Goal: Task Accomplishment & Management: Manage account settings

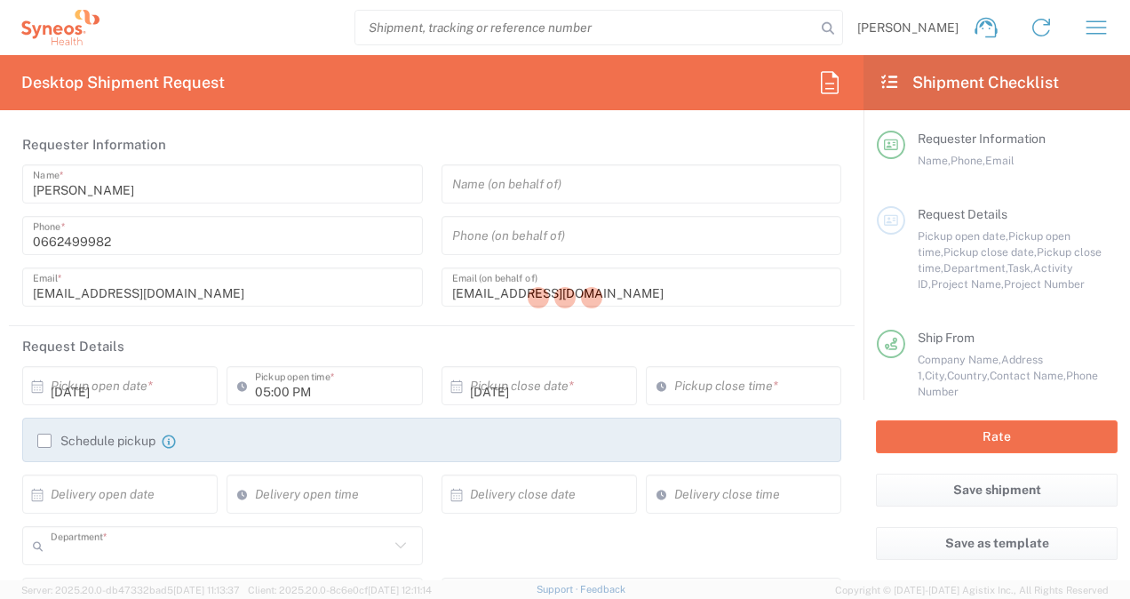
type input "3213"
type input "7043192"
type input "Novocure 7043192"
type input "[GEOGRAPHIC_DATA]"
type input "Envelope"
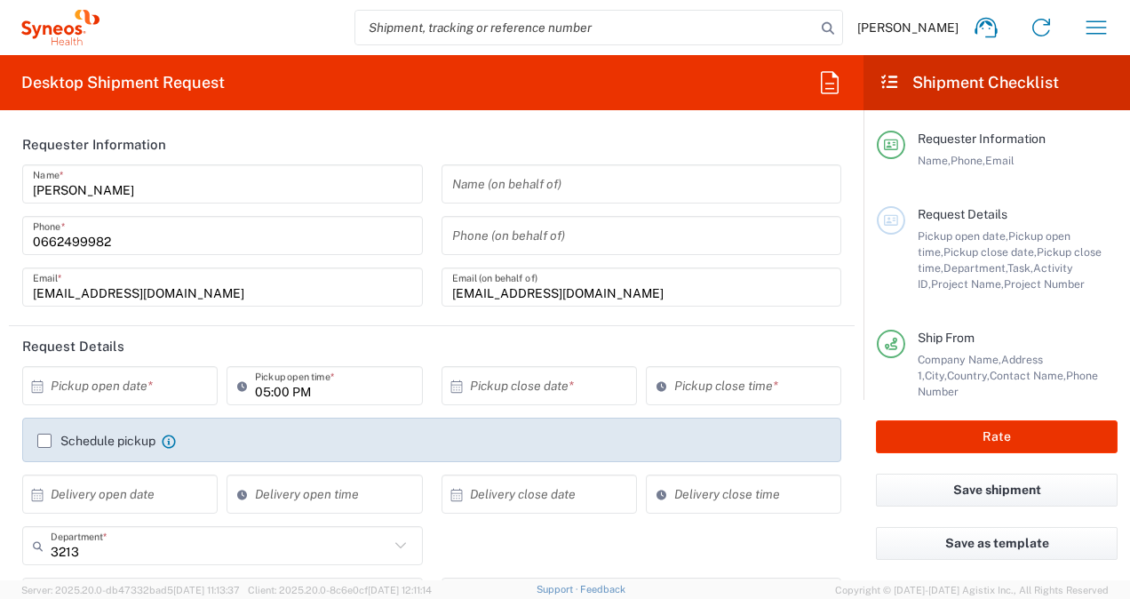
click at [151, 390] on input "text" at bounding box center [124, 386] width 147 height 31
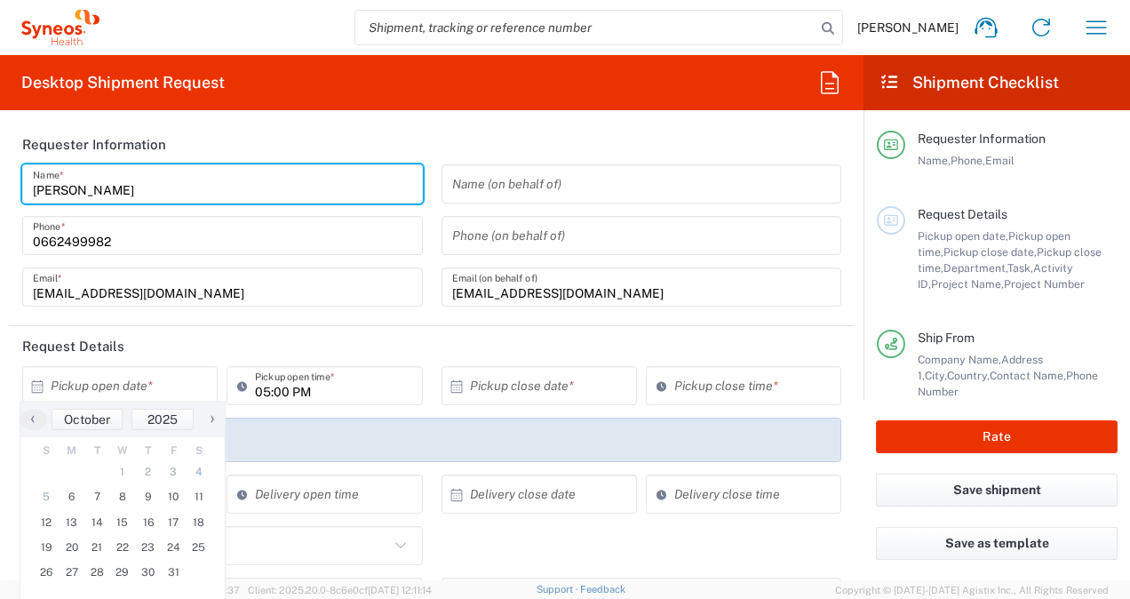
drag, startPoint x: 156, startPoint y: 188, endPoint x: 168, endPoint y: 191, distance: 12.1
click at [156, 187] on input "[PERSON_NAME]" at bounding box center [222, 184] width 379 height 31
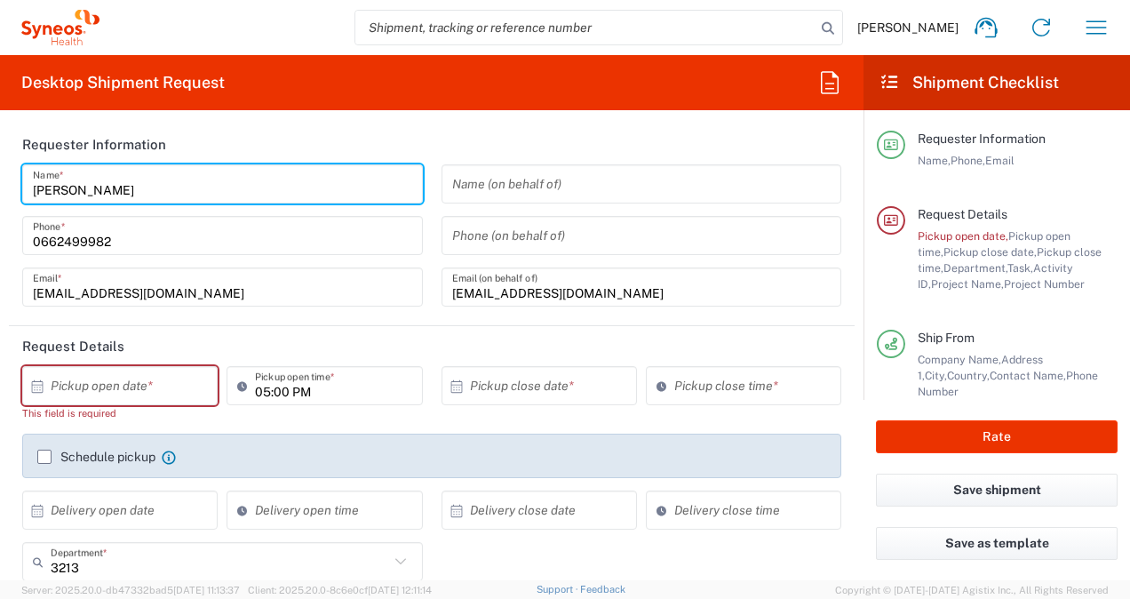
click at [533, 132] on header "Requester Information" at bounding box center [432, 144] width 846 height 40
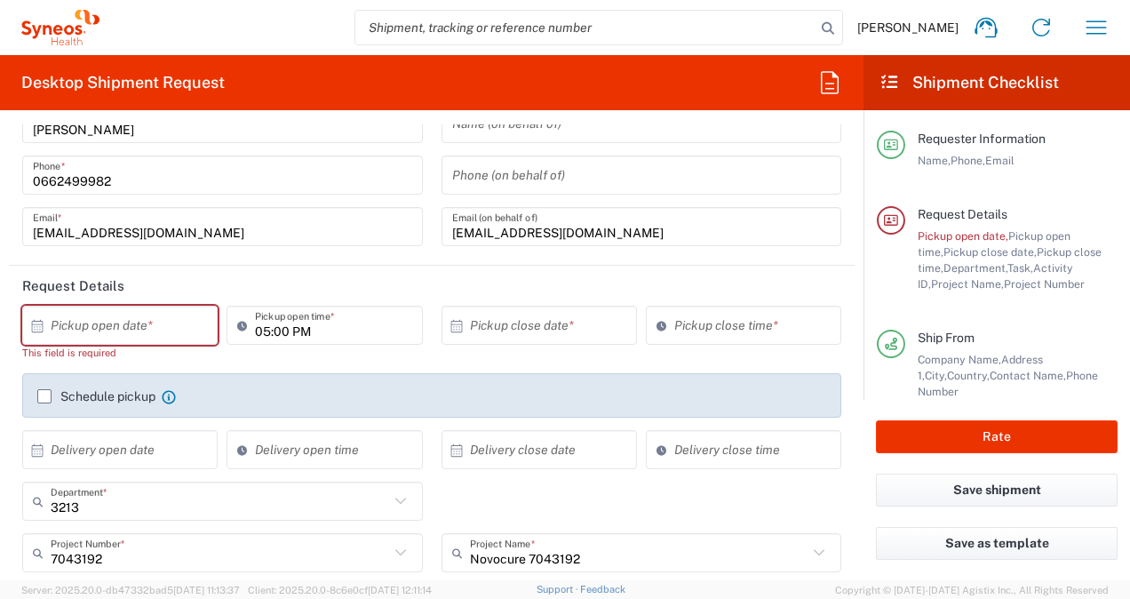
scroll to position [89, 0]
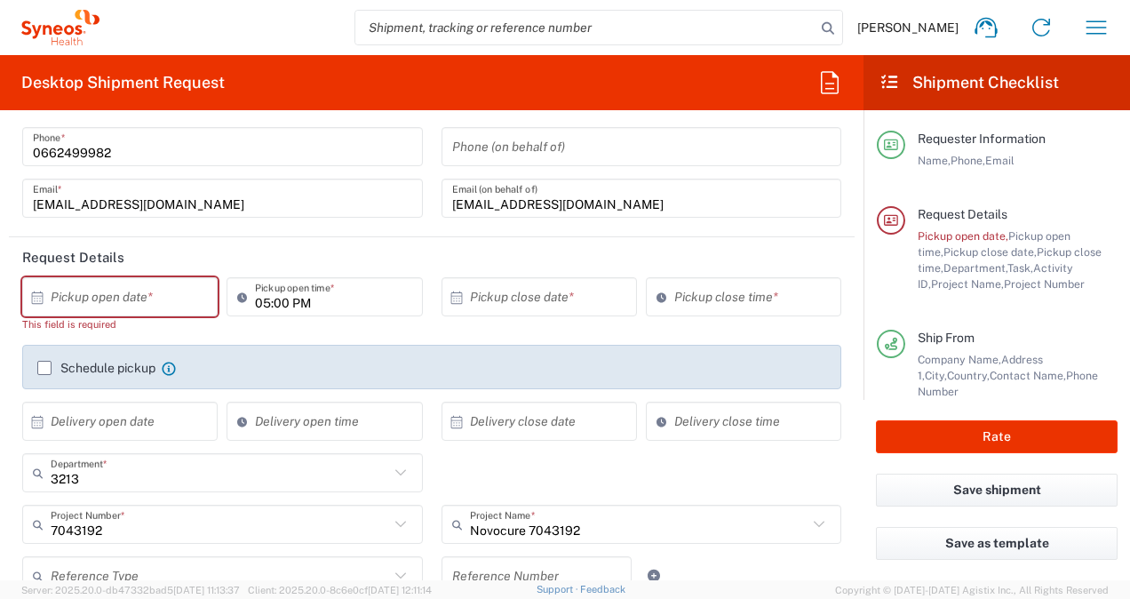
click at [889, 80] on icon at bounding box center [890, 82] width 20 height 16
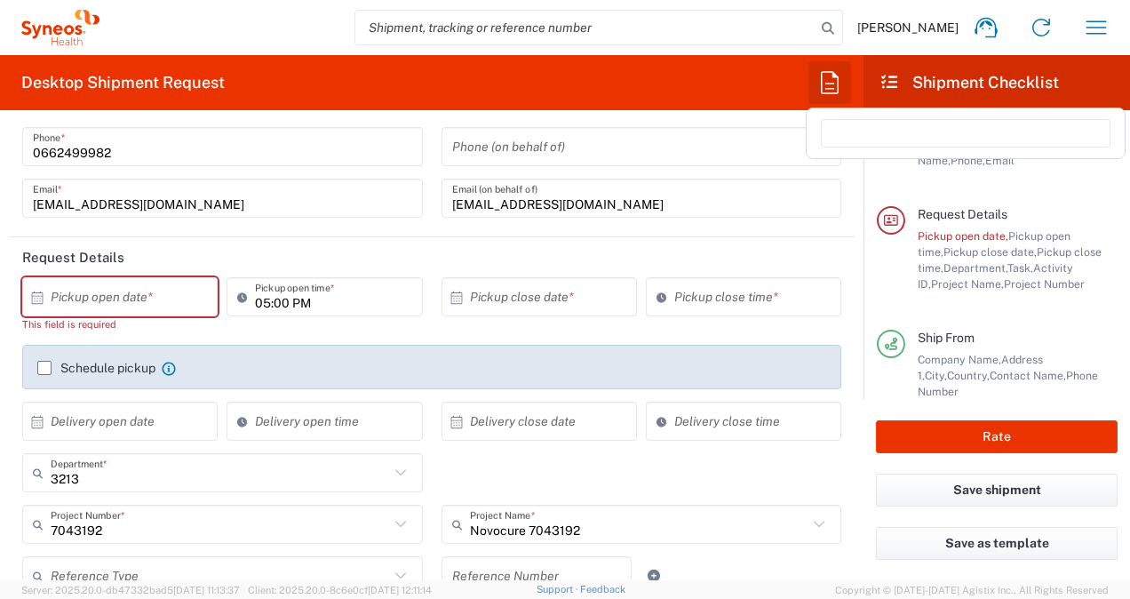
click at [830, 87] on icon "button" at bounding box center [830, 82] width 28 height 28
click at [955, 233] on span "Pickup open date," at bounding box center [963, 235] width 91 height 13
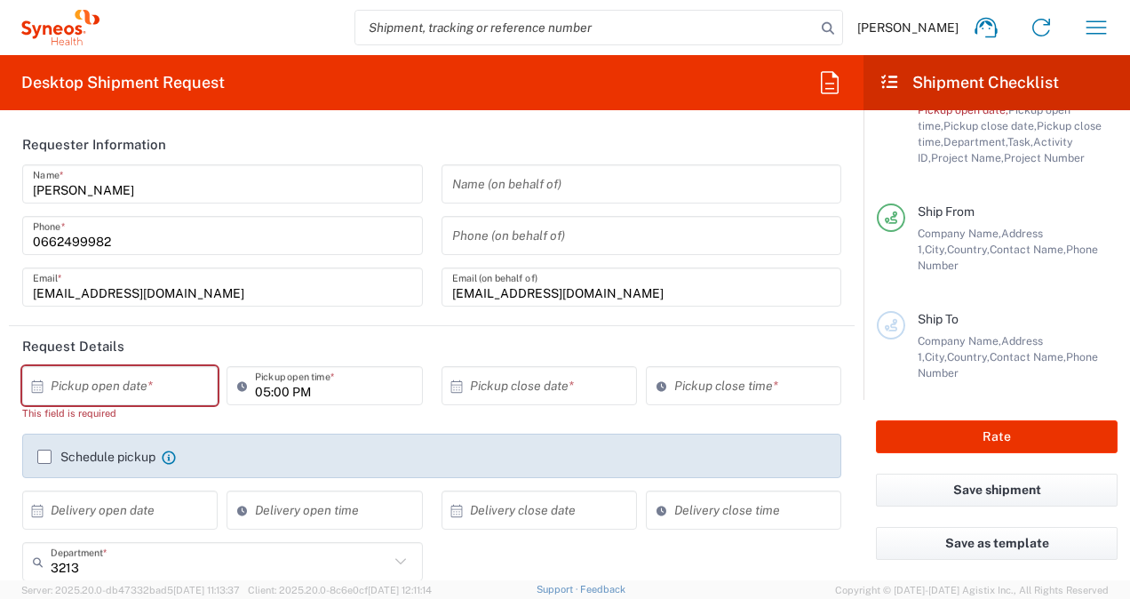
scroll to position [0, 0]
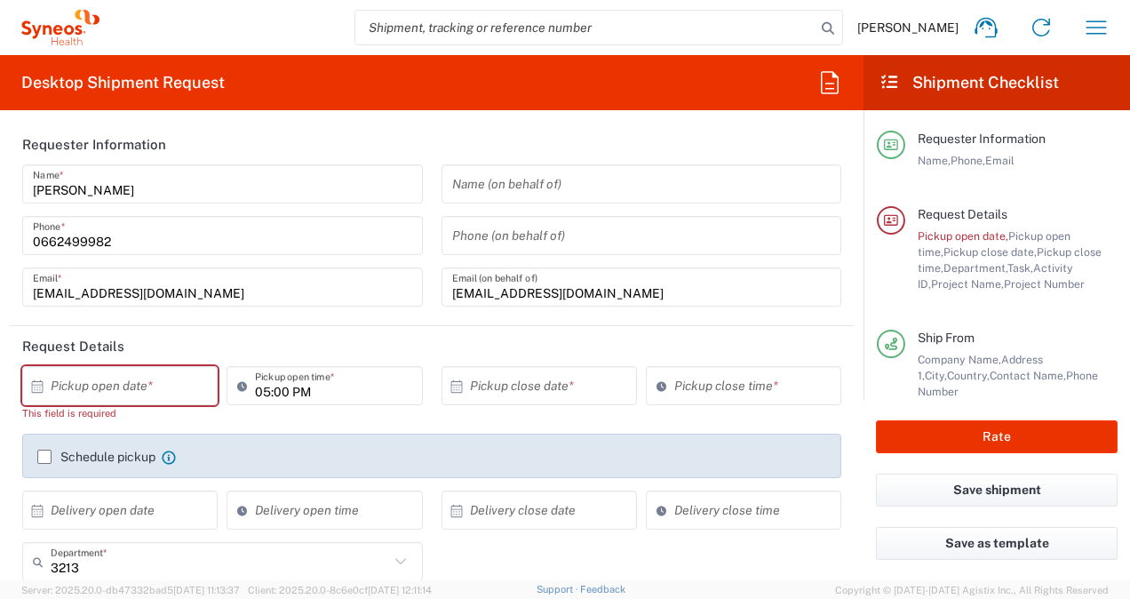
click at [922, 32] on span "[PERSON_NAME]" at bounding box center [908, 28] width 101 height 16
click at [1092, 30] on icon "button" at bounding box center [1096, 27] width 28 height 28
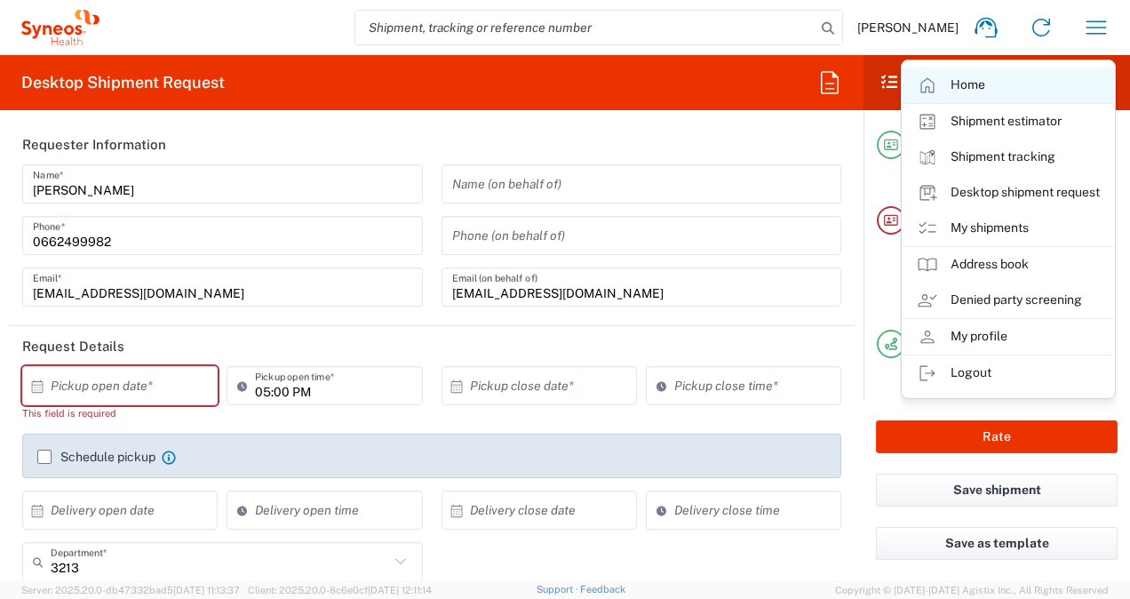
click at [970, 86] on link "Home" at bounding box center [1009, 86] width 212 height 36
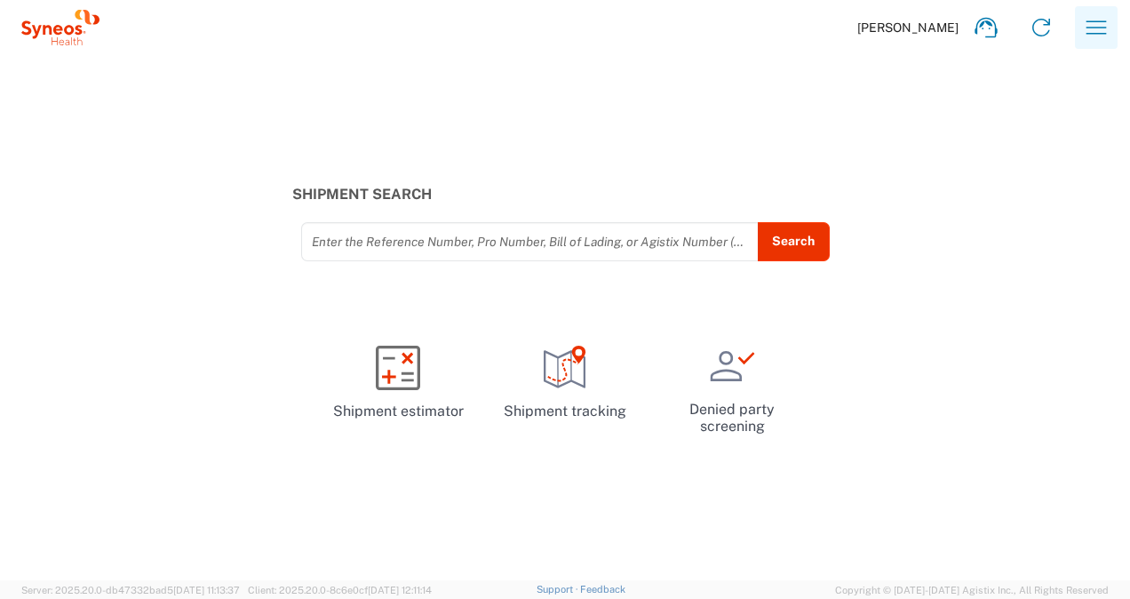
click at [1091, 27] on icon "button" at bounding box center [1096, 27] width 28 height 28
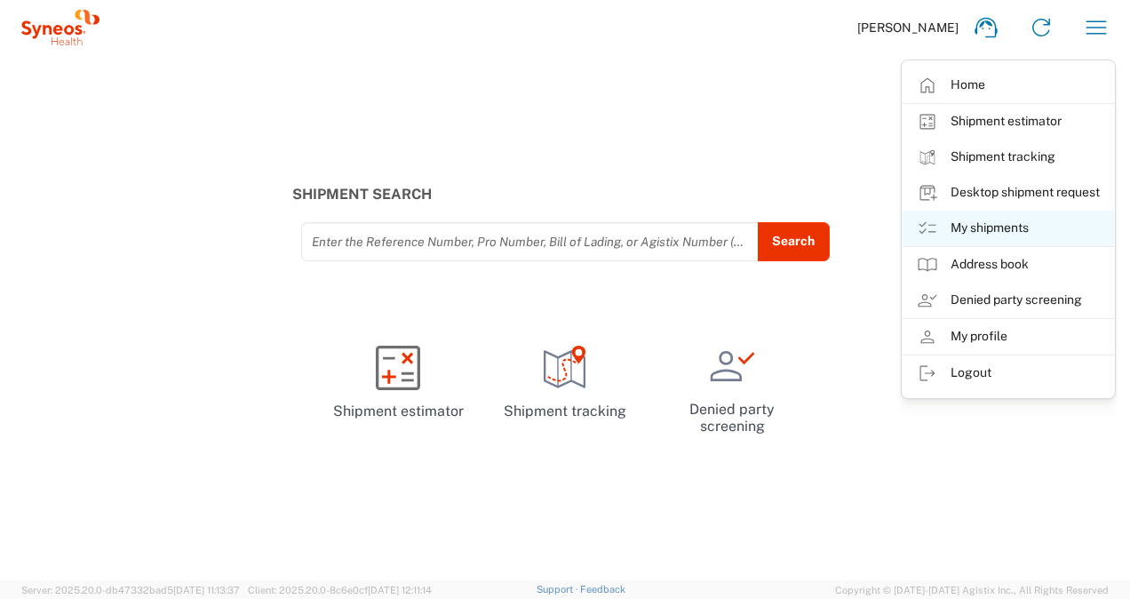
click at [997, 231] on link "My shipments" at bounding box center [1009, 229] width 212 height 36
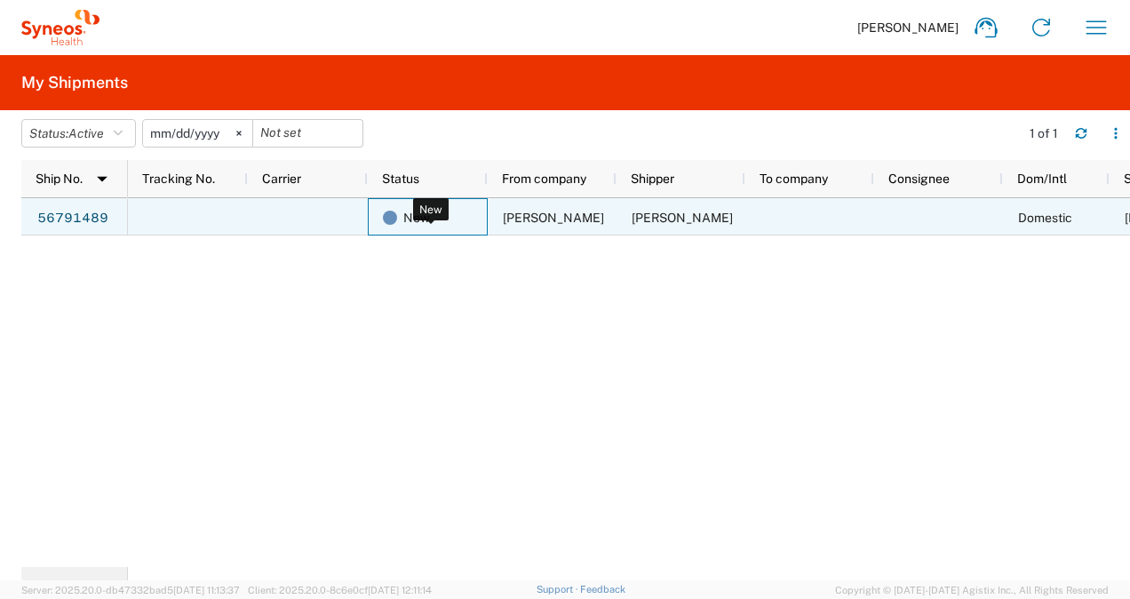
click at [412, 216] on span "New" at bounding box center [416, 217] width 27 height 37
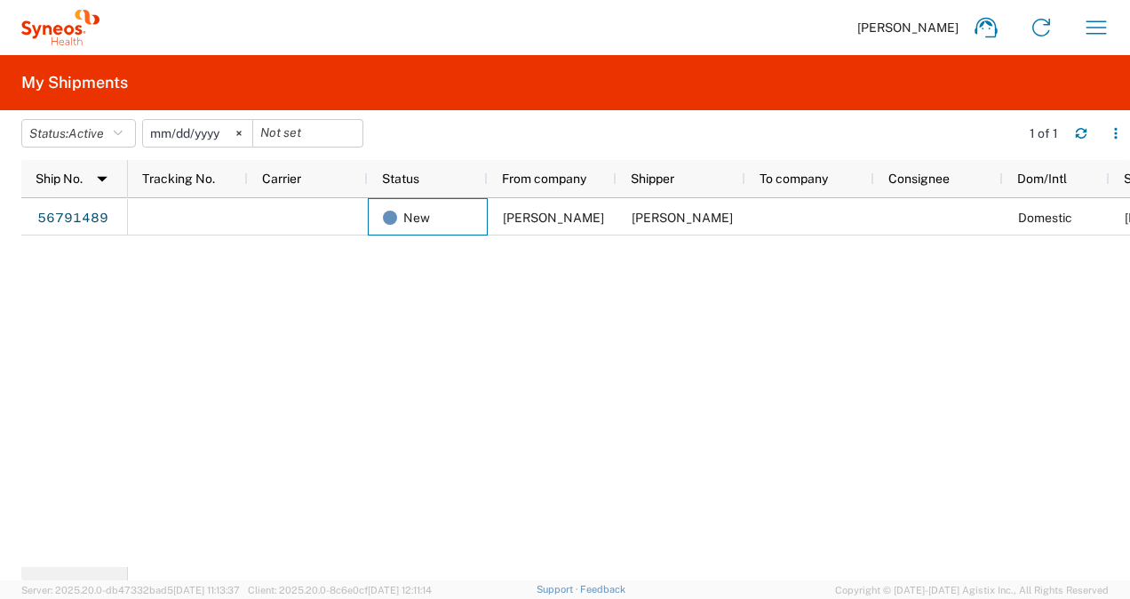
scroll to position [0, 66]
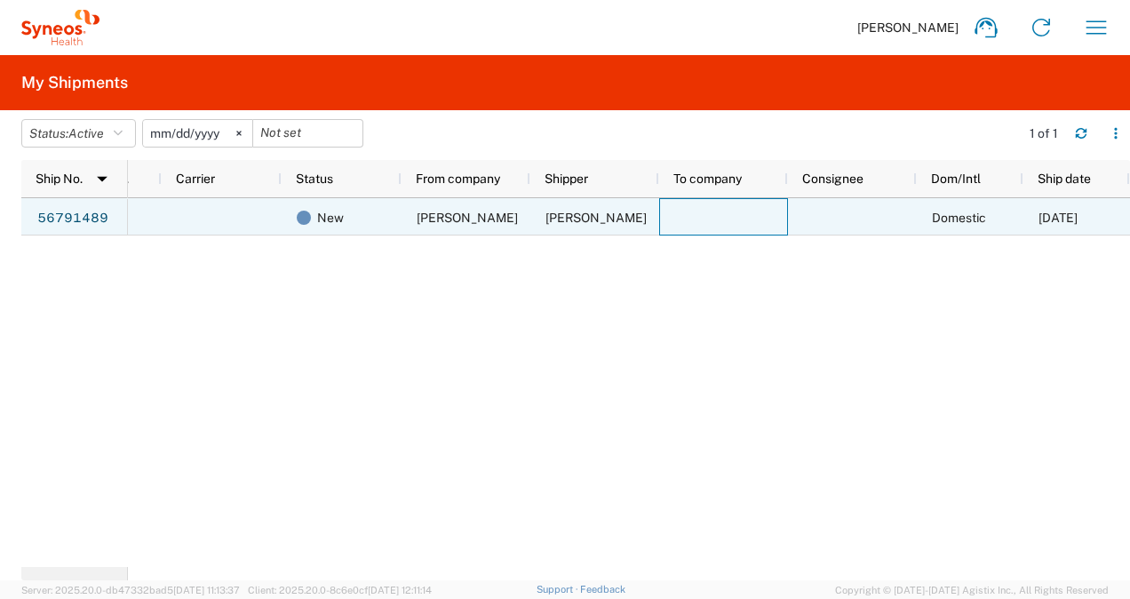
click at [691, 213] on div at bounding box center [723, 216] width 129 height 37
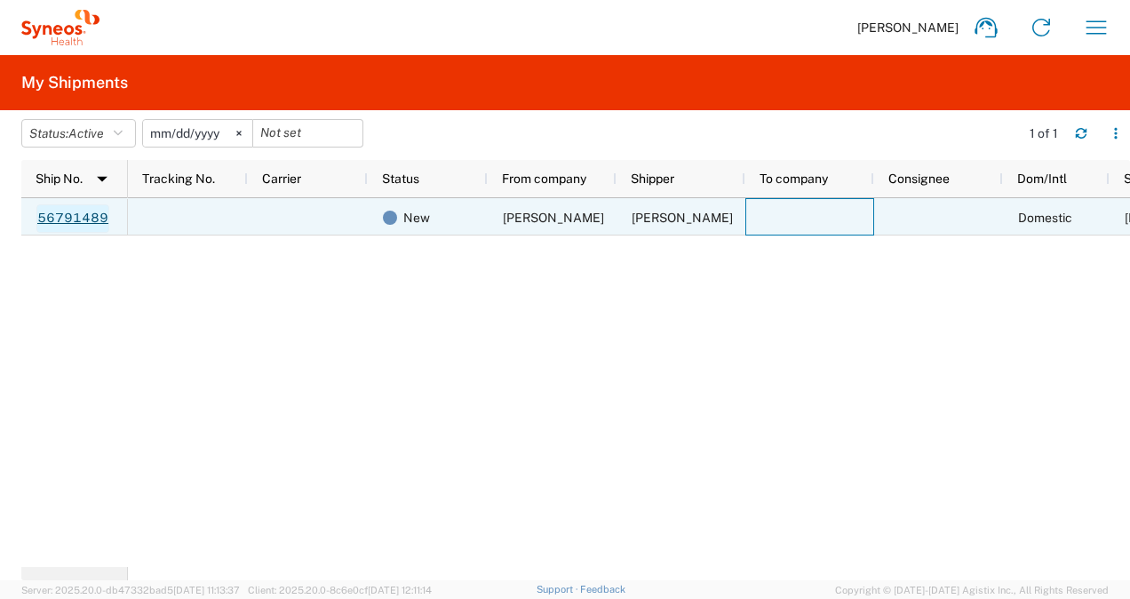
click at [85, 220] on link "56791489" at bounding box center [72, 218] width 73 height 28
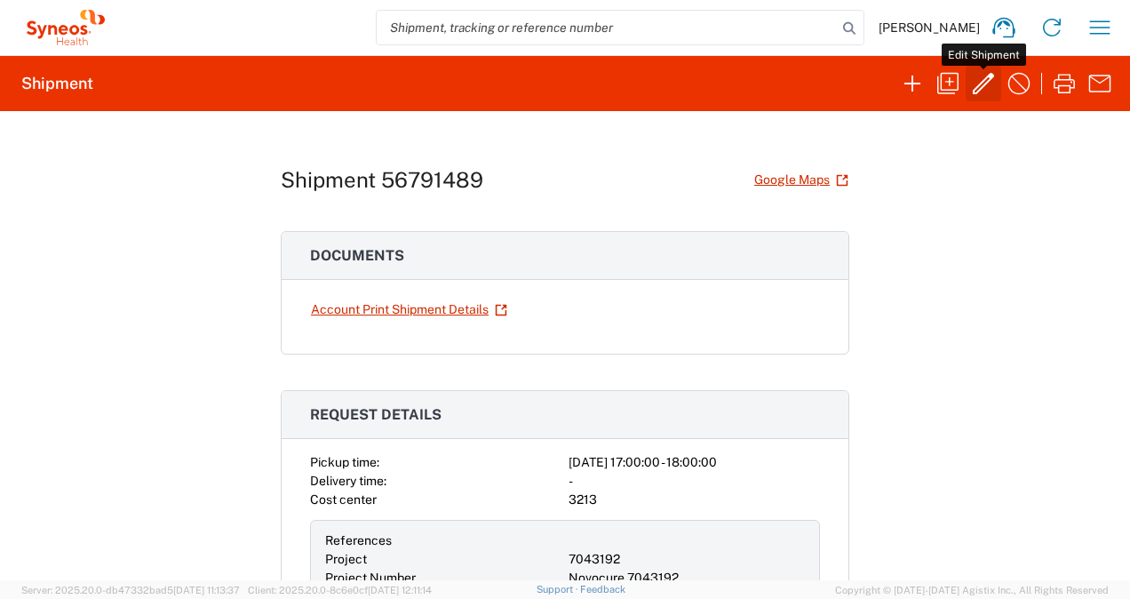
click at [980, 80] on icon "button" at bounding box center [984, 83] width 28 height 28
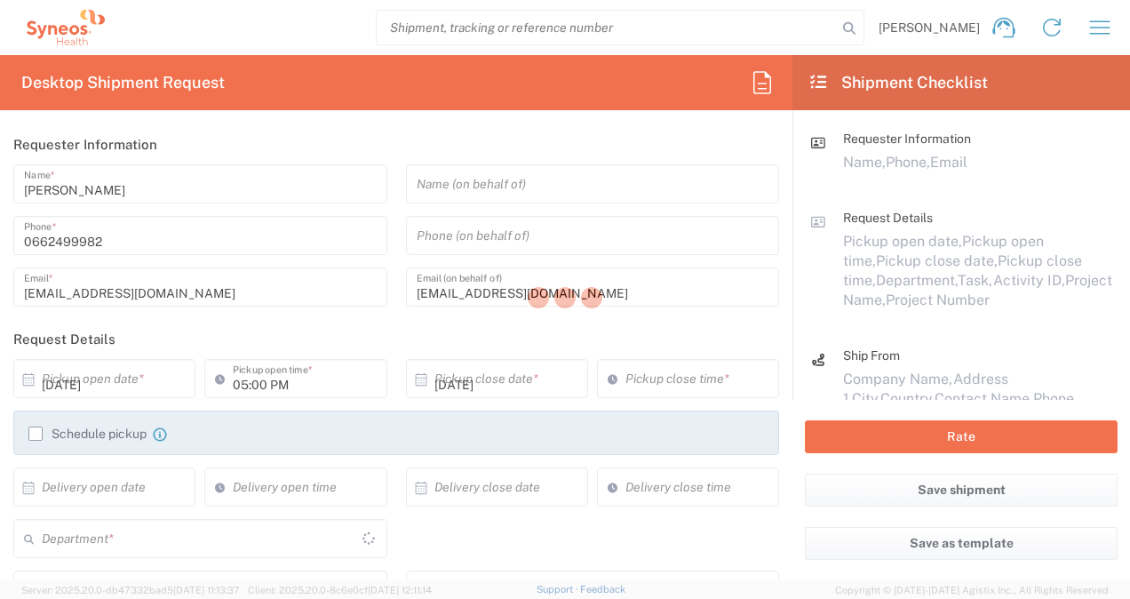
type input "3213"
type input "7043192"
type input "Envelope"
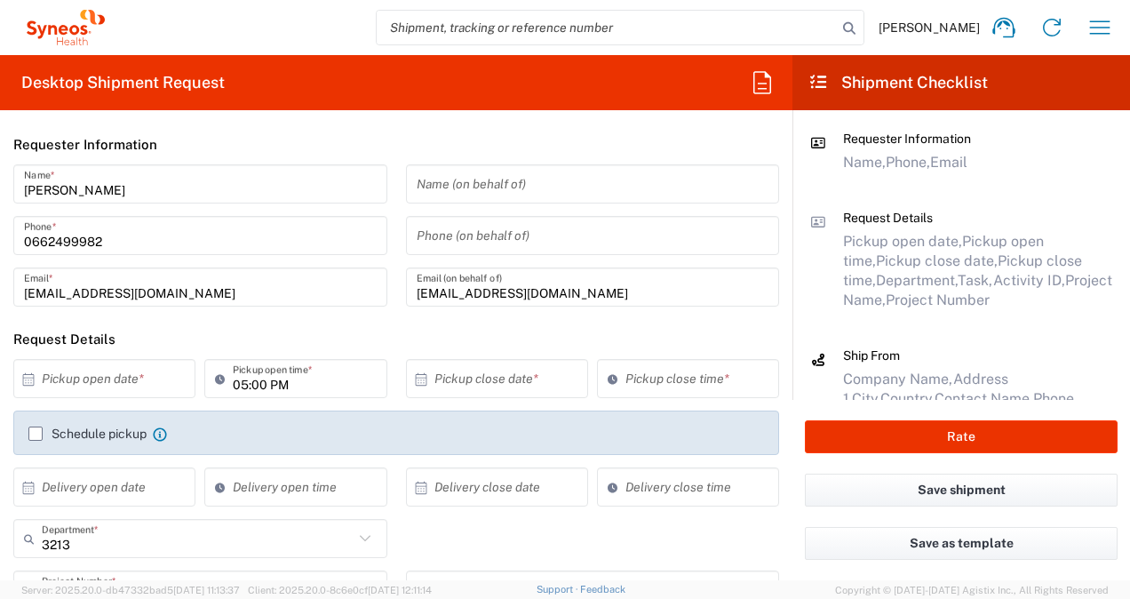
type input "Novocure 7043192"
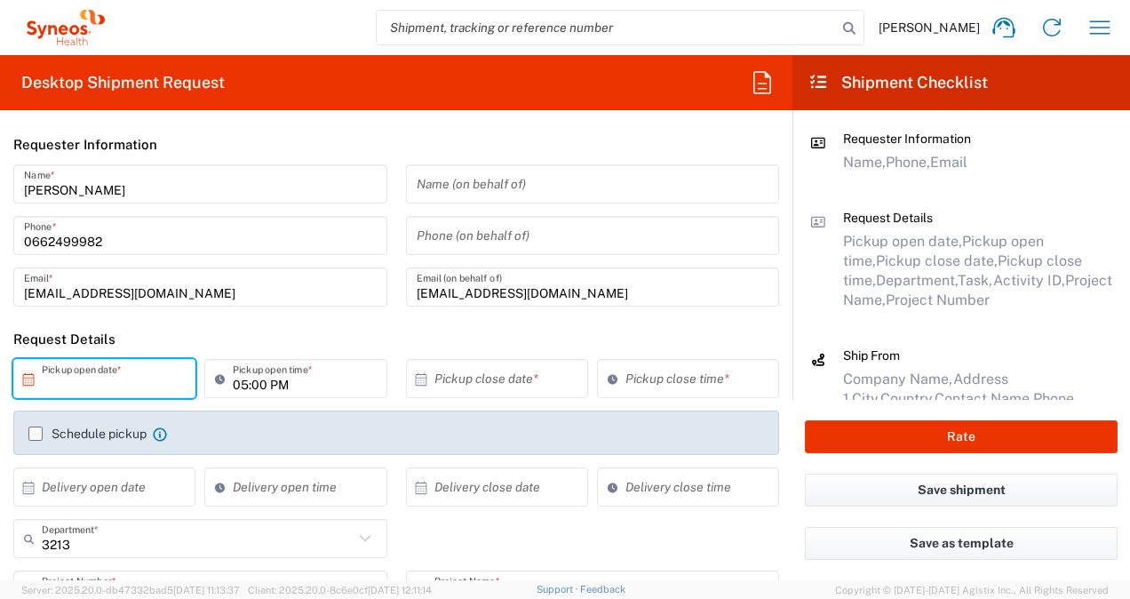
click at [117, 378] on input "text" at bounding box center [108, 378] width 133 height 31
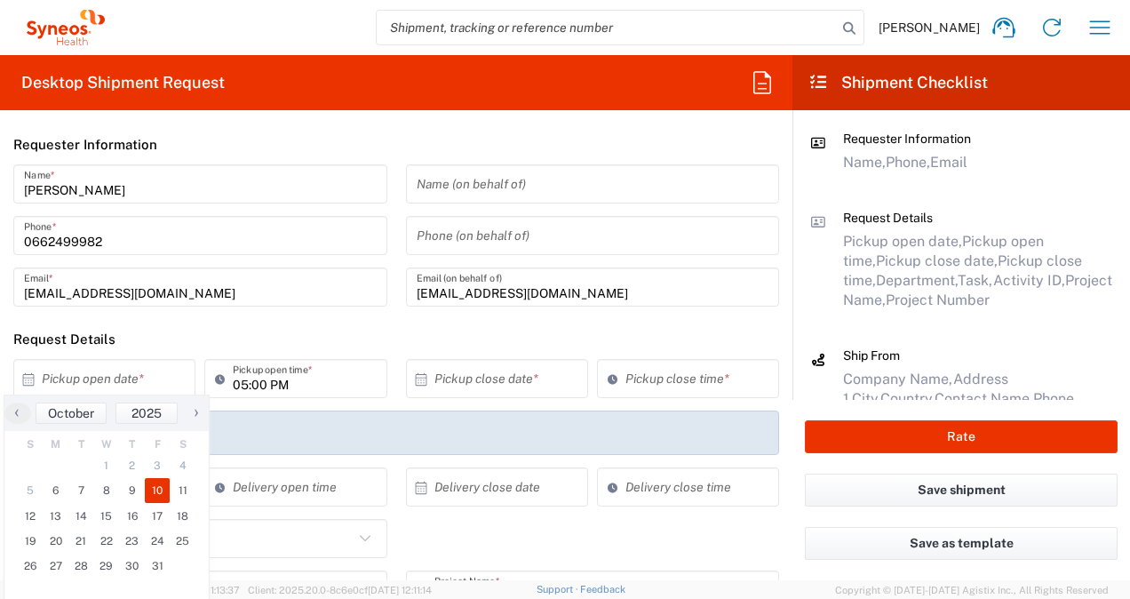
click at [160, 491] on span "10" at bounding box center [158, 490] width 26 height 25
type input "[DATE]"
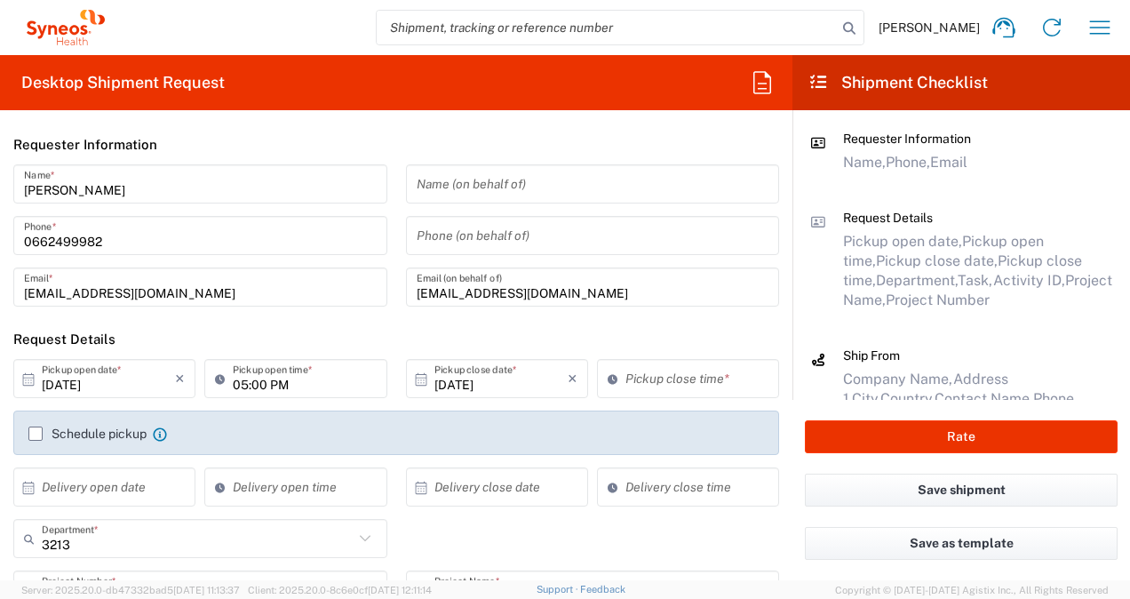
click at [303, 384] on input "05:00 PM" at bounding box center [304, 378] width 143 height 31
click at [281, 386] on input "05:00 PM" at bounding box center [304, 378] width 143 height 31
drag, startPoint x: 261, startPoint y: 387, endPoint x: 230, endPoint y: 387, distance: 31.1
click at [233, 387] on input "05:00 AM" at bounding box center [304, 378] width 143 height 31
type input "10:00 AM"
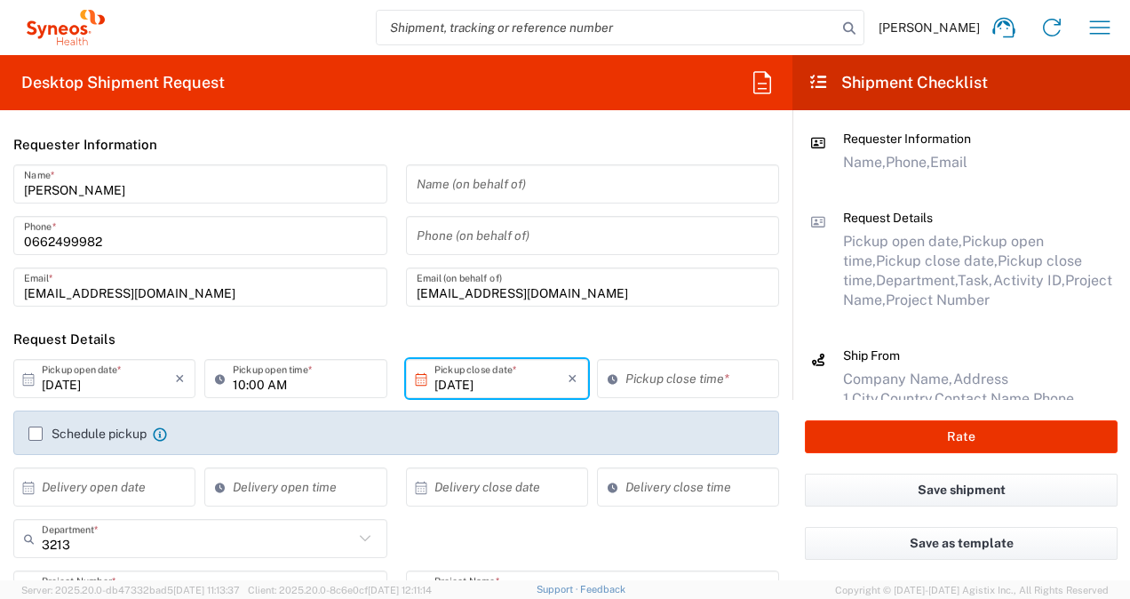
click at [479, 380] on input "[DATE]" at bounding box center [501, 378] width 133 height 31
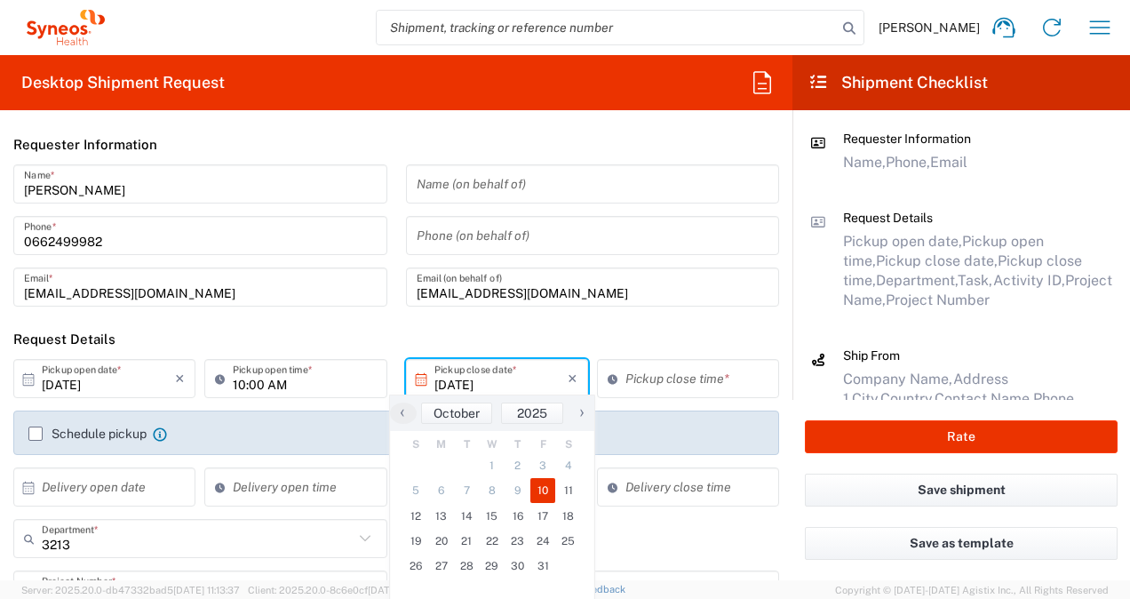
type input "04:00 PM"
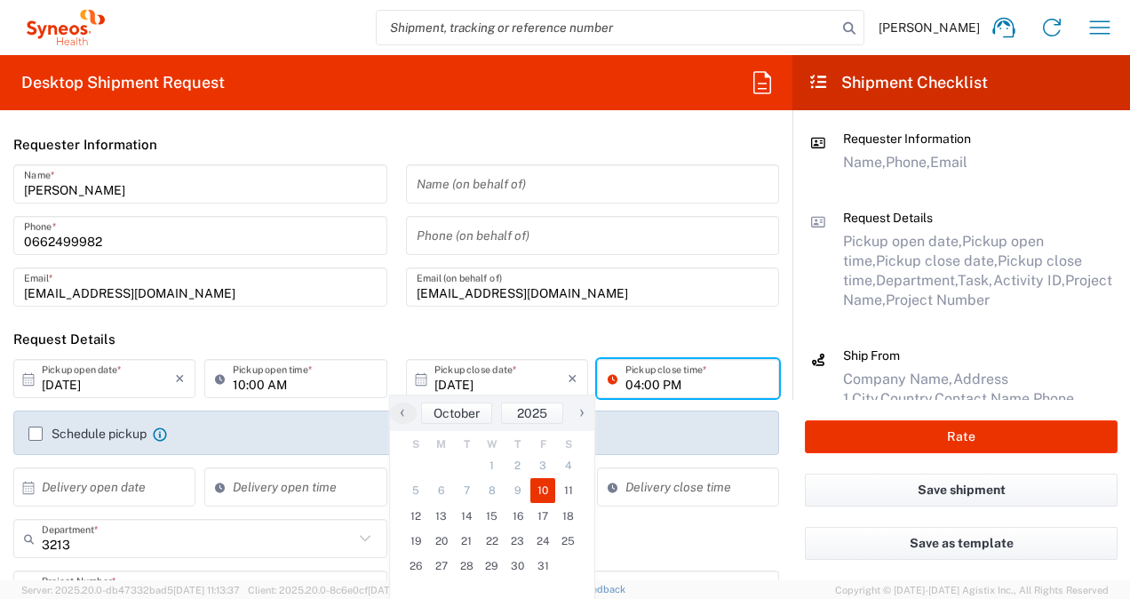
click at [690, 379] on input "04:00 PM" at bounding box center [697, 378] width 143 height 31
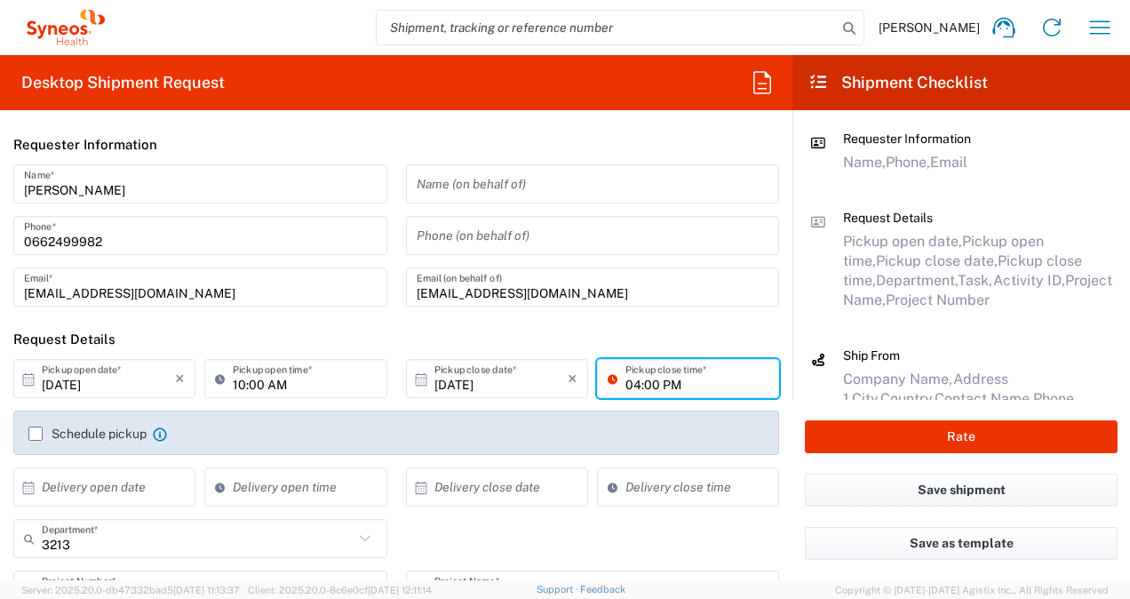
click at [709, 386] on input "04:00 PM" at bounding box center [697, 378] width 143 height 31
click at [35, 428] on label "Schedule pickup" at bounding box center [87, 434] width 118 height 14
click at [36, 434] on input "Schedule pickup" at bounding box center [36, 434] width 0 height 0
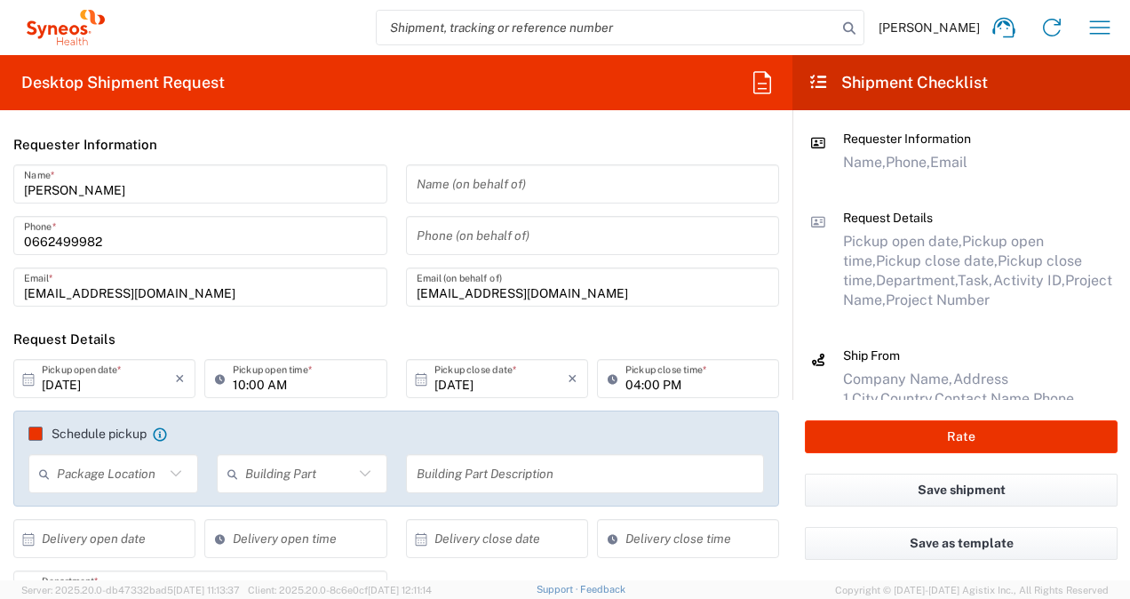
click at [36, 435] on label "Schedule pickup" at bounding box center [87, 434] width 118 height 14
click at [36, 434] on input "Schedule pickup" at bounding box center [36, 434] width 0 height 0
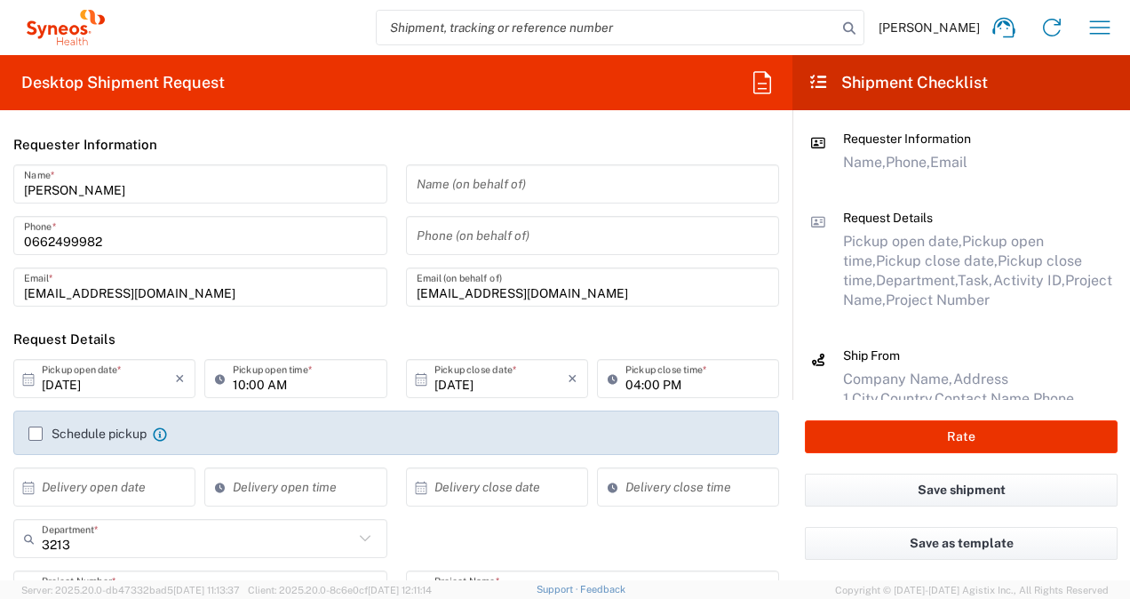
click at [37, 433] on label "Schedule pickup" at bounding box center [87, 434] width 118 height 14
click at [36, 434] on input "Schedule pickup" at bounding box center [36, 434] width 0 height 0
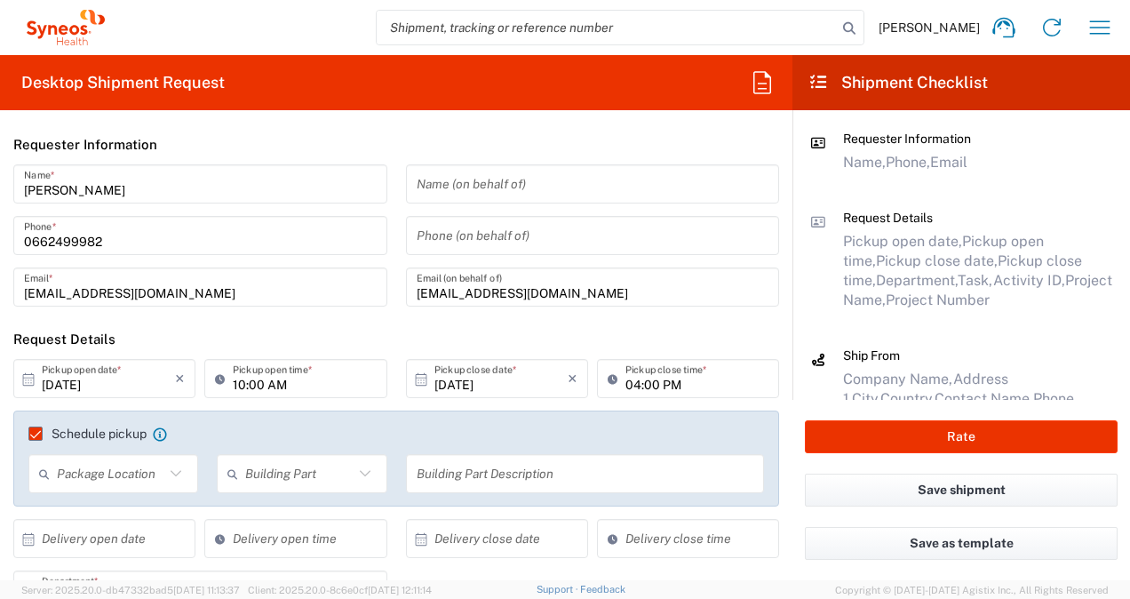
click at [171, 475] on icon at bounding box center [175, 473] width 23 height 23
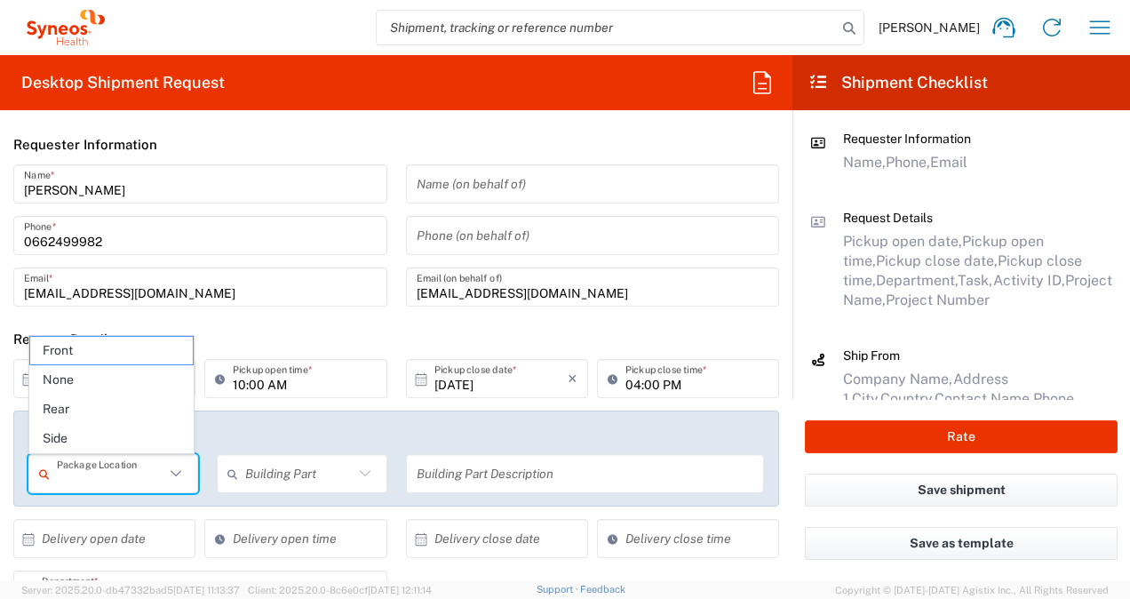
click at [146, 476] on input "text" at bounding box center [111, 474] width 108 height 31
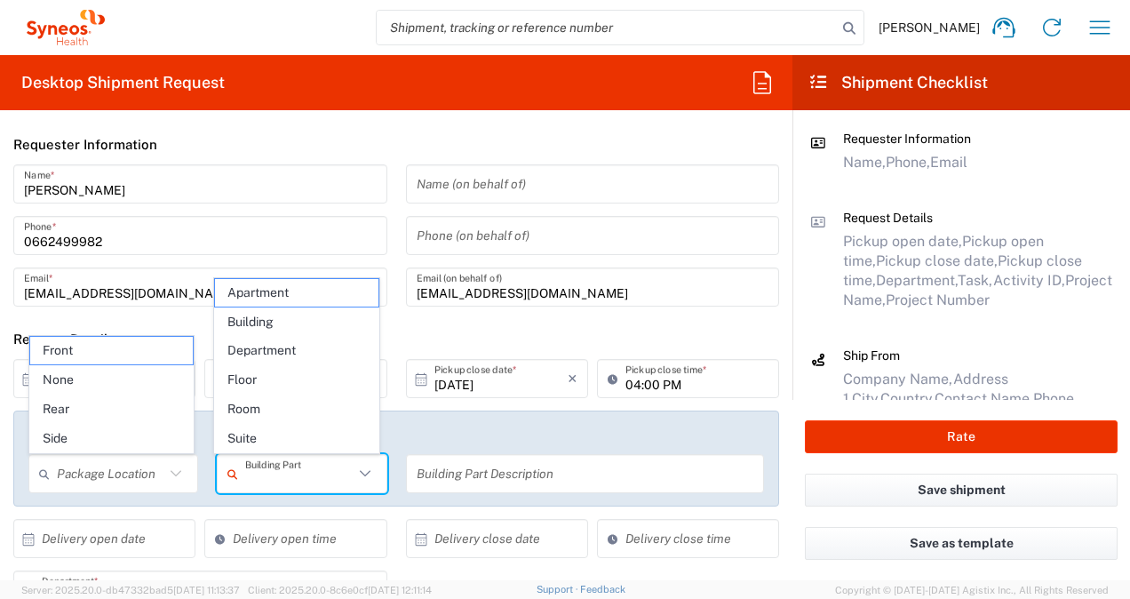
click at [271, 472] on input "text" at bounding box center [299, 474] width 108 height 31
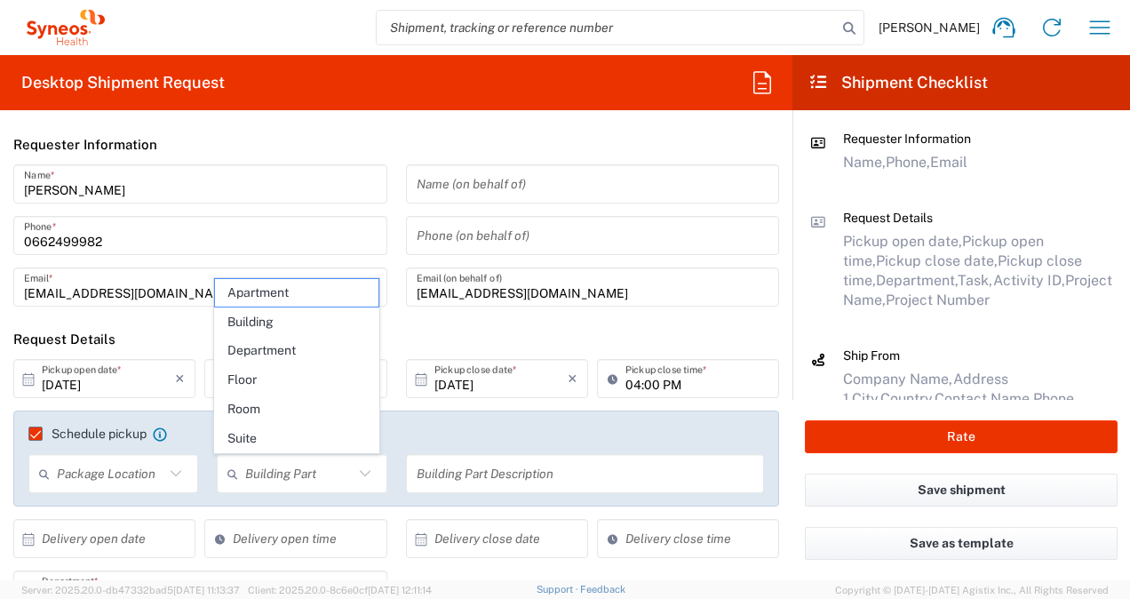
click at [440, 416] on div "Schedule pickup When scheduling a pickup please be sure to meet the following c…" at bounding box center [396, 459] width 766 height 96
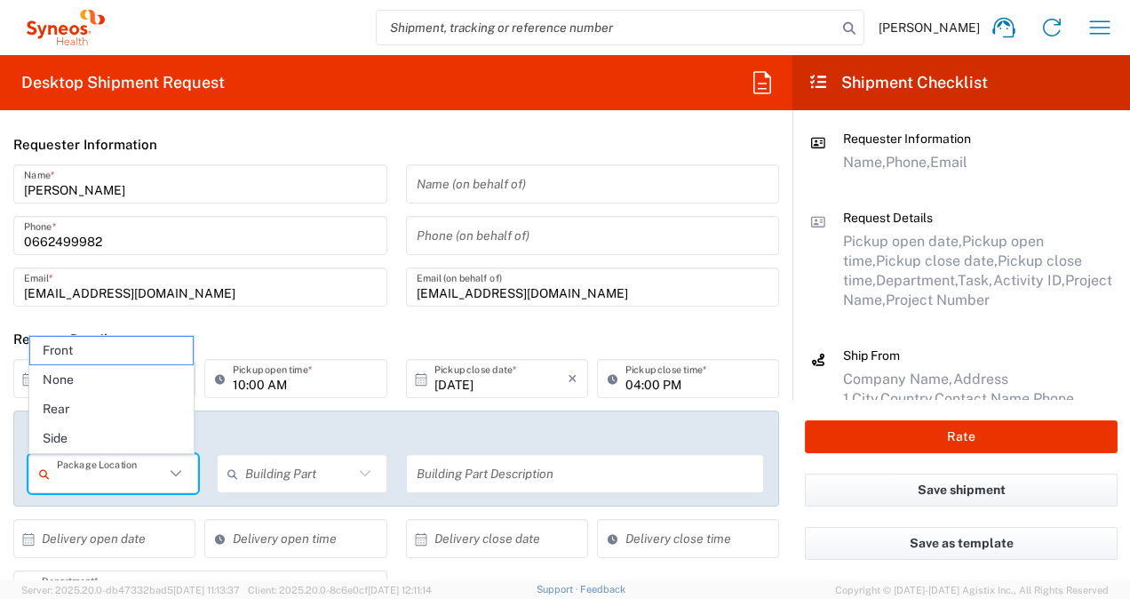
click at [143, 485] on input "text" at bounding box center [111, 474] width 108 height 31
click at [294, 476] on input "text" at bounding box center [299, 474] width 108 height 31
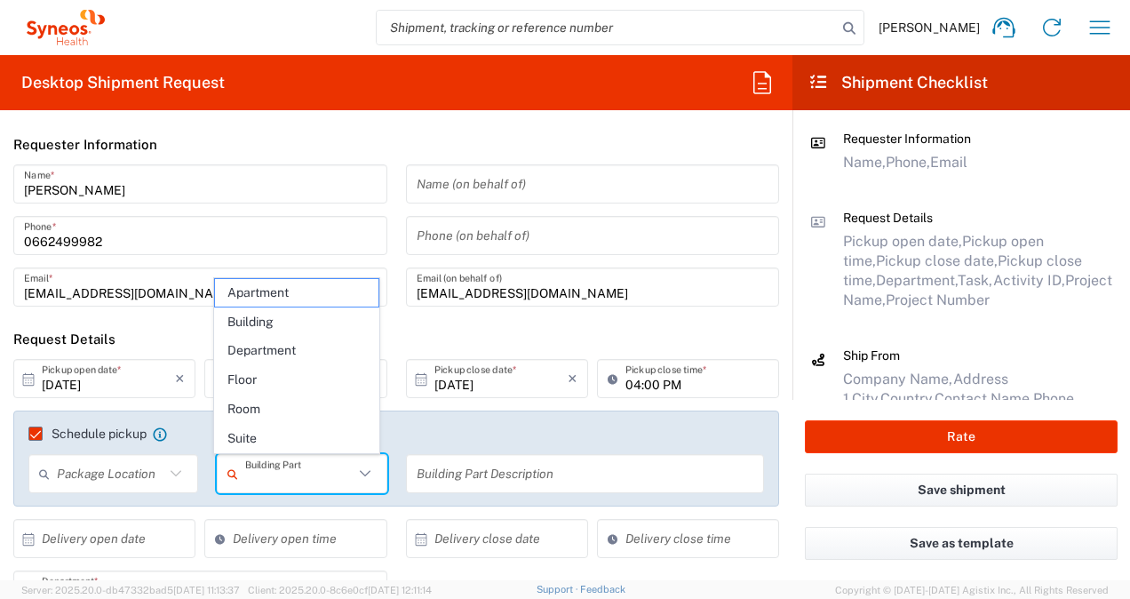
click at [435, 467] on input "text" at bounding box center [586, 474] width 338 height 31
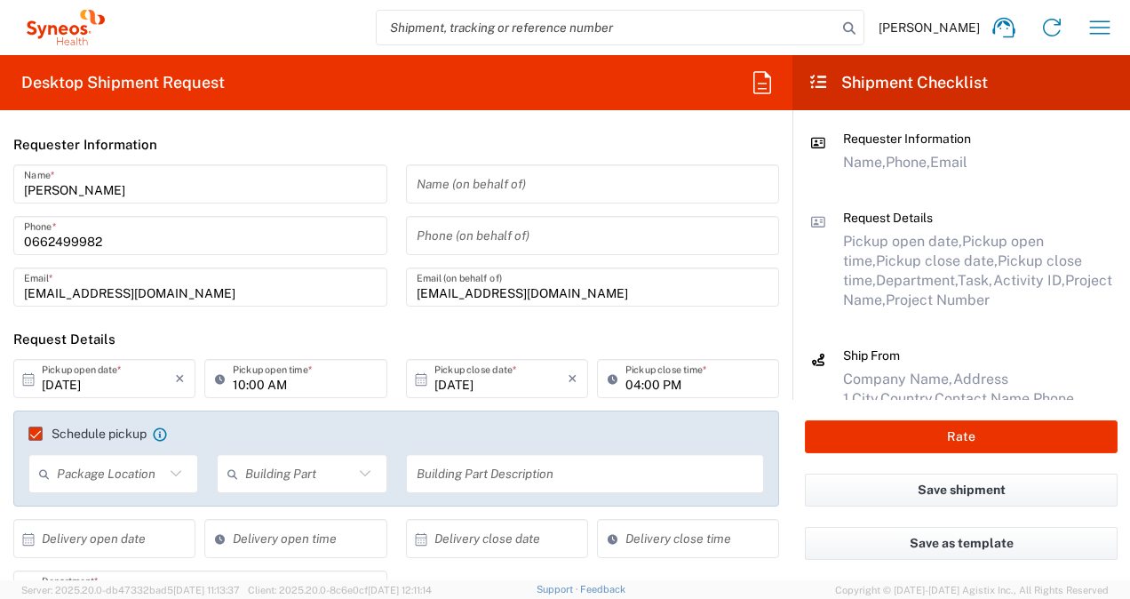
click at [315, 427] on agx-checkbox-control "Schedule pickup When scheduling a pickup please be sure to meet the following c…" at bounding box center [396, 434] width 736 height 16
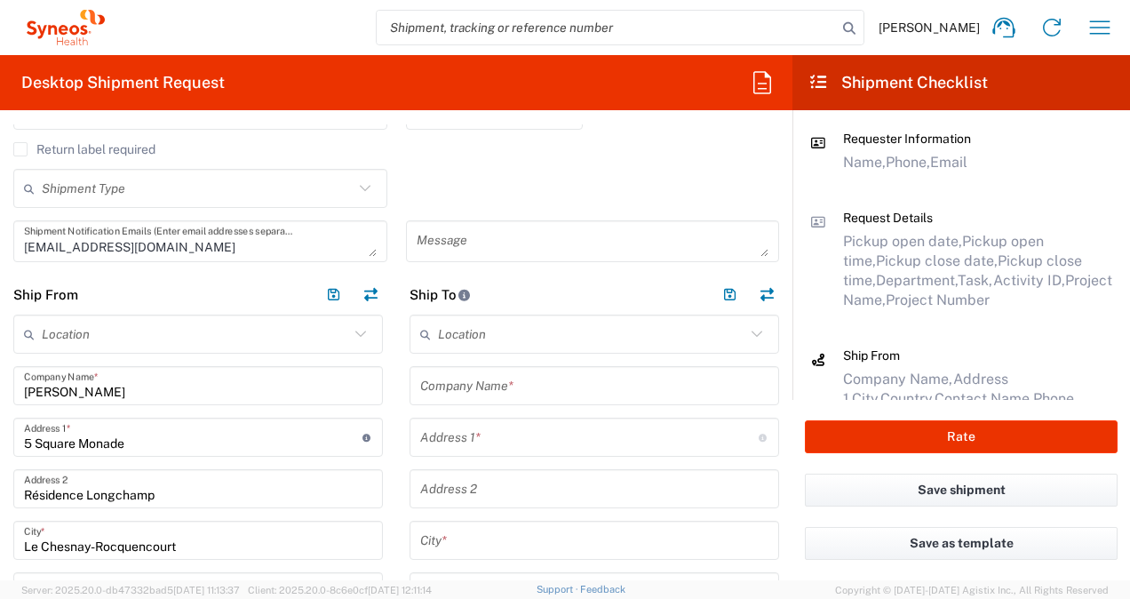
scroll to position [622, 0]
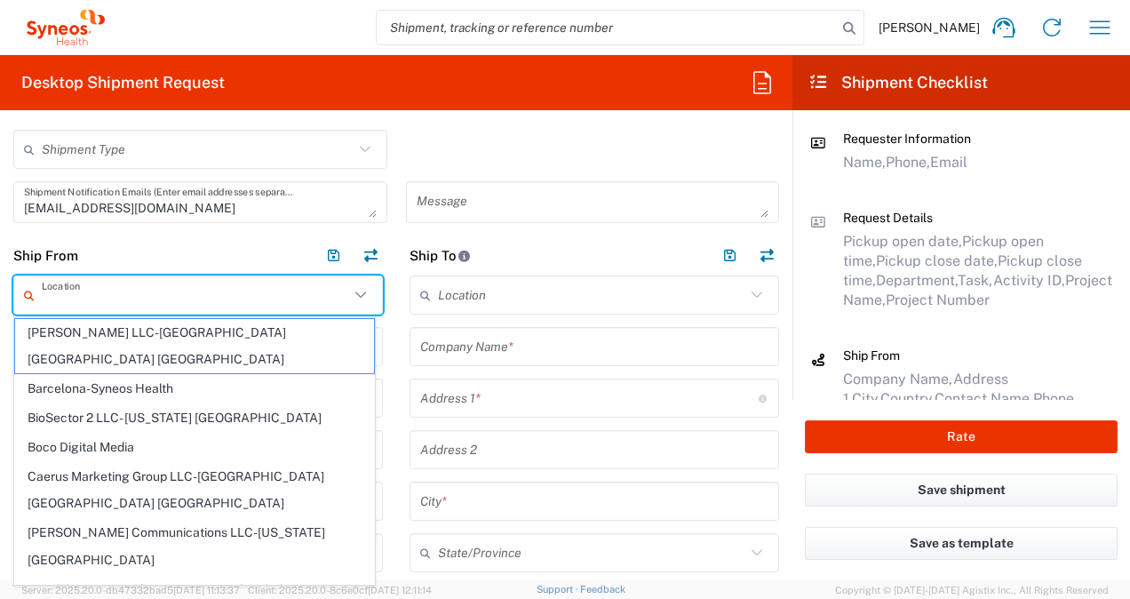
click at [132, 294] on input "text" at bounding box center [195, 295] width 307 height 31
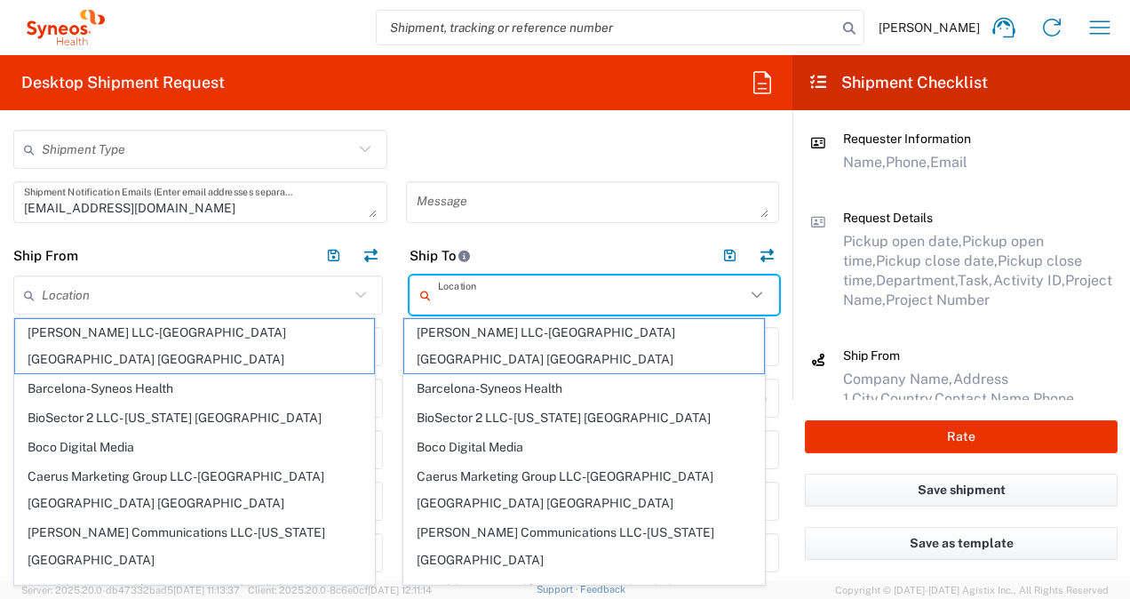
click at [446, 295] on input "text" at bounding box center [591, 295] width 307 height 31
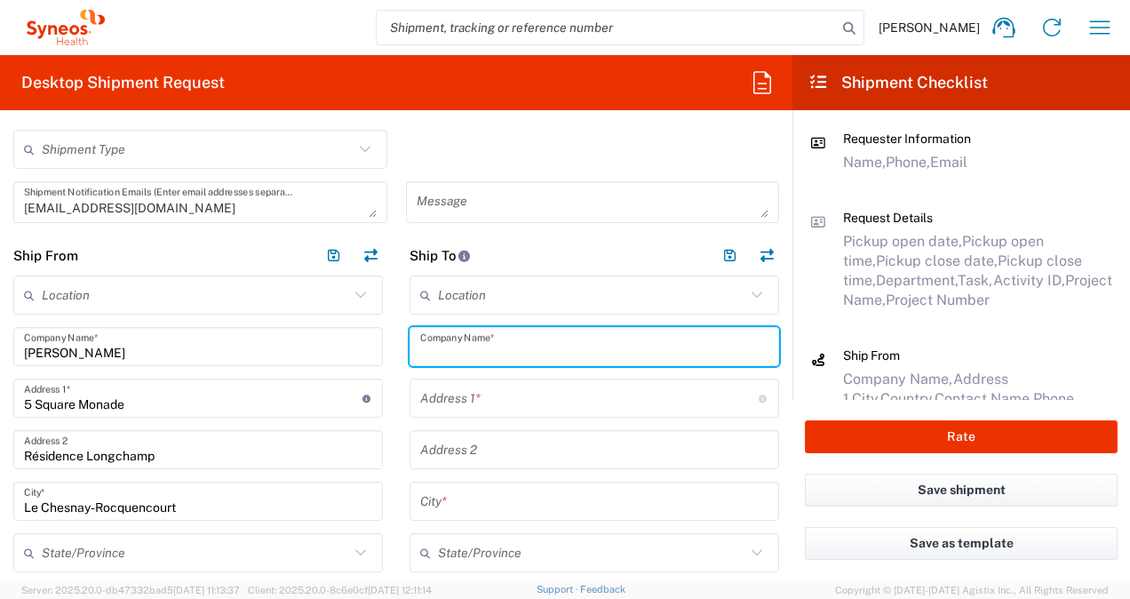
paste input "Hopital [PERSON_NAME]"
paste input "Centre [PERSON_NAME]"
type input "Hopital [PERSON_NAME] / Centre [PERSON_NAME]"
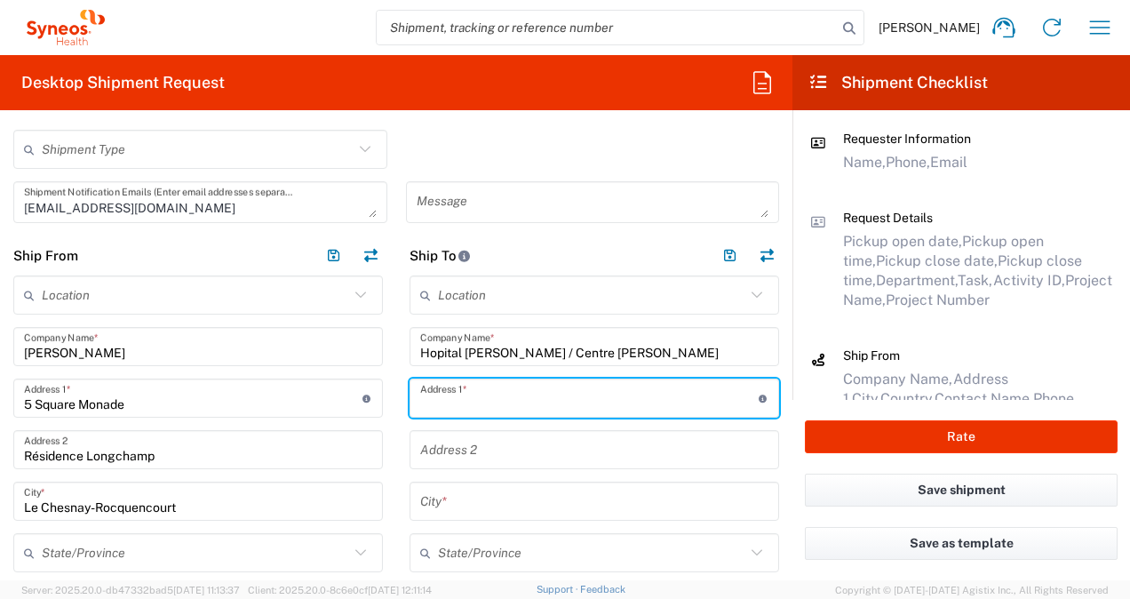
paste input "Av. de Magellan – 33604 PESSAC CEDEX"
drag, startPoint x: 555, startPoint y: 403, endPoint x: 651, endPoint y: 401, distance: 95.1
click at [651, 401] on input "Av. de Magellan – 33604 PESSAC CEDEX" at bounding box center [589, 398] width 339 height 31
type input "Av. de Magellan – 33604"
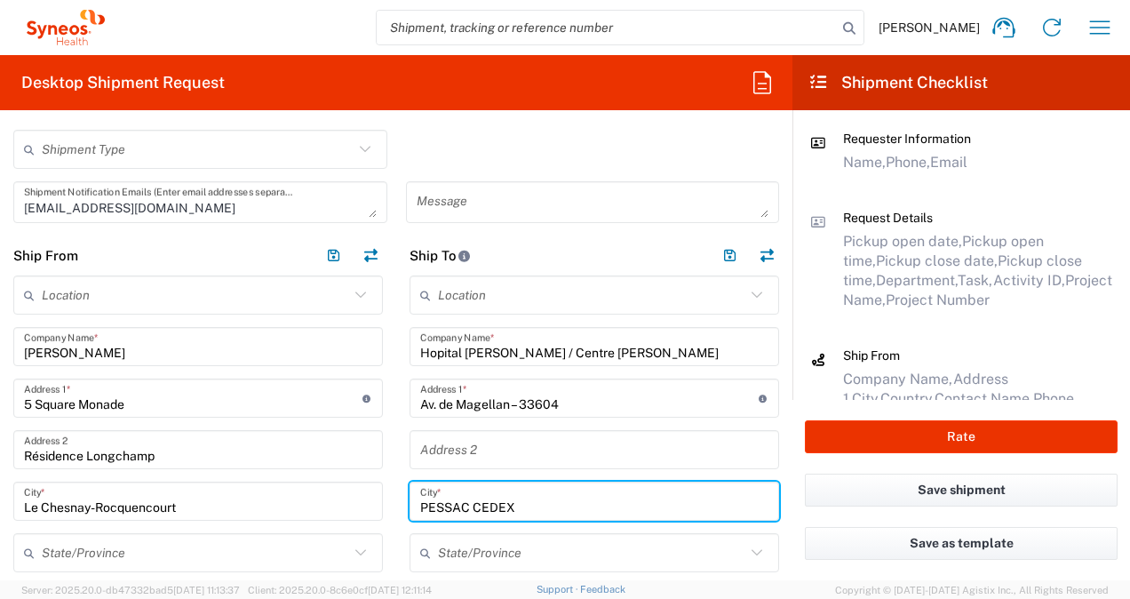
type input "PESSAC CEDEX"
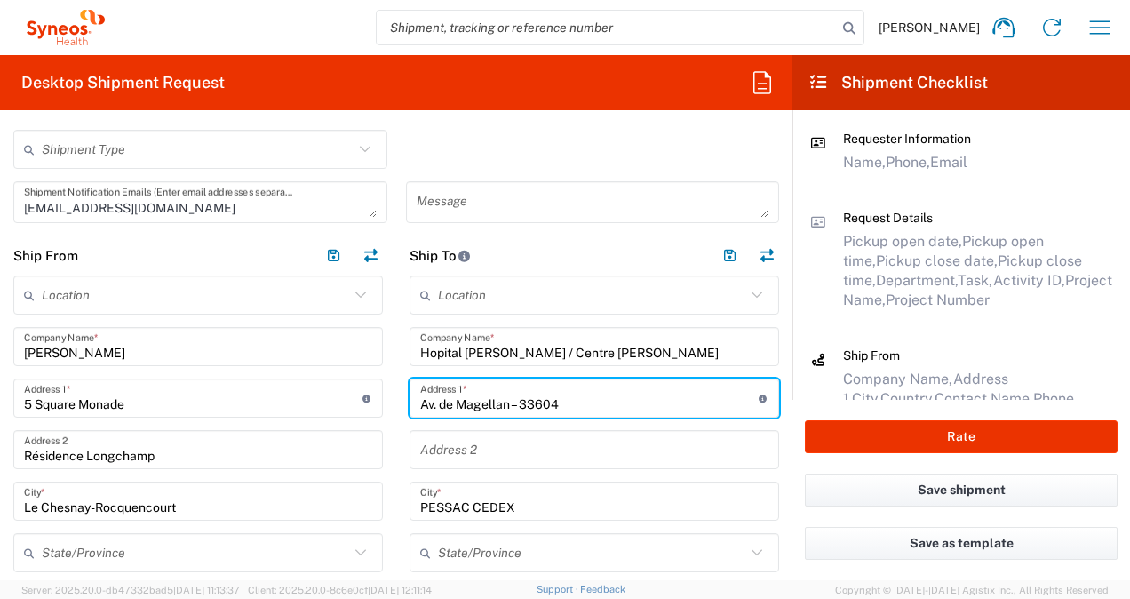
drag, startPoint x: 563, startPoint y: 401, endPoint x: 515, endPoint y: 404, distance: 48.1
click at [515, 404] on input "Av. de Magellan – 33604" at bounding box center [589, 398] width 339 height 31
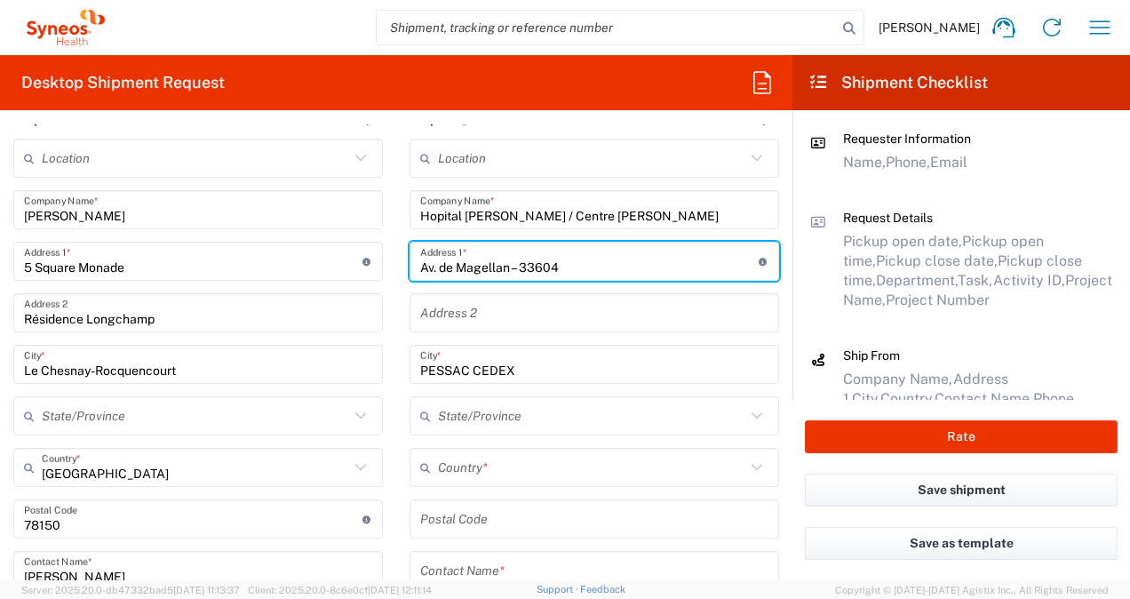
scroll to position [800, 0]
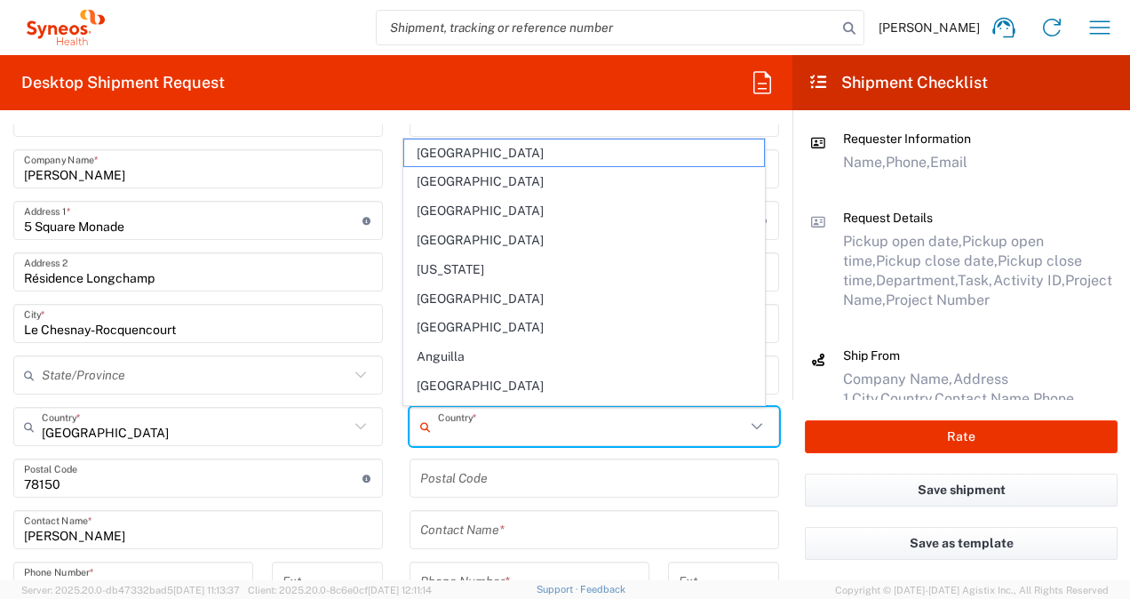
click at [507, 433] on input "text" at bounding box center [591, 426] width 307 height 31
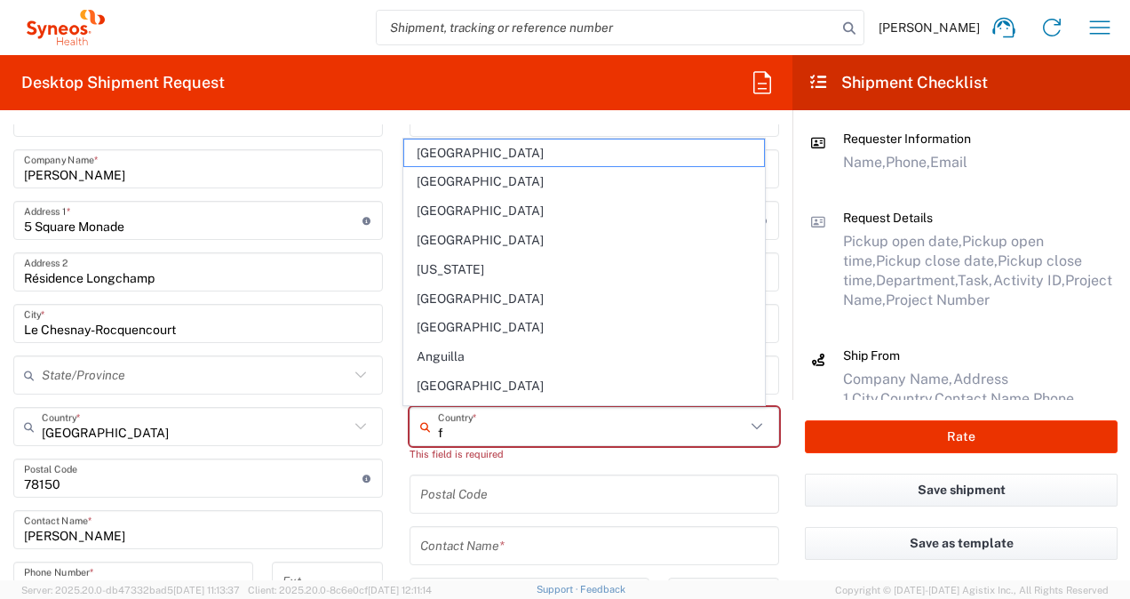
type input "fr"
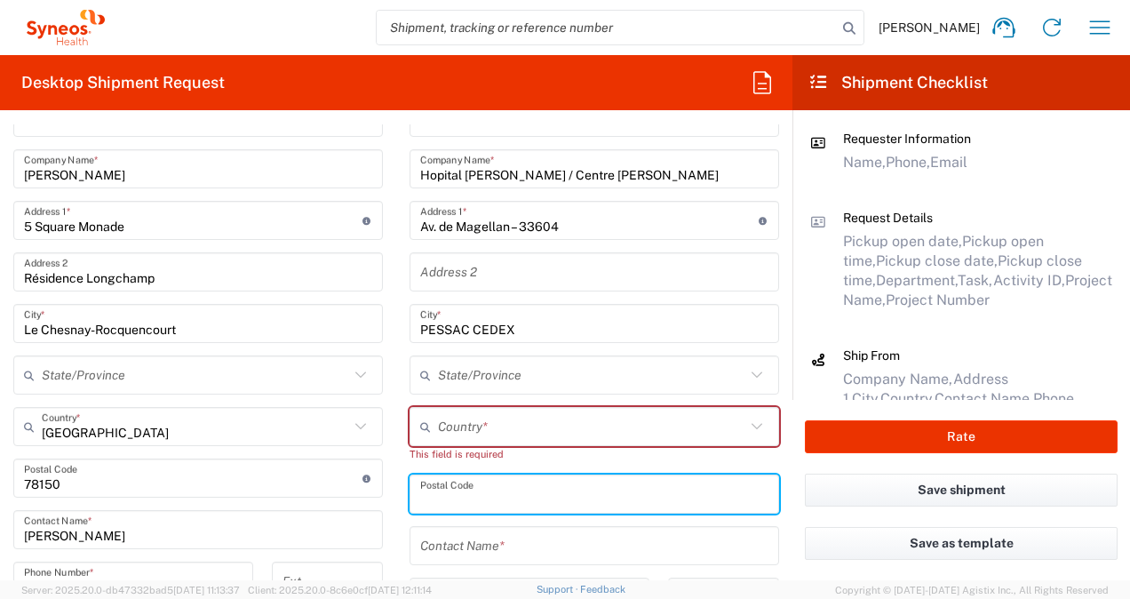
click at [489, 433] on input "text" at bounding box center [591, 426] width 307 height 31
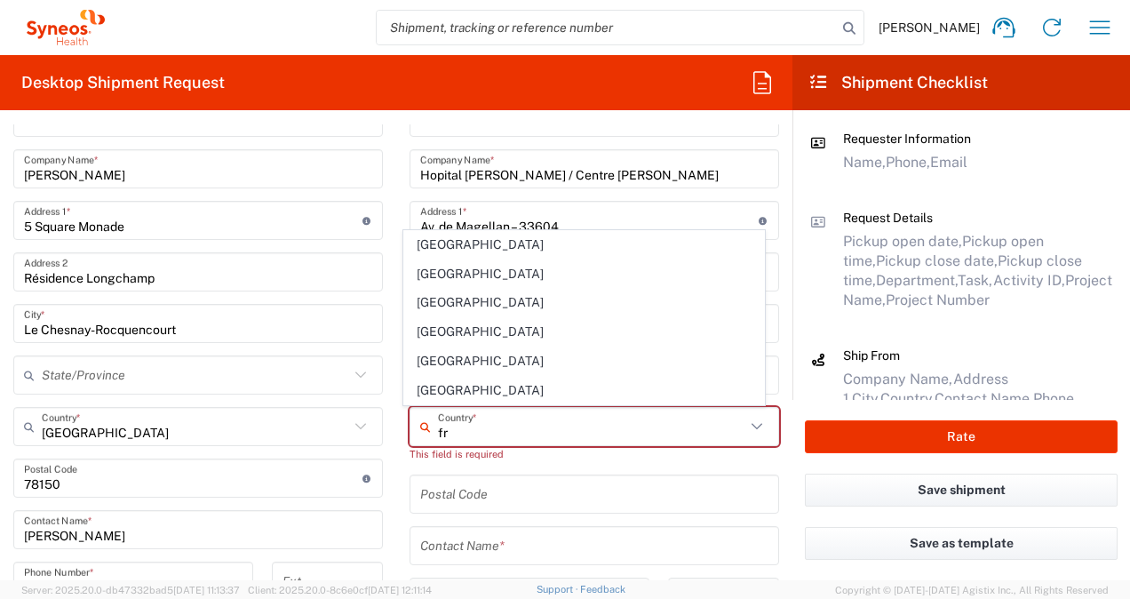
drag, startPoint x: 489, startPoint y: 433, endPoint x: 493, endPoint y: 443, distance: 10.7
click at [489, 433] on input "fr" at bounding box center [591, 426] width 307 height 31
type input "fr"
click at [479, 498] on input "undefined" at bounding box center [594, 494] width 348 height 31
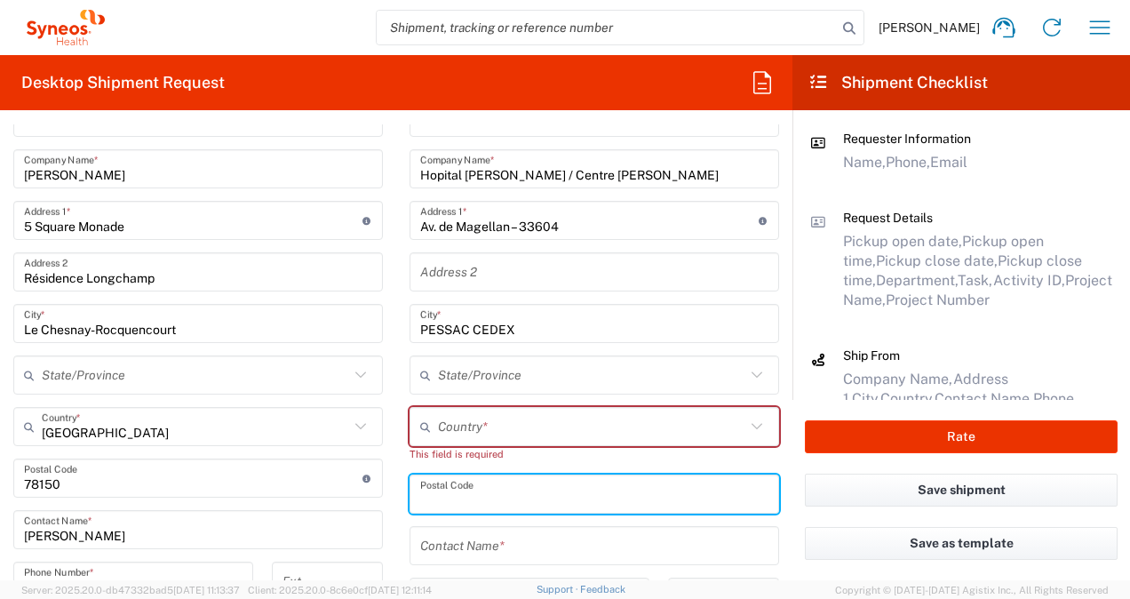
click at [440, 427] on input "text" at bounding box center [591, 426] width 307 height 31
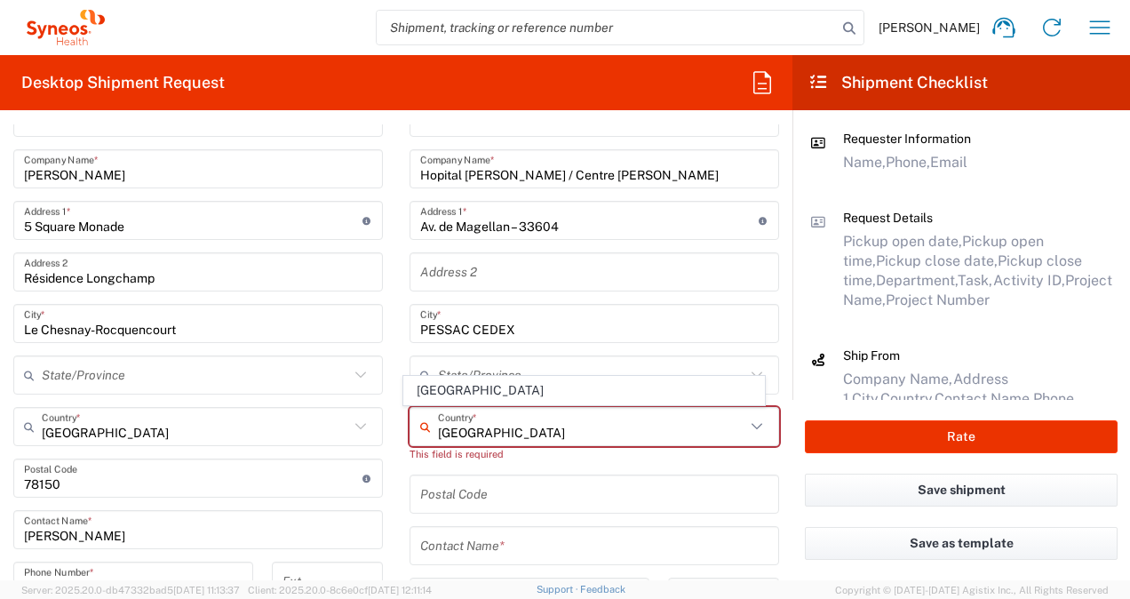
drag, startPoint x: 433, startPoint y: 390, endPoint x: 458, endPoint y: 430, distance: 47.1
click at [433, 389] on span "[GEOGRAPHIC_DATA]" at bounding box center [583, 391] width 359 height 28
type input "[GEOGRAPHIC_DATA]"
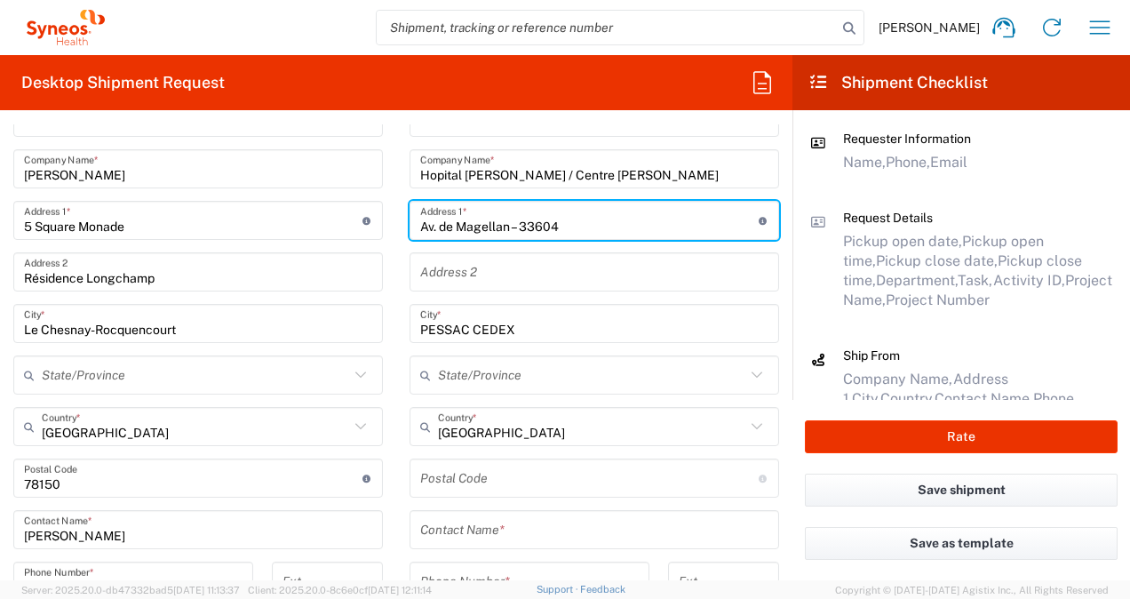
click at [534, 219] on input "Av. de Magellan – 33604" at bounding box center [589, 220] width 339 height 31
type input "Av. de Magellan –"
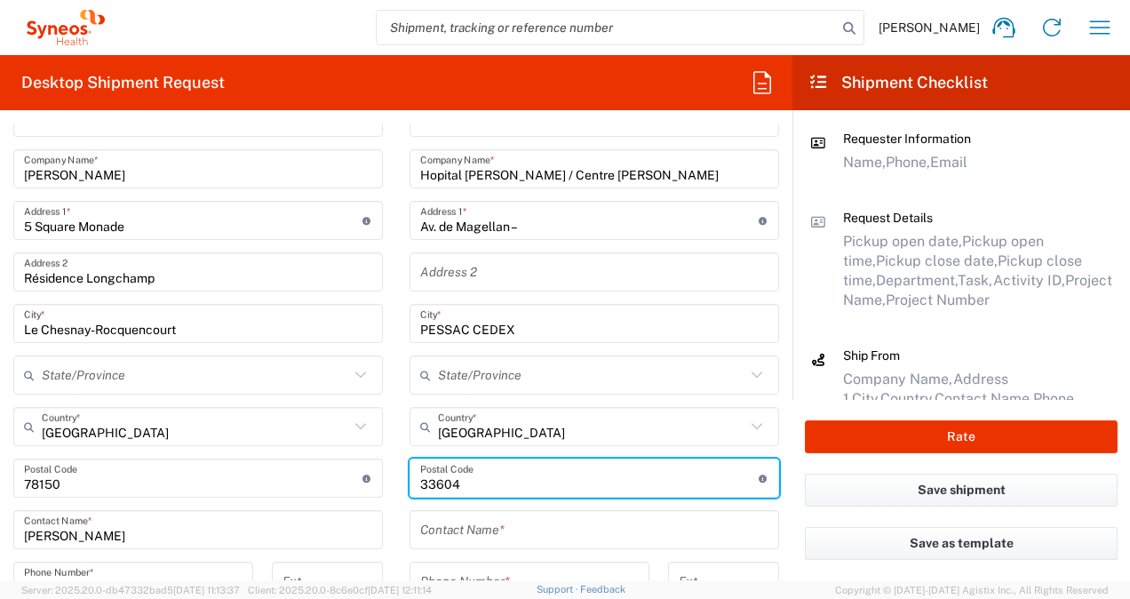
type input "33604"
click at [517, 226] on input "Av. de Magellan –" at bounding box center [589, 220] width 339 height 31
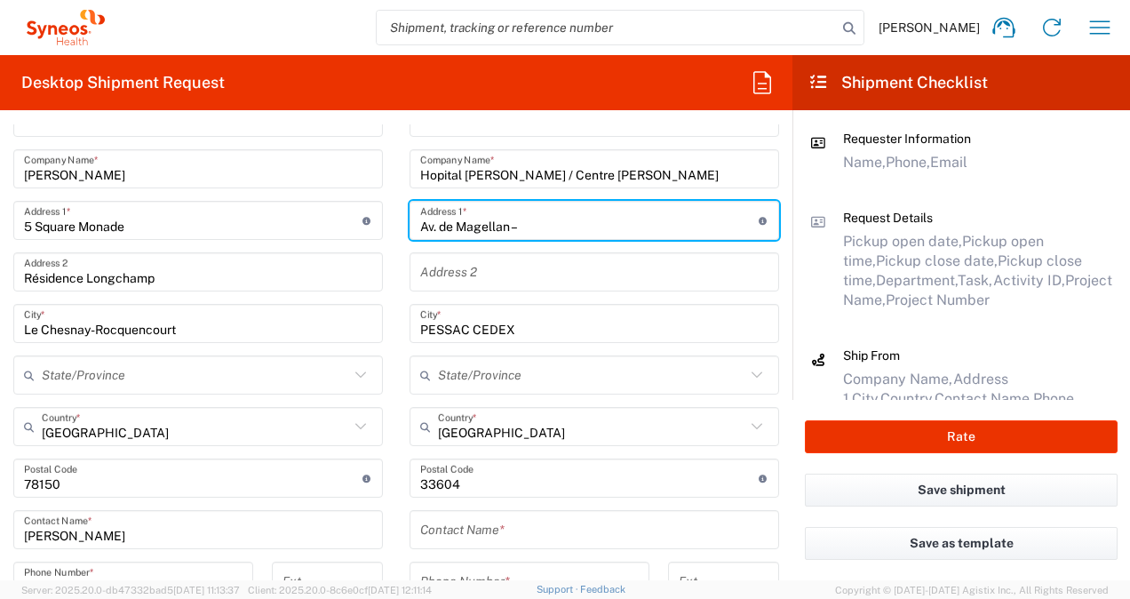
type input "Av. de Magellan / Hospitalisation G3 (3ieme étage)"
type input "Bureau Coordination et Recherche Clinique"
type input "[GEOGRAPHIC_DATA]"
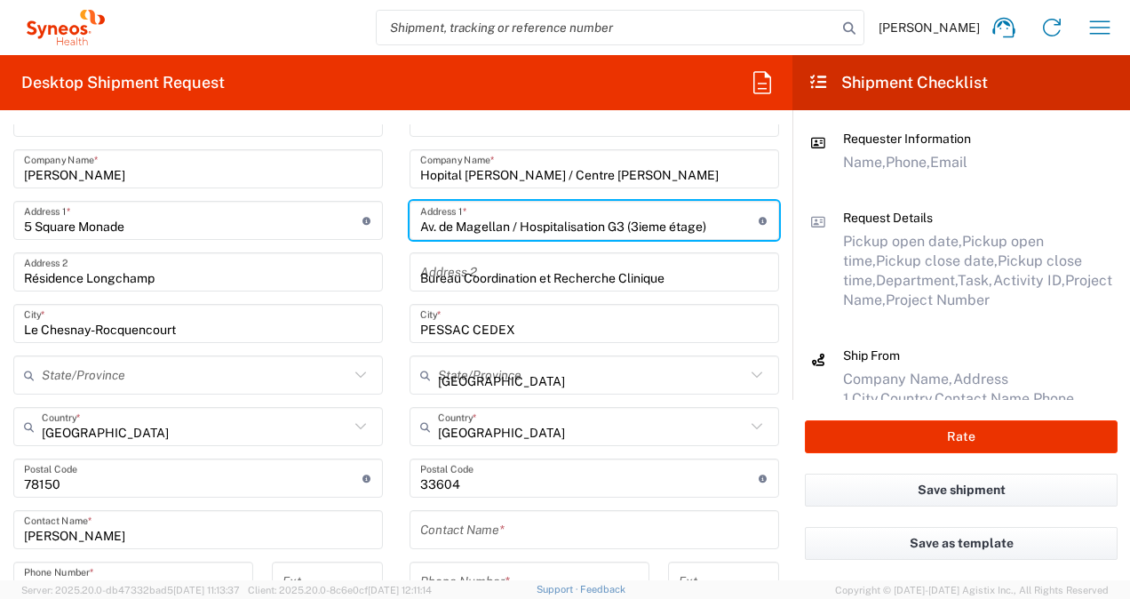
type input "0524549313"
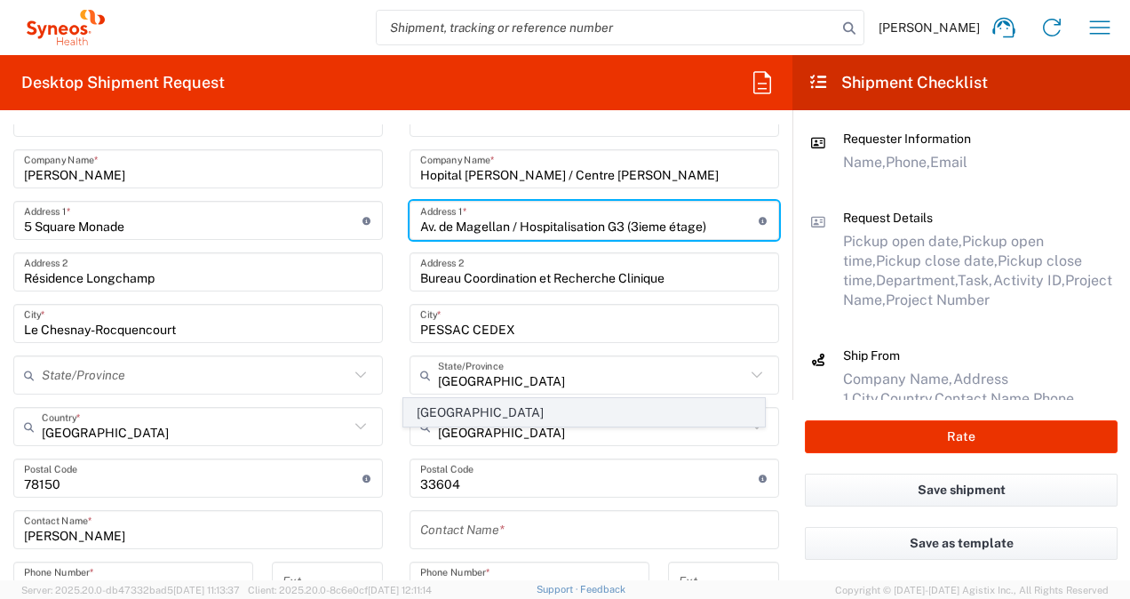
click at [608, 416] on span "[GEOGRAPHIC_DATA]" at bounding box center [583, 413] width 359 height 28
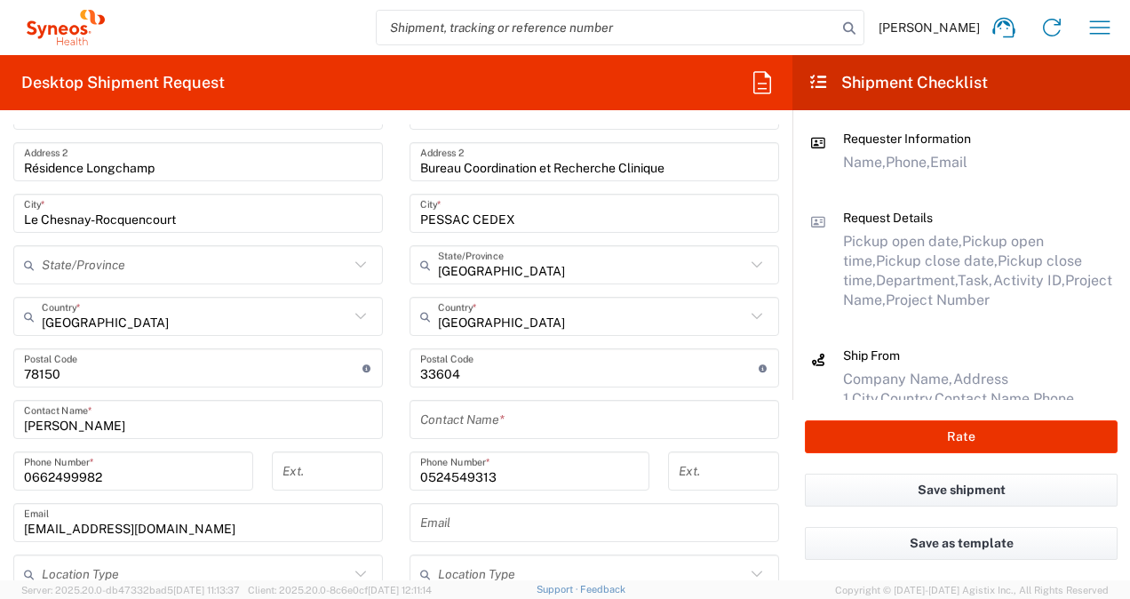
scroll to position [978, 0]
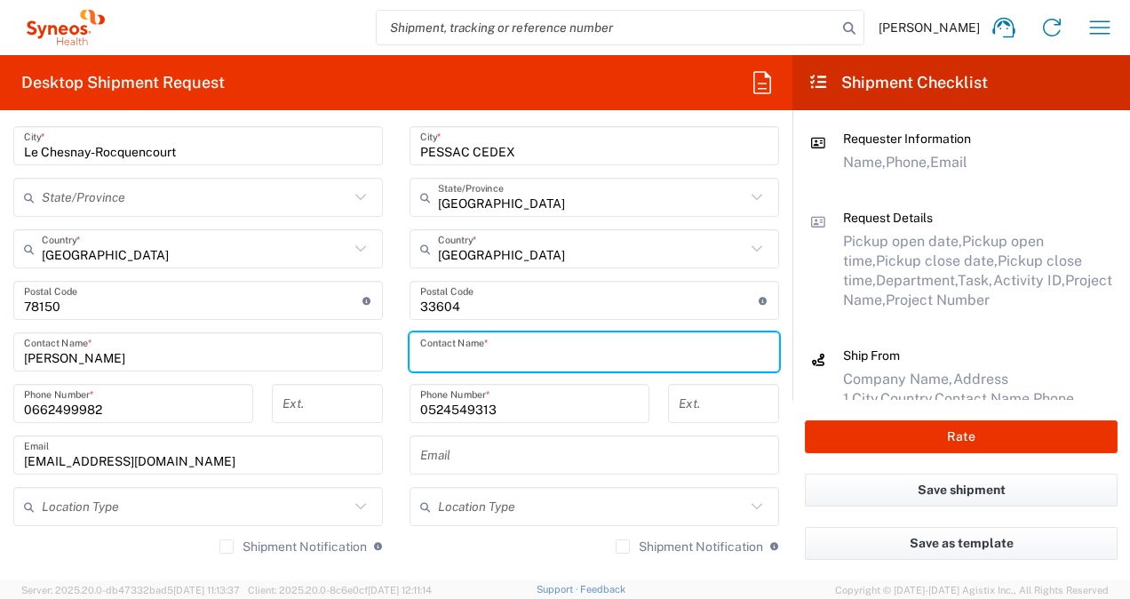
click at [563, 358] on input "text" at bounding box center [594, 352] width 348 height 31
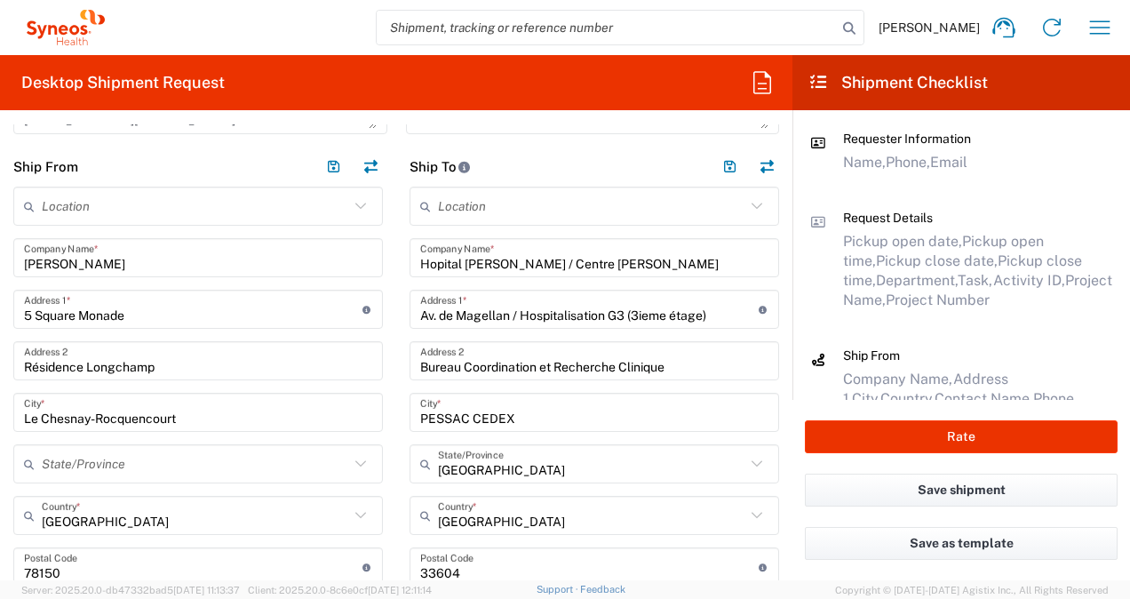
scroll to position [800, 0]
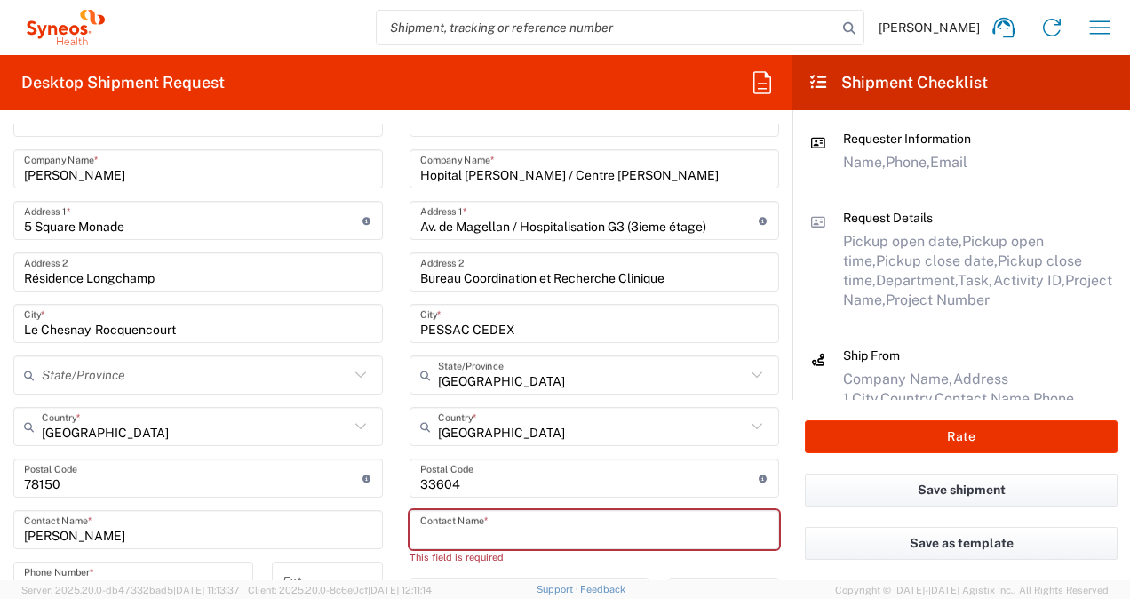
paste input "[PERSON_NAME]"
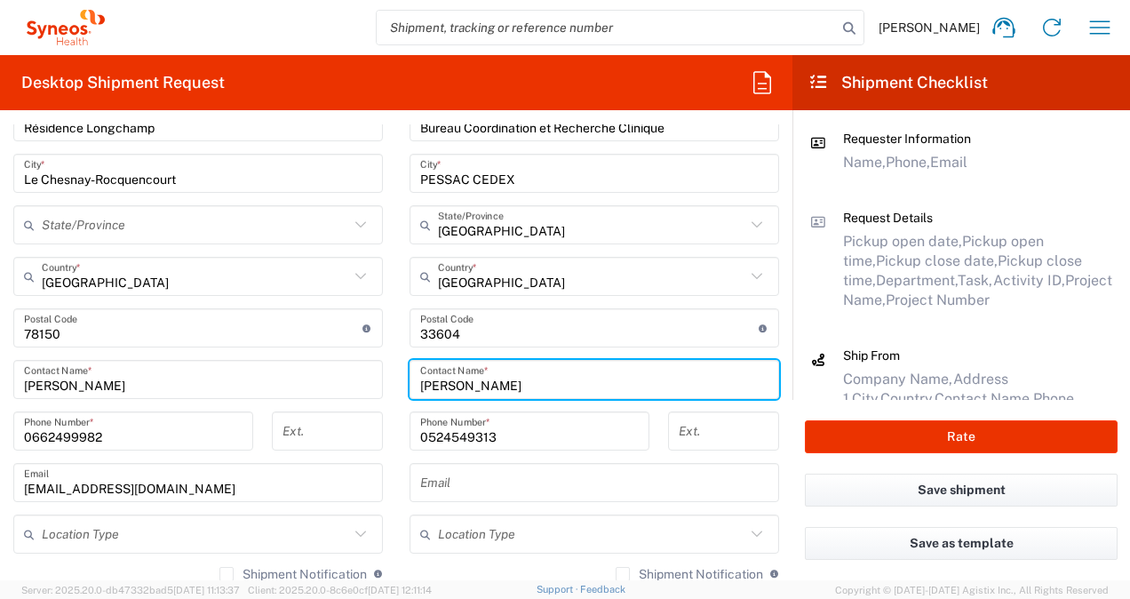
scroll to position [978, 0]
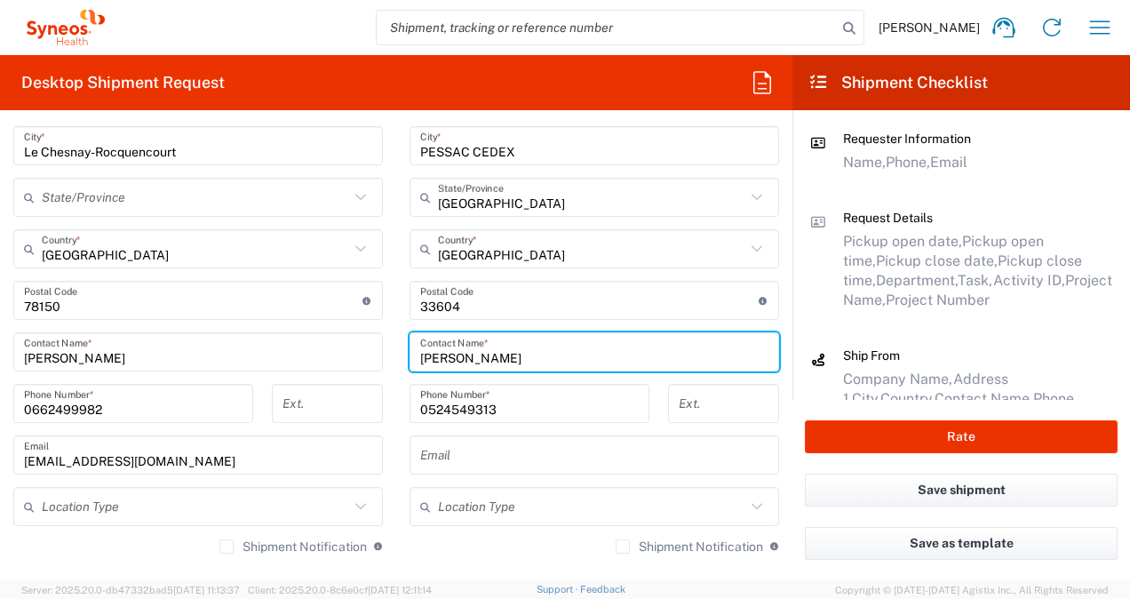
type input "[PERSON_NAME]"
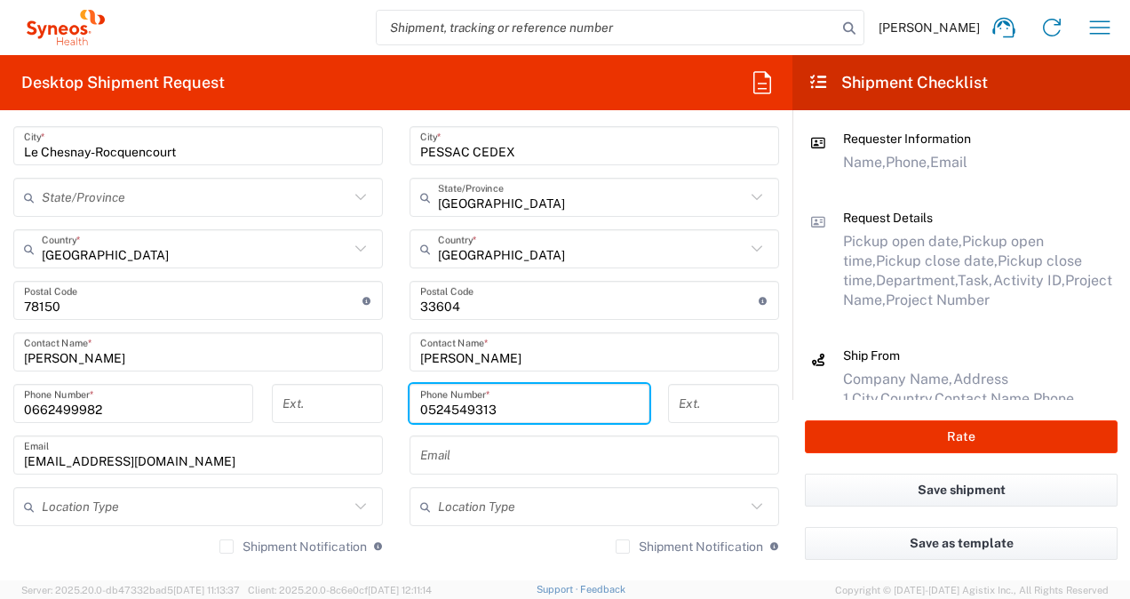
drag, startPoint x: 496, startPoint y: 408, endPoint x: 403, endPoint y: 412, distance: 92.5
click at [410, 412] on div "[PHONE_NUMBER] Phone Number *" at bounding box center [530, 403] width 240 height 39
paste input "033783591094"
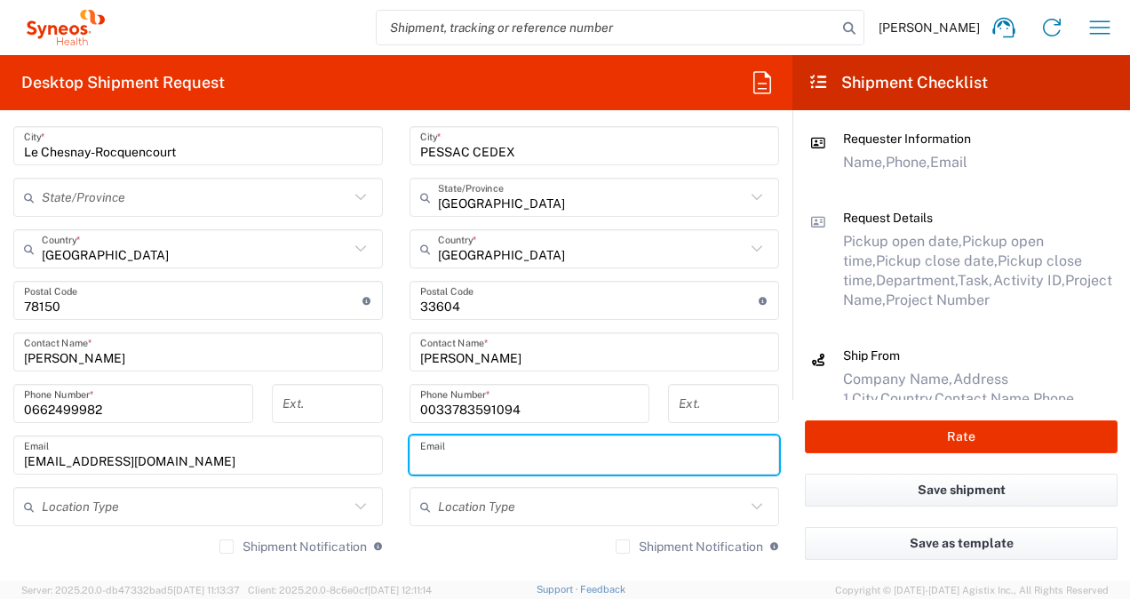
click at [498, 460] on input "text" at bounding box center [594, 455] width 348 height 31
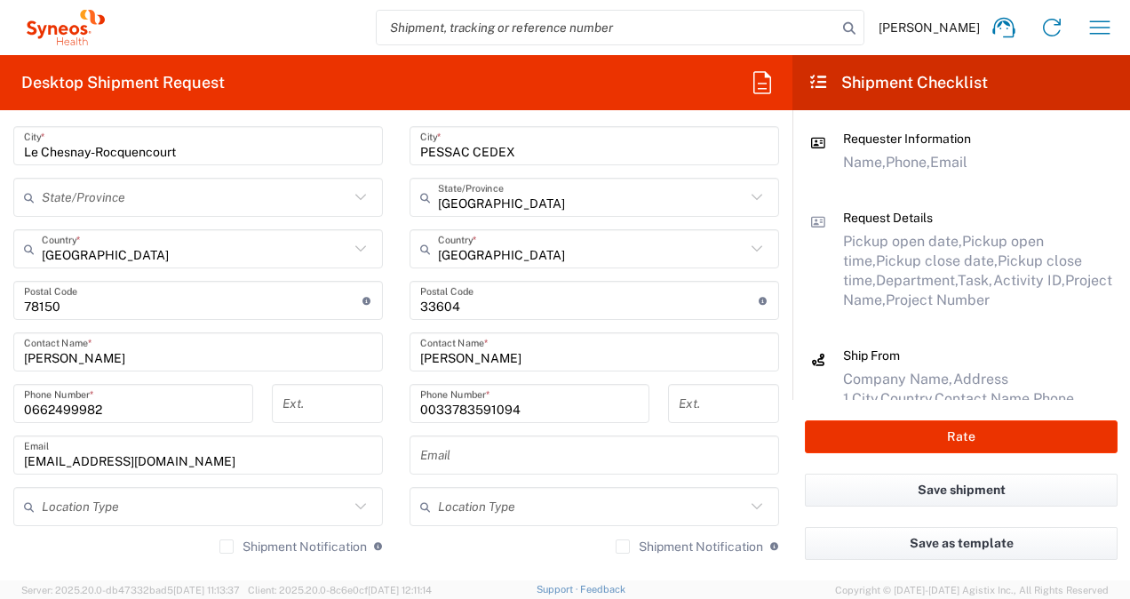
click at [384, 414] on div "Ext." at bounding box center [328, 410] width 130 height 52
drag, startPoint x: 427, startPoint y: 407, endPoint x: 411, endPoint y: 411, distance: 17.5
click at [411, 411] on div "0033783591094 Phone Number *" at bounding box center [530, 403] width 240 height 39
click at [427, 410] on input "33783591094" at bounding box center [529, 403] width 219 height 31
click at [480, 411] on input "33783591094" at bounding box center [529, 403] width 219 height 31
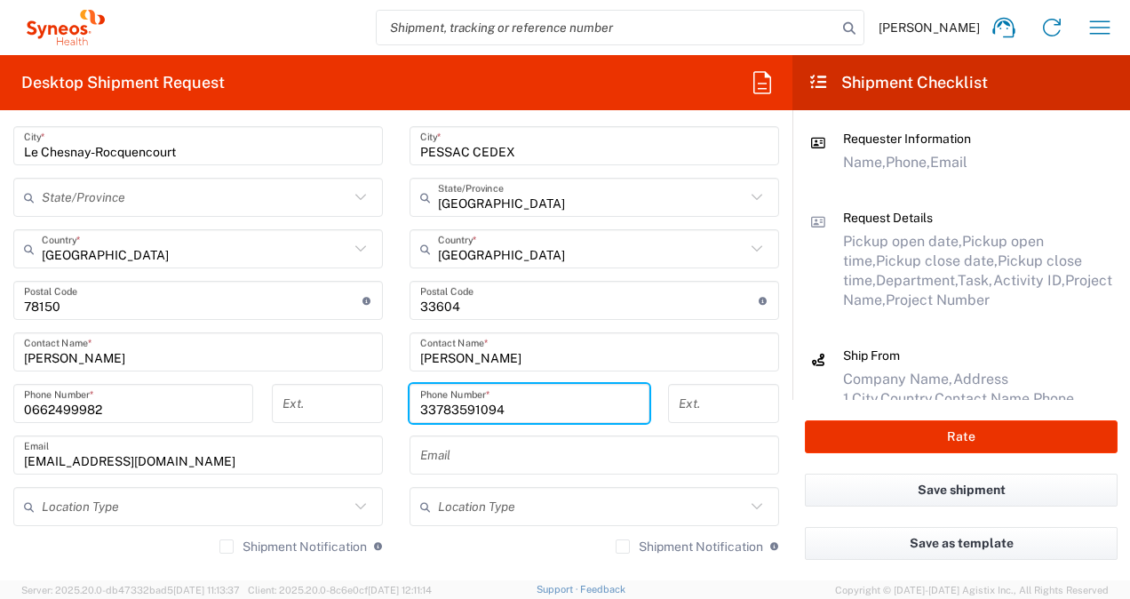
click at [466, 408] on input "33783591094" at bounding box center [529, 403] width 219 height 31
click at [452, 409] on input "33783591094" at bounding box center [529, 403] width 219 height 31
click at [435, 405] on input "33783591094" at bounding box center [529, 403] width 219 height 31
click at [428, 409] on input "33783591094" at bounding box center [529, 403] width 219 height 31
click at [507, 414] on input "0783591094" at bounding box center [529, 403] width 219 height 31
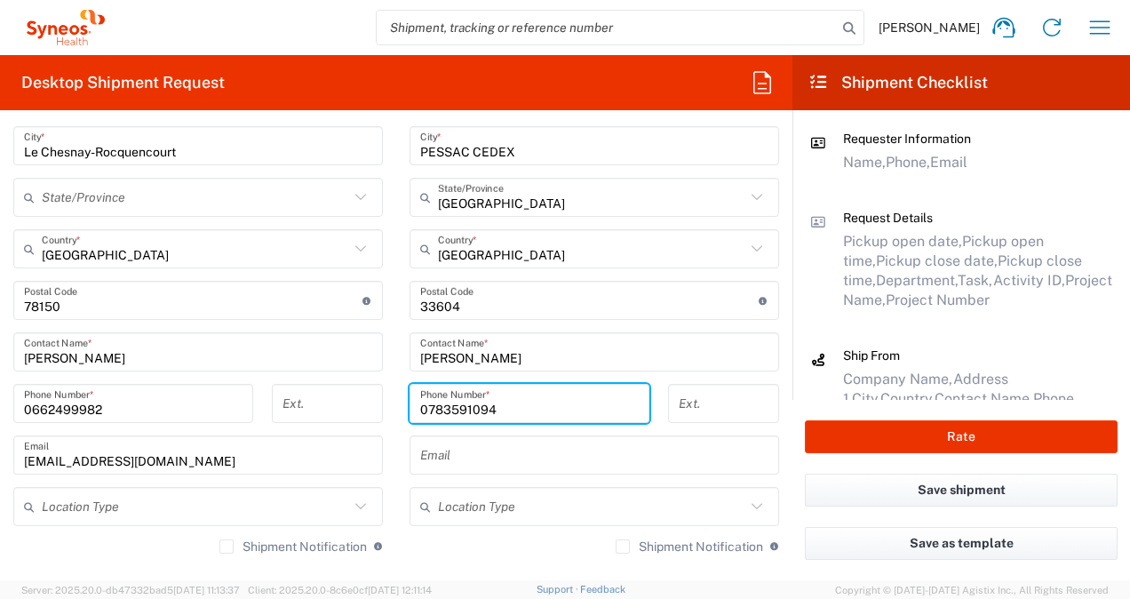
type input "0783591094"
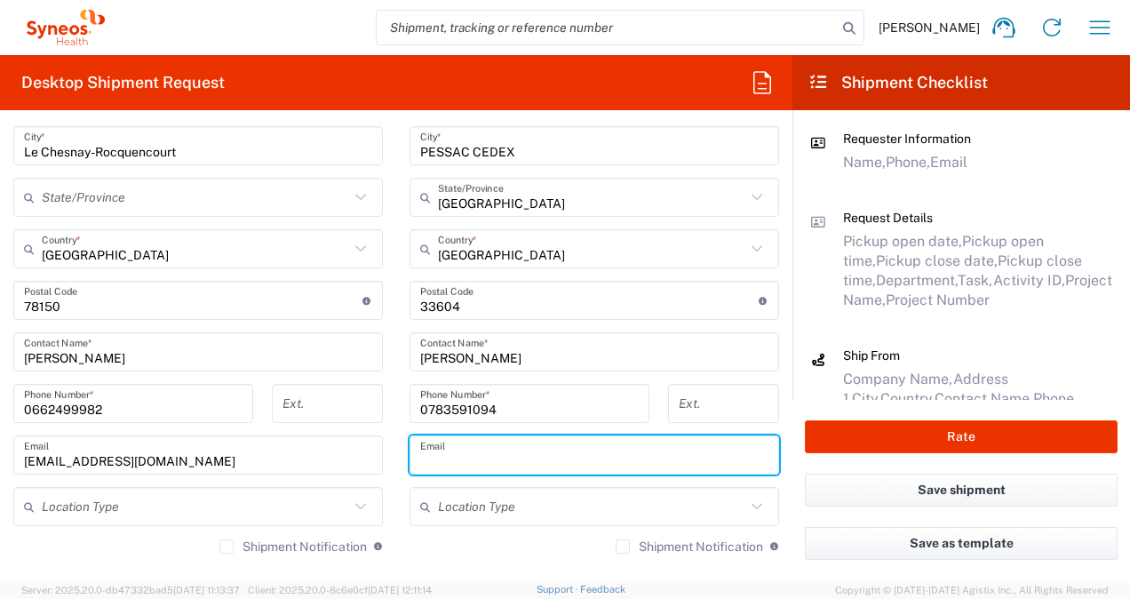
drag, startPoint x: 457, startPoint y: 457, endPoint x: 601, endPoint y: 563, distance: 178.6
click at [457, 457] on input "text" at bounding box center [594, 455] width 348 height 31
paste input "[EMAIL_ADDRESS][DOMAIN_NAME]"
type input "[EMAIL_ADDRESS][DOMAIN_NAME]"
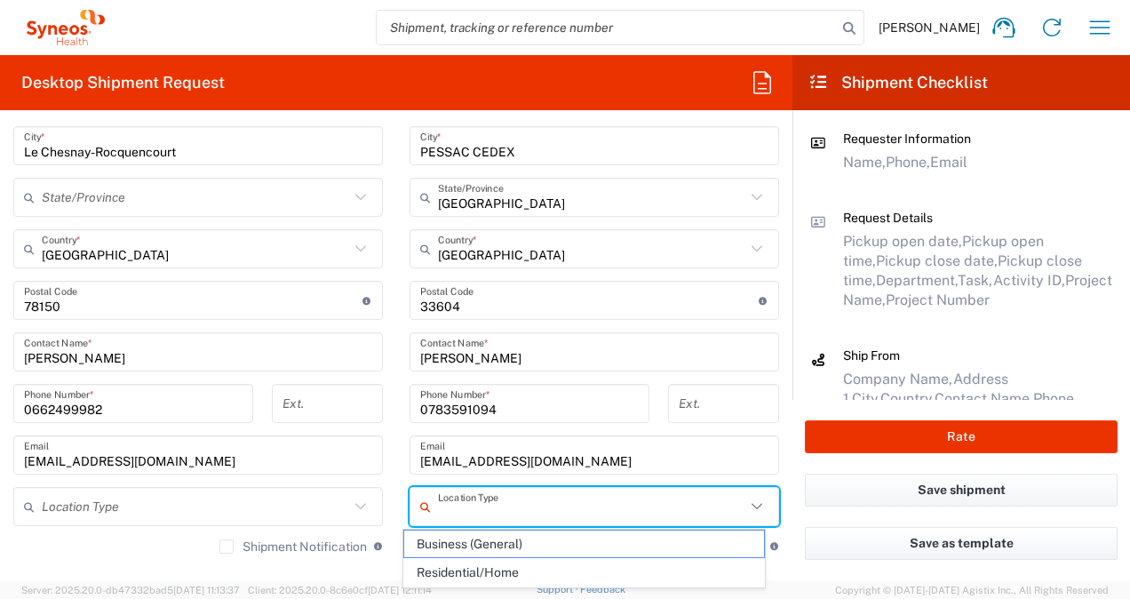
click at [501, 510] on input "text" at bounding box center [591, 506] width 307 height 31
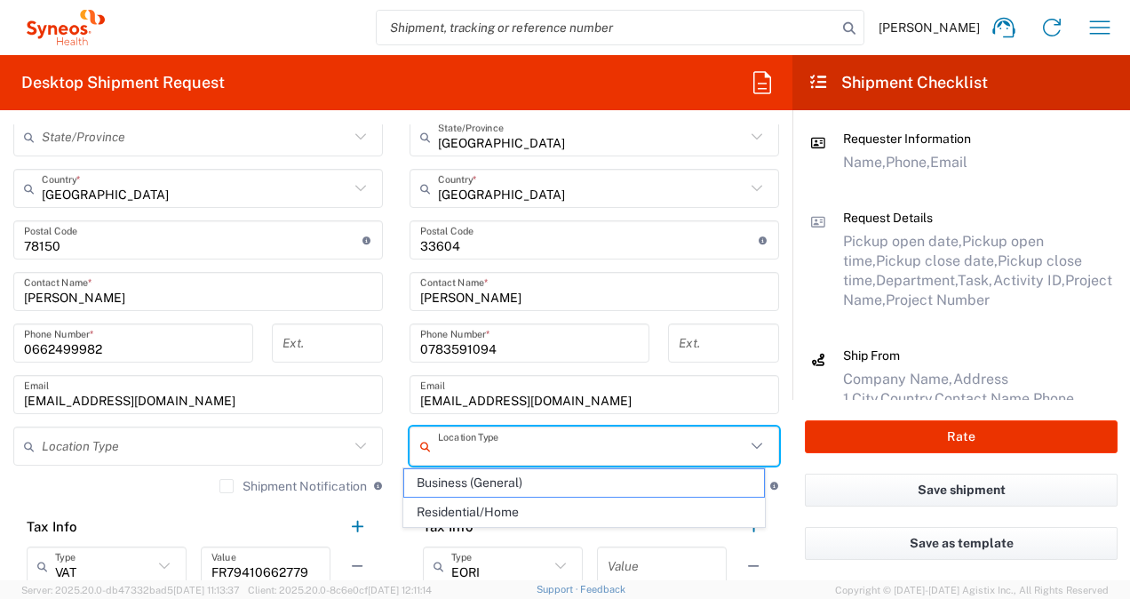
scroll to position [1066, 0]
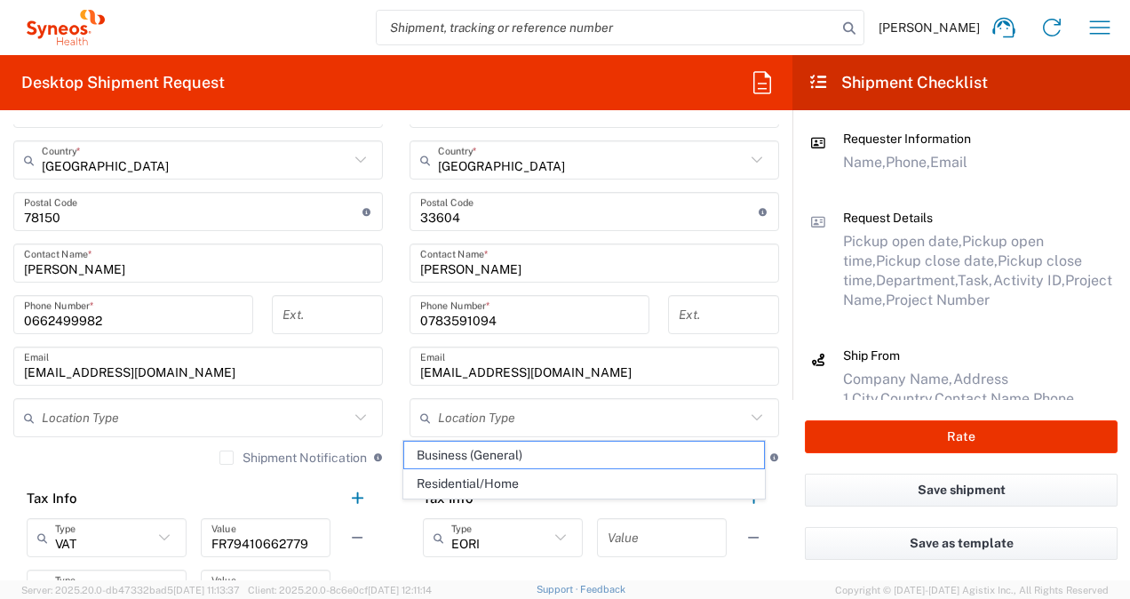
click at [387, 395] on main "Location [PERSON_NAME] LLC-[GEOGRAPHIC_DATA] [GEOGRAPHIC_DATA] [GEOGRAPHIC_DATA…" at bounding box center [198, 252] width 396 height 842
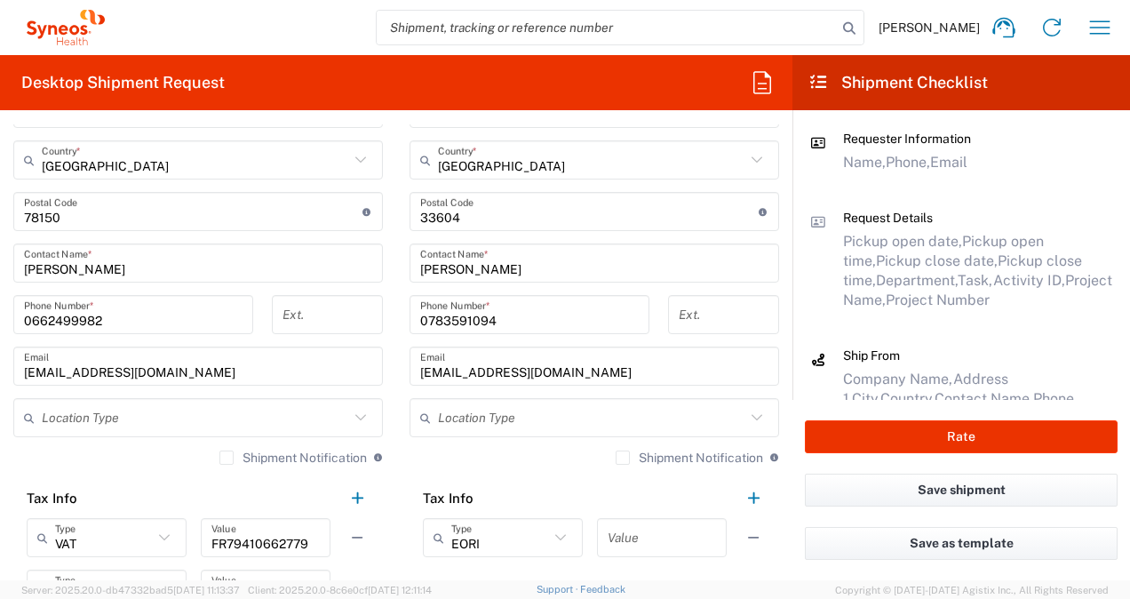
click at [349, 422] on icon at bounding box center [360, 417] width 23 height 23
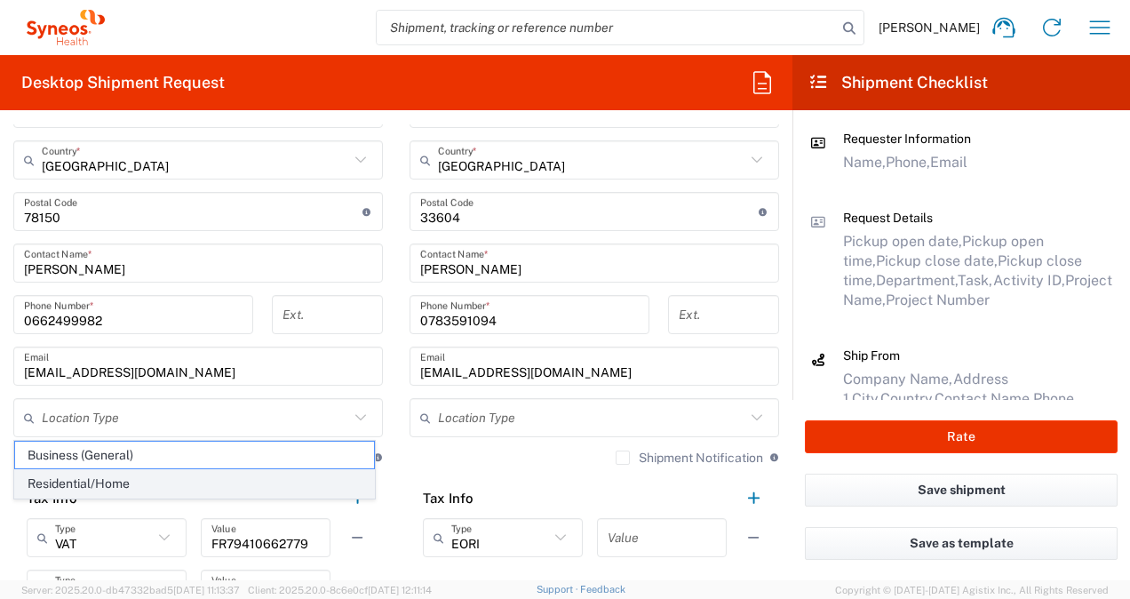
click at [130, 483] on span "Residential/Home" at bounding box center [194, 484] width 359 height 28
type input "Residential/Home"
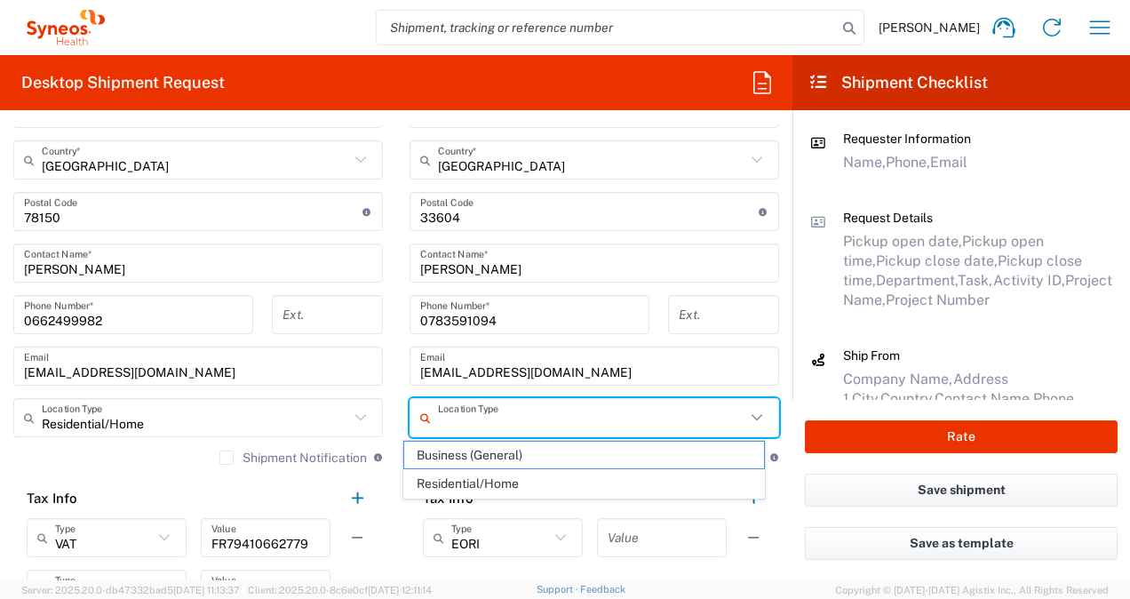
click at [446, 417] on input "text" at bounding box center [591, 418] width 307 height 31
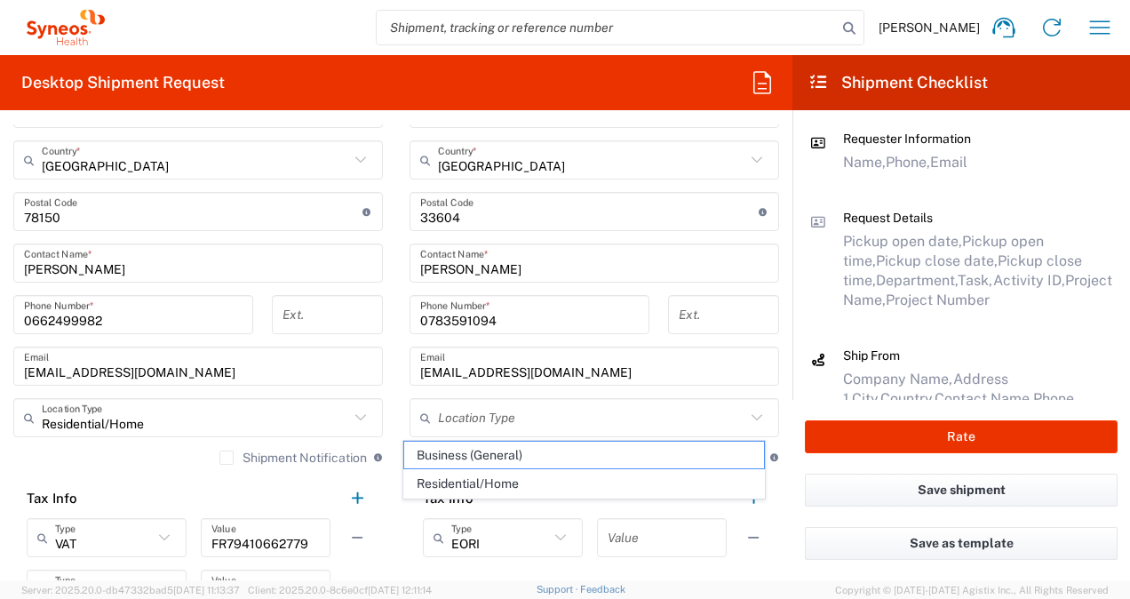
drag, startPoint x: 447, startPoint y: 456, endPoint x: 436, endPoint y: 443, distance: 17.1
click at [448, 456] on span "Business (General)" at bounding box center [583, 456] width 359 height 28
type input "Business (General)"
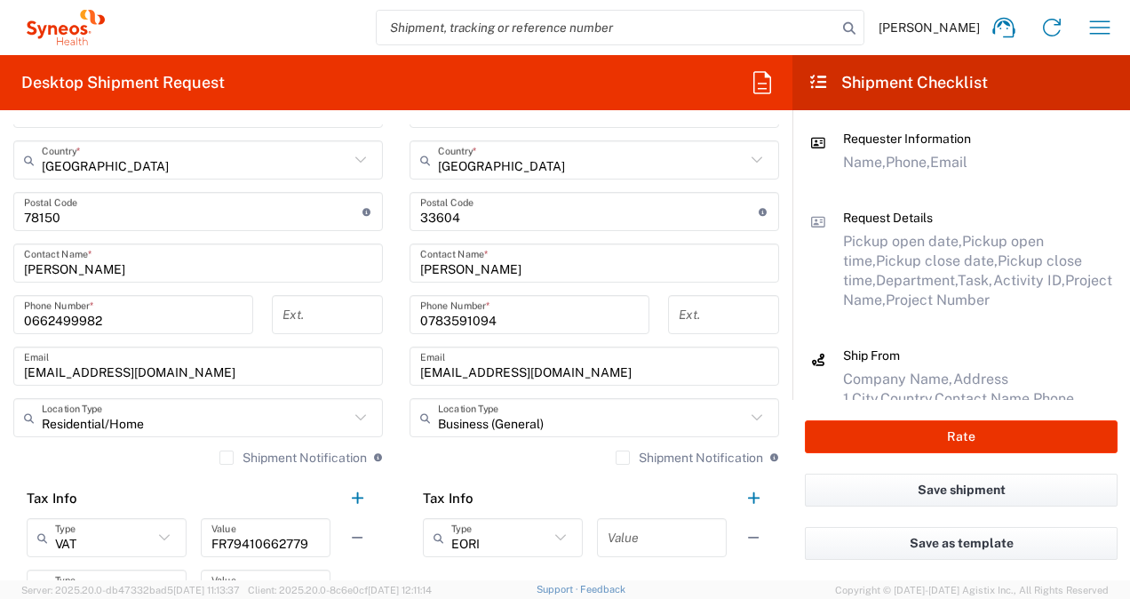
click at [616, 459] on label "Shipment Notification" at bounding box center [690, 458] width 148 height 14
click at [623, 458] on input "Shipment Notification" at bounding box center [623, 458] width 0 height 0
click at [524, 453] on div "Shipment Notification If checked, a shipment notification email will be sent to…" at bounding box center [595, 464] width 370 height 28
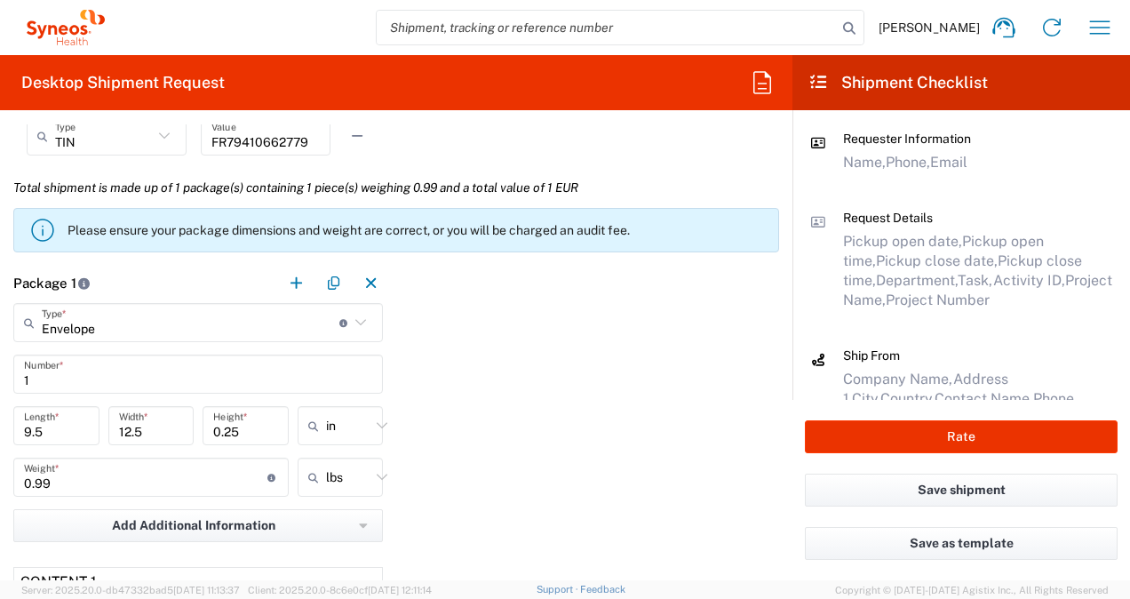
scroll to position [1600, 0]
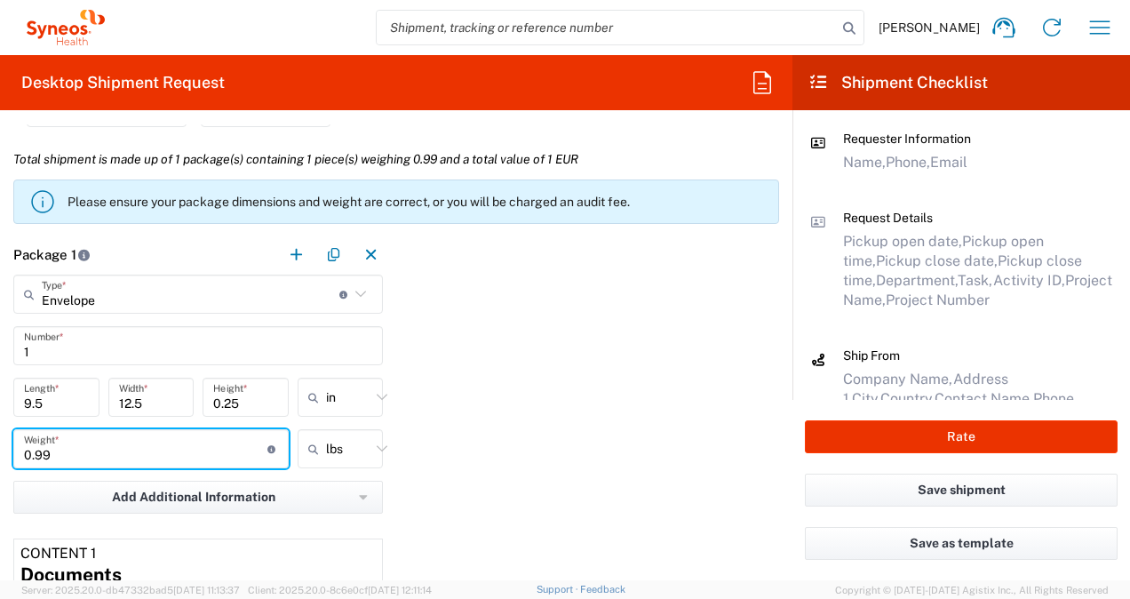
click at [130, 451] on input "0.99" at bounding box center [146, 449] width 244 height 31
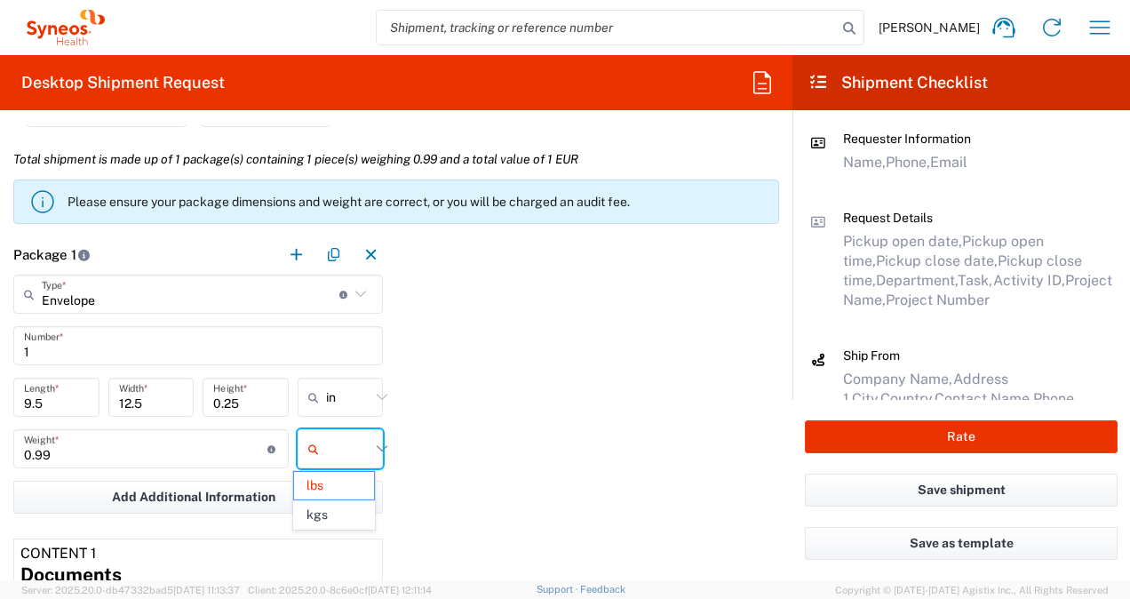
click at [348, 445] on input "text" at bounding box center [348, 449] width 44 height 28
click at [333, 519] on span "kgs" at bounding box center [334, 515] width 81 height 28
type input "0.45"
type input "kgs"
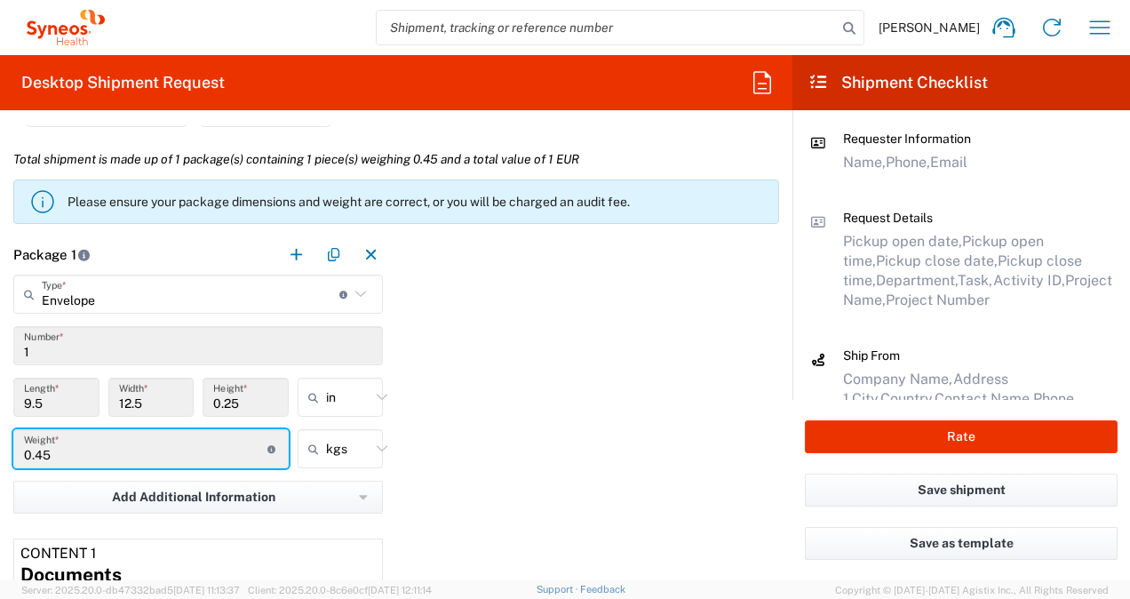
click at [36, 453] on input "0.45" at bounding box center [146, 449] width 244 height 31
click at [68, 444] on input "0.45" at bounding box center [146, 449] width 244 height 31
click at [63, 452] on input "0.45" at bounding box center [146, 449] width 244 height 31
click at [41, 459] on input "0.45" at bounding box center [146, 449] width 244 height 31
click at [34, 454] on input "0.45" at bounding box center [146, 449] width 244 height 31
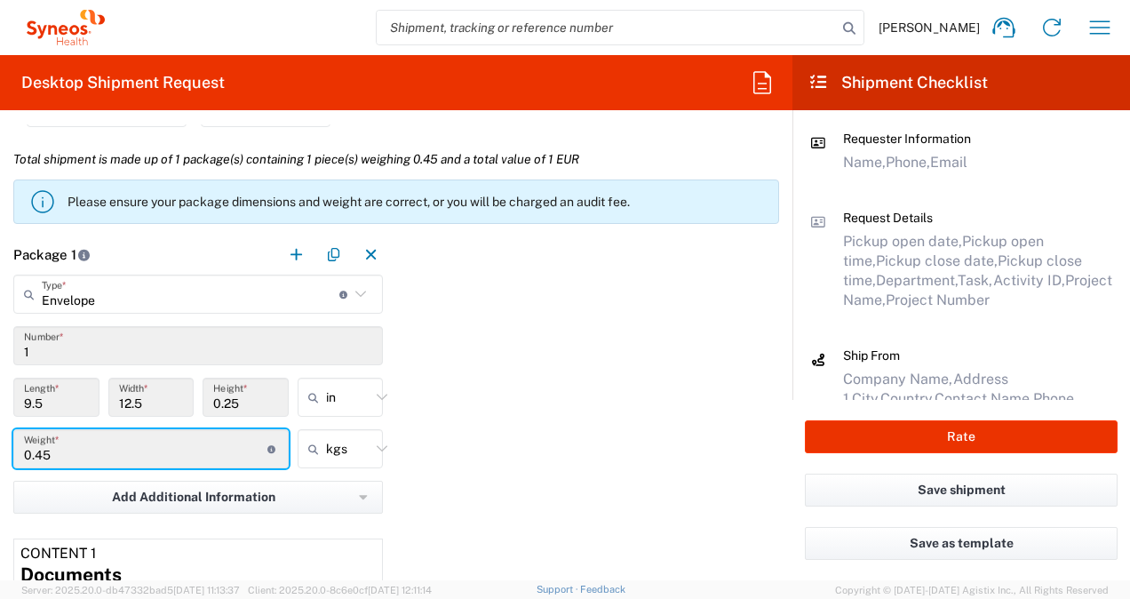
drag, startPoint x: 44, startPoint y: 454, endPoint x: 32, endPoint y: 455, distance: 12.5
click at [32, 455] on input "0.45" at bounding box center [146, 449] width 244 height 31
click at [467, 444] on div "Package 1 Envelope Type * Material used to package goods Envelope Large Box Med…" at bounding box center [396, 479] width 793 height 488
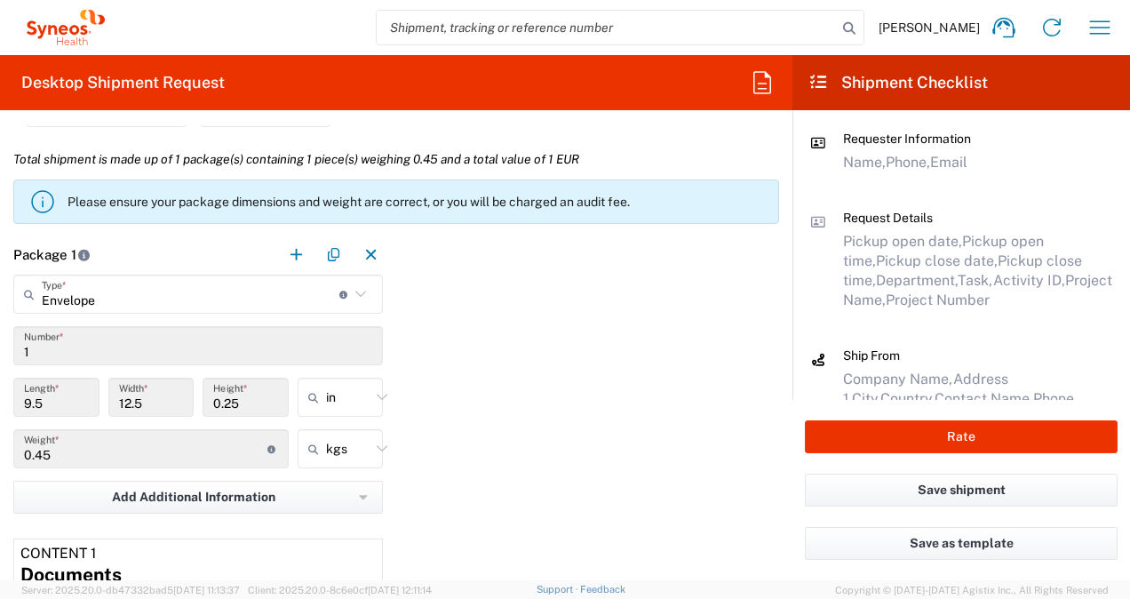
click at [128, 348] on input "1" at bounding box center [198, 346] width 348 height 31
click at [126, 342] on input "1" at bounding box center [198, 346] width 348 height 31
click at [85, 453] on input "0.45" at bounding box center [146, 449] width 244 height 31
click at [350, 399] on input "text" at bounding box center [348, 397] width 44 height 28
click at [338, 464] on span "cm" at bounding box center [334, 464] width 81 height 28
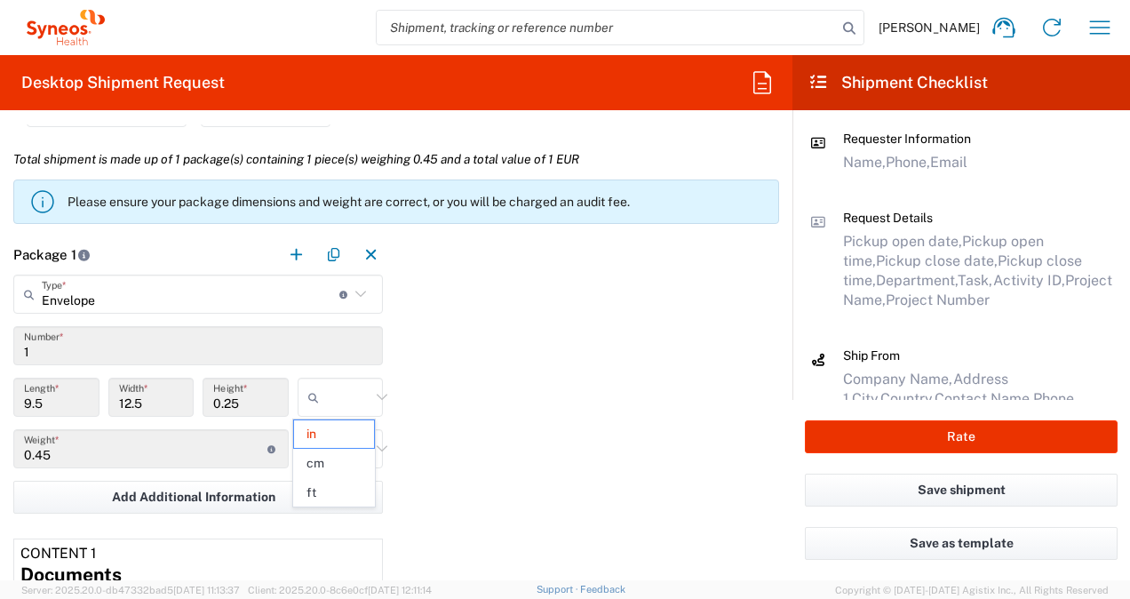
type input "24.13"
type input "31.75"
type input "0.64"
type input "cm"
click at [349, 293] on icon at bounding box center [360, 294] width 23 height 23
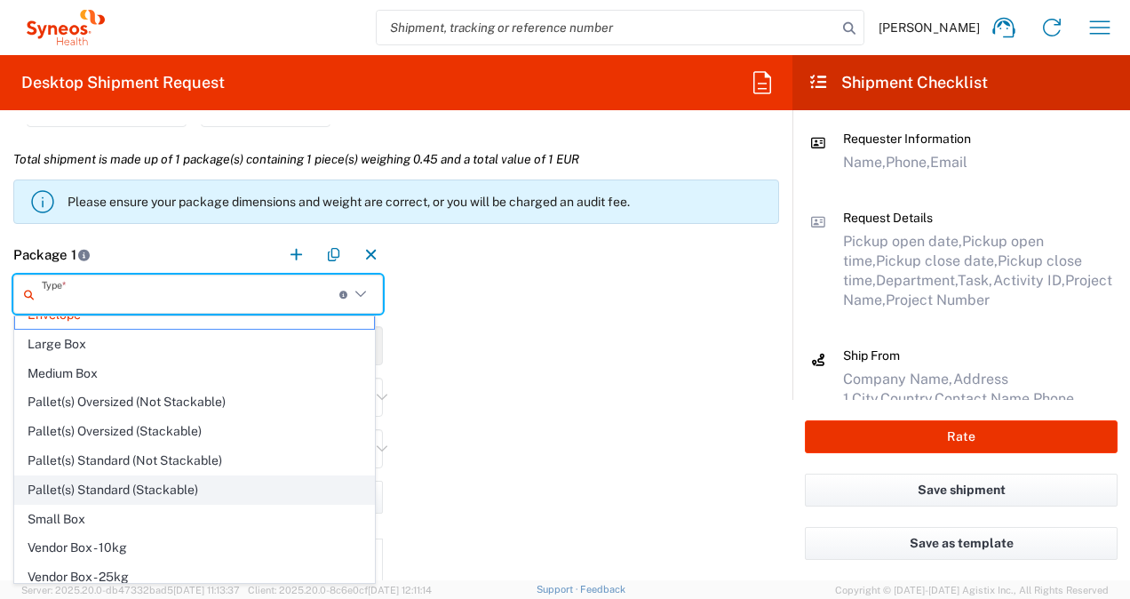
scroll to position [0, 0]
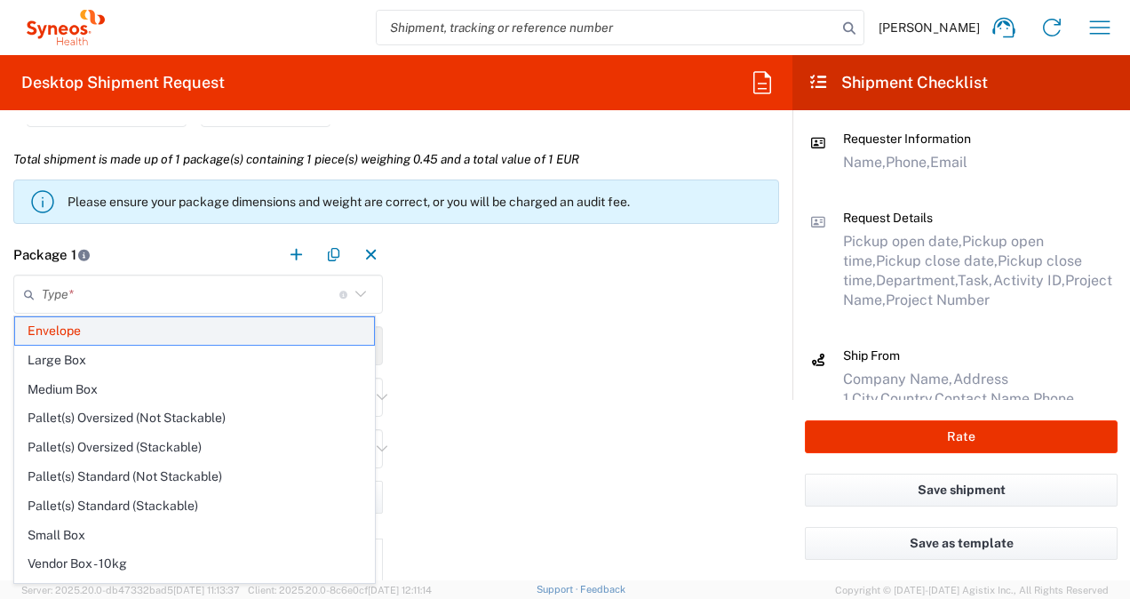
click at [110, 331] on span "Envelope" at bounding box center [194, 331] width 359 height 28
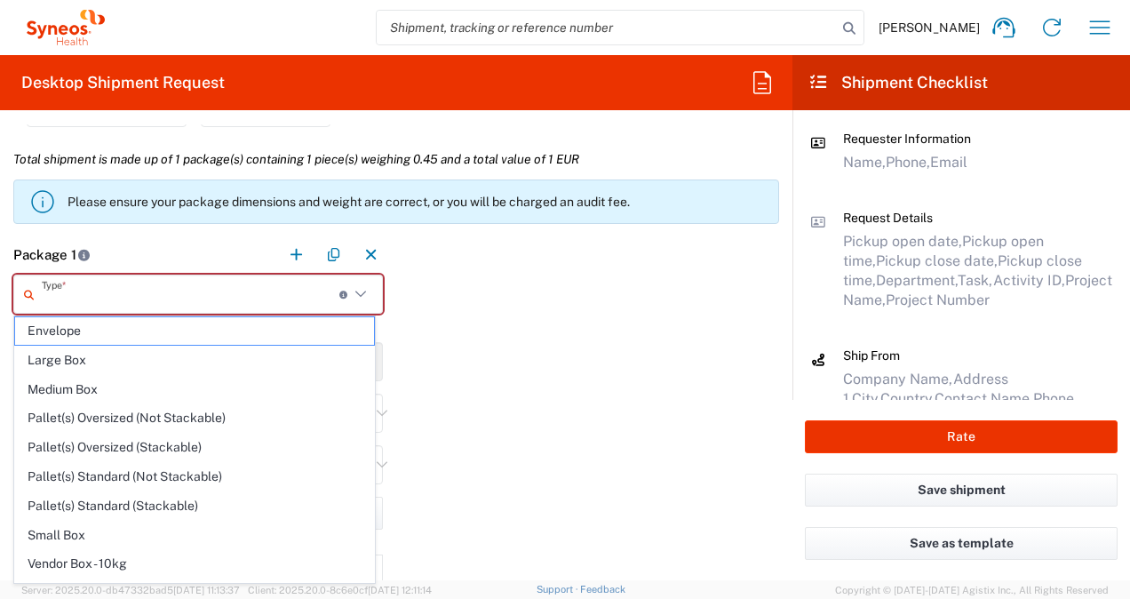
click at [194, 288] on input "text" at bounding box center [191, 294] width 298 height 31
click at [135, 334] on span "Envelope" at bounding box center [194, 331] width 359 height 28
type input "Envelope"
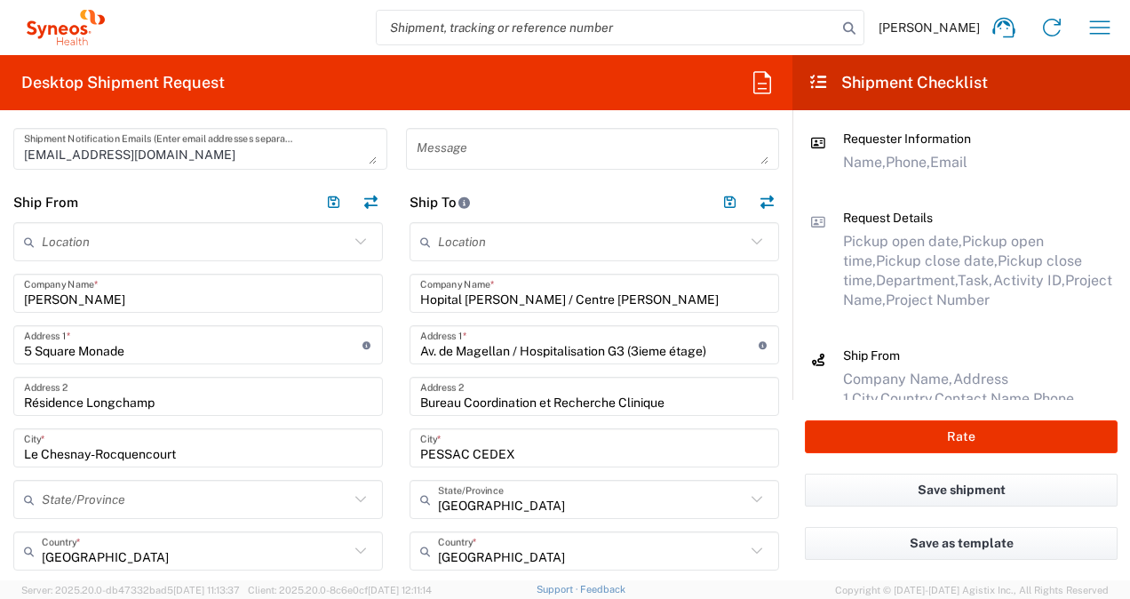
scroll to position [722, 0]
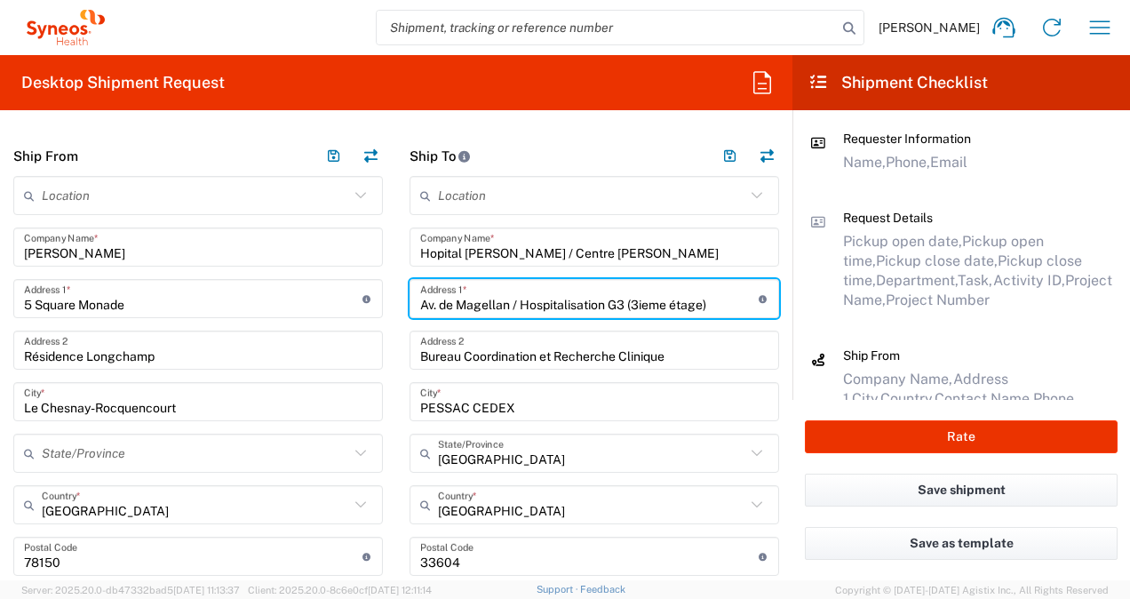
drag, startPoint x: 638, startPoint y: 304, endPoint x: 669, endPoint y: 299, distance: 31.6
click at [638, 304] on input "Av. de Magellan / Hospitalisation G3 (3ieme étage)" at bounding box center [589, 298] width 339 height 31
click at [641, 302] on input "Av. de Magellan / Hospitalisation G3 (3eme étage)" at bounding box center [589, 298] width 339 height 31
type input "Av. de Magellan / Hospitalisation G3 (3ème étage)"
click at [652, 390] on input "PESSAC CEDEX" at bounding box center [594, 402] width 348 height 31
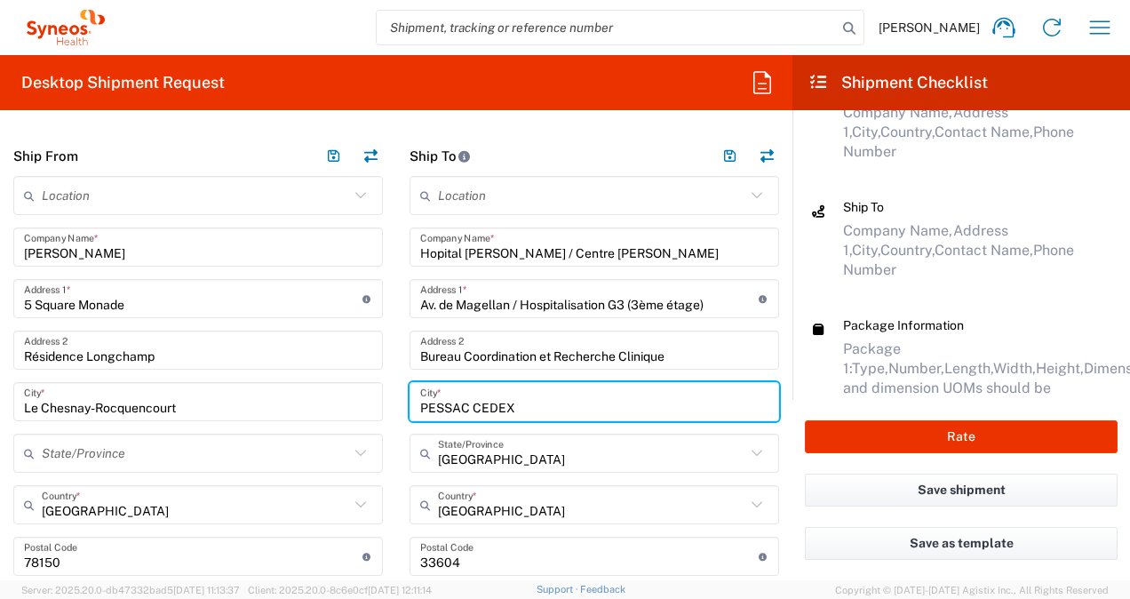
scroll to position [281, 0]
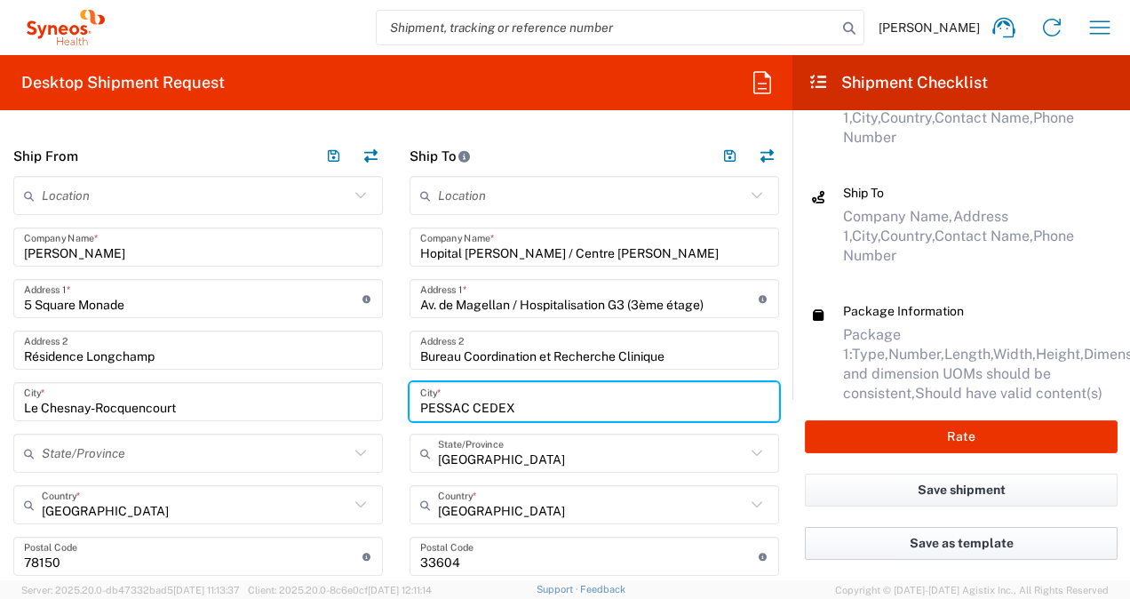
click at [933, 543] on button "Save as template" at bounding box center [961, 543] width 313 height 33
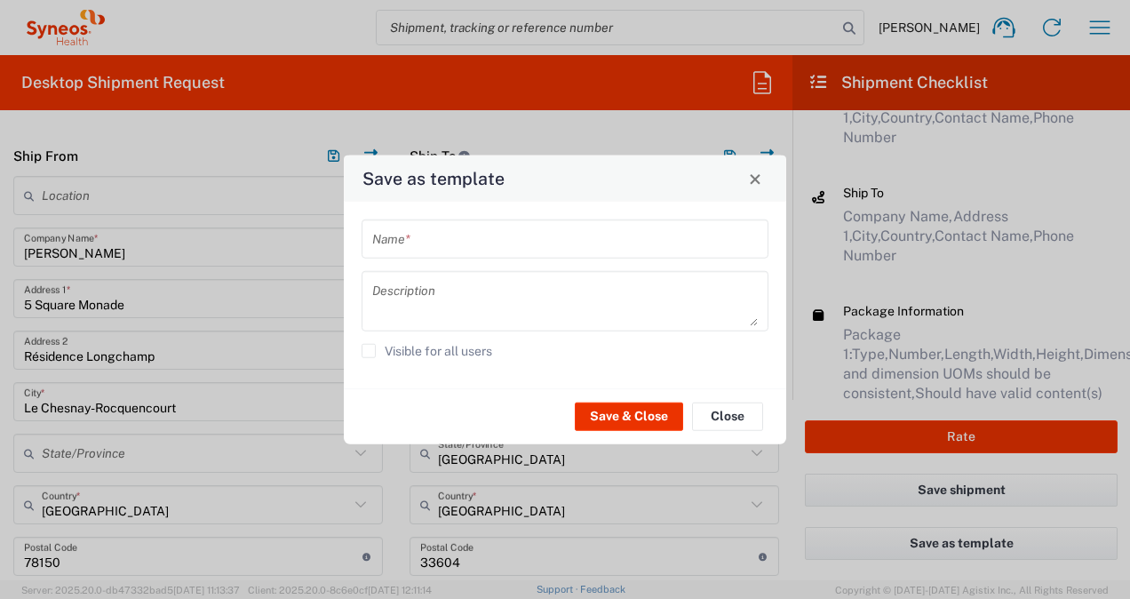
click at [418, 235] on input "text" at bounding box center [565, 238] width 386 height 31
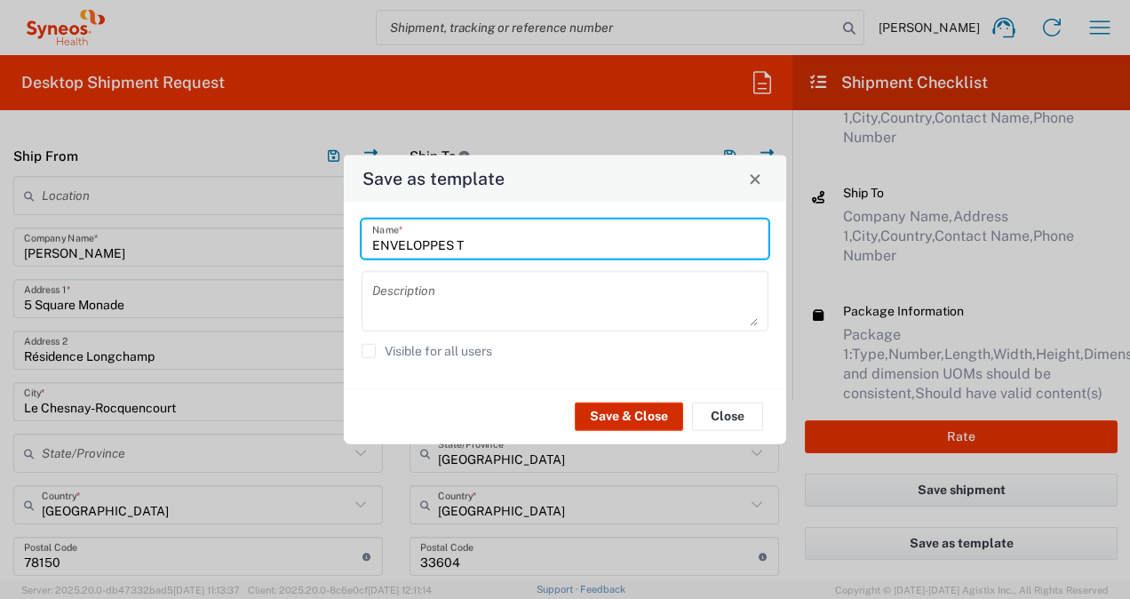
type input "ENVELOPPES T"
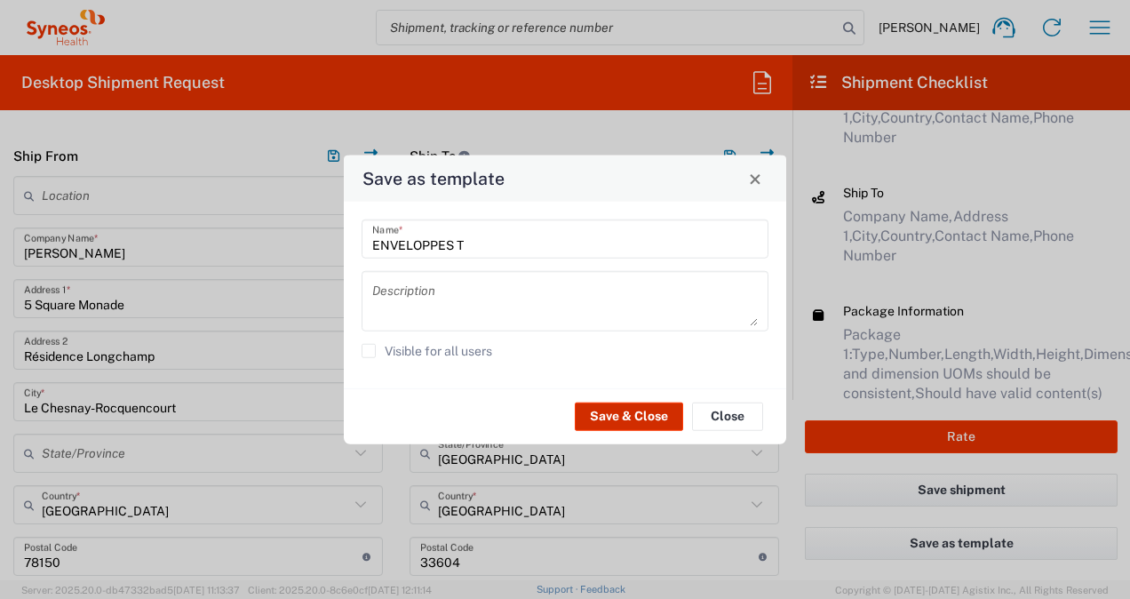
click at [608, 415] on button "Save & Close" at bounding box center [629, 416] width 108 height 28
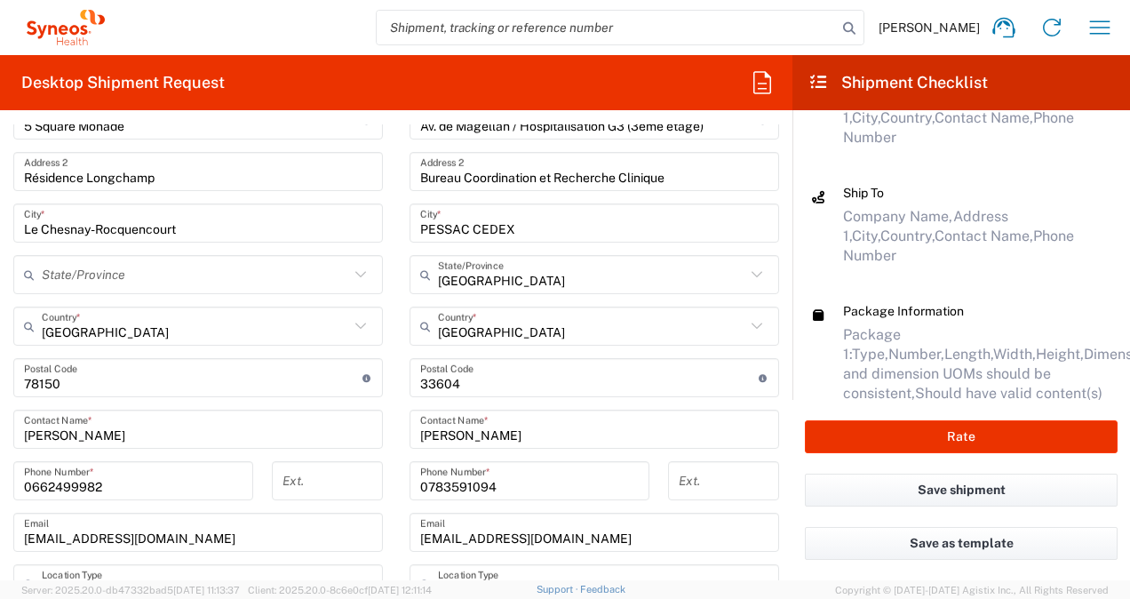
scroll to position [988, 0]
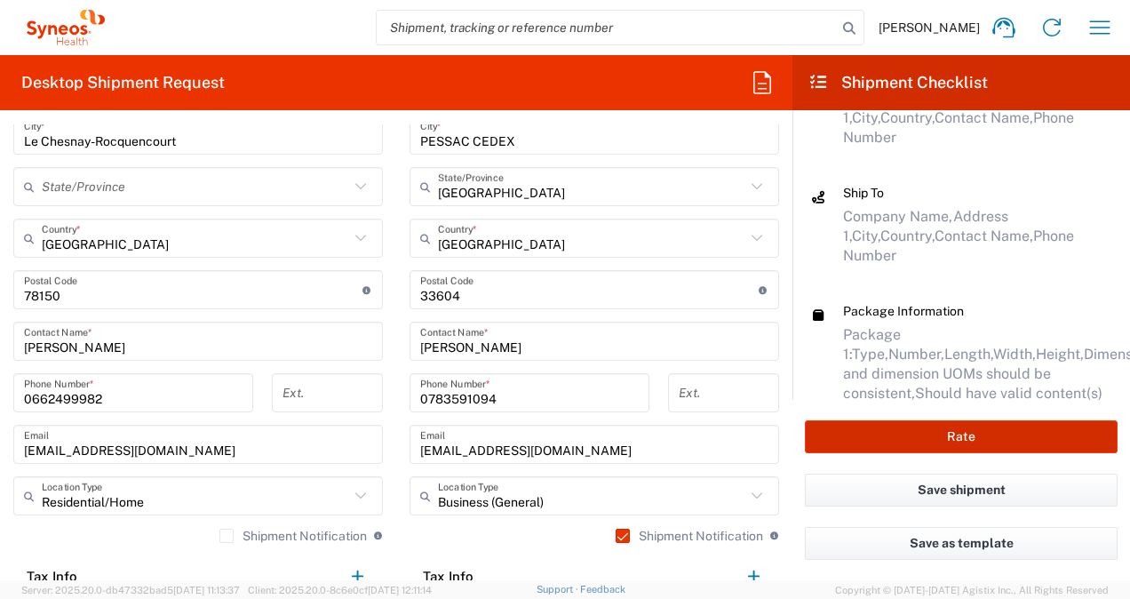
click at [853, 436] on button "Rate" at bounding box center [961, 436] width 313 height 33
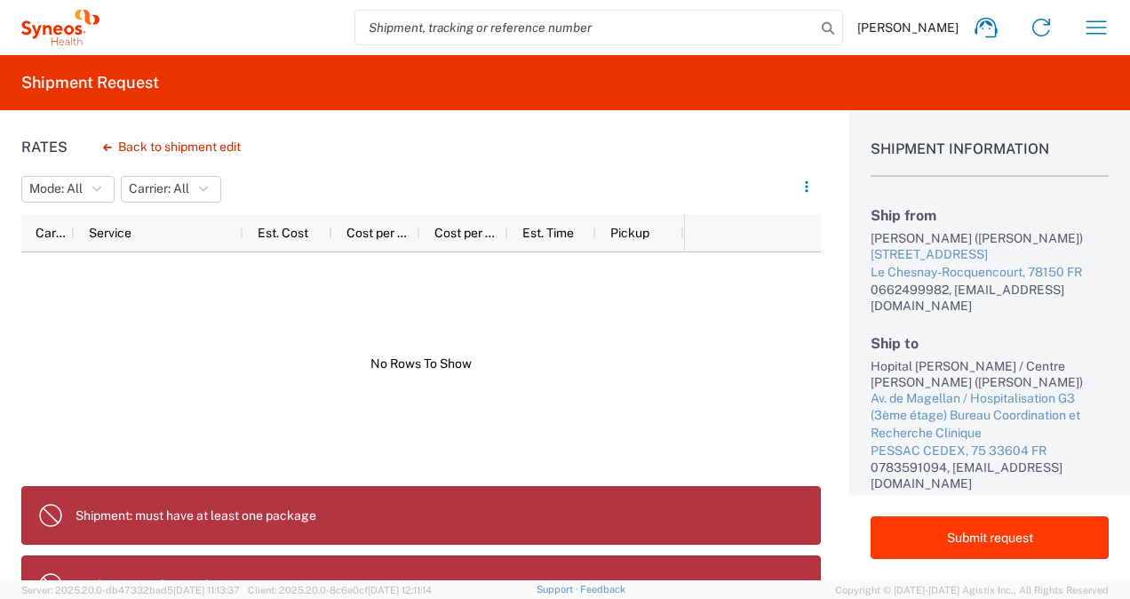
click at [972, 540] on button "Submit request" at bounding box center [990, 537] width 238 height 43
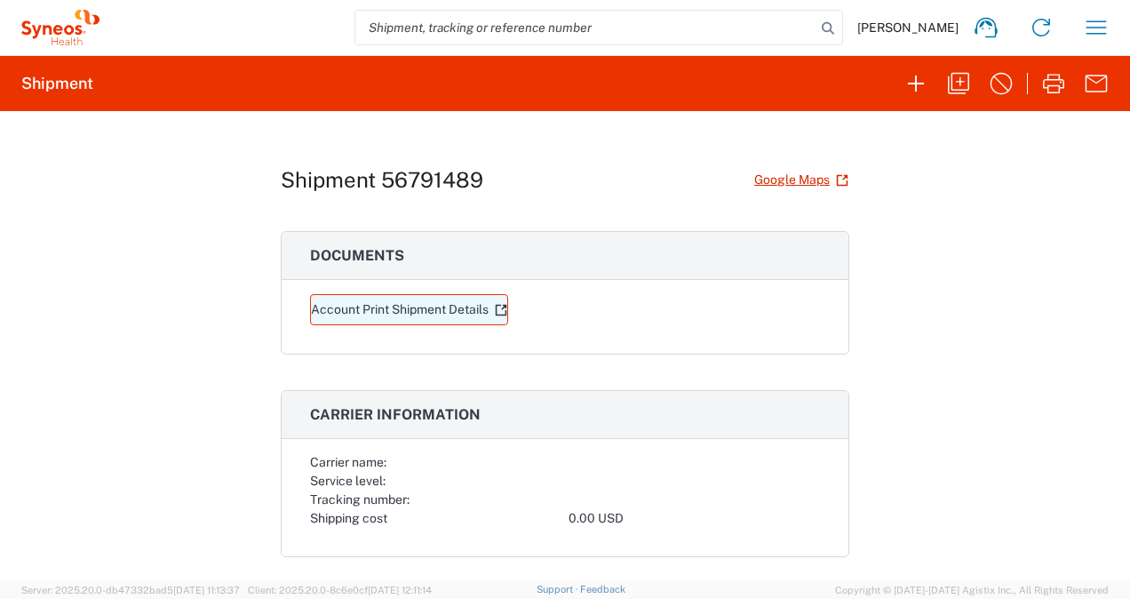
click at [467, 307] on link "Account Print Shipment Details" at bounding box center [409, 309] width 198 height 31
click at [635, 166] on div "Shipment 56791489 Google Maps" at bounding box center [565, 179] width 569 height 31
click at [1092, 27] on icon "button" at bounding box center [1096, 27] width 28 height 28
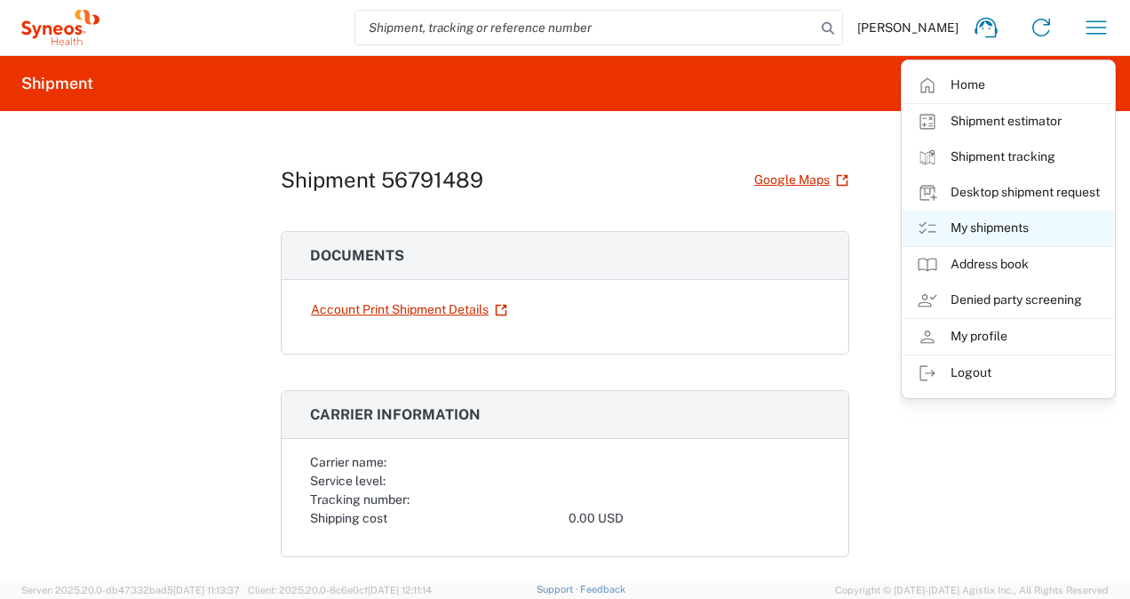
click at [974, 229] on link "My shipments" at bounding box center [1009, 229] width 212 height 36
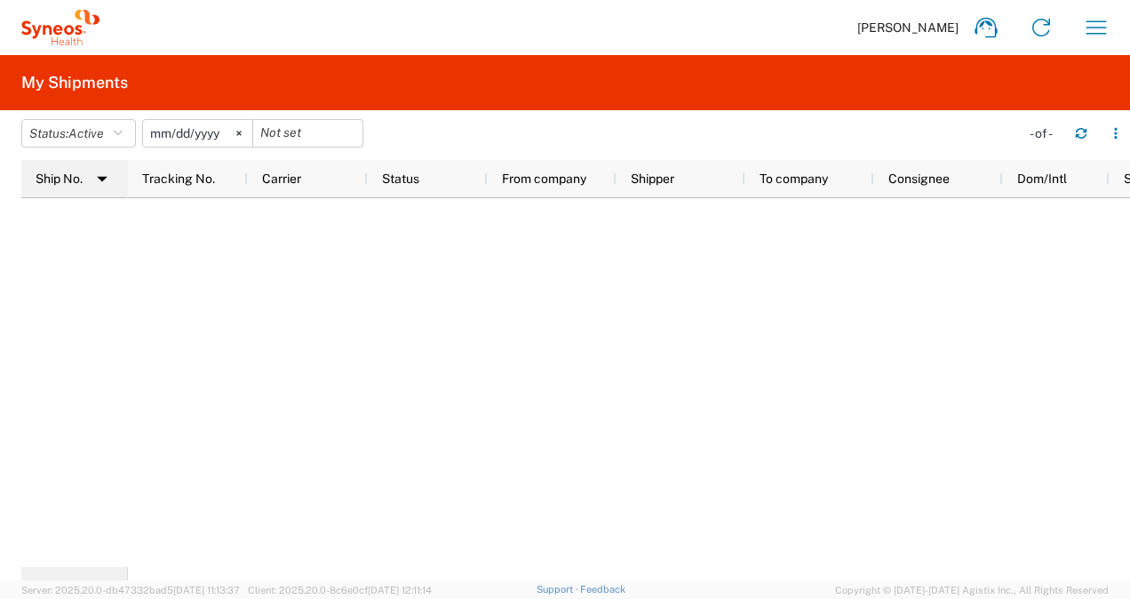
click at [98, 180] on img at bounding box center [102, 178] width 28 height 28
click at [123, 133] on icon "button" at bounding box center [118, 133] width 9 height 12
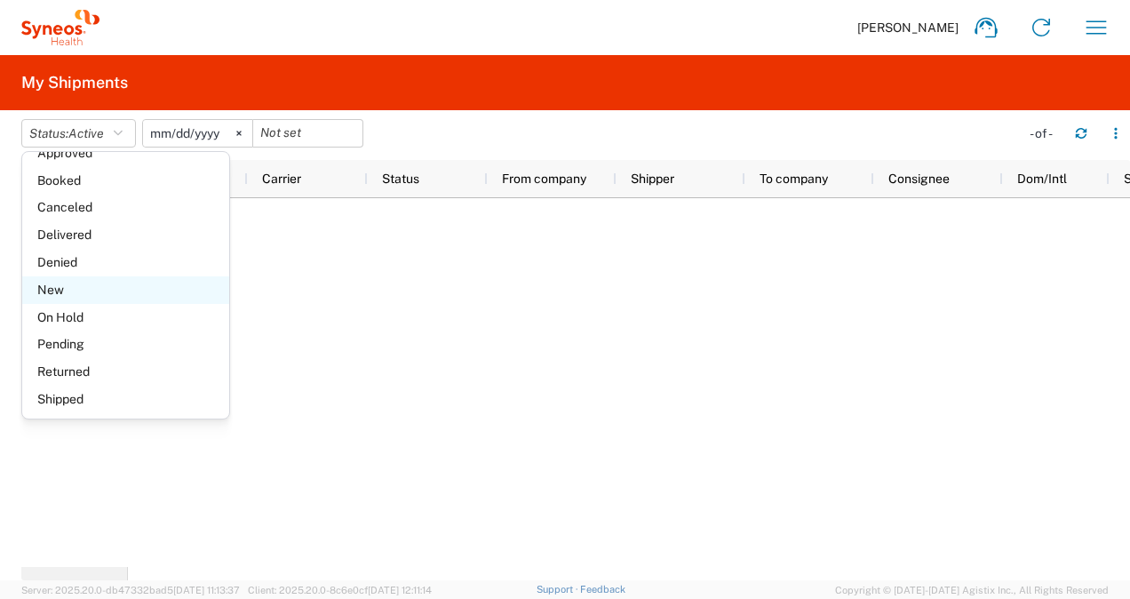
scroll to position [102, 0]
click at [78, 345] on span "Pending" at bounding box center [125, 344] width 207 height 28
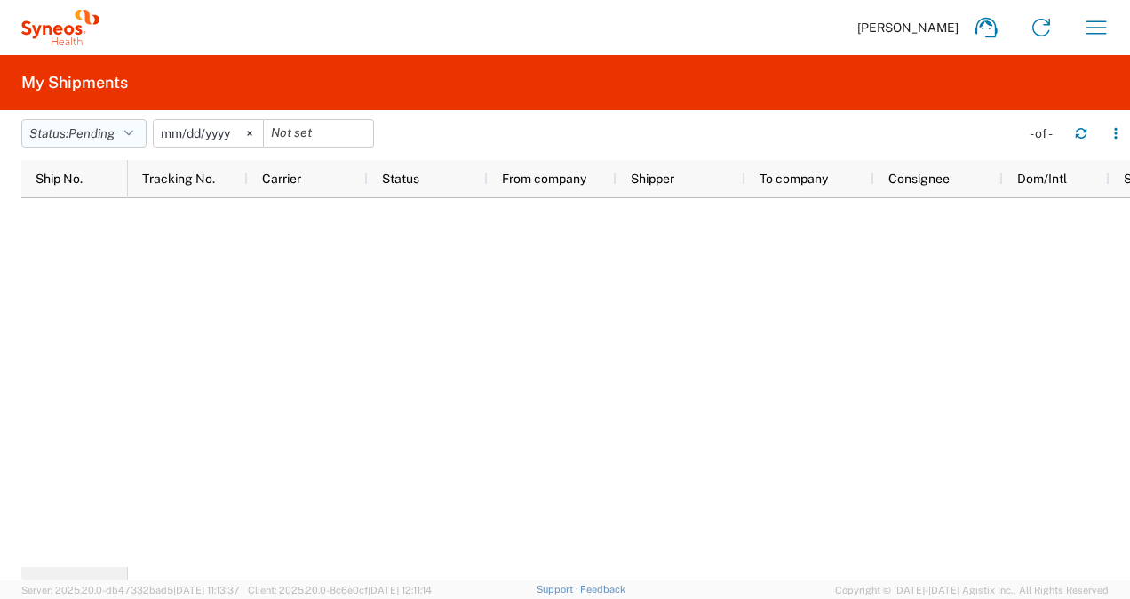
click at [131, 136] on icon "button" at bounding box center [128, 133] width 9 height 12
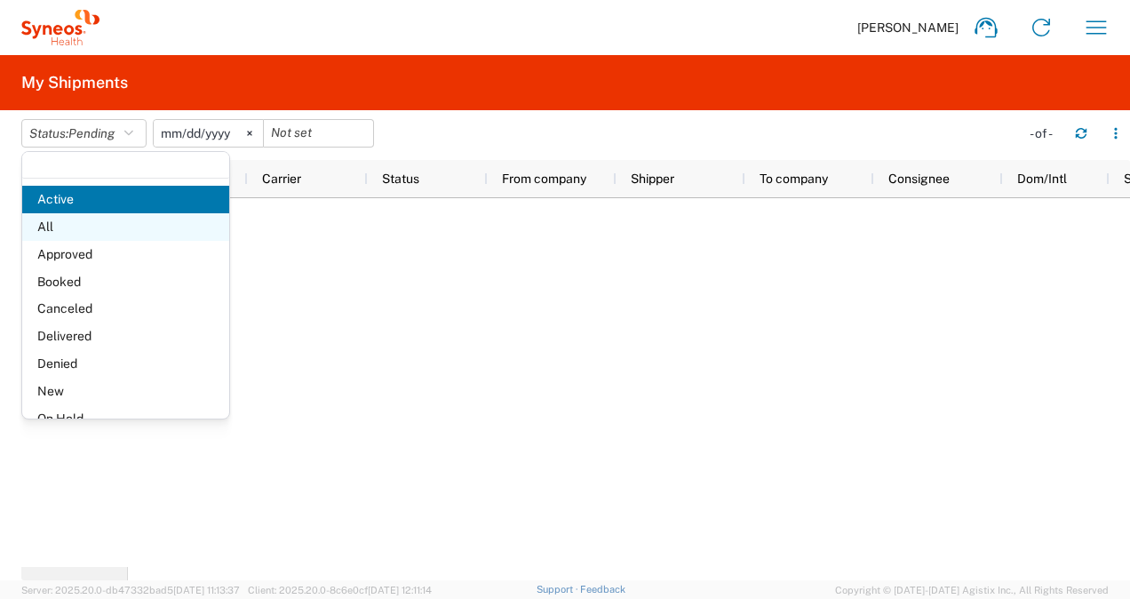
click at [74, 227] on span "All" at bounding box center [125, 227] width 207 height 28
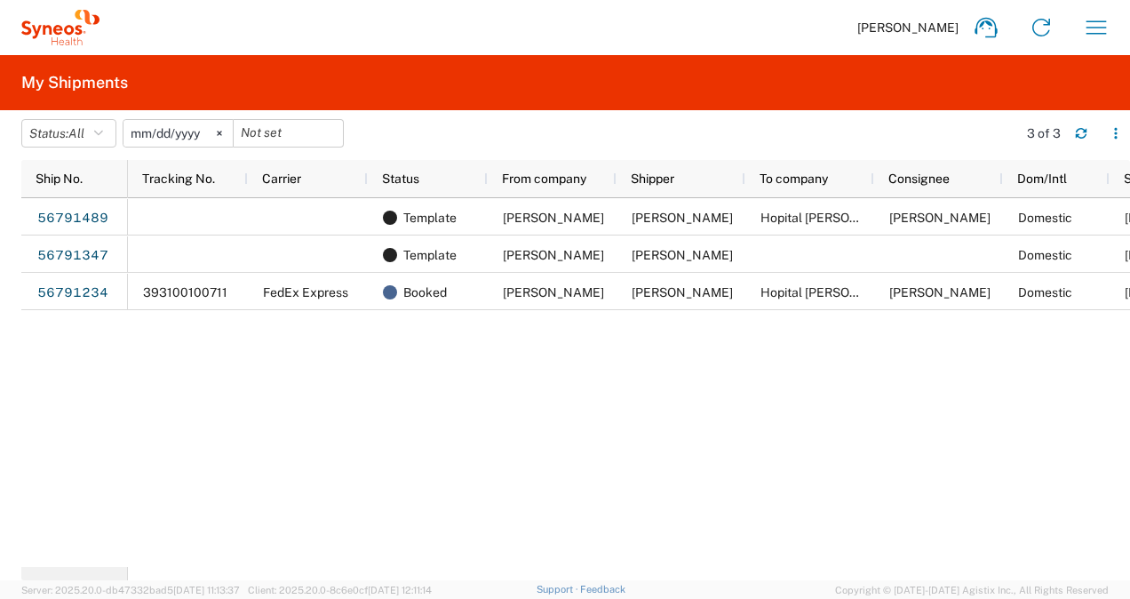
scroll to position [0, 43]
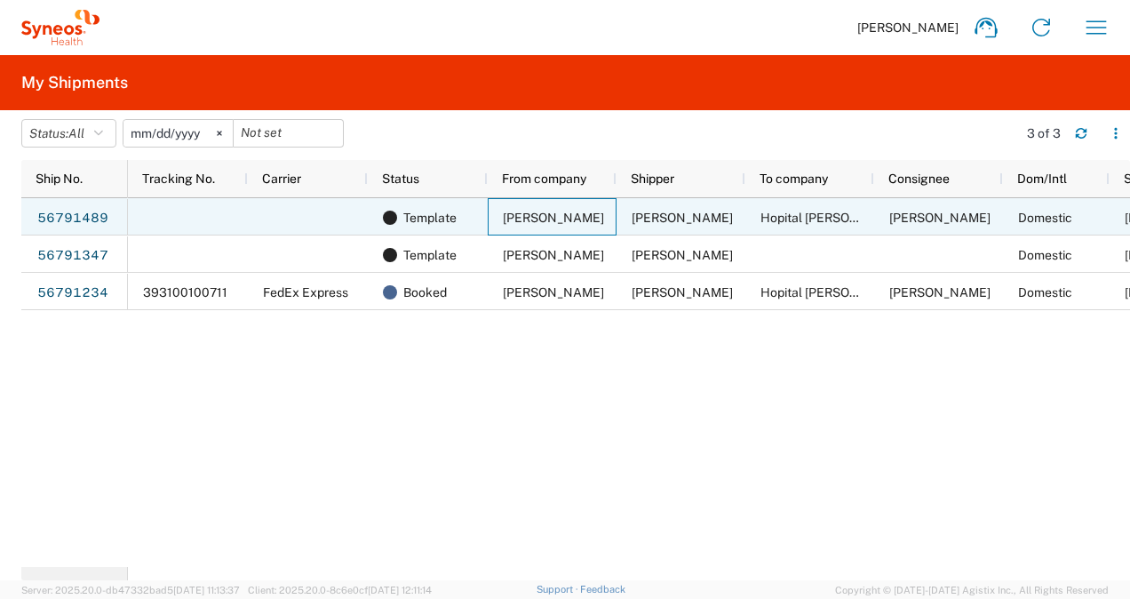
click at [567, 218] on span "[PERSON_NAME]" at bounding box center [553, 218] width 101 height 14
click at [80, 219] on link "56791489" at bounding box center [72, 218] width 73 height 28
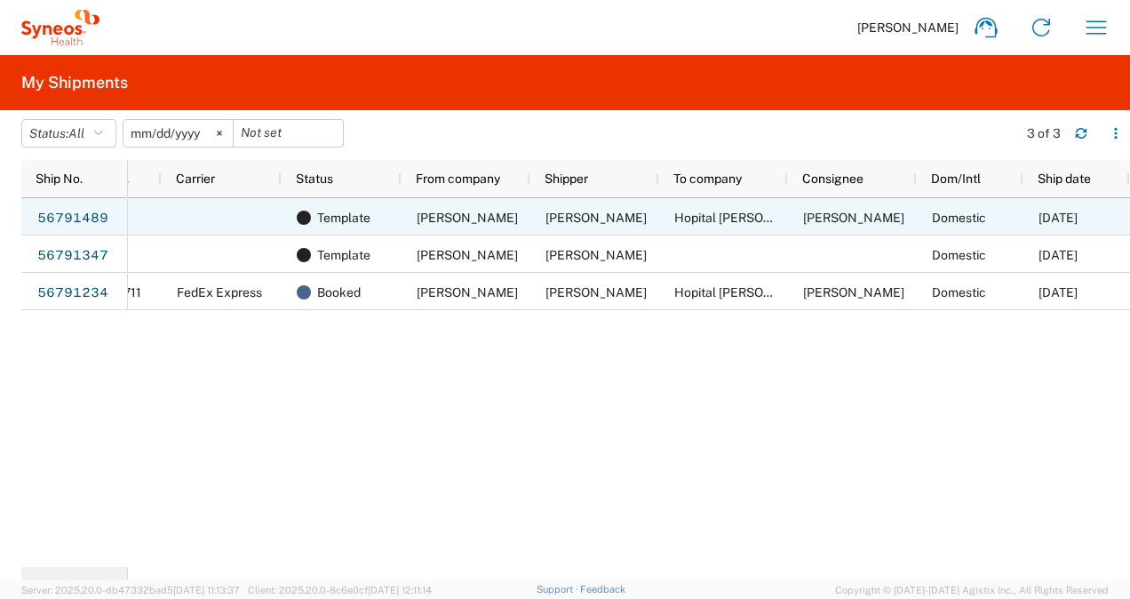
click at [228, 220] on div at bounding box center [222, 216] width 120 height 37
click at [238, 222] on div at bounding box center [222, 216] width 120 height 37
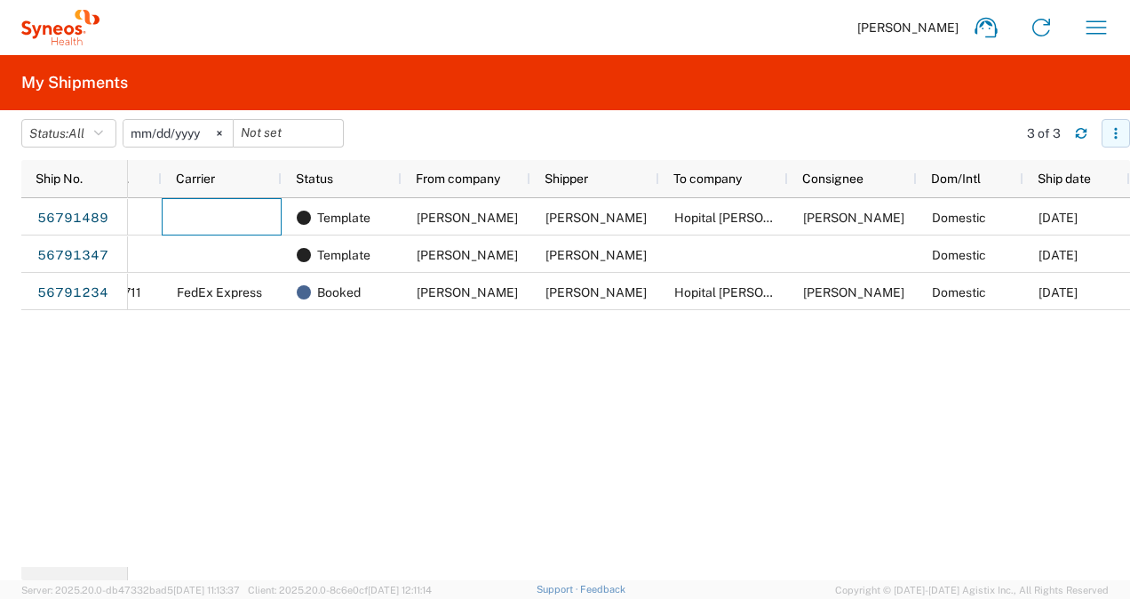
click at [1118, 135] on icon "button" at bounding box center [1116, 133] width 12 height 12
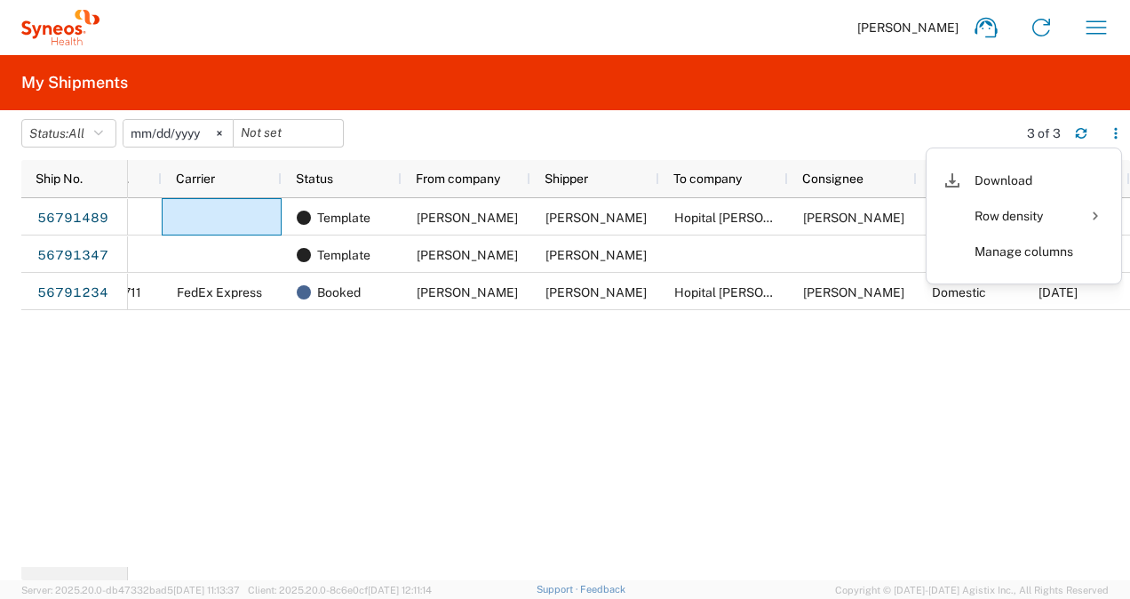
click at [937, 426] on div "Template [PERSON_NAME] [PERSON_NAME] Hopital [PERSON_NAME] / Centre [PERSON_NAM…" at bounding box center [629, 382] width 1002 height 369
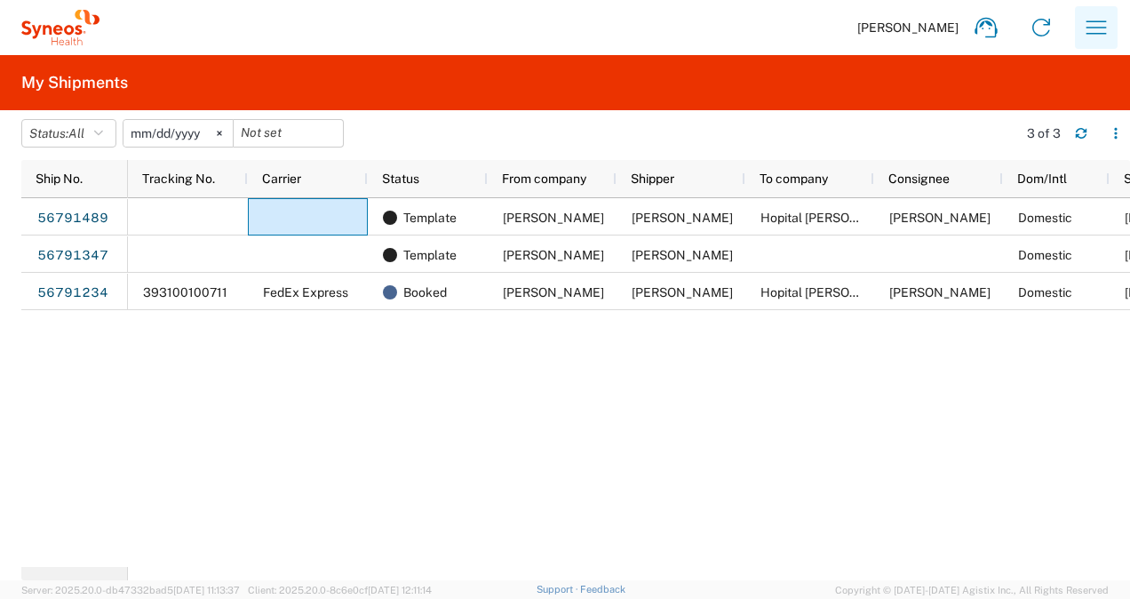
click at [1097, 30] on icon "button" at bounding box center [1096, 27] width 28 height 28
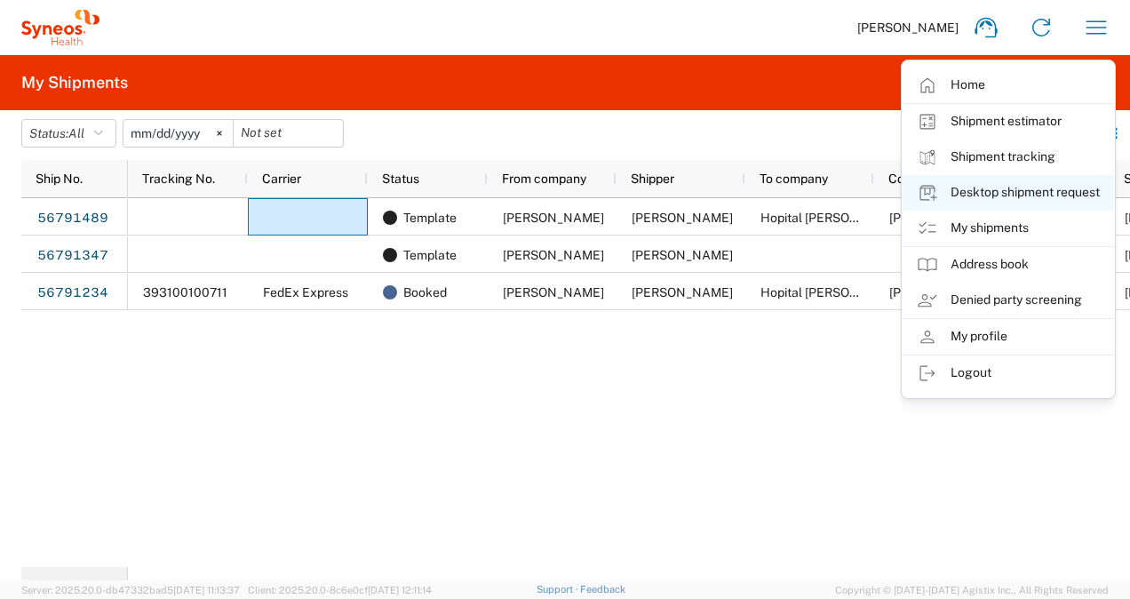
click at [979, 196] on link "Desktop shipment request" at bounding box center [1009, 193] width 212 height 36
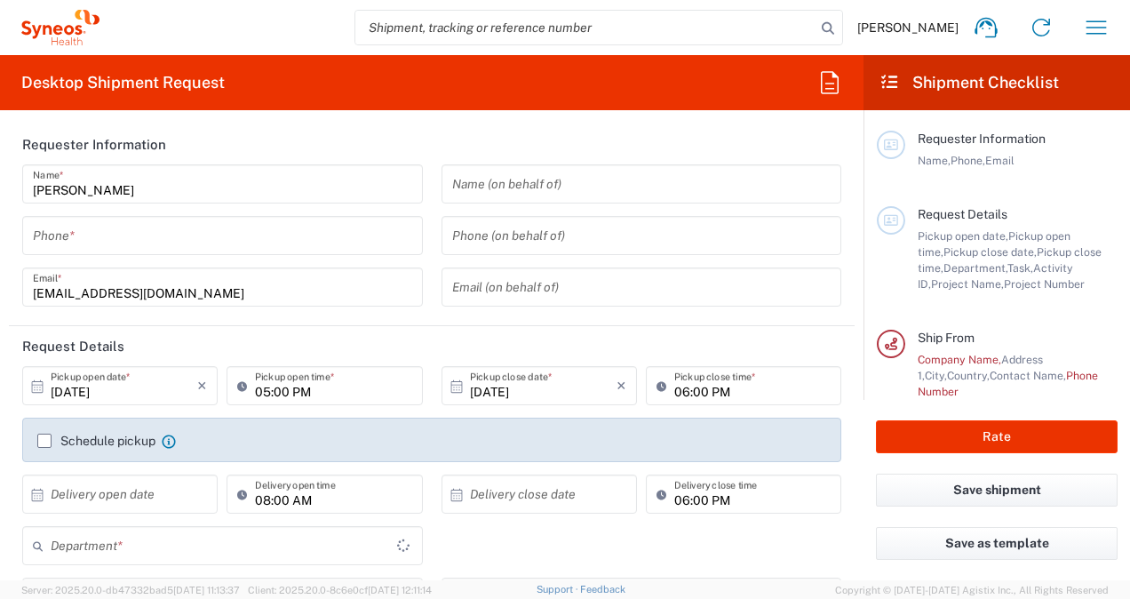
type input "3213"
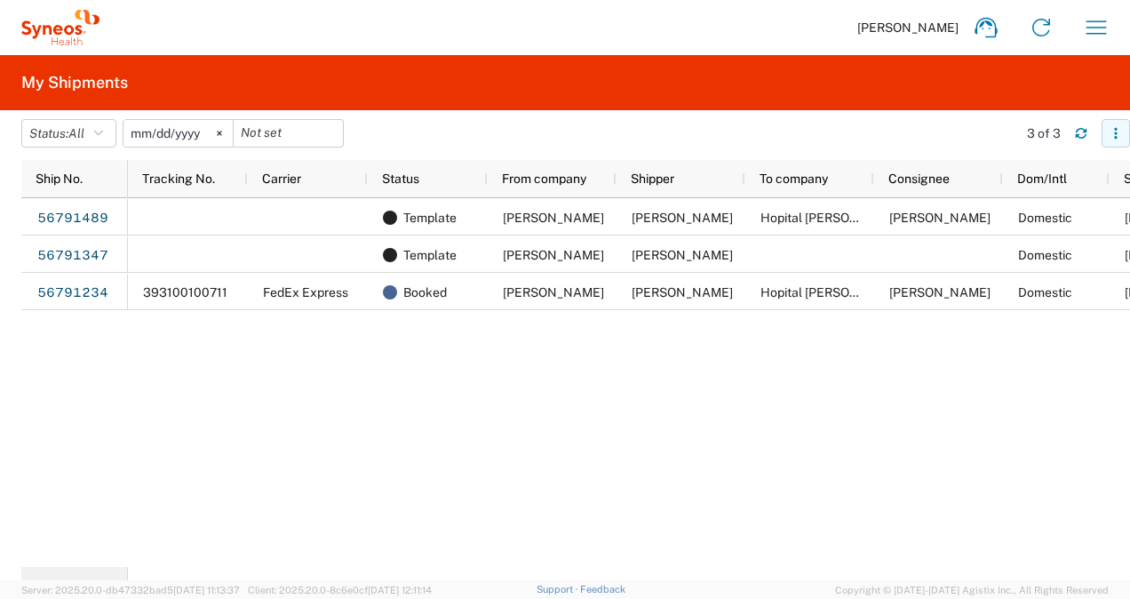
click at [1117, 138] on icon "button" at bounding box center [1116, 133] width 12 height 12
click at [803, 361] on div "Template [PERSON_NAME] [PERSON_NAME] Hopital [PERSON_NAME] / Centre [PERSON_NAM…" at bounding box center [629, 382] width 1002 height 369
click at [1097, 25] on icon "button" at bounding box center [1096, 27] width 28 height 28
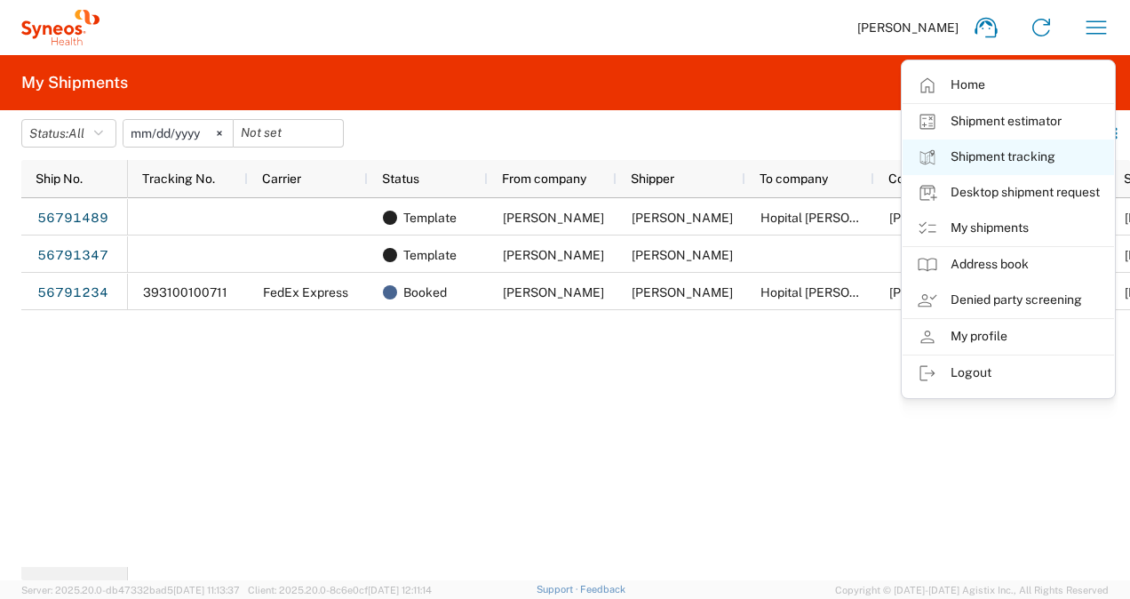
click at [974, 158] on link "Shipment tracking" at bounding box center [1009, 158] width 212 height 36
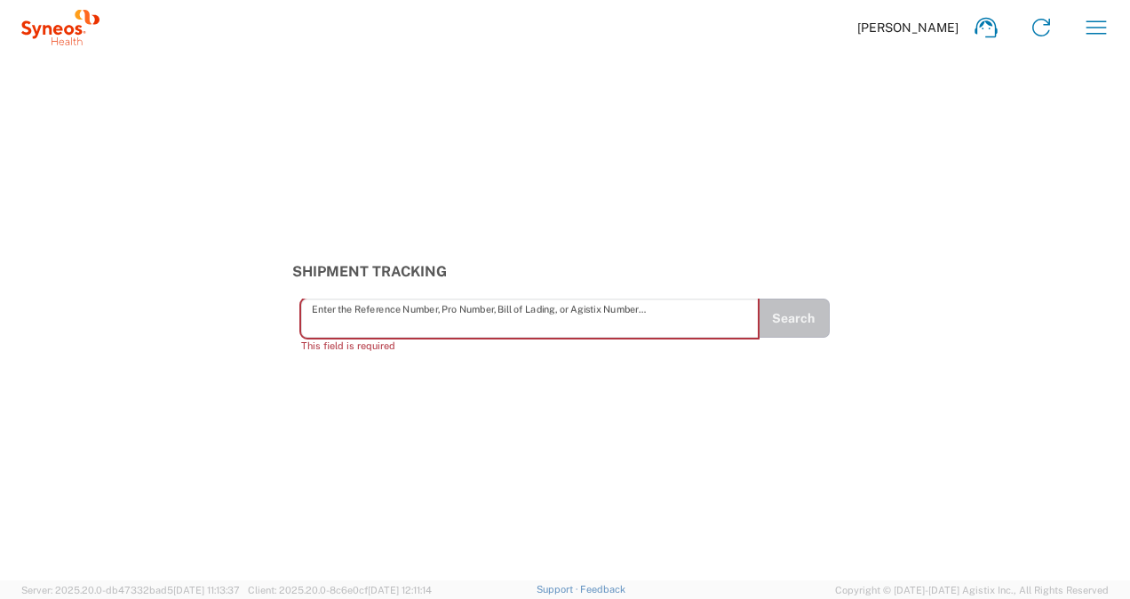
paste input "56791489"
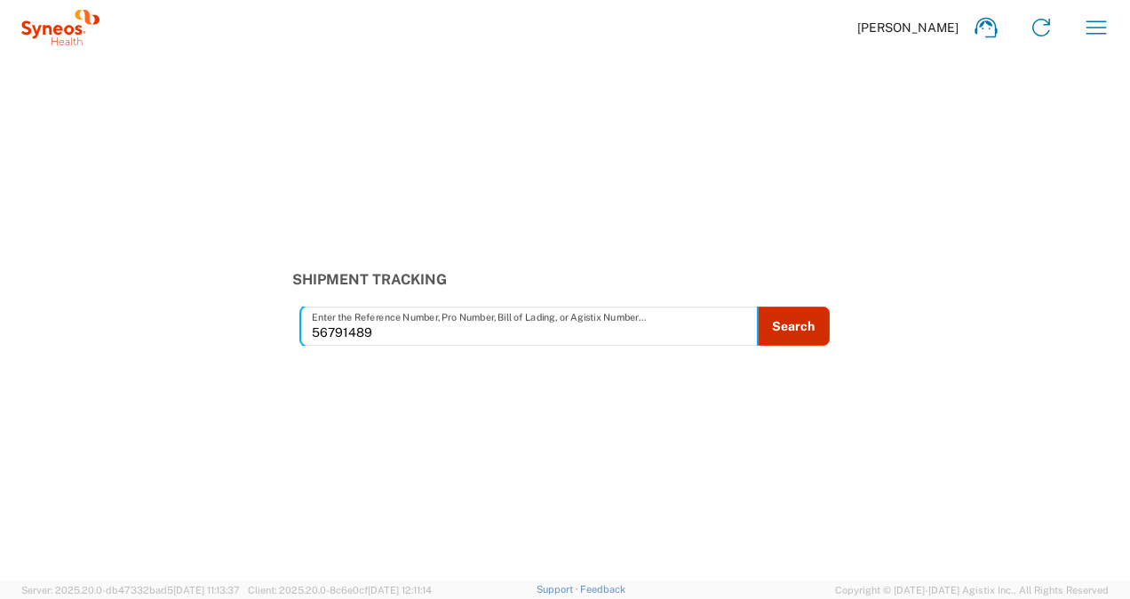
type input "56791489"
click at [798, 327] on button "Search" at bounding box center [793, 326] width 73 height 39
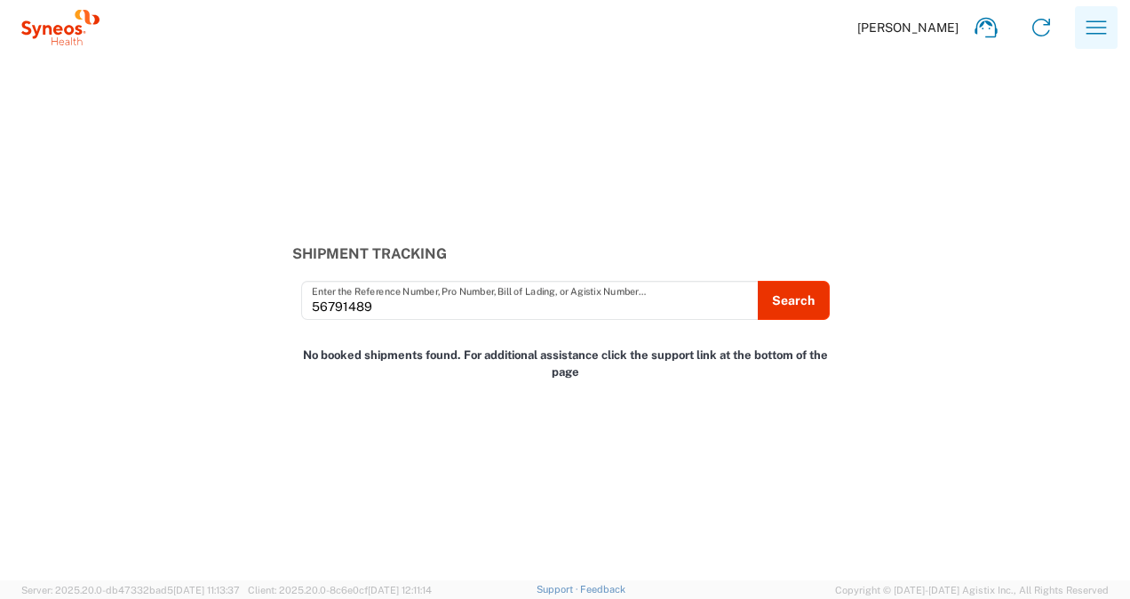
click at [1103, 28] on icon "button" at bounding box center [1096, 27] width 28 height 28
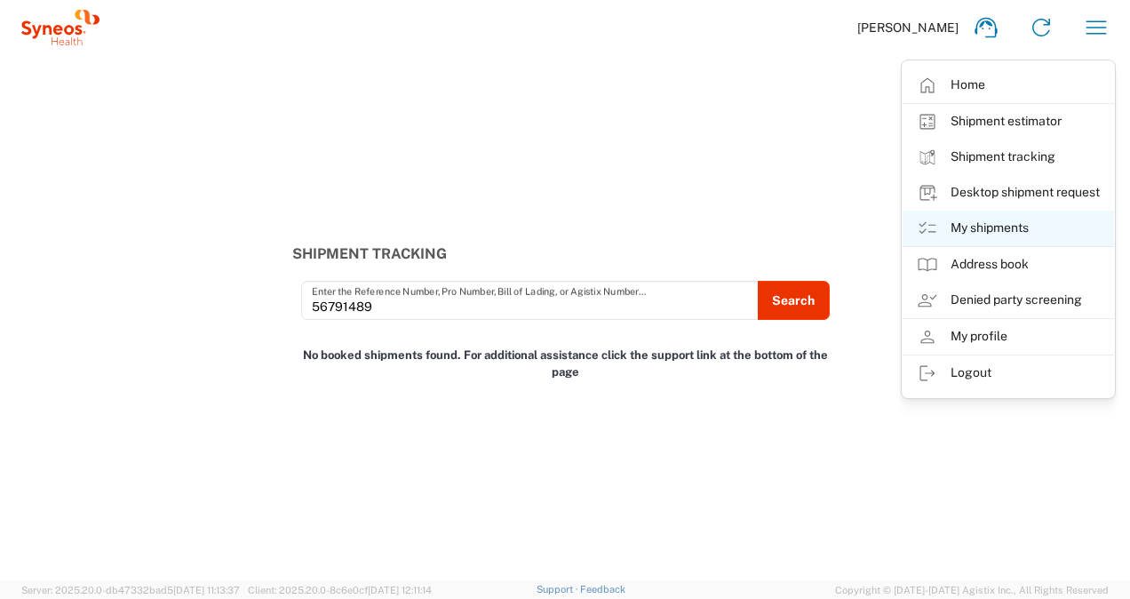
click at [965, 229] on link "My shipments" at bounding box center [1009, 229] width 212 height 36
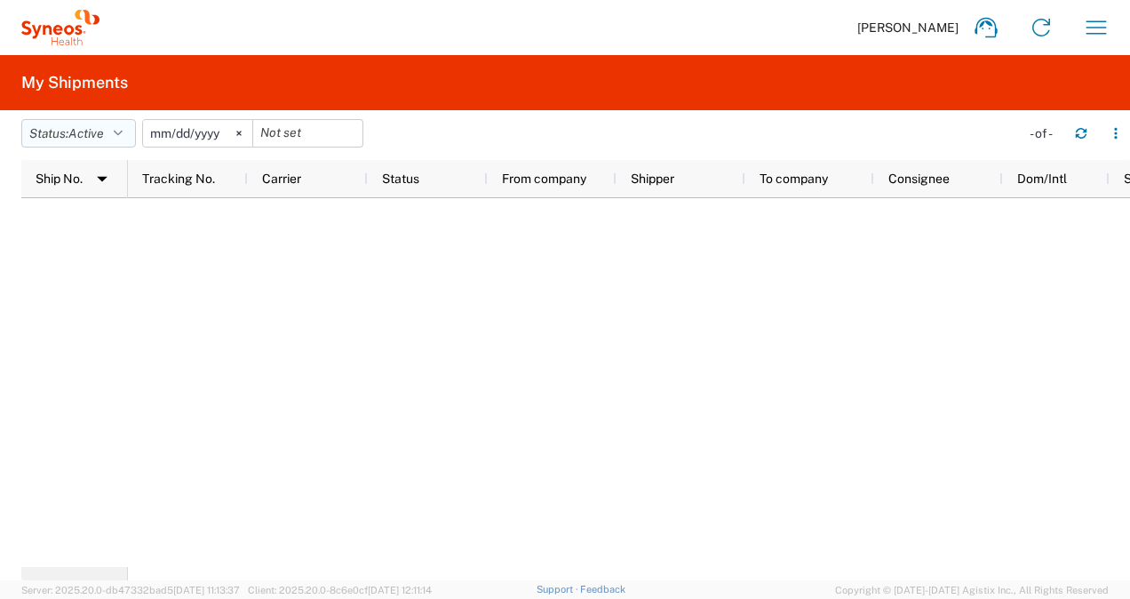
click at [123, 132] on icon "button" at bounding box center [118, 133] width 9 height 12
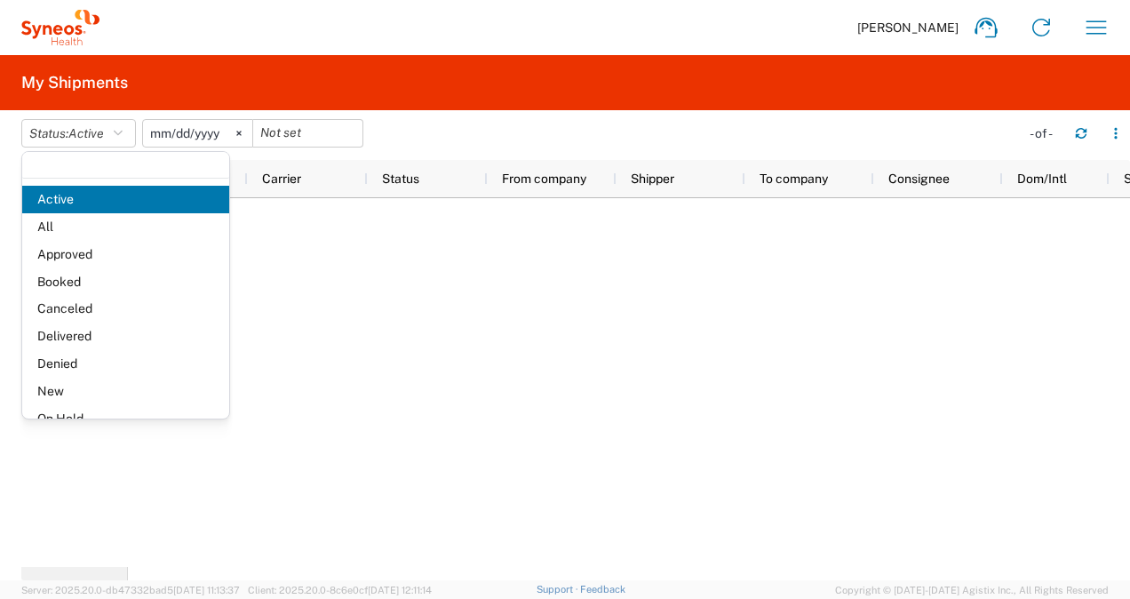
click at [176, 133] on input "[DATE]" at bounding box center [197, 133] width 109 height 27
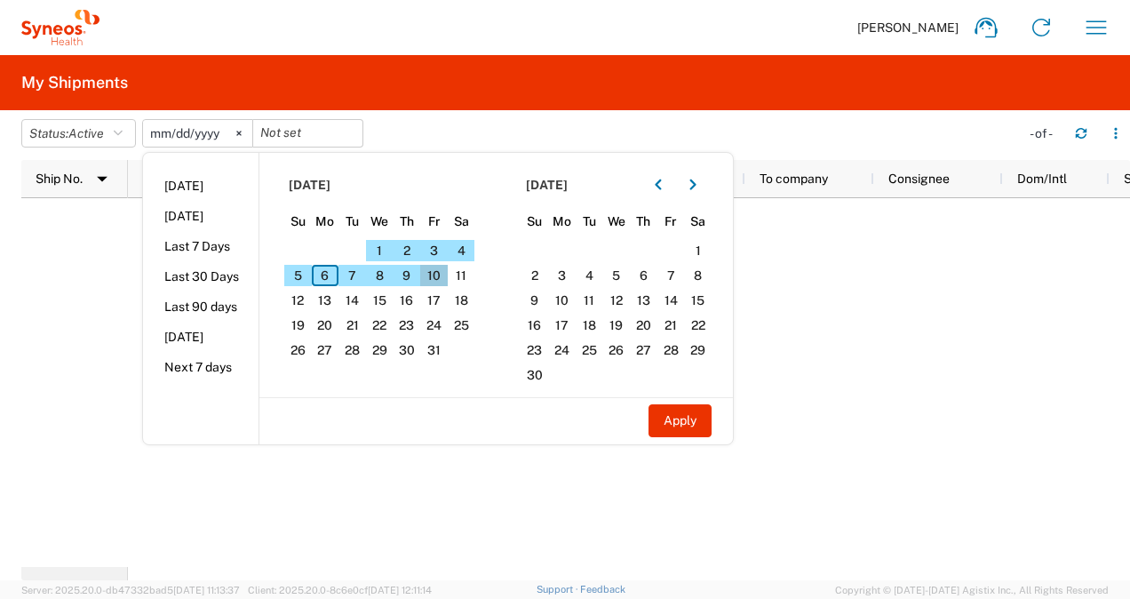
click at [437, 274] on span "10" at bounding box center [434, 275] width 28 height 21
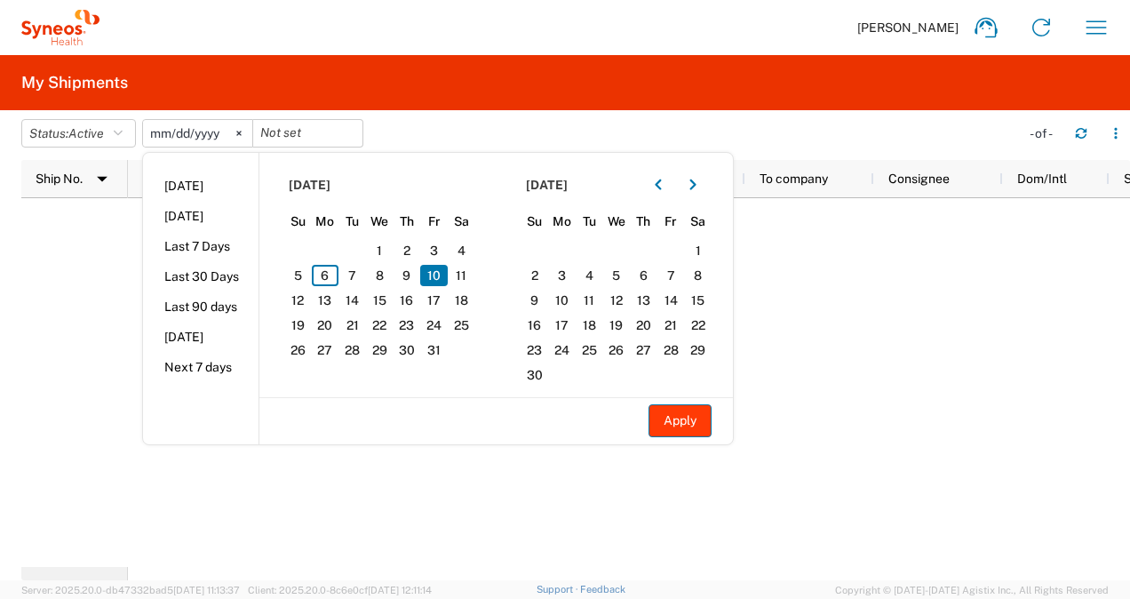
click at [672, 420] on button "Apply" at bounding box center [680, 420] width 63 height 33
type input "[DATE]"
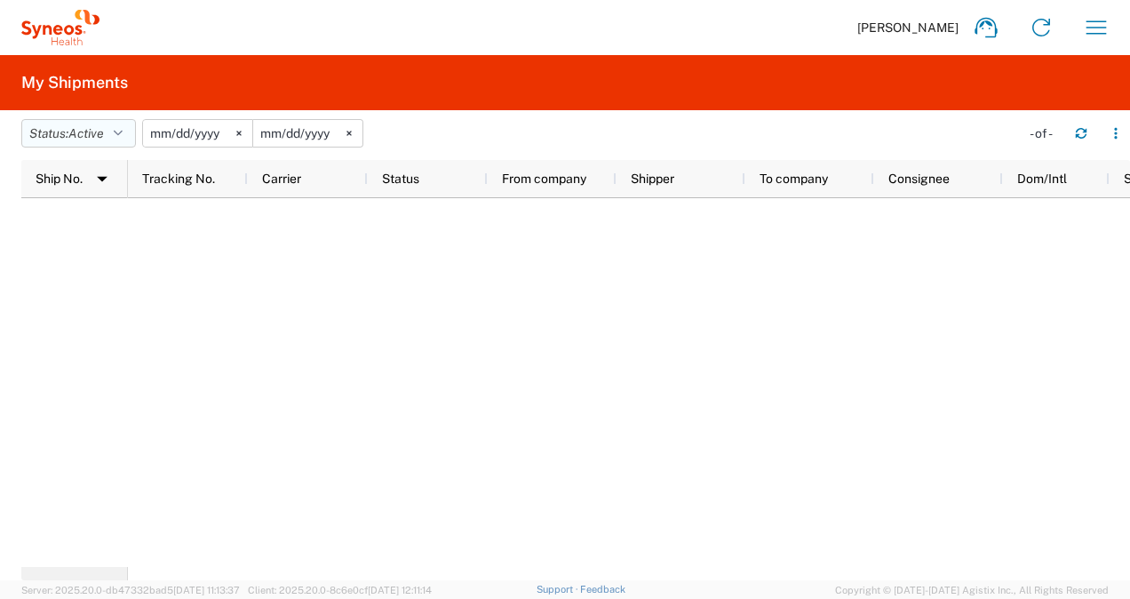
click at [119, 132] on icon "button" at bounding box center [118, 133] width 9 height 12
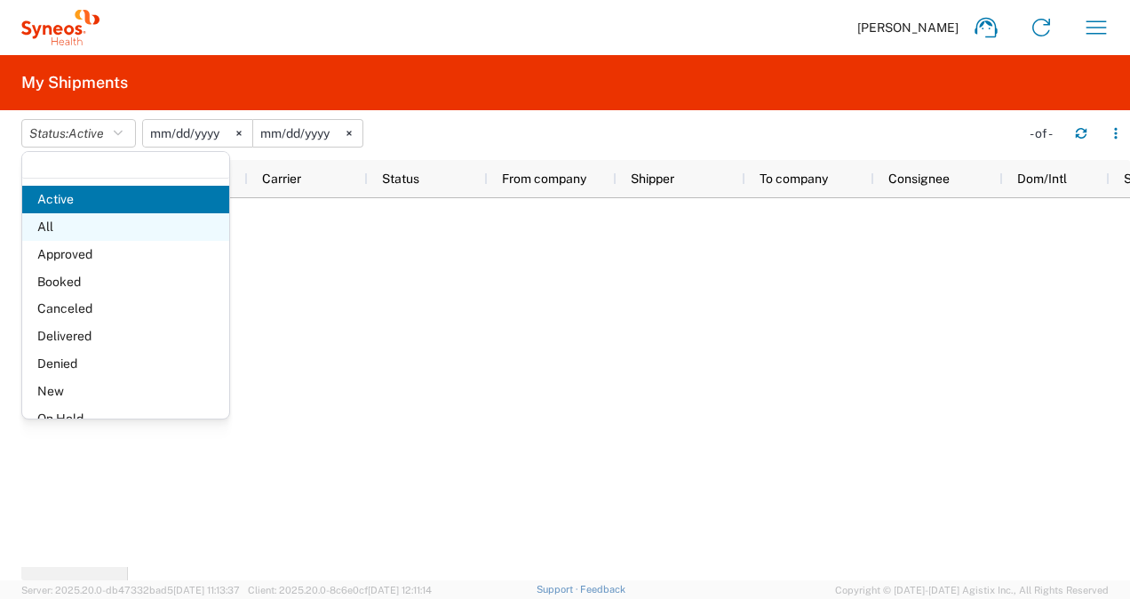
click at [70, 226] on span "All" at bounding box center [125, 227] width 207 height 28
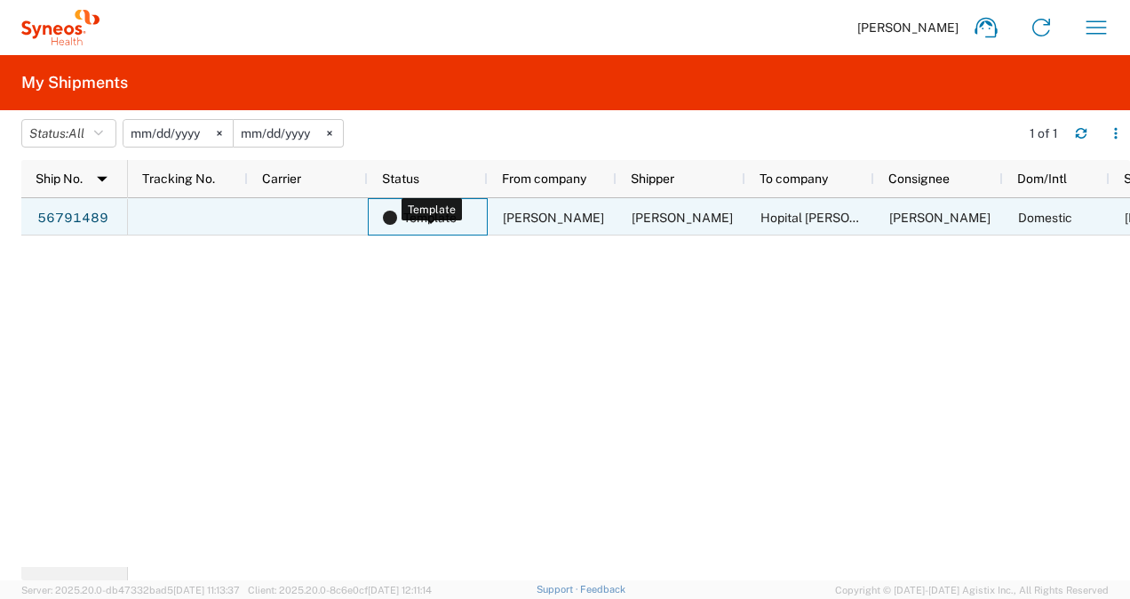
click at [420, 220] on span "Template" at bounding box center [429, 217] width 53 height 37
click at [437, 217] on span "Template" at bounding box center [429, 217] width 53 height 37
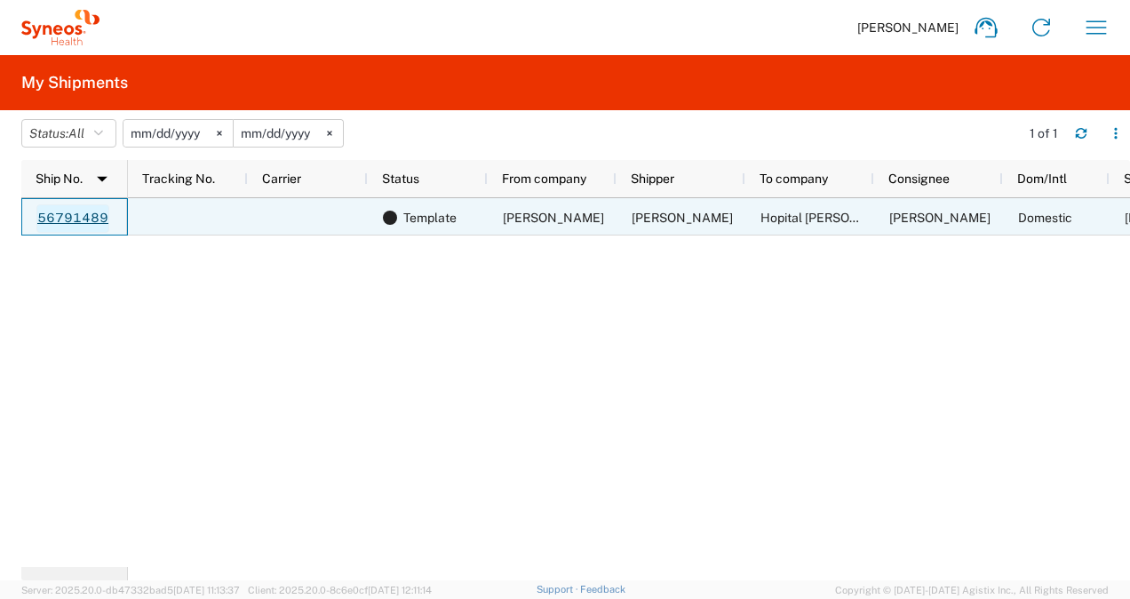
click at [81, 214] on link "56791489" at bounding box center [72, 218] width 73 height 28
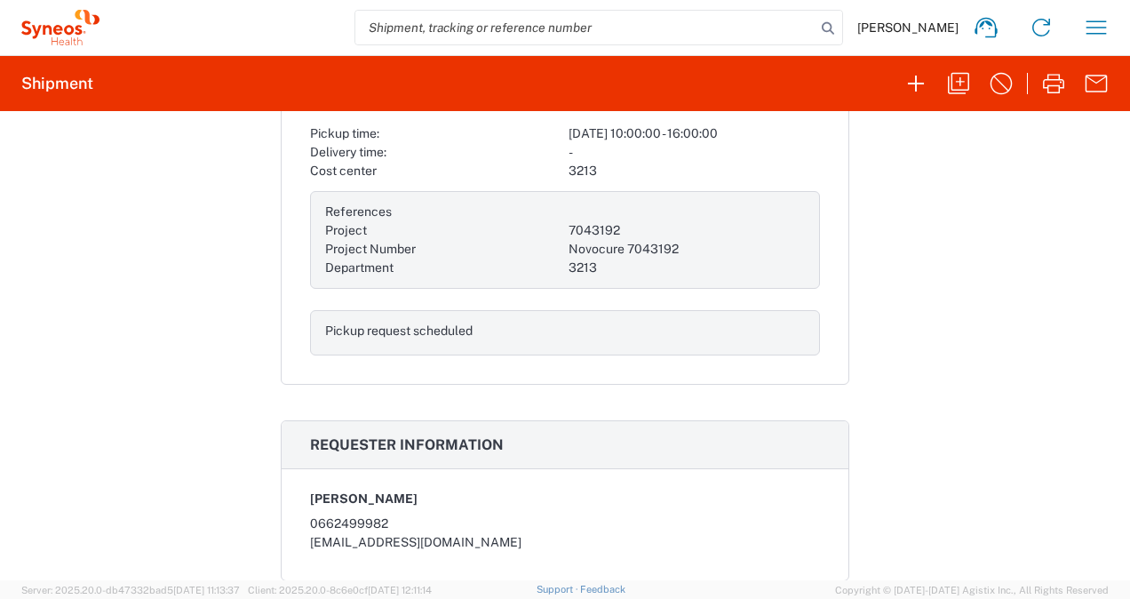
scroll to position [533, 0]
click at [475, 324] on div "Pickup request scheduled" at bounding box center [443, 329] width 236 height 19
click at [487, 238] on div "Project Number" at bounding box center [443, 247] width 236 height 19
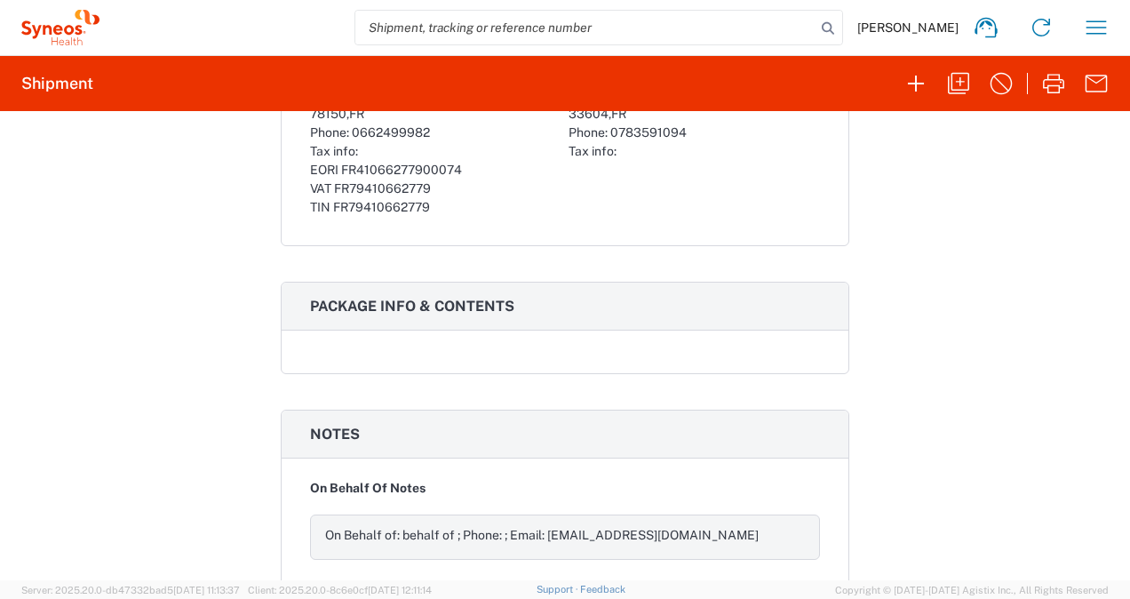
scroll to position [1250, 0]
click at [523, 313] on h3 "Package info & contents" at bounding box center [565, 306] width 567 height 48
click at [513, 347] on div at bounding box center [565, 358] width 567 height 28
click at [507, 432] on h3 "Notes" at bounding box center [565, 434] width 567 height 48
click at [479, 514] on div "On Behalf of: behalf of ; Phone: ; Email: [EMAIL_ADDRESS][DOMAIN_NAME]" at bounding box center [565, 536] width 510 height 45
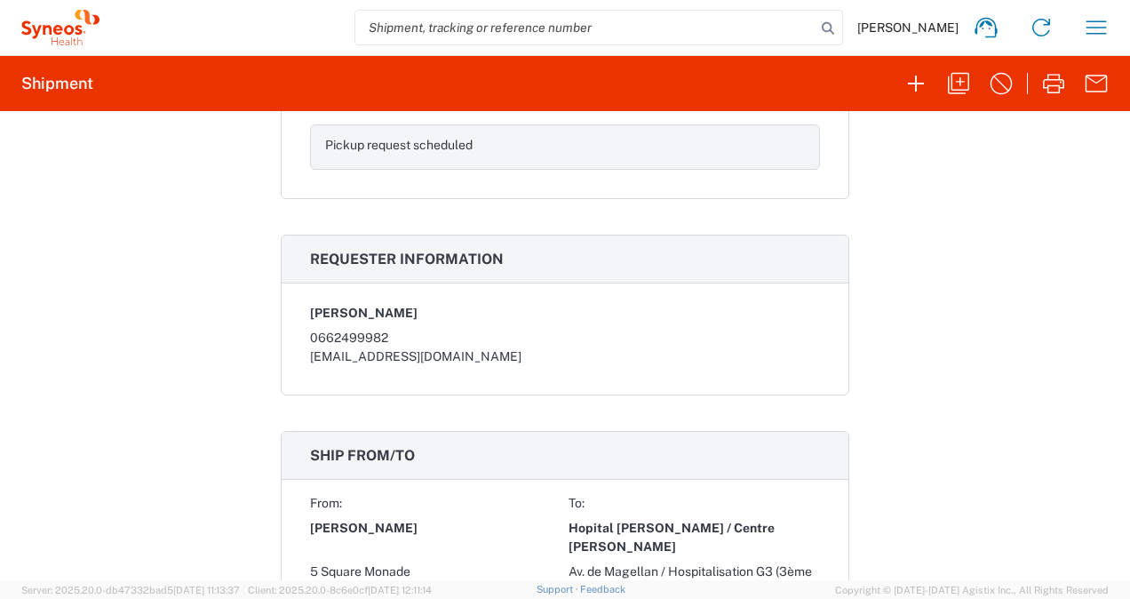
scroll to position [273, 0]
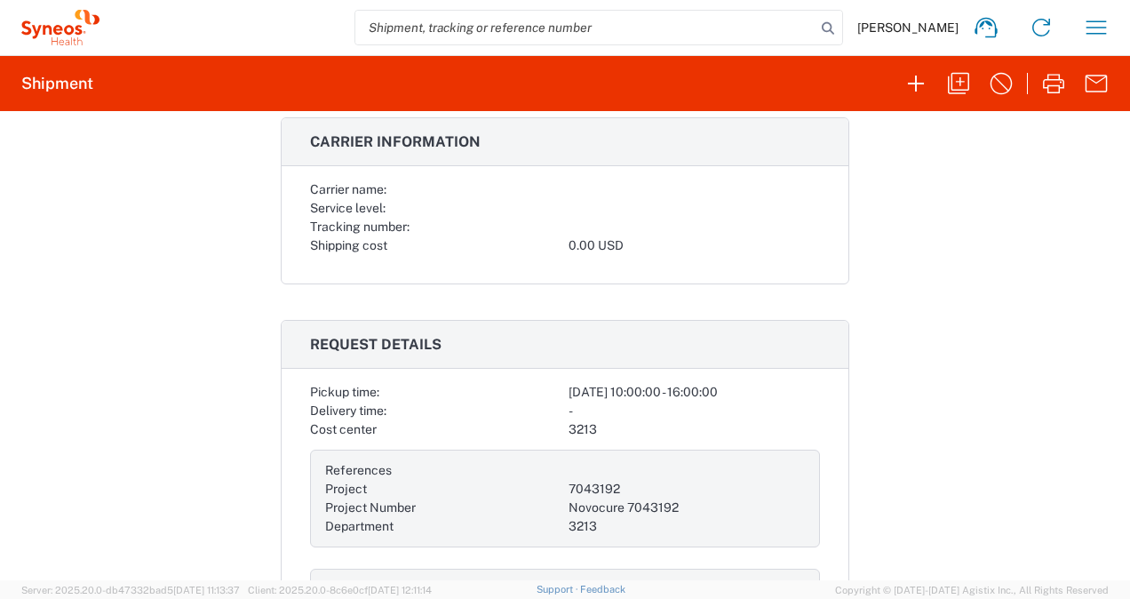
click at [455, 228] on div "Tracking number:" at bounding box center [436, 227] width 252 height 19
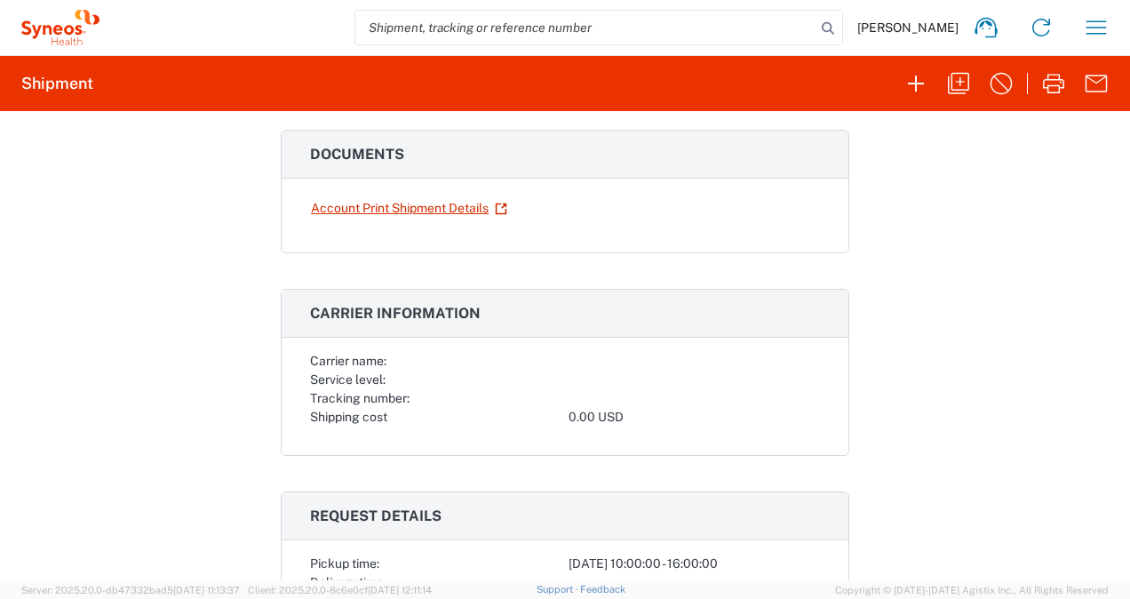
scroll to position [0, 0]
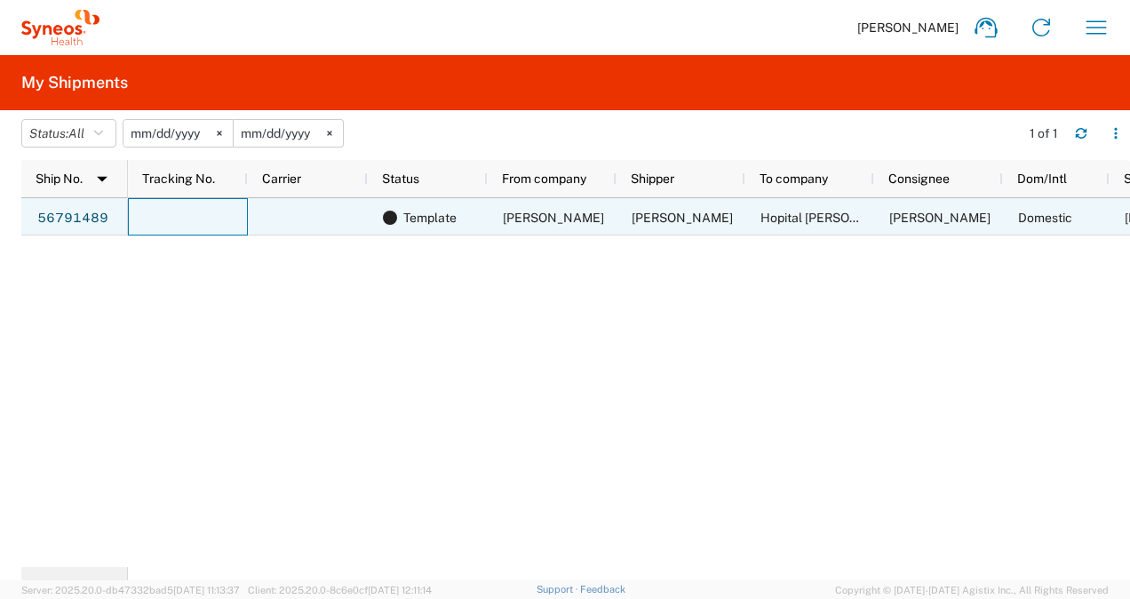
click at [179, 212] on div at bounding box center [188, 216] width 120 height 37
click at [298, 224] on div at bounding box center [308, 216] width 120 height 37
click at [328, 226] on div at bounding box center [308, 216] width 120 height 37
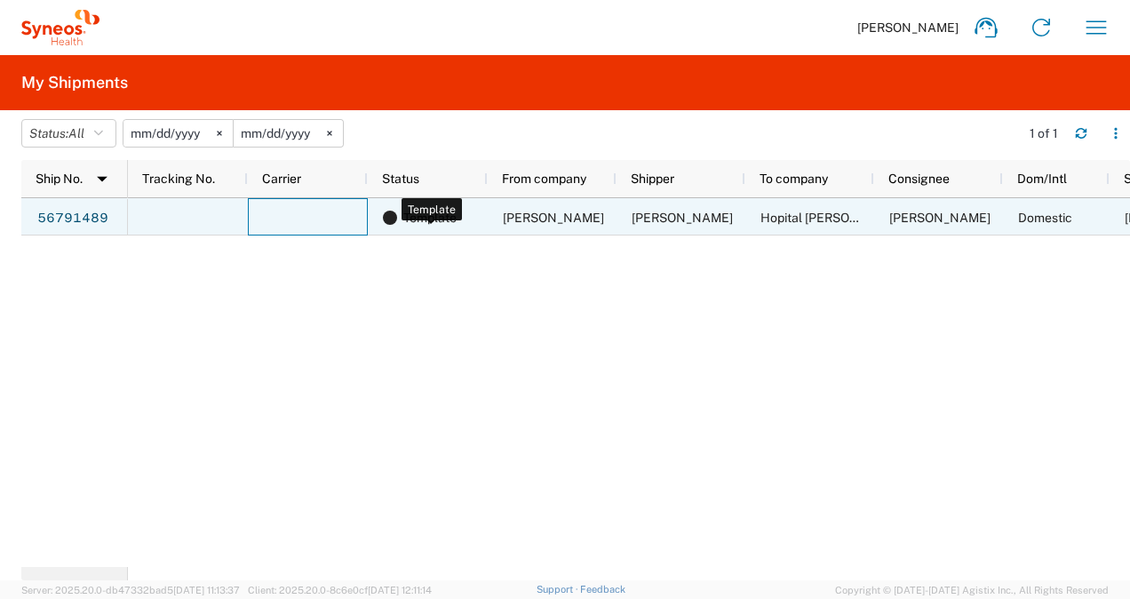
click at [429, 222] on span "Template" at bounding box center [429, 217] width 53 height 37
click at [448, 219] on span "Template" at bounding box center [429, 217] width 53 height 37
drag, startPoint x: 572, startPoint y: 221, endPoint x: 601, endPoint y: 217, distance: 28.8
click at [572, 221] on span "[PERSON_NAME]" at bounding box center [553, 218] width 101 height 14
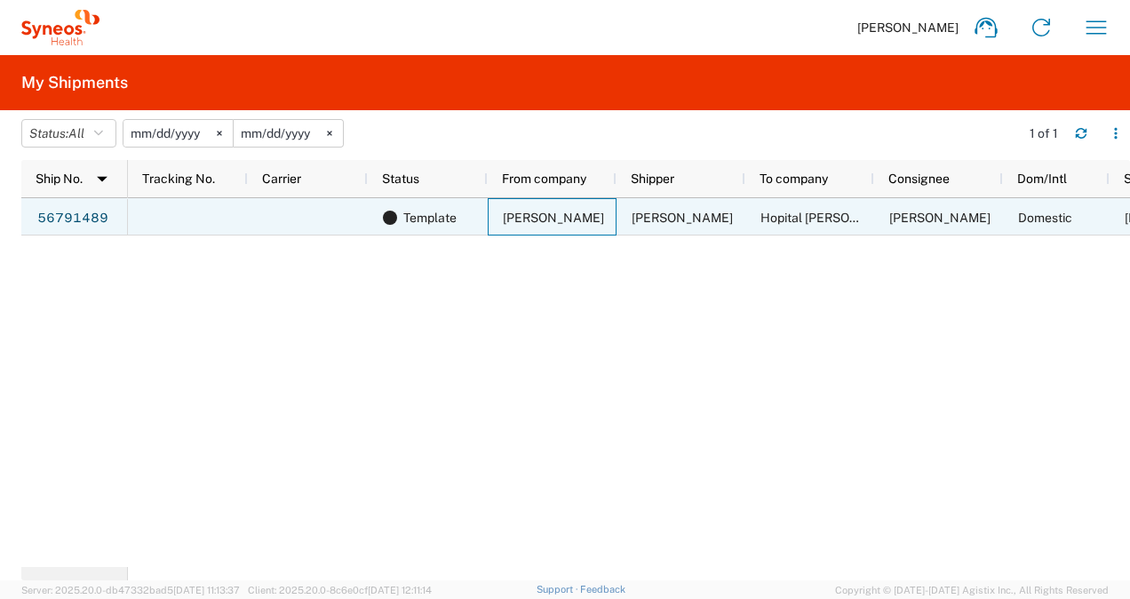
click at [680, 220] on span "[PERSON_NAME]" at bounding box center [682, 218] width 101 height 14
click at [795, 219] on span "Hopital [PERSON_NAME] / Centre [PERSON_NAME]" at bounding box center [910, 218] width 299 height 14
click at [935, 224] on span "[PERSON_NAME]" at bounding box center [940, 218] width 101 height 14
click at [1027, 219] on span "Domestic" at bounding box center [1045, 218] width 54 height 14
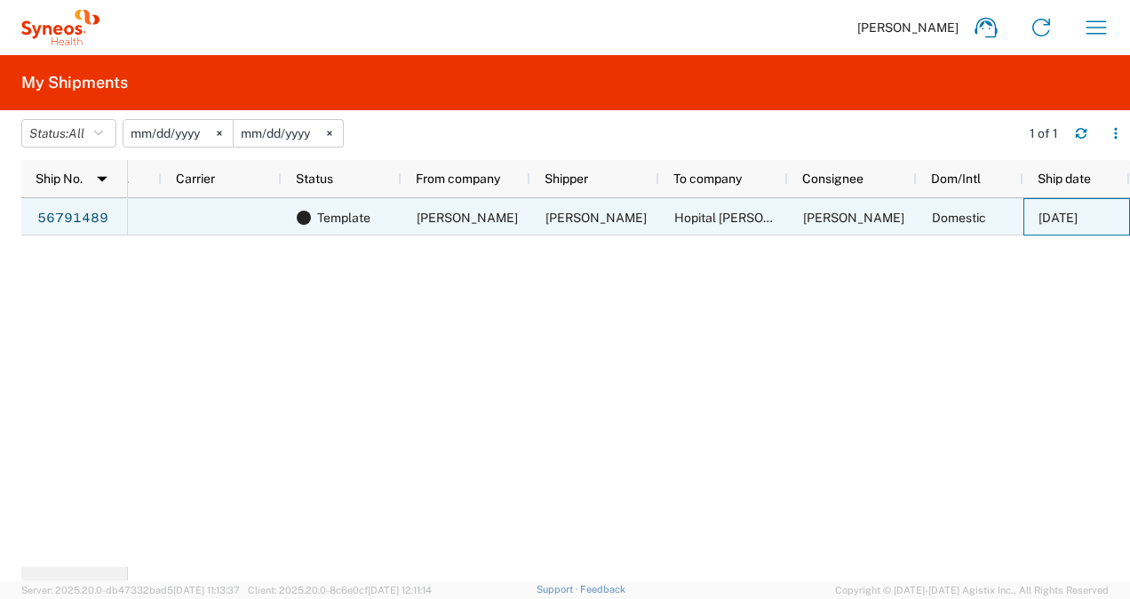
click at [1117, 217] on div "[DATE]" at bounding box center [1077, 216] width 107 height 37
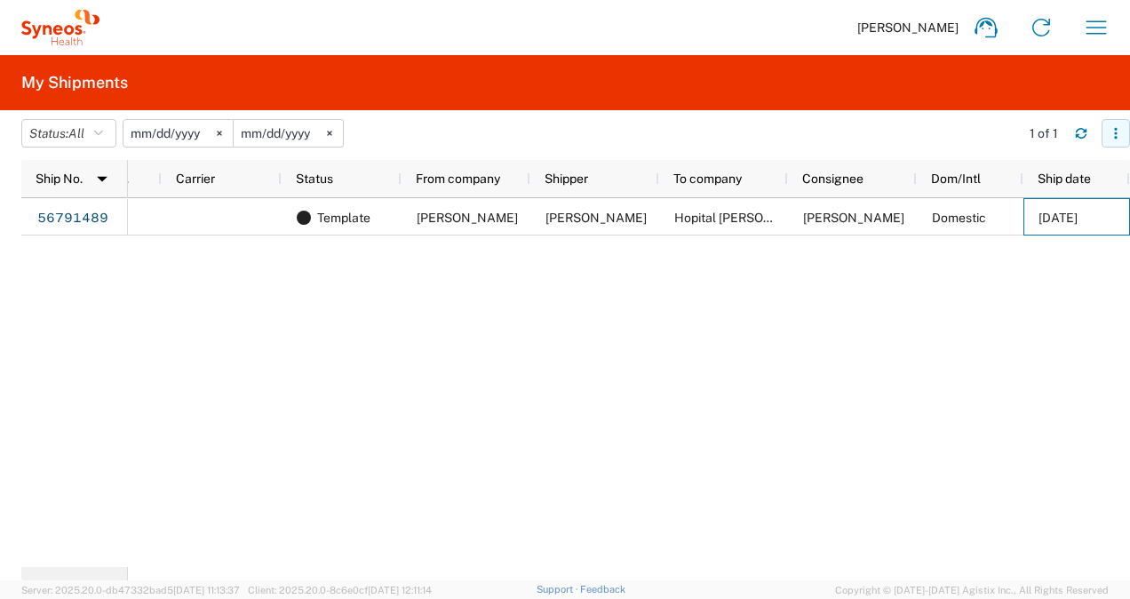
click at [1111, 139] on icon "button" at bounding box center [1116, 133] width 12 height 12
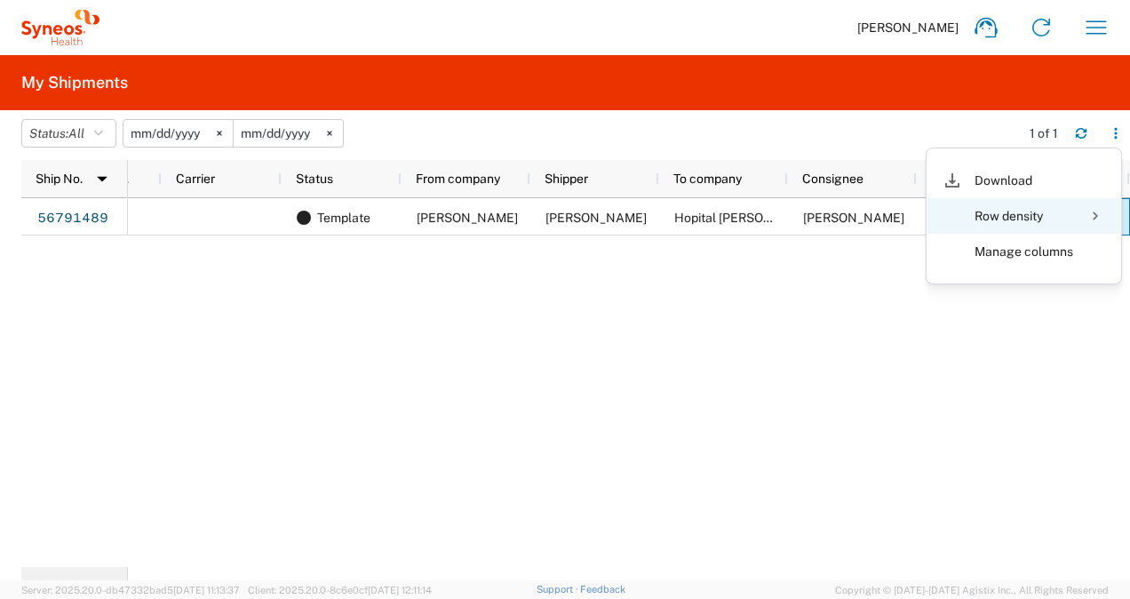
click at [1097, 215] on div at bounding box center [1096, 216] width 36 height 36
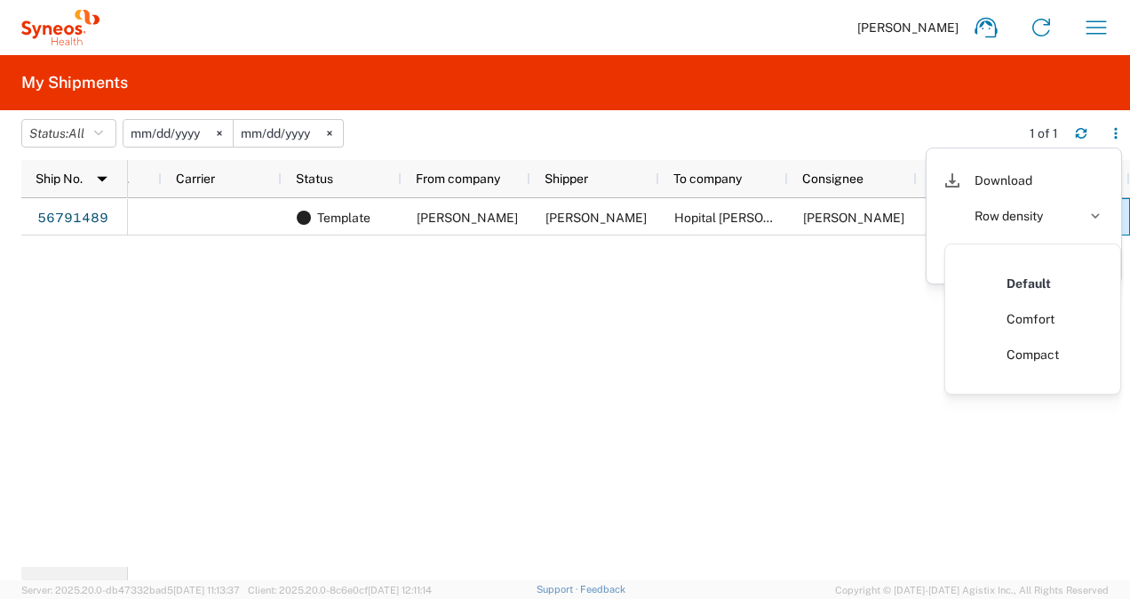
click at [804, 268] on div "Template [PERSON_NAME] [PERSON_NAME] Hopital [PERSON_NAME] / Centre [PERSON_NAM…" at bounding box center [629, 382] width 1002 height 369
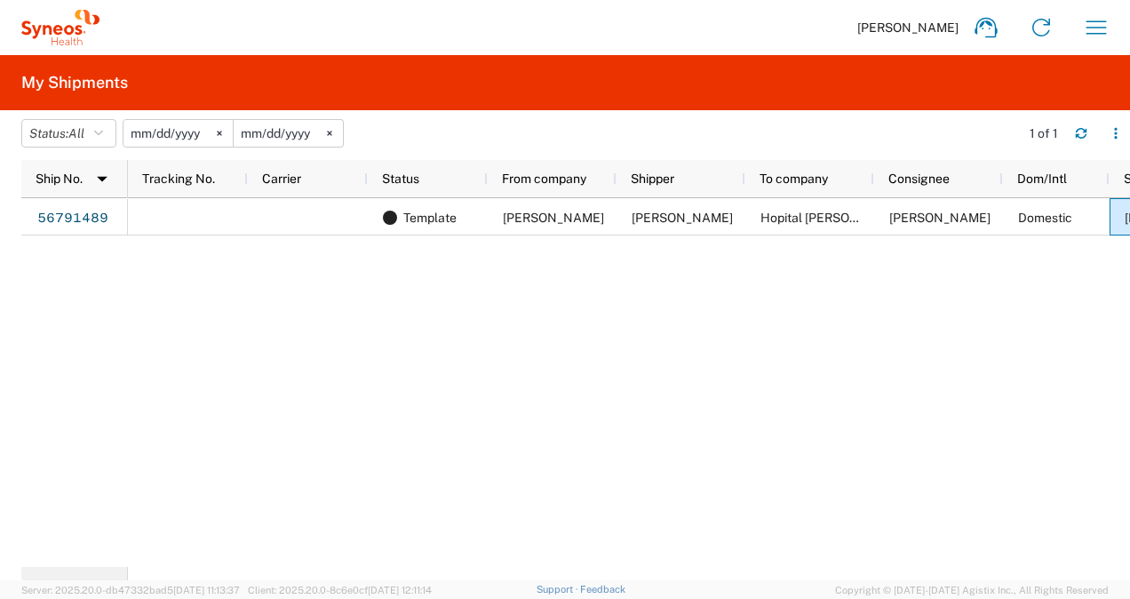
drag, startPoint x: 190, startPoint y: 139, endPoint x: 180, endPoint y: 304, distance: 165.6
click at [104, 315] on div "56791489 Template [PERSON_NAME] [PERSON_NAME] Hopital [PERSON_NAME] / Centre [P…" at bounding box center [575, 382] width 1109 height 369
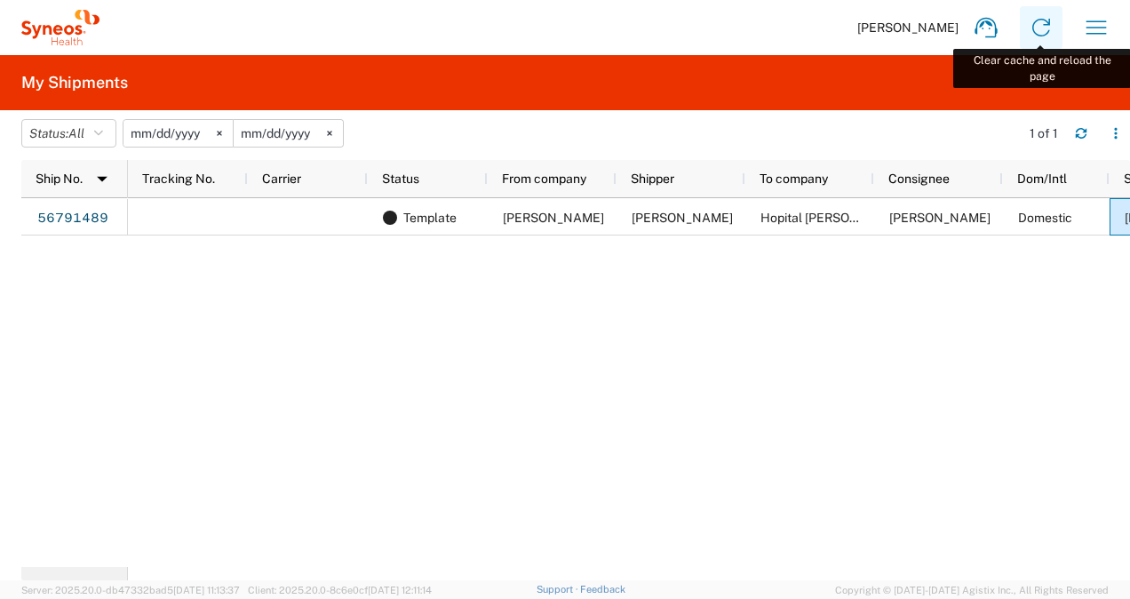
click at [1042, 29] on icon at bounding box center [1041, 27] width 28 height 28
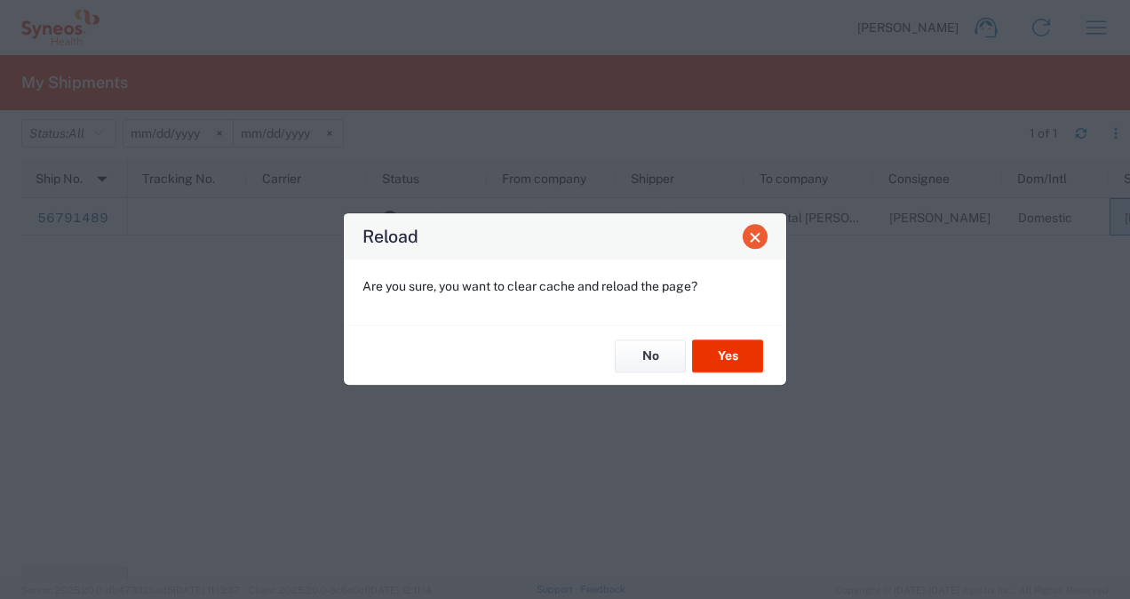
click at [761, 244] on span "Close" at bounding box center [755, 237] width 12 height 12
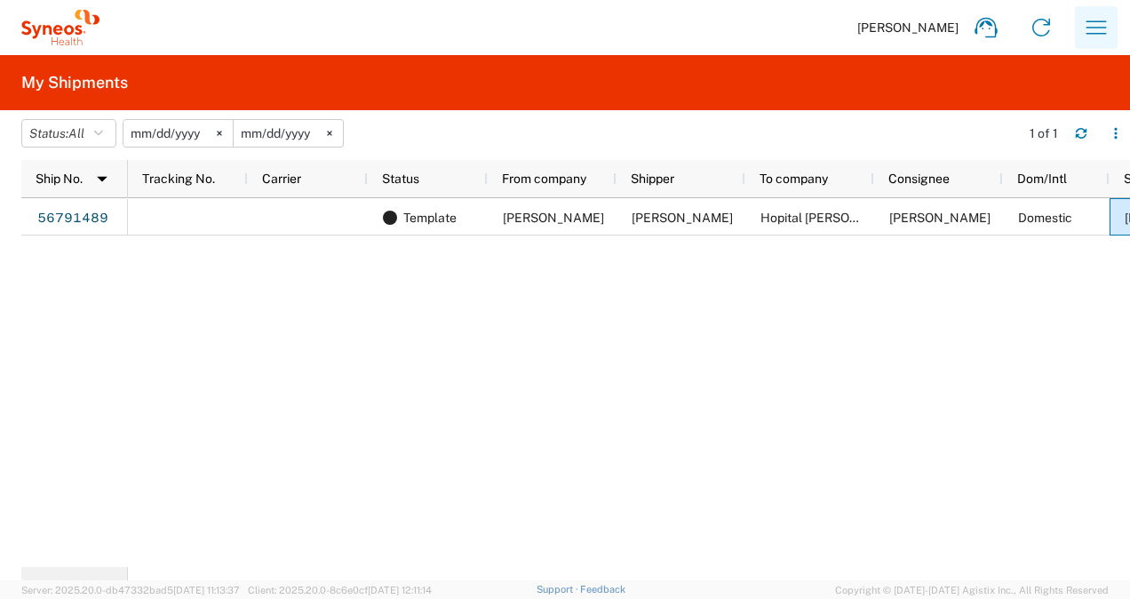
click at [1102, 30] on icon "button" at bounding box center [1096, 27] width 28 height 28
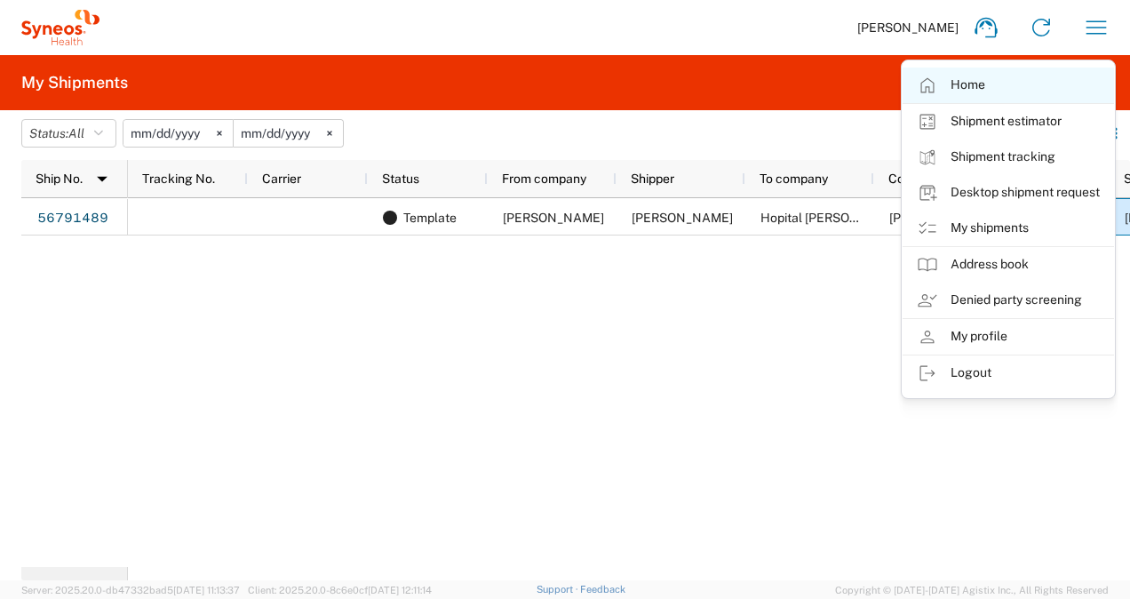
click at [963, 85] on link "Home" at bounding box center [1009, 86] width 212 height 36
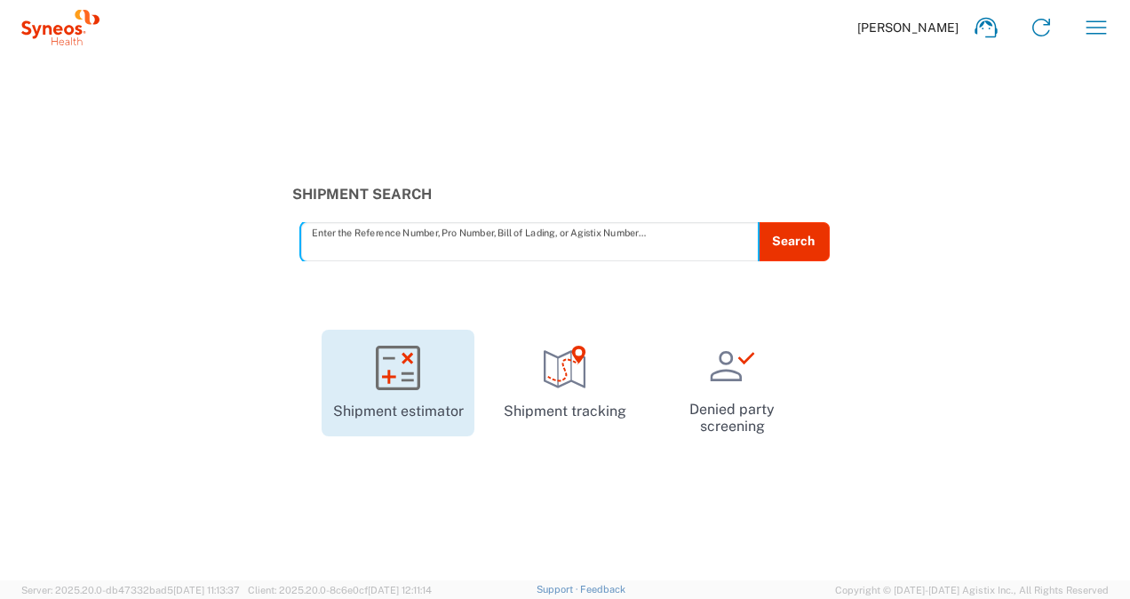
click at [396, 365] on icon at bounding box center [398, 368] width 44 height 44
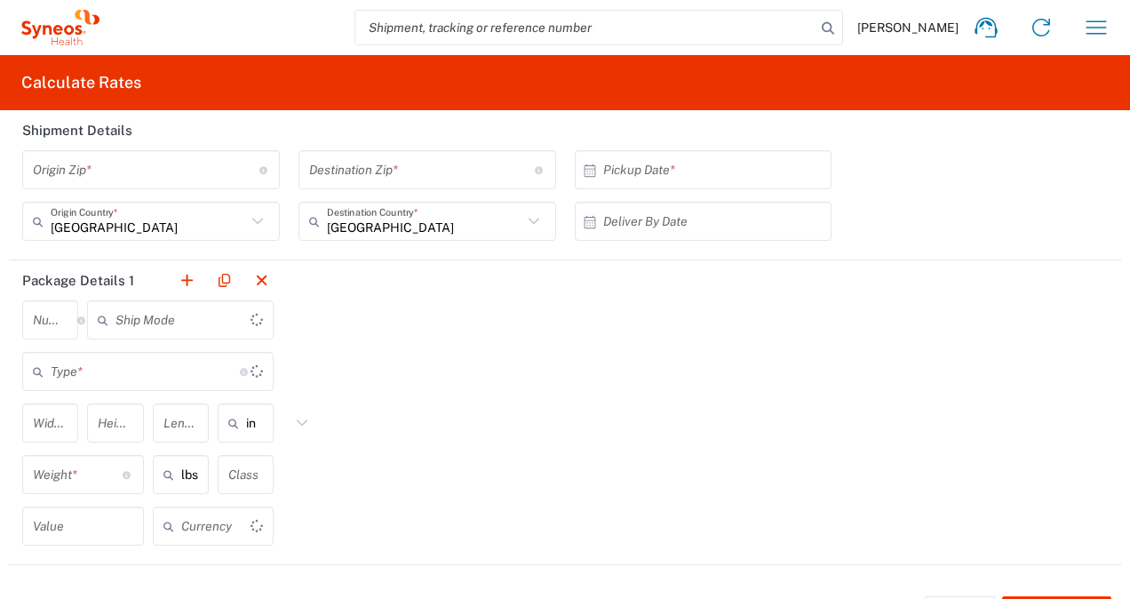
type input "US Dollar"
click at [1088, 34] on icon "button" at bounding box center [1096, 27] width 28 height 28
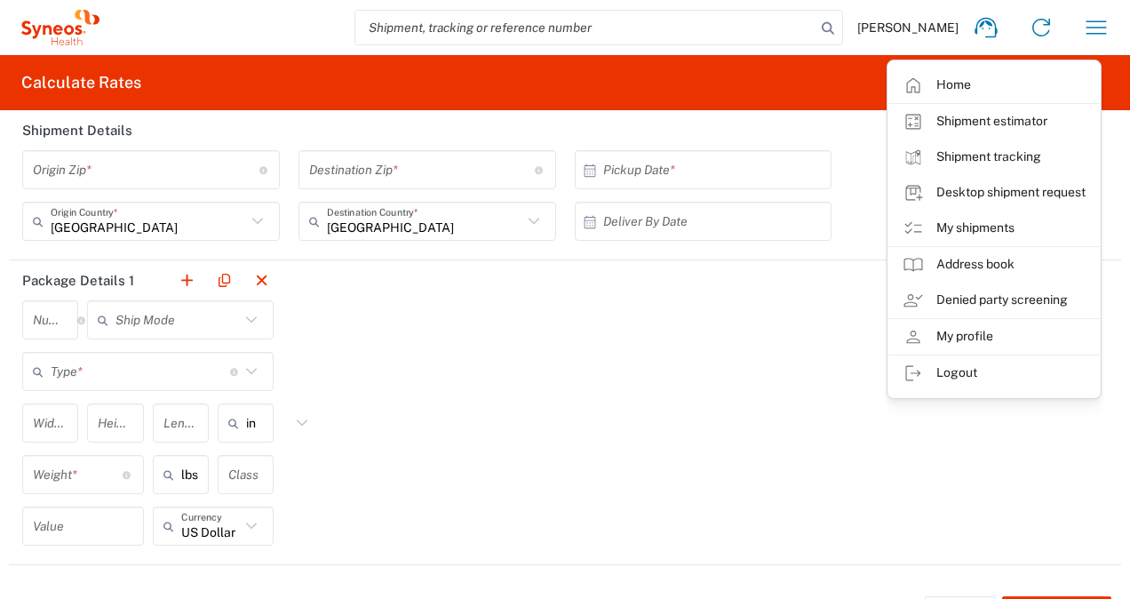
click at [982, 194] on link "Desktop shipment request" at bounding box center [995, 193] width 212 height 36
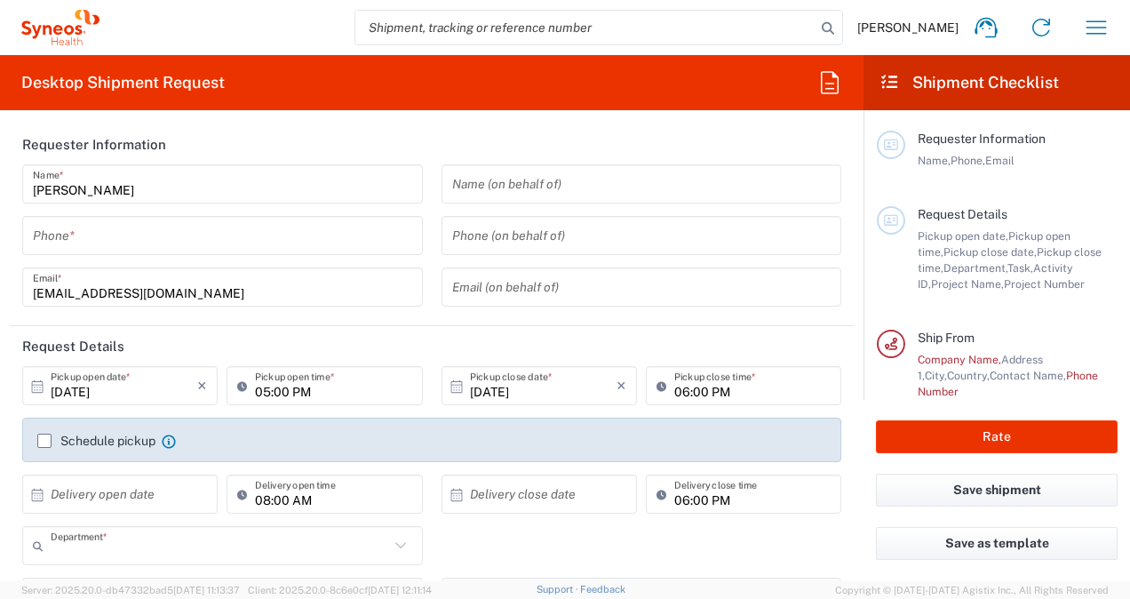
type input "3213"
click at [1095, 31] on icon "button" at bounding box center [1096, 27] width 28 height 28
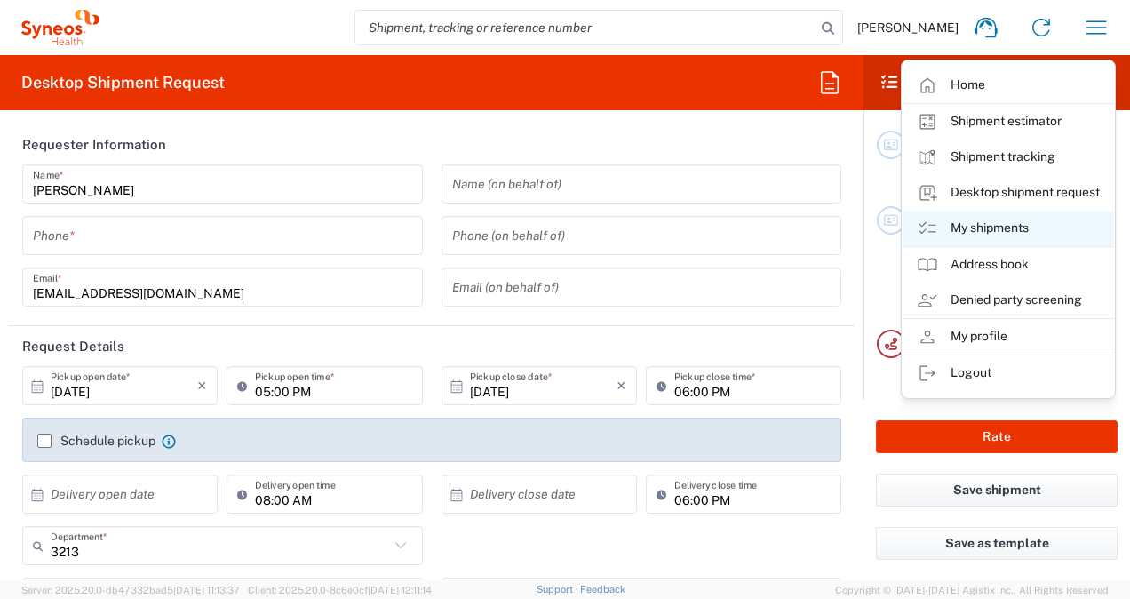
click at [972, 231] on link "My shipments" at bounding box center [1009, 229] width 212 height 36
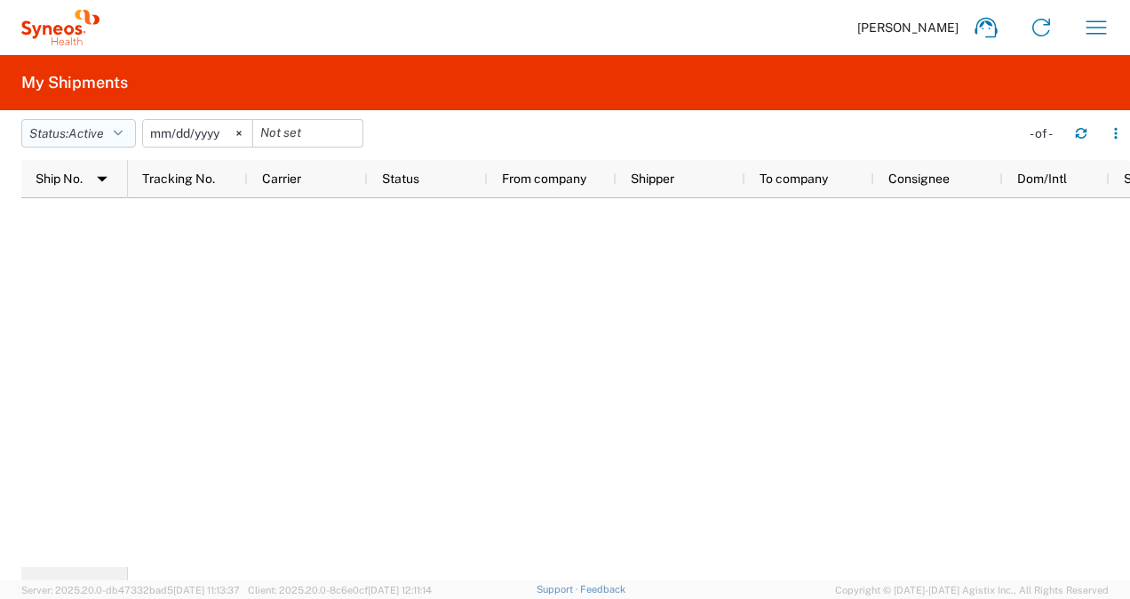
click at [122, 140] on button "Status: Active" at bounding box center [78, 133] width 115 height 28
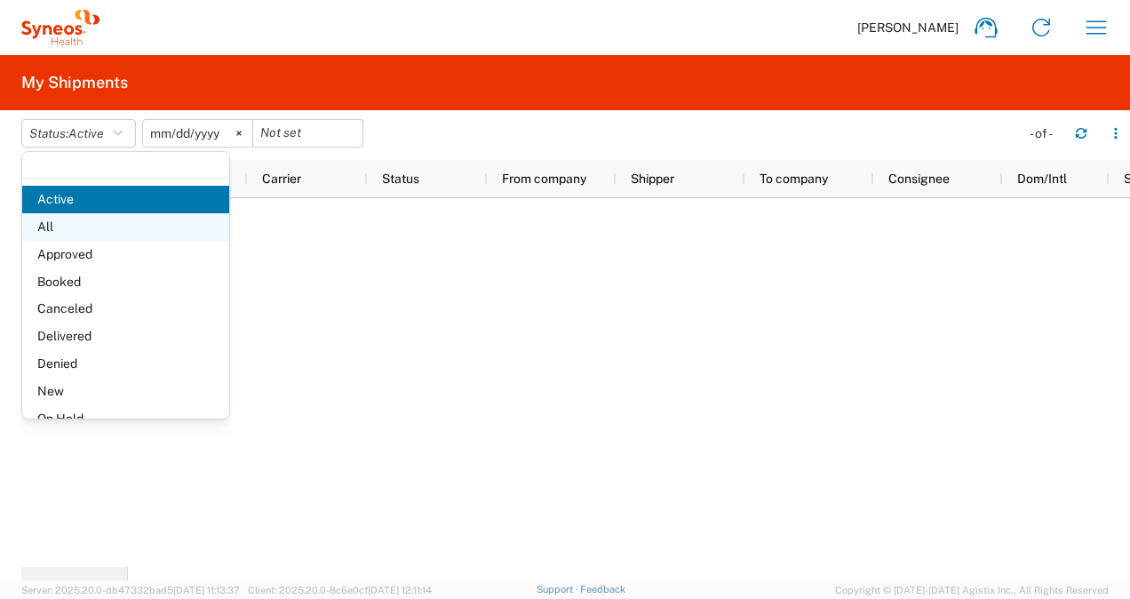
click at [75, 223] on span "All" at bounding box center [125, 227] width 207 height 28
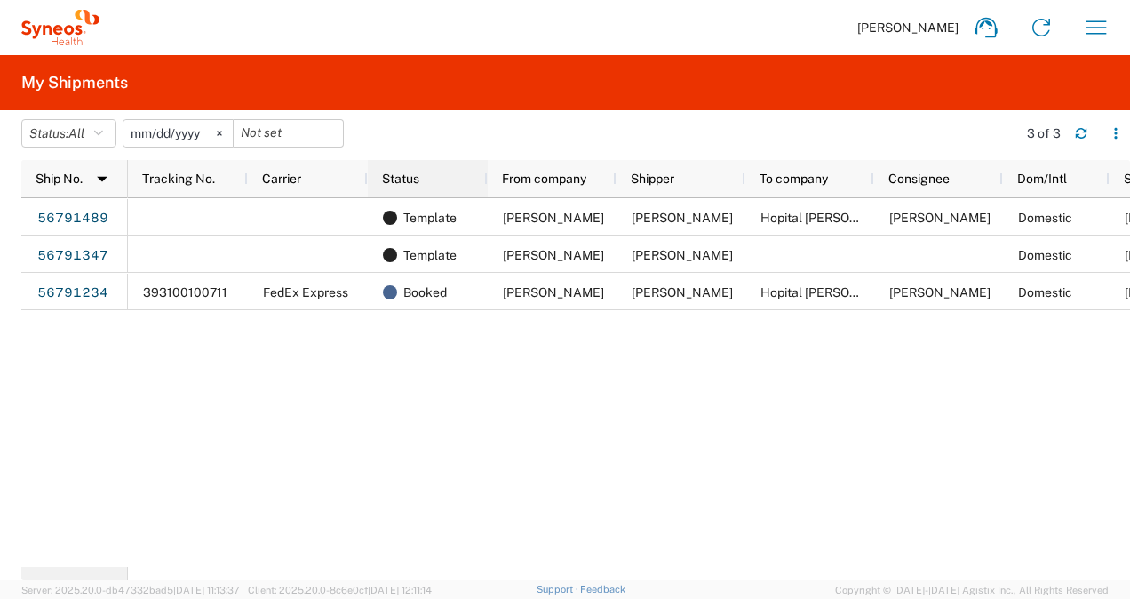
click at [419, 178] on div "Status" at bounding box center [431, 178] width 99 height 28
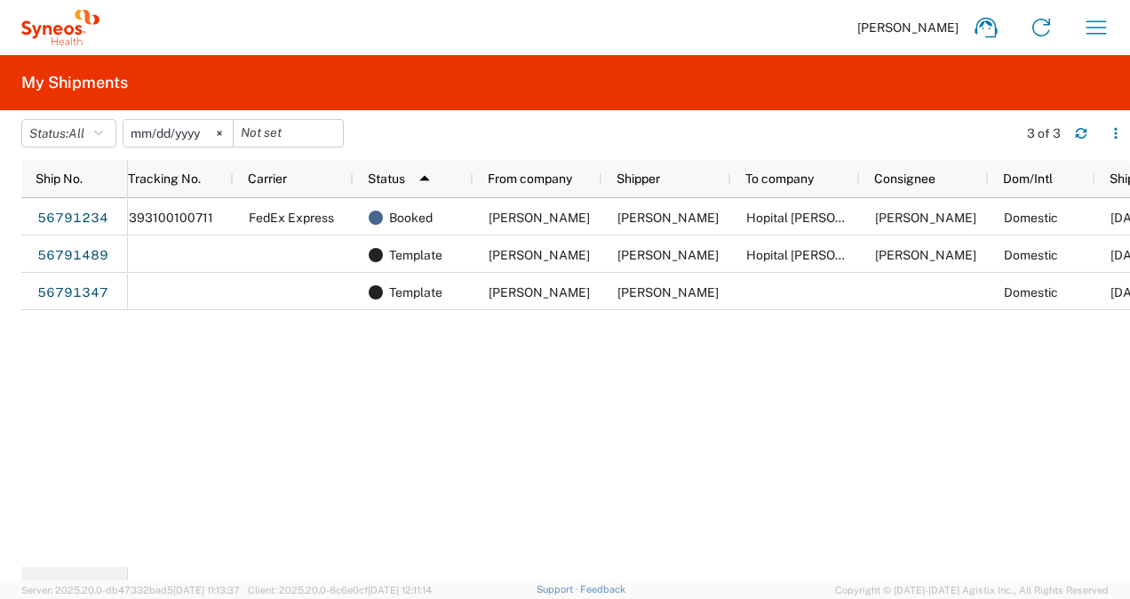
scroll to position [0, 46]
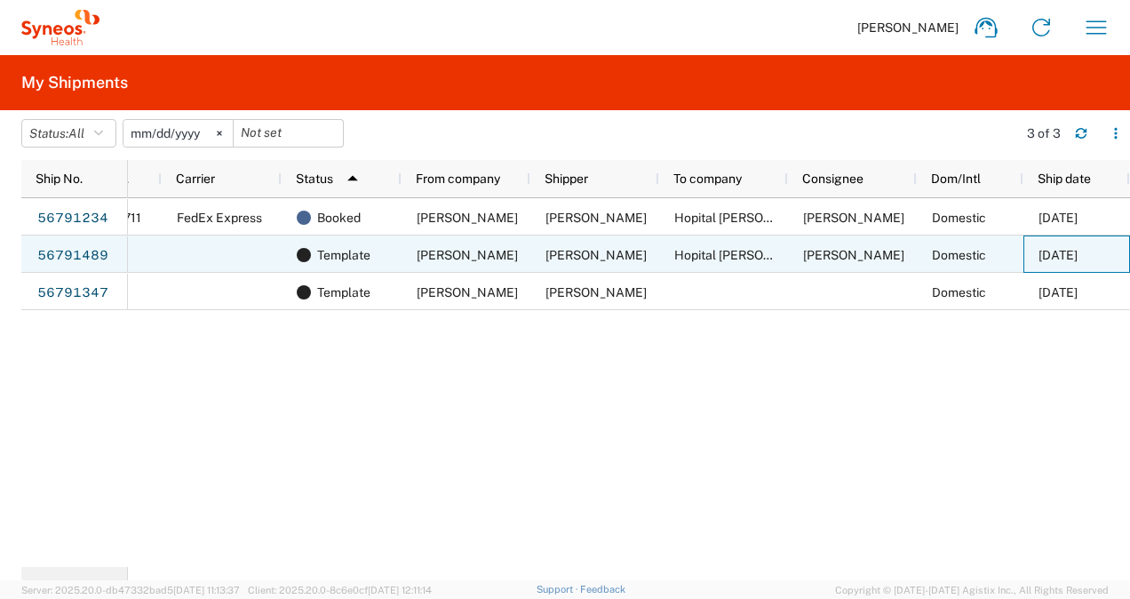
click at [1057, 256] on span "[DATE]" at bounding box center [1058, 255] width 39 height 14
drag, startPoint x: 251, startPoint y: 251, endPoint x: 75, endPoint y: 253, distance: 176.0
click at [75, 253] on link "56791489" at bounding box center [72, 256] width 73 height 28
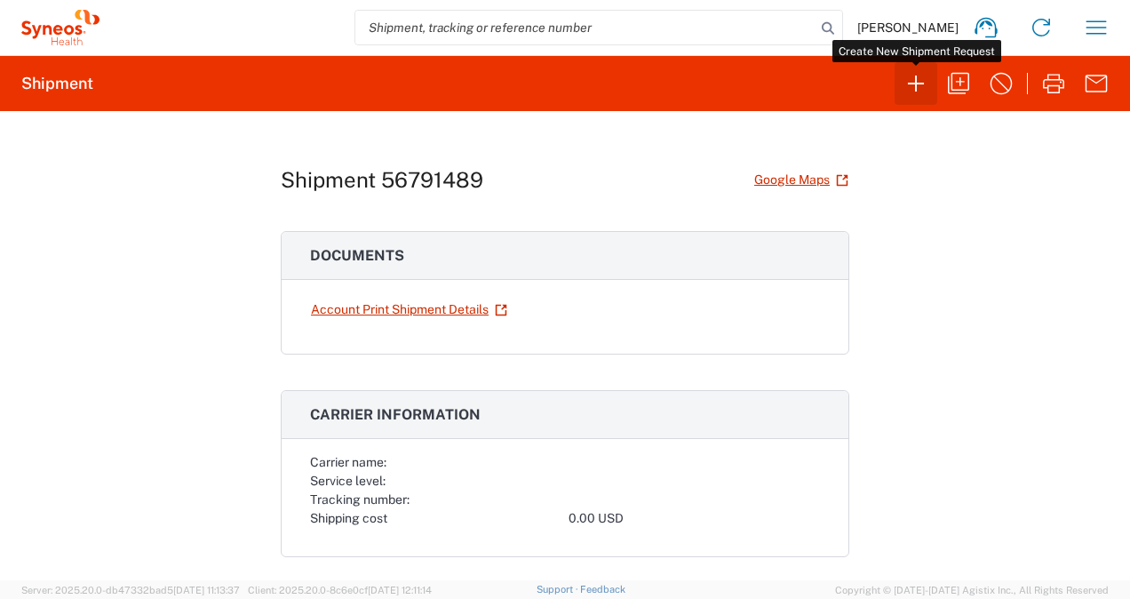
click at [914, 85] on icon "button" at bounding box center [916, 83] width 28 height 28
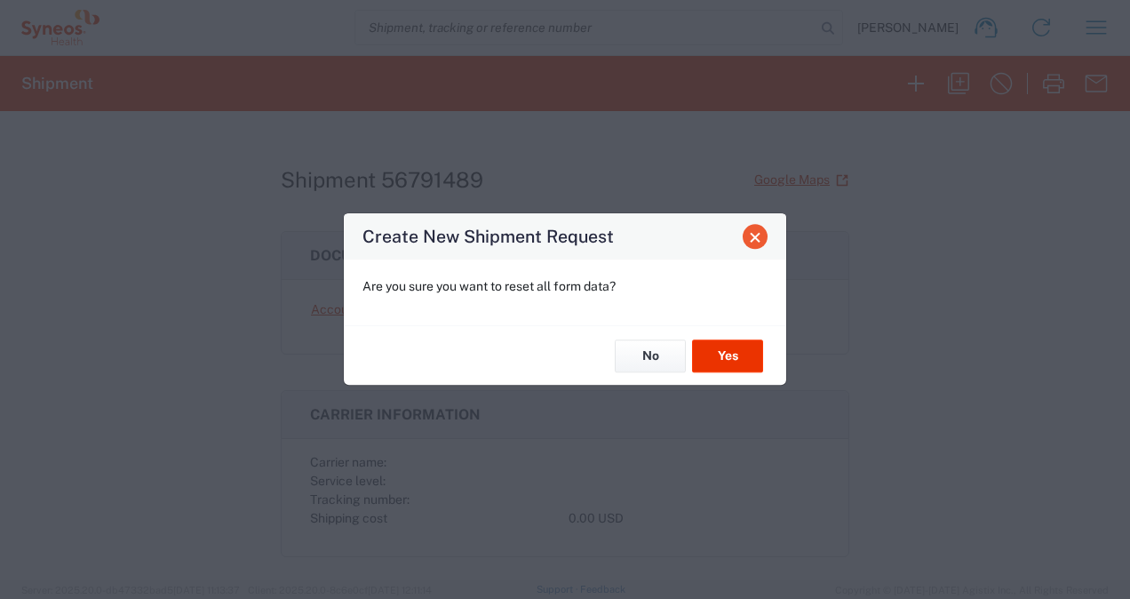
click at [755, 234] on span "Close" at bounding box center [755, 237] width 12 height 12
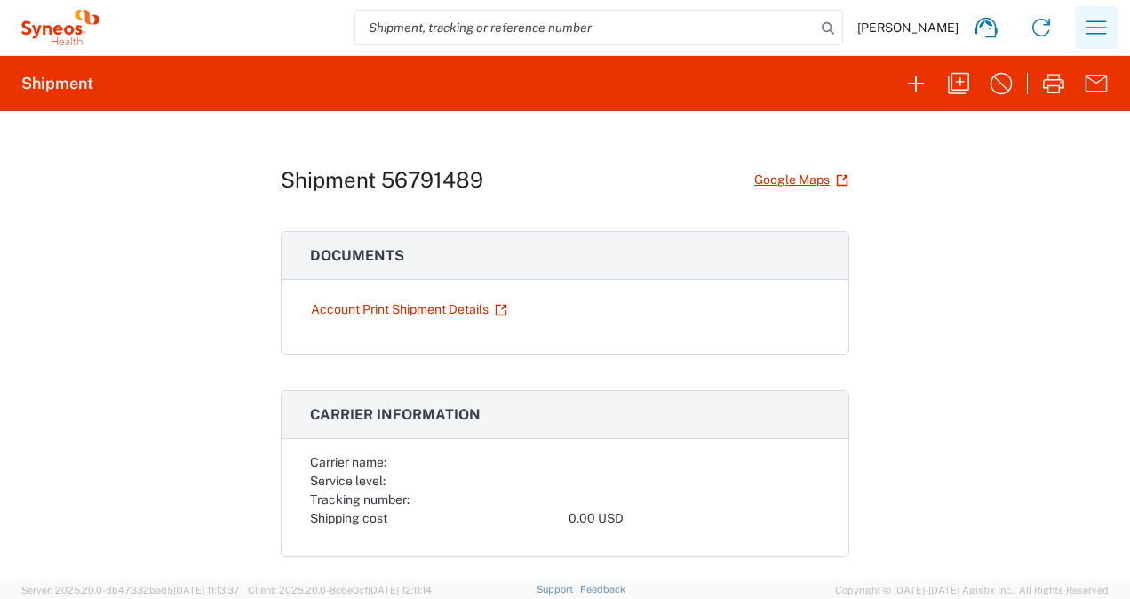
click at [1098, 32] on icon "button" at bounding box center [1096, 27] width 28 height 28
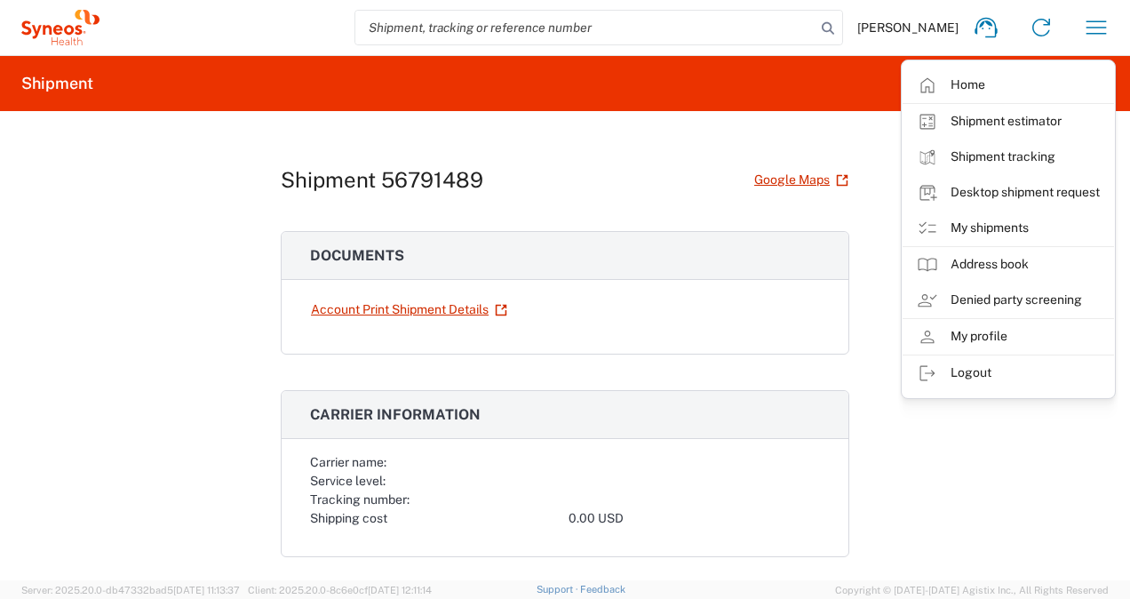
click at [857, 203] on div "Shipment 56791489 Google Maps Documents Account Print Shipment Details Carrier …" at bounding box center [565, 345] width 1130 height 469
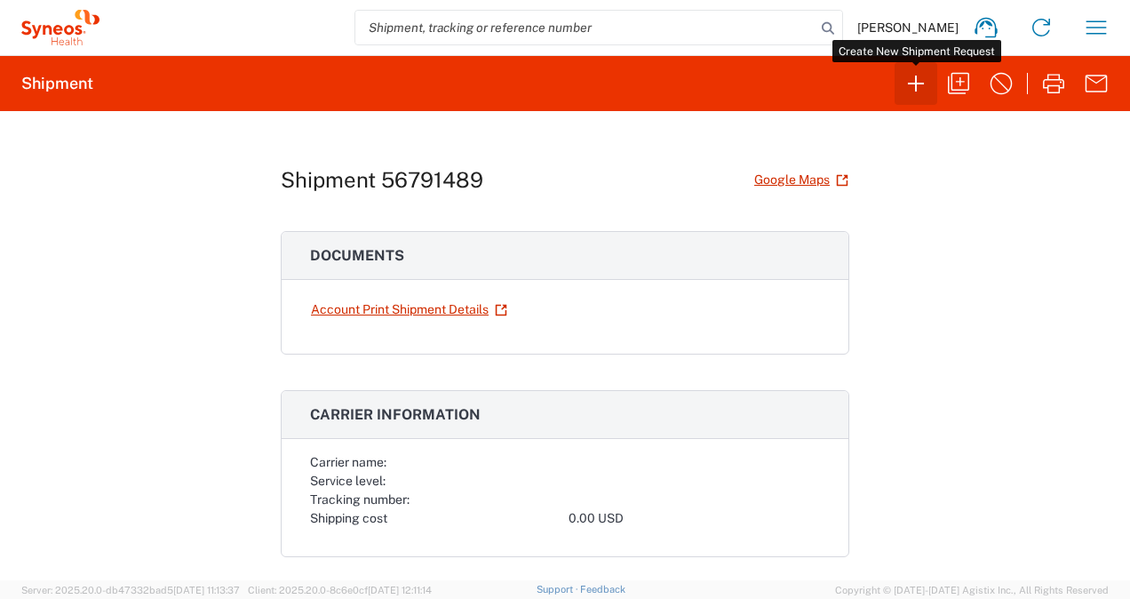
click at [912, 80] on icon "button" at bounding box center [916, 83] width 28 height 28
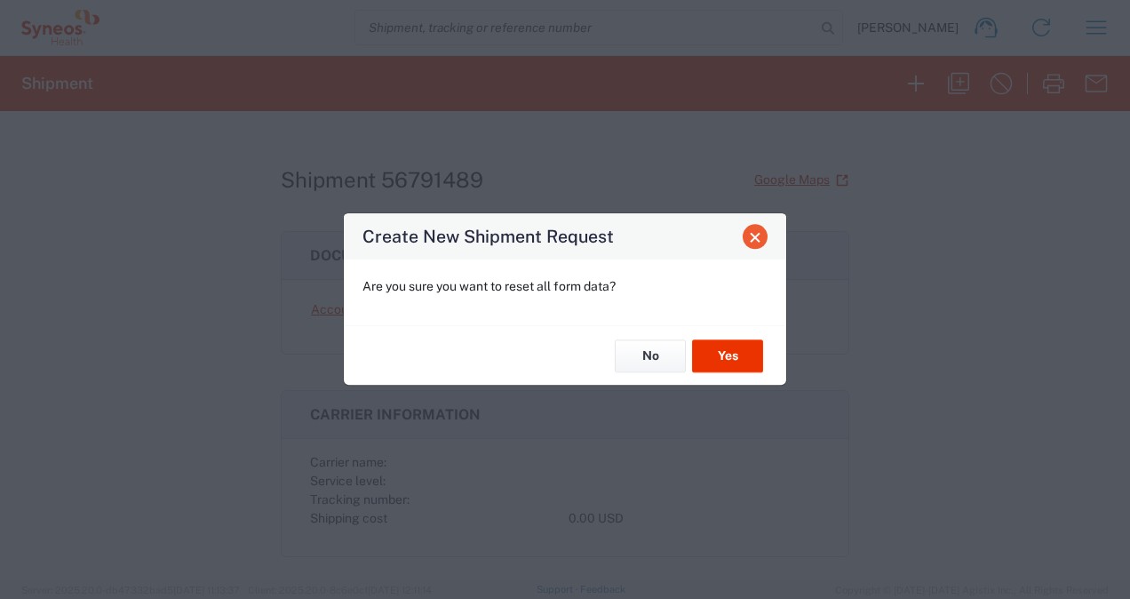
click at [757, 240] on span "Close" at bounding box center [755, 237] width 12 height 12
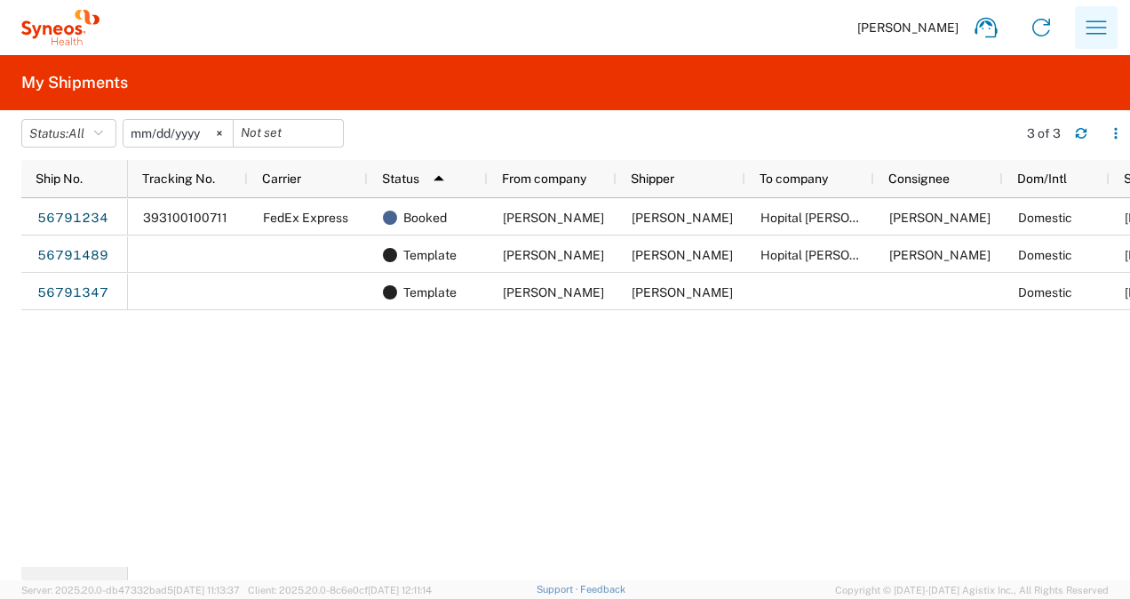
click at [1093, 28] on icon "button" at bounding box center [1096, 27] width 28 height 28
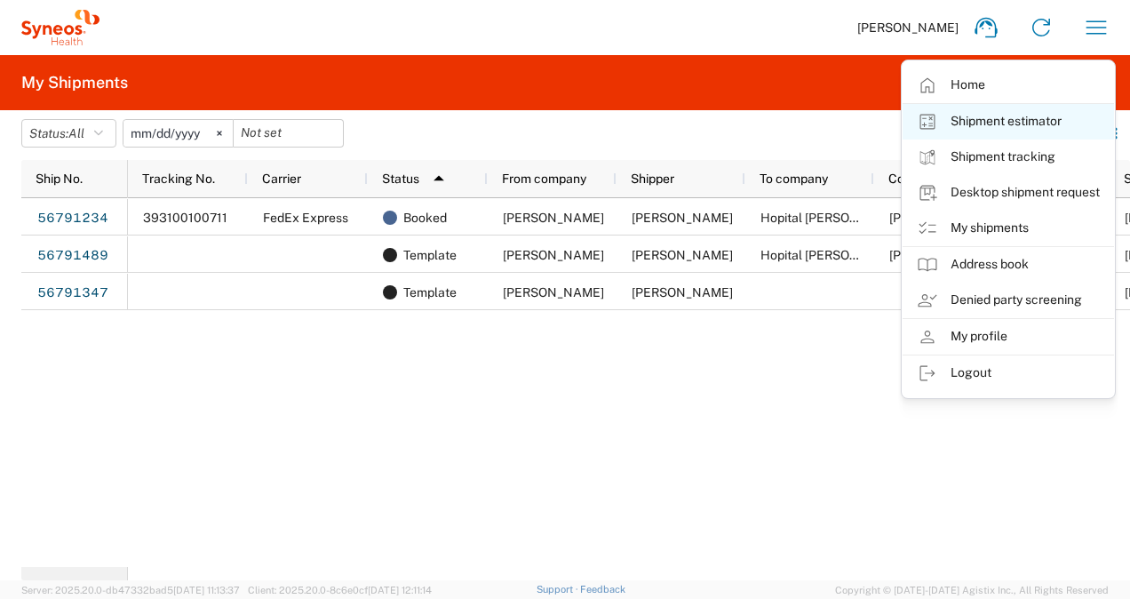
click at [994, 126] on link "Shipment estimator" at bounding box center [1009, 122] width 212 height 36
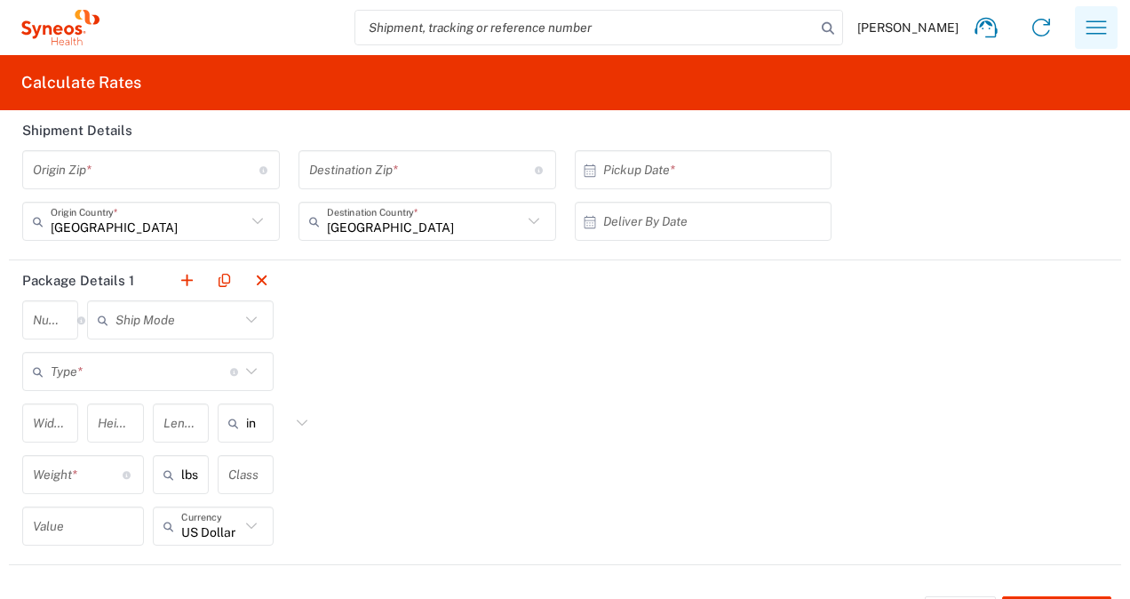
click at [1087, 21] on icon "button" at bounding box center [1097, 26] width 20 height 13
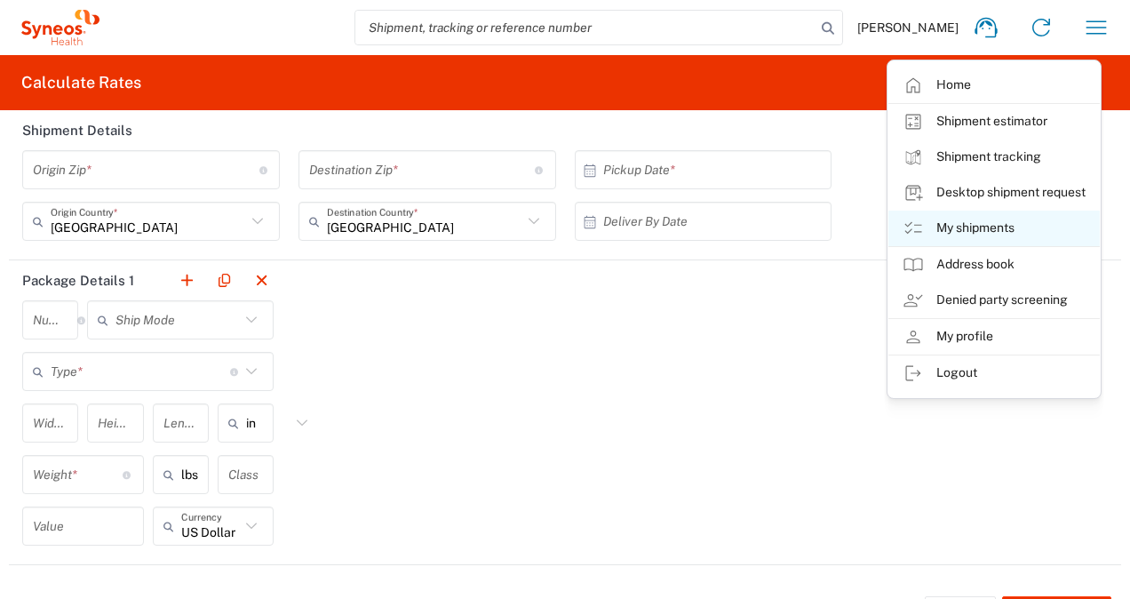
click at [978, 231] on link "My shipments" at bounding box center [995, 229] width 212 height 36
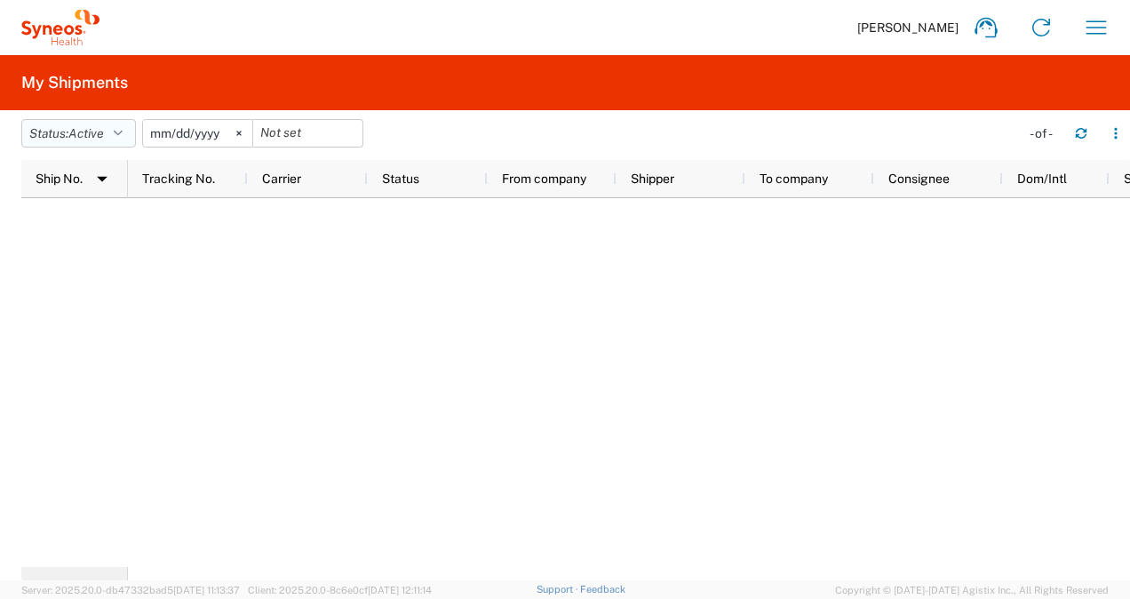
click at [110, 132] on button "Status: Active" at bounding box center [78, 133] width 115 height 28
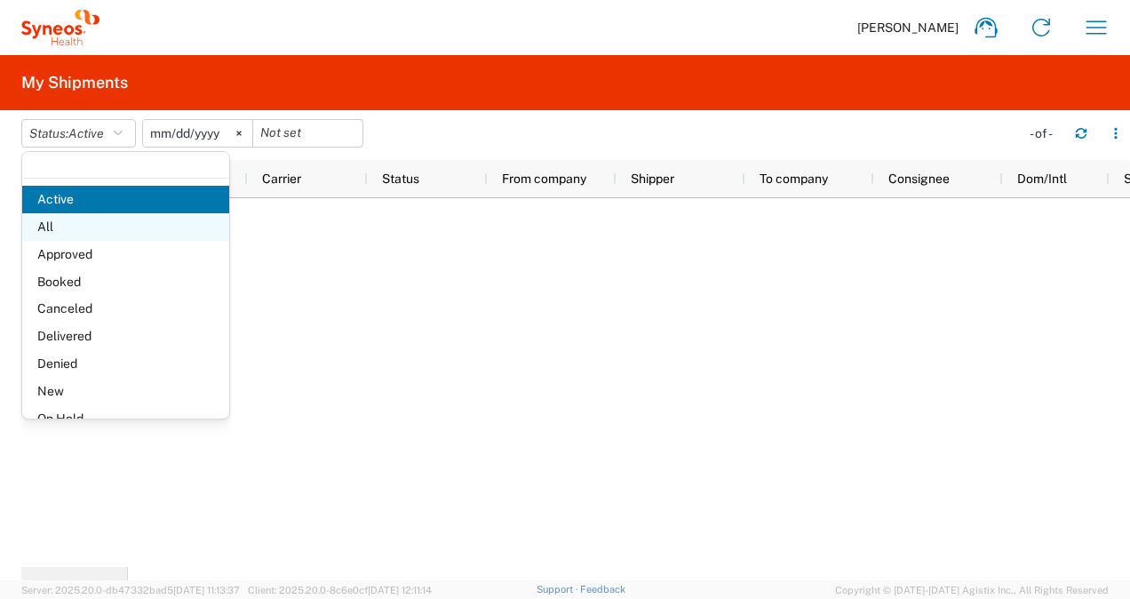
click at [100, 227] on span "All" at bounding box center [125, 227] width 207 height 28
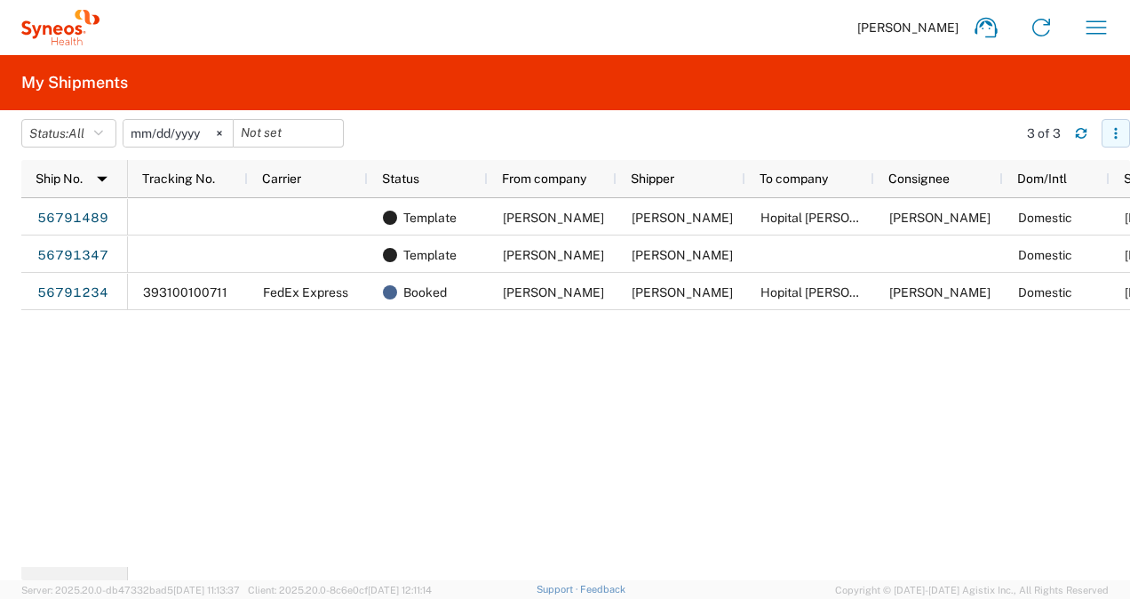
click at [1114, 136] on icon "button" at bounding box center [1116, 133] width 12 height 12
click at [484, 467] on div "Template [PERSON_NAME] [PERSON_NAME] Hopital [PERSON_NAME] / Centre [PERSON_NAM…" at bounding box center [629, 382] width 1002 height 369
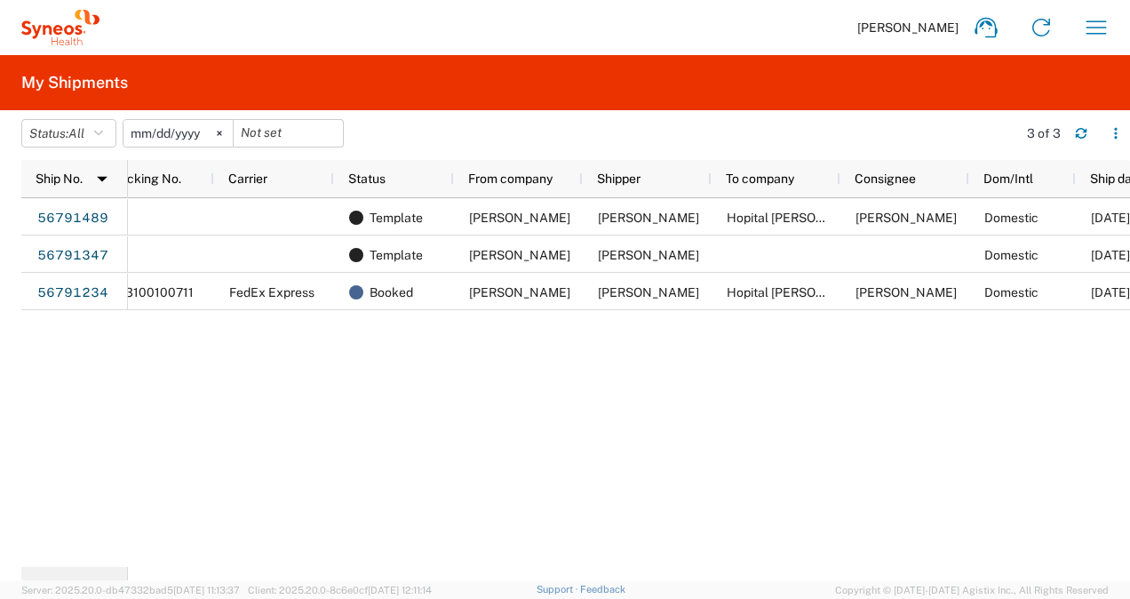
scroll to position [0, 4]
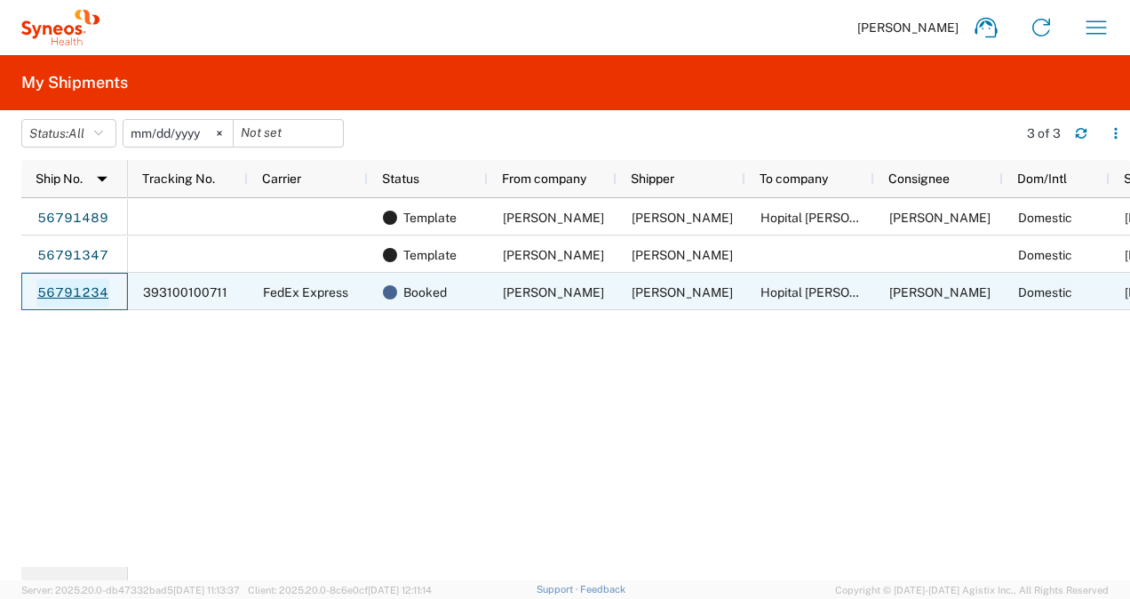
click at [69, 290] on link "56791234" at bounding box center [72, 293] width 73 height 28
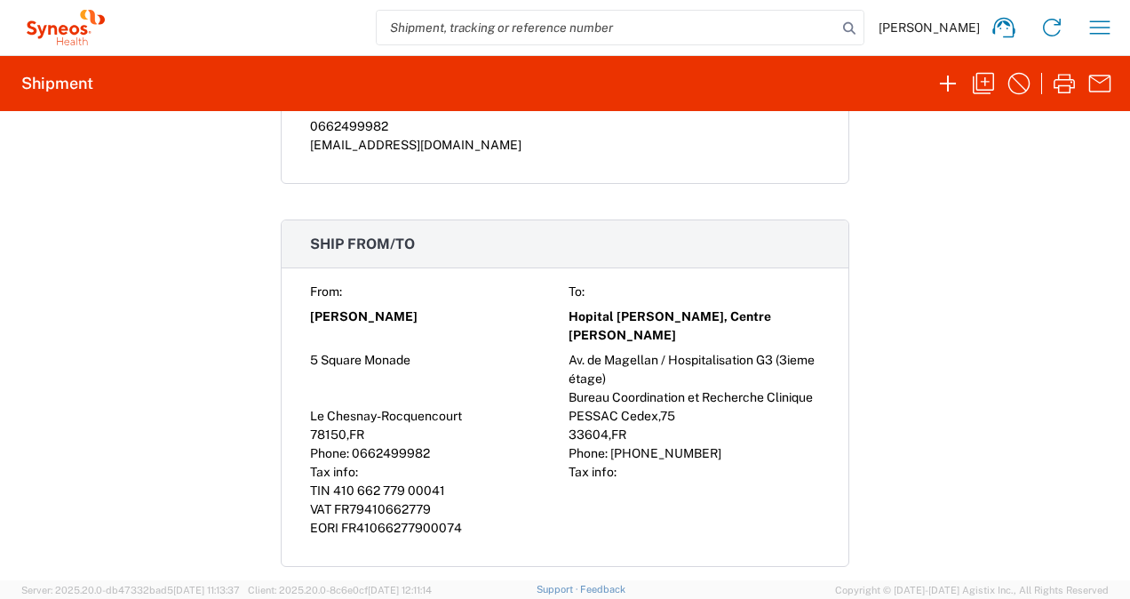
drag, startPoint x: 716, startPoint y: 451, endPoint x: 606, endPoint y: 448, distance: 110.3
click at [606, 448] on div "Phone: [PHONE_NUMBER]" at bounding box center [695, 453] width 252 height 19
drag, startPoint x: 606, startPoint y: 448, endPoint x: 627, endPoint y: 448, distance: 21.3
copy span "[PHONE_NUMBER]"
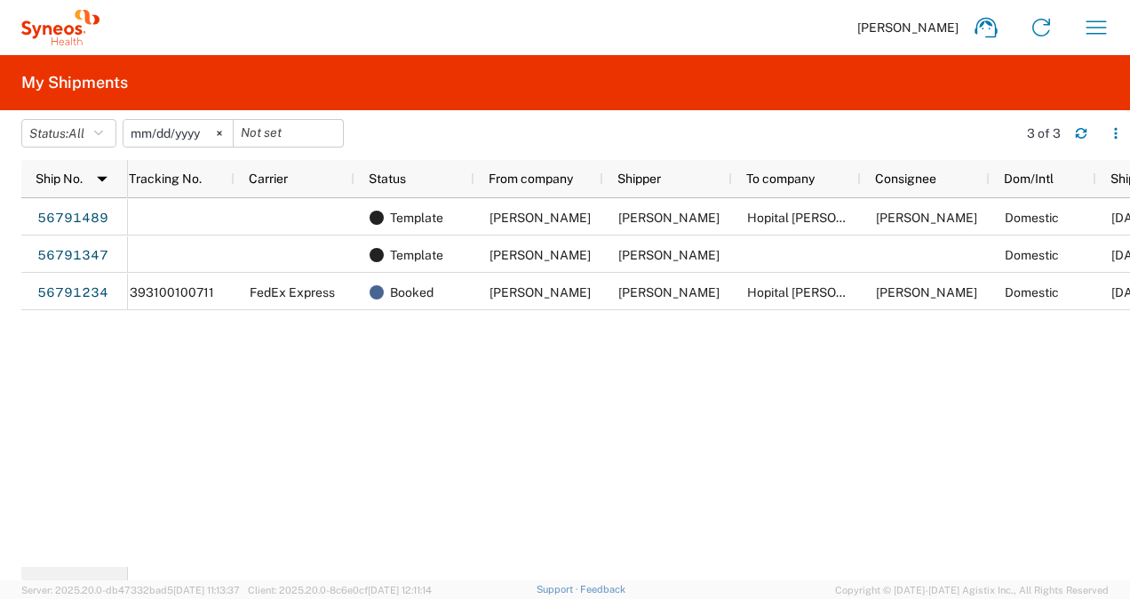
scroll to position [0, 53]
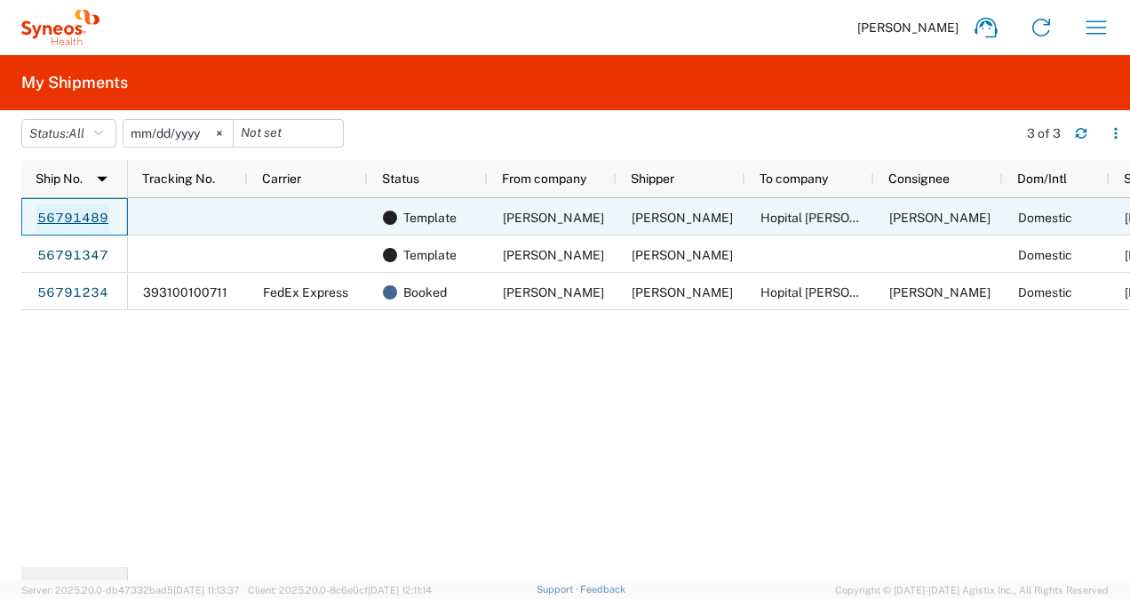
click at [76, 219] on link "56791489" at bounding box center [72, 218] width 73 height 28
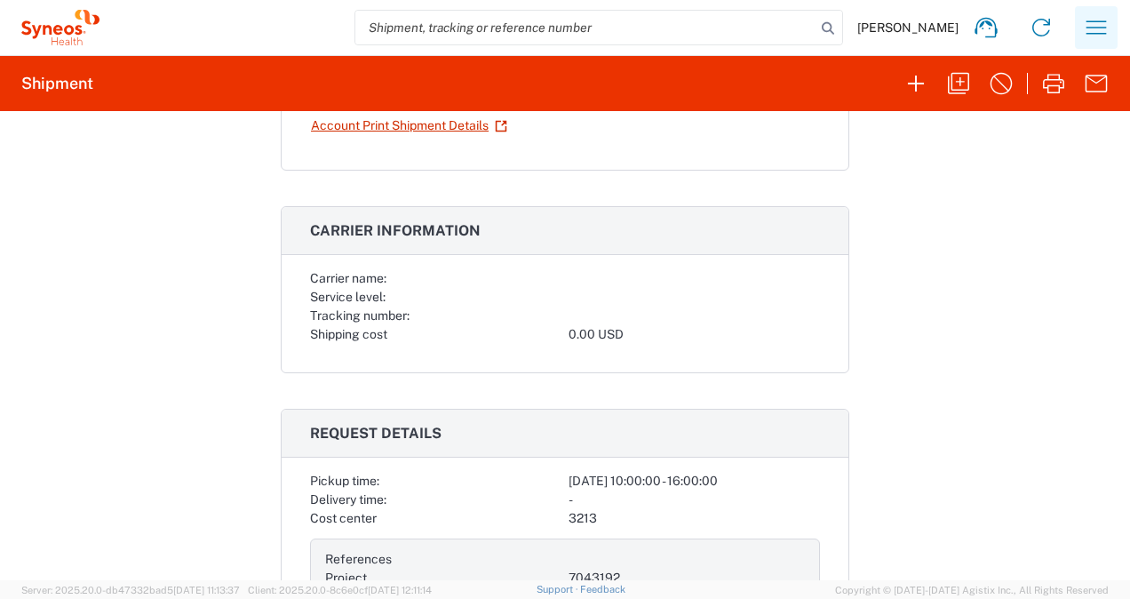
click at [1088, 24] on icon "button" at bounding box center [1096, 27] width 28 height 28
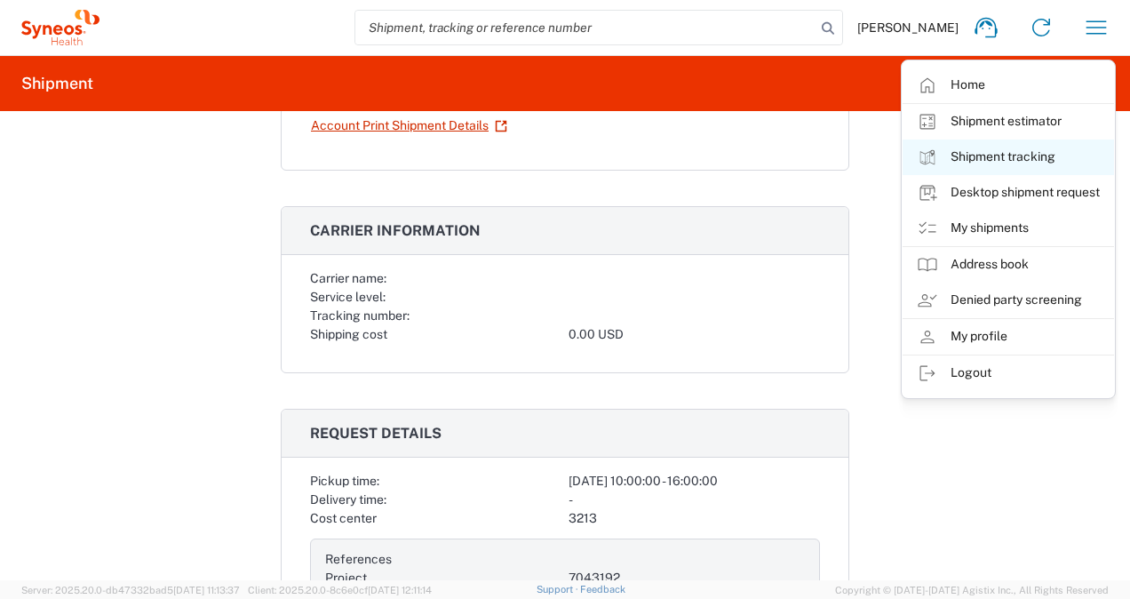
click at [978, 160] on link "Shipment tracking" at bounding box center [1009, 158] width 212 height 36
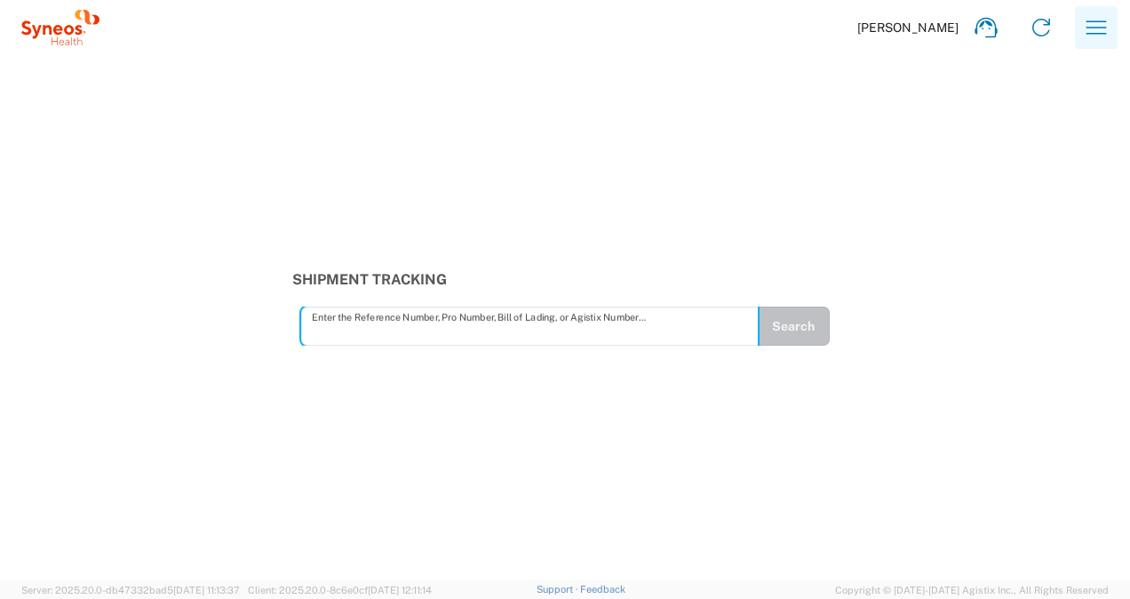
click at [1100, 28] on icon "button" at bounding box center [1097, 26] width 20 height 13
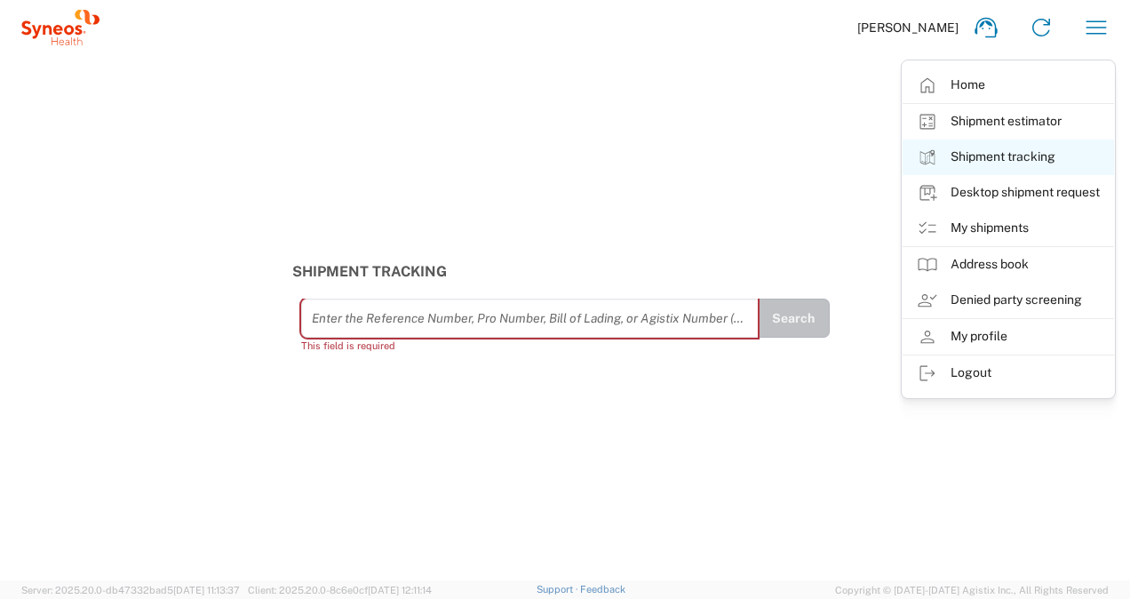
click at [984, 156] on link "Shipment tracking" at bounding box center [1009, 158] width 212 height 36
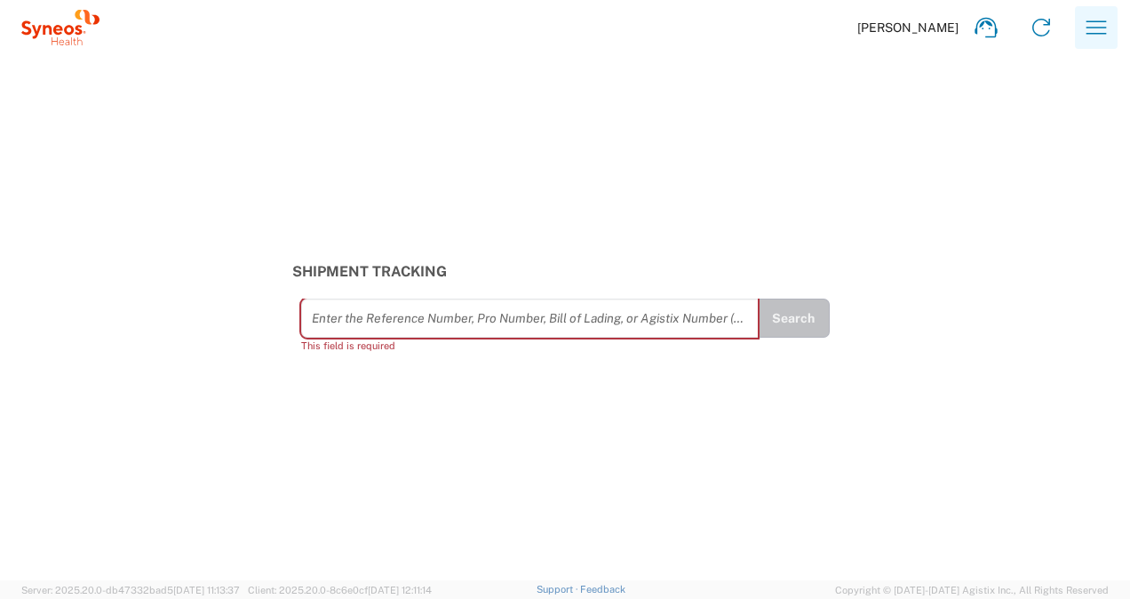
click at [1090, 30] on icon "button" at bounding box center [1096, 27] width 28 height 28
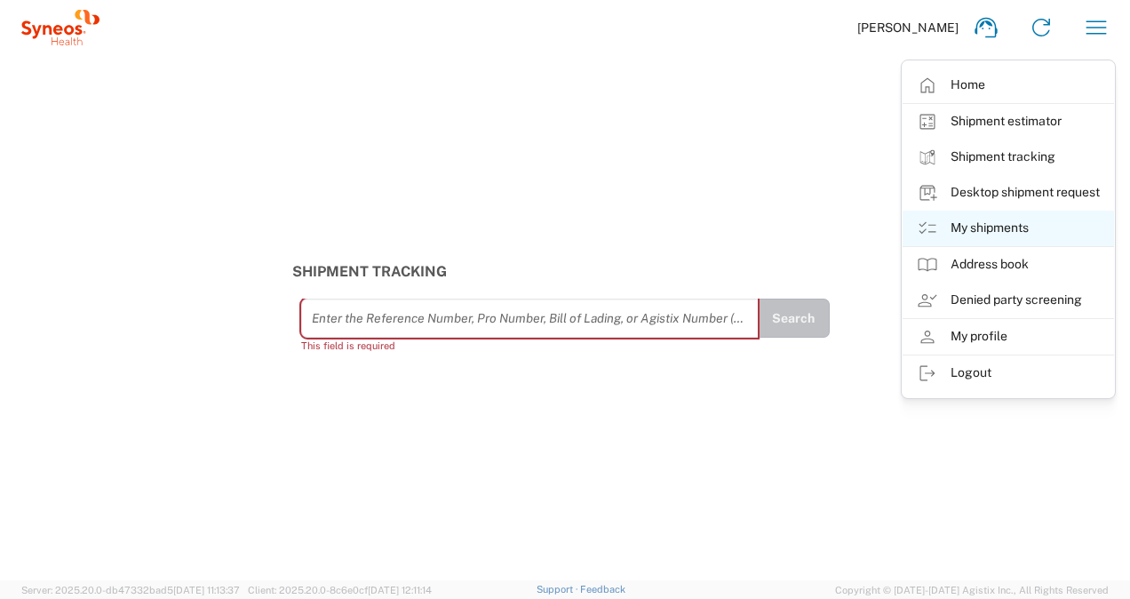
click at [999, 228] on link "My shipments" at bounding box center [1009, 229] width 212 height 36
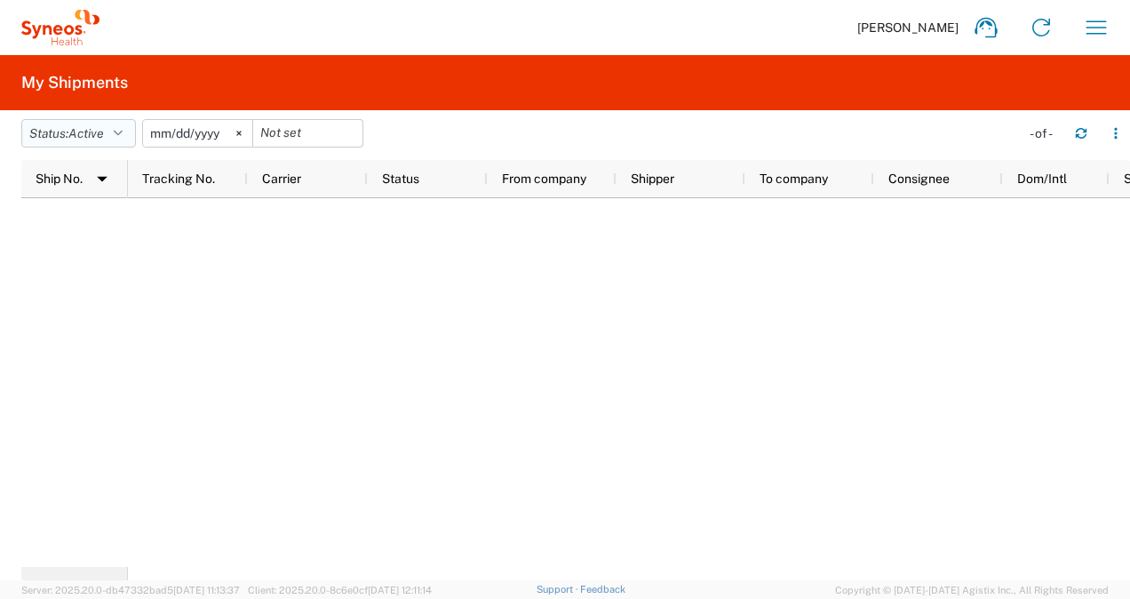
click at [123, 132] on icon "button" at bounding box center [118, 133] width 9 height 12
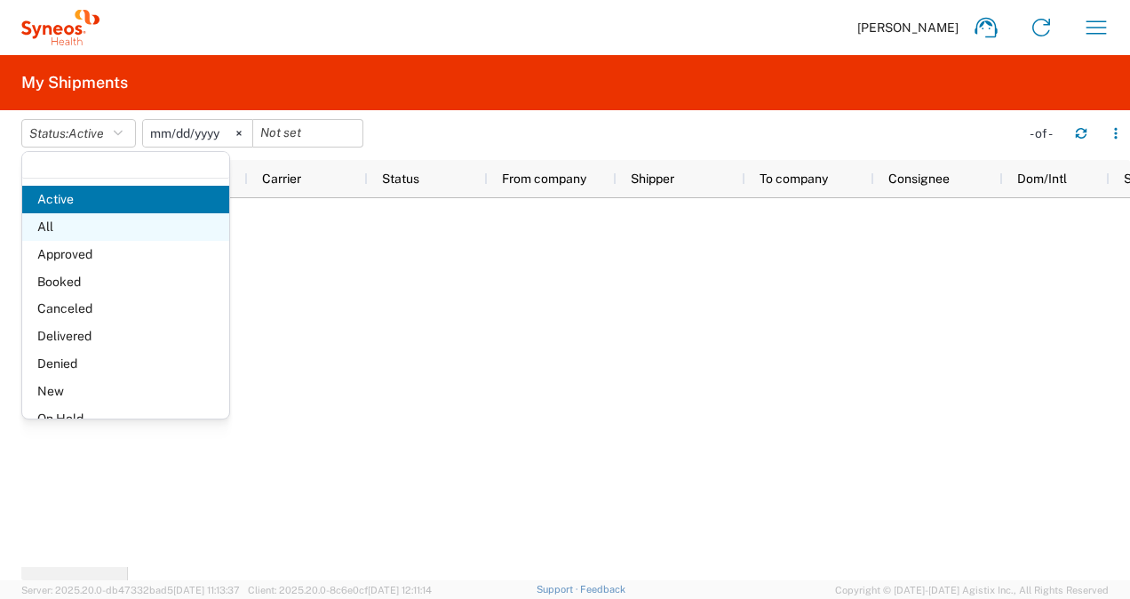
click at [99, 234] on span "All" at bounding box center [125, 227] width 207 height 28
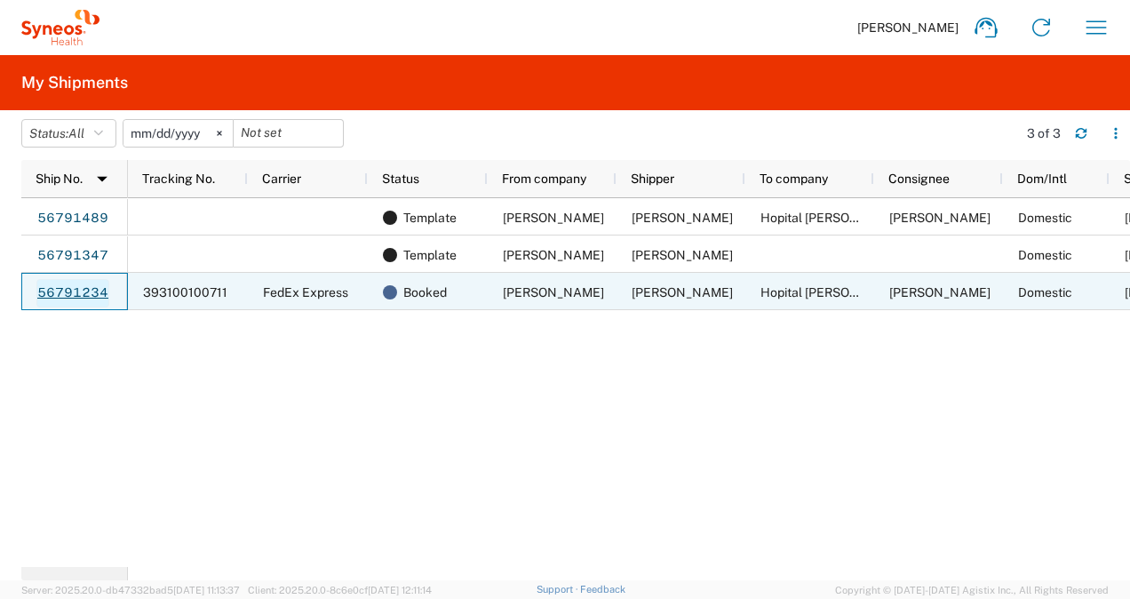
click at [91, 292] on link "56791234" at bounding box center [72, 293] width 73 height 28
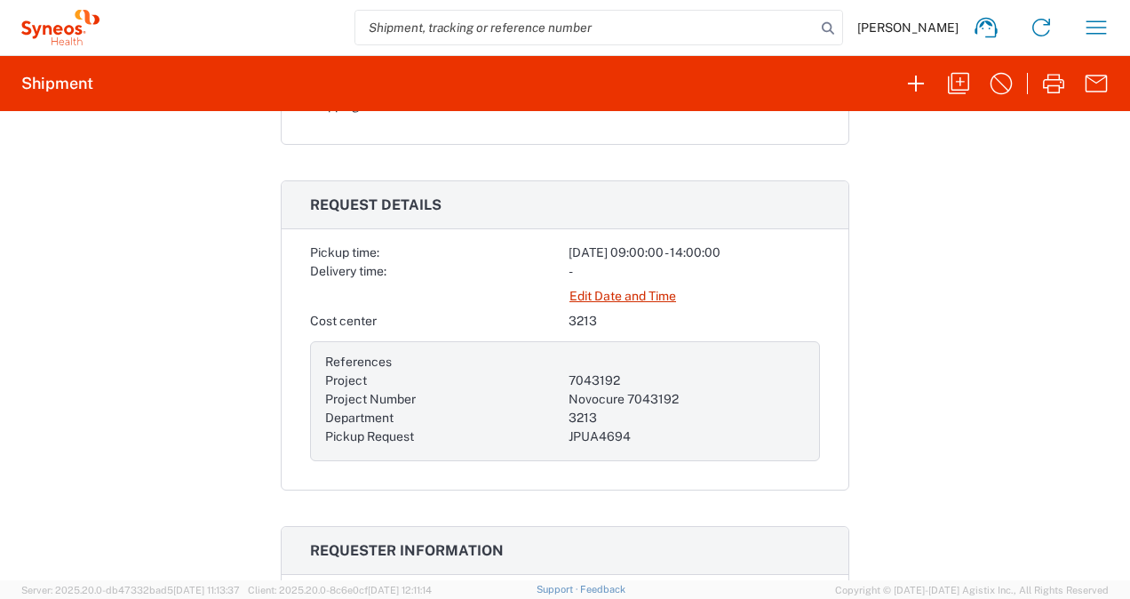
scroll to position [444, 0]
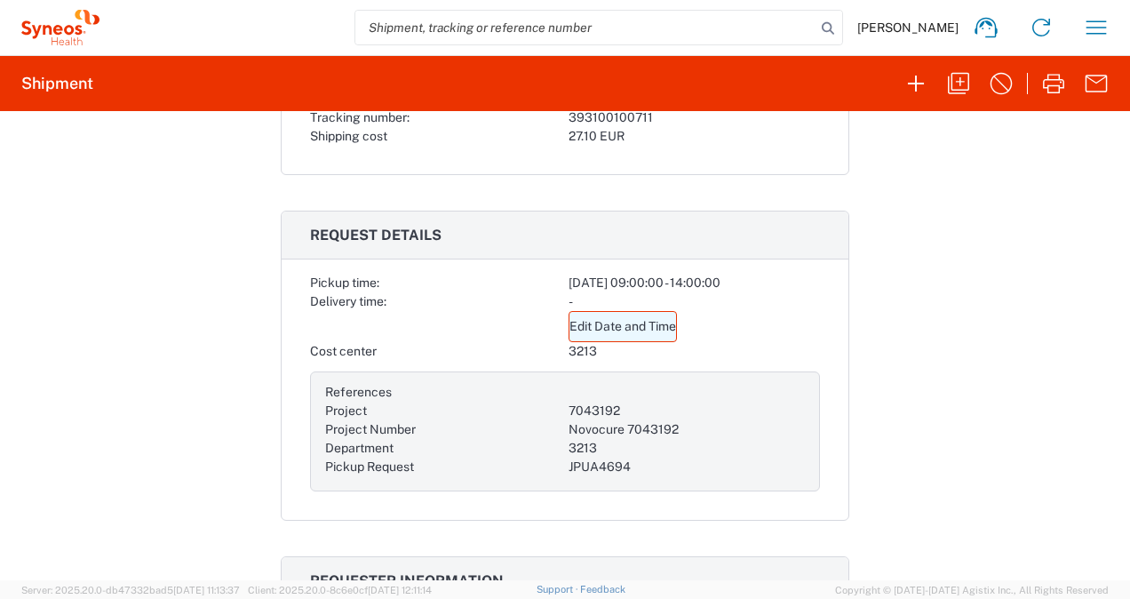
click at [599, 323] on link "Edit Date and Time" at bounding box center [623, 326] width 108 height 31
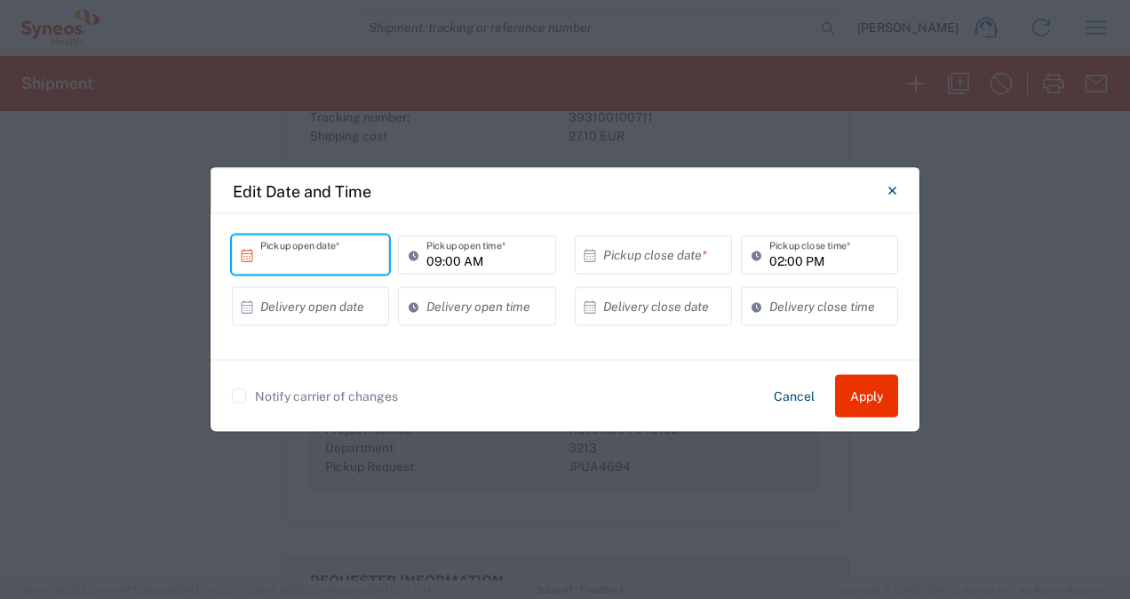
click at [311, 255] on input "text" at bounding box center [314, 254] width 108 height 31
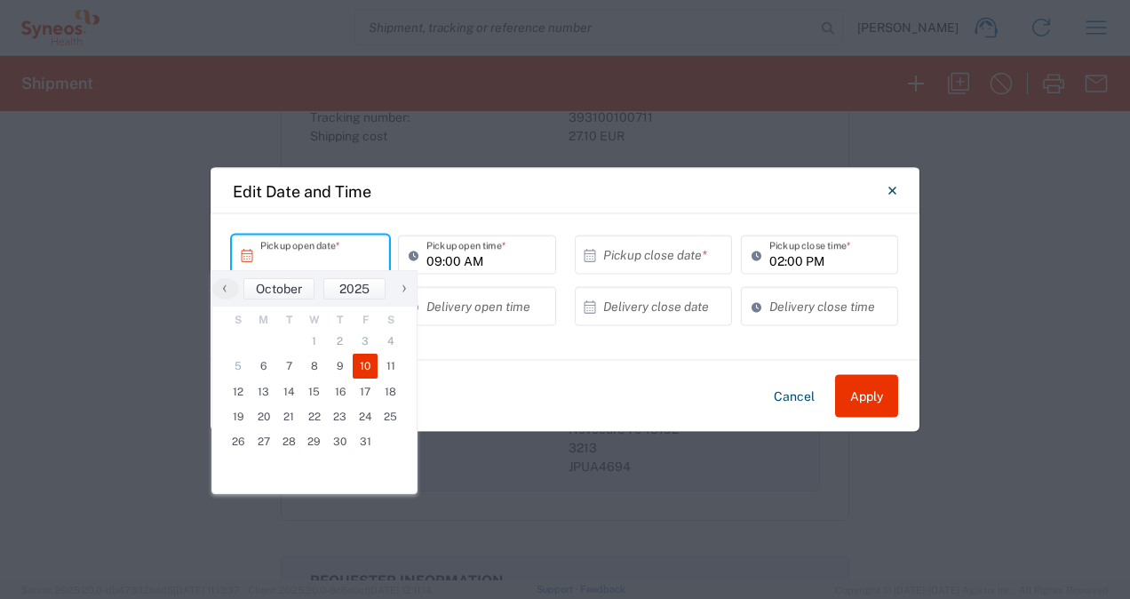
click at [363, 367] on span "10" at bounding box center [366, 366] width 26 height 25
type input "[DATE]"
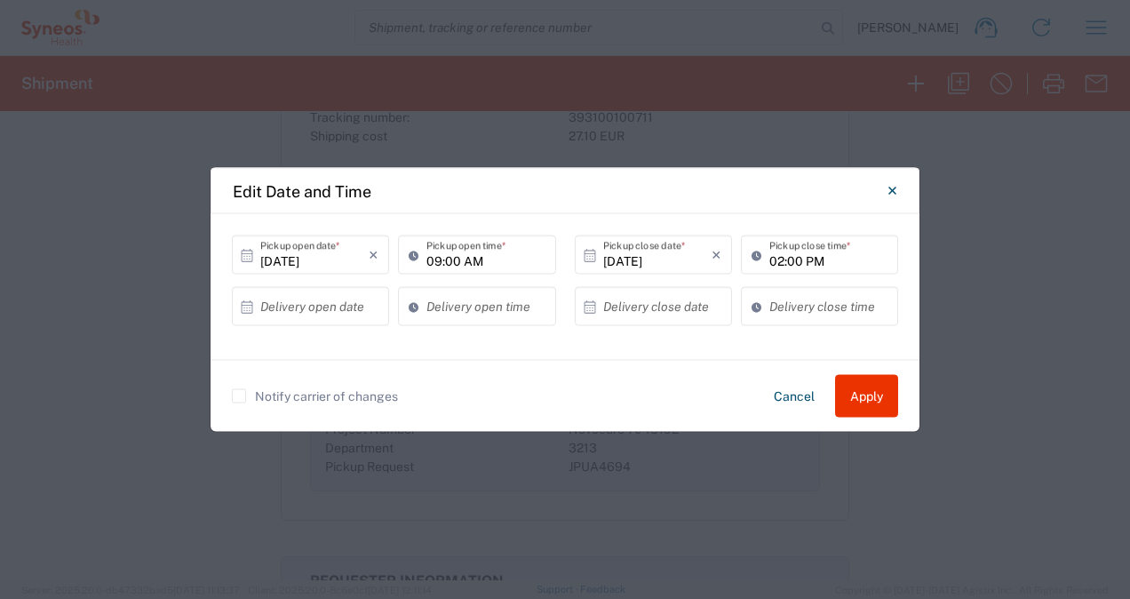
click at [498, 260] on input "09:00 AM" at bounding box center [486, 254] width 118 height 31
type input "10:00 AM"
click at [817, 264] on input "02:00 PM" at bounding box center [829, 254] width 118 height 31
type input "04:00 PM"
click at [866, 398] on button "Apply" at bounding box center [866, 396] width 63 height 43
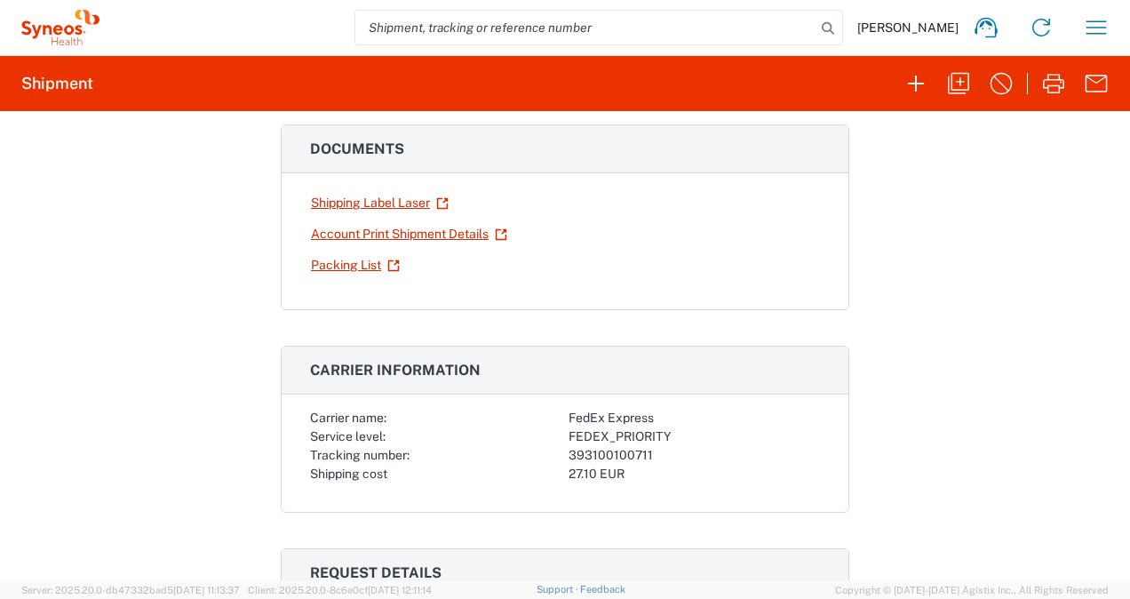
scroll to position [2, 0]
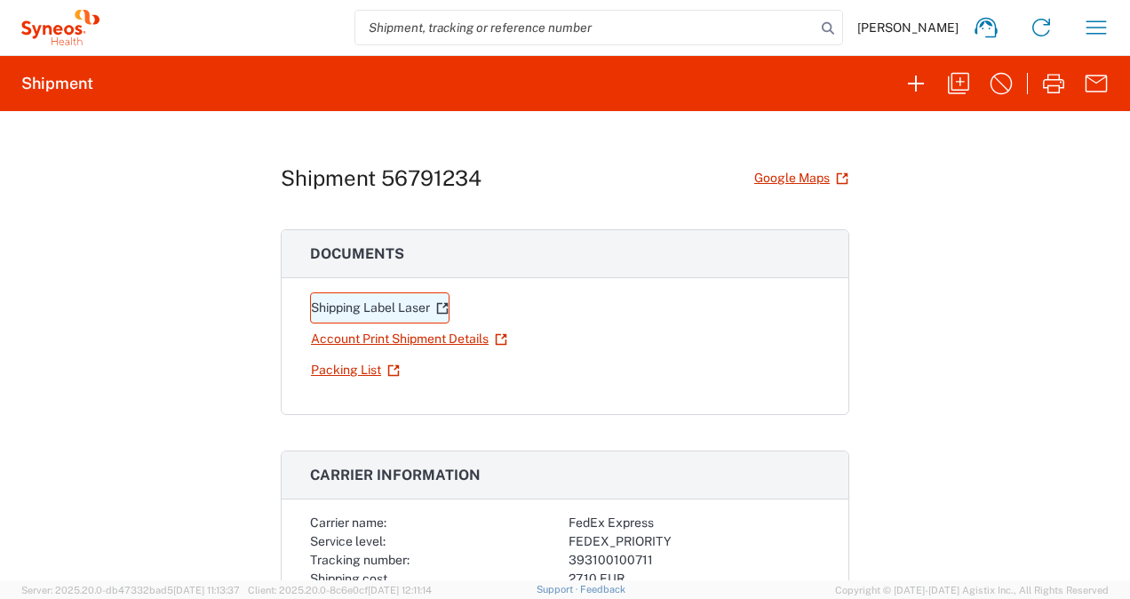
click at [414, 307] on link "Shipping Label Laser" at bounding box center [380, 307] width 140 height 31
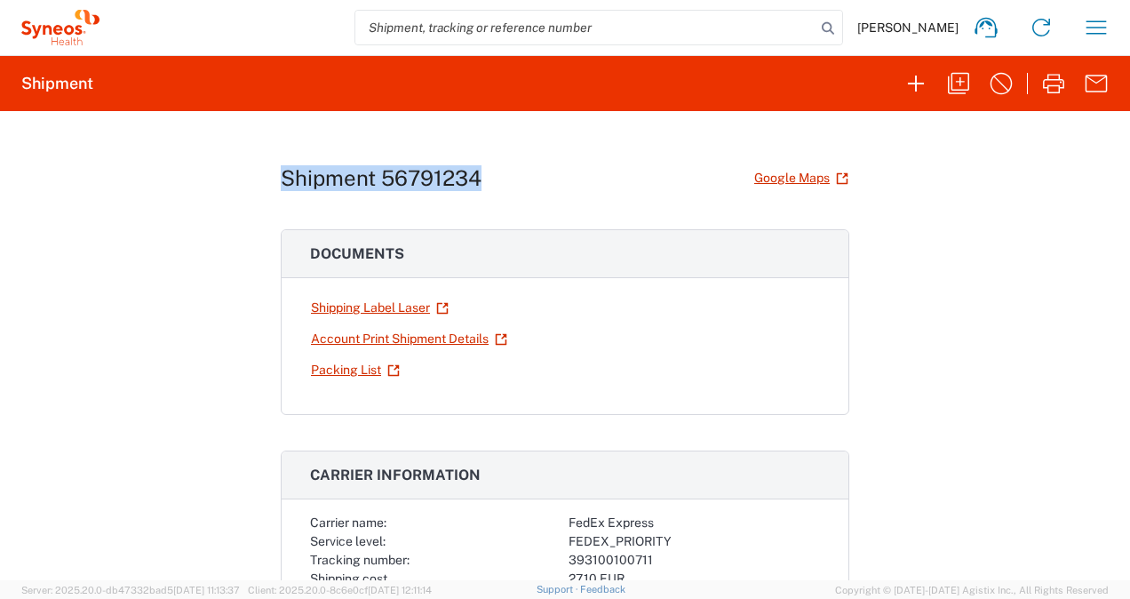
drag, startPoint x: 480, startPoint y: 180, endPoint x: 276, endPoint y: 183, distance: 204.4
click at [281, 183] on div "Shipment 56791234 Google Maps" at bounding box center [565, 178] width 569 height 31
drag, startPoint x: 276, startPoint y: 183, endPoint x: 299, endPoint y: 177, distance: 23.9
copy h1 "Shipment 56791234"
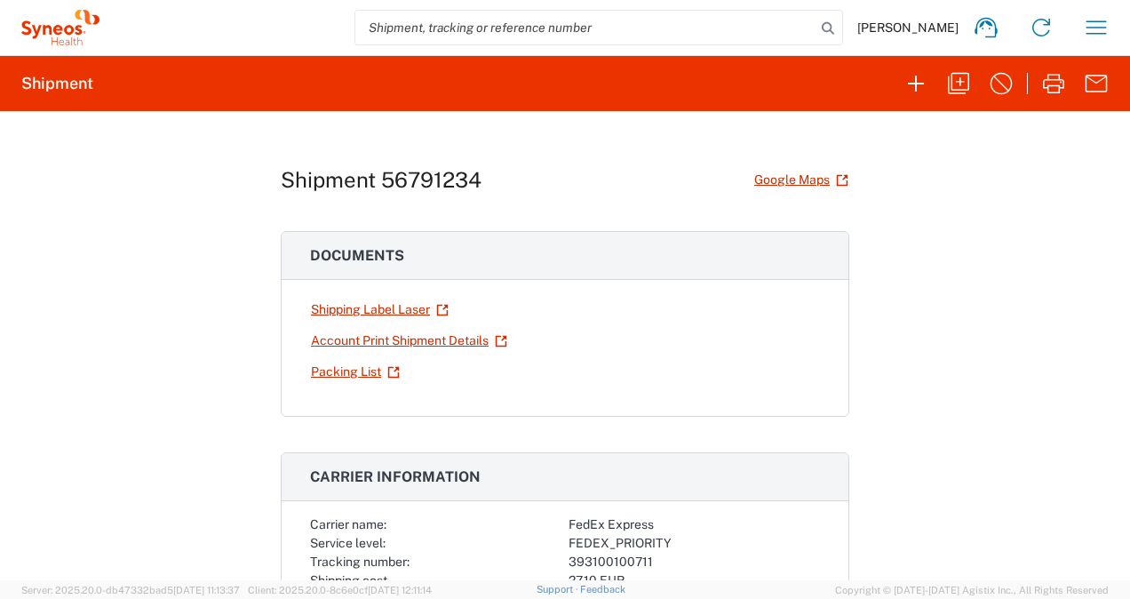
click at [949, 168] on div "Shipment 56791234 Google Maps Documents Shipping Label Laser Account Print Ship…" at bounding box center [565, 345] width 1130 height 469
click at [919, 85] on icon "button" at bounding box center [916, 83] width 28 height 28
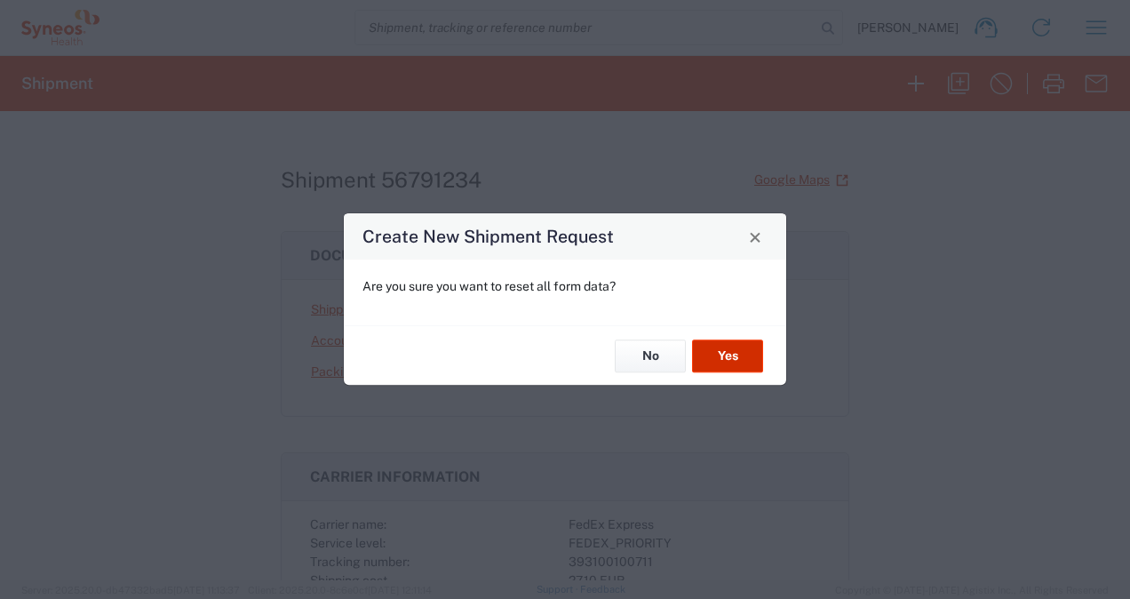
click at [712, 358] on button "Yes" at bounding box center [727, 355] width 71 height 33
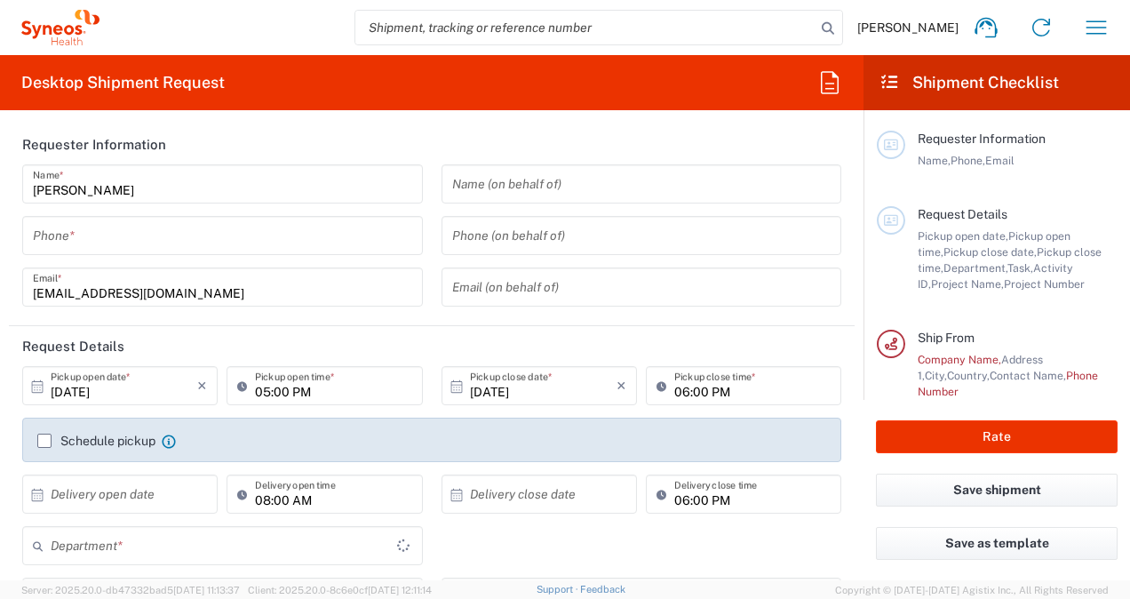
type input "[GEOGRAPHIC_DATA]"
type input "3213"
click at [1091, 30] on icon "button" at bounding box center [1096, 27] width 28 height 28
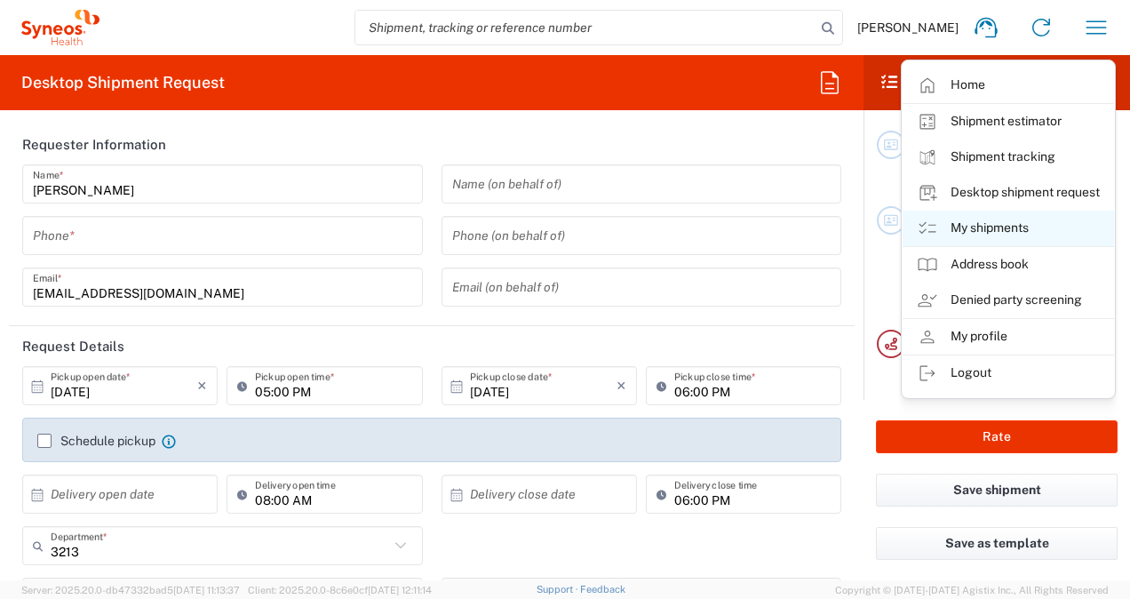
click at [964, 226] on link "My shipments" at bounding box center [1009, 229] width 212 height 36
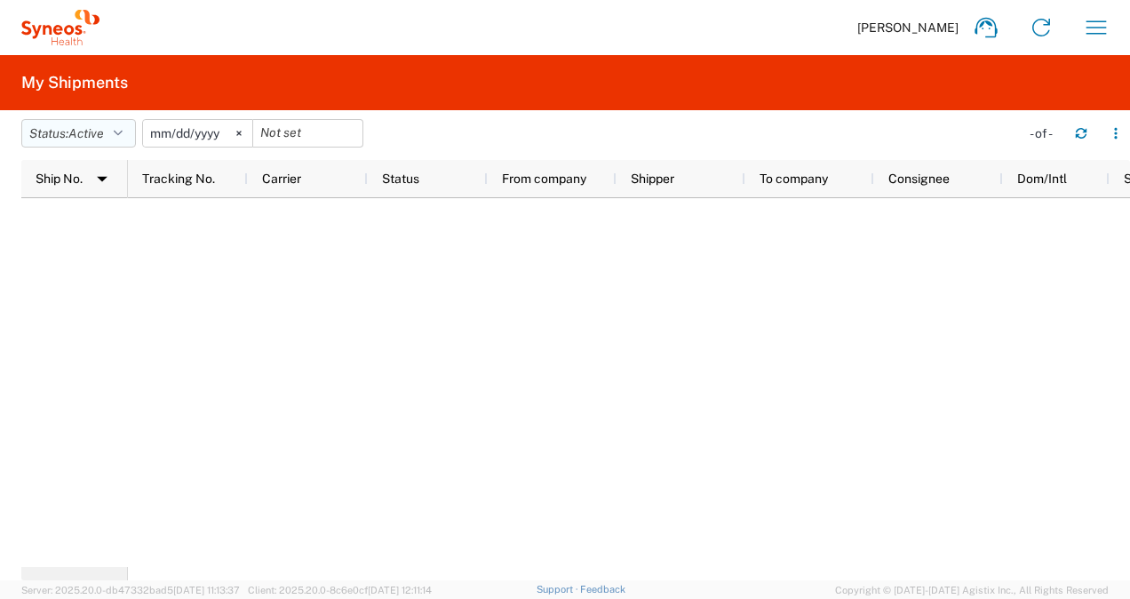
click at [121, 132] on icon "button" at bounding box center [118, 133] width 9 height 12
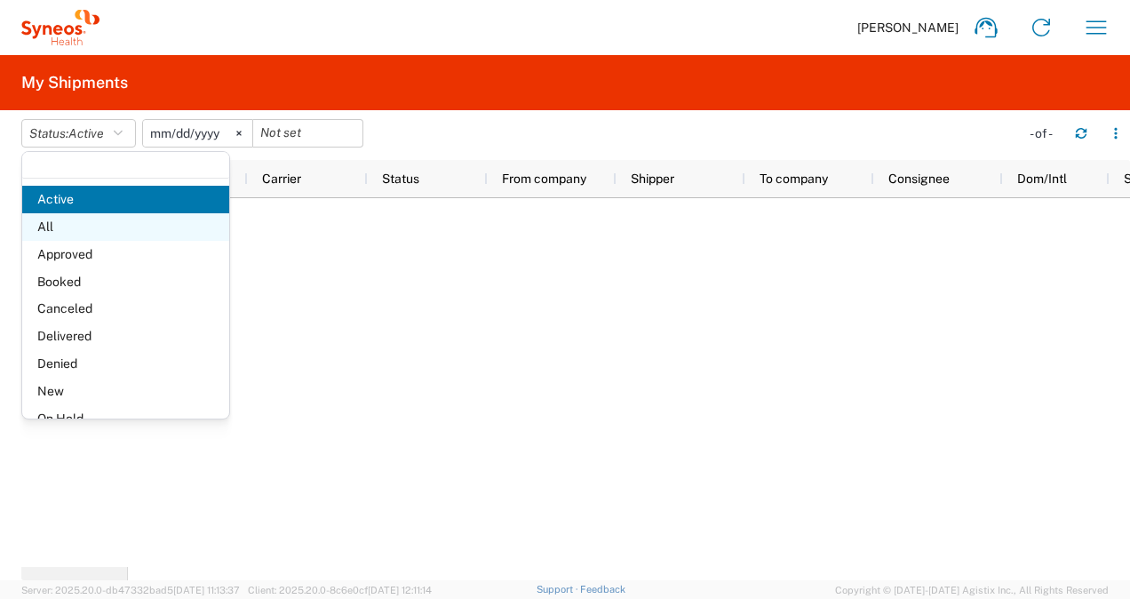
click at [79, 227] on span "All" at bounding box center [125, 227] width 207 height 28
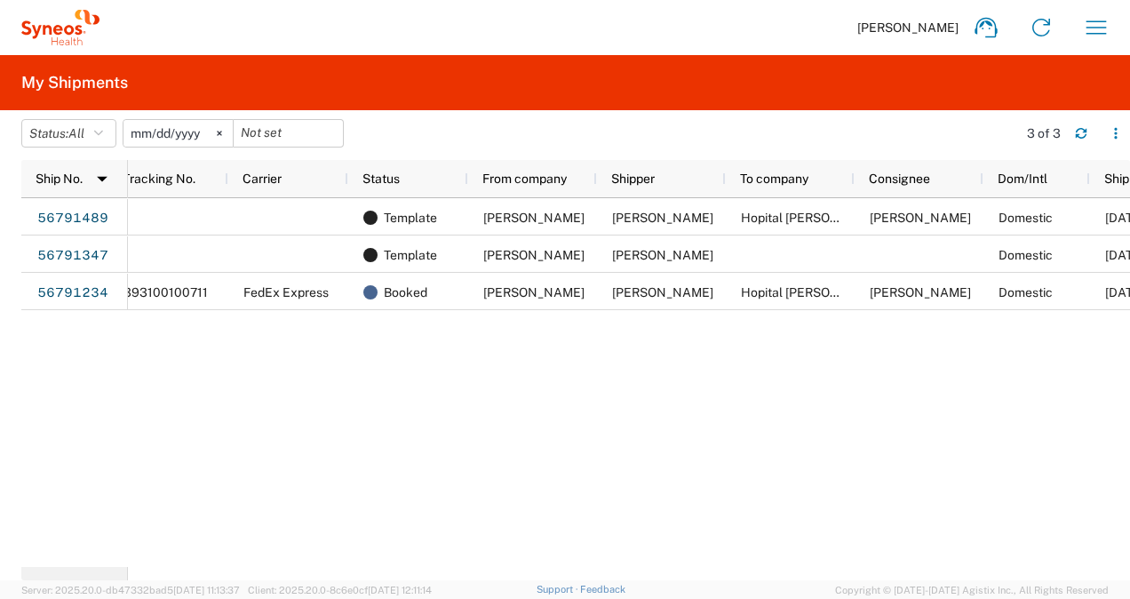
scroll to position [0, 45]
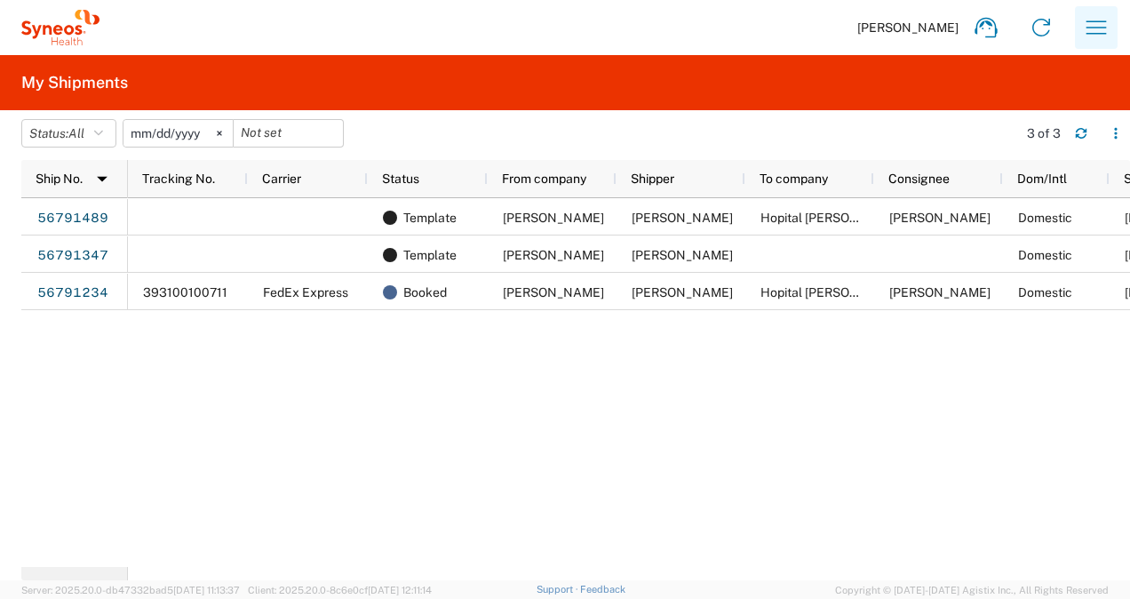
click at [1095, 28] on icon "button" at bounding box center [1096, 27] width 28 height 28
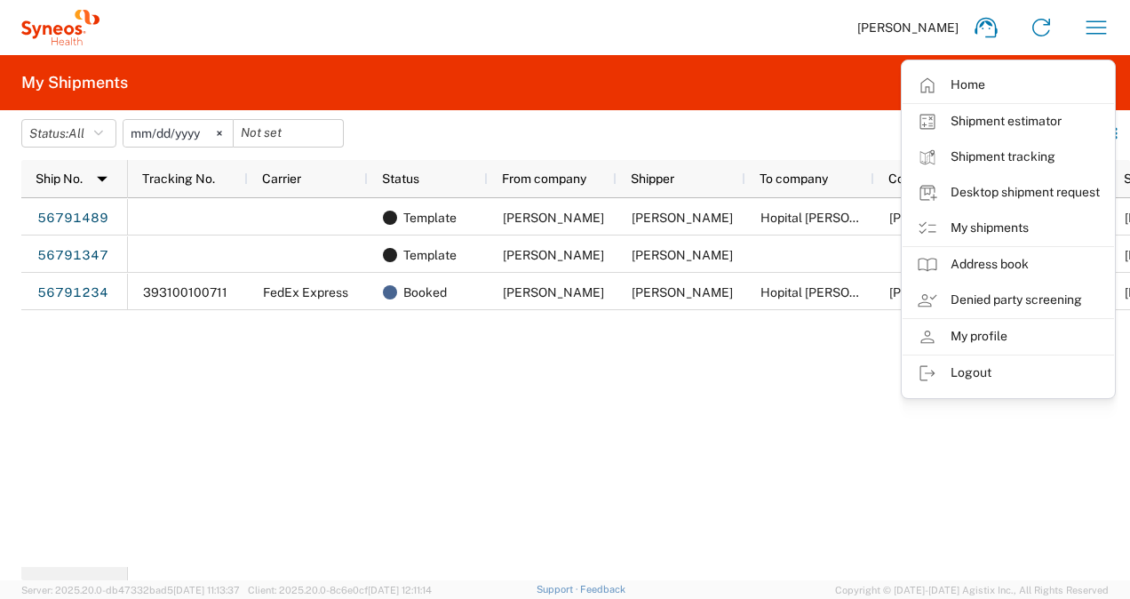
drag, startPoint x: 375, startPoint y: 406, endPoint x: 391, endPoint y: 405, distance: 16.0
click at [375, 406] on div "Template [PERSON_NAME] [PERSON_NAME] Hopital [PERSON_NAME] / Centre [PERSON_NAM…" at bounding box center [629, 382] width 1002 height 369
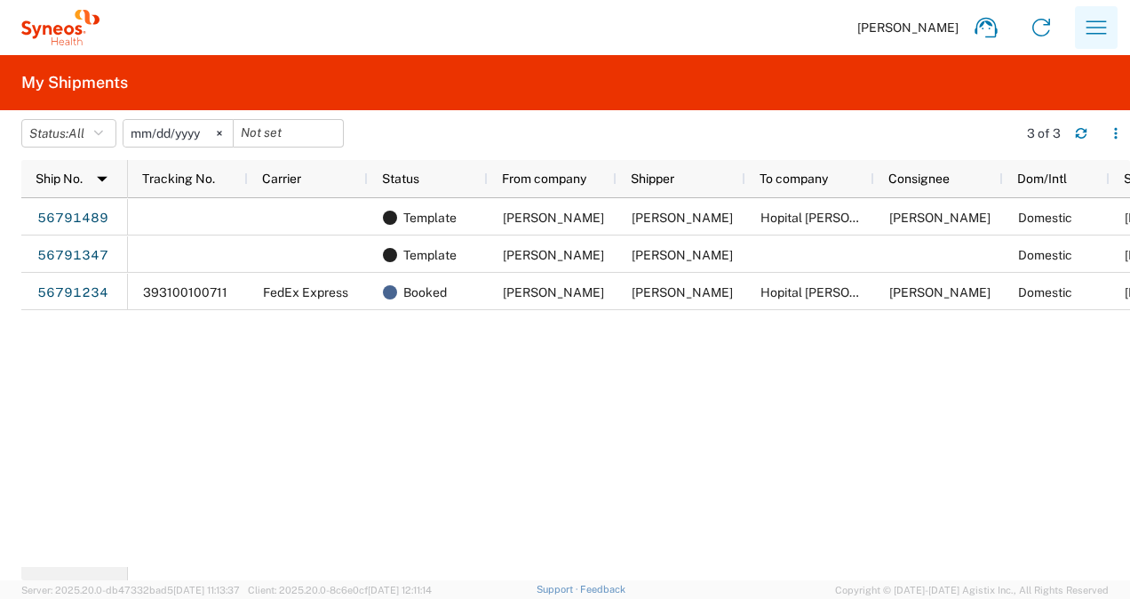
click at [1100, 30] on icon "button" at bounding box center [1096, 27] width 28 height 28
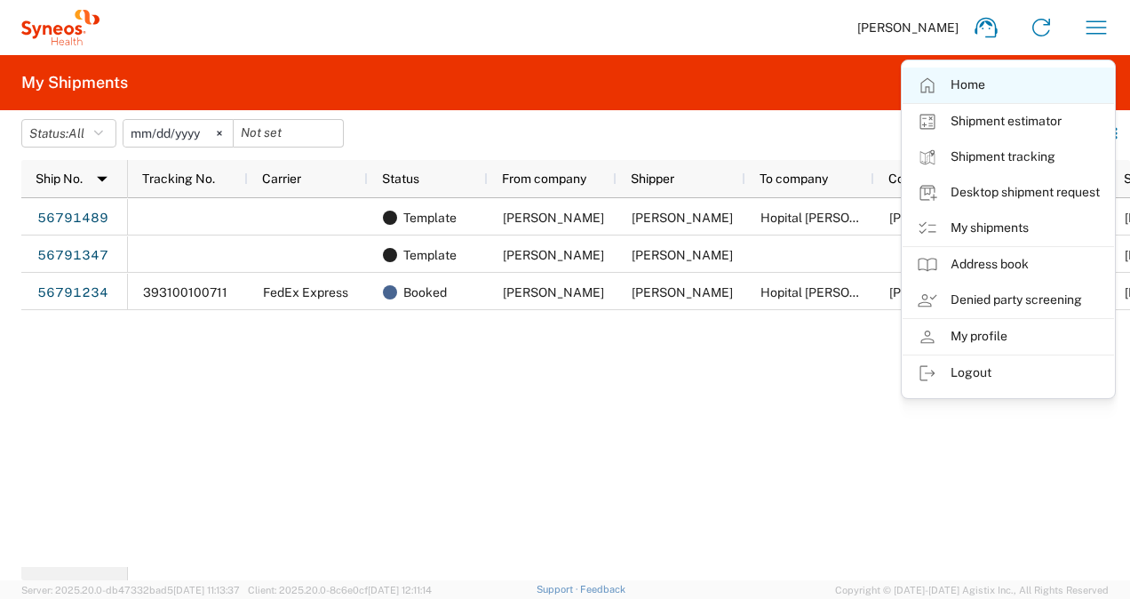
click at [962, 90] on link "Home" at bounding box center [1009, 86] width 212 height 36
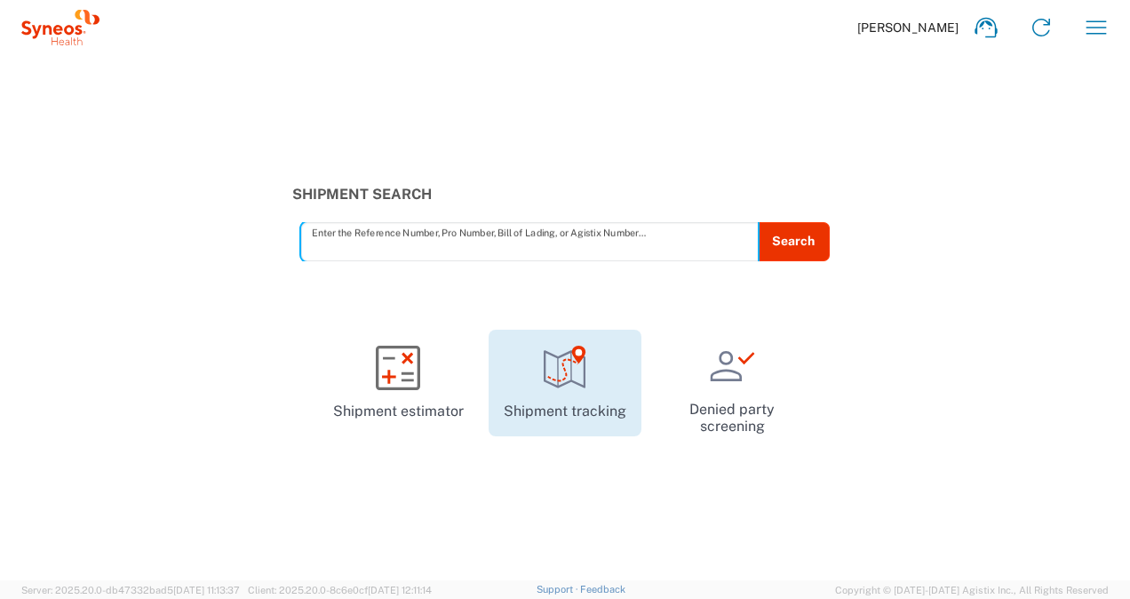
click at [557, 373] on icon at bounding box center [565, 368] width 42 height 37
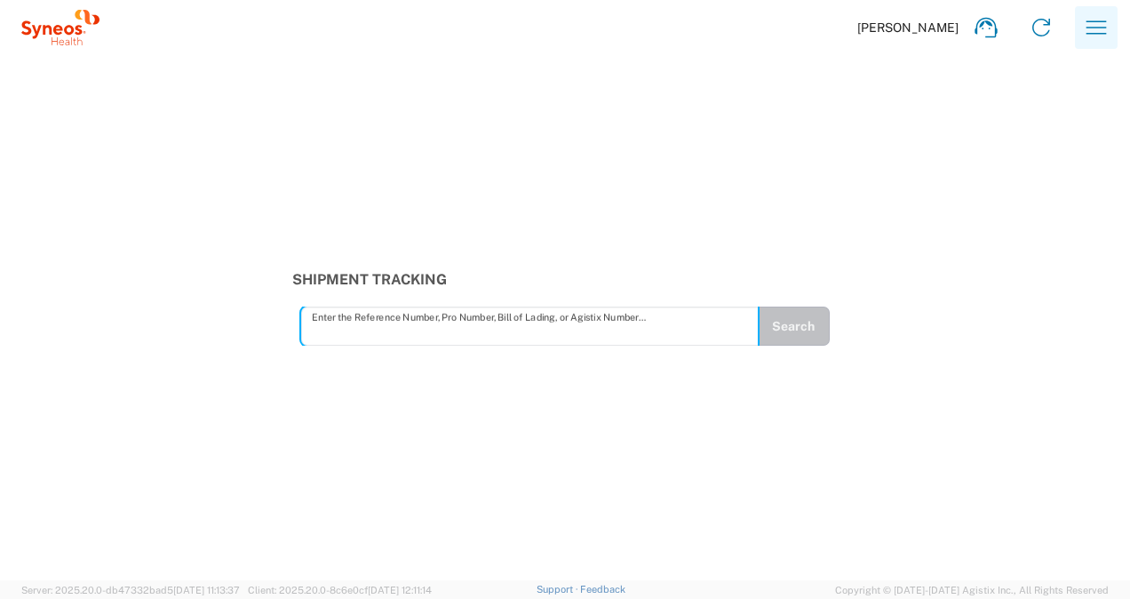
click at [1093, 28] on icon "button" at bounding box center [1096, 27] width 28 height 28
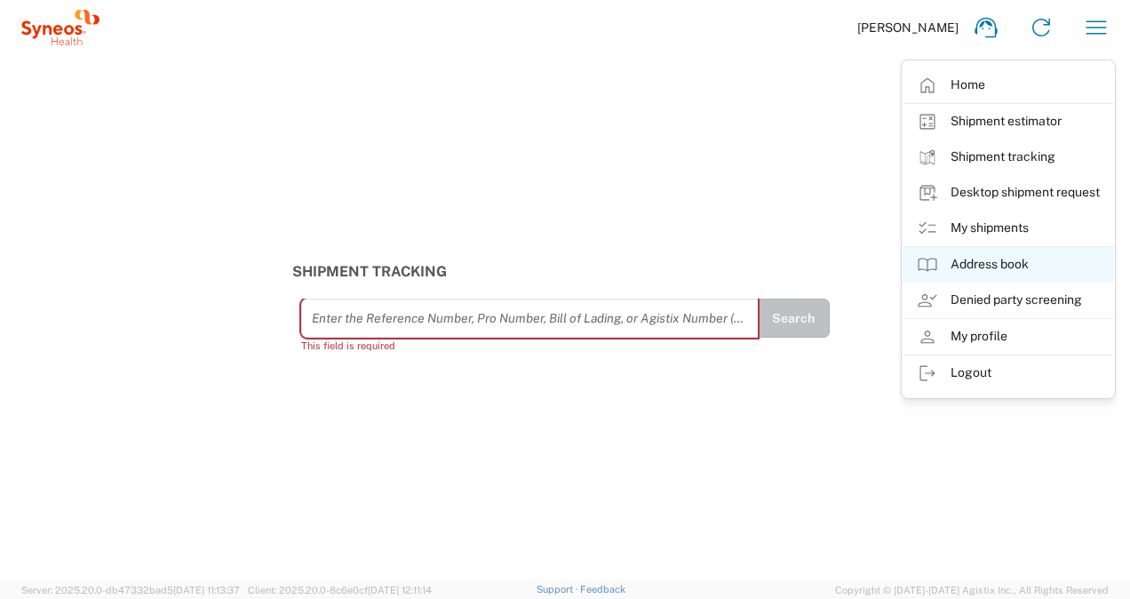
click at [965, 267] on link "Address book" at bounding box center [1009, 265] width 212 height 36
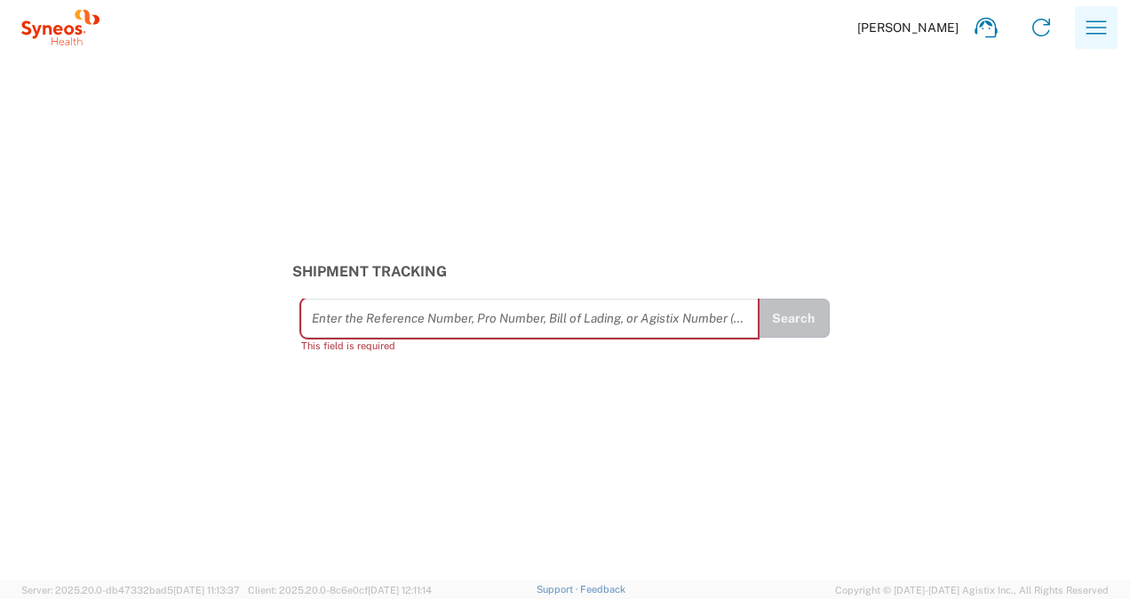
click at [1082, 28] on button "button" at bounding box center [1096, 27] width 43 height 43
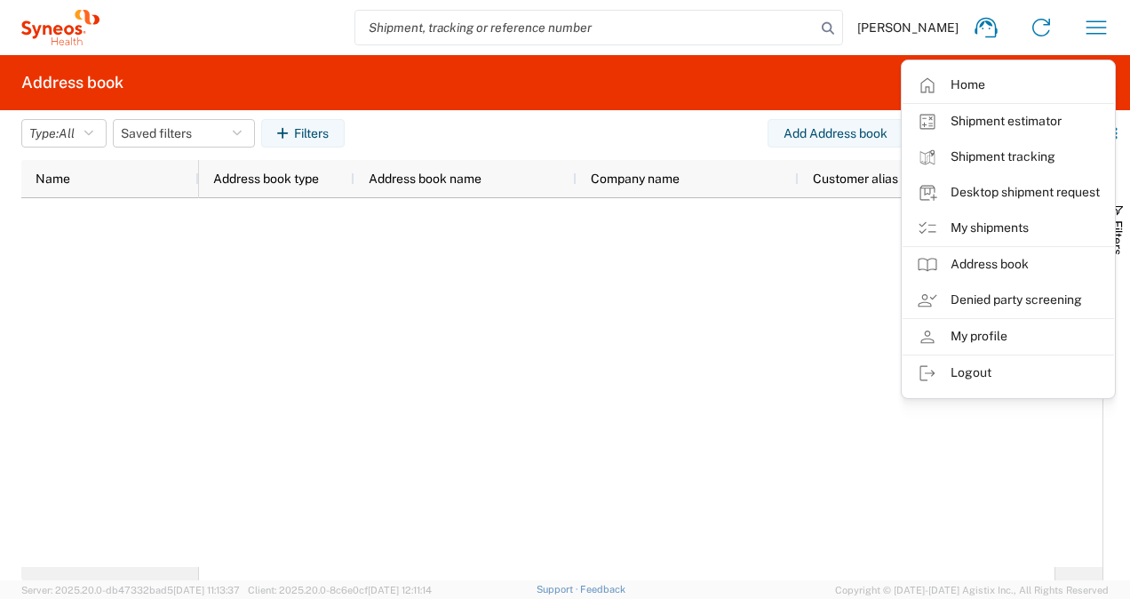
click at [372, 236] on div at bounding box center [627, 382] width 856 height 369
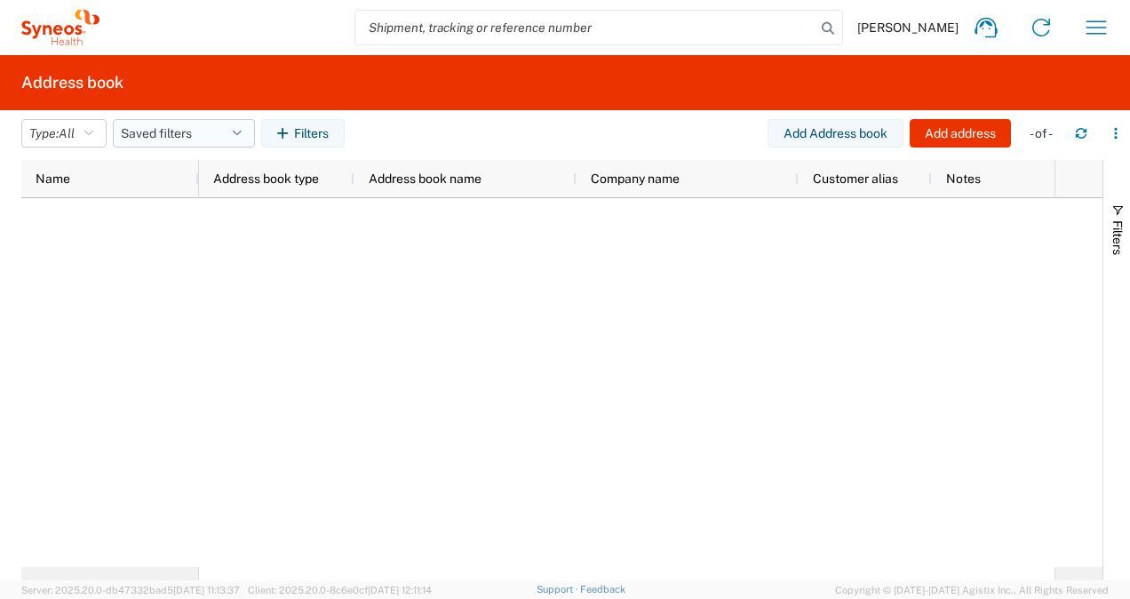
click at [206, 136] on button "Saved filters" at bounding box center [184, 133] width 142 height 28
drag, startPoint x: 930, startPoint y: 258, endPoint x: 909, endPoint y: 267, distance: 22.3
click at [930, 258] on div at bounding box center [627, 382] width 856 height 369
click at [1114, 133] on icon "button" at bounding box center [1116, 133] width 12 height 12
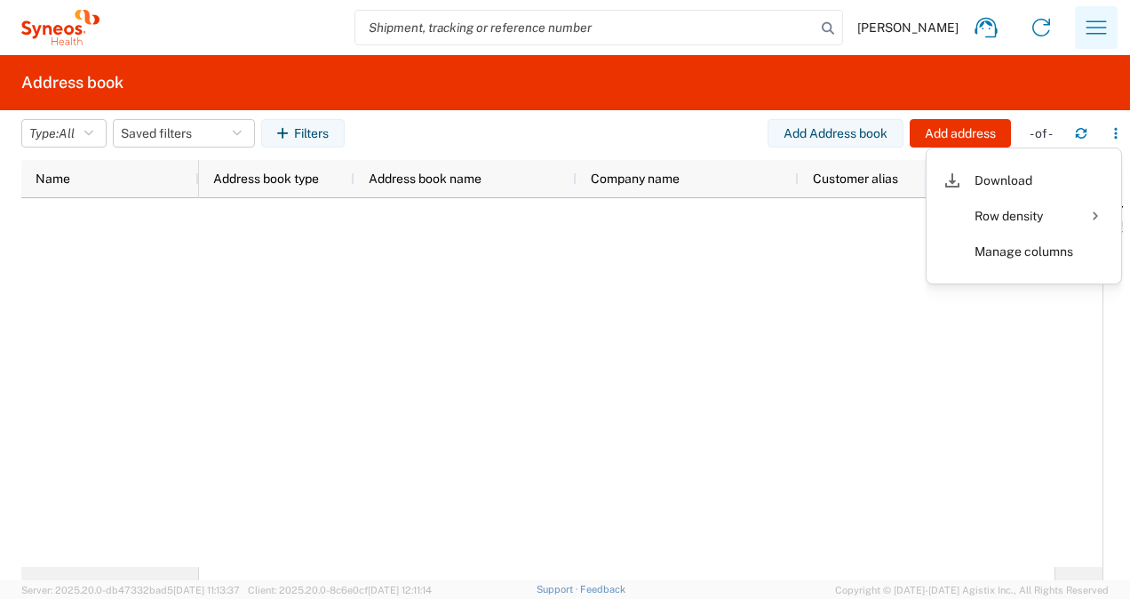
click at [1094, 25] on icon "button" at bounding box center [1096, 27] width 28 height 28
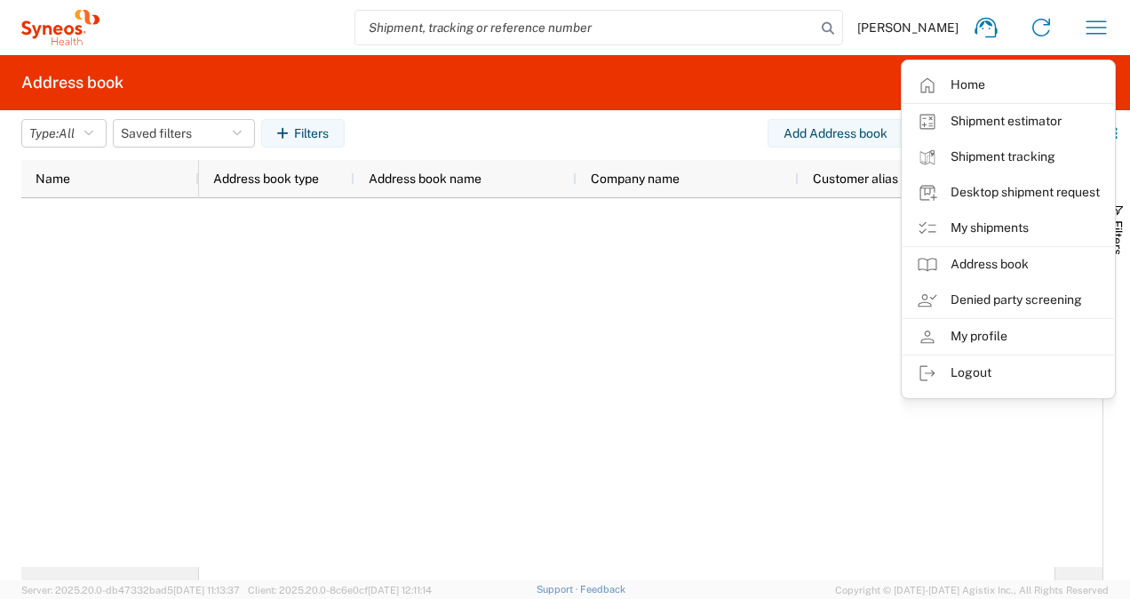
click at [698, 303] on div at bounding box center [627, 382] width 856 height 369
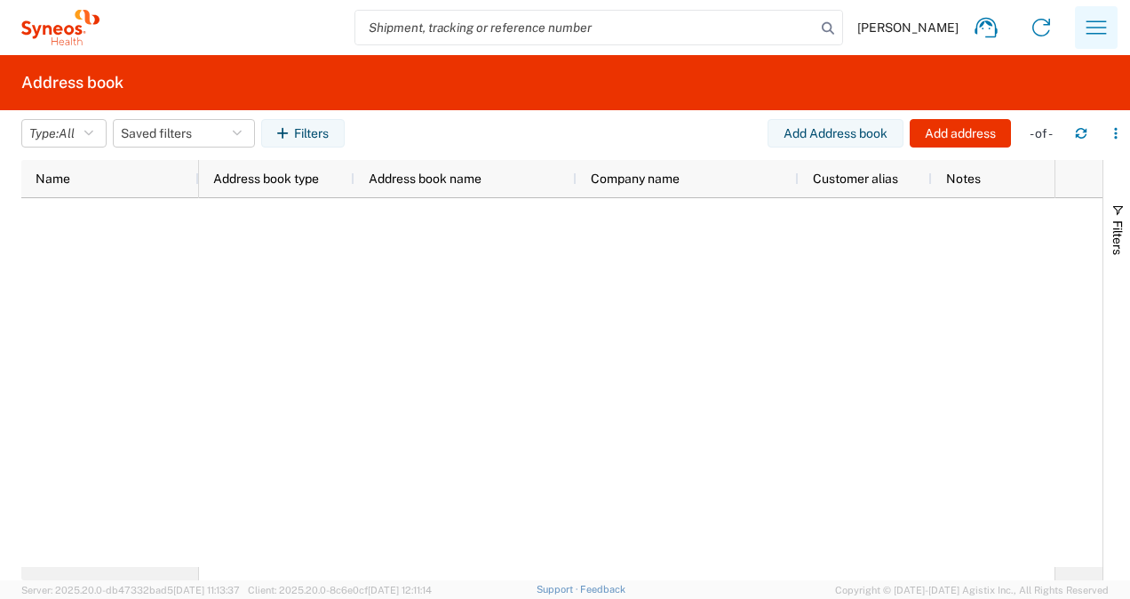
click at [1090, 29] on icon "button" at bounding box center [1096, 27] width 28 height 28
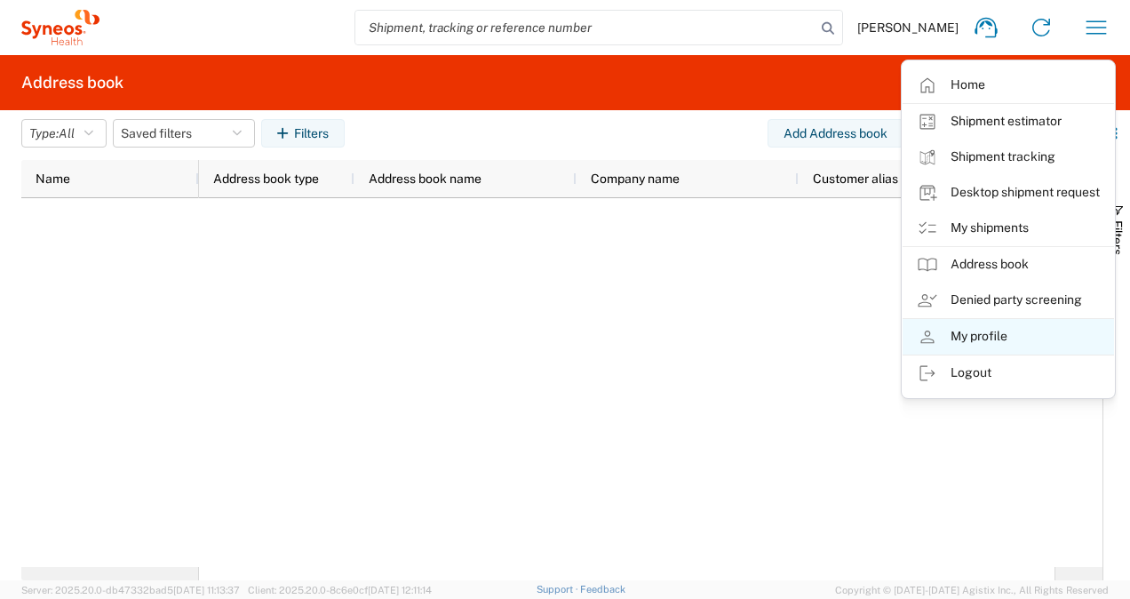
click at [979, 338] on link "My profile" at bounding box center [1009, 337] width 212 height 36
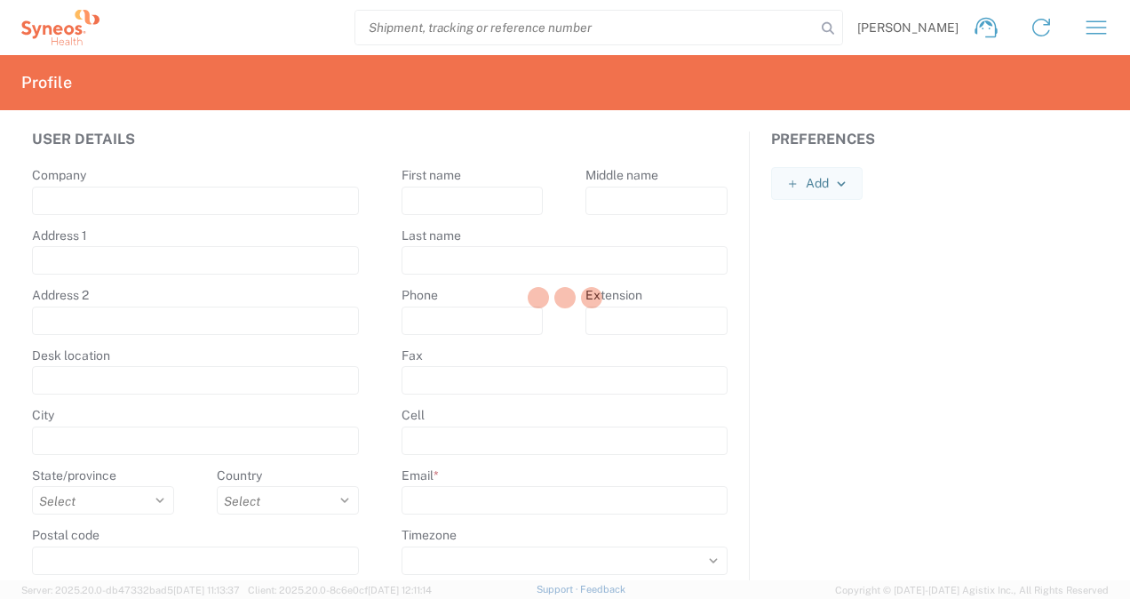
type input "[STREET_ADDRESS][PERSON_NAME]"
type input "[STREET_ADDRESS]"
type input "[GEOGRAPHIC_DATA]"
select select
select select "FR"
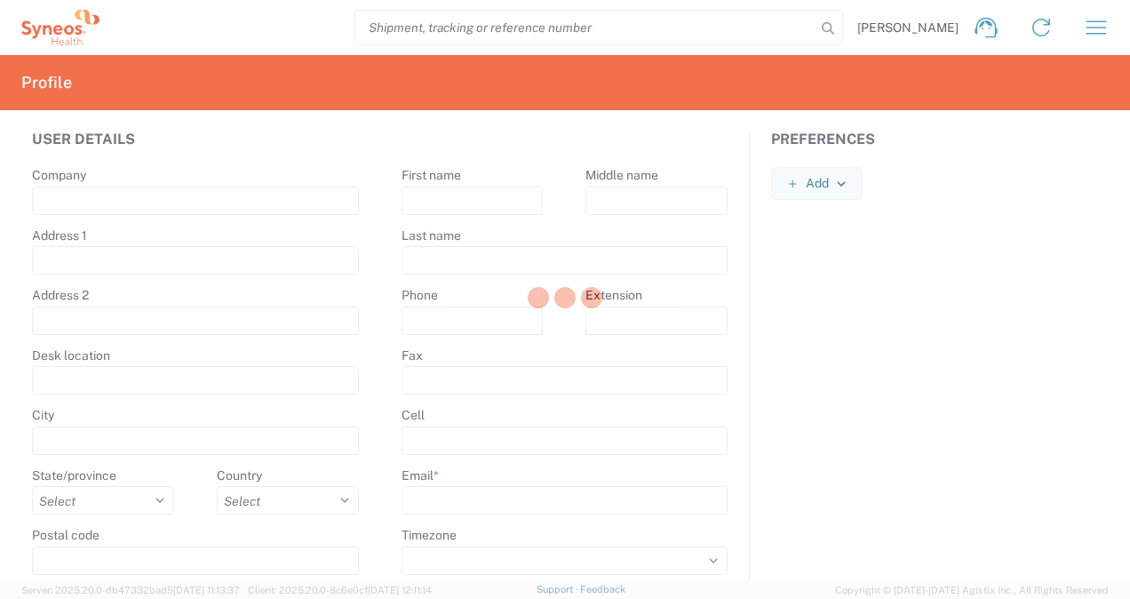
type input "75014"
type input "Veronique"
type input "Sarre"
type input "[EMAIL_ADDRESS][DOMAIN_NAME]"
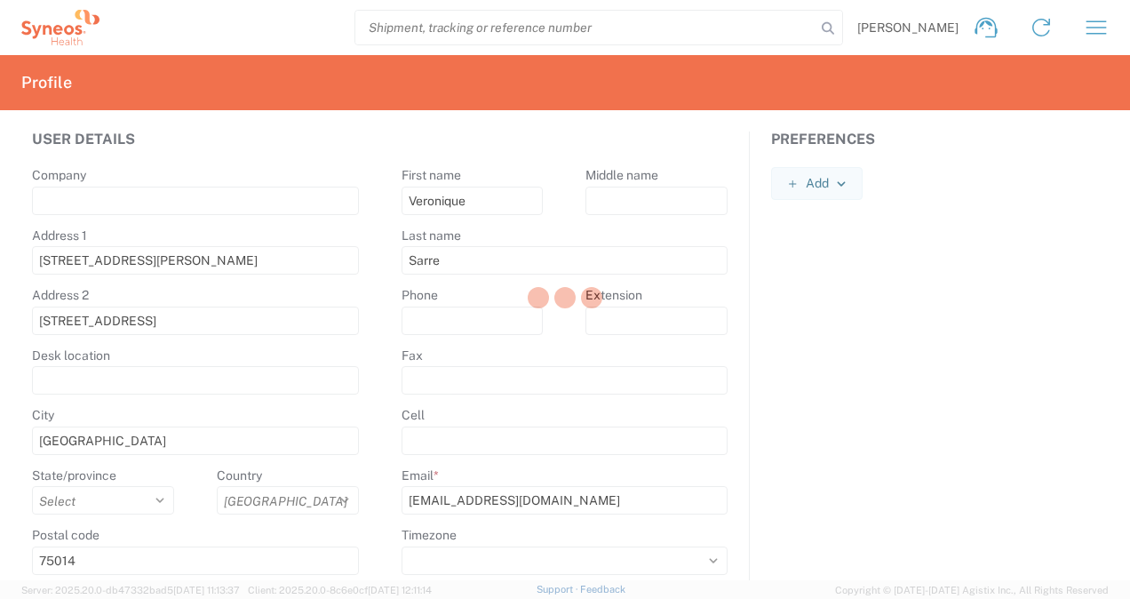
select select
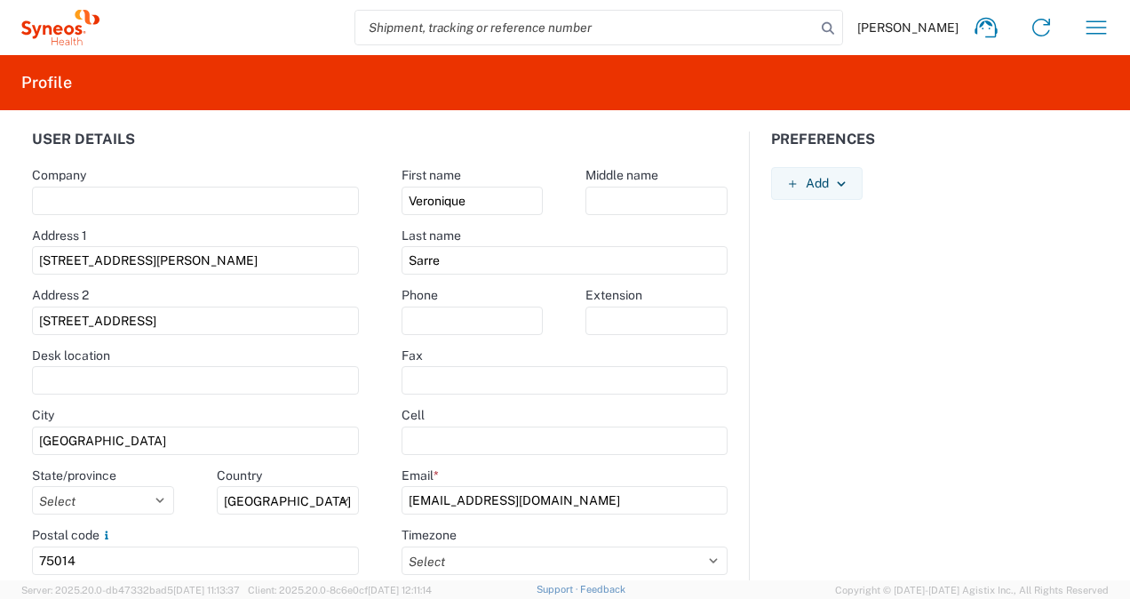
drag, startPoint x: 221, startPoint y: 261, endPoint x: 20, endPoint y: 270, distance: 201.9
click at [20, 270] on agx-form-control-wrapper-v2 "Address [STREET_ADDRESS][PERSON_NAME]" at bounding box center [196, 258] width 370 height 60
type input "[STREET_ADDRESS]"
select select "11"
type input "0662499982"
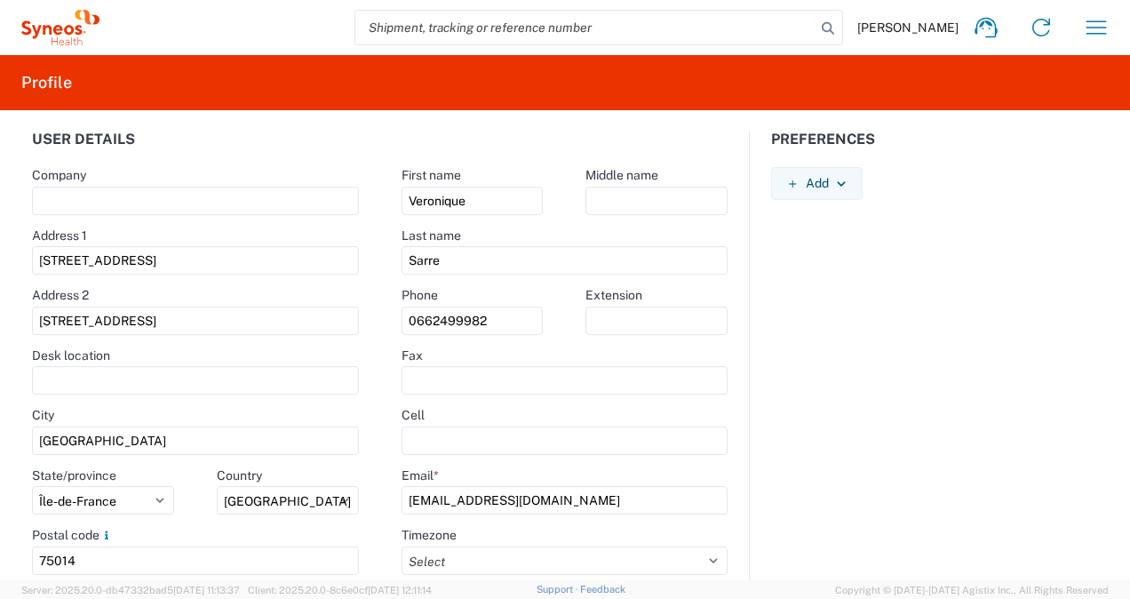
drag, startPoint x: 140, startPoint y: 260, endPoint x: 359, endPoint y: 248, distance: 219.0
click at [359, 248] on agx-form-control-wrapper-v2 "Address [STREET_ADDRESS]" at bounding box center [196, 258] width 370 height 60
type input "5 Square Monade"
click at [363, 300] on agx-form-control-wrapper-v2 "Address [STREET_ADDRESS]" at bounding box center [196, 317] width 370 height 60
drag, startPoint x: 173, startPoint y: 320, endPoint x: 12, endPoint y: 324, distance: 161.8
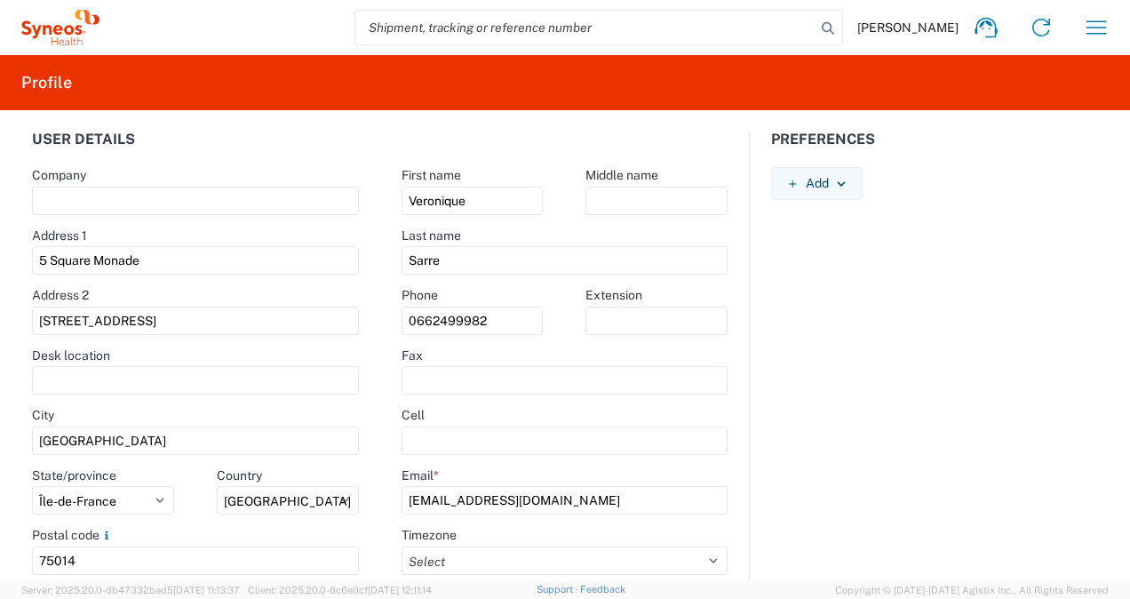
click at [12, 324] on agx-form-control-wrapper-v2 "Address [STREET_ADDRESS]" at bounding box center [196, 317] width 370 height 60
type input "Résidence Longchamp"
click at [166, 379] on input "text" at bounding box center [195, 380] width 327 height 28
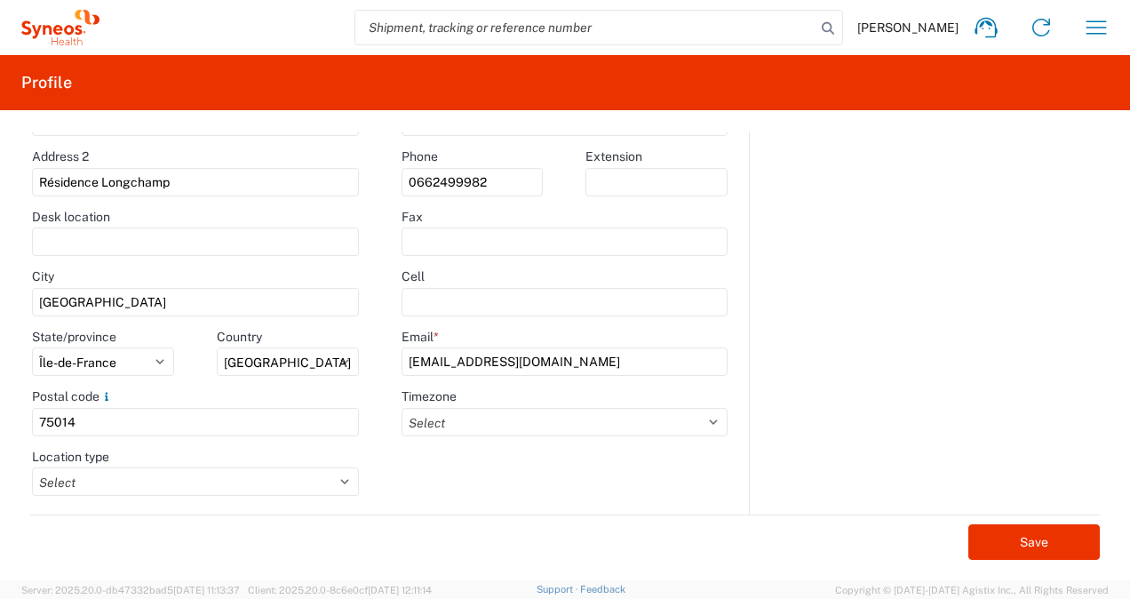
drag, startPoint x: 94, startPoint y: 422, endPoint x: 29, endPoint y: 422, distance: 64.9
click at [29, 422] on agx-form-control-wrapper-v2 "Postal code 75014" at bounding box center [196, 418] width 370 height 60
type input "78150"
type input "Syneos Health"
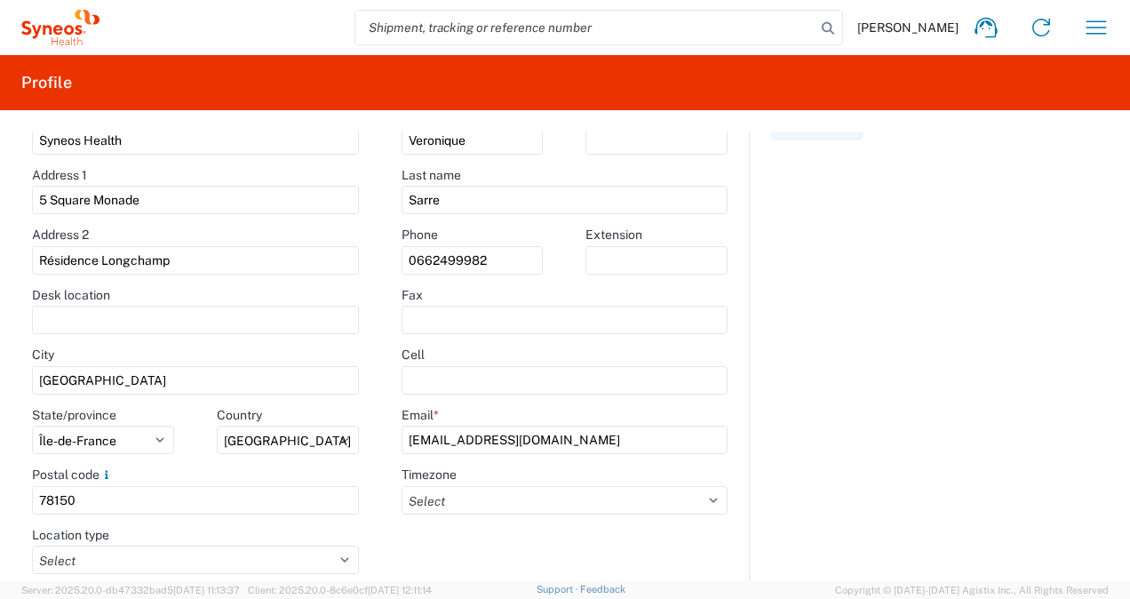
scroll to position [89, 0]
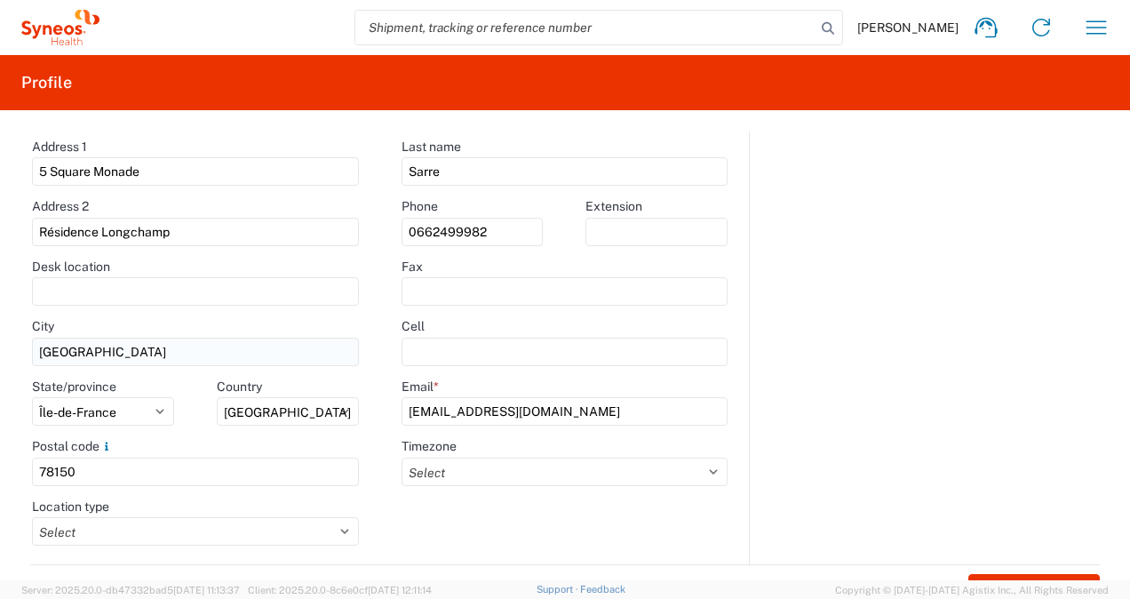
type input "78150"
drag, startPoint x: 74, startPoint y: 355, endPoint x: 33, endPoint y: 362, distance: 41.4
click at [33, 362] on input "[GEOGRAPHIC_DATA]" at bounding box center [195, 352] width 327 height 28
type input "LE CHESNAY"
click at [156, 478] on input "78150" at bounding box center [195, 472] width 327 height 28
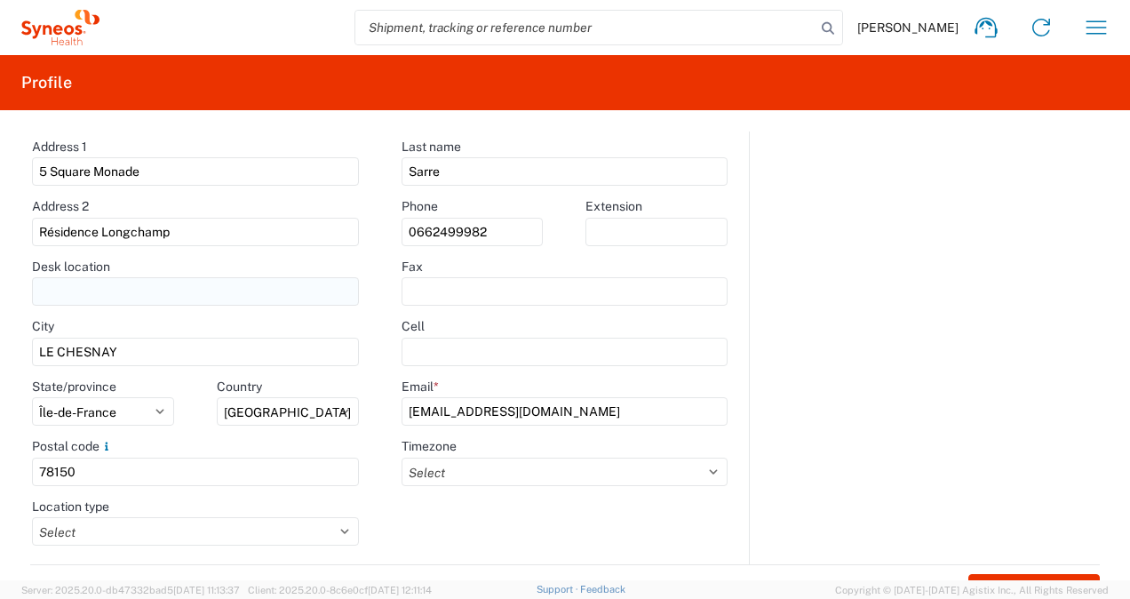
click at [276, 291] on input "text" at bounding box center [195, 291] width 327 height 28
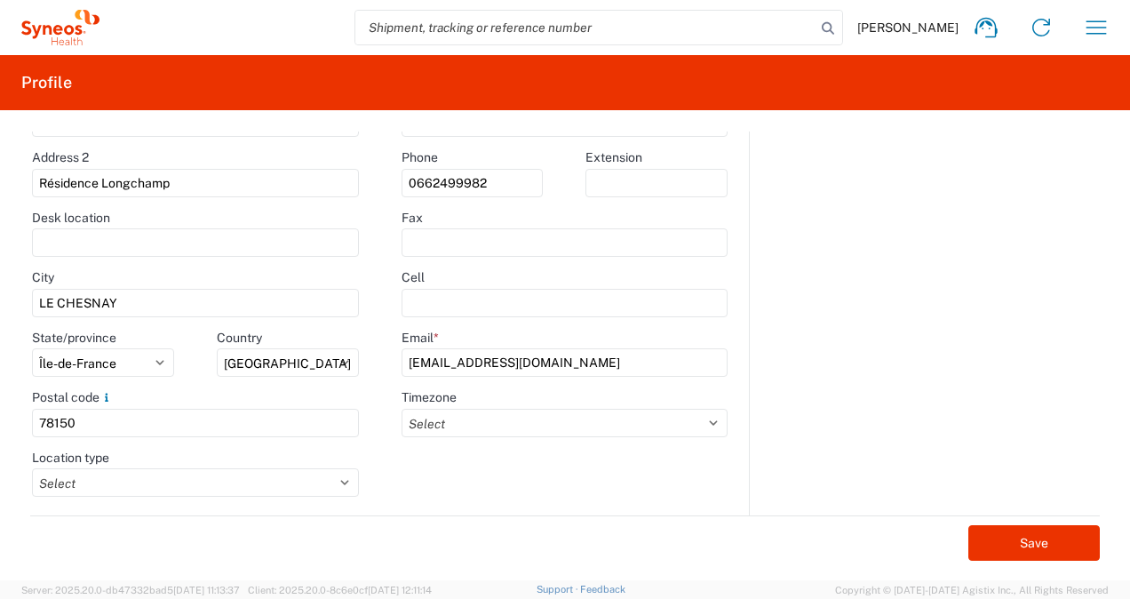
scroll to position [139, 0]
click at [995, 547] on button "Save" at bounding box center [1035, 542] width 132 height 36
click at [1017, 547] on button "Save" at bounding box center [1035, 542] width 132 height 36
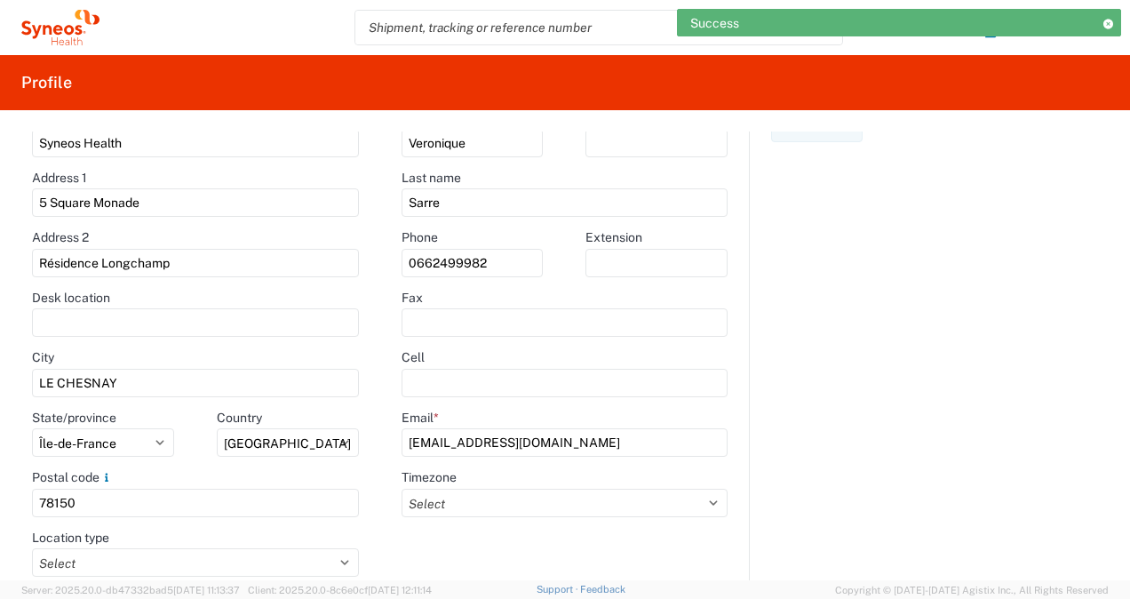
scroll to position [0, 0]
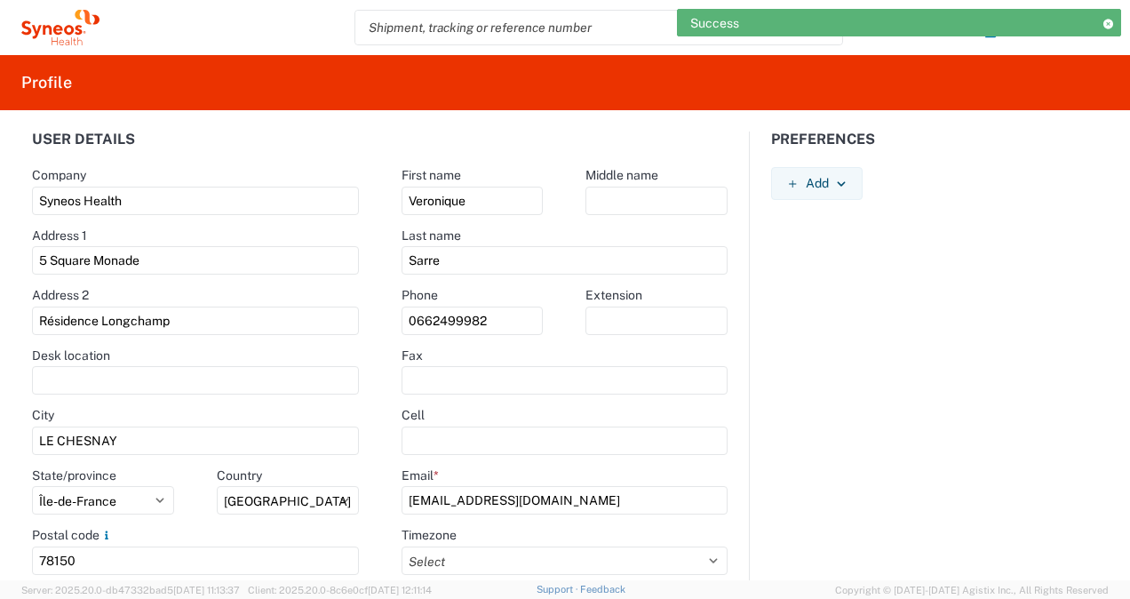
click at [1027, 162] on div "Preferences" at bounding box center [935, 150] width 370 height 36
click at [1109, 23] on icon at bounding box center [1108, 24] width 12 height 10
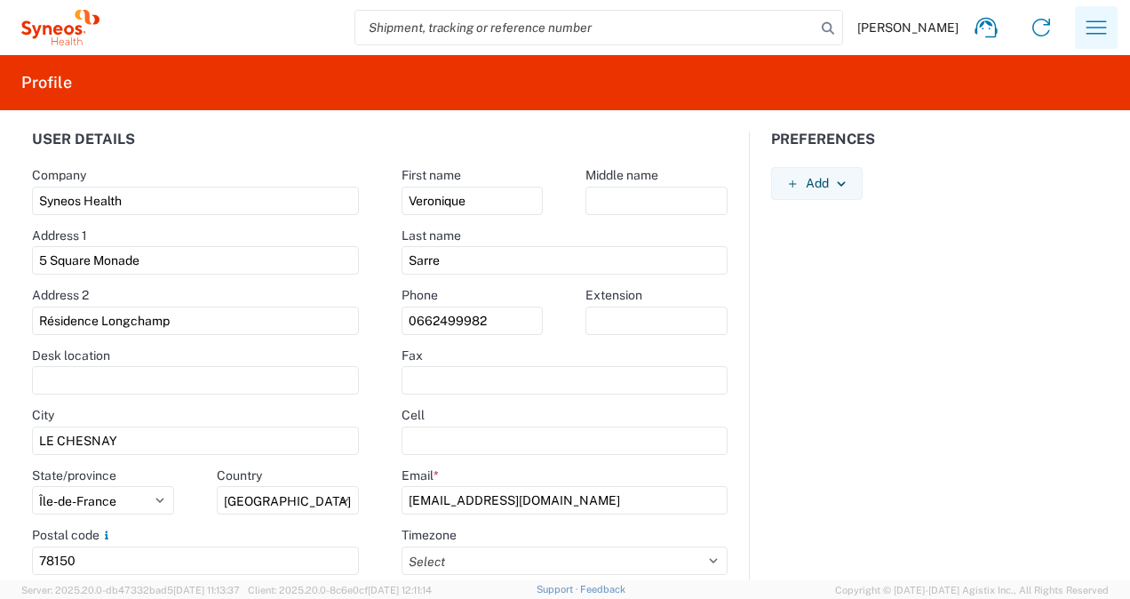
click at [1093, 30] on icon "button" at bounding box center [1096, 27] width 28 height 28
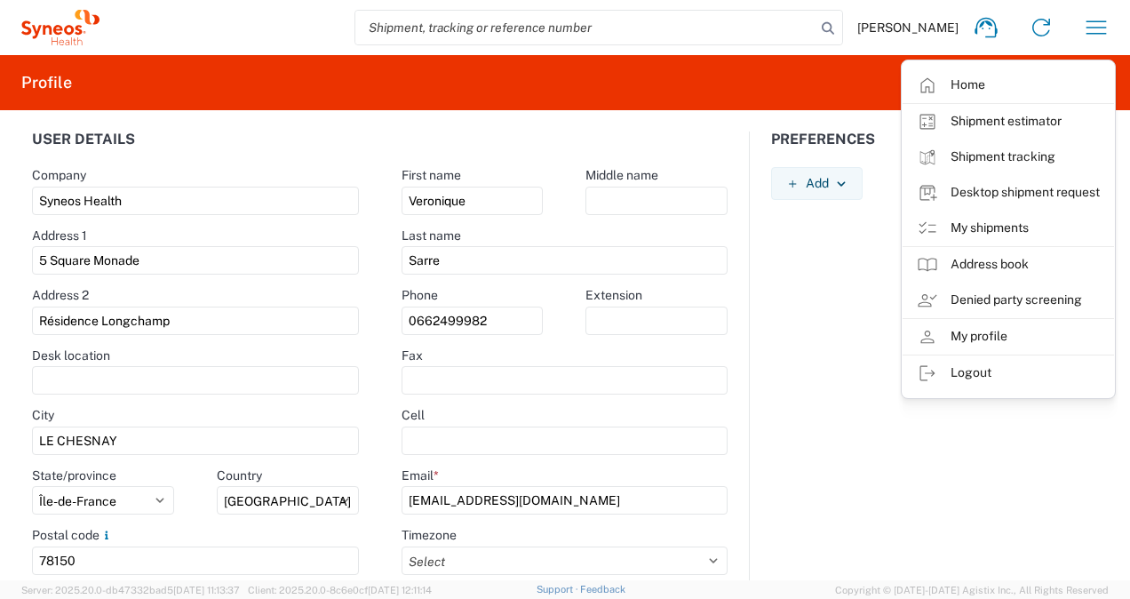
click at [834, 332] on div "Preferences Add AIR Default Dimensions UOM Code AIR Default Weight UOM Code AIR…" at bounding box center [935, 393] width 370 height 522
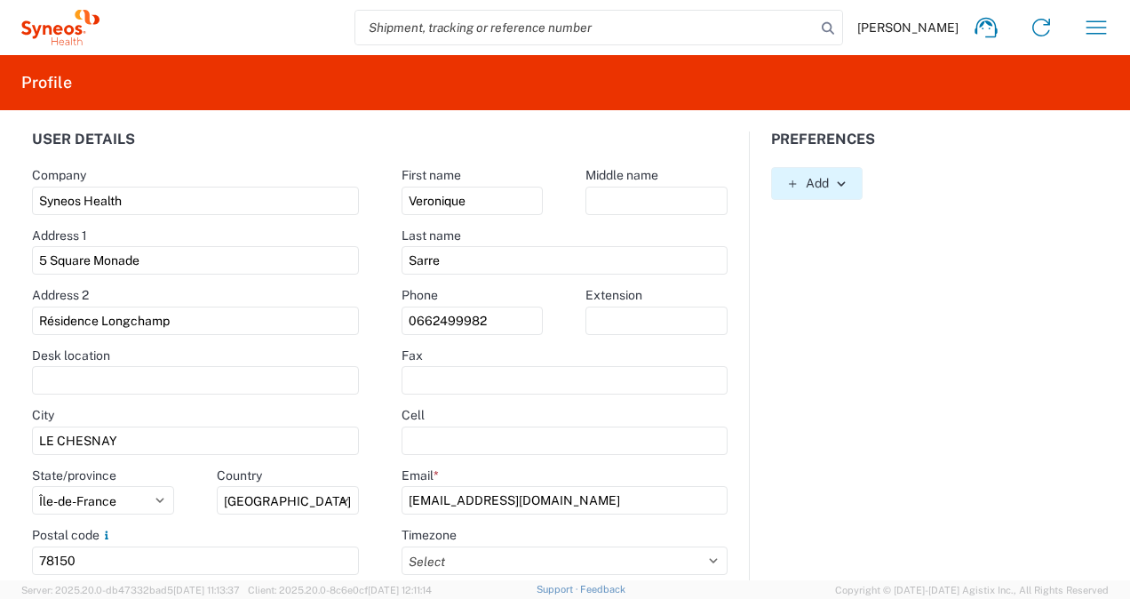
click at [837, 184] on icon "button" at bounding box center [841, 183] width 8 height 4
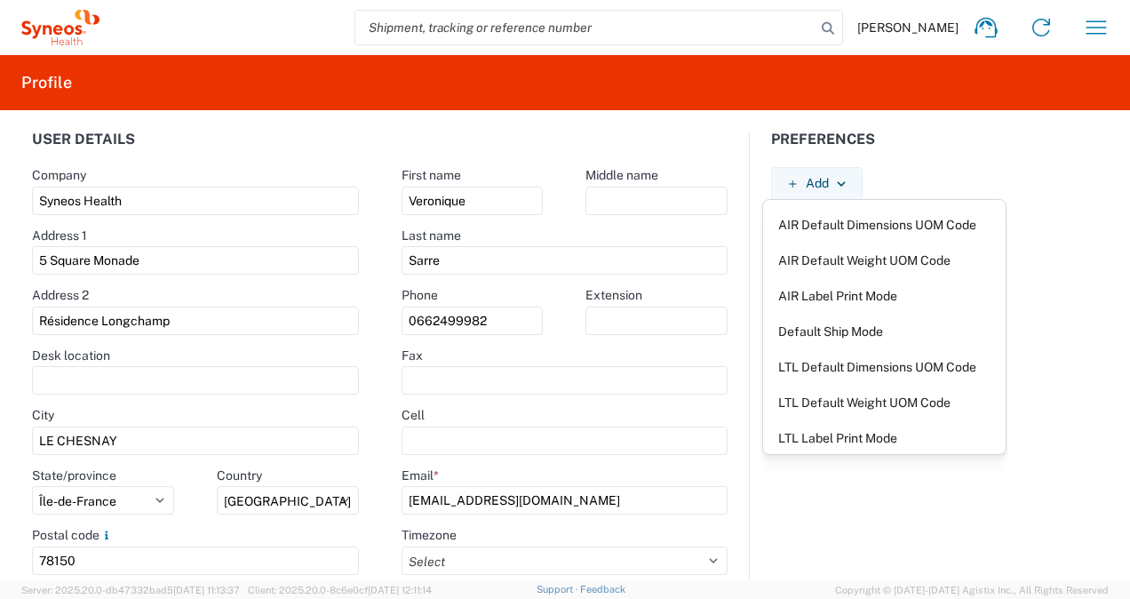
click at [858, 501] on div "Preferences Add AIR Default Dimensions UOM Code AIR Default Weight UOM Code AIR…" at bounding box center [935, 393] width 370 height 522
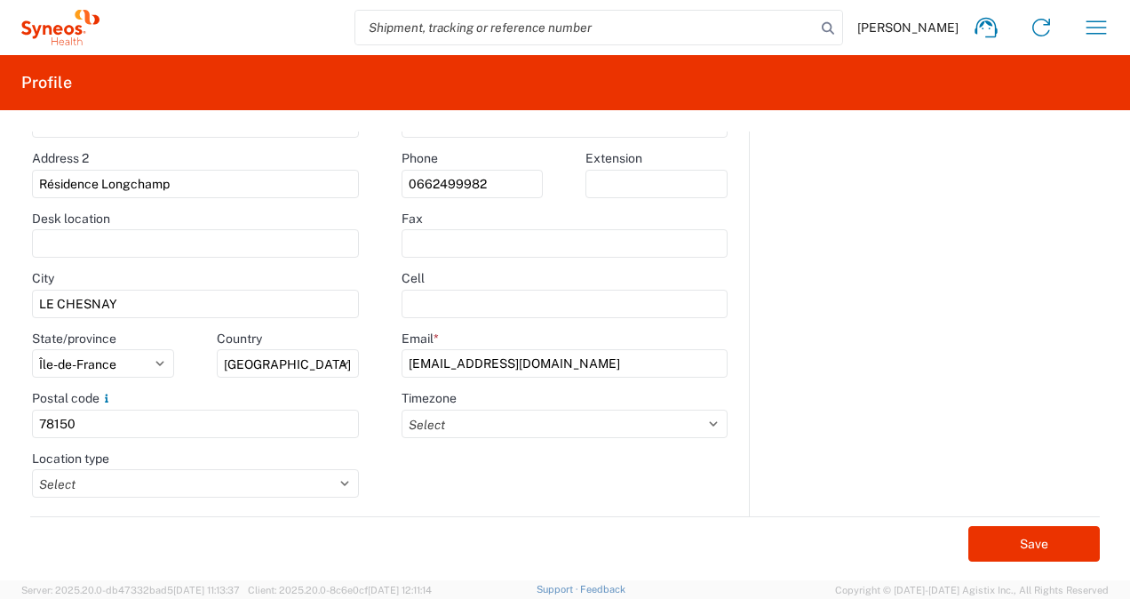
scroll to position [139, 0]
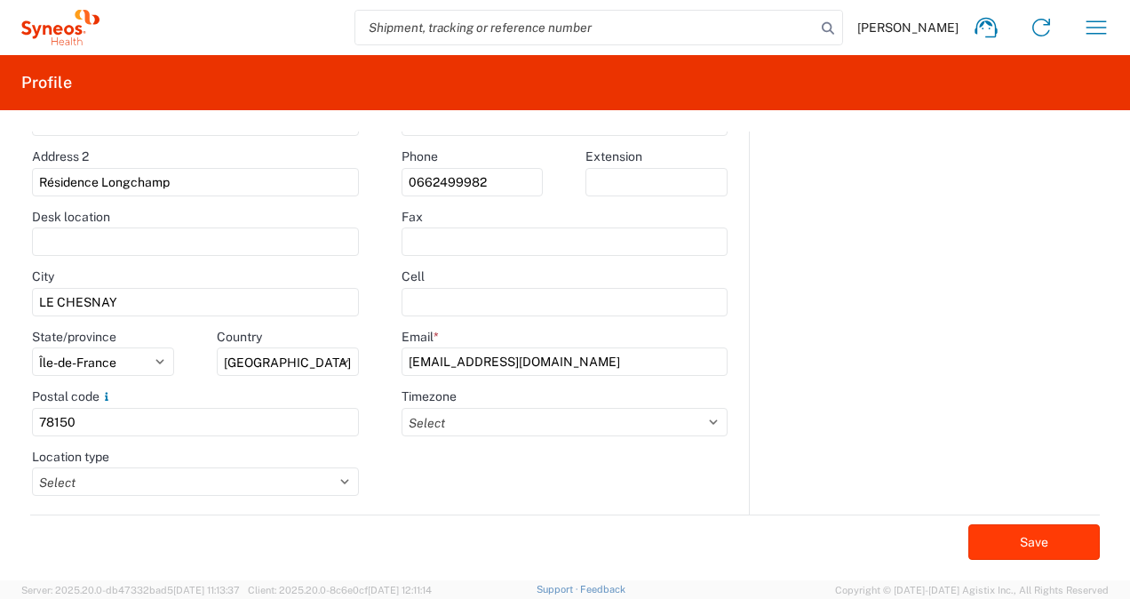
click at [1018, 539] on button "Save" at bounding box center [1035, 542] width 132 height 36
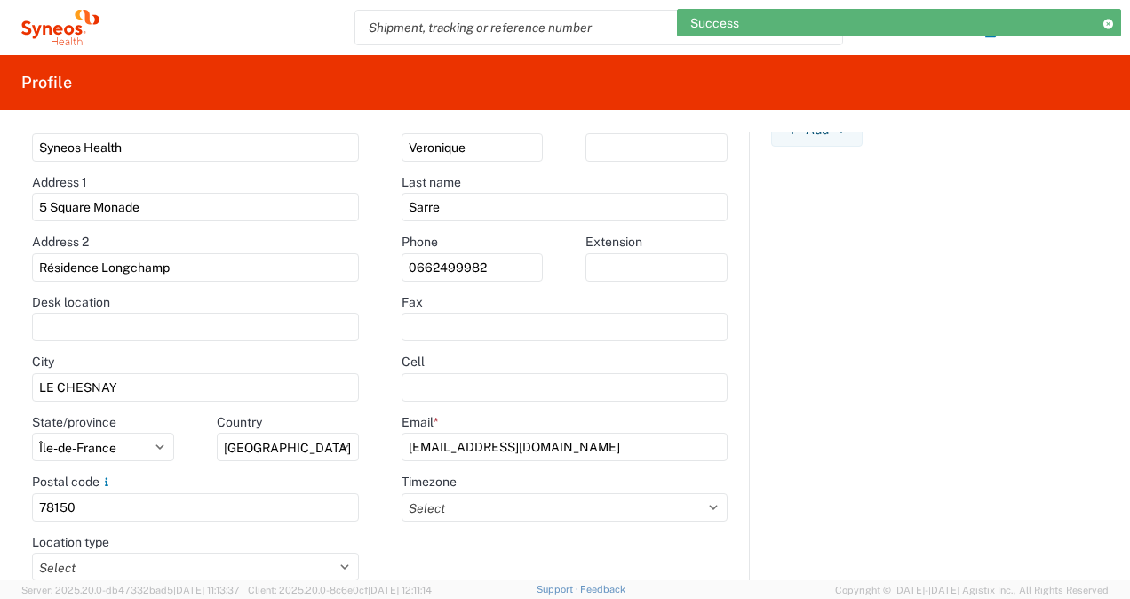
scroll to position [0, 0]
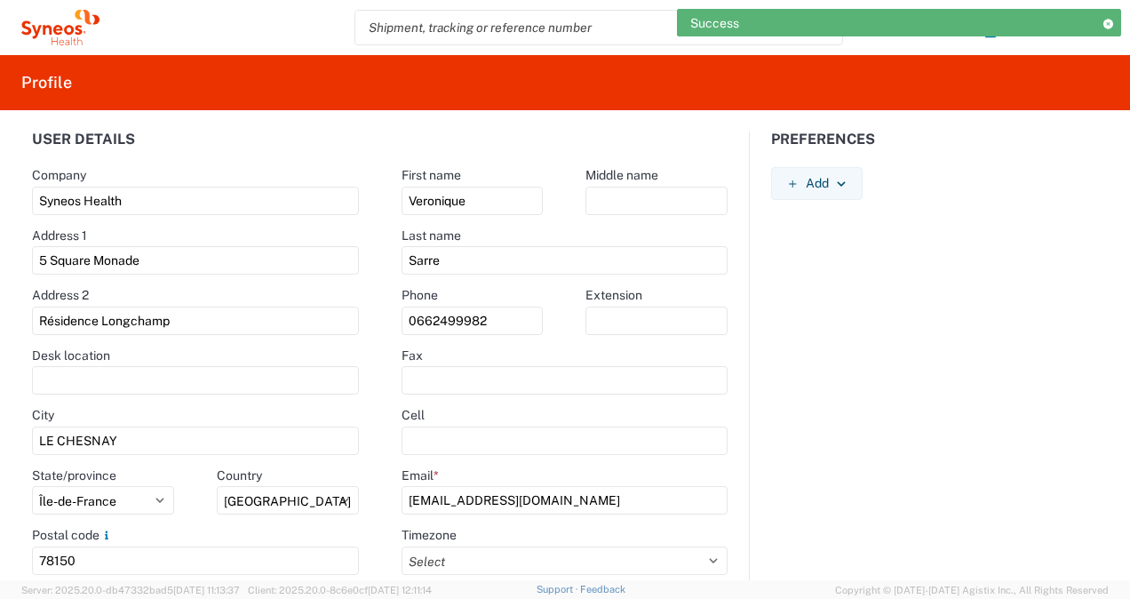
click at [1106, 24] on icon at bounding box center [1108, 24] width 12 height 10
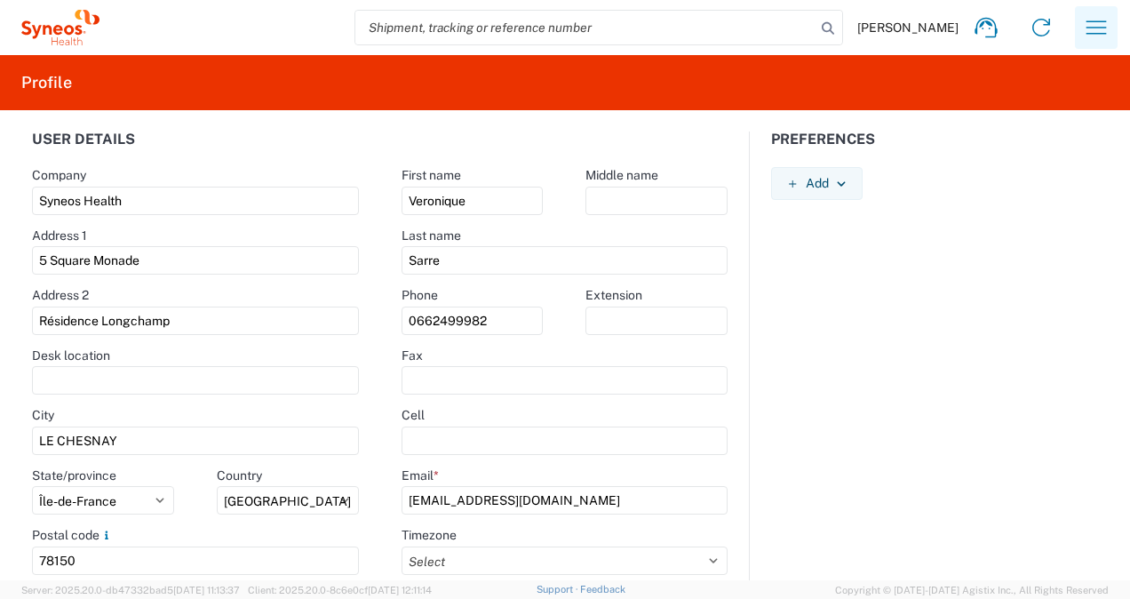
click at [1097, 27] on icon "button" at bounding box center [1096, 27] width 28 height 28
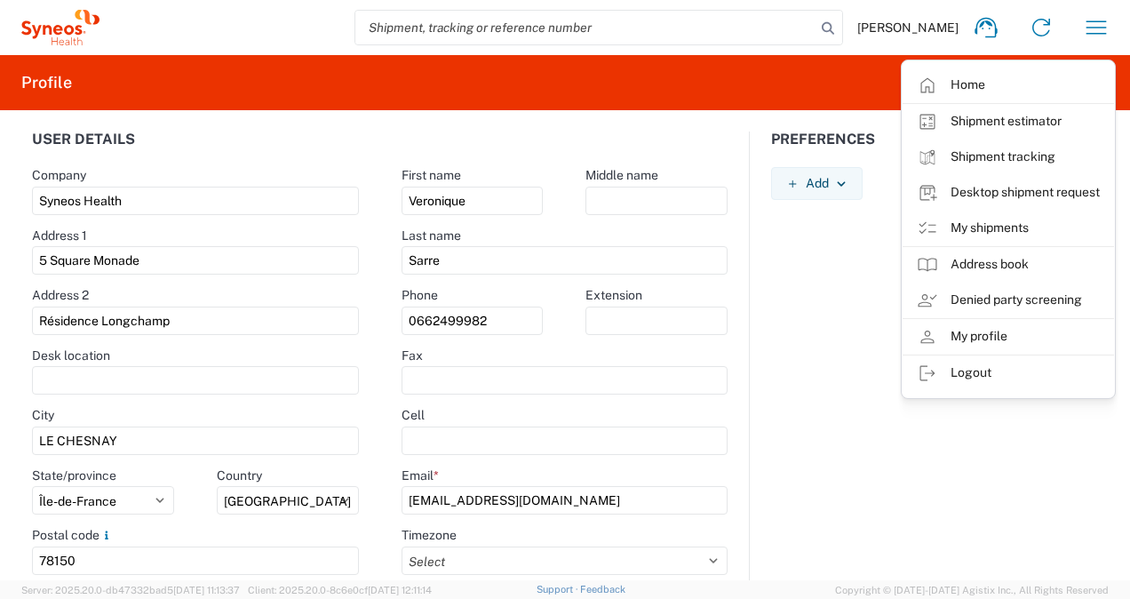
click at [982, 194] on link "Desktop shipment request" at bounding box center [1009, 193] width 212 height 36
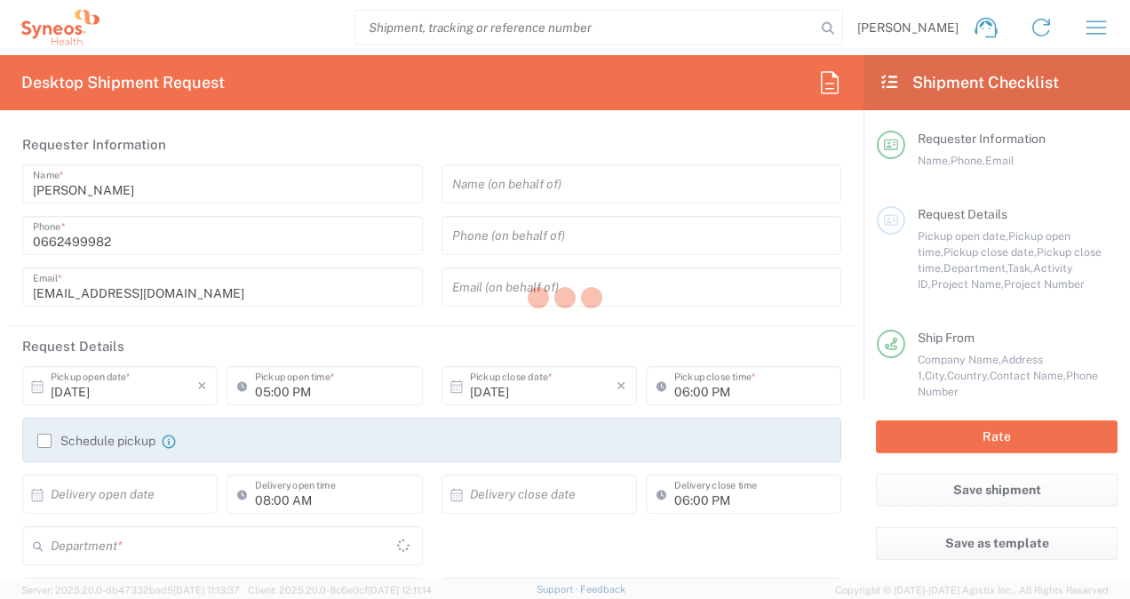
type input "Île-de-France"
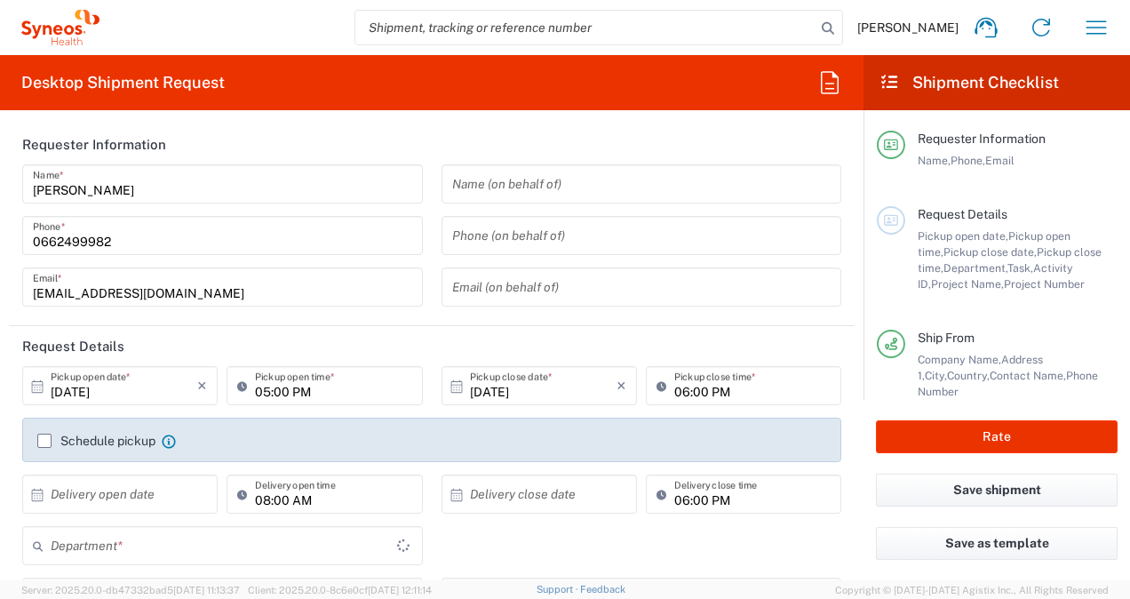
type input "3213"
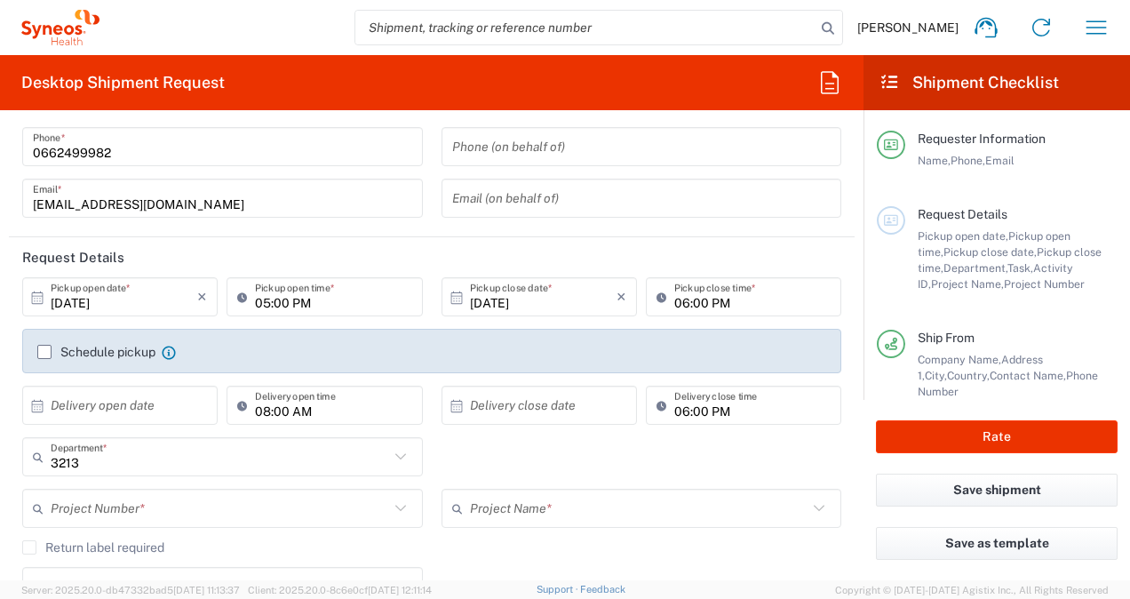
click at [108, 307] on input "[DATE]" at bounding box center [124, 297] width 147 height 31
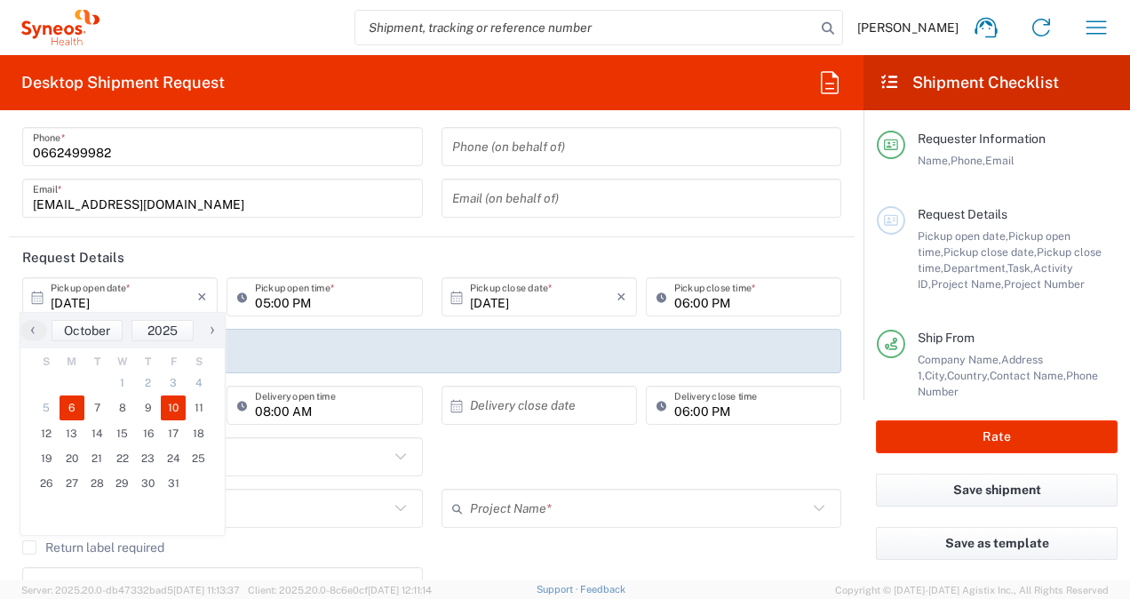
click at [174, 410] on span "10" at bounding box center [174, 407] width 26 height 25
type input "[DATE]"
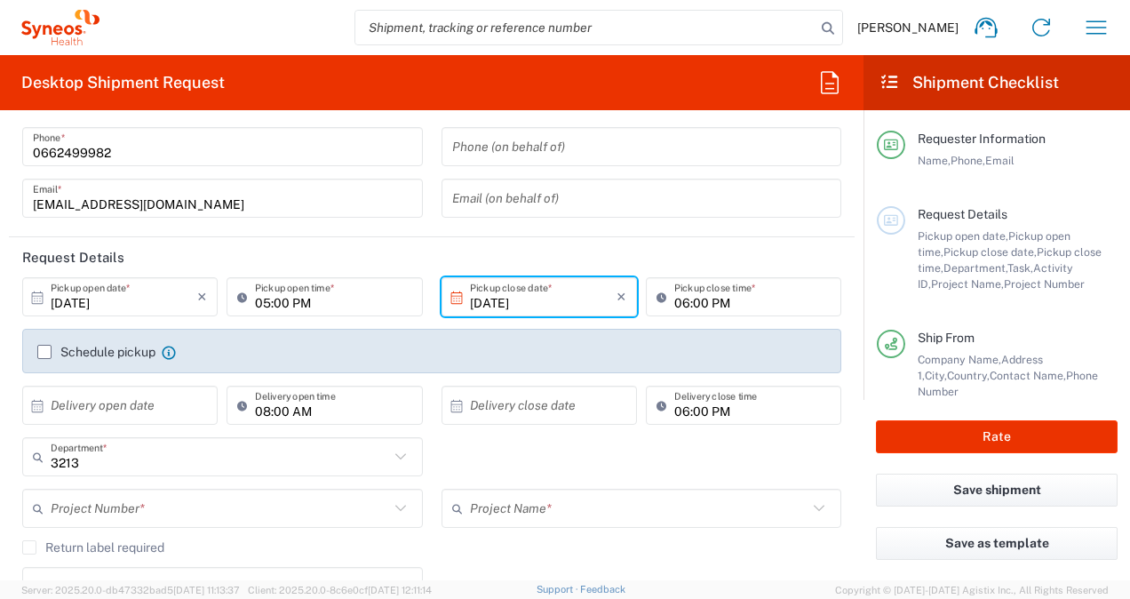
click at [306, 294] on input "05:00 PM" at bounding box center [333, 297] width 156 height 31
click at [303, 296] on input "10:00 PM" at bounding box center [333, 297] width 156 height 31
type input "10:00 AM"
click at [696, 294] on input "06:00 PM" at bounding box center [753, 297] width 156 height 31
click at [677, 304] on input "06:00 PM" at bounding box center [753, 297] width 156 height 31
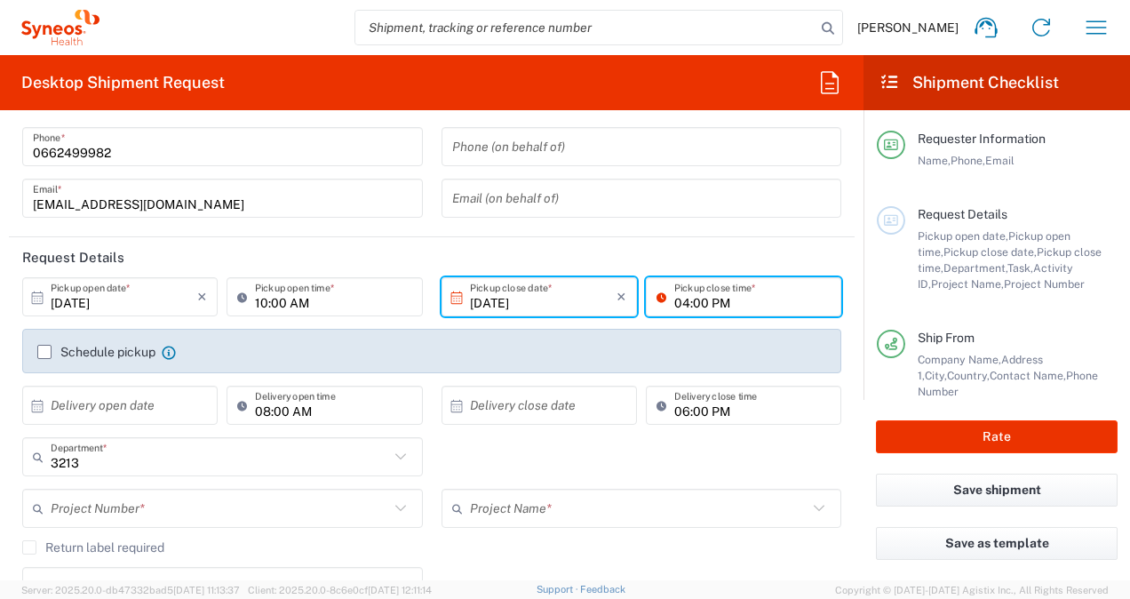
type input "04:00 PM"
click at [660, 354] on agx-checkbox-control "Schedule pickup When scheduling a pickup please be sure to meet the following c…" at bounding box center [431, 352] width 789 height 16
drag, startPoint x: 44, startPoint y: 349, endPoint x: 113, endPoint y: 361, distance: 69.4
click at [44, 349] on label "Schedule pickup" at bounding box center [96, 352] width 118 height 14
click at [44, 352] on input "Schedule pickup" at bounding box center [44, 352] width 0 height 0
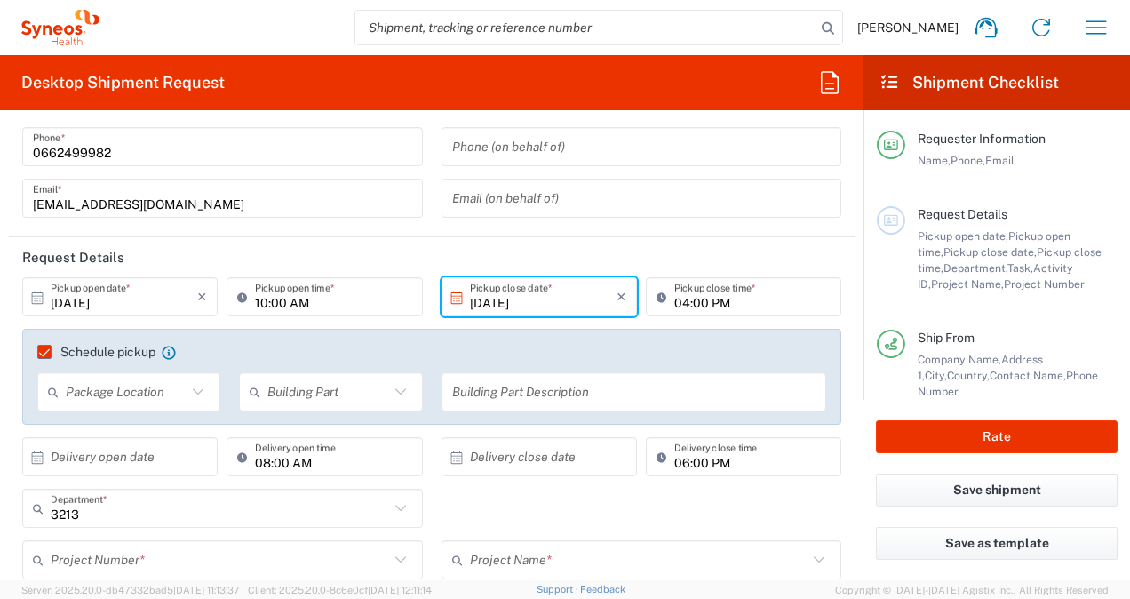
click at [195, 392] on icon at bounding box center [198, 391] width 23 height 23
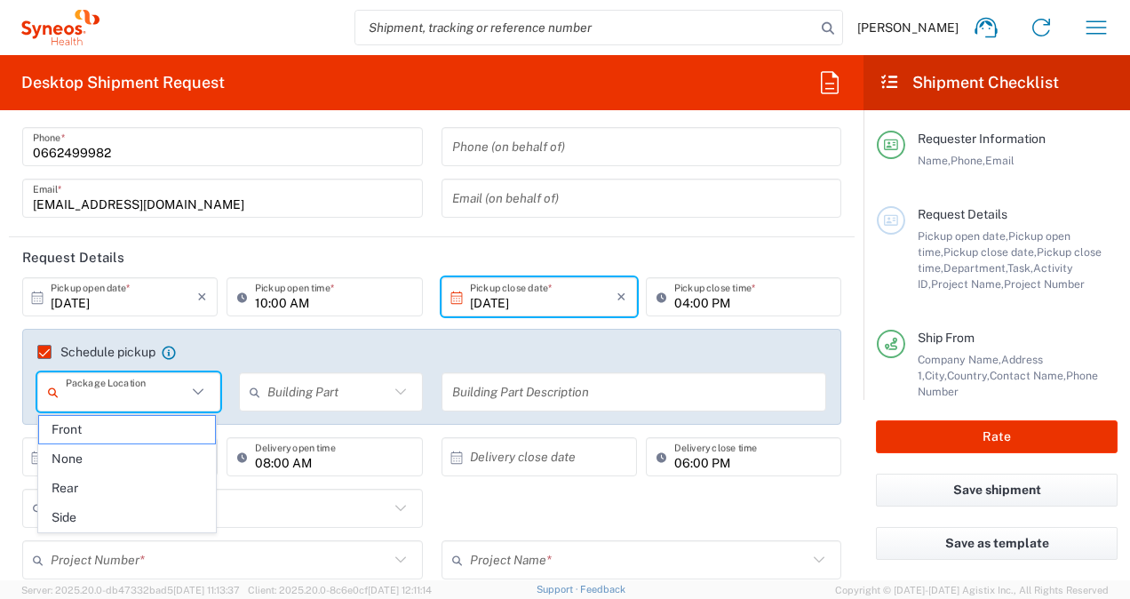
click at [732, 231] on agx-form-section "Requester Information [PERSON_NAME] Name * [PHONE_NUMBER] Phone * [EMAIL_ADDRES…" at bounding box center [432, 137] width 846 height 202
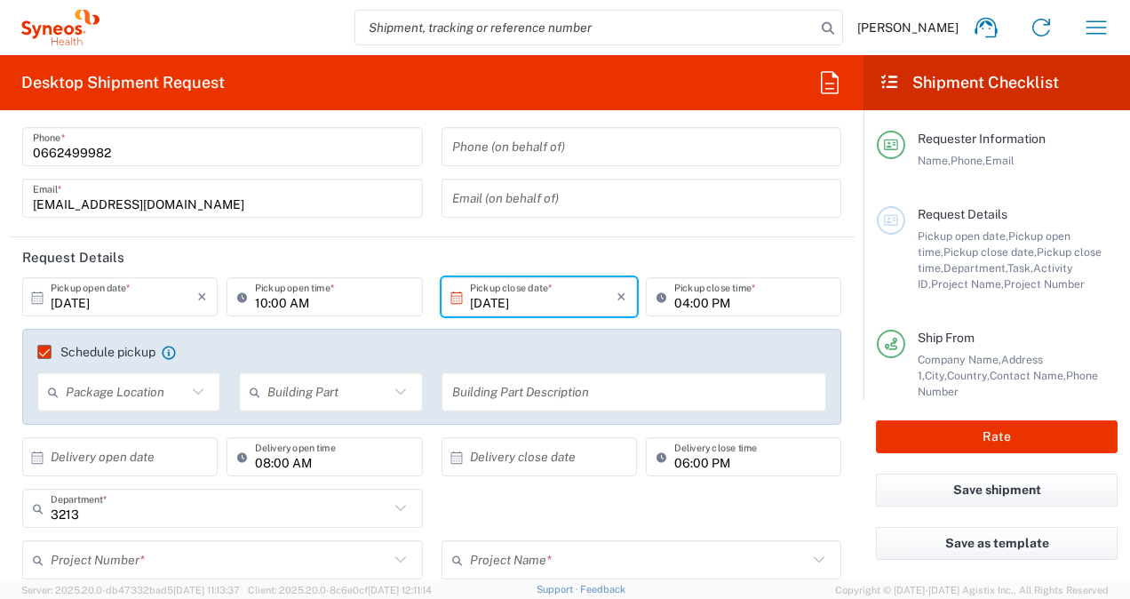
click at [172, 351] on icon at bounding box center [169, 353] width 14 height 14
click at [169, 351] on icon at bounding box center [168, 352] width 13 height 13
click at [169, 353] on icon at bounding box center [168, 352] width 13 height 13
click at [91, 355] on label "Schedule pickup" at bounding box center [96, 352] width 118 height 14
click at [36, 352] on input "Schedule pickup" at bounding box center [36, 352] width 0 height 0
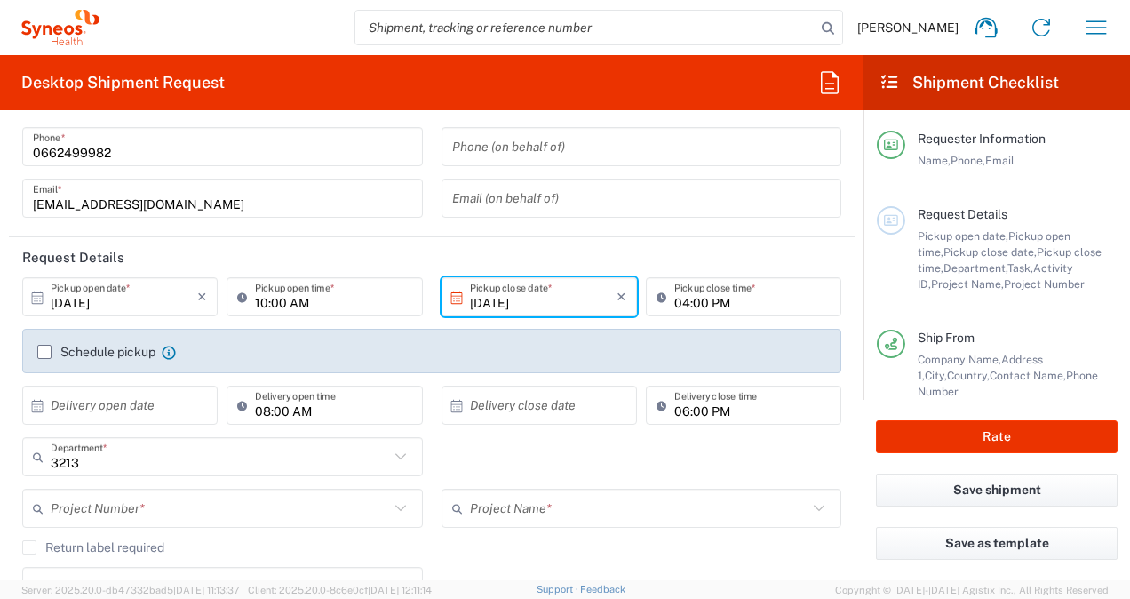
click at [731, 242] on header "Request Details" at bounding box center [432, 257] width 846 height 40
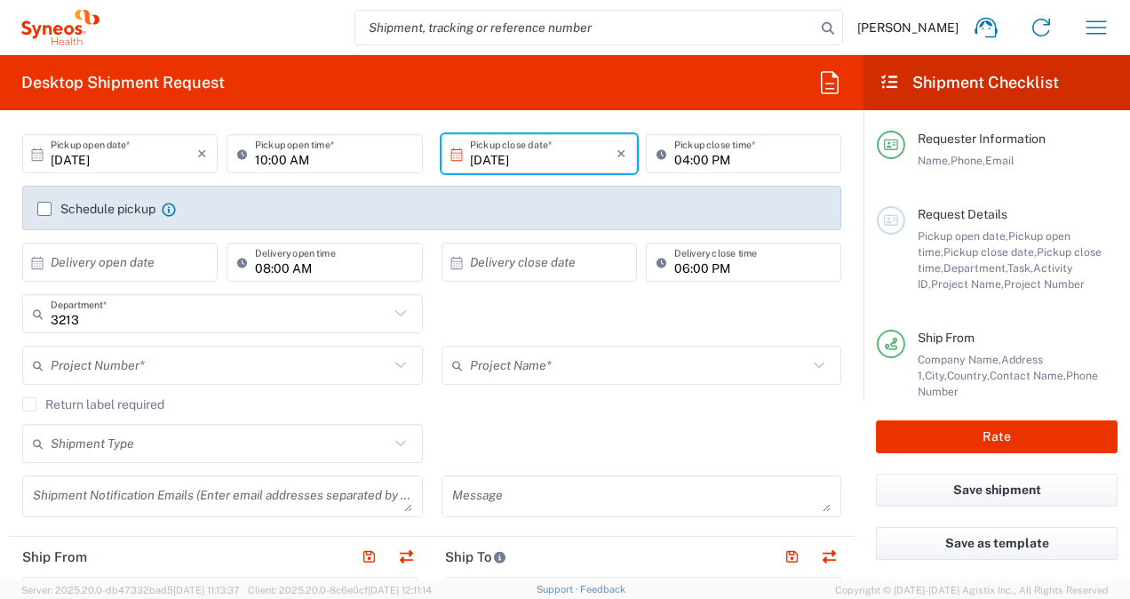
scroll to position [267, 0]
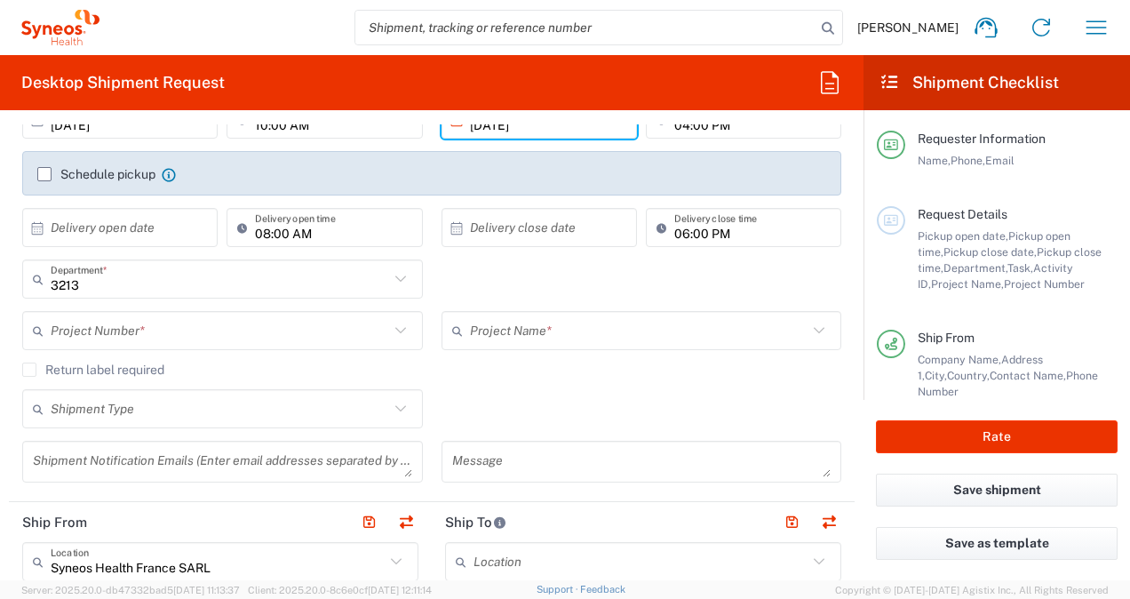
click at [393, 284] on icon at bounding box center [400, 279] width 23 height 23
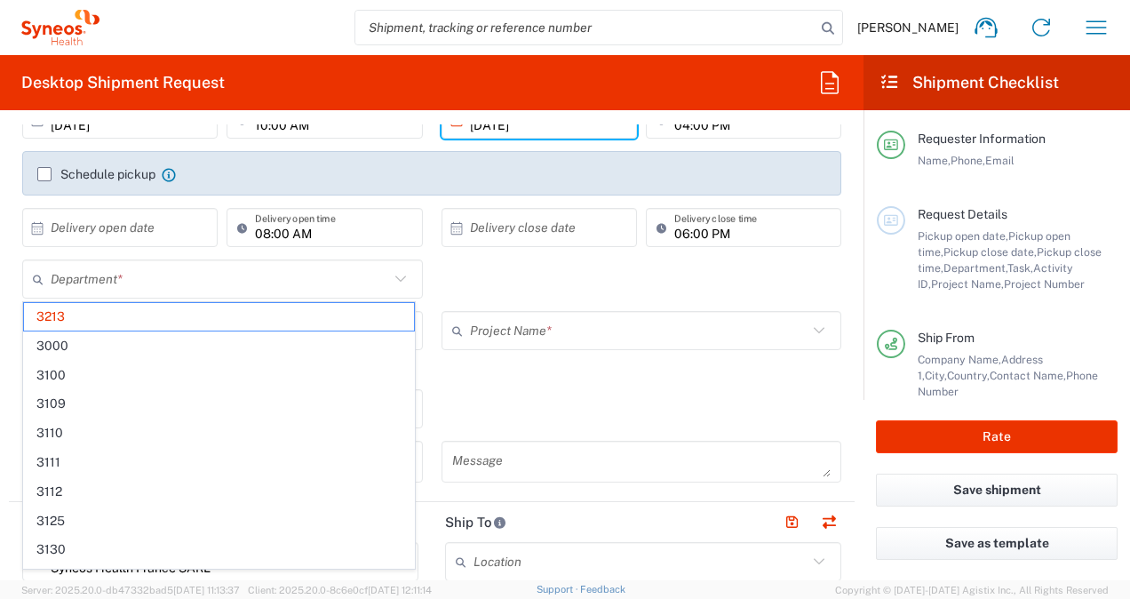
click at [391, 276] on icon at bounding box center [400, 279] width 23 height 23
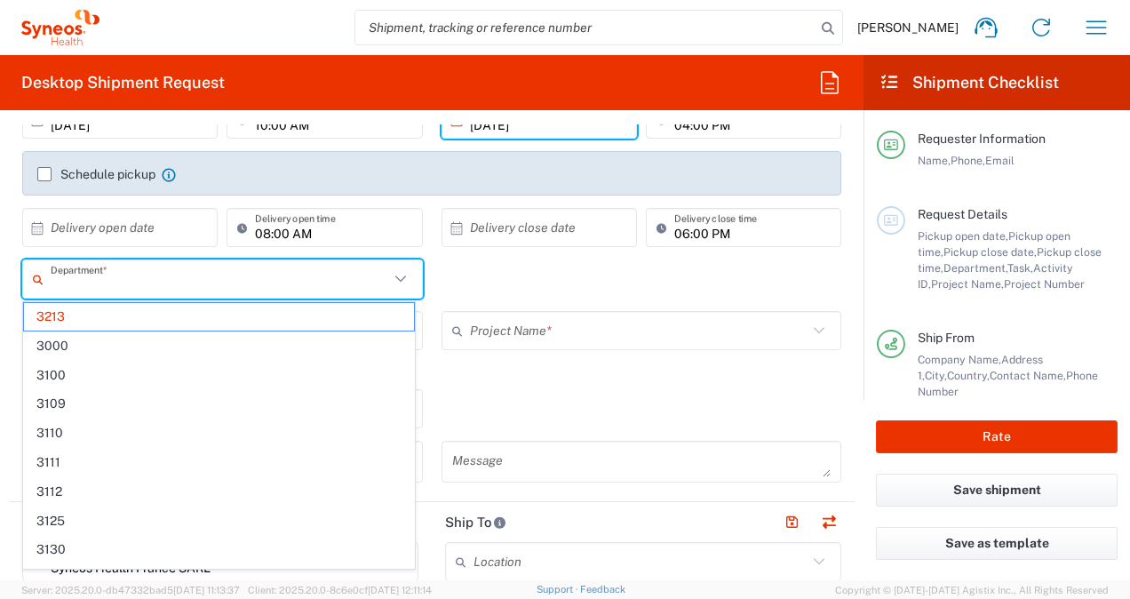
click at [517, 281] on div "Department * 3213 3000 3100 3109 3110 3111 3112 3125 3130 3135 3136 3150 3155 3…" at bounding box center [432, 286] width 838 height 52
type input "3213"
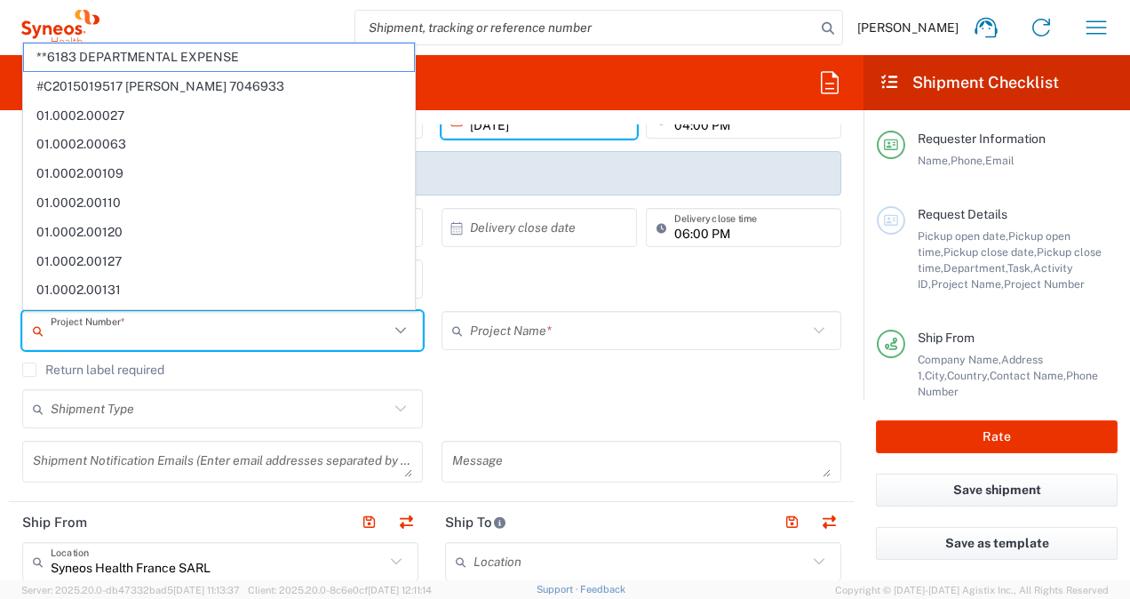
click at [272, 334] on input "text" at bounding box center [220, 330] width 339 height 31
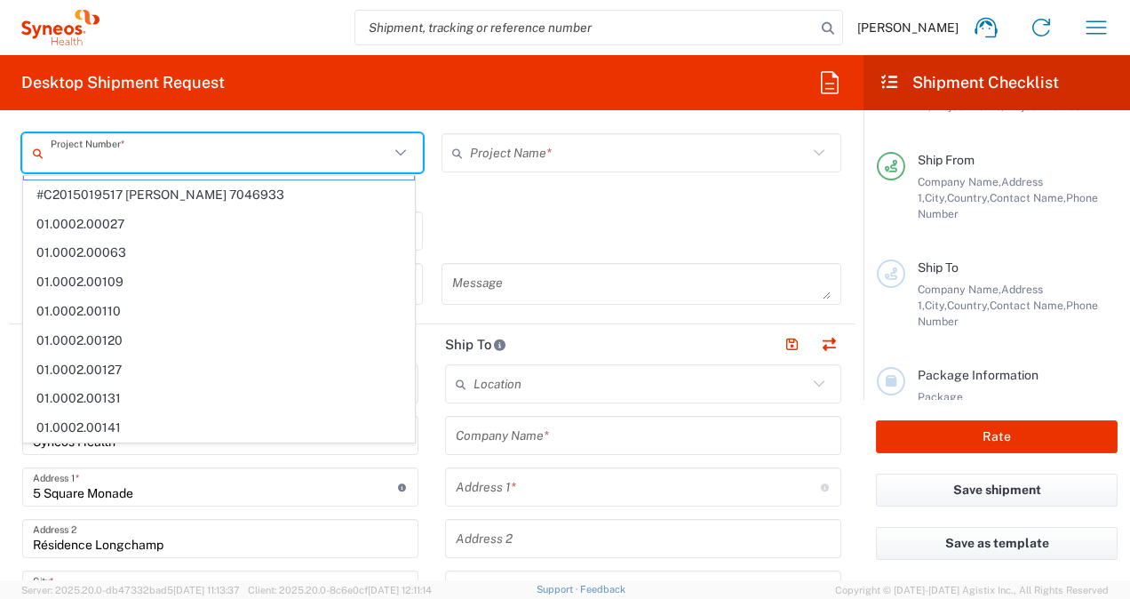
scroll to position [0, 0]
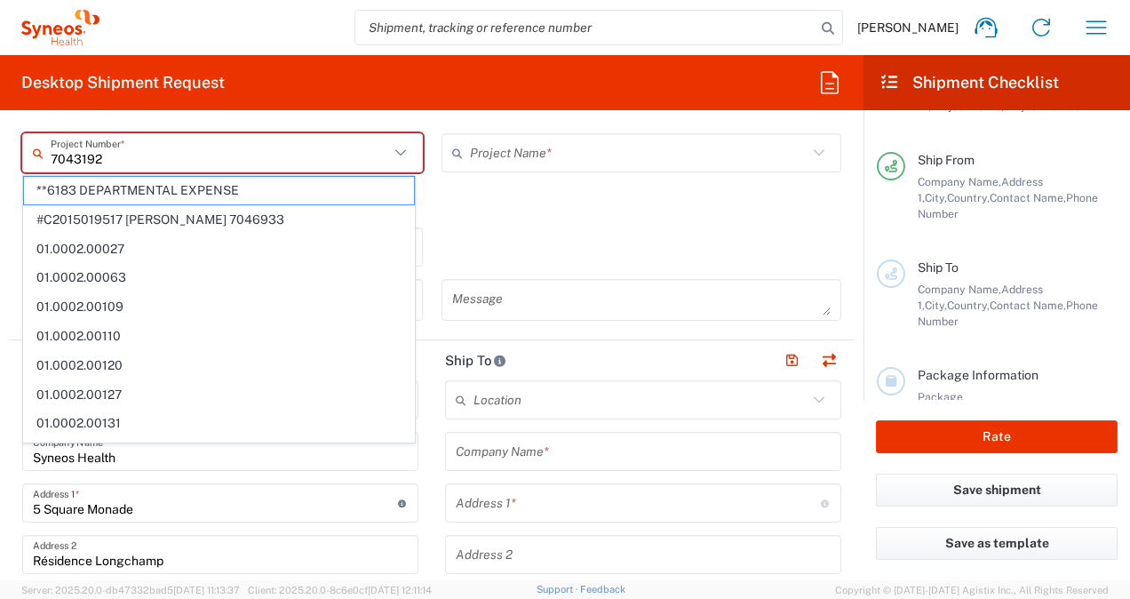
click at [169, 153] on input "7043192" at bounding box center [220, 153] width 339 height 31
type input "7043192"
click at [537, 224] on div "Return label required" at bounding box center [431, 214] width 819 height 27
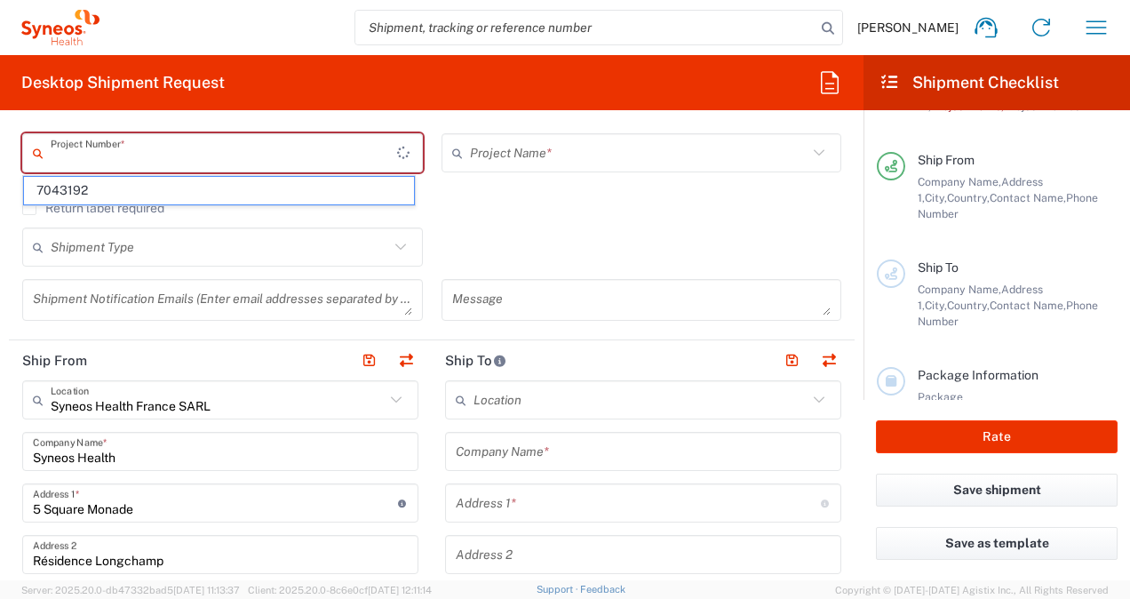
click at [128, 155] on input "text" at bounding box center [224, 153] width 347 height 31
type input "7043192"
click at [93, 188] on span "7043192" at bounding box center [219, 191] width 390 height 28
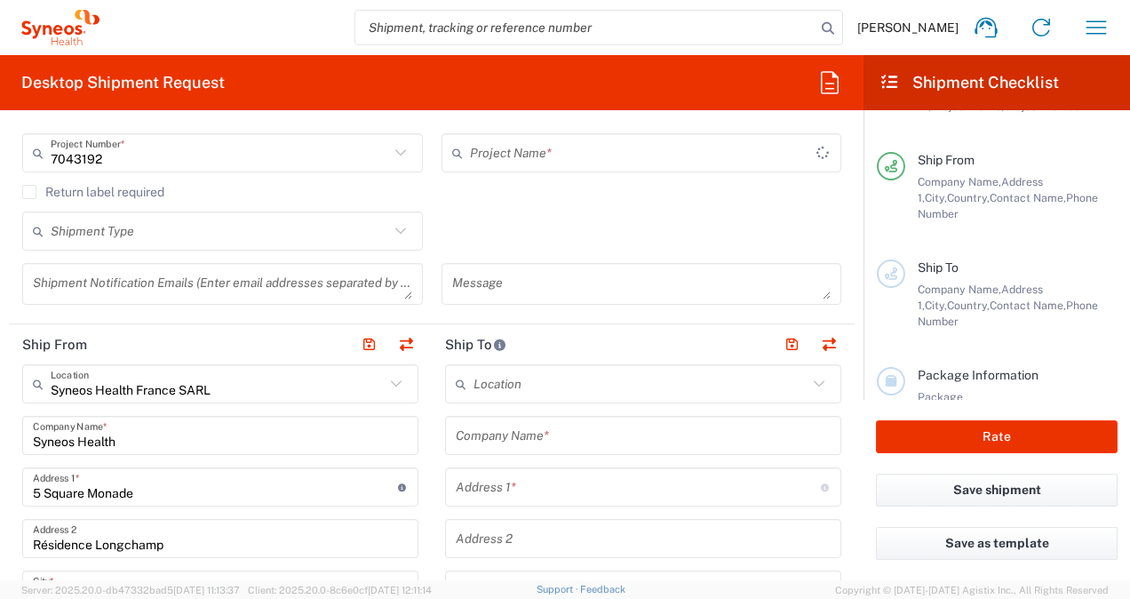
type input "Novocure 7043192"
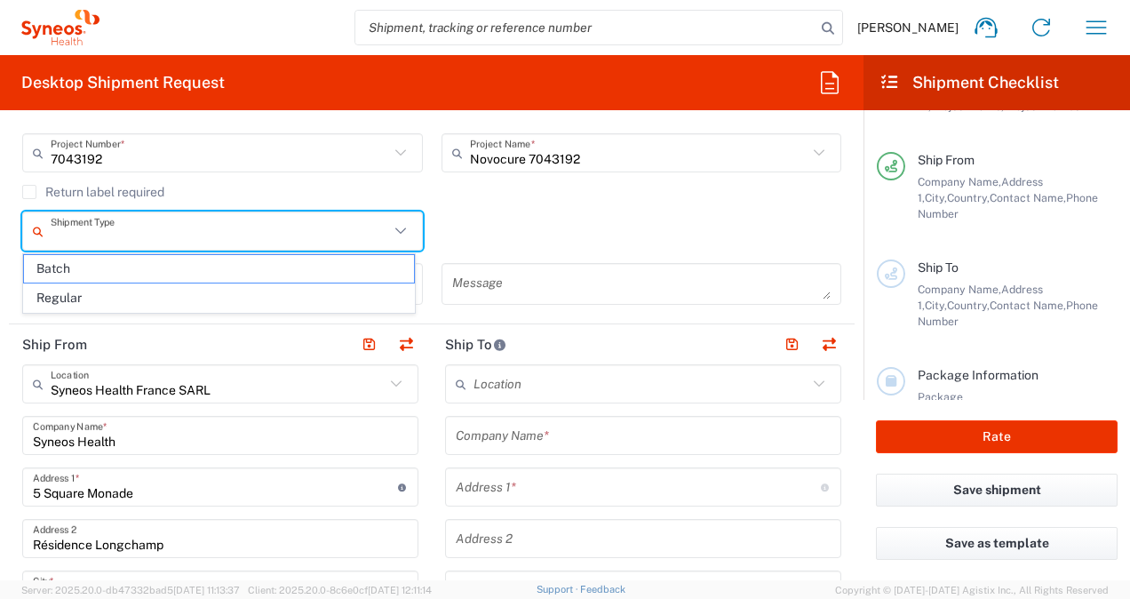
click at [107, 233] on input "text" at bounding box center [220, 231] width 339 height 31
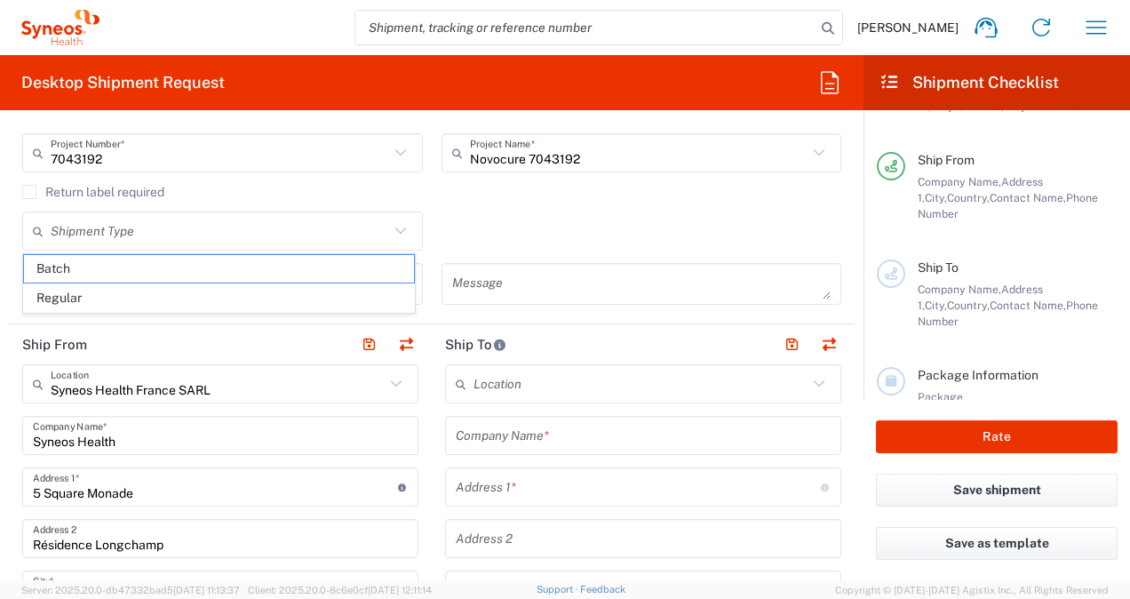
click at [520, 213] on div "Shipment Type Batch Regular" at bounding box center [432, 238] width 838 height 52
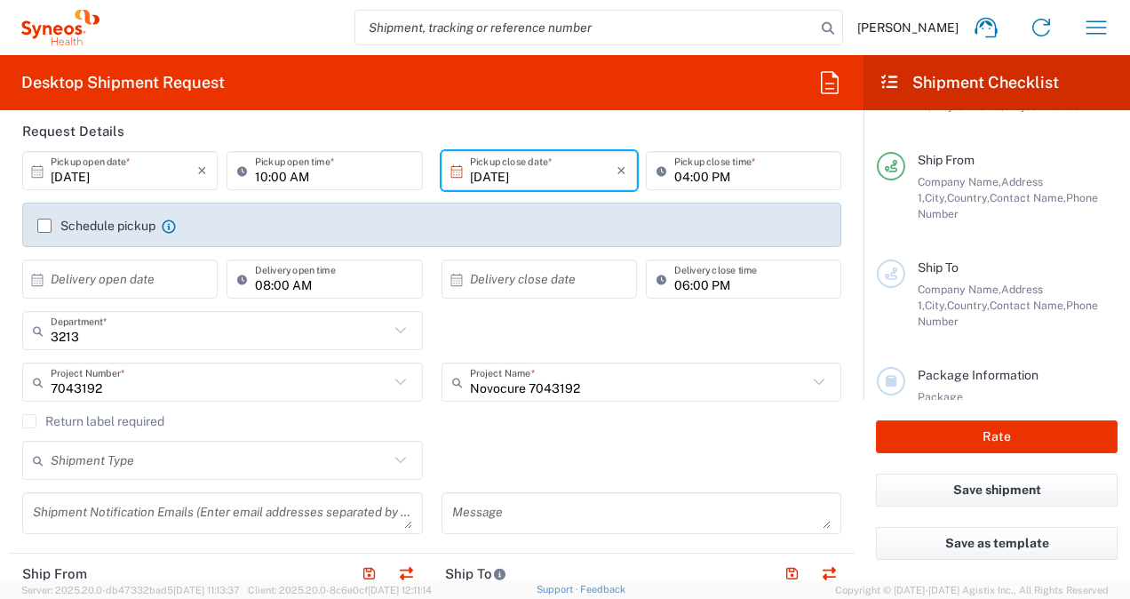
scroll to position [178, 0]
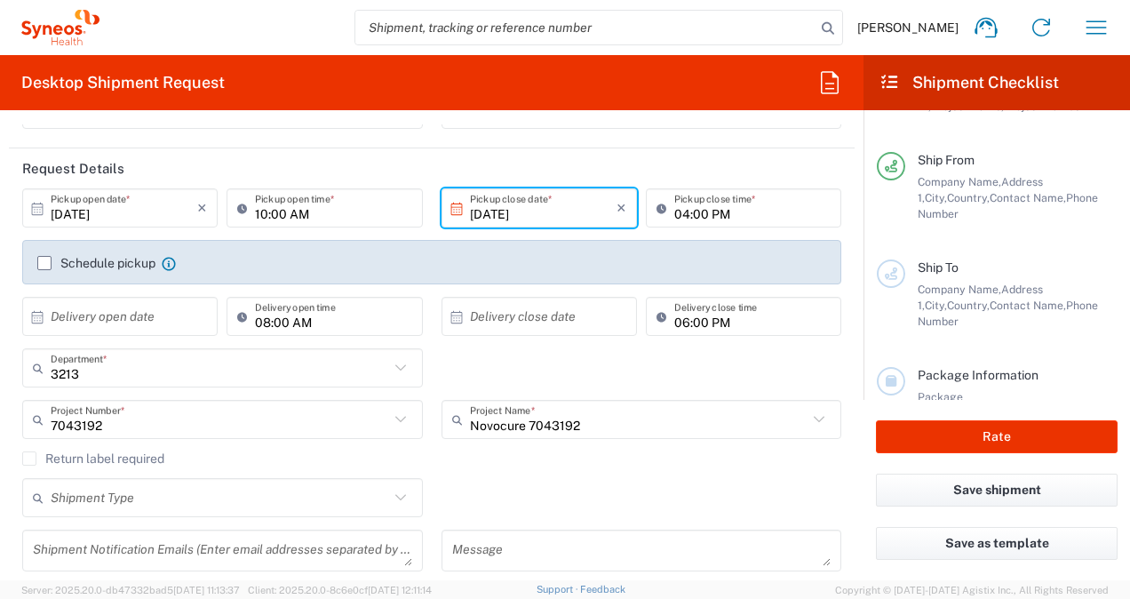
click at [44, 263] on label "Schedule pickup" at bounding box center [96, 263] width 118 height 14
click at [44, 263] on input "Schedule pickup" at bounding box center [44, 263] width 0 height 0
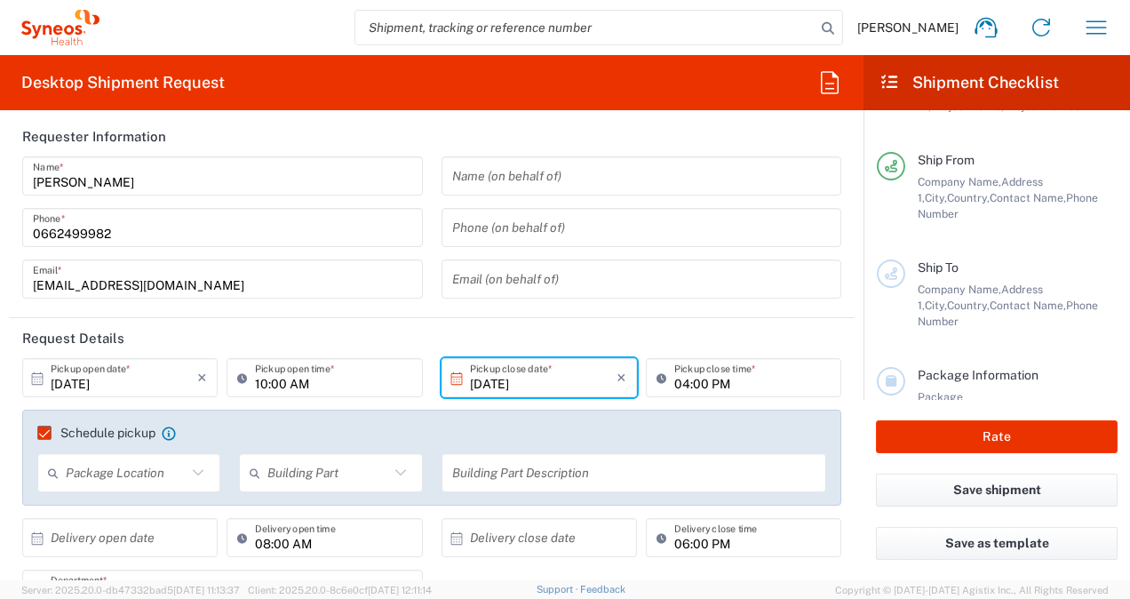
scroll to position [0, 0]
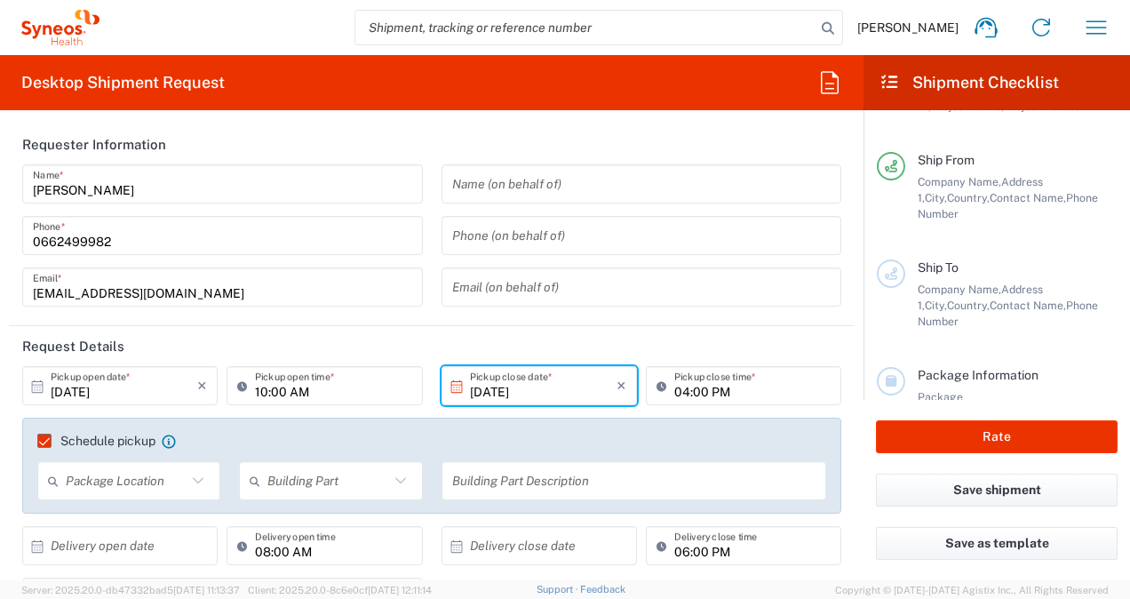
drag, startPoint x: 1095, startPoint y: 29, endPoint x: 1088, endPoint y: 103, distance: 74.1
click at [1095, 29] on icon "button" at bounding box center [1096, 27] width 28 height 28
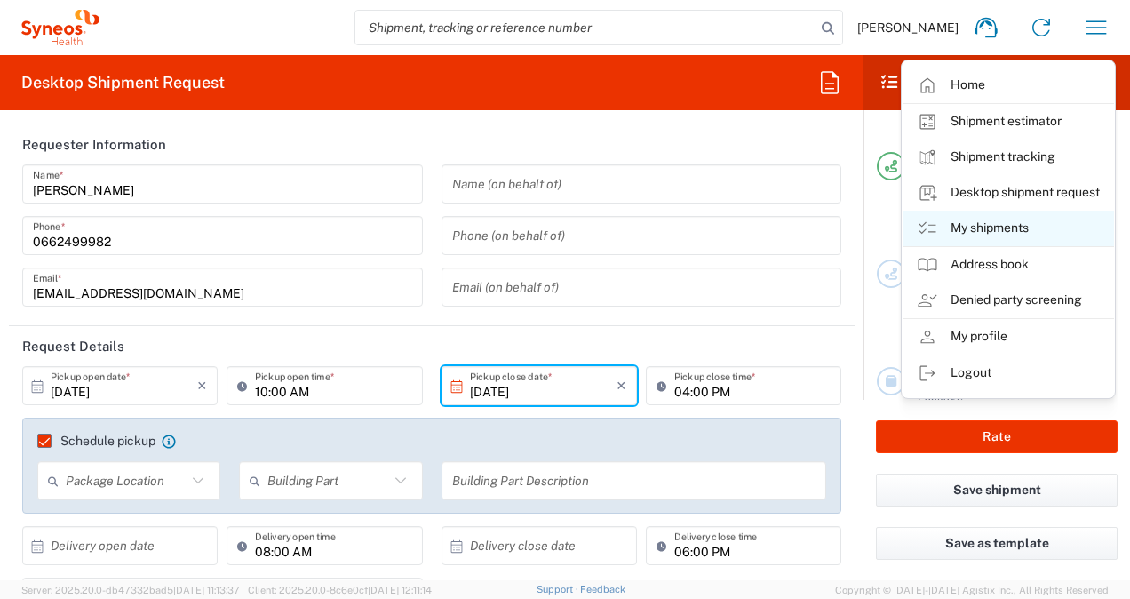
click at [989, 229] on link "My shipments" at bounding box center [1009, 229] width 212 height 36
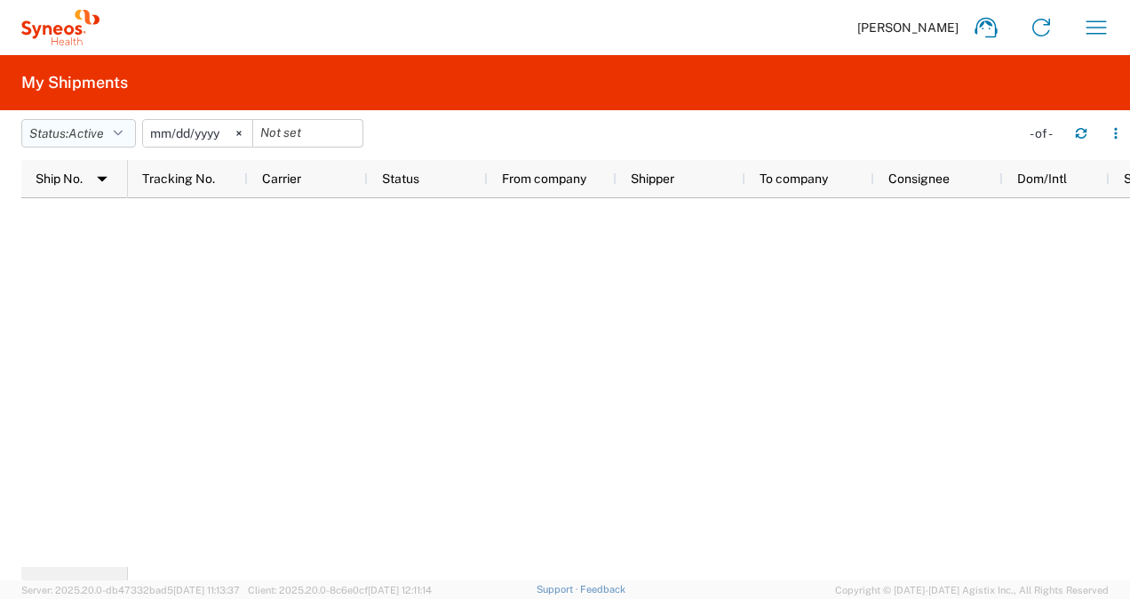
click at [116, 134] on button "Status: Active" at bounding box center [78, 133] width 115 height 28
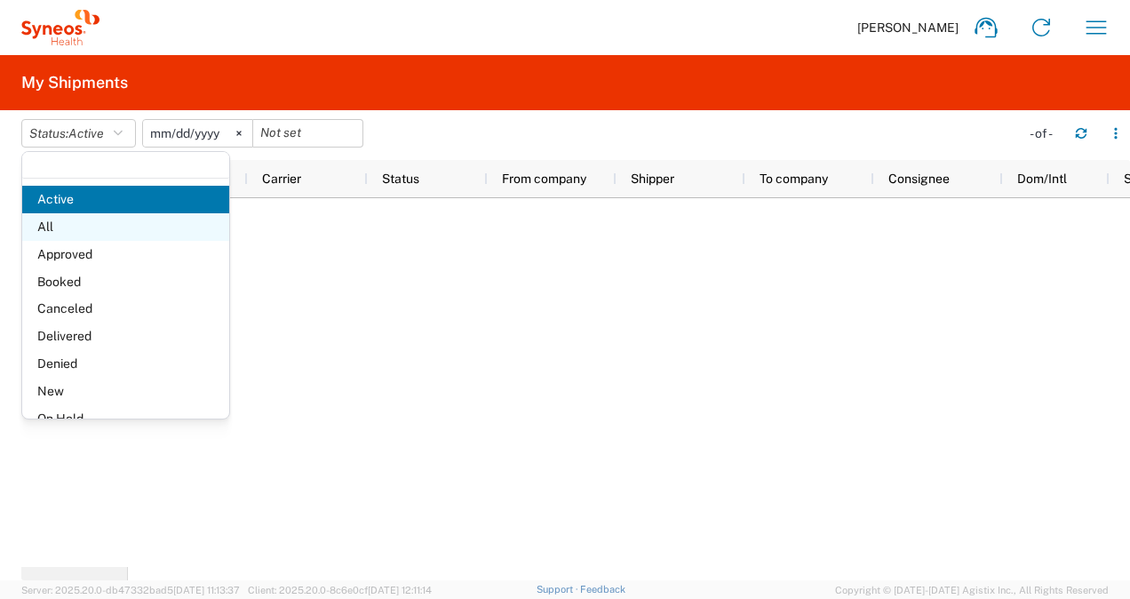
click at [69, 223] on span "All" at bounding box center [125, 227] width 207 height 28
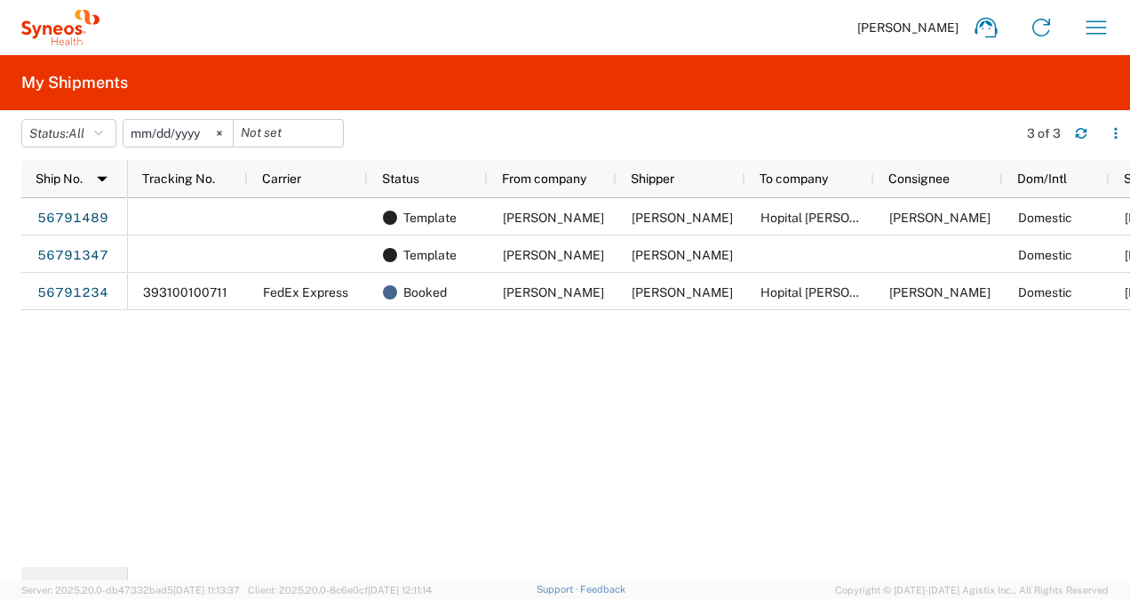
scroll to position [0, 39]
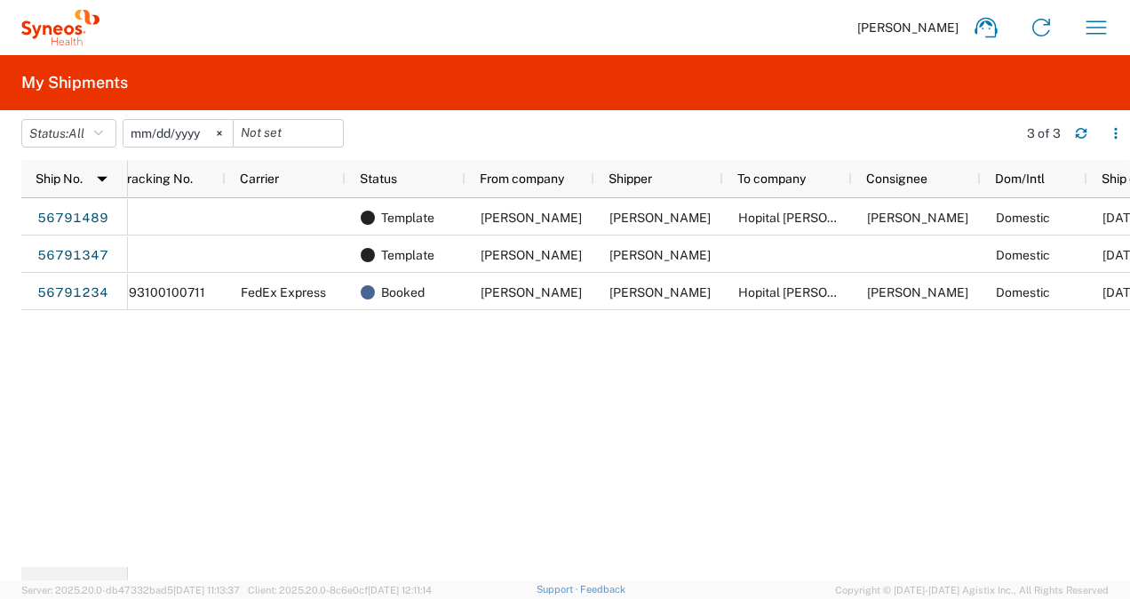
click at [549, 564] on div "Template [PERSON_NAME] [PERSON_NAME] Hopital [PERSON_NAME] / Centre [PERSON_NAM…" at bounding box center [629, 382] width 1002 height 369
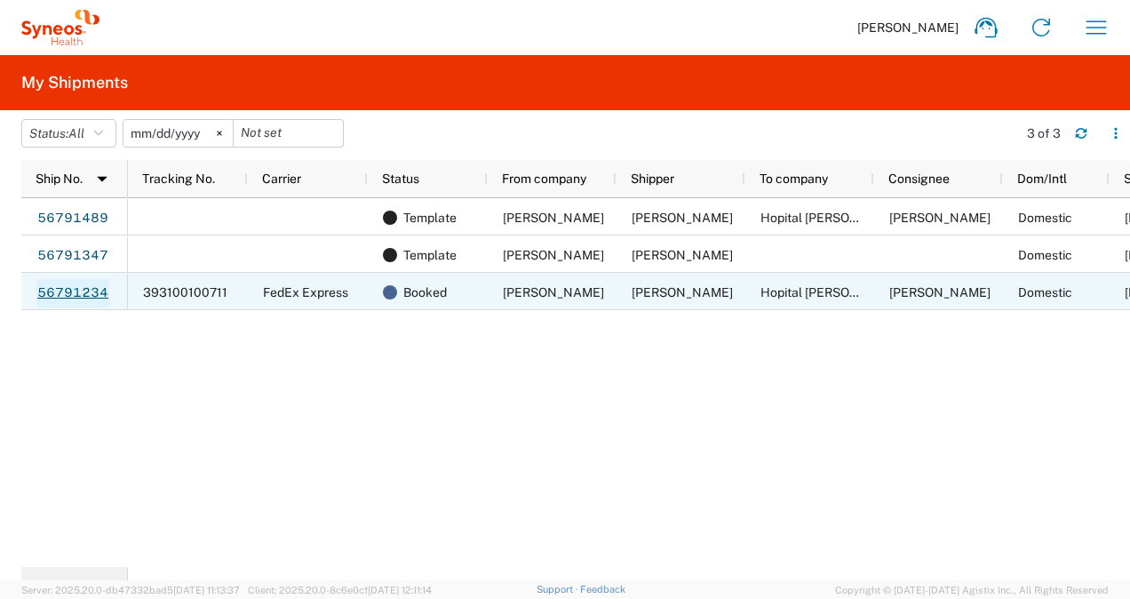
click at [85, 291] on link "56791234" at bounding box center [72, 293] width 73 height 28
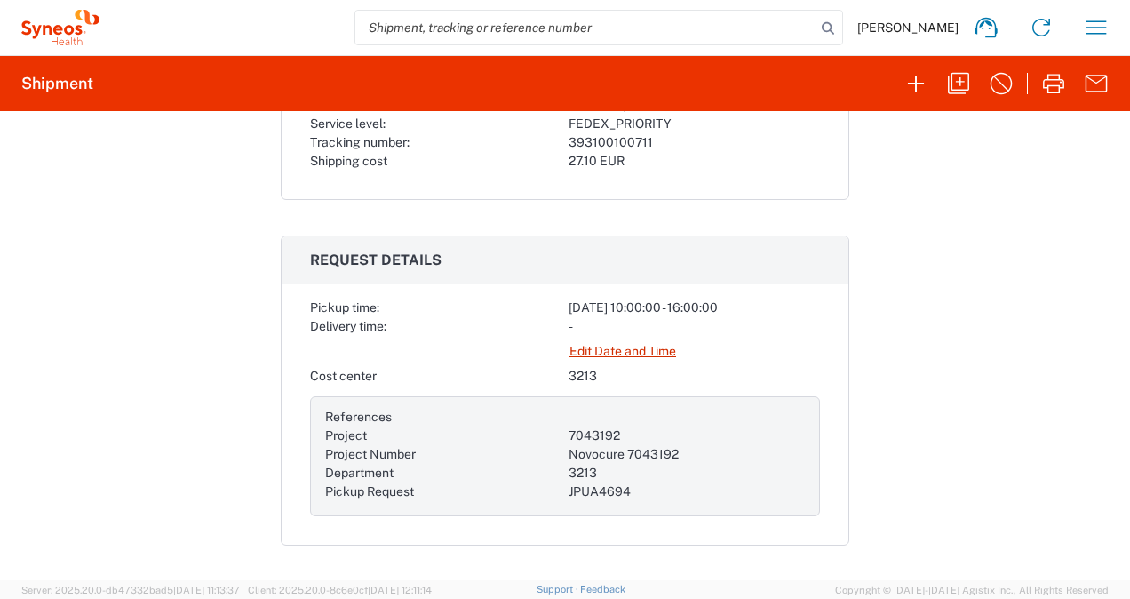
scroll to position [444, 0]
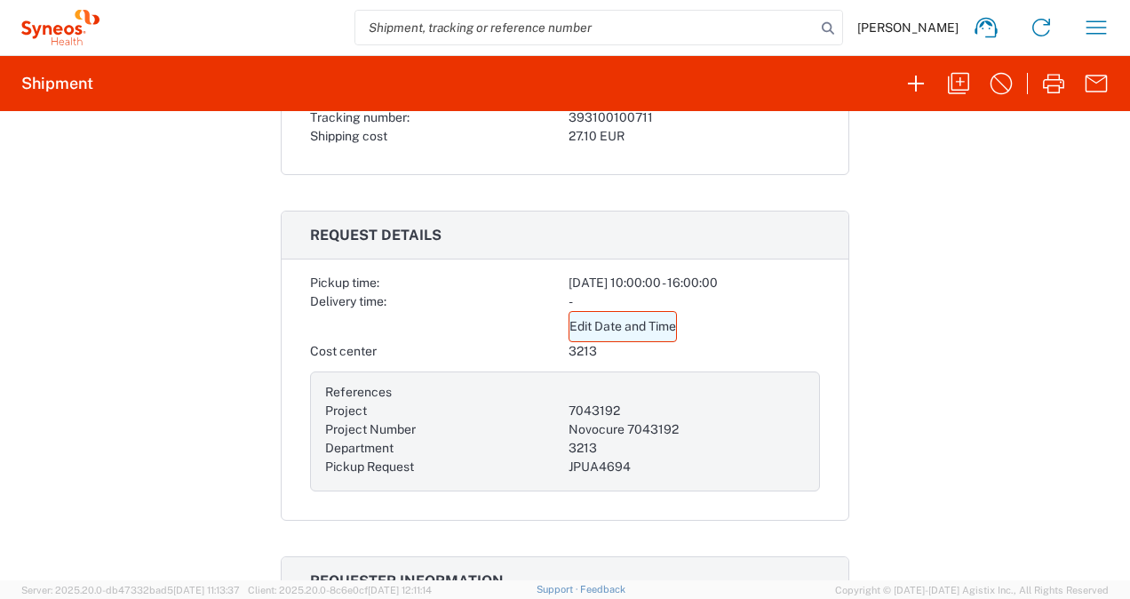
click at [643, 323] on link "Edit Date and Time" at bounding box center [623, 326] width 108 height 31
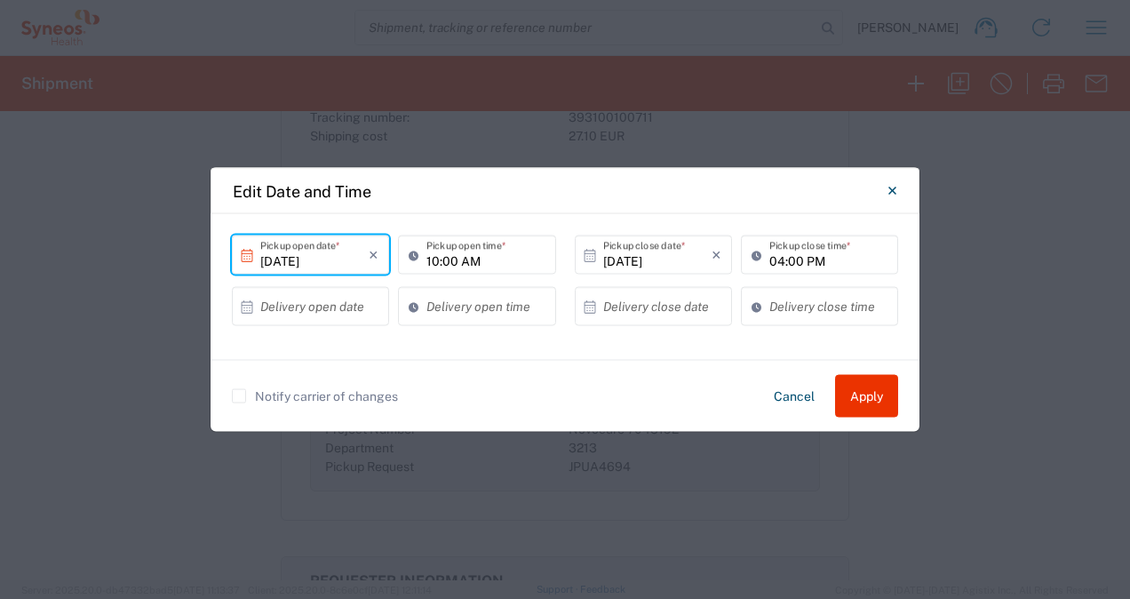
click at [333, 260] on input "[DATE]" at bounding box center [314, 254] width 108 height 31
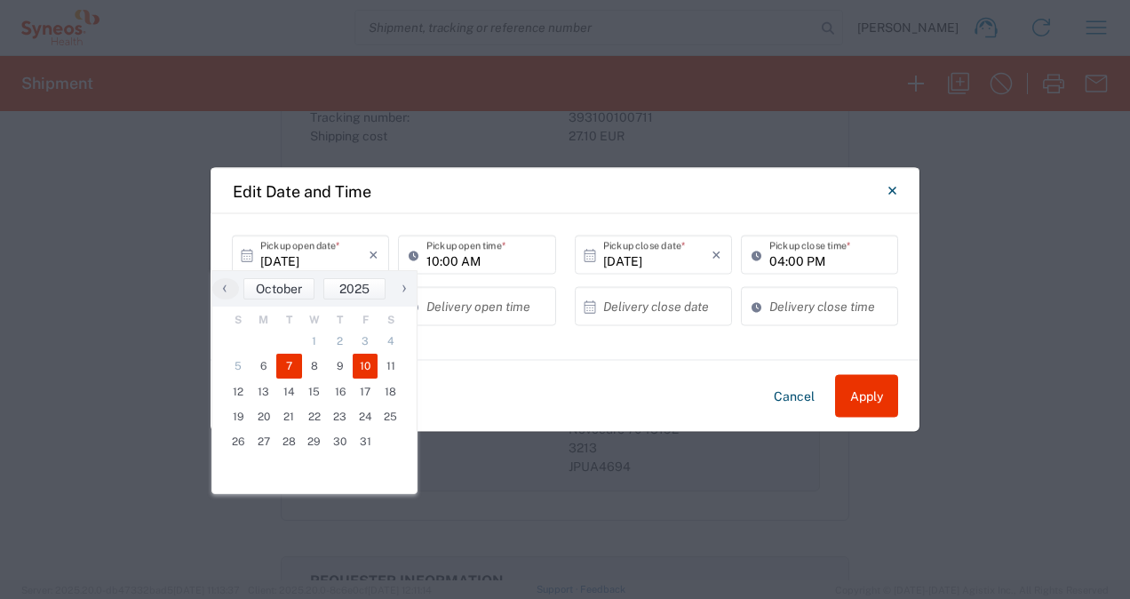
click at [289, 366] on span "7" at bounding box center [289, 366] width 26 height 25
type input "[DATE]"
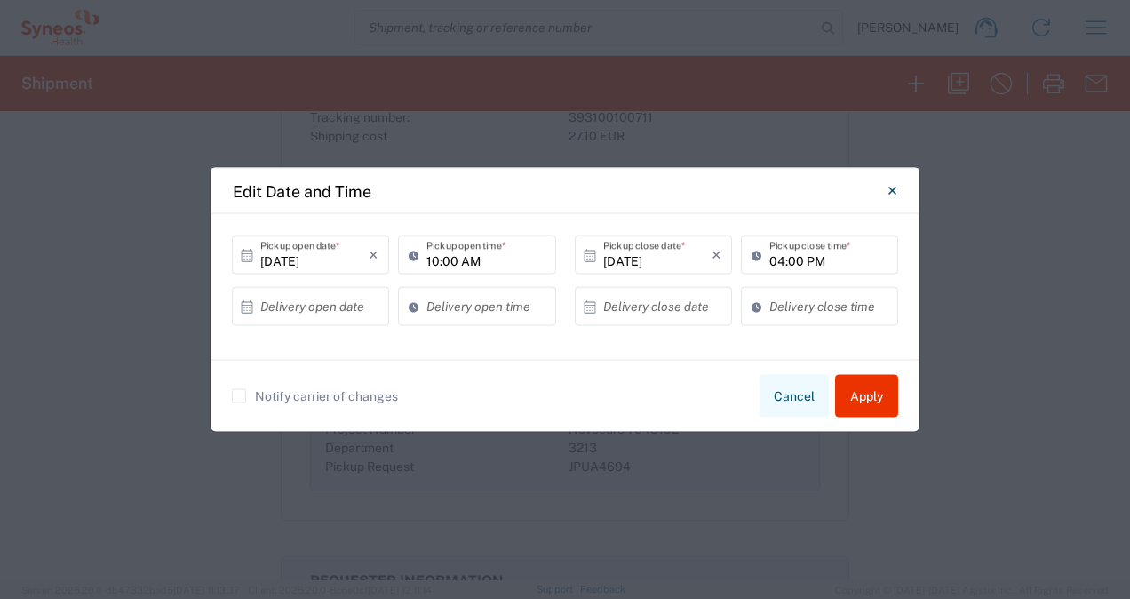
click at [789, 402] on button "Cancel" at bounding box center [794, 396] width 69 height 43
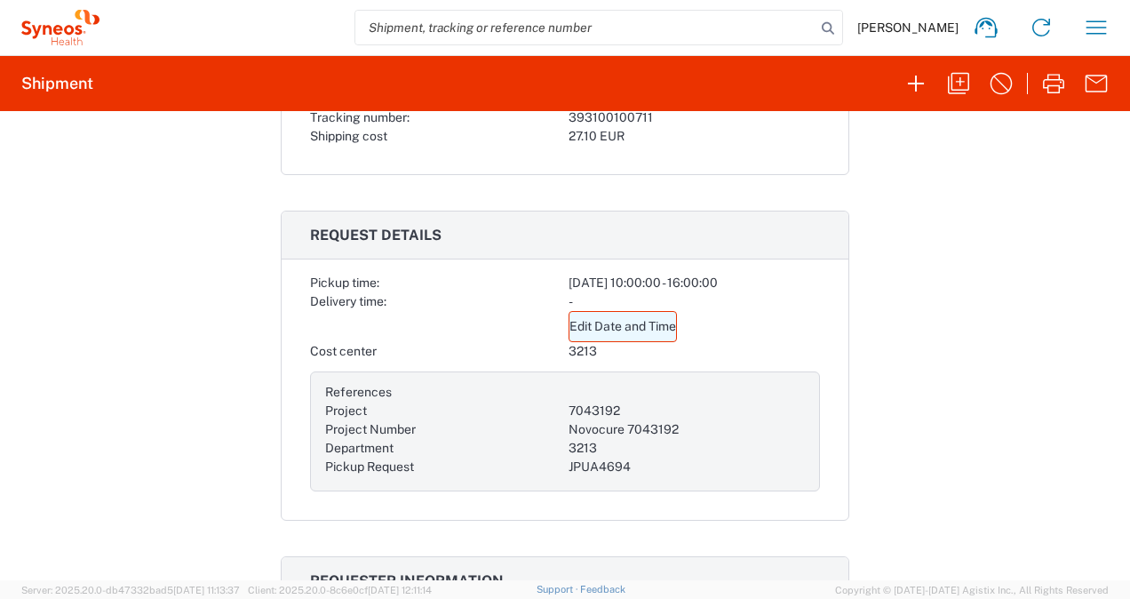
click at [627, 323] on link "Edit Date and Time" at bounding box center [623, 326] width 108 height 31
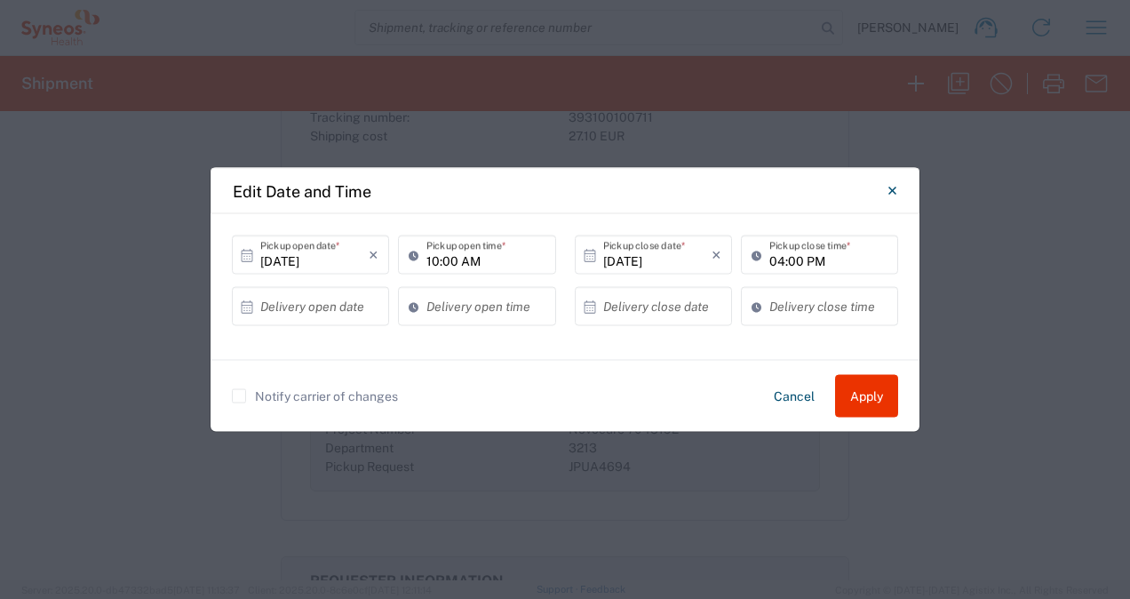
click at [305, 255] on input "[DATE]" at bounding box center [314, 254] width 108 height 31
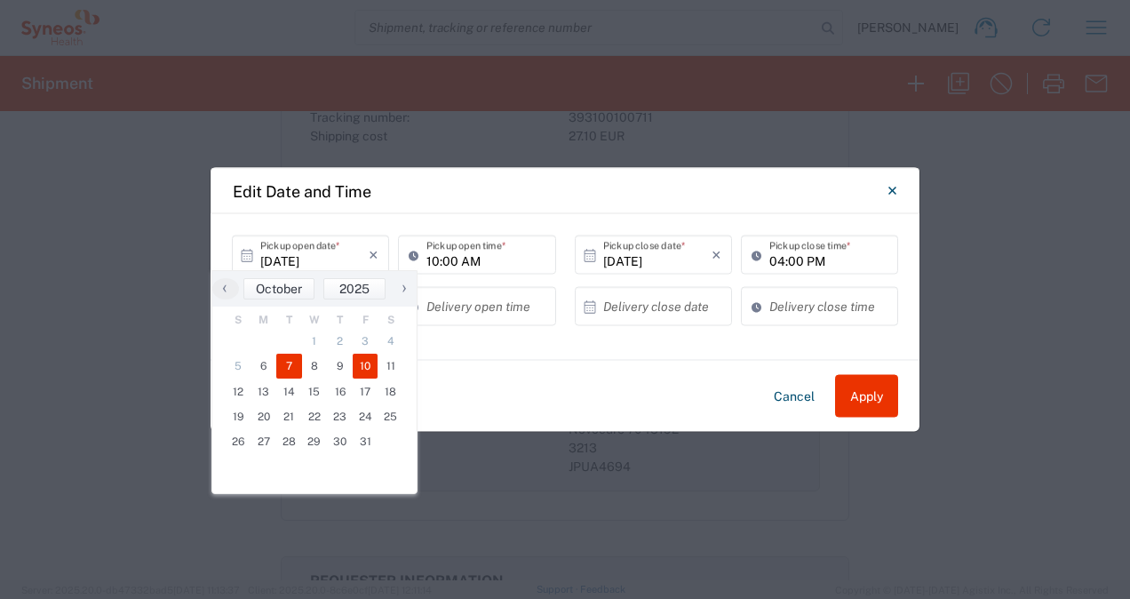
click at [287, 367] on span "7" at bounding box center [289, 366] width 26 height 25
type input "[DATE]"
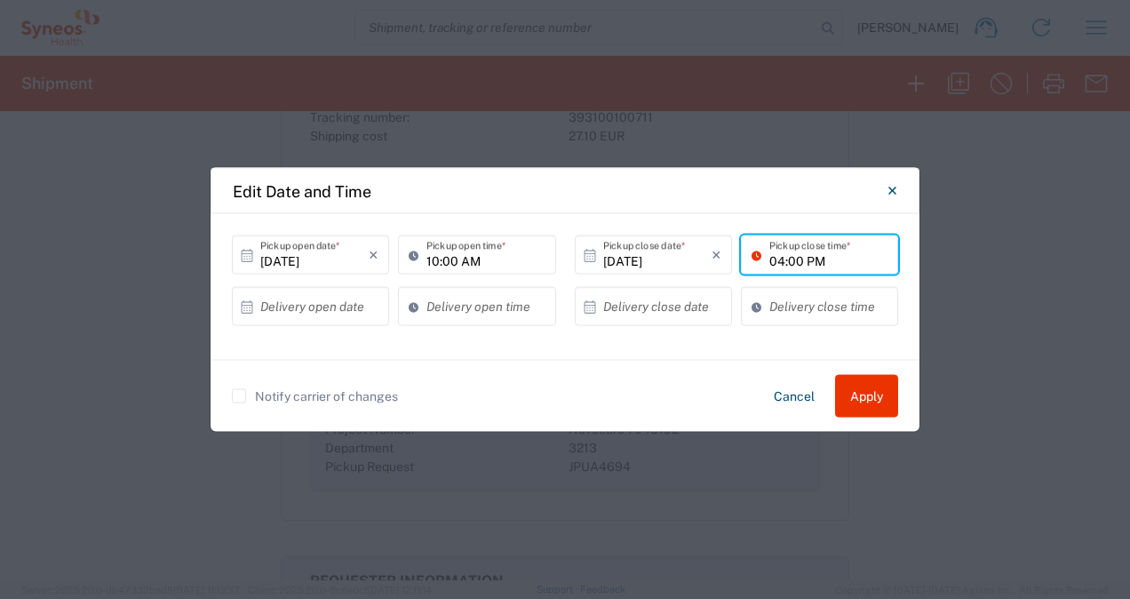
click at [789, 260] on input "04:00 PM" at bounding box center [829, 254] width 118 height 31
type input "02:00 PM"
click at [858, 397] on button "Apply" at bounding box center [866, 396] width 63 height 43
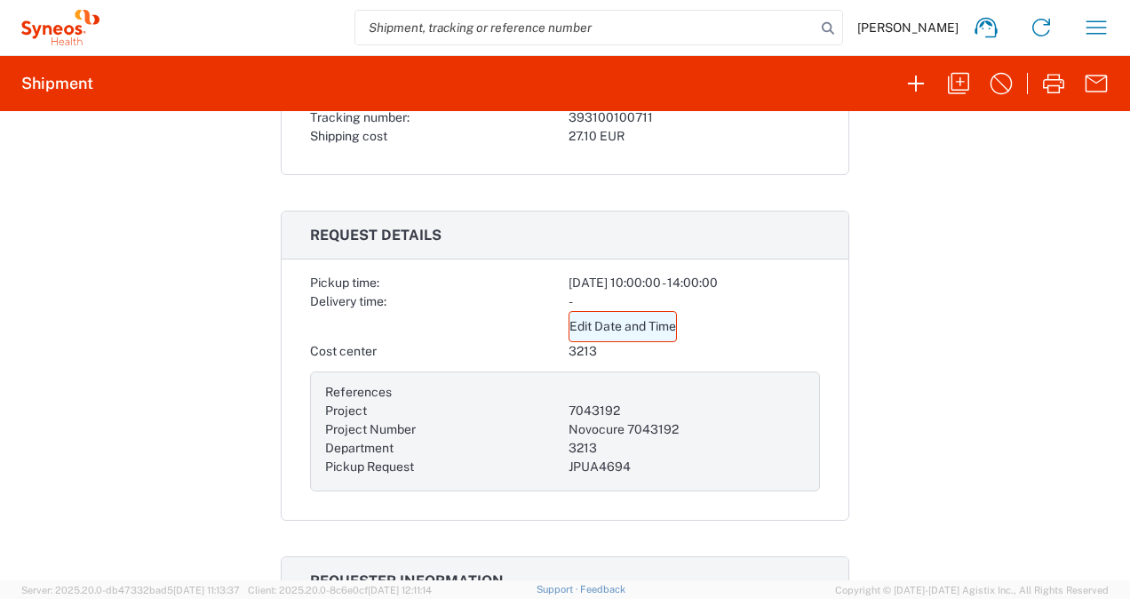
click at [620, 319] on link "Edit Date and Time" at bounding box center [623, 326] width 108 height 31
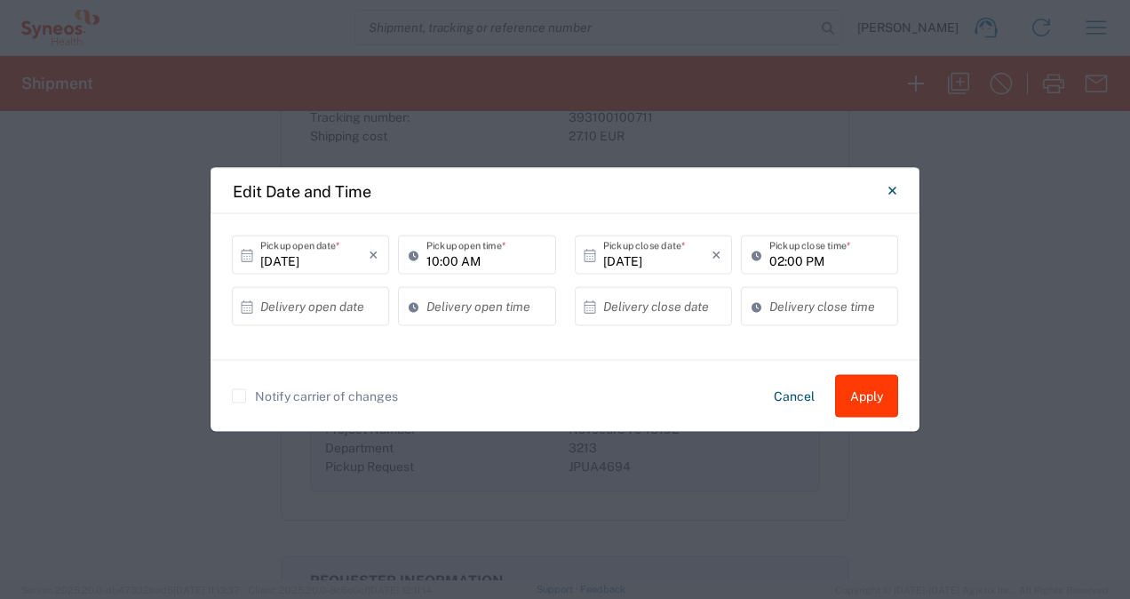
click at [864, 399] on button "Apply" at bounding box center [866, 396] width 63 height 43
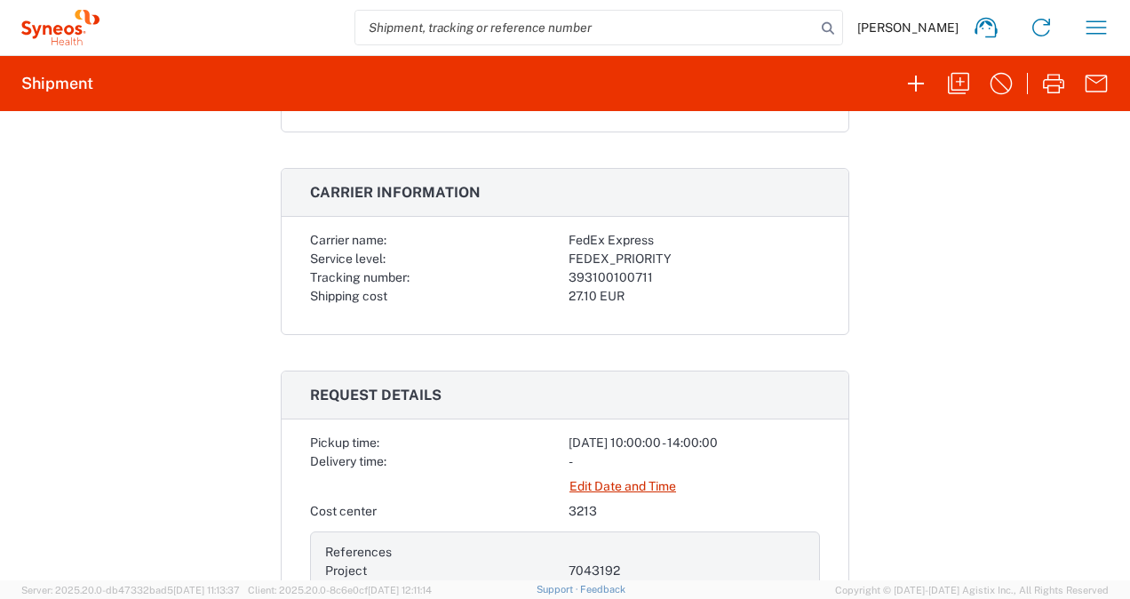
scroll to position [267, 0]
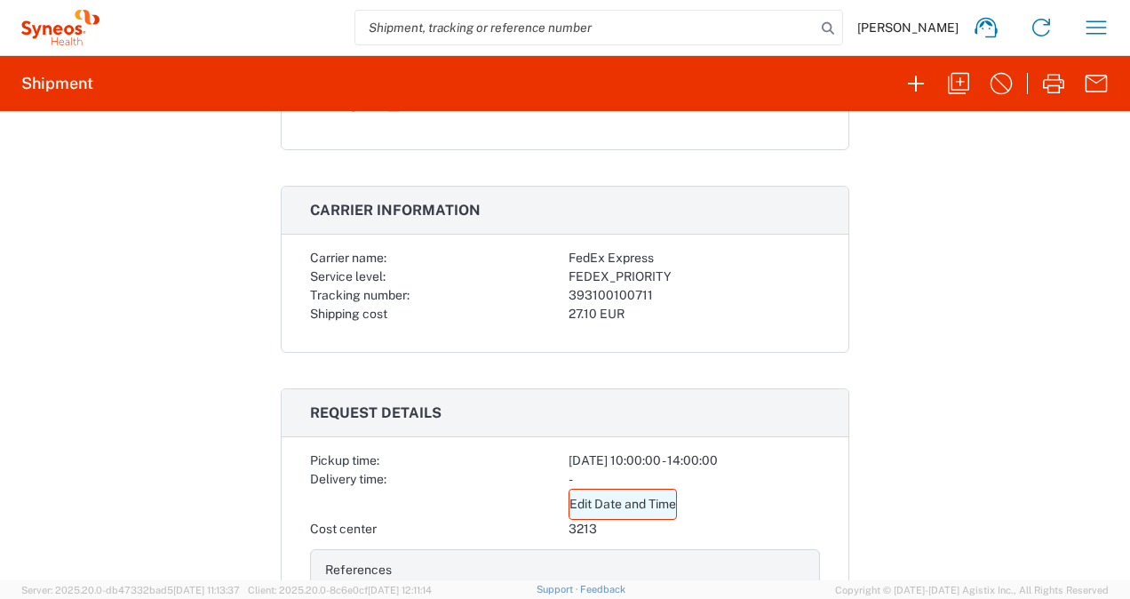
click at [627, 499] on link "Edit Date and Time" at bounding box center [623, 504] width 108 height 31
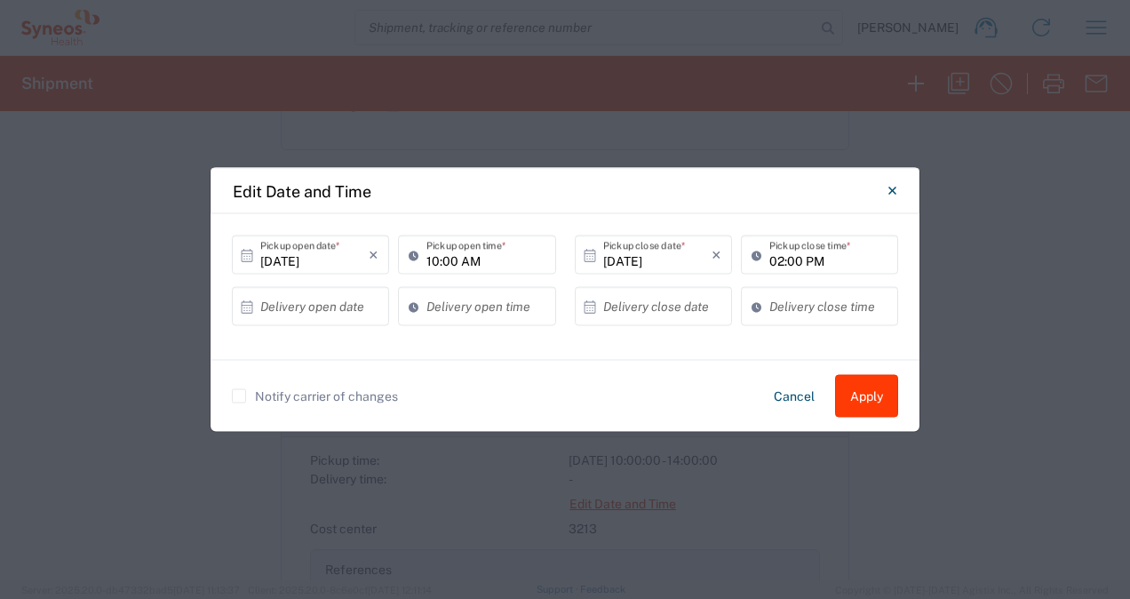
click at [864, 398] on button "Apply" at bounding box center [866, 396] width 63 height 43
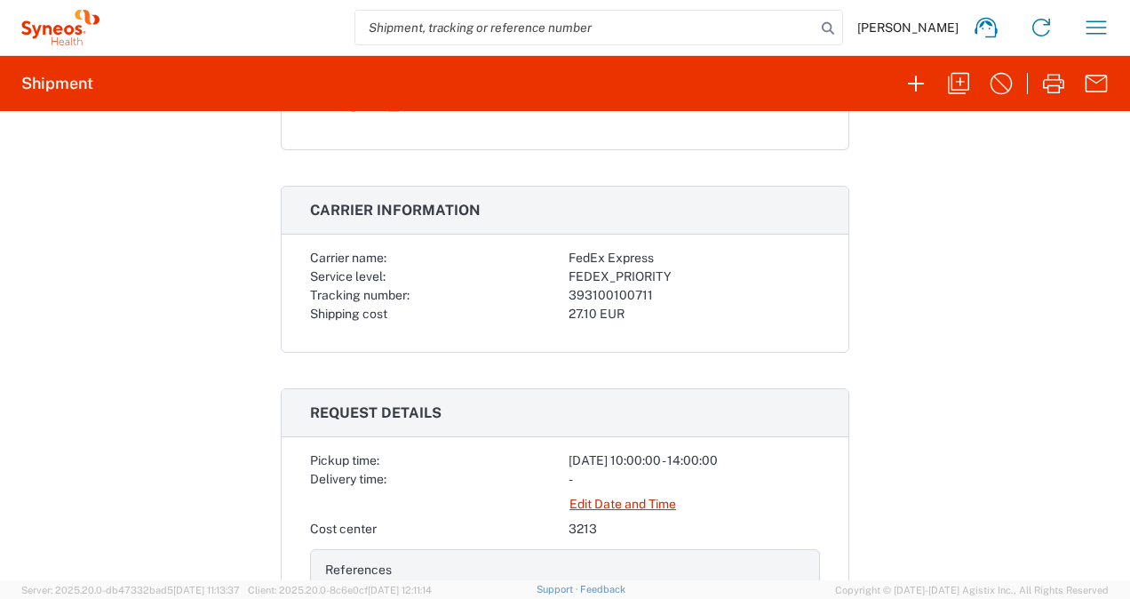
scroll to position [0, 0]
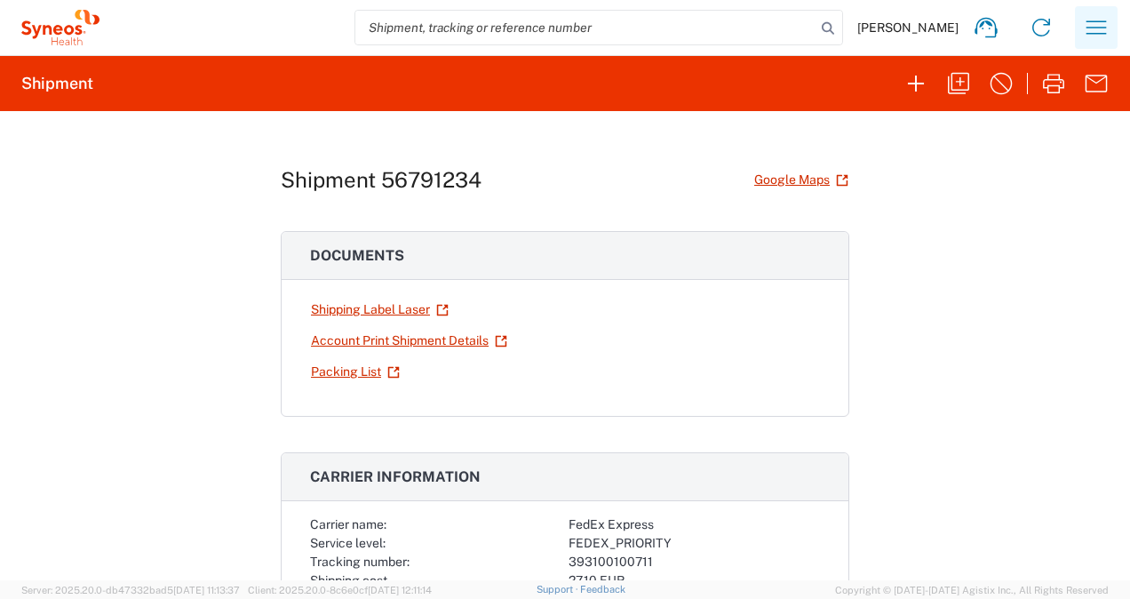
click at [1093, 27] on icon "button" at bounding box center [1097, 26] width 20 height 13
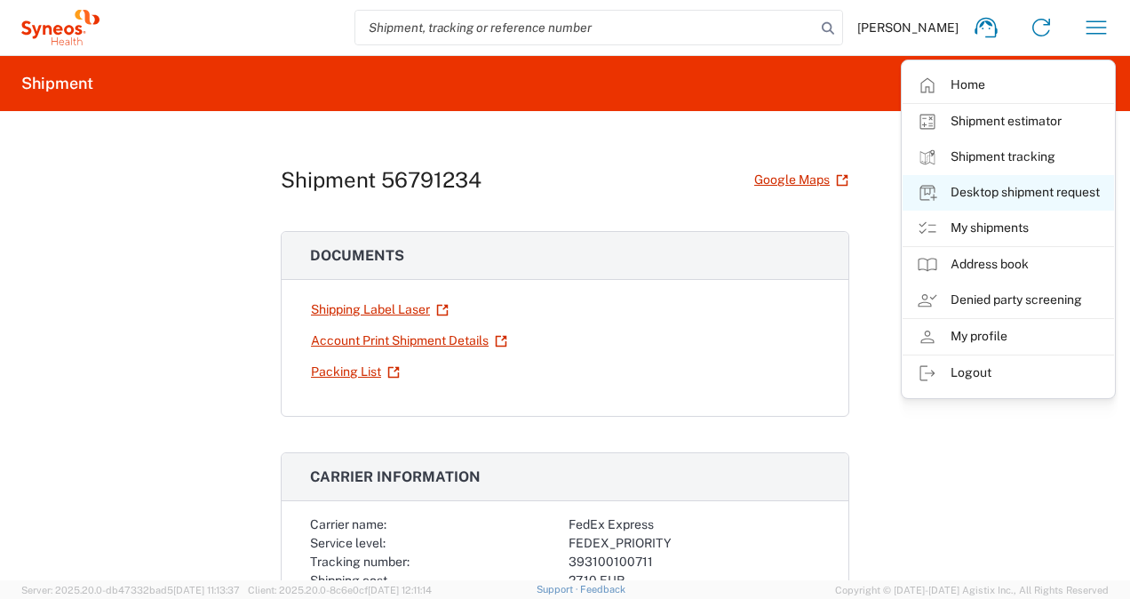
click at [976, 194] on link "Desktop shipment request" at bounding box center [1009, 193] width 212 height 36
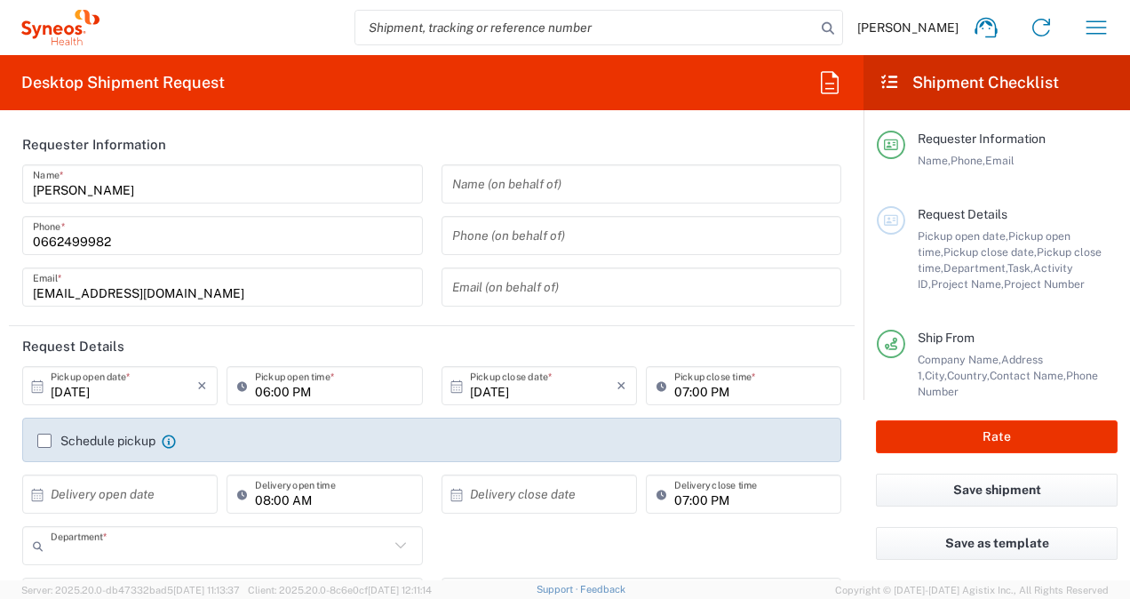
type input "3213"
type input "Île-de-France"
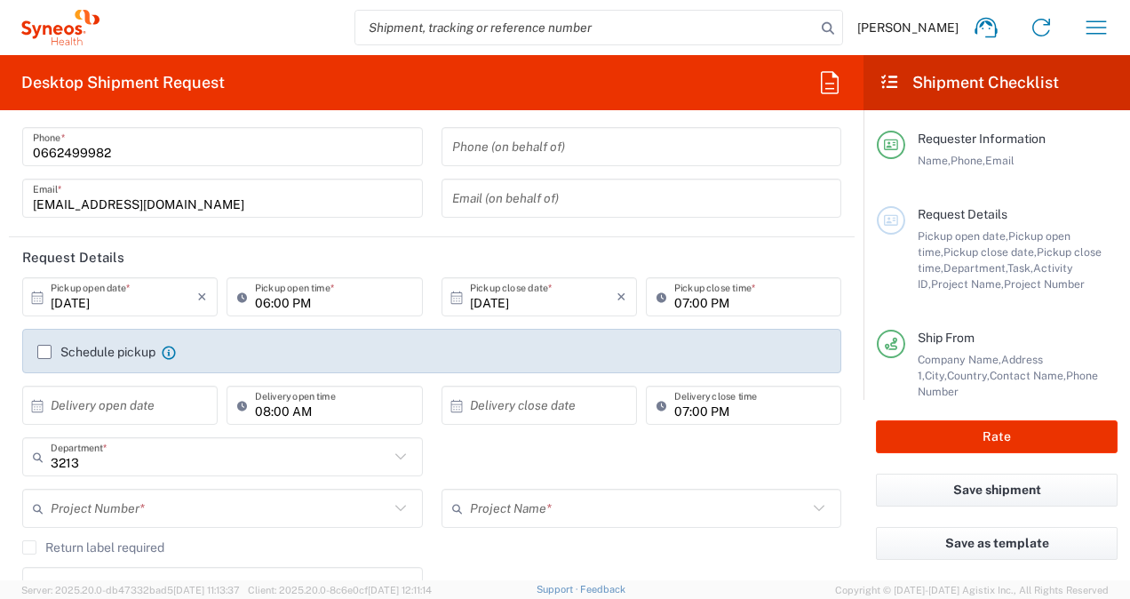
click at [110, 301] on input "[DATE]" at bounding box center [124, 297] width 147 height 31
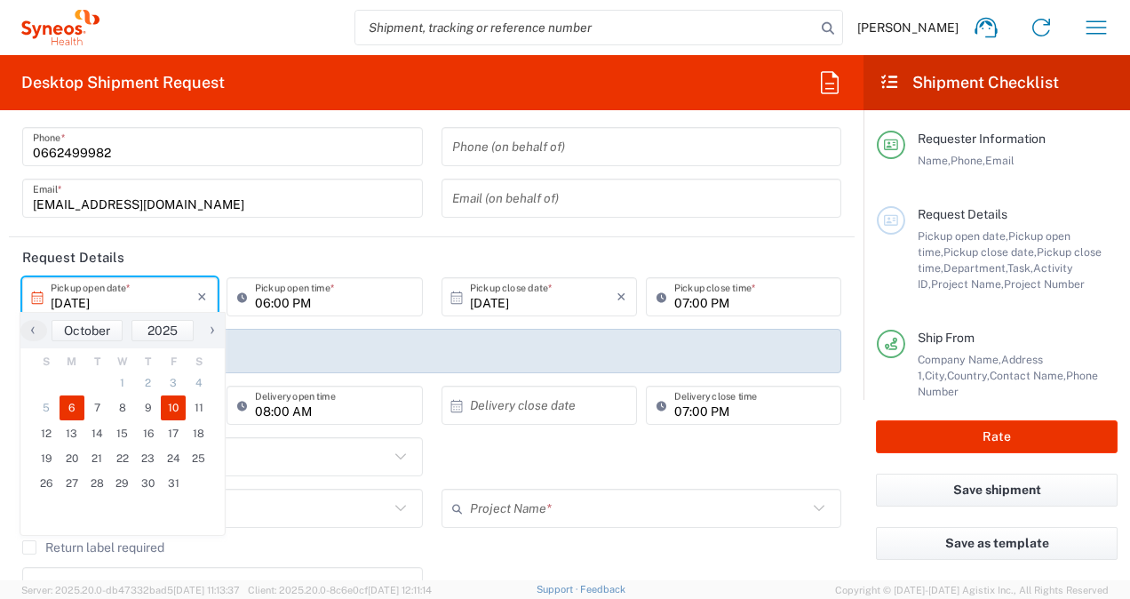
click at [173, 407] on span "10" at bounding box center [174, 407] width 26 height 25
type input "[DATE]"
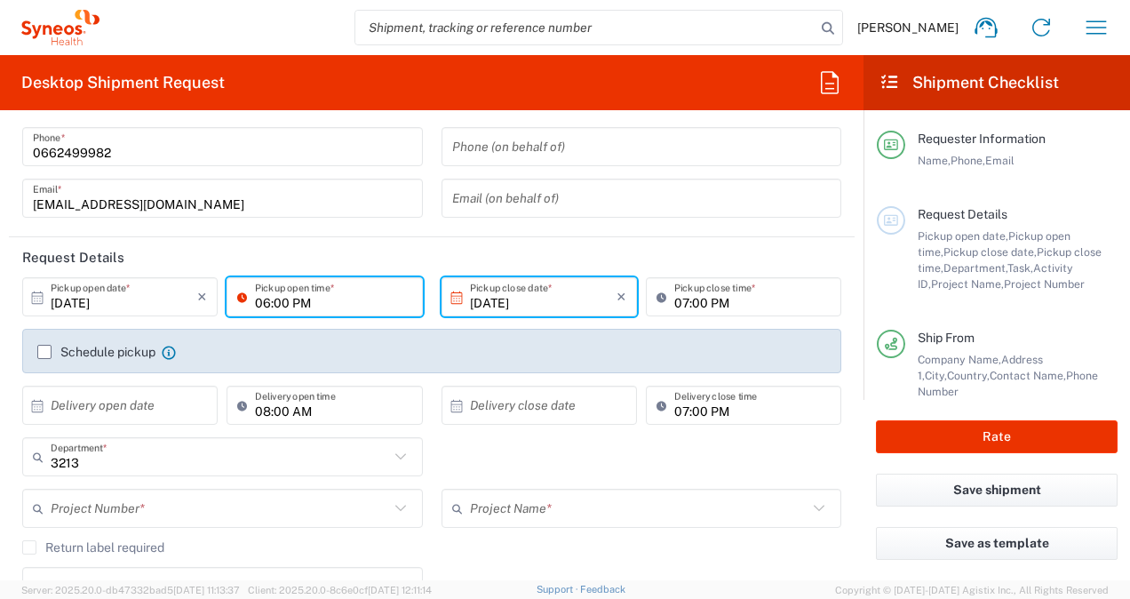
click at [270, 299] on input "06:00 PM" at bounding box center [333, 297] width 156 height 31
click at [307, 301] on input "10:00 PM" at bounding box center [333, 297] width 156 height 31
type input "10:00AM"
click at [487, 300] on input "[DATE]" at bounding box center [543, 297] width 147 height 31
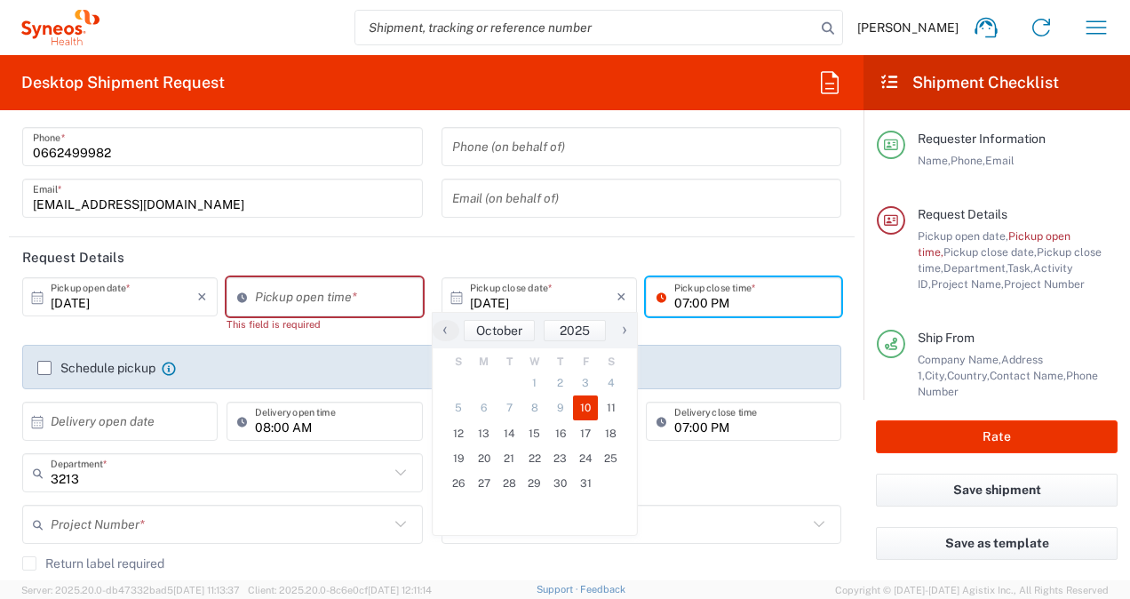
click at [677, 299] on input "07:00 PM" at bounding box center [753, 297] width 156 height 31
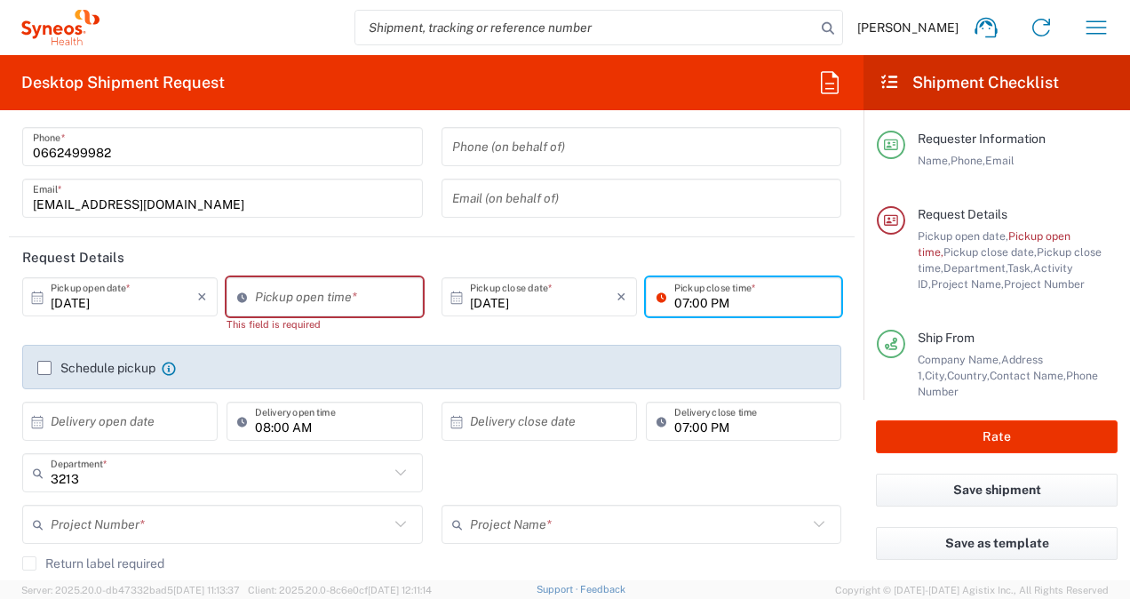
click at [677, 300] on input "07:00 PM" at bounding box center [753, 297] width 156 height 31
type input "04:00 PM"
click at [563, 332] on div "[DATE] × Pickup close date * Cancel Apply 04:00 PM Pickup close time *" at bounding box center [641, 311] width 419 height 68
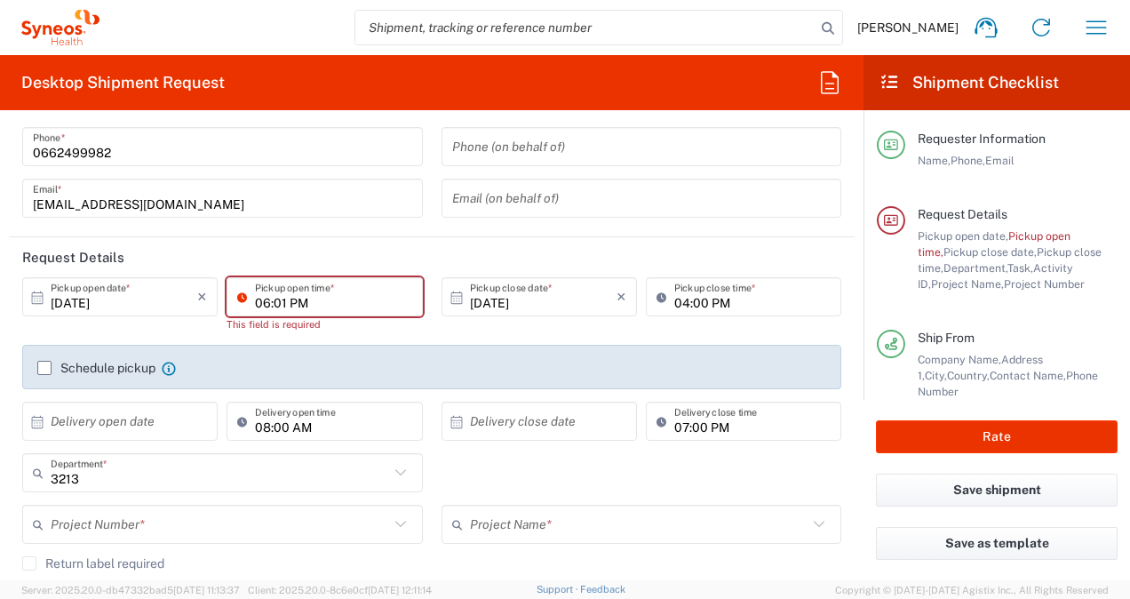
click at [306, 298] on input "06:01 PM" at bounding box center [333, 297] width 156 height 31
click at [281, 302] on input "10:01 PM" at bounding box center [333, 297] width 156 height 31
click at [279, 305] on input "10:01 PM" at bounding box center [333, 297] width 156 height 31
click at [297, 309] on input "10:0 PM" at bounding box center [333, 297] width 156 height 31
type input "10:0 AM"
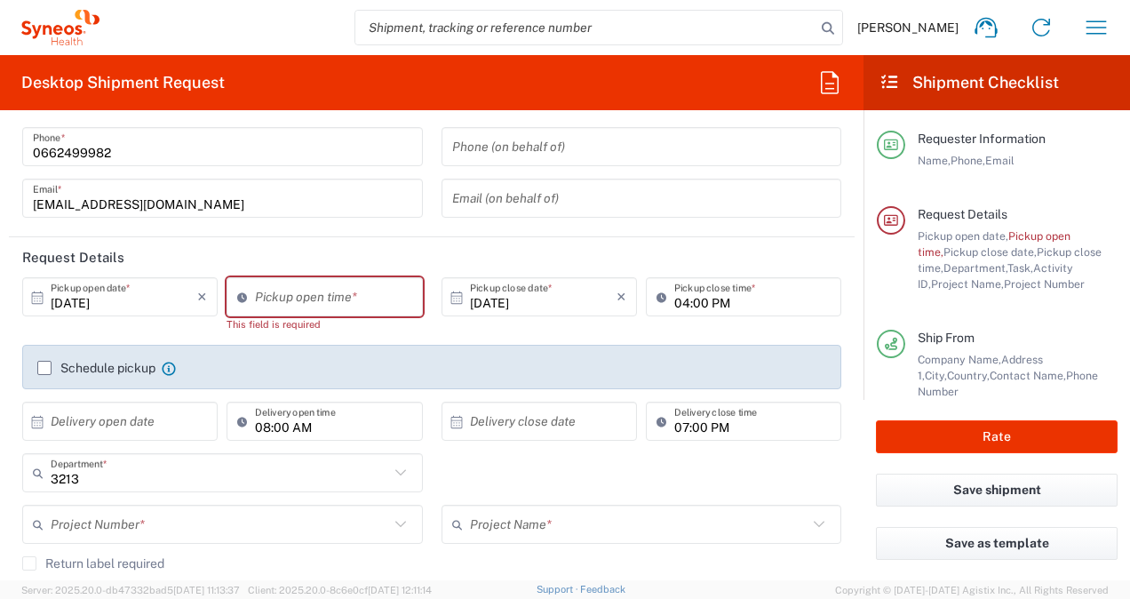
click at [435, 336] on div "[DATE] × Pickup close date * Cancel Apply 04:00 PM Pickup close time *" at bounding box center [641, 311] width 419 height 68
click at [276, 291] on input "06:01 PM" at bounding box center [333, 297] width 156 height 31
click at [370, 300] on input "06:01 PM" at bounding box center [333, 297] width 156 height 31
click at [273, 301] on input "06:01 PM" at bounding box center [333, 297] width 156 height 31
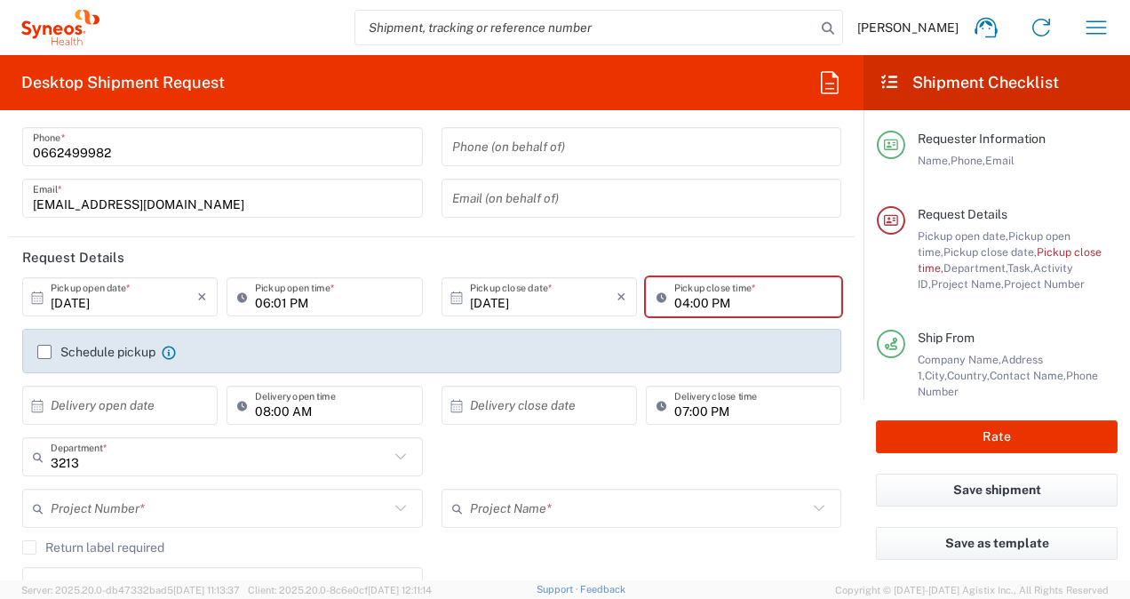
click at [238, 295] on icon at bounding box center [246, 297] width 18 height 28
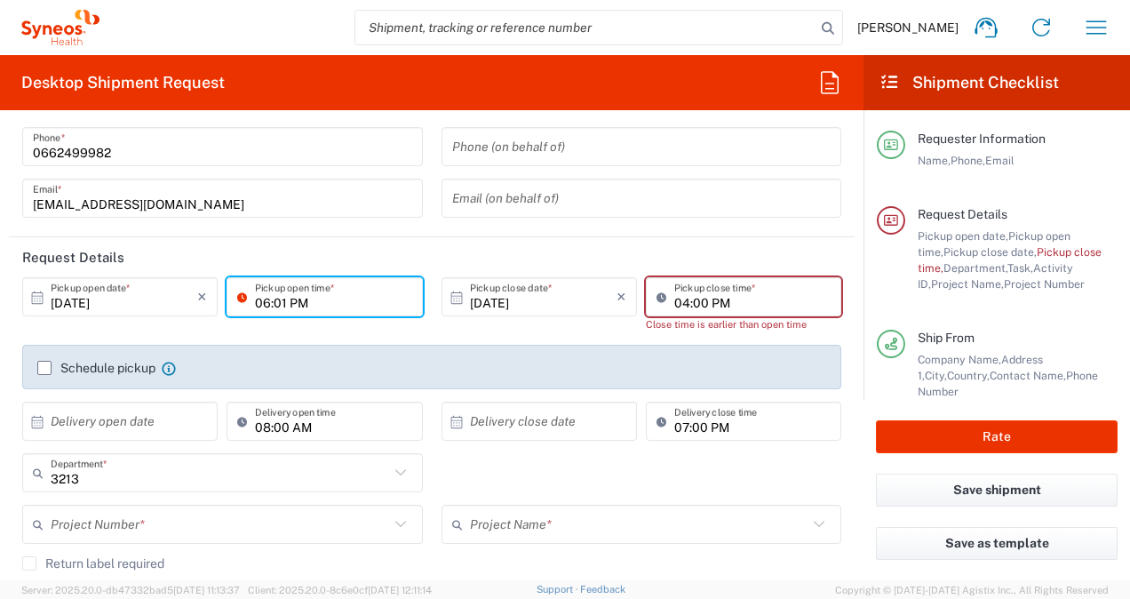
click at [291, 302] on input "06:01 PM" at bounding box center [333, 297] width 156 height 31
click at [311, 301] on input "06:01 PM" at bounding box center [333, 297] width 156 height 31
click at [283, 302] on input "06:01AM" at bounding box center [333, 297] width 156 height 31
click at [263, 301] on input "06:01AM" at bounding box center [333, 297] width 156 height 31
click at [277, 306] on input "10:01AM" at bounding box center [333, 297] width 156 height 31
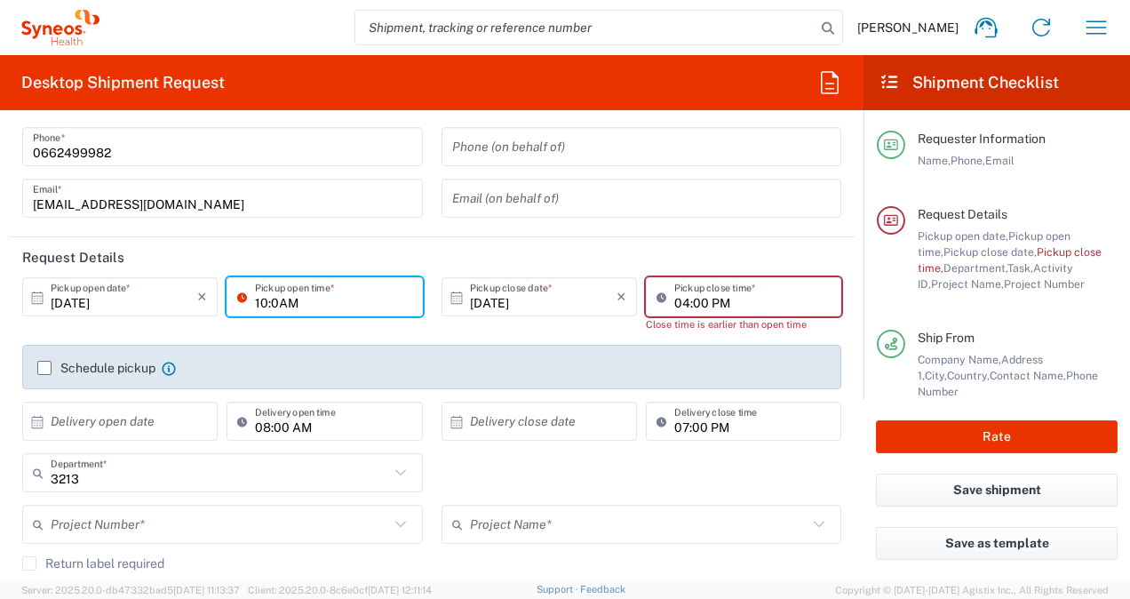
drag, startPoint x: 292, startPoint y: 299, endPoint x: 326, endPoint y: 309, distance: 35.2
click at [293, 299] on input "10:0AM" at bounding box center [333, 297] width 156 height 31
type input "10:0AM"
click at [542, 300] on input "[DATE]" at bounding box center [543, 297] width 147 height 31
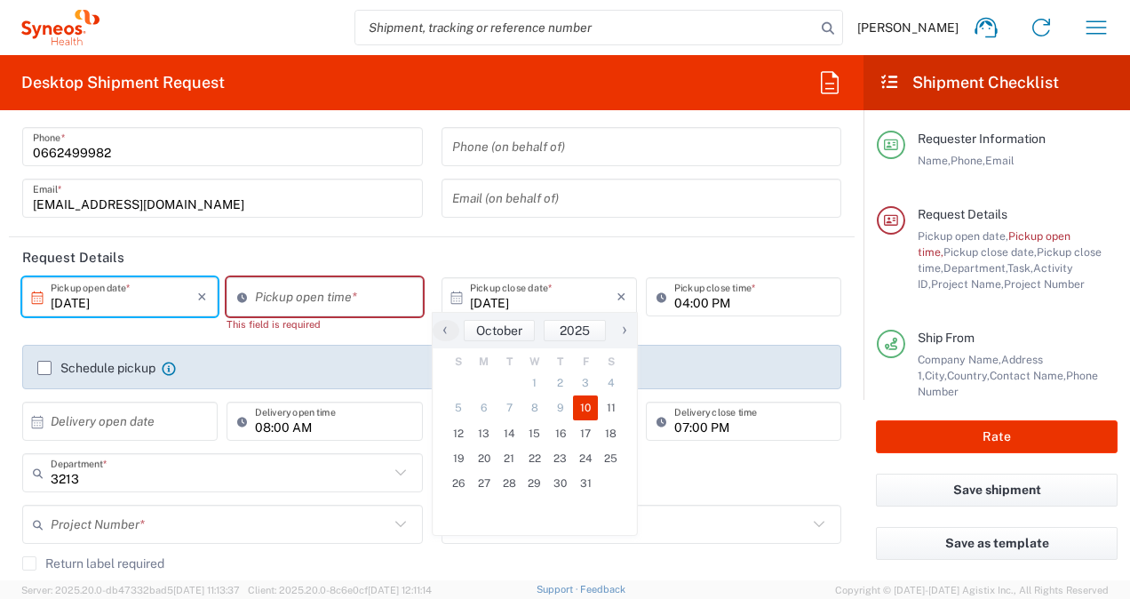
click at [138, 300] on input "[DATE]" at bounding box center [124, 297] width 147 height 31
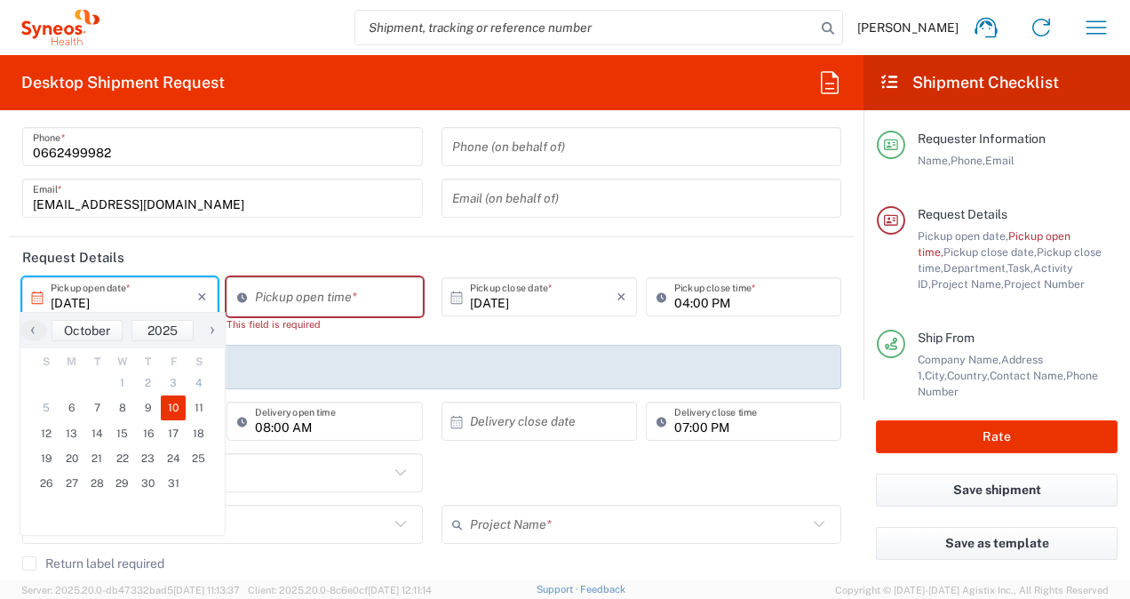
click at [171, 409] on span "10" at bounding box center [174, 407] width 26 height 25
click at [279, 291] on input "06:02 PM" at bounding box center [333, 297] width 156 height 31
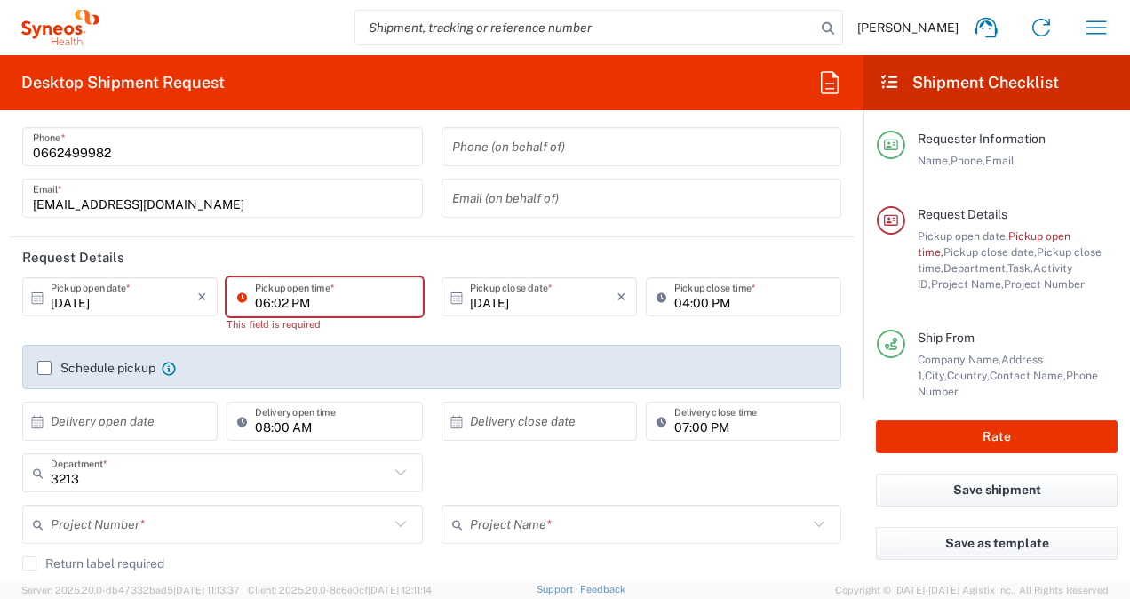
click at [379, 295] on input "06:02 PM" at bounding box center [333, 297] width 156 height 31
click at [267, 300] on input "06:02 AM" at bounding box center [333, 297] width 156 height 31
click at [308, 302] on input "10:02 AM" at bounding box center [333, 297] width 156 height 31
type input "10:02 AM"
click at [295, 329] on div "This field is required" at bounding box center [325, 324] width 196 height 16
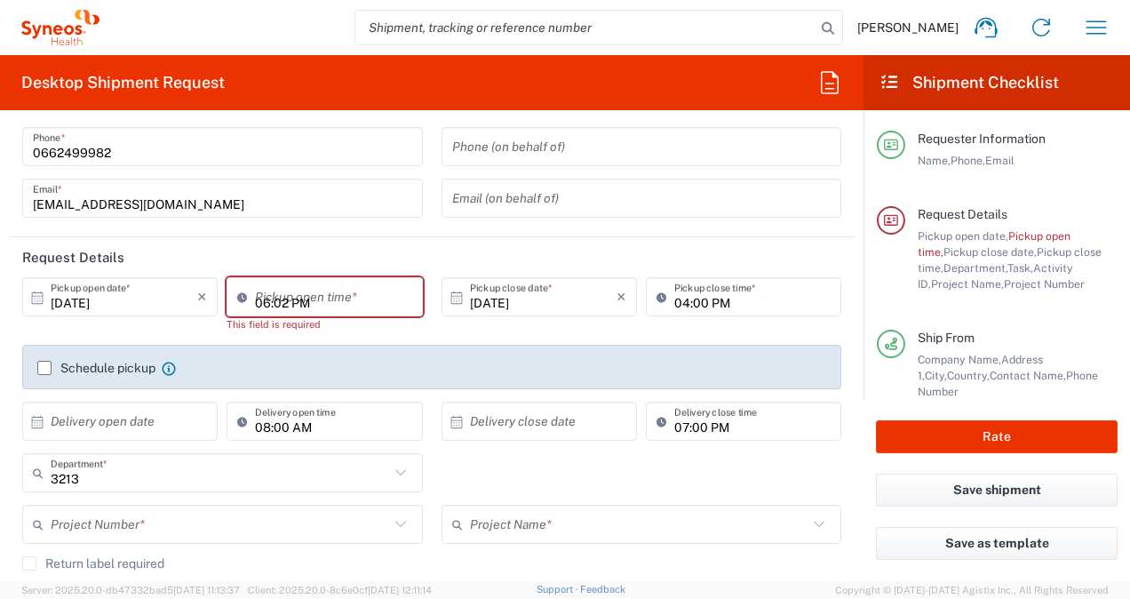
click at [299, 297] on input "06:02 PM" at bounding box center [333, 297] width 156 height 31
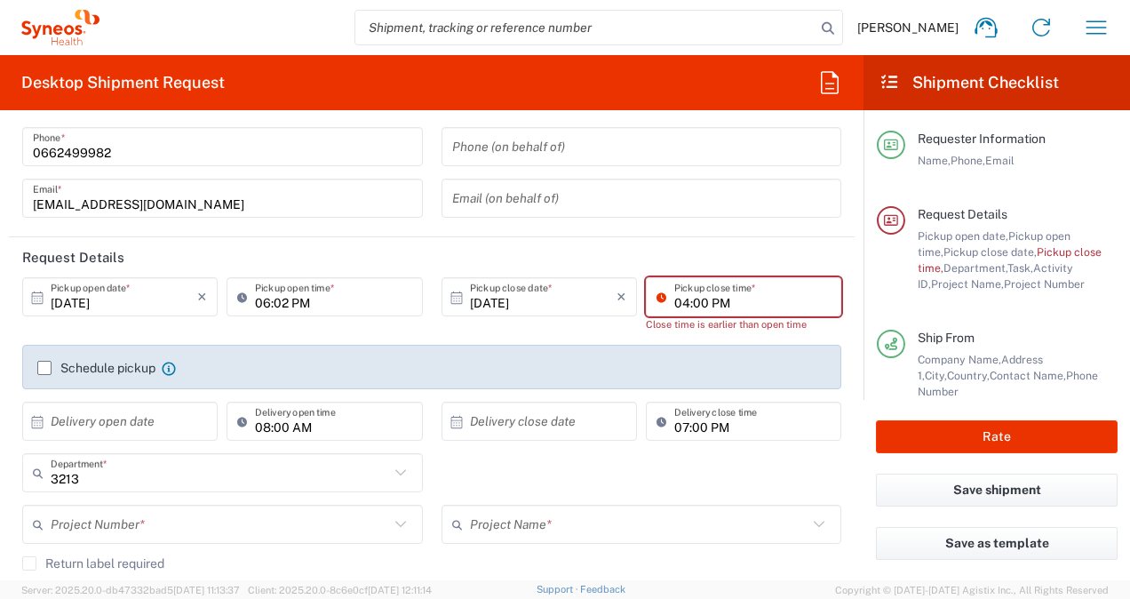
click at [727, 299] on input "04:00 PM" at bounding box center [753, 297] width 156 height 31
click at [283, 299] on input "06:02 PM" at bounding box center [333, 297] width 156 height 31
click at [279, 297] on input "10:02 PM" at bounding box center [333, 297] width 156 height 31
type input "10:00AM"
click at [237, 299] on icon at bounding box center [246, 297] width 18 height 28
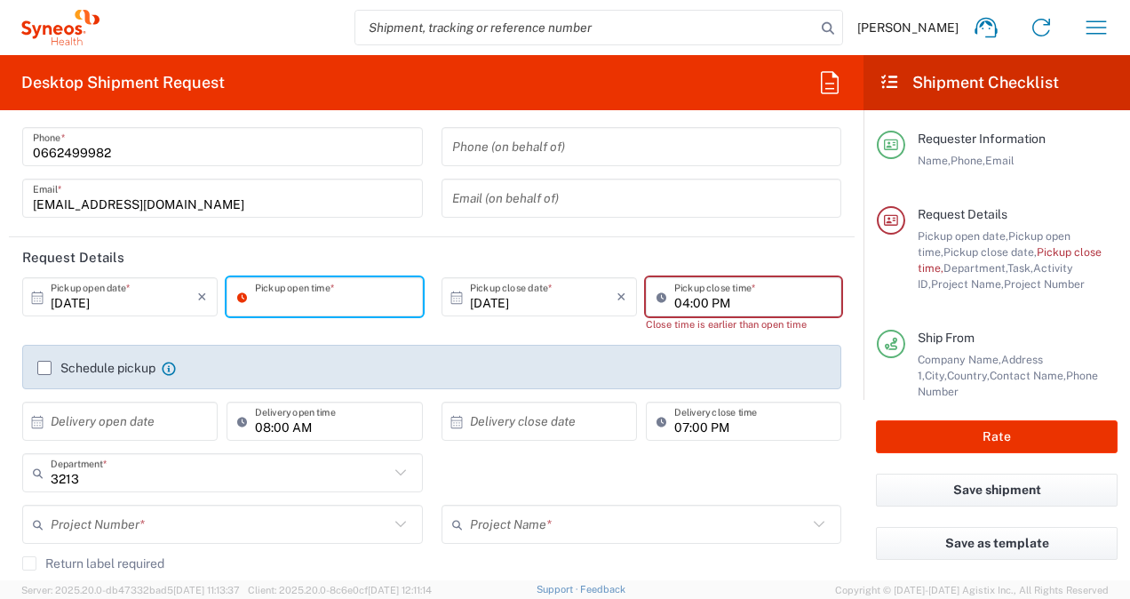
type input "06:03 PM"
click at [723, 298] on input "04:00 PM" at bounding box center [753, 297] width 156 height 31
click at [745, 299] on input "04:00 PM" at bounding box center [753, 297] width 156 height 31
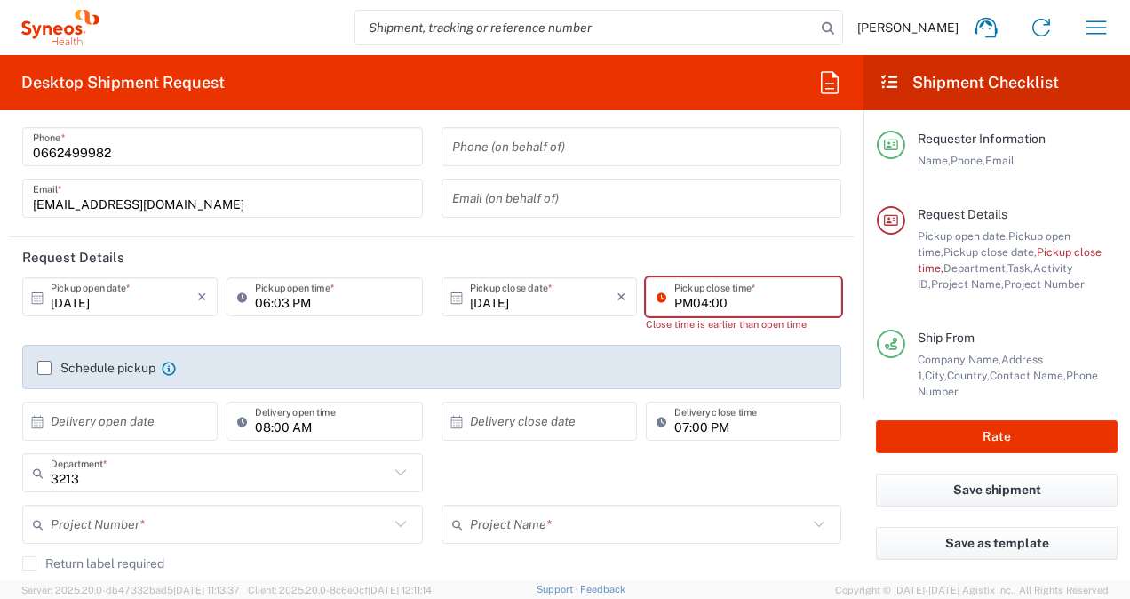
click at [759, 295] on input "PM04:00" at bounding box center [753, 297] width 156 height 31
click at [759, 291] on input "PM00 4:0" at bounding box center [753, 297] width 156 height 31
type input "P"
click at [592, 339] on div "[DATE] × Pickup close date * Cancel Apply" at bounding box center [539, 311] width 204 height 68
click at [283, 303] on input "06:03 PM" at bounding box center [333, 297] width 156 height 31
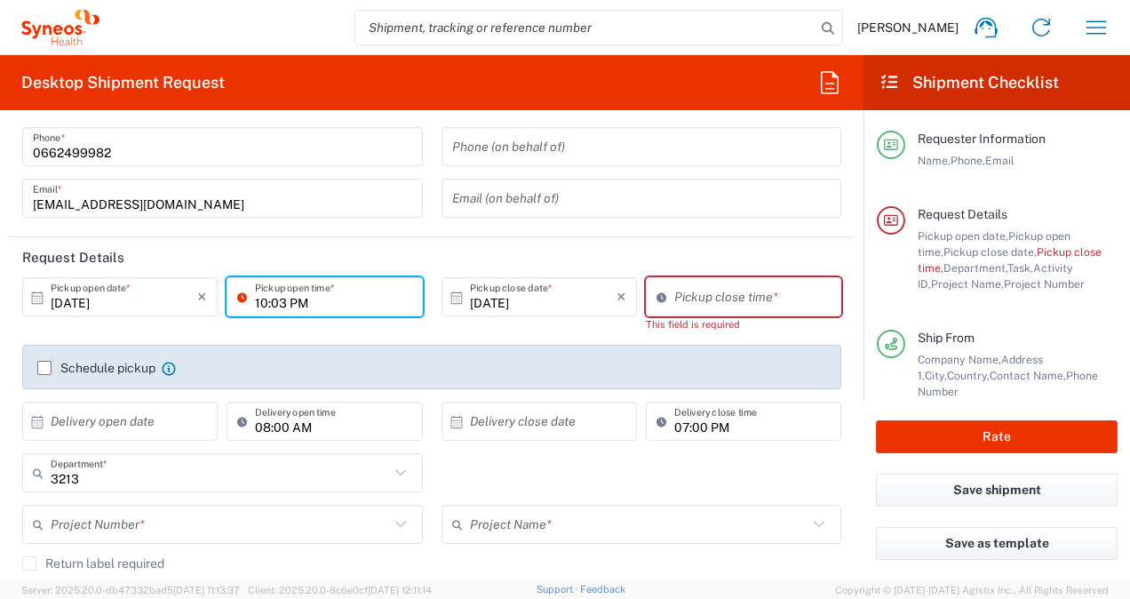
click at [282, 304] on input "10:03 PM" at bounding box center [333, 297] width 156 height 31
click at [293, 302] on input "10:00 PM" at bounding box center [333, 297] width 156 height 31
type input "10:00 AM"
click at [675, 302] on input at bounding box center [753, 297] width 156 height 31
click at [679, 302] on input at bounding box center [753, 297] width 156 height 31
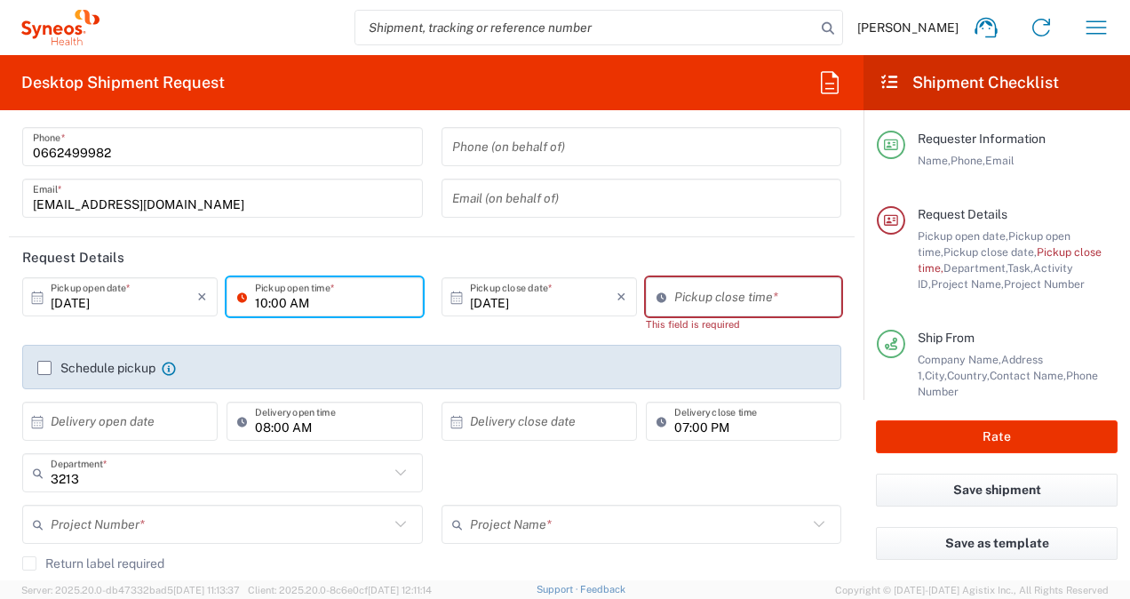
click at [682, 302] on input at bounding box center [753, 297] width 156 height 31
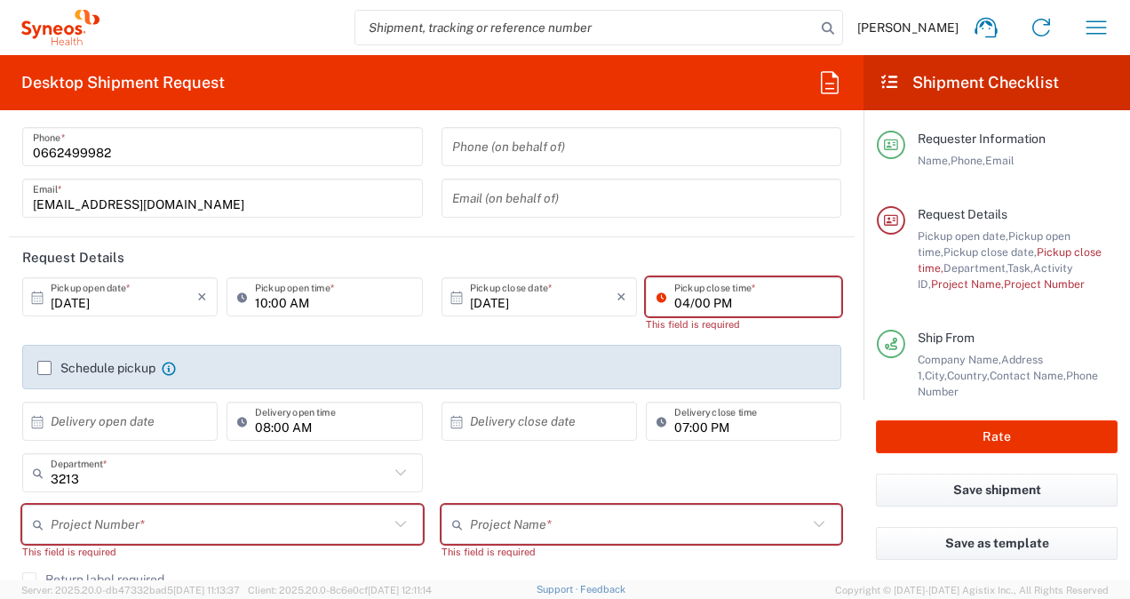
click at [682, 300] on input "04/00 PM" at bounding box center [753, 297] width 156 height 31
click at [685, 303] on input "04/00 PM" at bounding box center [753, 297] width 156 height 31
type input "04/: PM"
click at [634, 375] on agx-checkbox-control "Schedule pickup When scheduling a pickup please be sure to meet the following c…" at bounding box center [431, 368] width 789 height 16
click at [679, 298] on input "06:03 PM" at bounding box center [753, 297] width 156 height 31
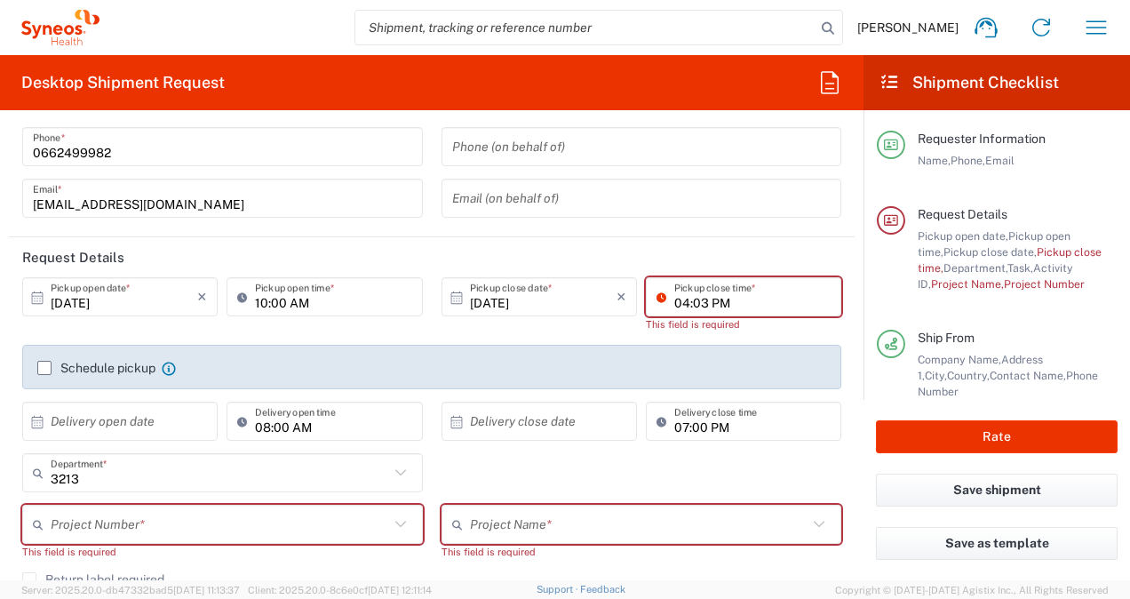
click at [694, 304] on input "04:03 PM" at bounding box center [753, 297] width 156 height 31
click at [795, 301] on input "04:0 PM" at bounding box center [753, 297] width 156 height 31
click at [757, 291] on input "04:0 PM" at bounding box center [753, 297] width 156 height 31
click at [689, 302] on input "04:0 PM" at bounding box center [753, 297] width 156 height 31
type input "04:00 PM"
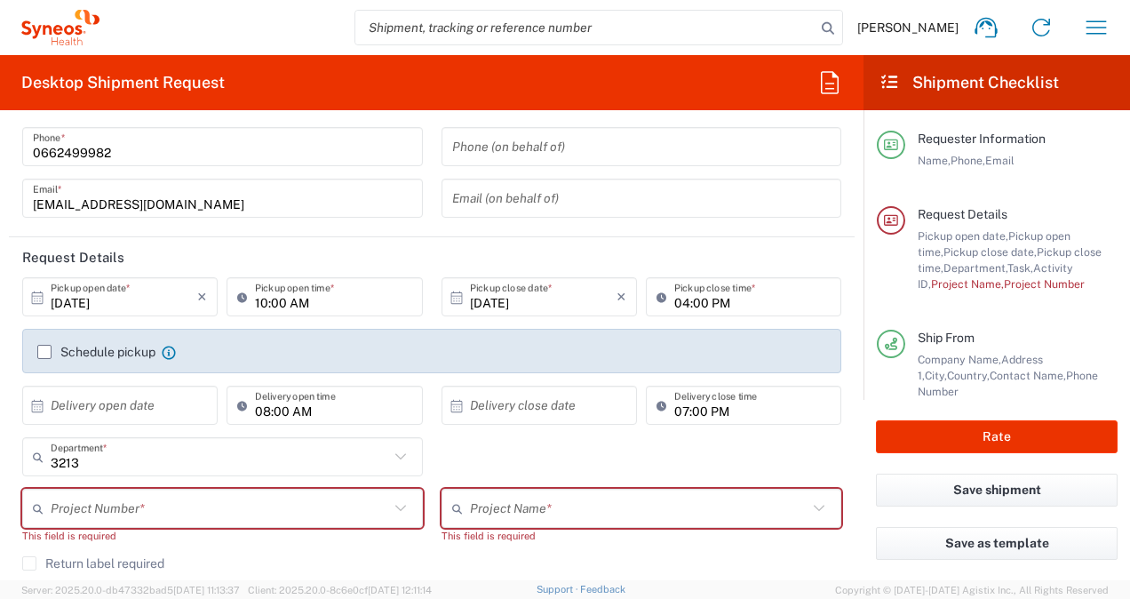
click at [707, 368] on div "Schedule pickup When scheduling a pickup please be sure to meet the following c…" at bounding box center [432, 358] width 808 height 28
click at [41, 353] on label "Schedule pickup" at bounding box center [96, 352] width 118 height 14
click at [44, 352] on input "Schedule pickup" at bounding box center [44, 352] width 0 height 0
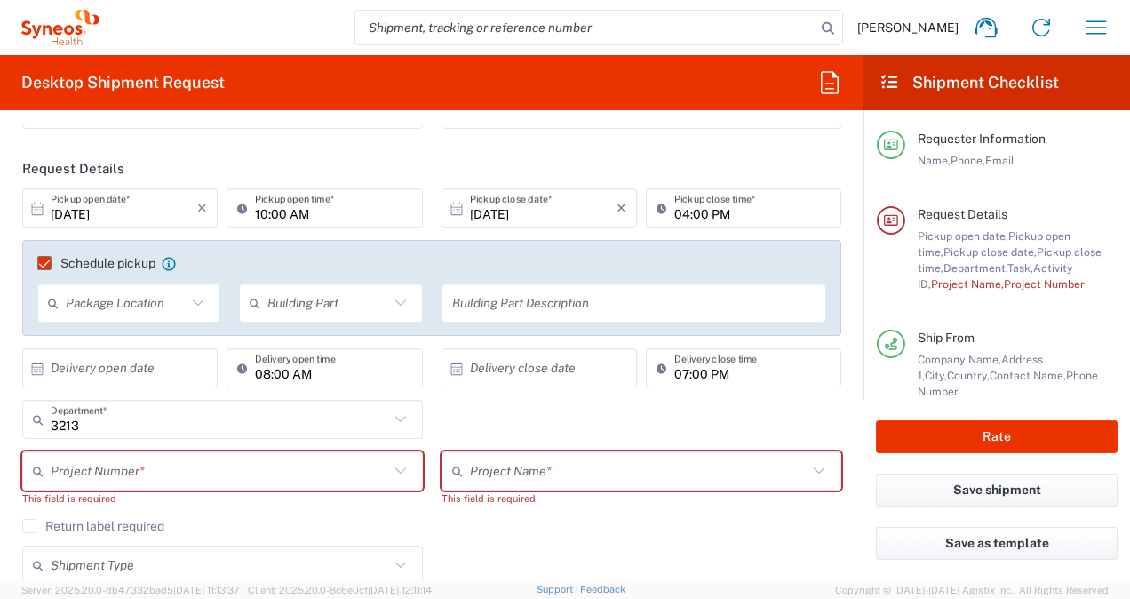
scroll to position [267, 0]
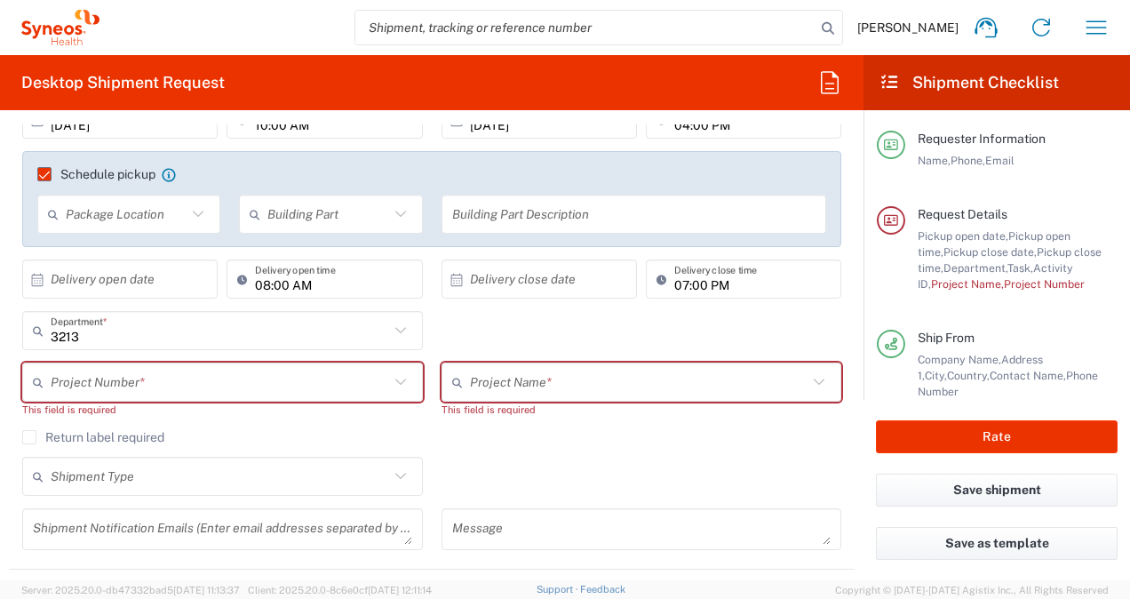
click at [148, 381] on input "text" at bounding box center [220, 382] width 339 height 31
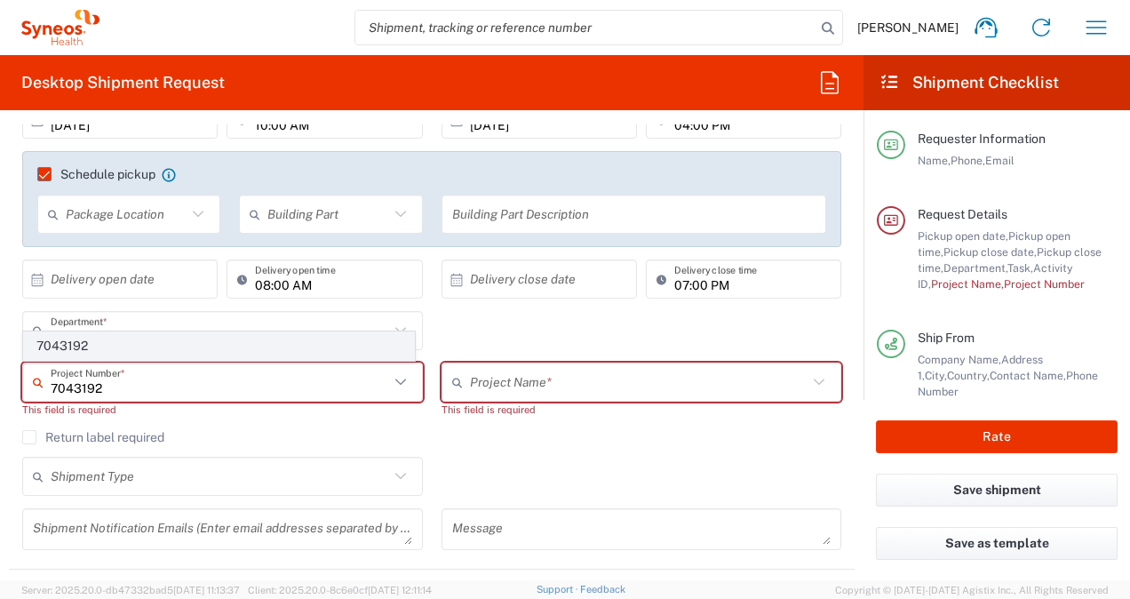
type input "7043192"
click at [148, 348] on span "7043192" at bounding box center [219, 346] width 390 height 28
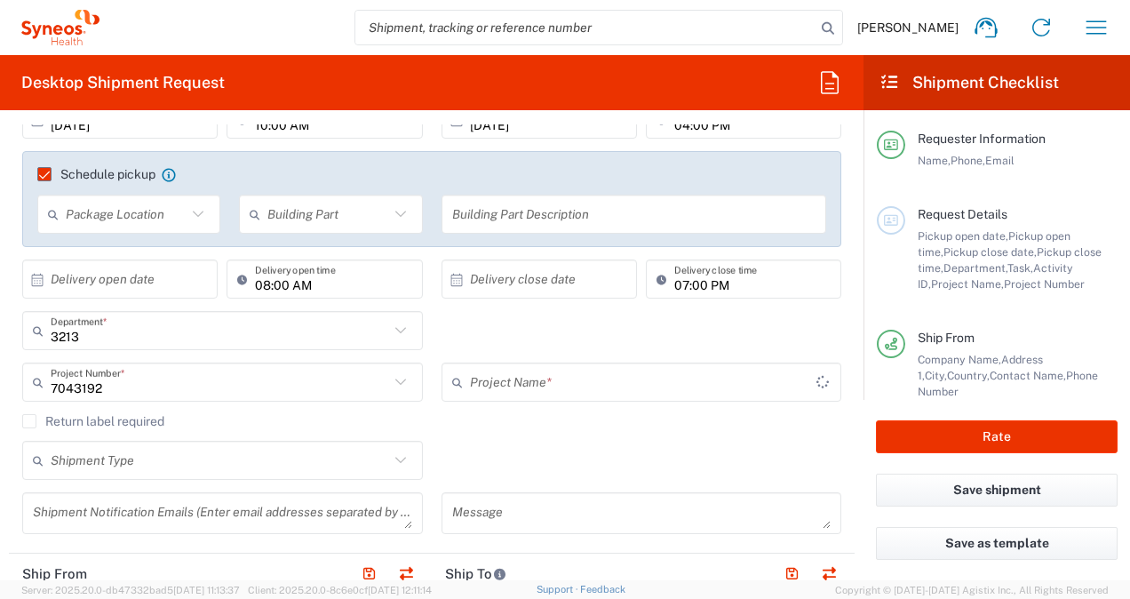
type input "Novocure 7043192"
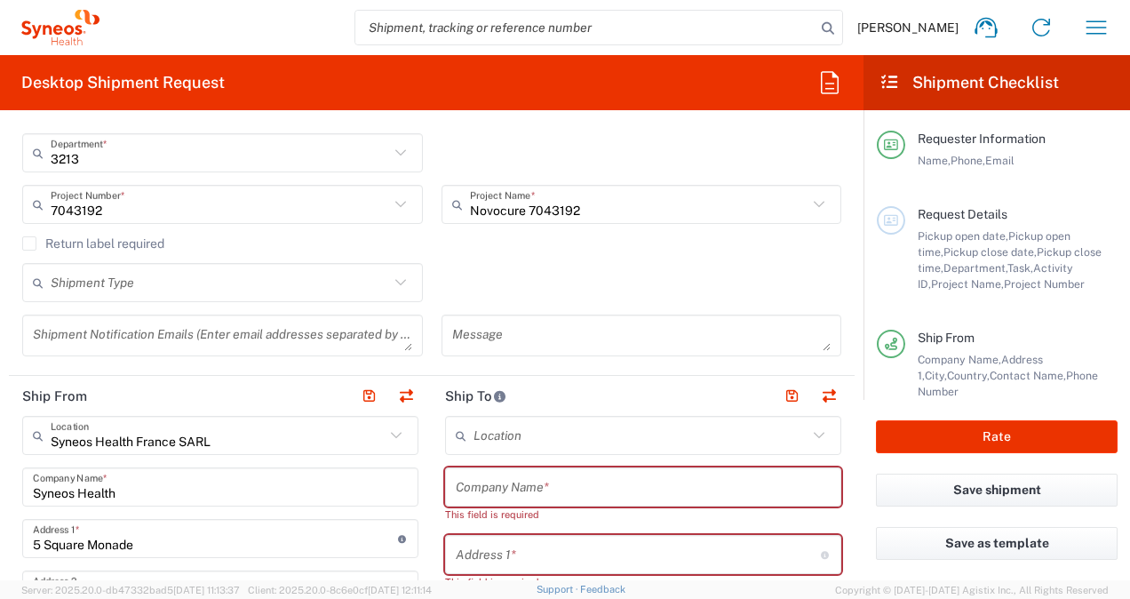
scroll to position [533, 0]
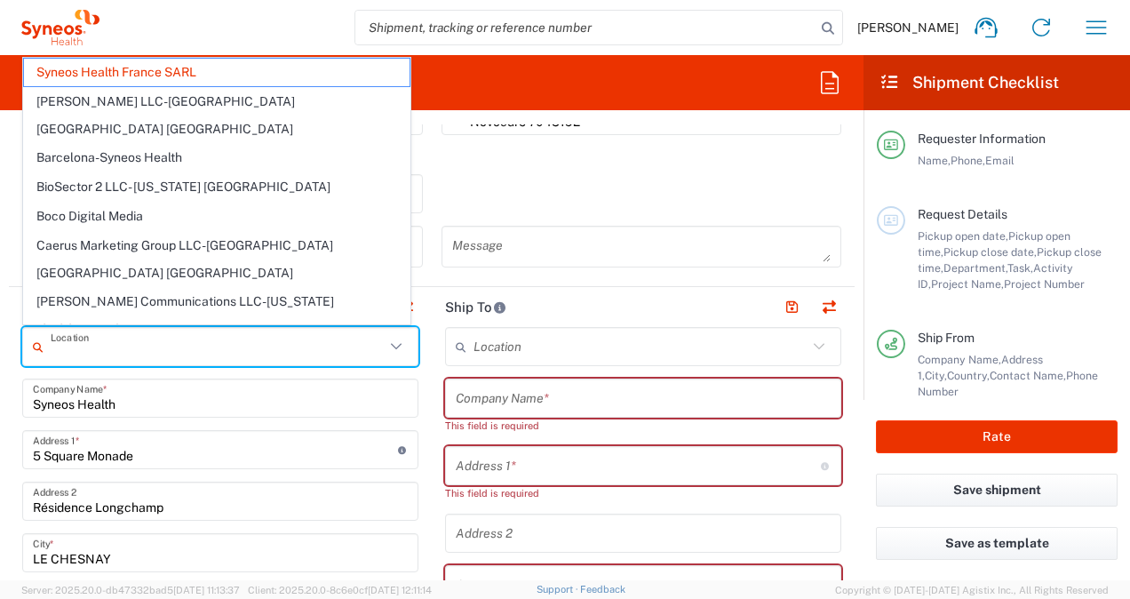
click at [236, 345] on input "text" at bounding box center [218, 346] width 334 height 31
click at [217, 401] on input "Syneos Health" at bounding box center [220, 398] width 375 height 31
type input "Syneos Health France SARL"
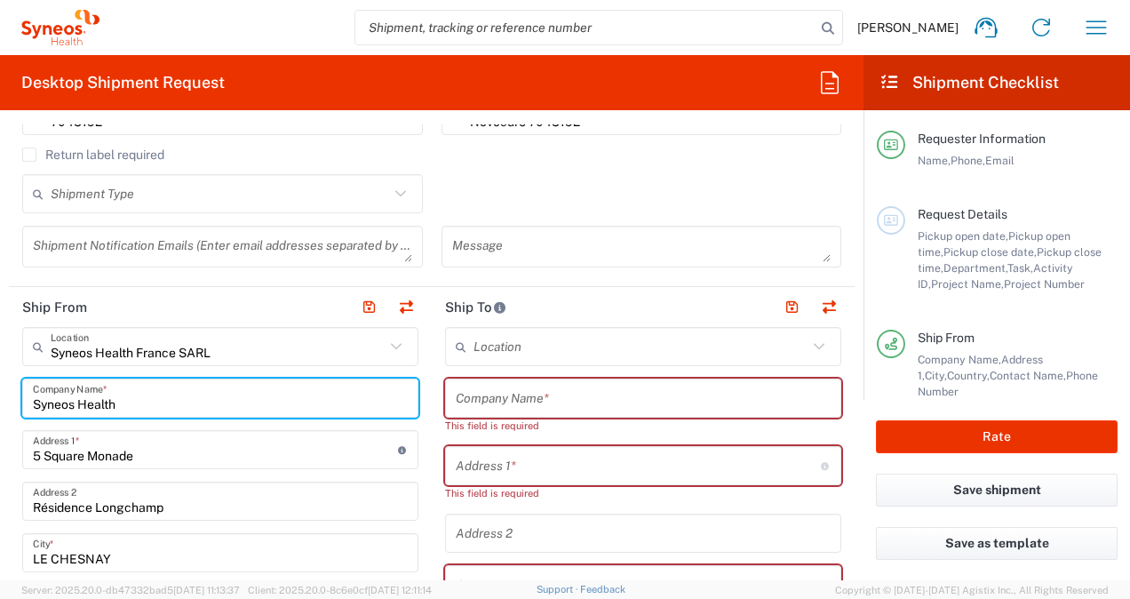
drag, startPoint x: 166, startPoint y: 391, endPoint x: 21, endPoint y: 400, distance: 145.1
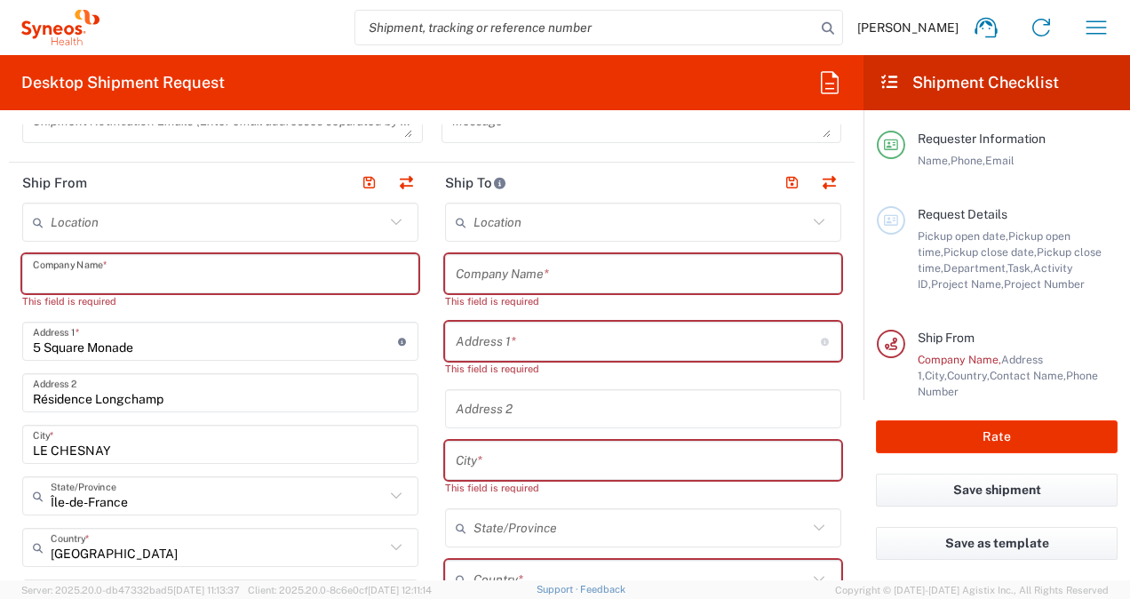
scroll to position [622, 0]
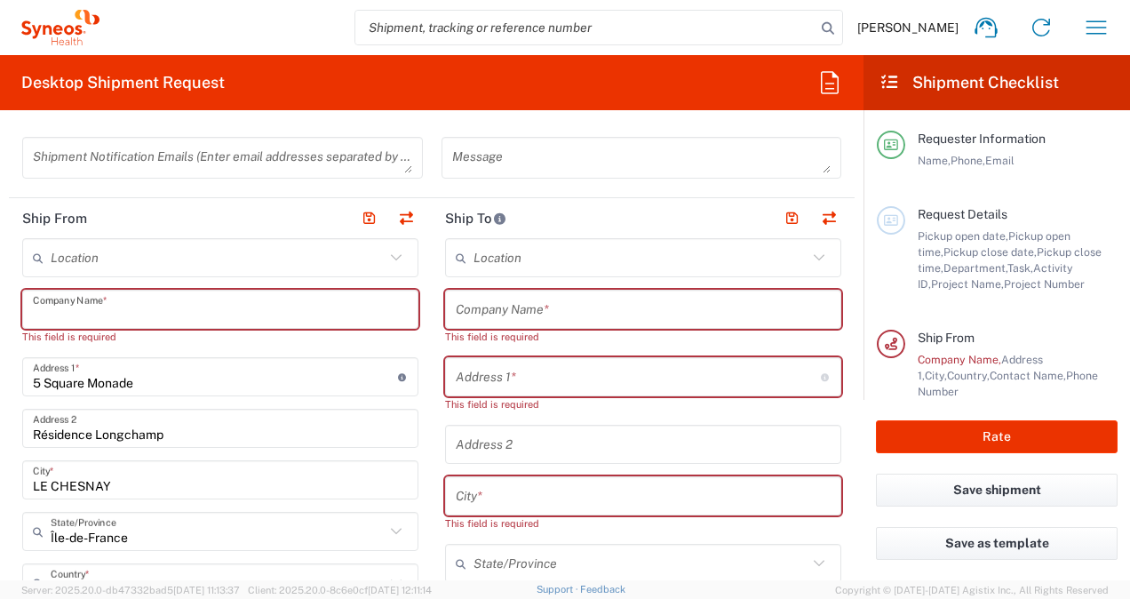
click at [182, 311] on input "text" at bounding box center [220, 309] width 375 height 31
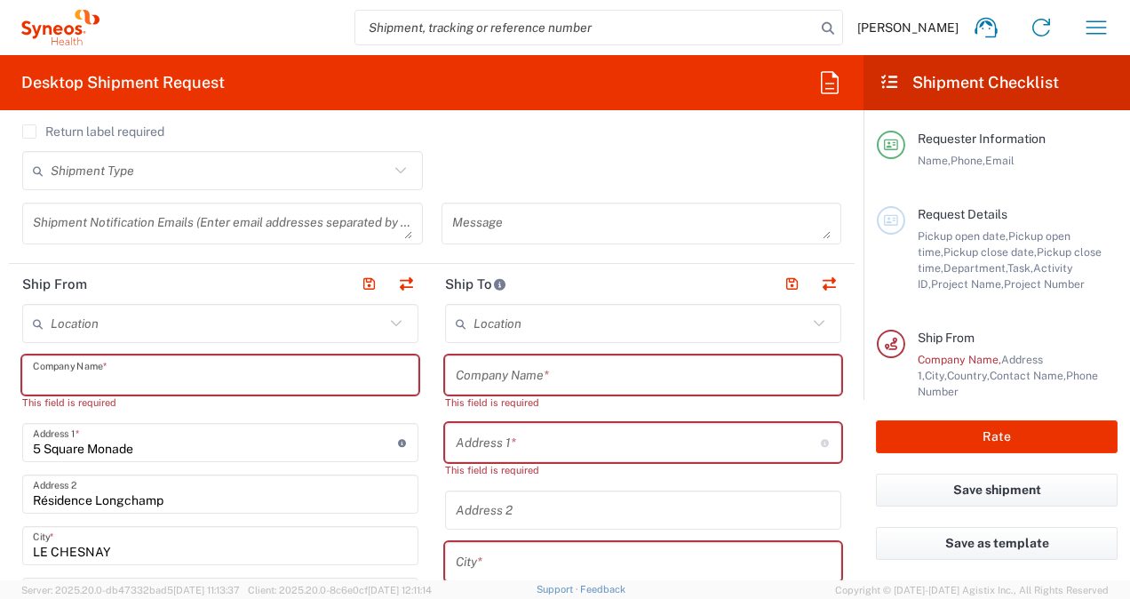
scroll to position [562, 0]
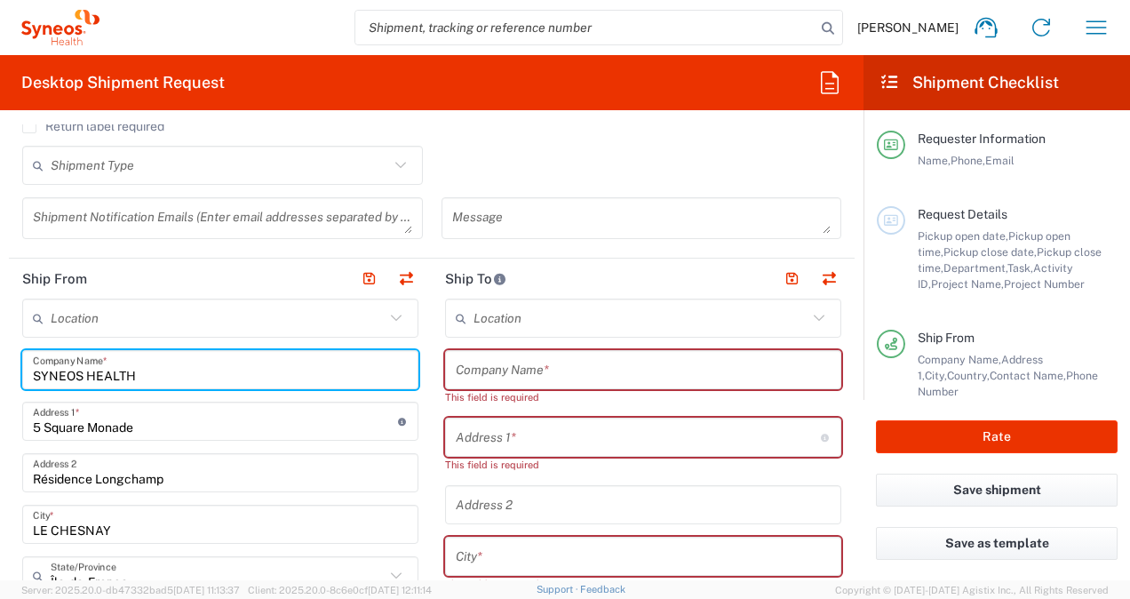
type input "SYNEOS HEALTH"
click at [135, 429] on input "5 Square Monade" at bounding box center [215, 421] width 365 height 31
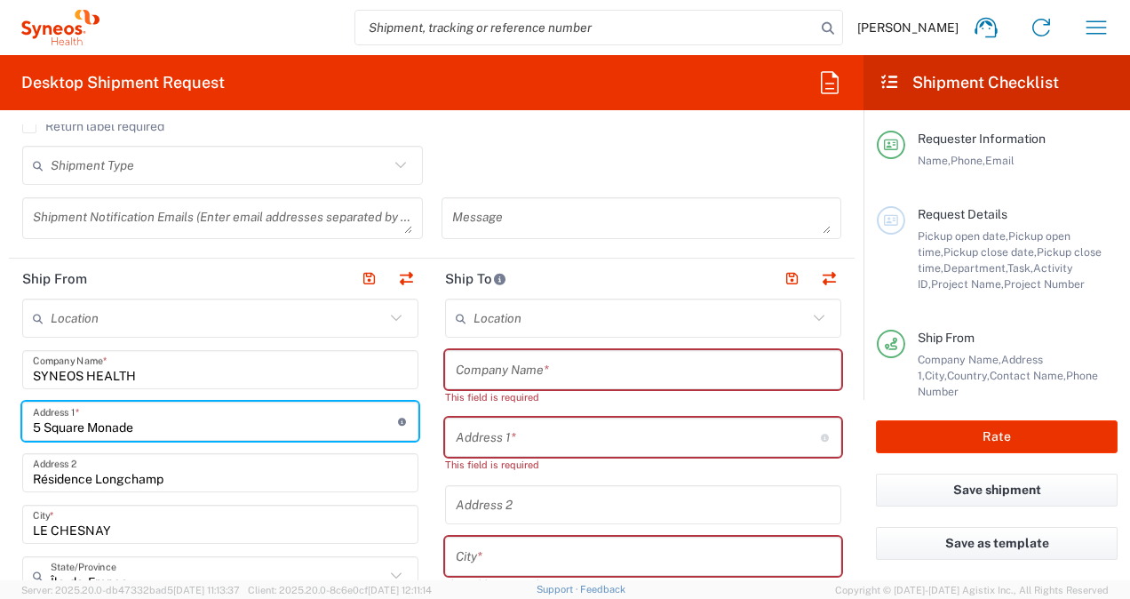
click at [179, 459] on input "Résidence Longchamp" at bounding box center [220, 473] width 375 height 31
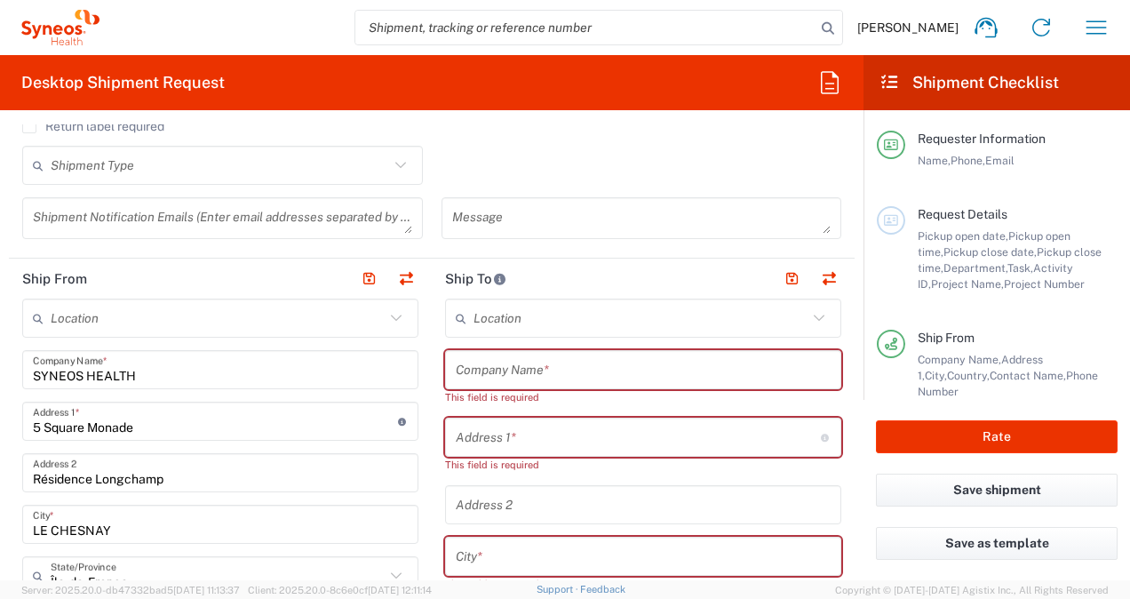
drag, startPoint x: 580, startPoint y: 167, endPoint x: 507, endPoint y: 327, distance: 176.2
click at [580, 167] on div "Shipment Type Batch Regular" at bounding box center [432, 172] width 838 height 52
click at [482, 366] on input "text" at bounding box center [643, 370] width 375 height 31
paste input "Hopital Prive du Confluent"
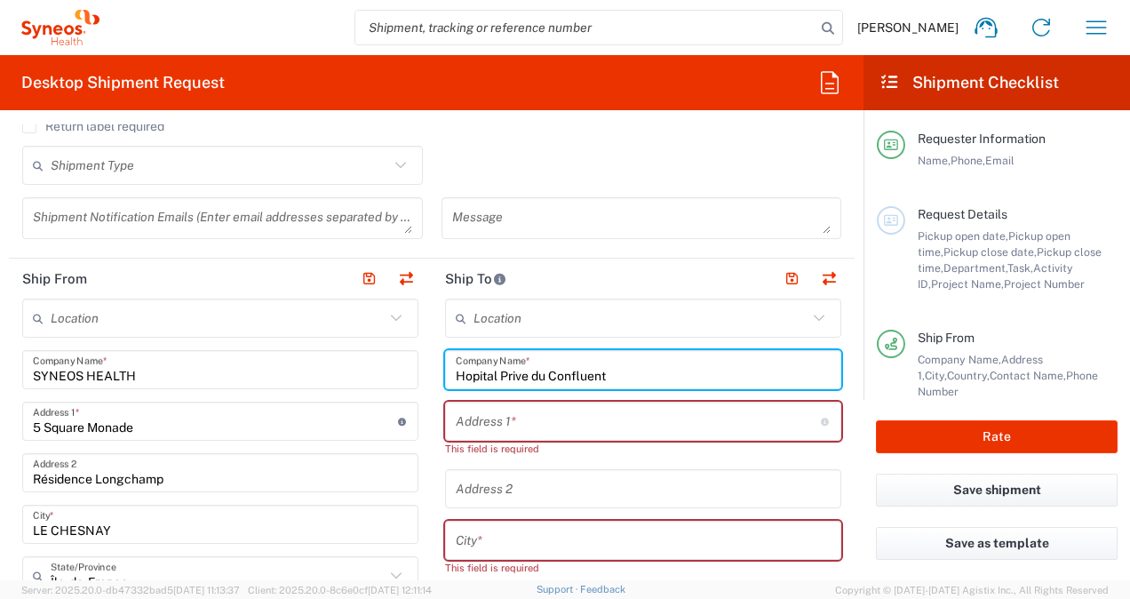
click at [522, 375] on input "Hopital Prive du Confluent" at bounding box center [643, 370] width 375 height 31
type input "Hopital Privé du Confluent"
drag, startPoint x: 514, startPoint y: 419, endPoint x: 594, endPoint y: 476, distance: 98.1
click at [514, 419] on input "text" at bounding box center [638, 421] width 365 height 31
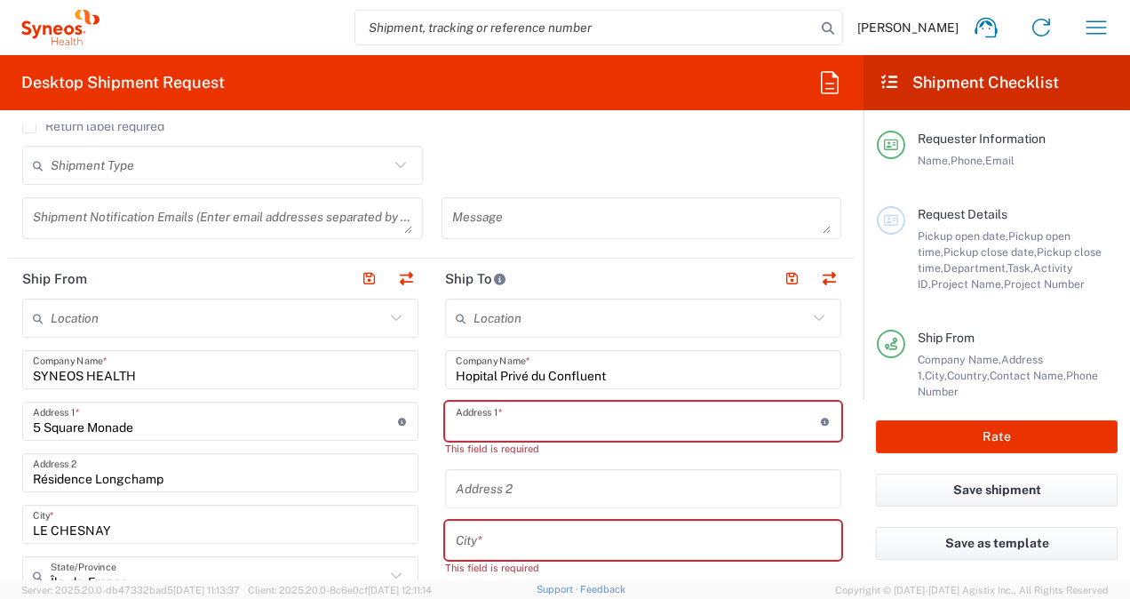
paste input "Service de Recherche Clinique"
type input "Service de Recherche Clinique"
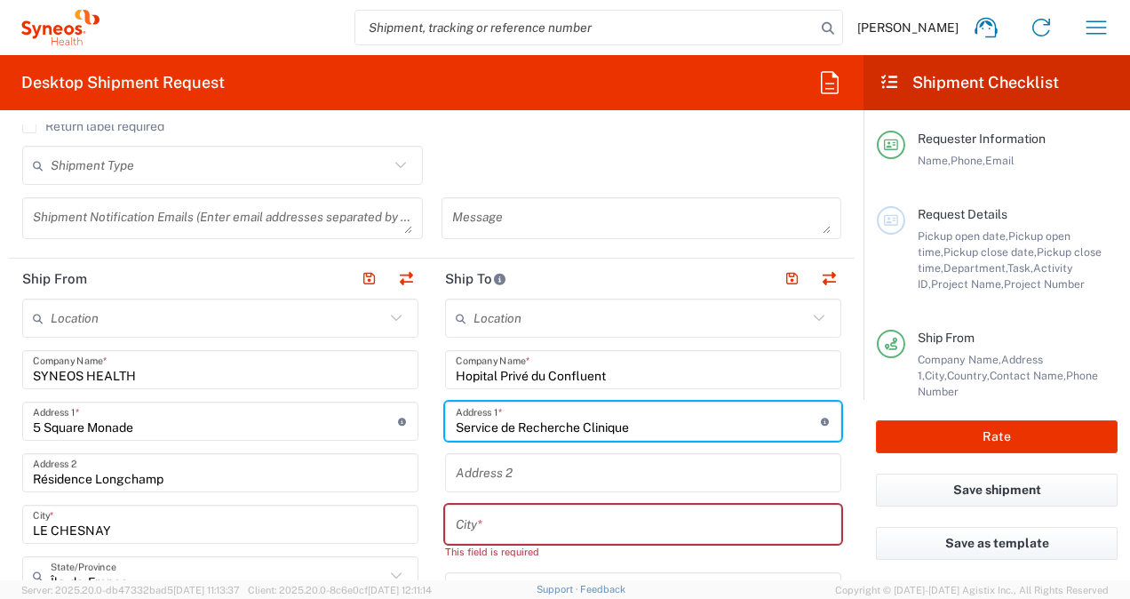
drag, startPoint x: 634, startPoint y: 423, endPoint x: 447, endPoint y: 419, distance: 186.7
click at [447, 419] on div "Service de Recherche Clinique Address 1 * For cross streets use street names wi…" at bounding box center [643, 421] width 396 height 39
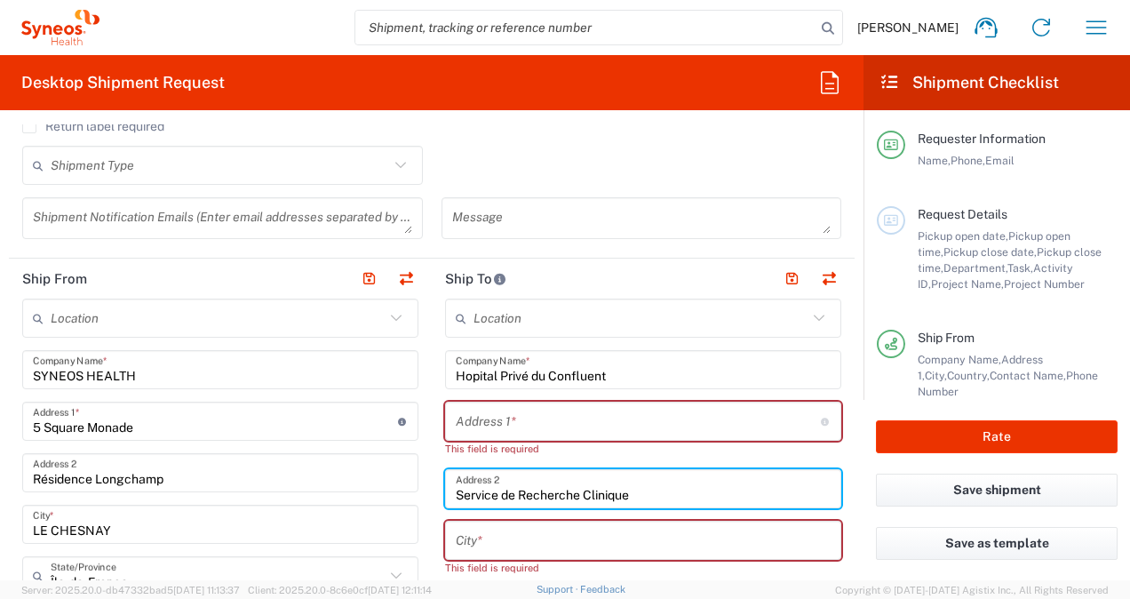
type input "Service de Recherche Clinique"
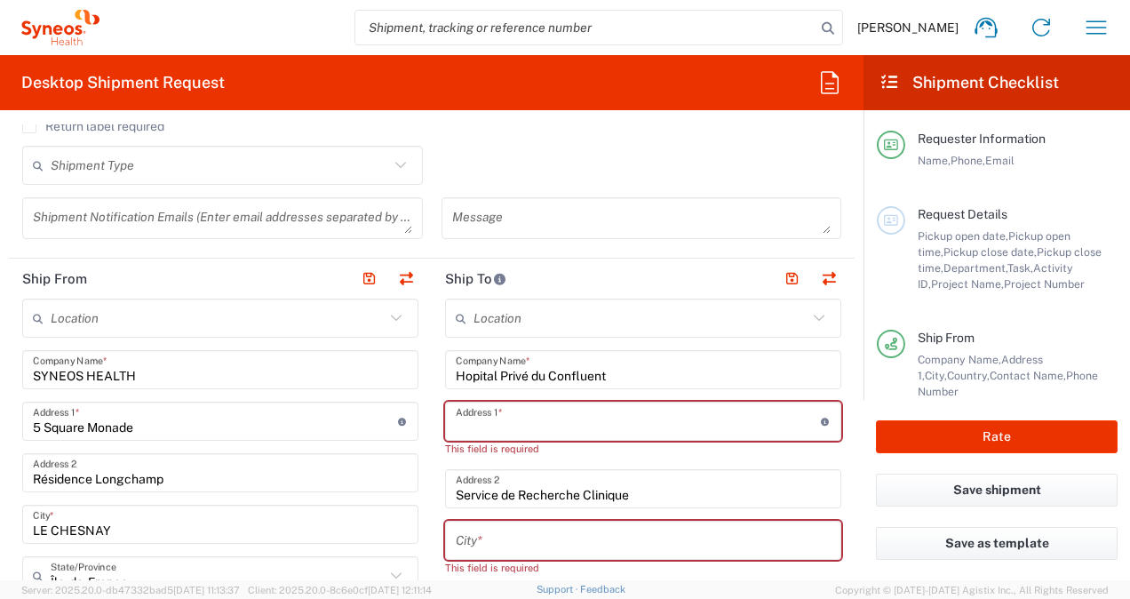
paste input "[STREET_ADDRESS][PERSON_NAME]"
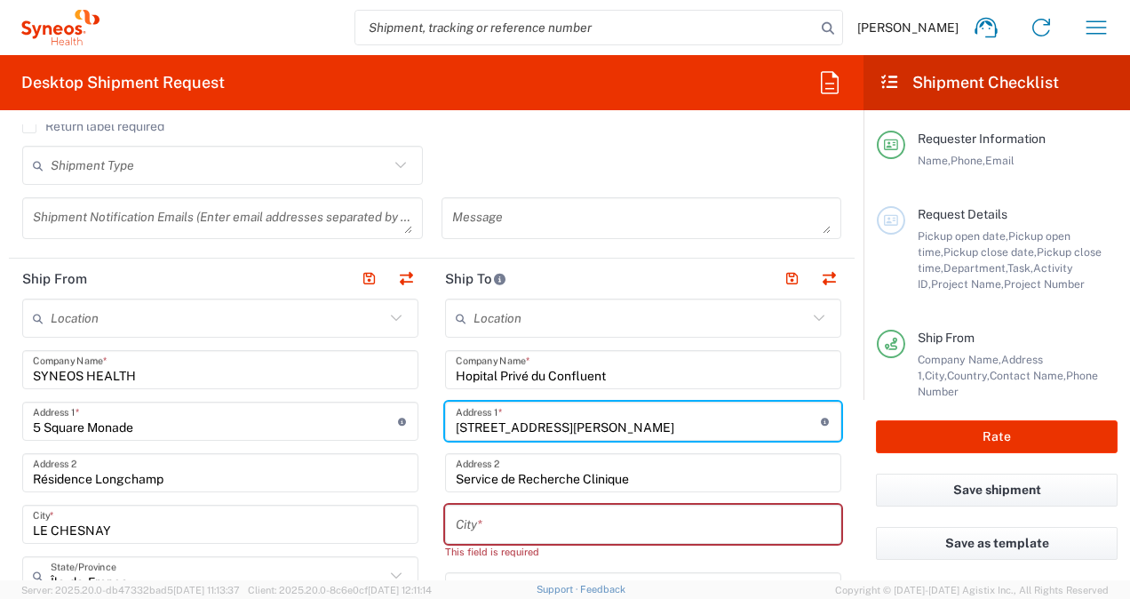
type input "[STREET_ADDRESS][PERSON_NAME]"
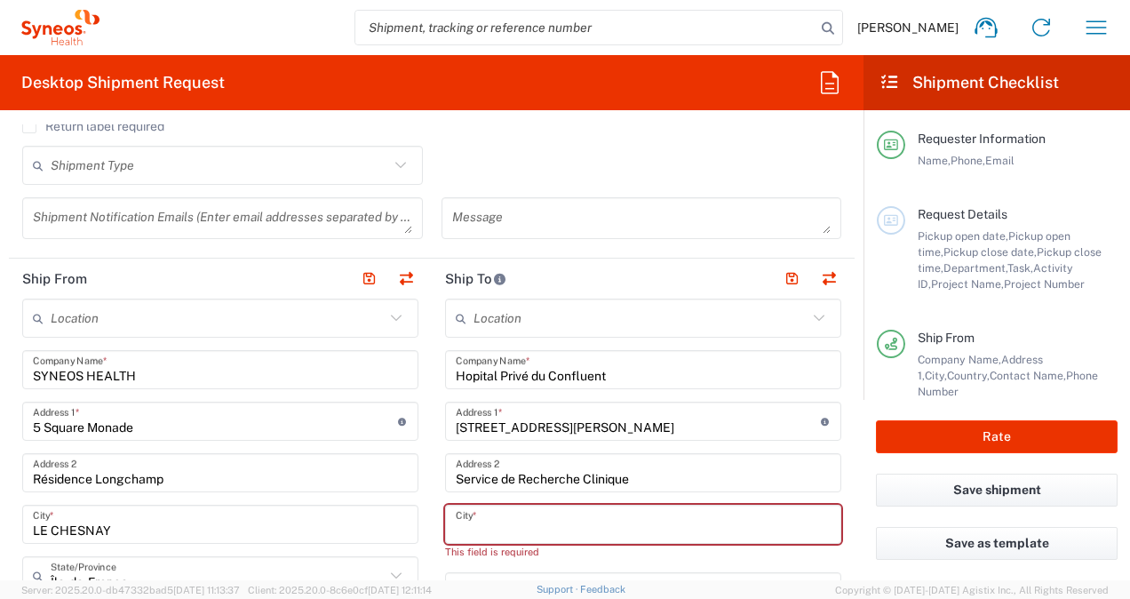
paste input "NANTES Cedex 2"
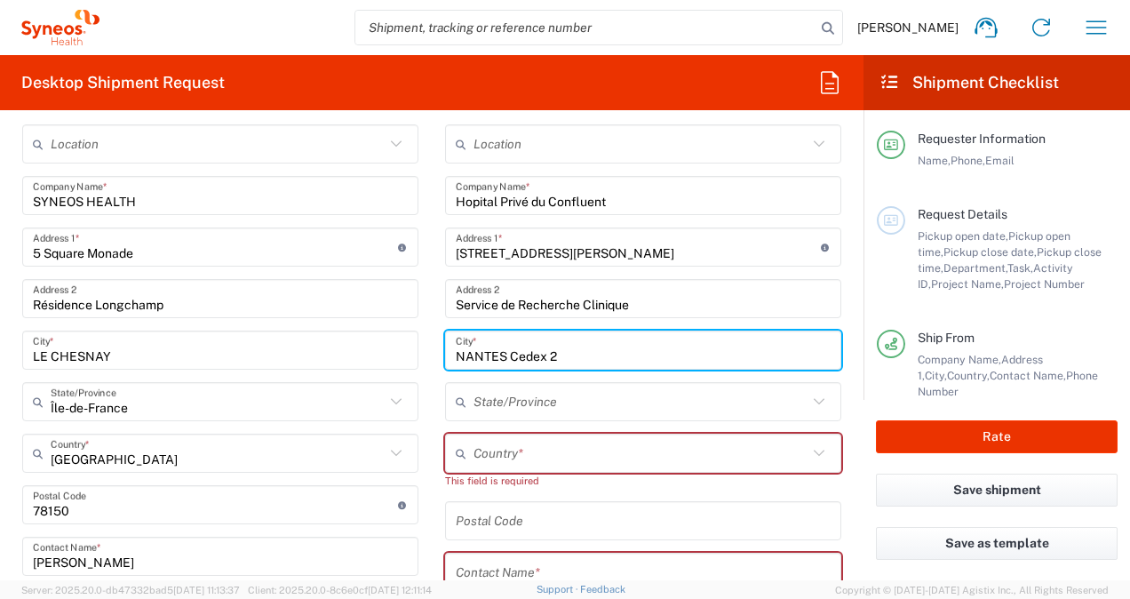
scroll to position [739, 0]
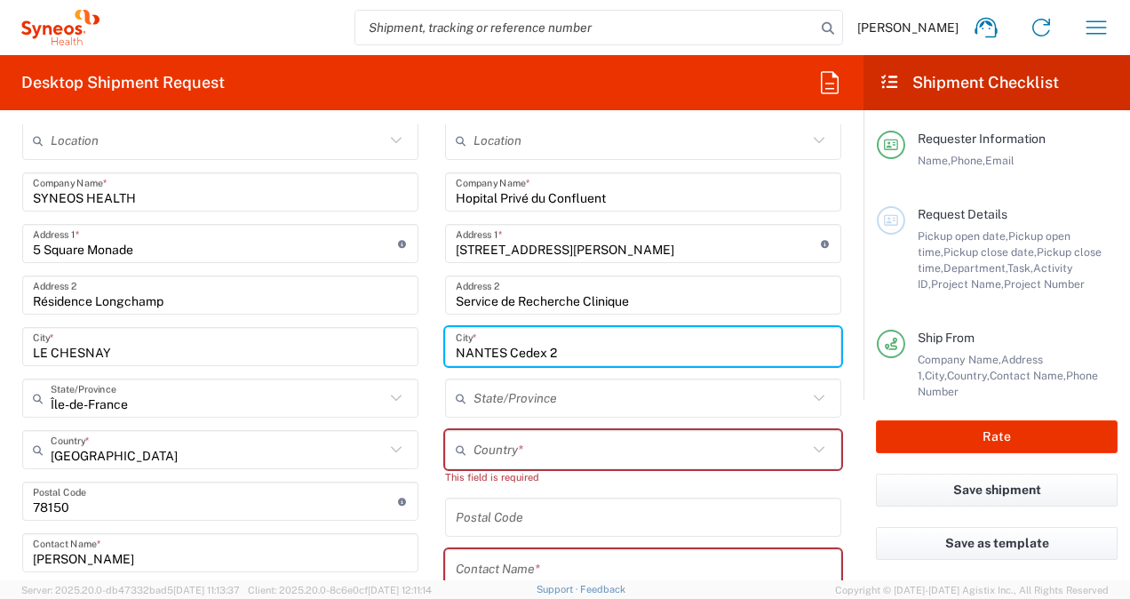
type input "NANTES Cedex 2"
click at [524, 451] on input "text" at bounding box center [641, 450] width 334 height 31
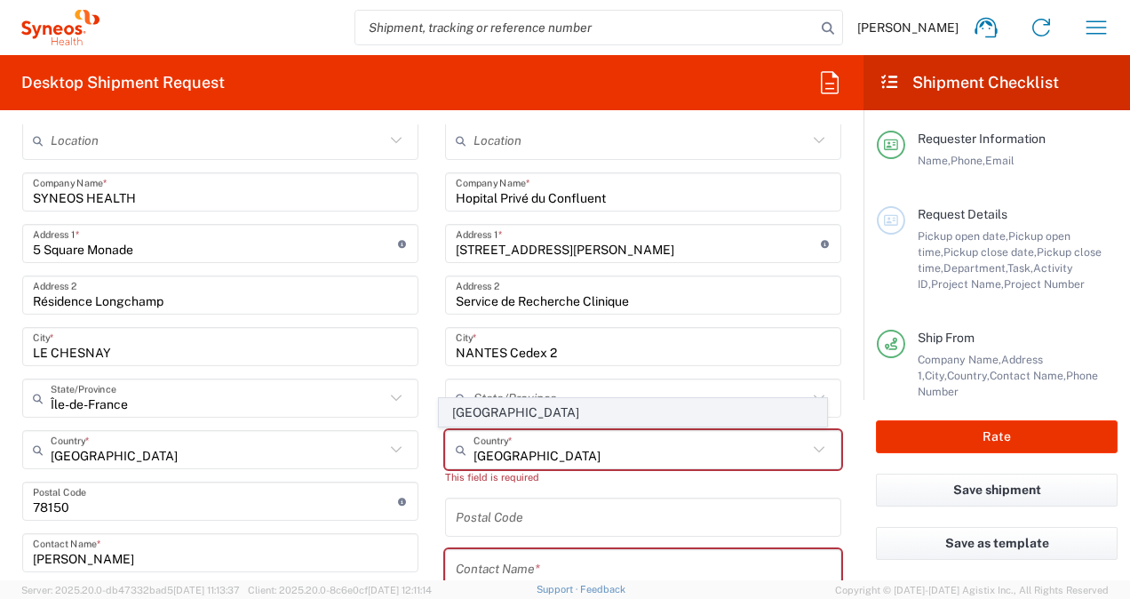
click at [489, 418] on span "[GEOGRAPHIC_DATA]" at bounding box center [633, 413] width 386 height 28
type input "[GEOGRAPHIC_DATA]"
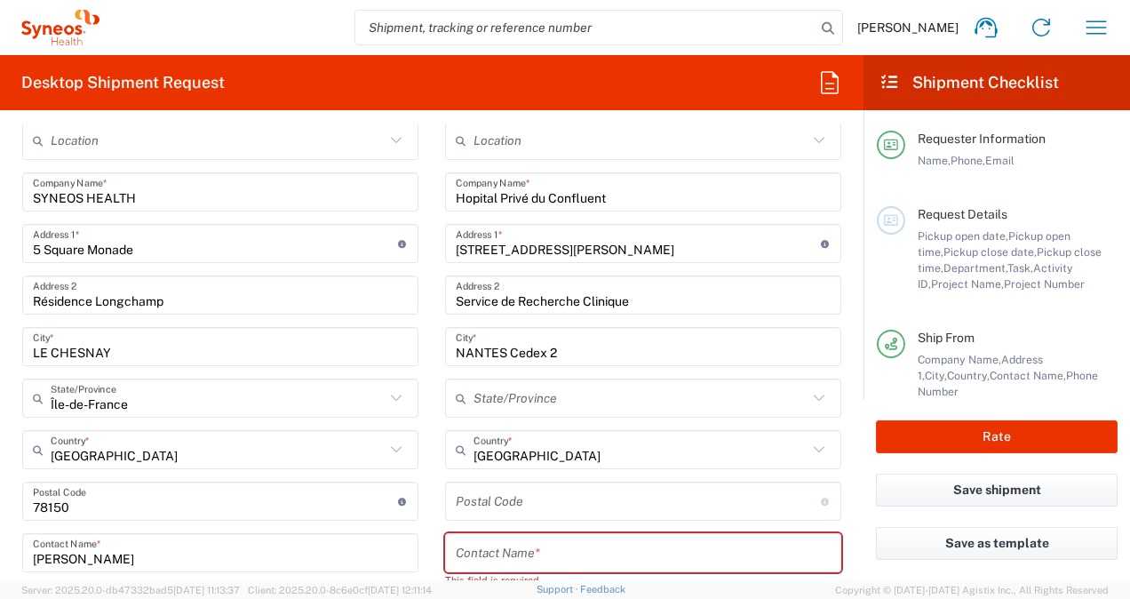
click at [495, 501] on input "undefined" at bounding box center [638, 501] width 365 height 31
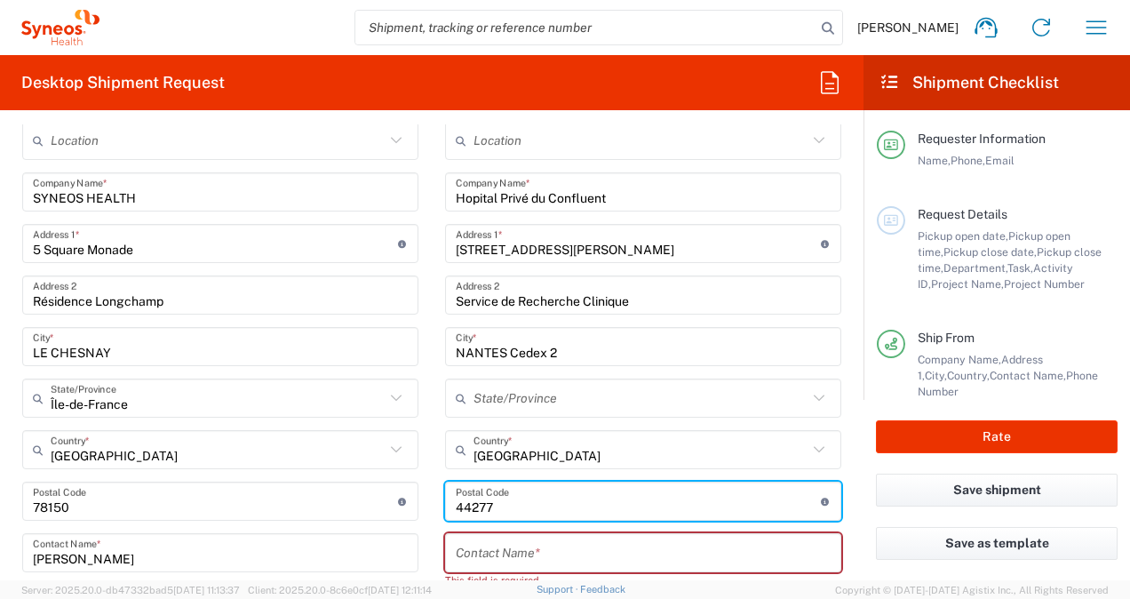
type input "44277"
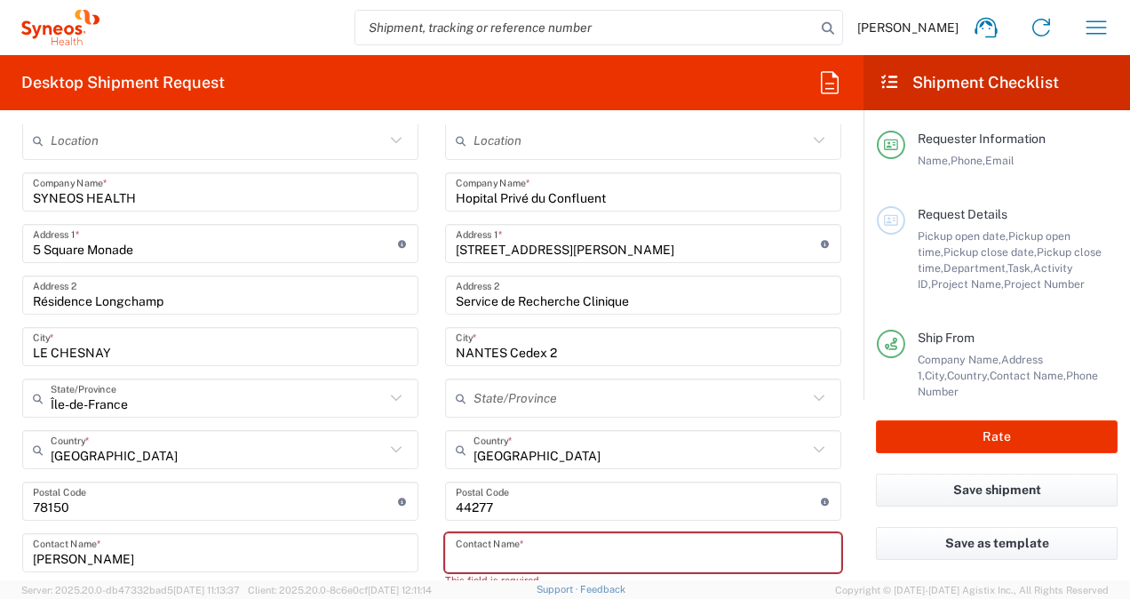
click at [491, 552] on input "text" at bounding box center [643, 553] width 375 height 31
paste input "[PERSON_NAME]"
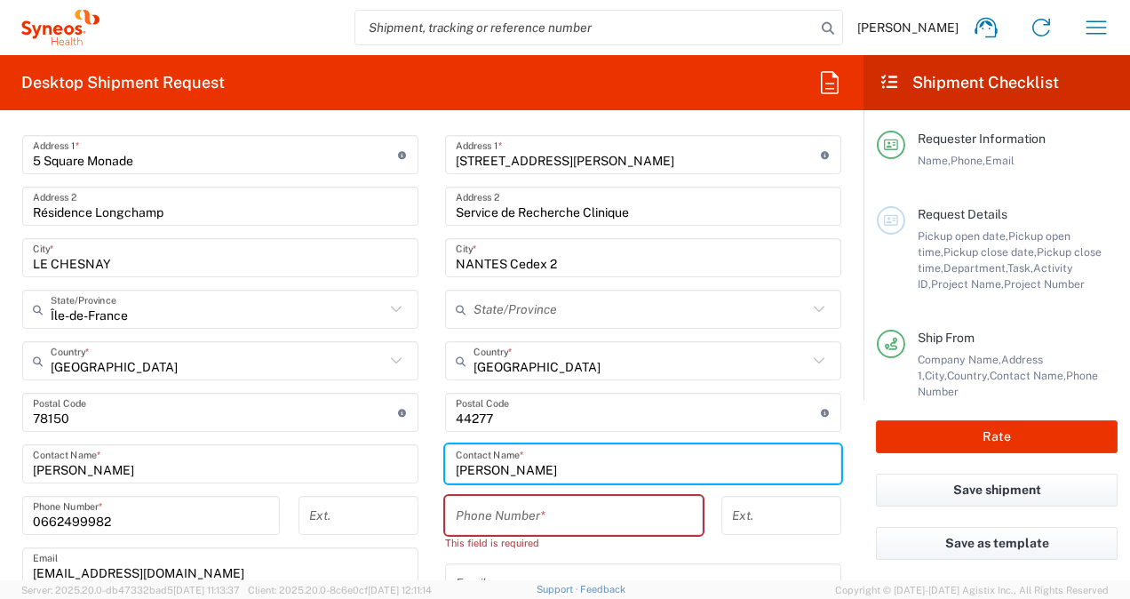
scroll to position [917, 0]
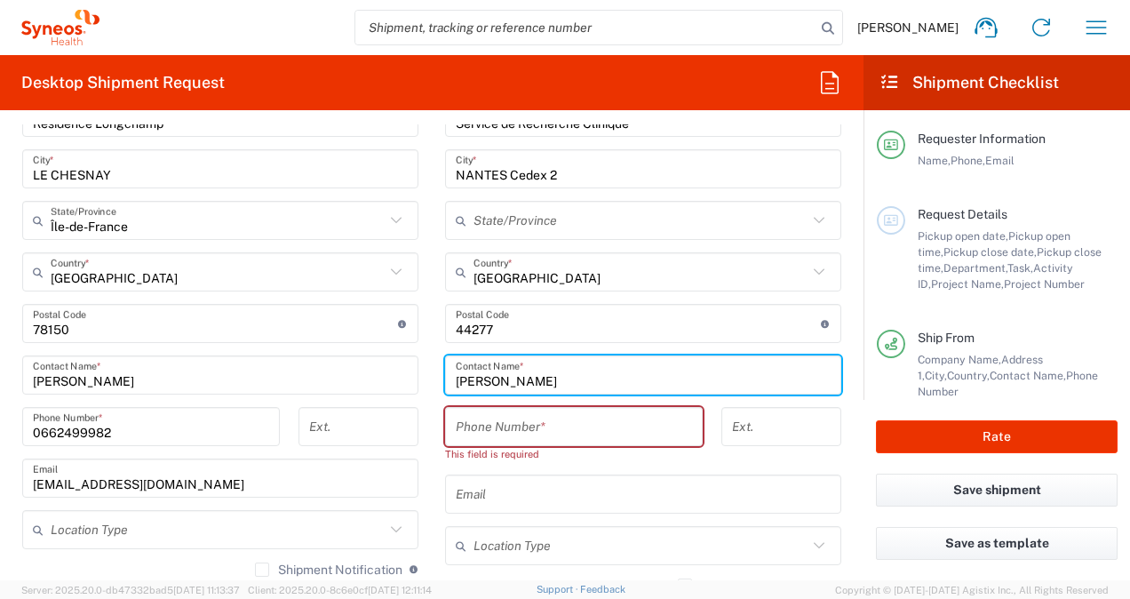
type input "[PERSON_NAME]"
drag, startPoint x: 544, startPoint y: 425, endPoint x: 603, endPoint y: 547, distance: 135.9
click at [544, 425] on input "tel" at bounding box center [574, 426] width 236 height 31
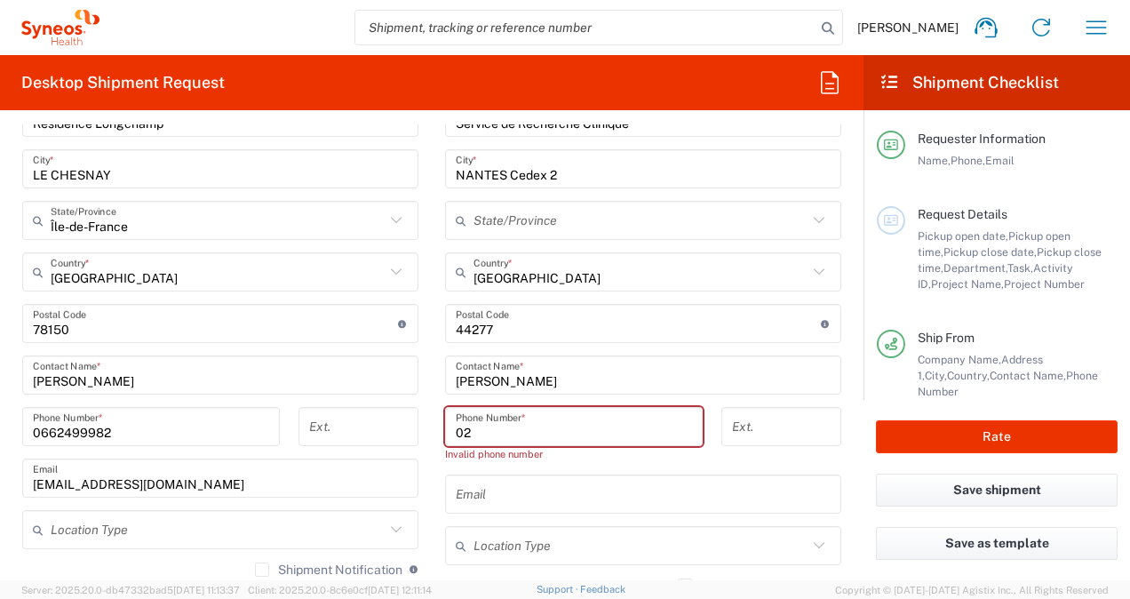
paste input "28 27 21 56"
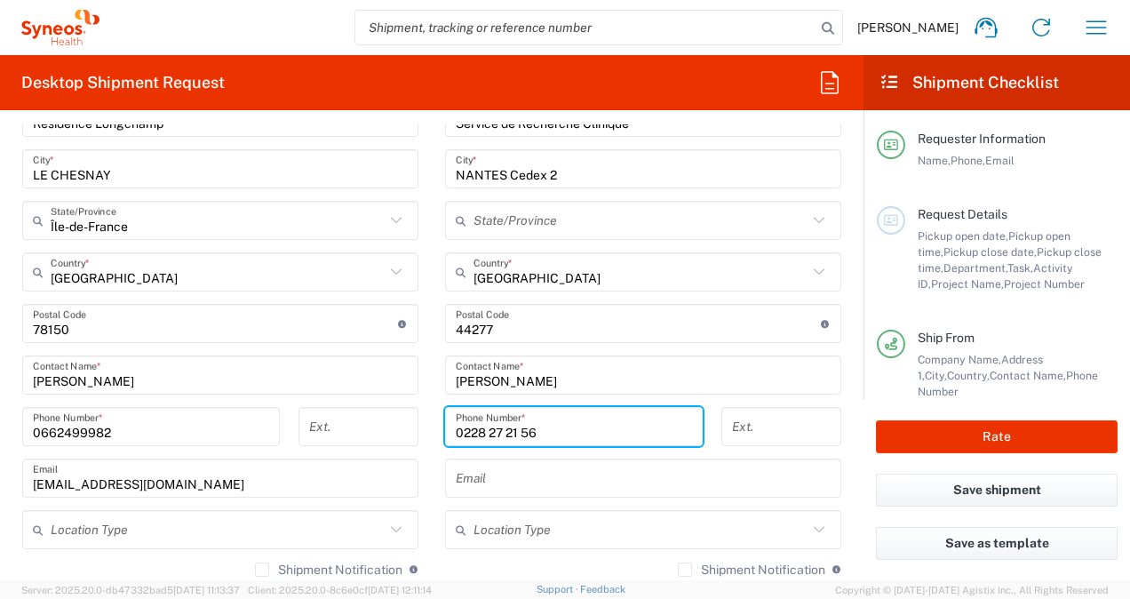
click at [465, 430] on input "0228 27 21 56" at bounding box center [574, 426] width 236 height 31
type input "02 28 27 21 56"
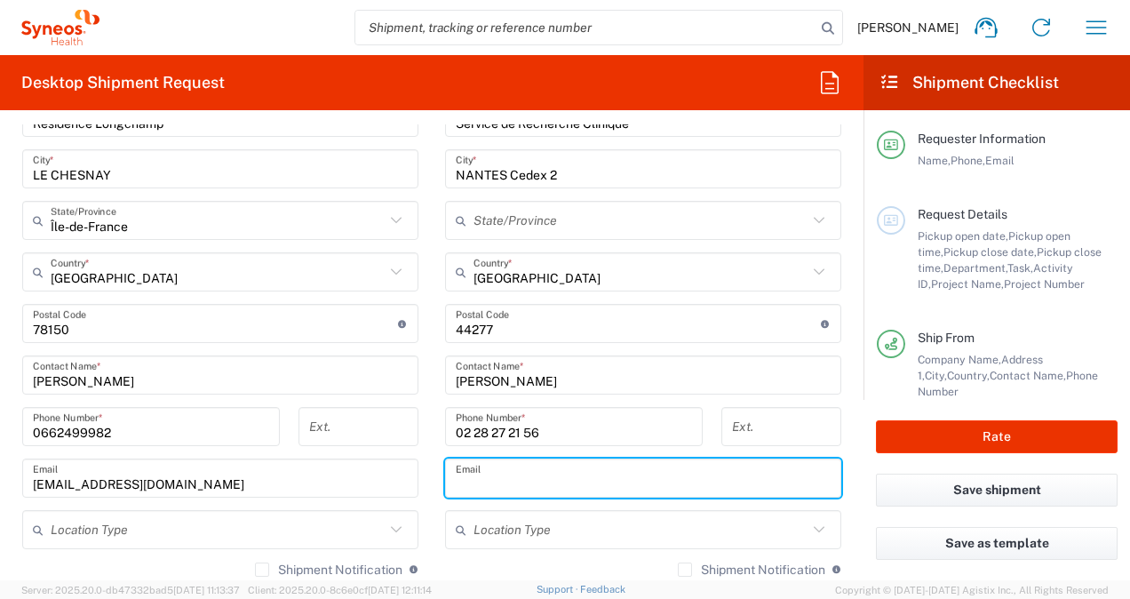
drag, startPoint x: 526, startPoint y: 482, endPoint x: 579, endPoint y: 581, distance: 112.9
click at [526, 482] on input "text" at bounding box center [643, 478] width 375 height 31
paste input "[EMAIL_ADDRESS][DOMAIN_NAME]"
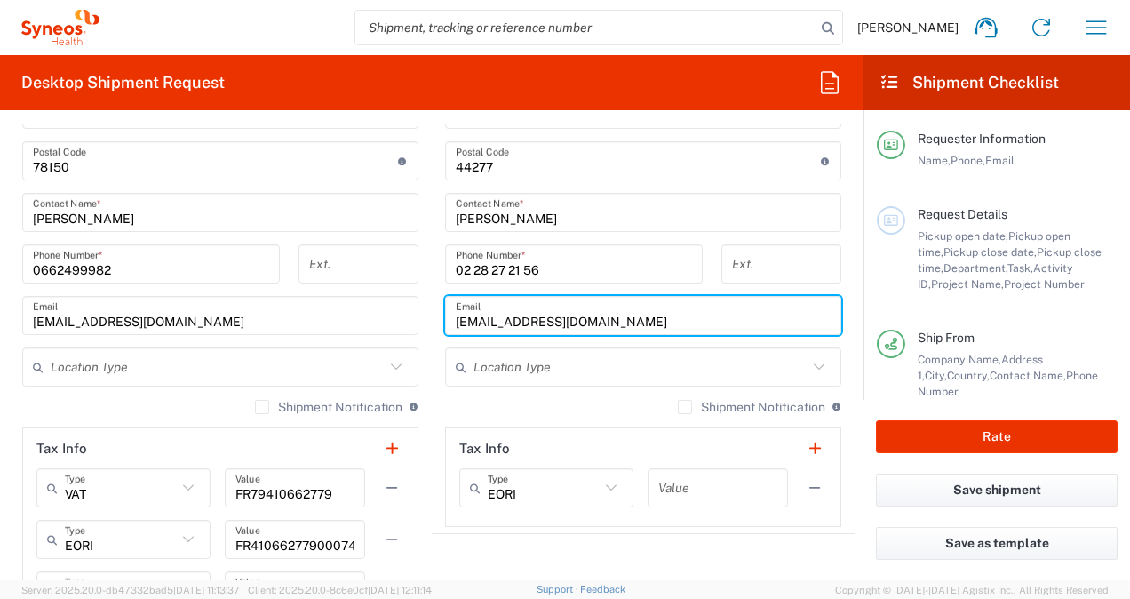
scroll to position [1006, 0]
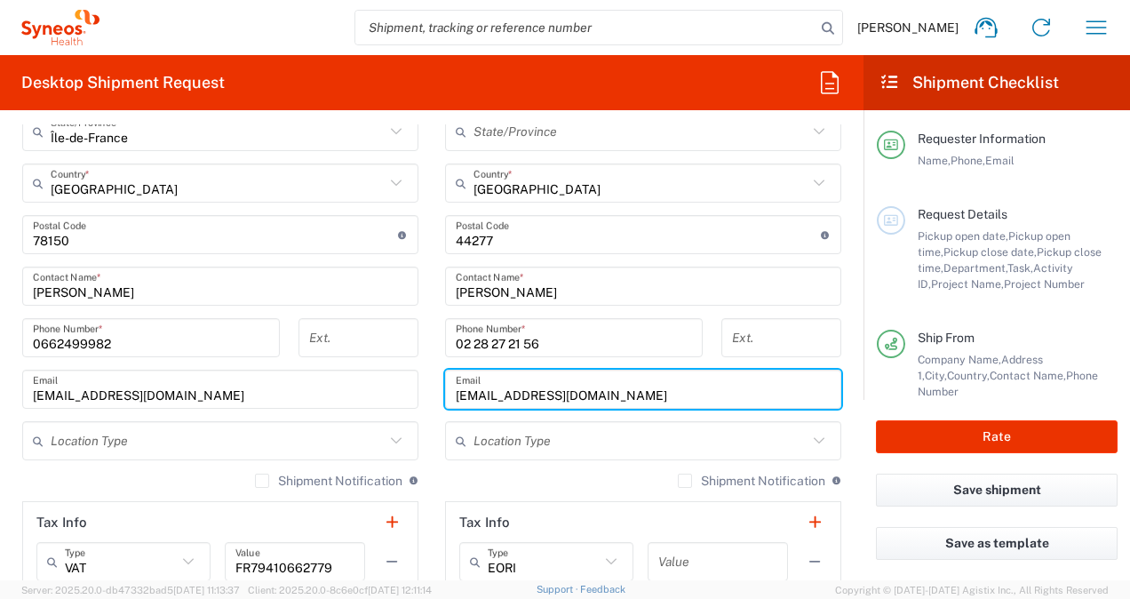
type input "[EMAIL_ADDRESS][DOMAIN_NAME]"
click at [467, 343] on input "02 28 27 21 56" at bounding box center [574, 338] width 236 height 31
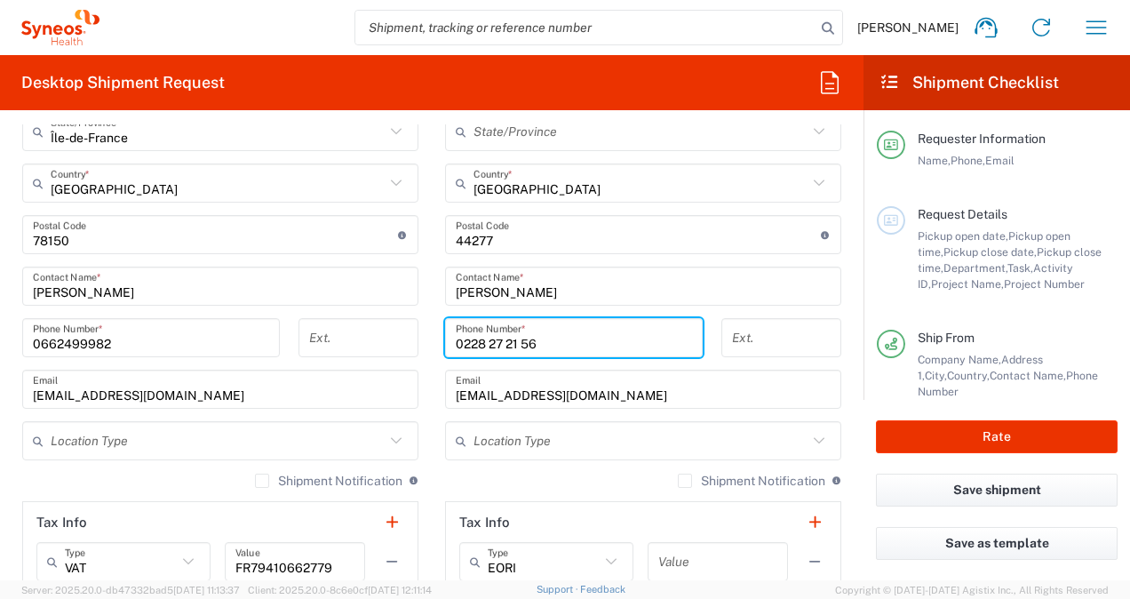
click at [483, 343] on input "0228 27 21 56" at bounding box center [574, 338] width 236 height 31
click at [498, 343] on input "022827 21 56" at bounding box center [574, 338] width 236 height 31
click at [512, 341] on input "02282721 56" at bounding box center [574, 338] width 236 height 31
type input "0228272156"
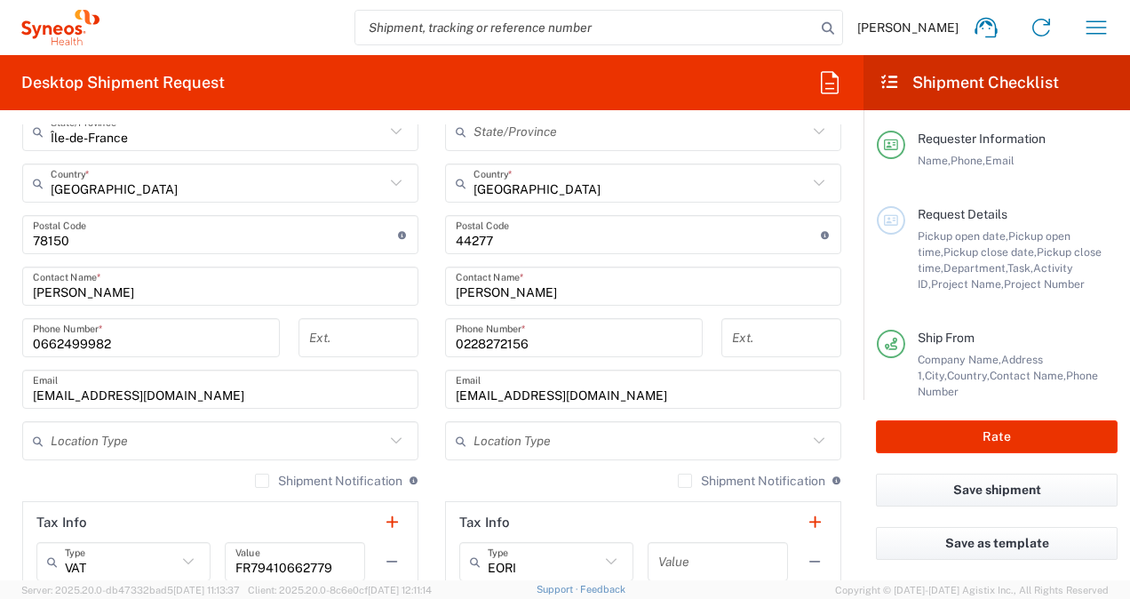
click at [494, 483] on div "Shipment Notification If checked, a shipment notification email will be sent to…" at bounding box center [643, 487] width 396 height 28
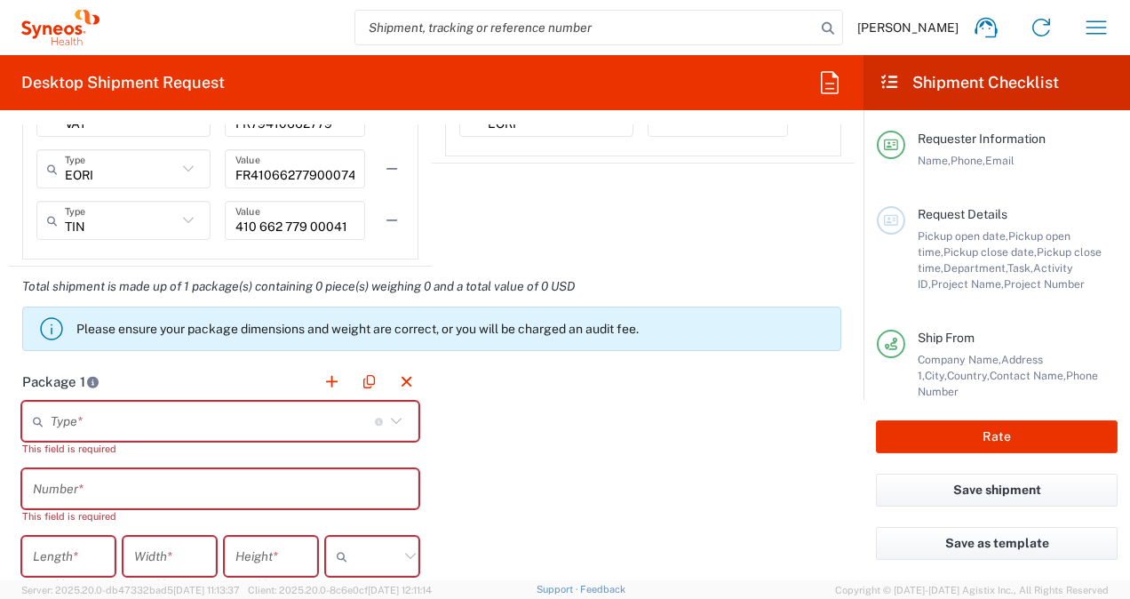
scroll to position [1539, 0]
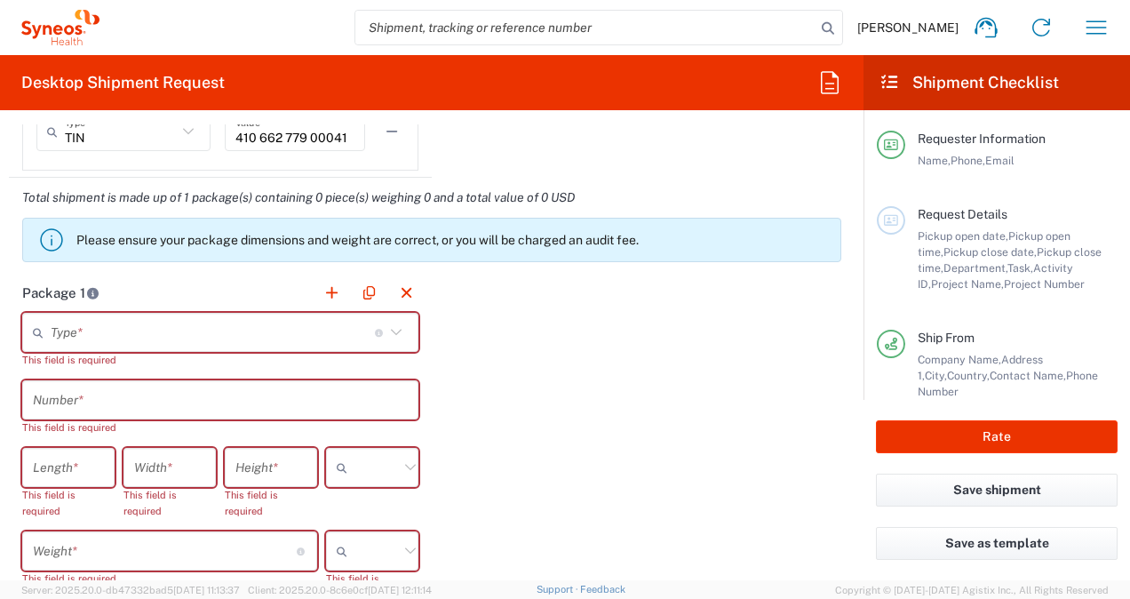
click at [395, 334] on icon at bounding box center [396, 332] width 23 height 23
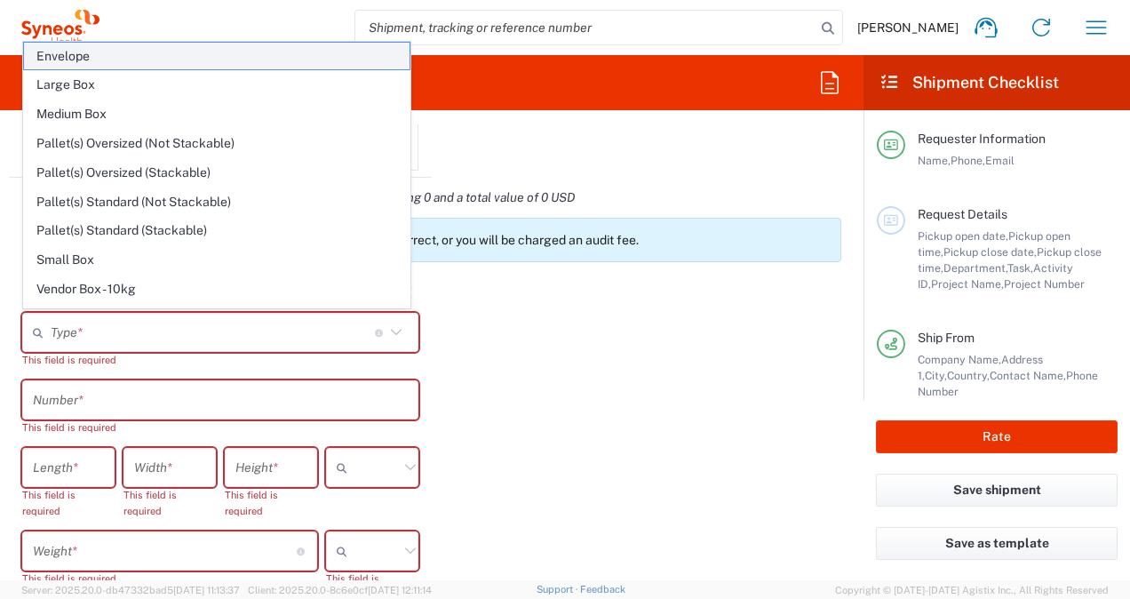
click at [215, 60] on span "Envelope" at bounding box center [217, 57] width 386 height 28
type input "Envelope"
type input "1"
type input "9.5"
type input "12.5"
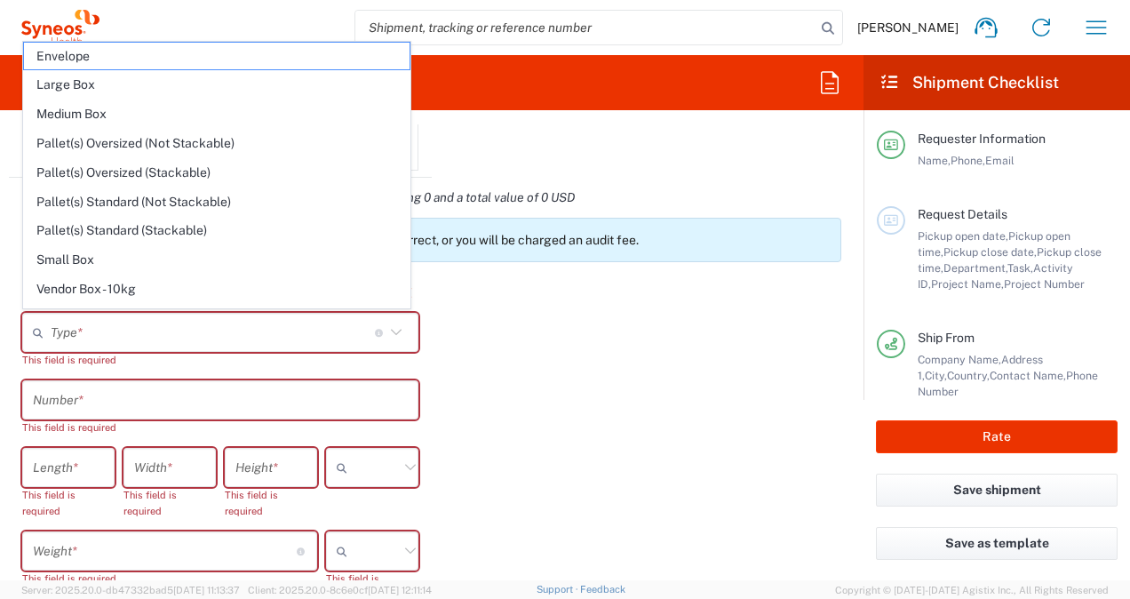
type input "0.25"
type input "in"
type input "0.45"
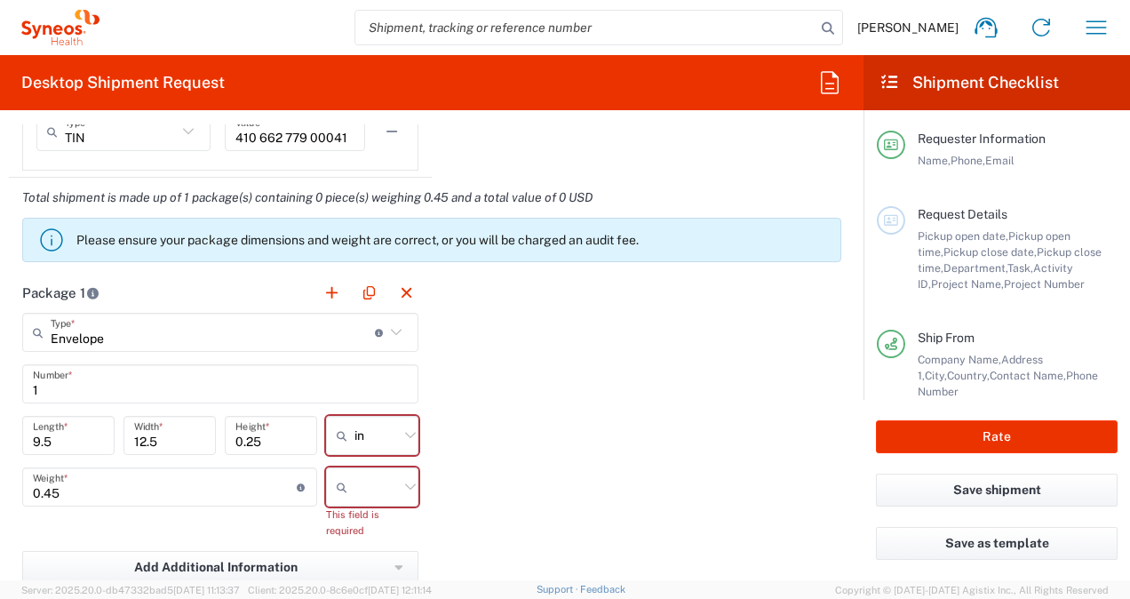
click at [399, 437] on icon at bounding box center [410, 435] width 23 height 23
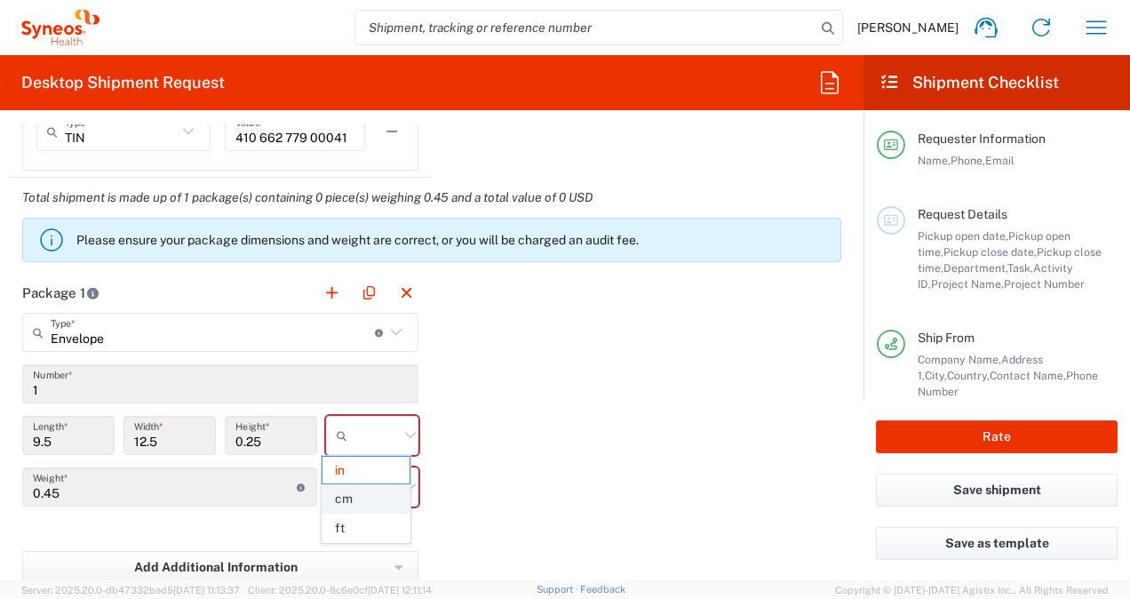
click at [355, 498] on span "cm" at bounding box center [366, 499] width 87 height 28
type input "24.13"
type input "31.75"
type input "0.64"
type input "cm"
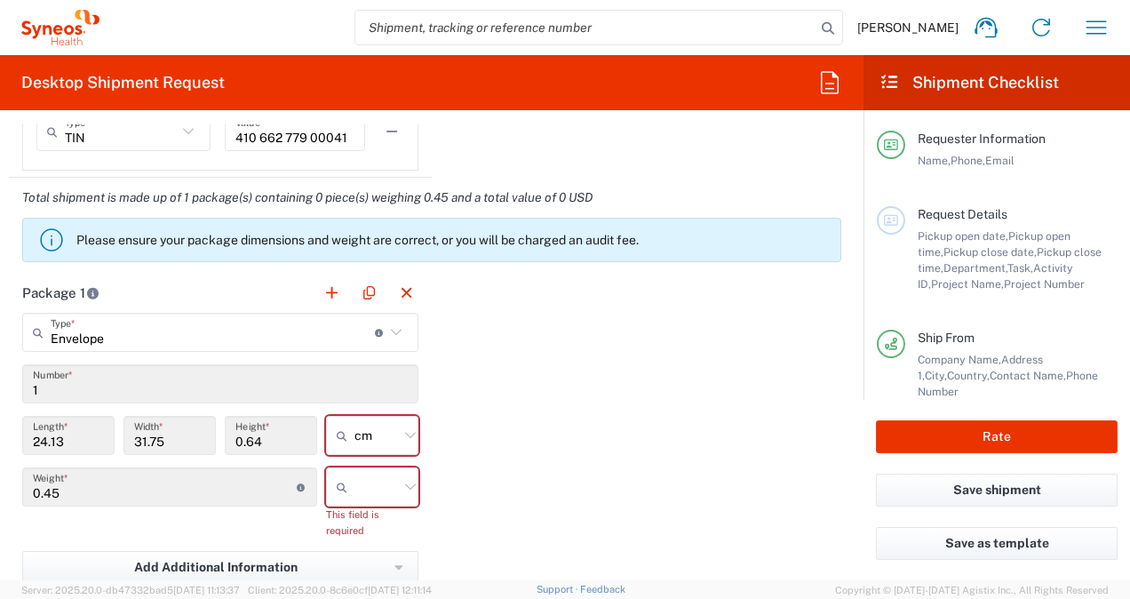
click at [402, 487] on icon at bounding box center [410, 486] width 23 height 23
click at [384, 521] on span "kgs" at bounding box center [366, 522] width 87 height 28
type input "kgs"
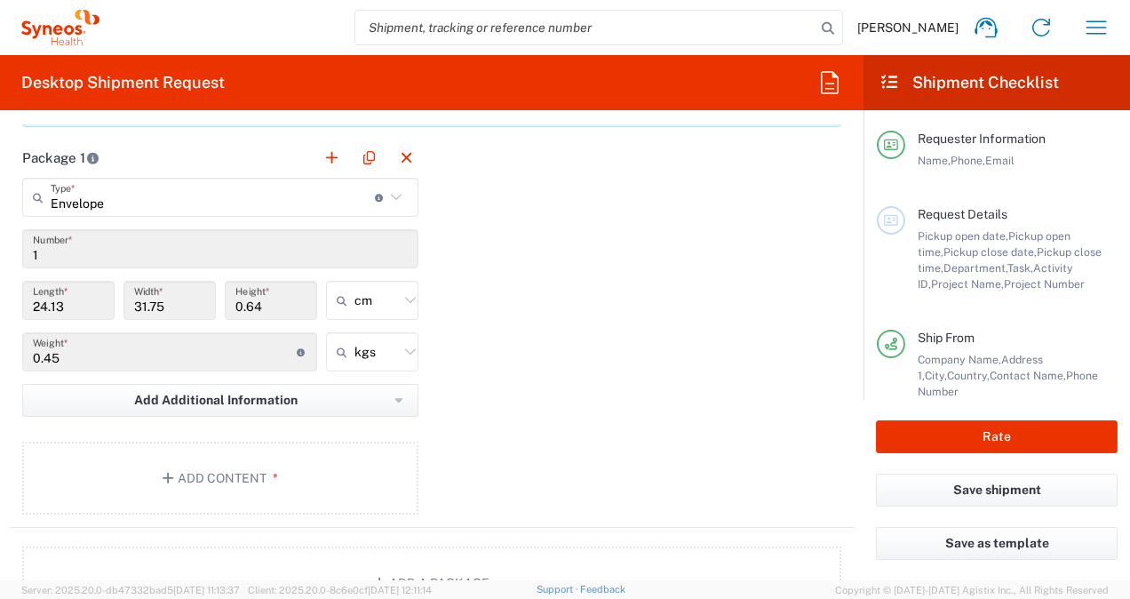
scroll to position [1717, 0]
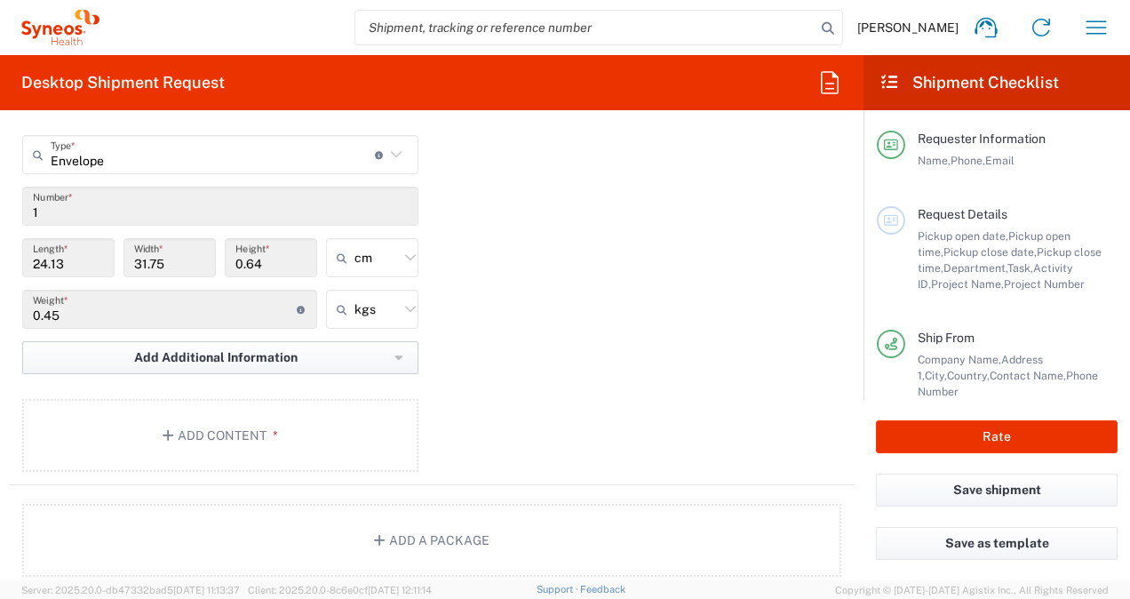
click at [225, 356] on span "Add Additional Information" at bounding box center [216, 357] width 164 height 17
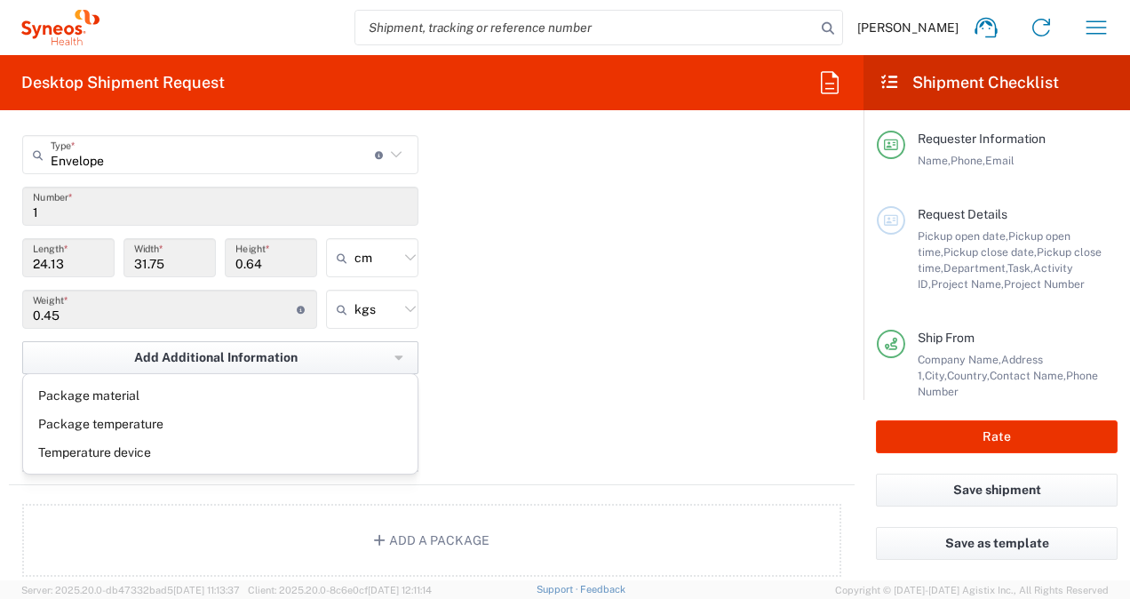
click at [225, 356] on span "Add Additional Information" at bounding box center [216, 357] width 164 height 17
click at [560, 354] on div "Package 1 Envelope Type * Material used to package goods Envelope Large Box Med…" at bounding box center [432, 290] width 846 height 390
click at [174, 429] on icon "button" at bounding box center [171, 435] width 16 height 12
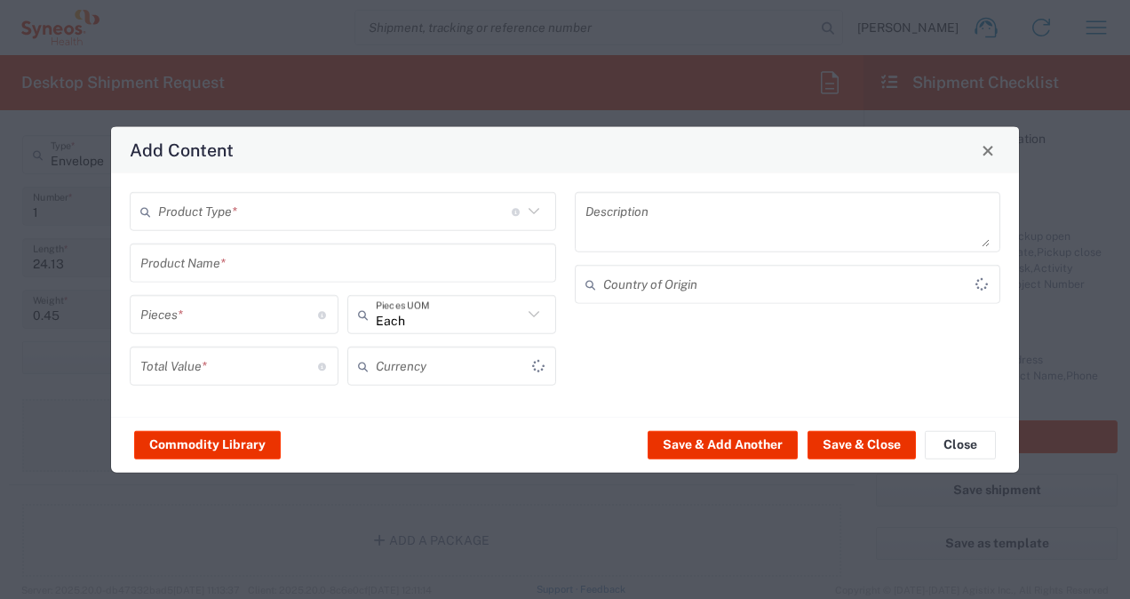
type input "US Dollar"
click at [211, 213] on input "text" at bounding box center [335, 211] width 354 height 31
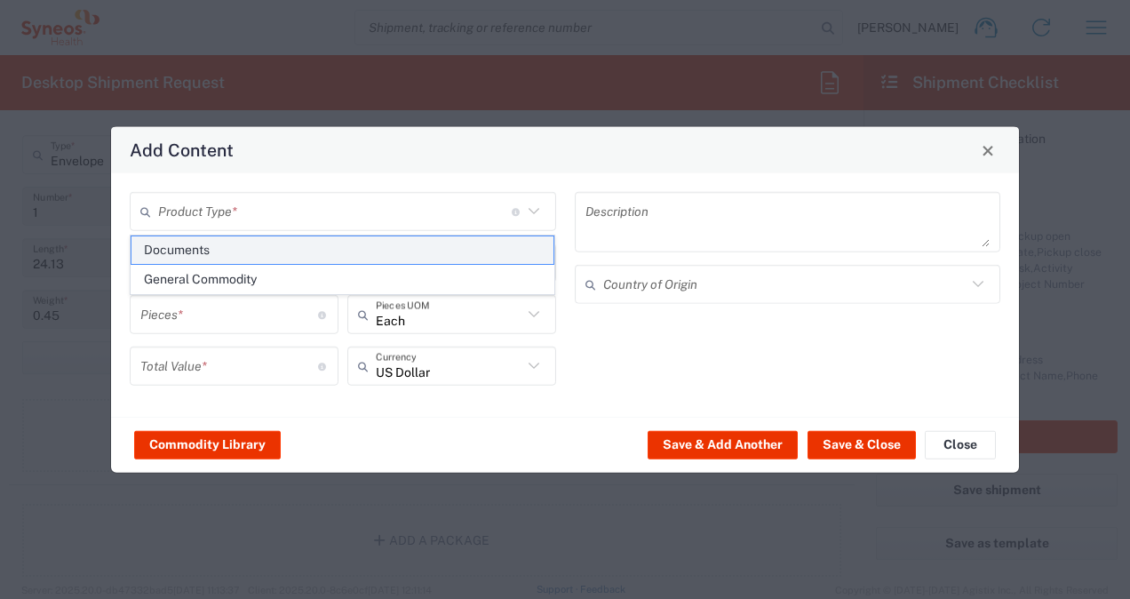
click at [194, 257] on span "Documents" at bounding box center [343, 250] width 423 height 28
type input "Documents"
type input "1"
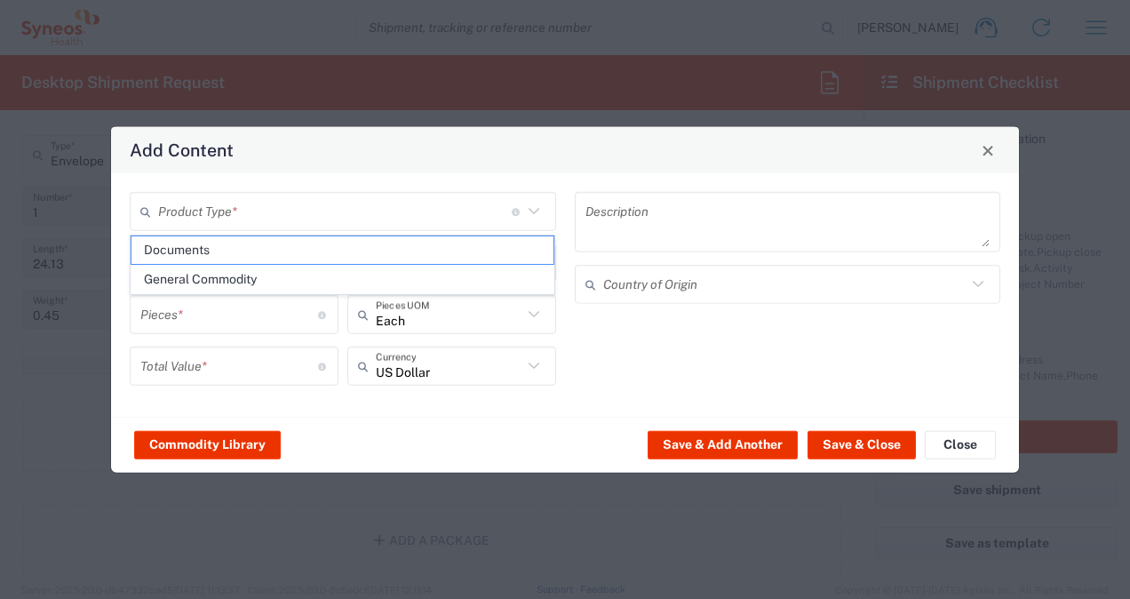
type textarea "Documents"
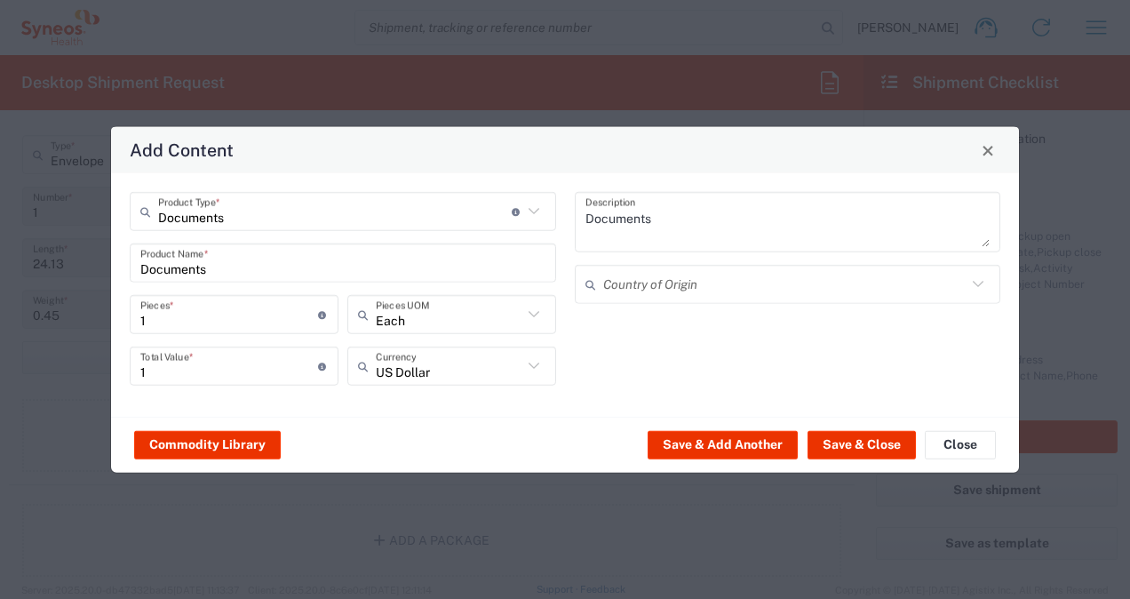
click at [536, 363] on icon at bounding box center [534, 366] width 23 height 23
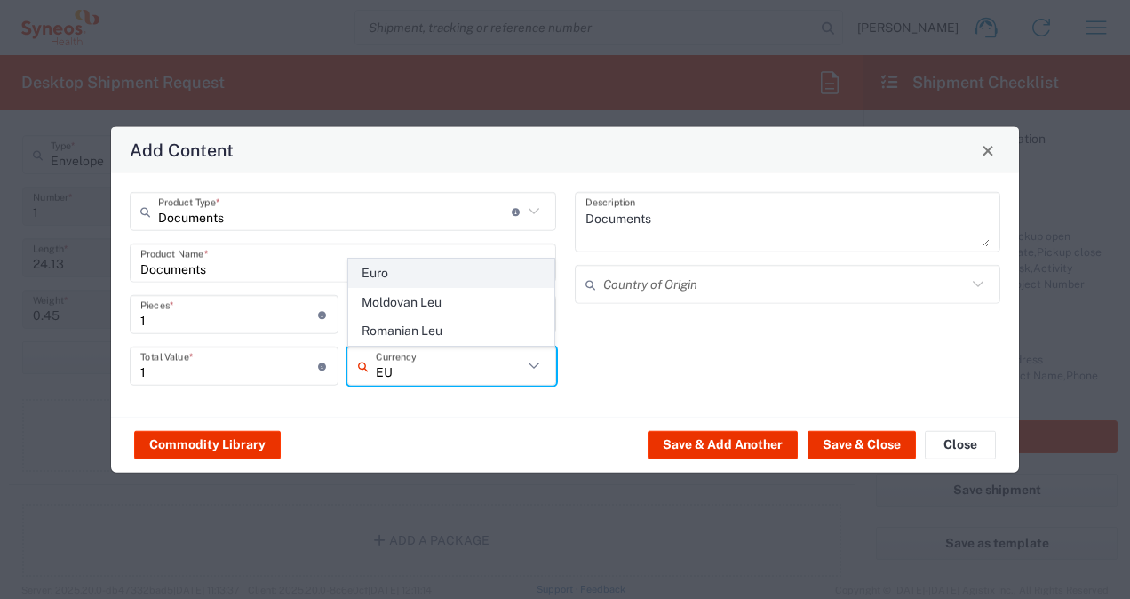
click at [425, 279] on span "Euro" at bounding box center [451, 274] width 205 height 28
type input "Euro"
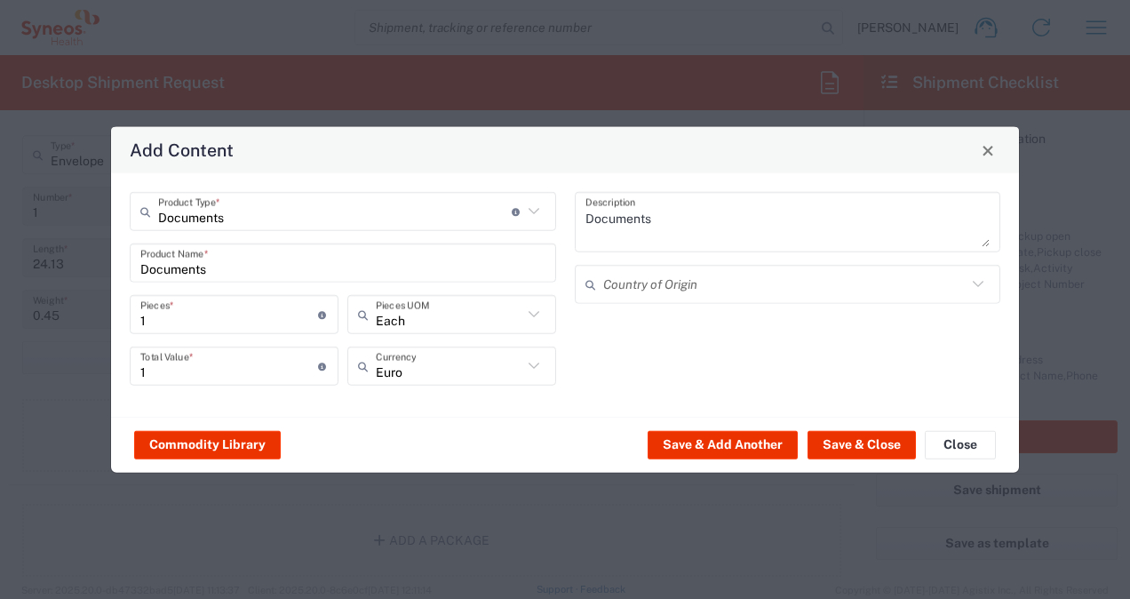
click at [534, 315] on icon at bounding box center [534, 314] width 23 height 23
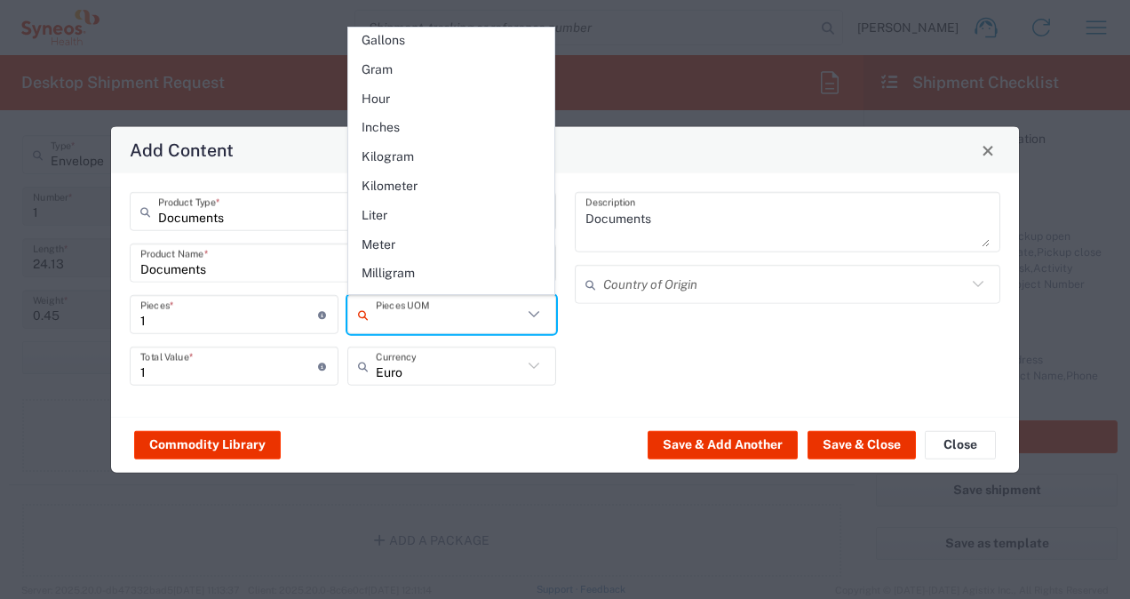
scroll to position [355, 0]
click at [432, 441] on div "Commodity Library Save & Add Another Save & Close Close" at bounding box center [565, 445] width 908 height 56
type input "Each"
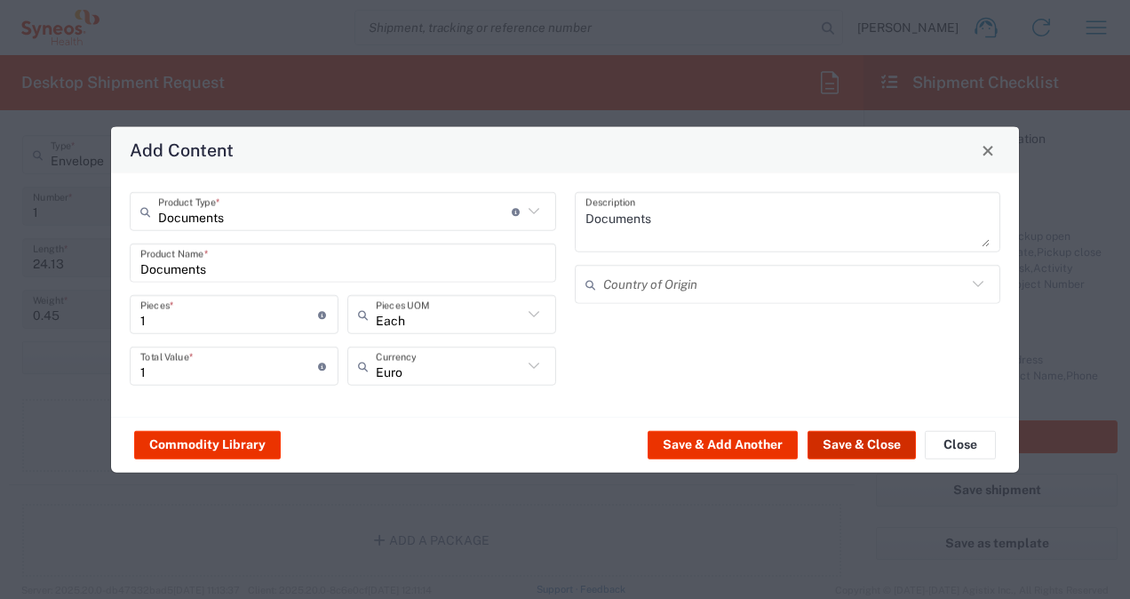
click at [874, 440] on button "Save & Close" at bounding box center [862, 444] width 108 height 28
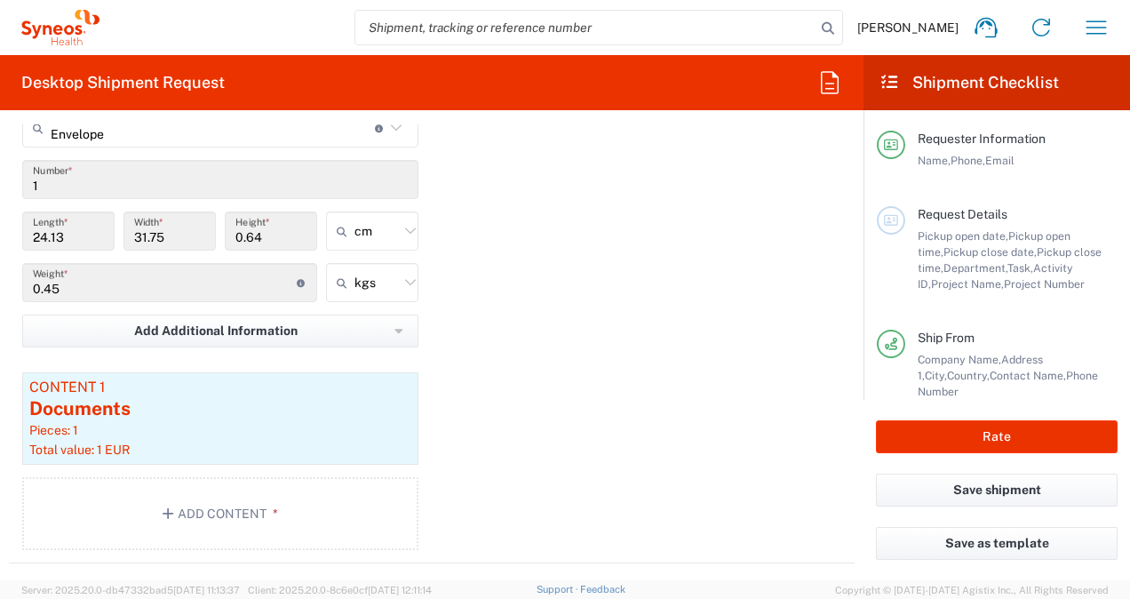
scroll to position [1717, 0]
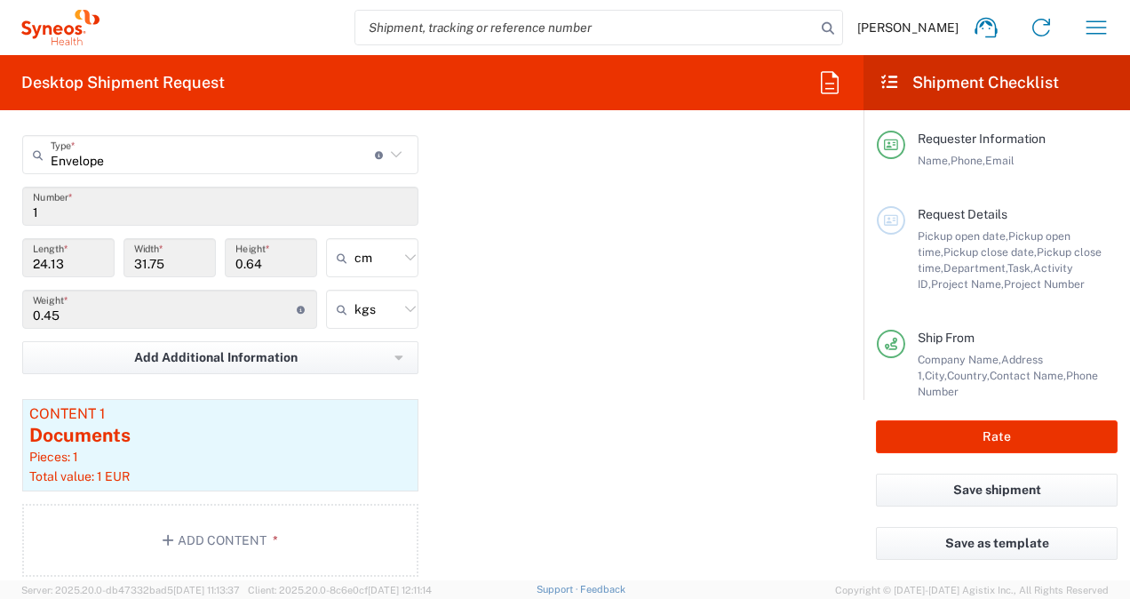
click at [77, 311] on input "0.45" at bounding box center [165, 309] width 264 height 31
click at [72, 311] on input "0.45" at bounding box center [165, 309] width 264 height 31
click at [68, 311] on input "0.45" at bounding box center [165, 309] width 264 height 31
drag, startPoint x: 64, startPoint y: 316, endPoint x: 44, endPoint y: 315, distance: 20.5
click at [44, 315] on input "0.45" at bounding box center [165, 309] width 264 height 31
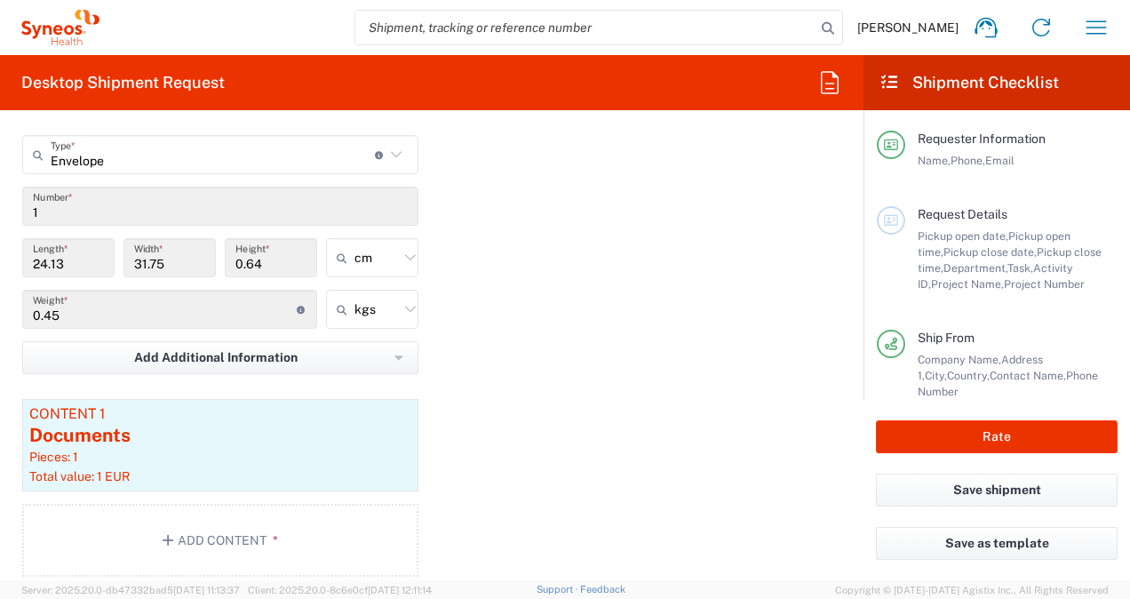
click at [516, 329] on div "Package 1 Envelope Type * Material used to package goods Envelope Large Box Med…" at bounding box center [432, 342] width 846 height 495
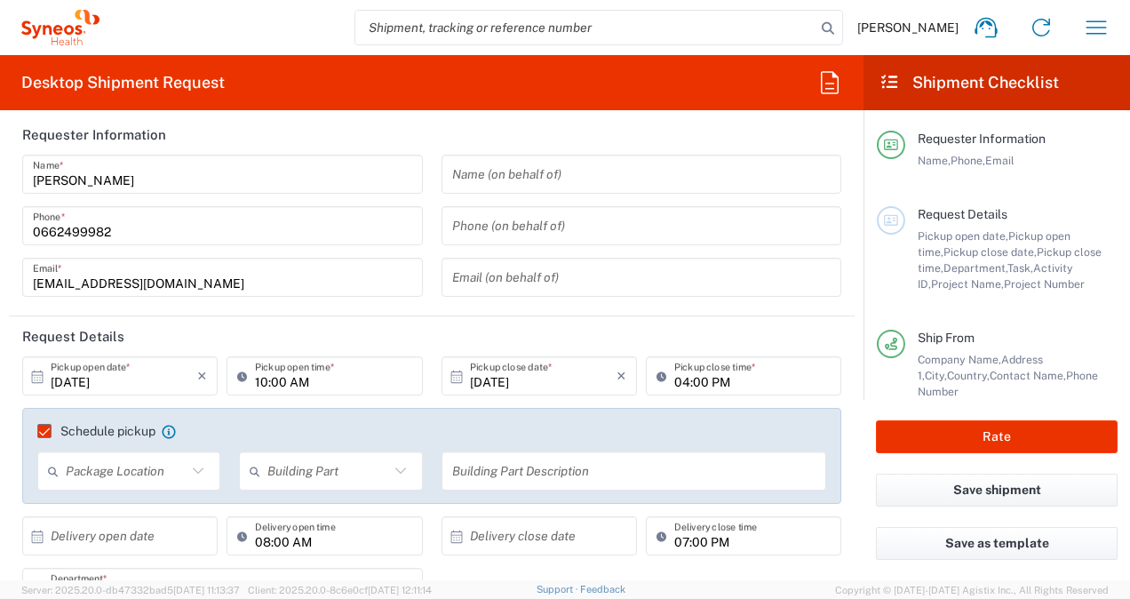
scroll to position [0, 0]
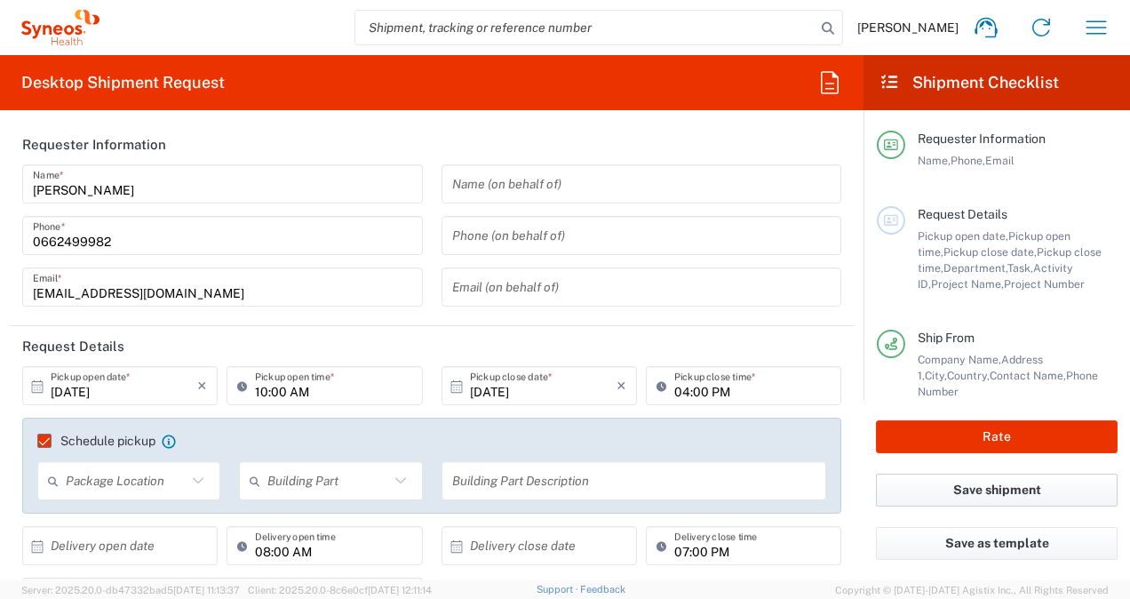
click at [971, 496] on button "Save shipment" at bounding box center [997, 490] width 242 height 33
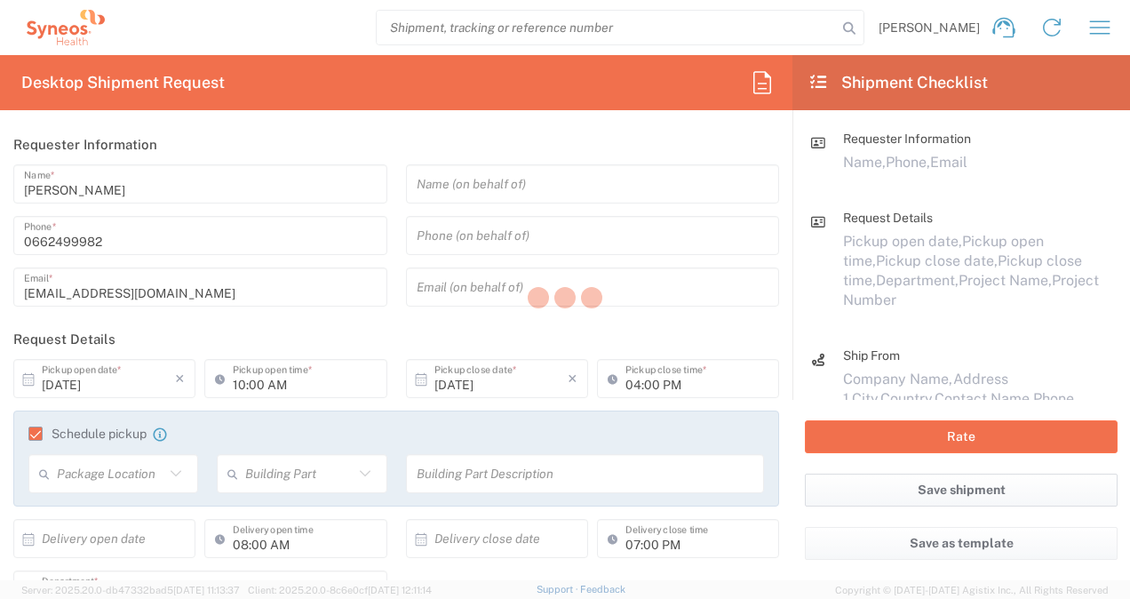
type input "7043192"
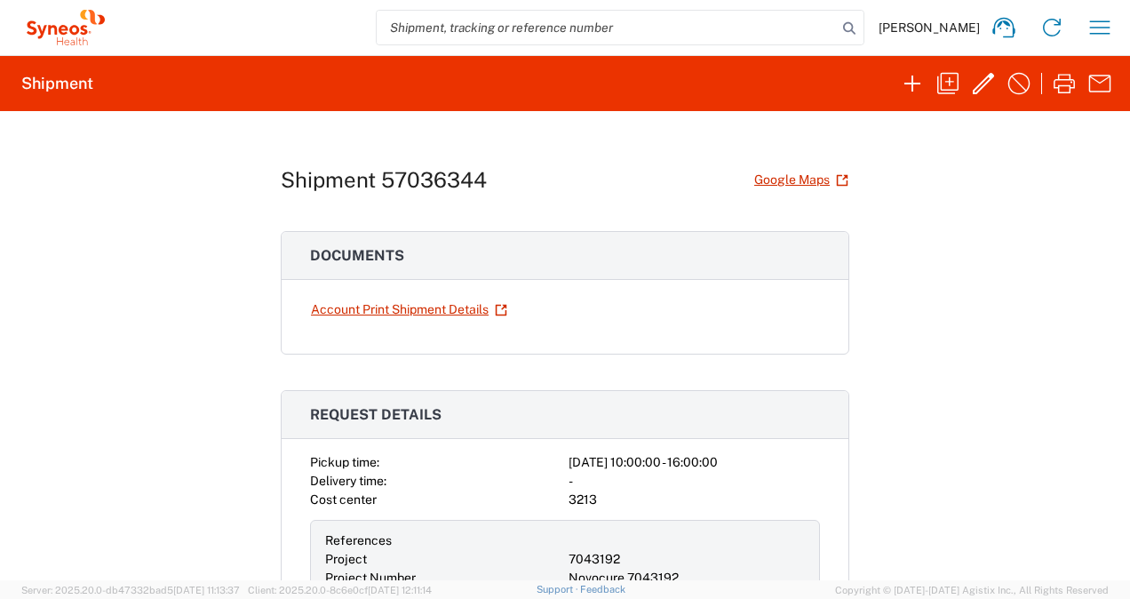
click at [671, 347] on div "Account Print Shipment Details" at bounding box center [565, 324] width 567 height 60
click at [1100, 25] on icon "button" at bounding box center [1100, 27] width 28 height 28
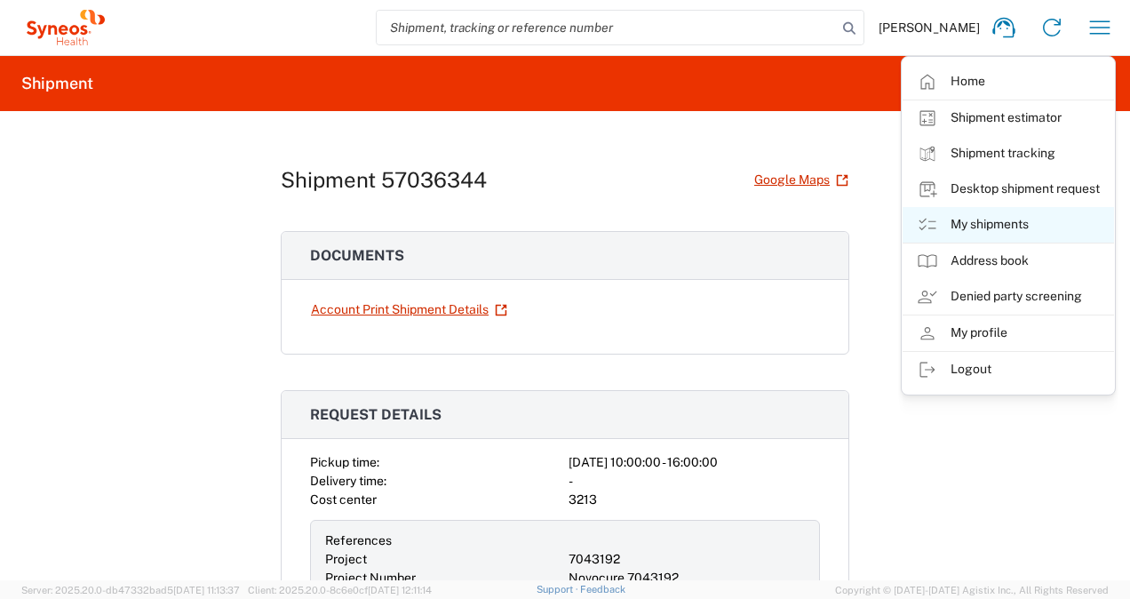
click at [969, 224] on link "My shipments" at bounding box center [1009, 225] width 212 height 36
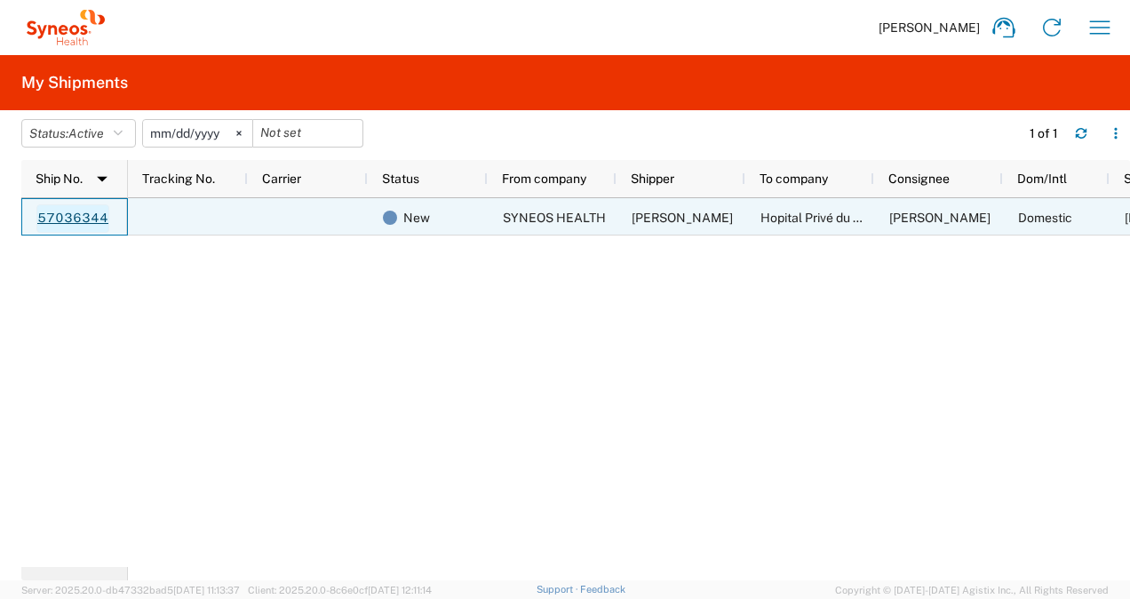
click at [60, 216] on link "57036344" at bounding box center [72, 218] width 73 height 28
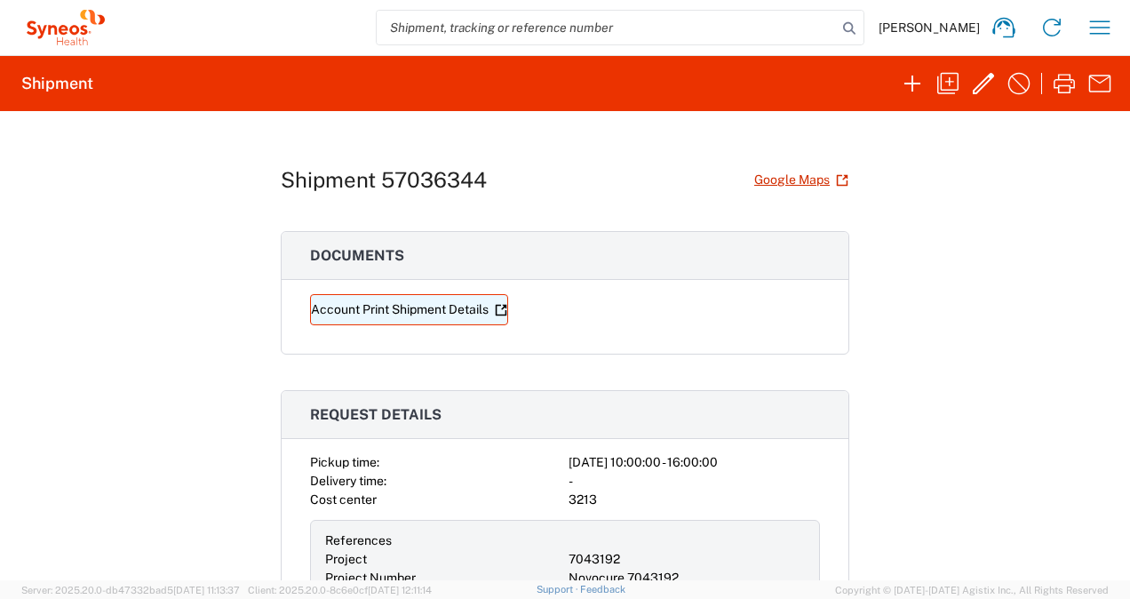
click at [393, 313] on link "Account Print Shipment Details" at bounding box center [409, 309] width 198 height 31
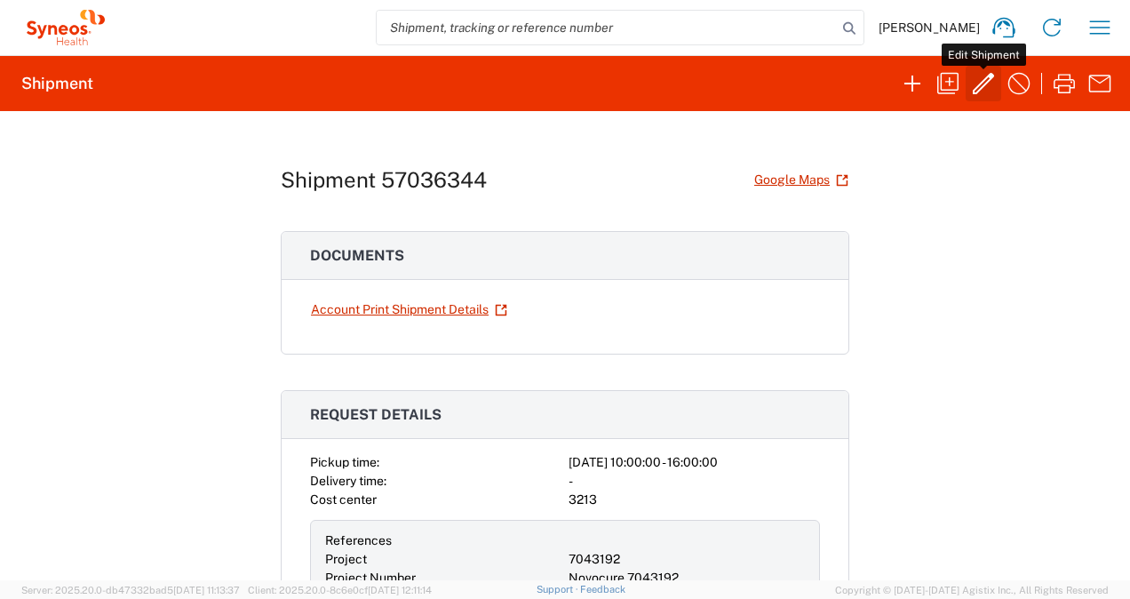
click at [978, 84] on icon "button" at bounding box center [984, 83] width 28 height 28
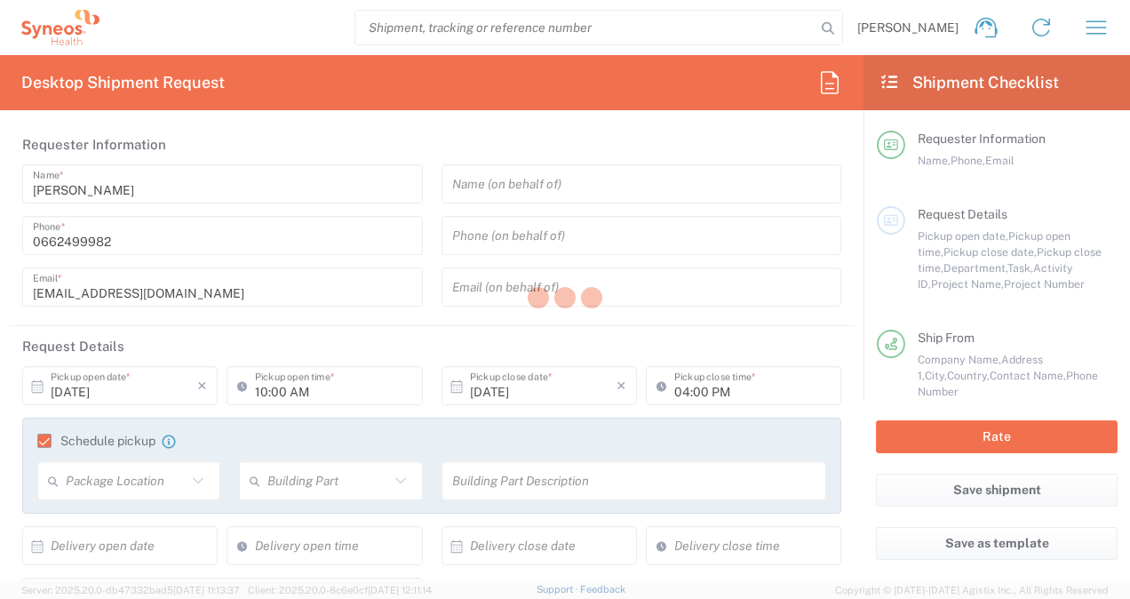
type input "3213"
type input "7043192"
type input "Novocure 7043192"
type input "Île-de-France"
type input "Envelope"
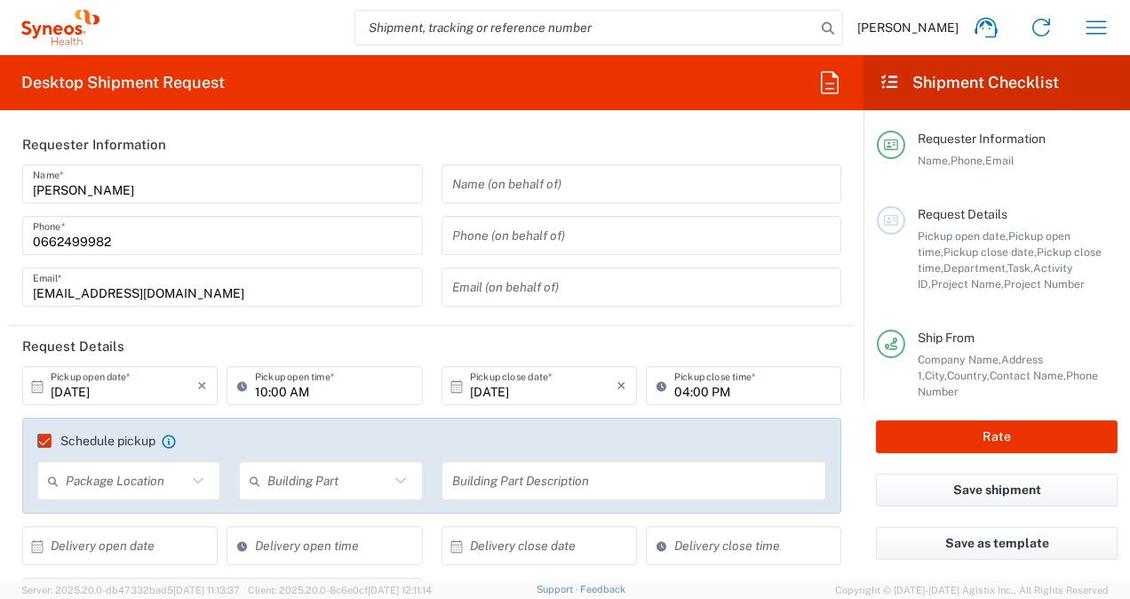
click at [960, 236] on span "Pickup open date," at bounding box center [963, 235] width 91 height 13
click at [953, 251] on span "Pickup close date," at bounding box center [990, 251] width 93 height 13
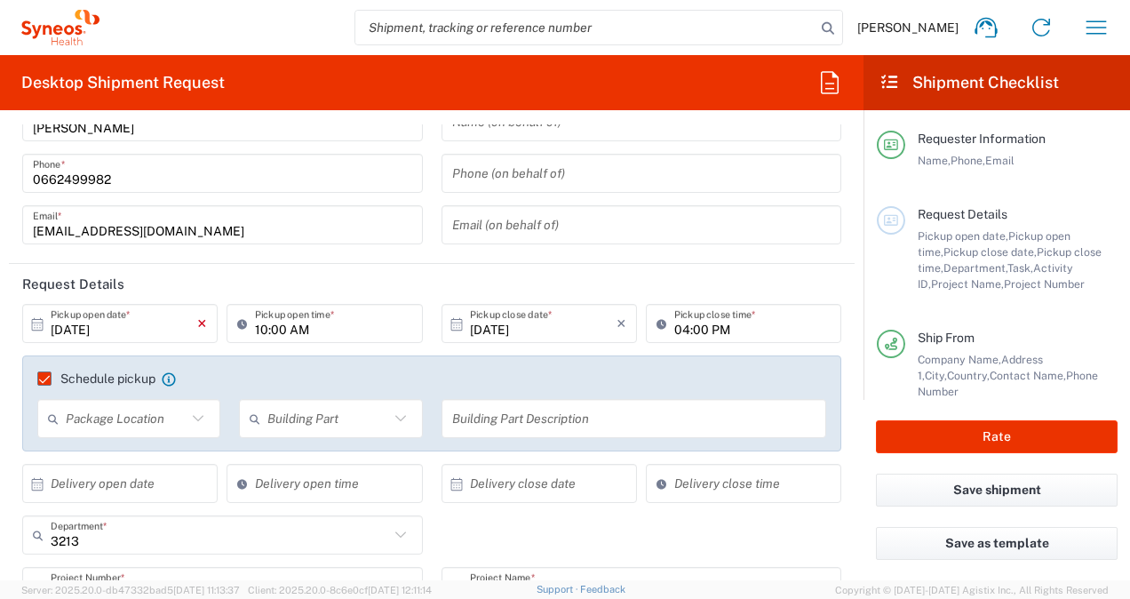
scroll to position [89, 0]
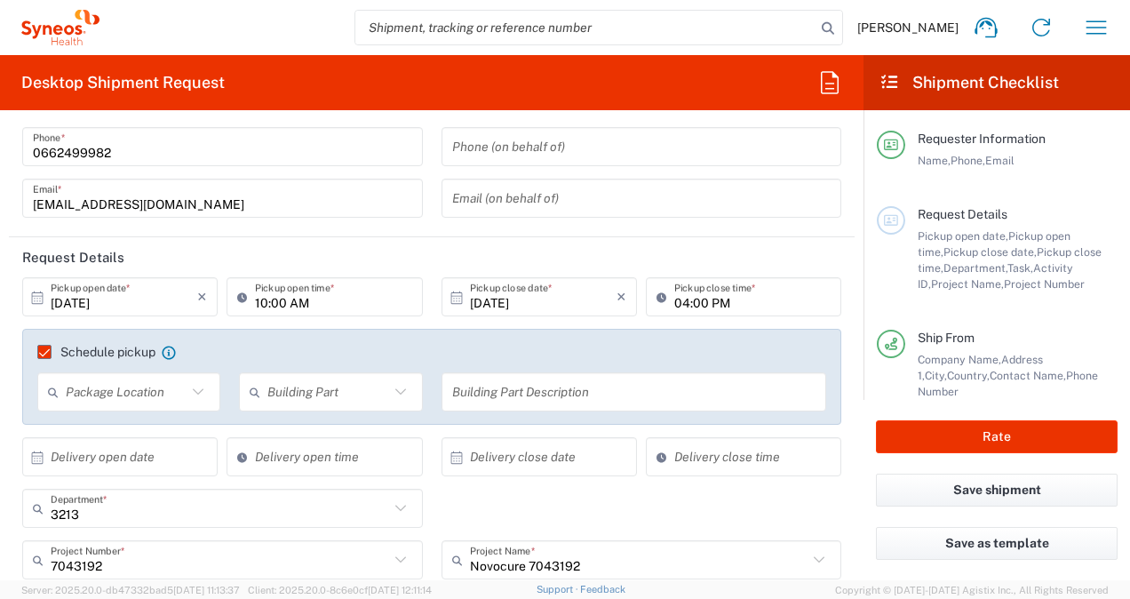
click at [193, 389] on icon at bounding box center [198, 391] width 11 height 6
click at [263, 235] on agx-form-section "Requester Information [PERSON_NAME] Name * [PHONE_NUMBER] Phone * [EMAIL_ADDRES…" at bounding box center [432, 137] width 846 height 202
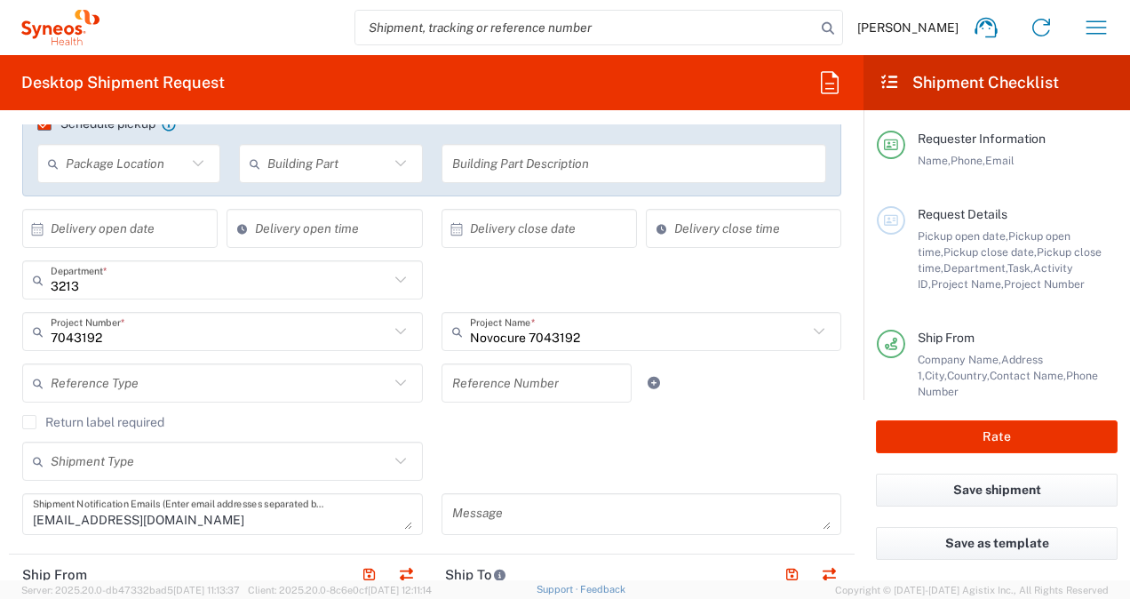
scroll to position [355, 0]
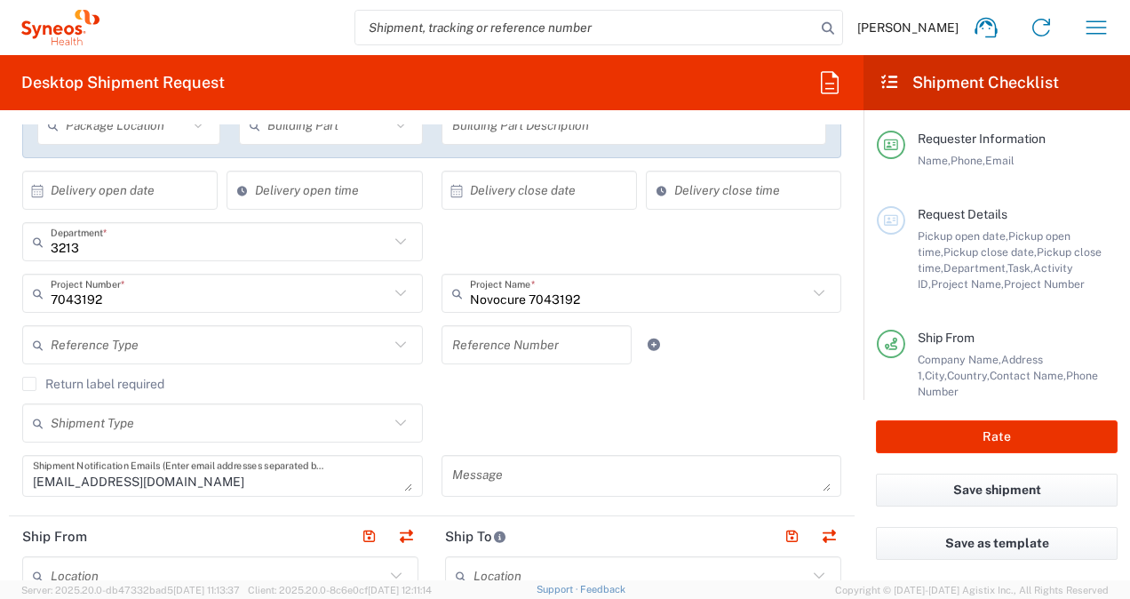
click at [160, 425] on input "text" at bounding box center [220, 423] width 339 height 31
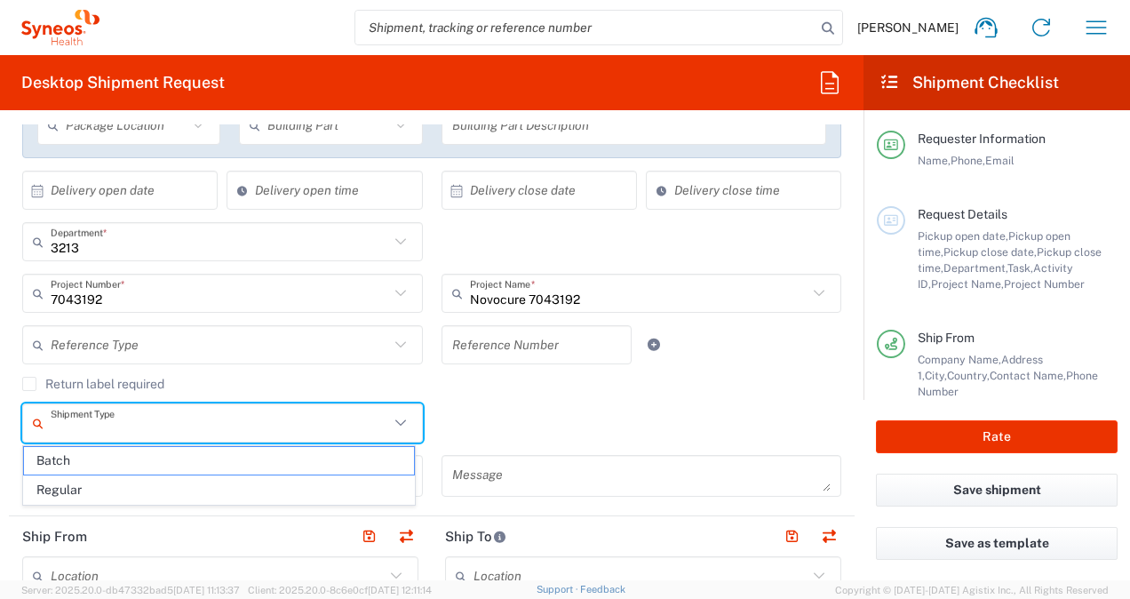
click at [160, 425] on input "text" at bounding box center [220, 423] width 339 height 31
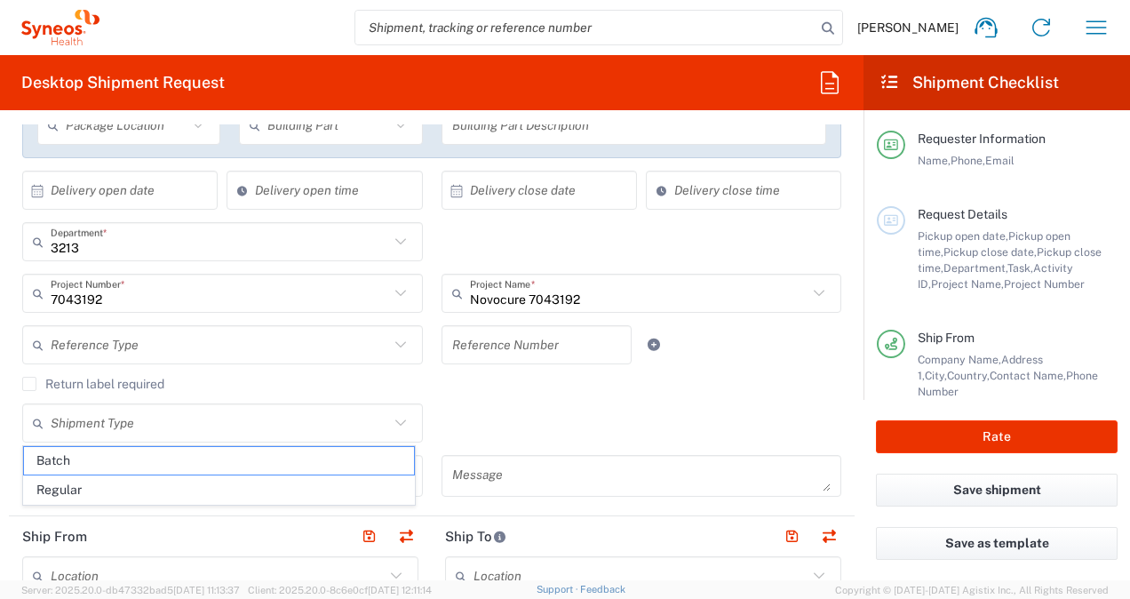
click at [555, 392] on div "Return label required" at bounding box center [431, 390] width 819 height 27
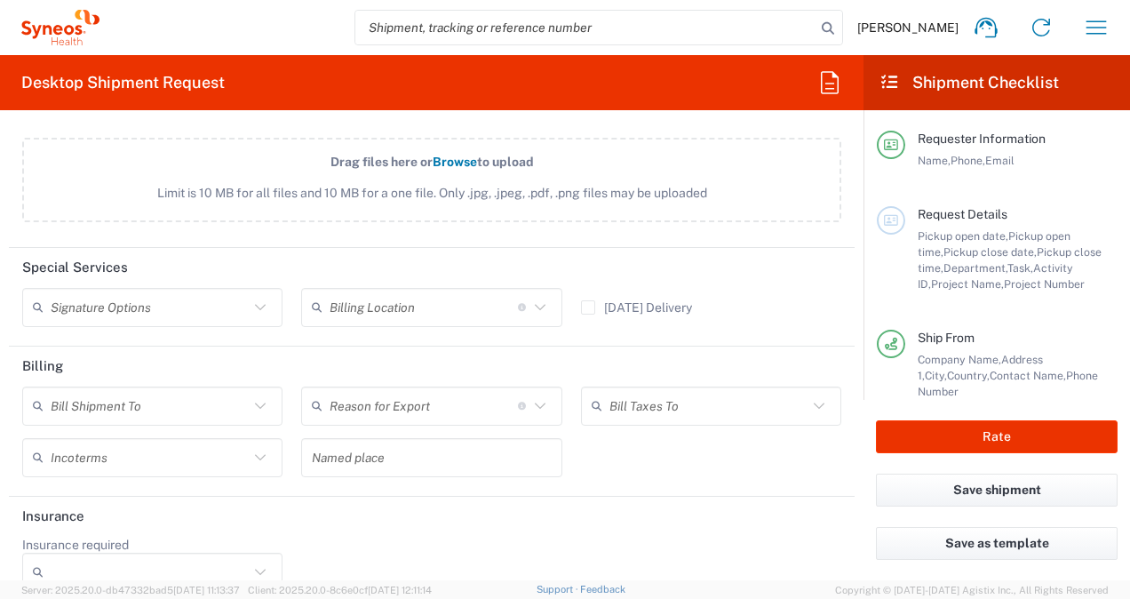
scroll to position [2384, 0]
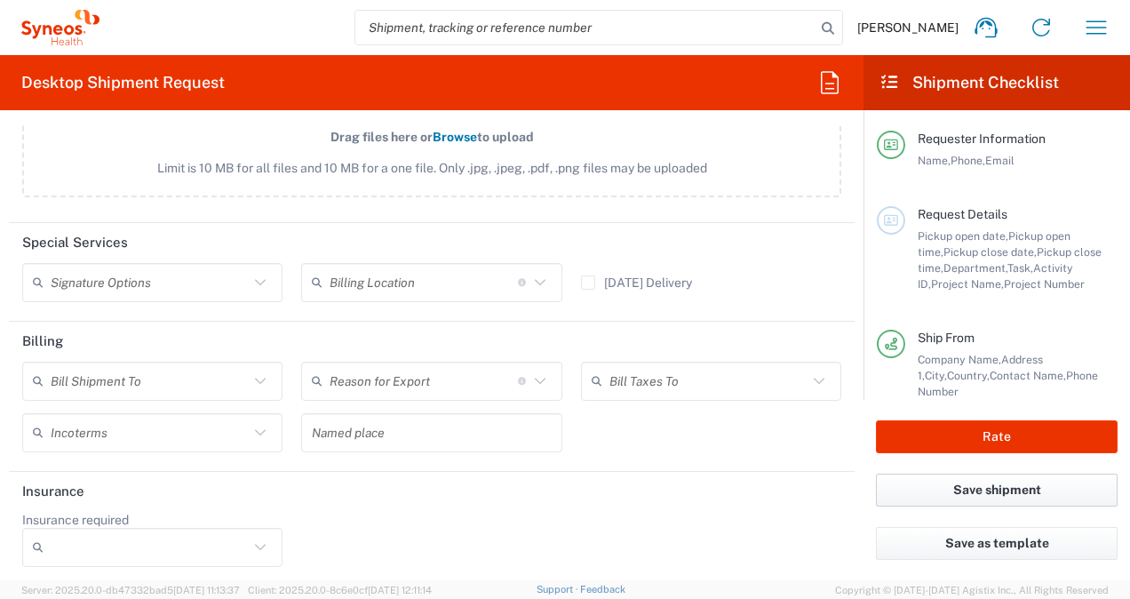
click at [913, 492] on button "Save shipment" at bounding box center [997, 490] width 242 height 33
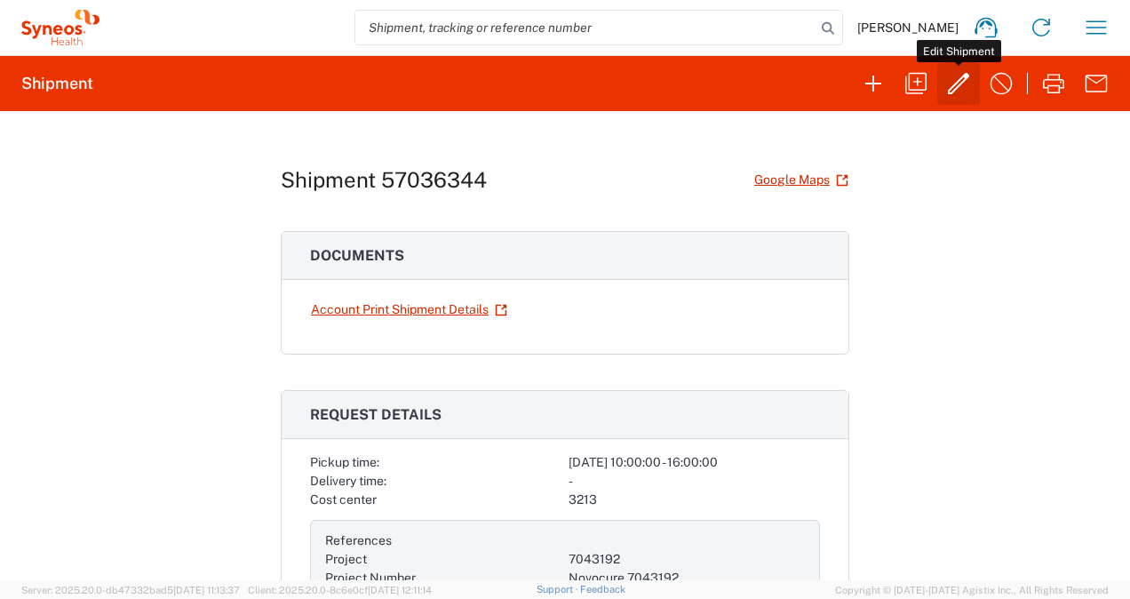
click at [961, 80] on icon "button" at bounding box center [959, 83] width 28 height 28
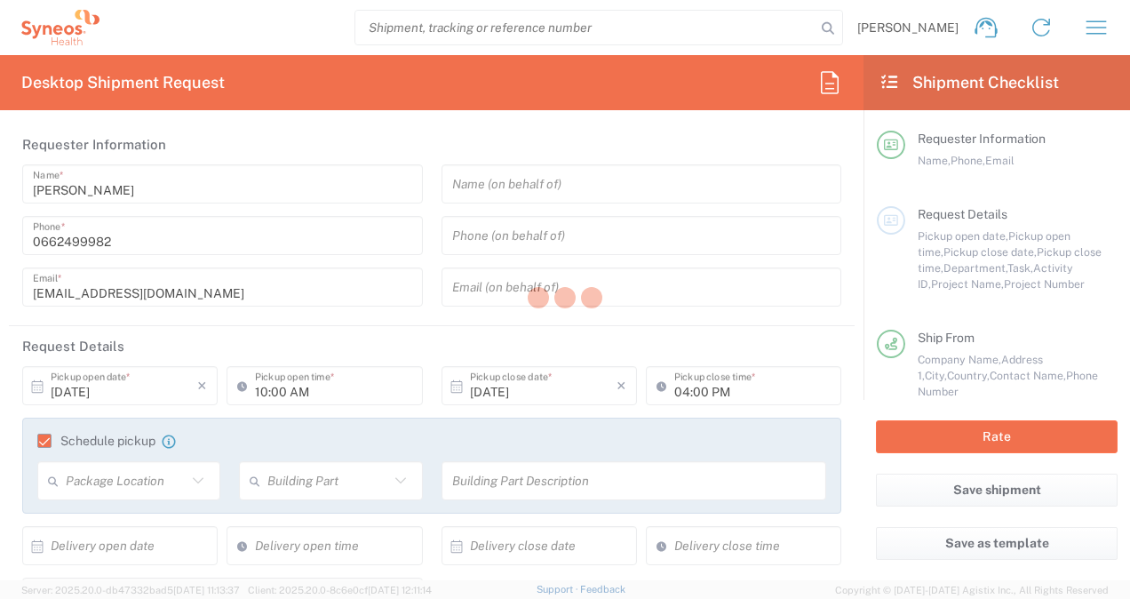
type input "3213"
type input "7043192"
type input "Novocure 7043192"
type input "Île-de-France"
type input "Envelope"
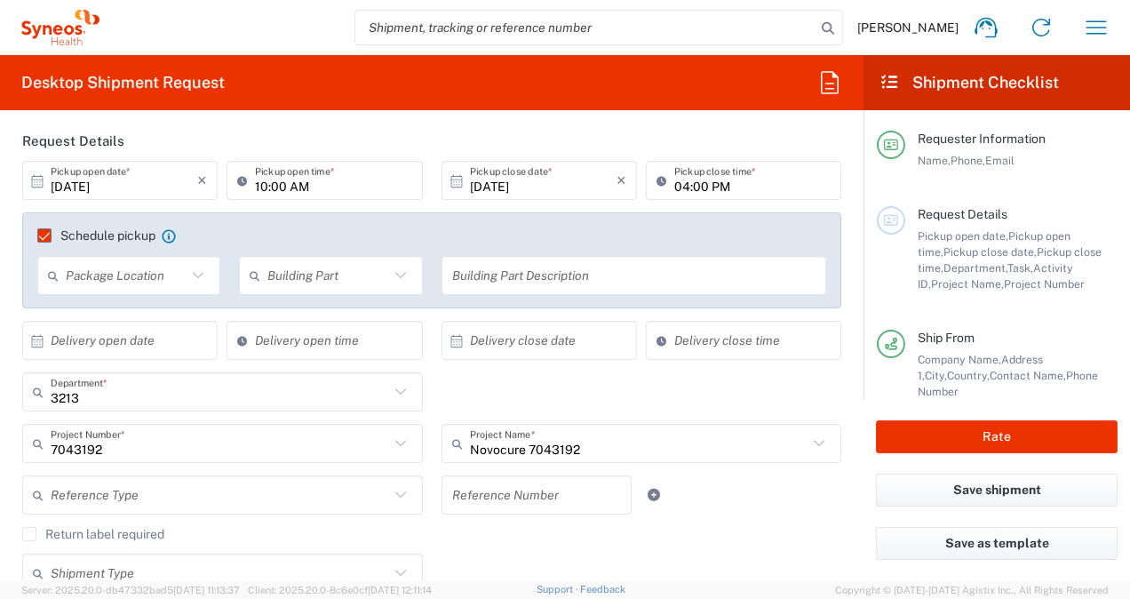
scroll to position [178, 0]
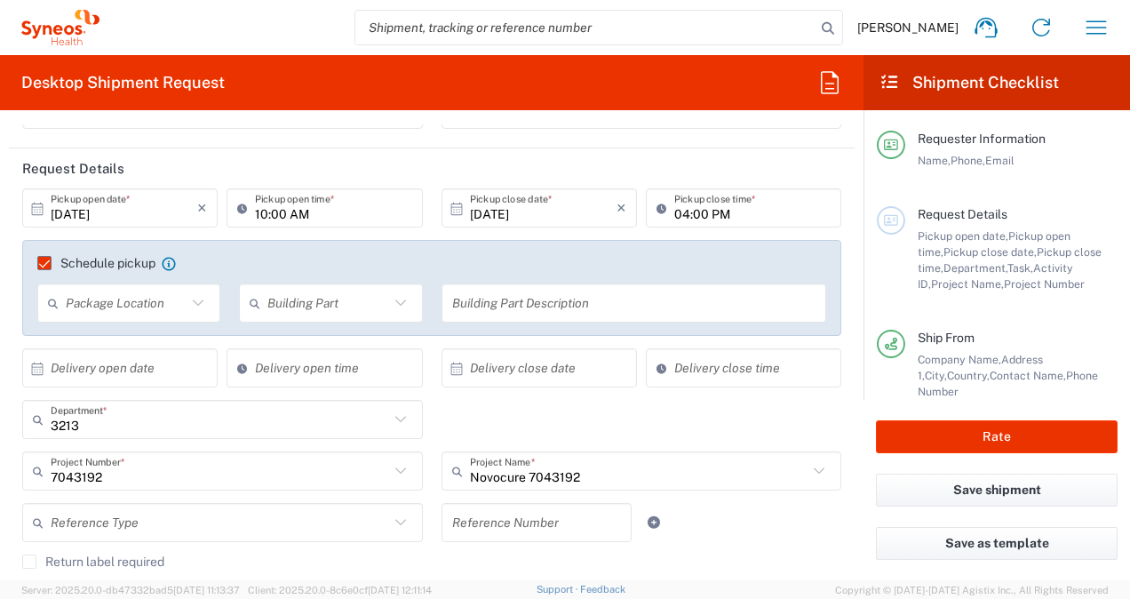
click at [162, 372] on input "text" at bounding box center [124, 368] width 147 height 31
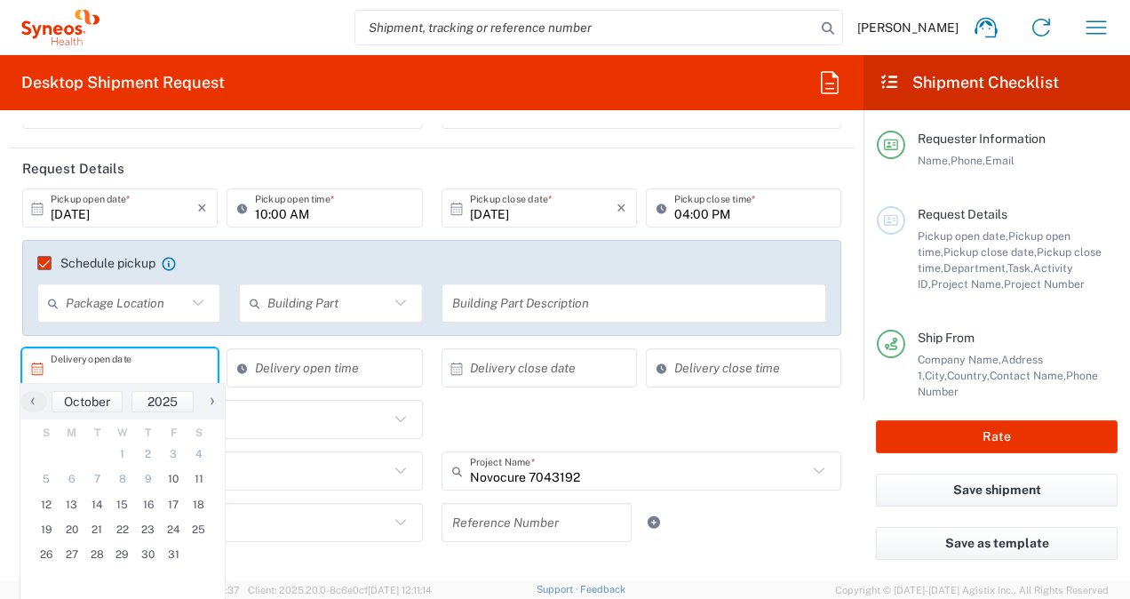
click at [162, 372] on input "text" at bounding box center [124, 368] width 147 height 31
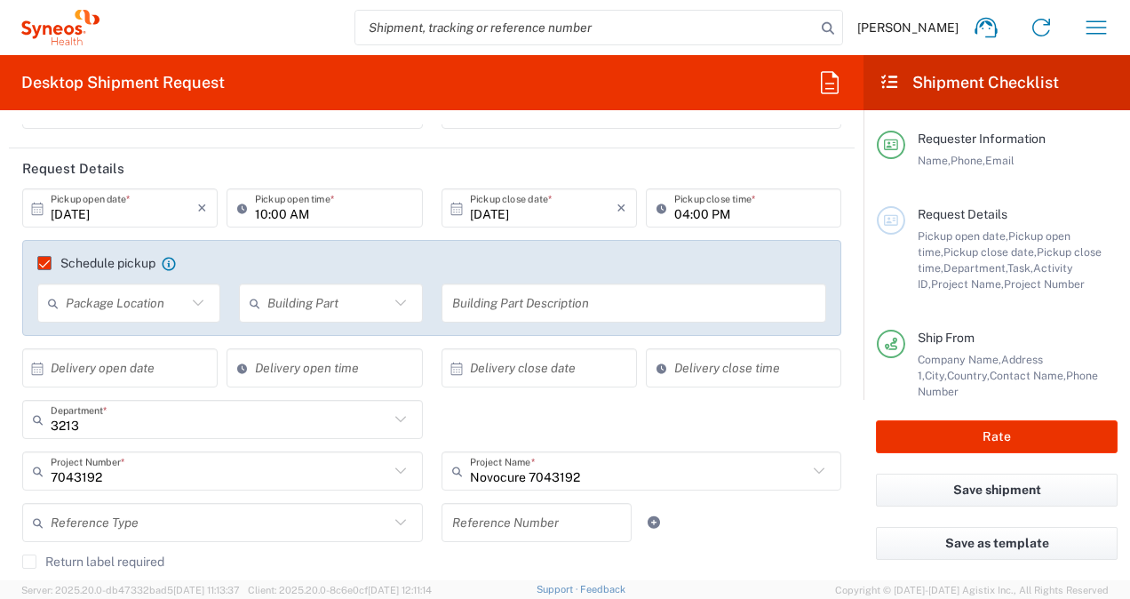
click at [488, 403] on div "3213 Department * 3213 3000 3100 3109 3110 3111 3112 3125 3130 3135 3136 3150 3…" at bounding box center [432, 426] width 838 height 52
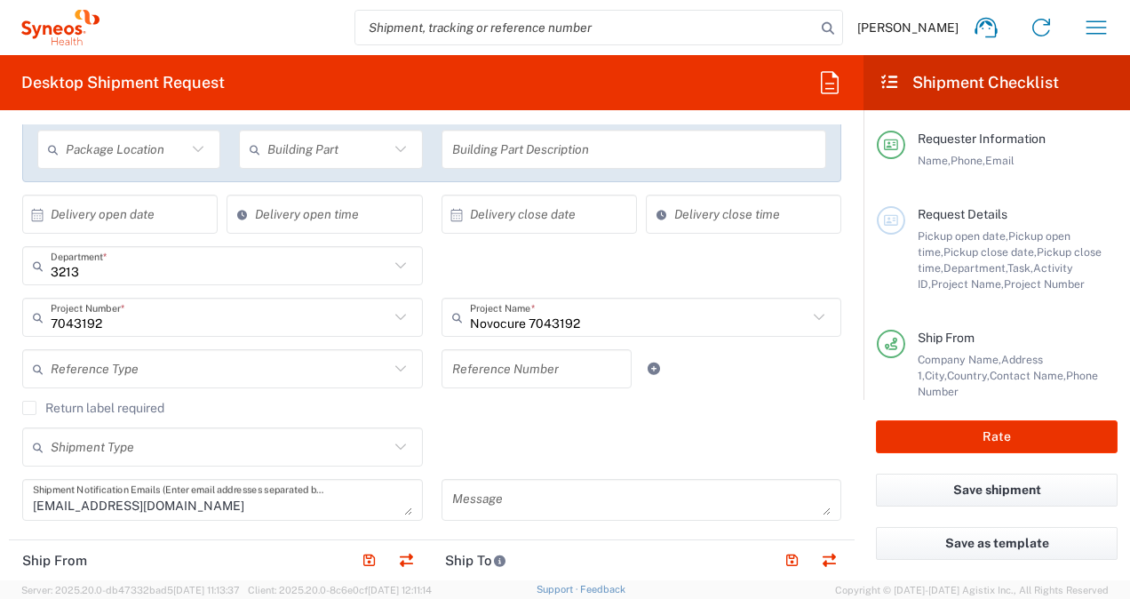
scroll to position [89, 0]
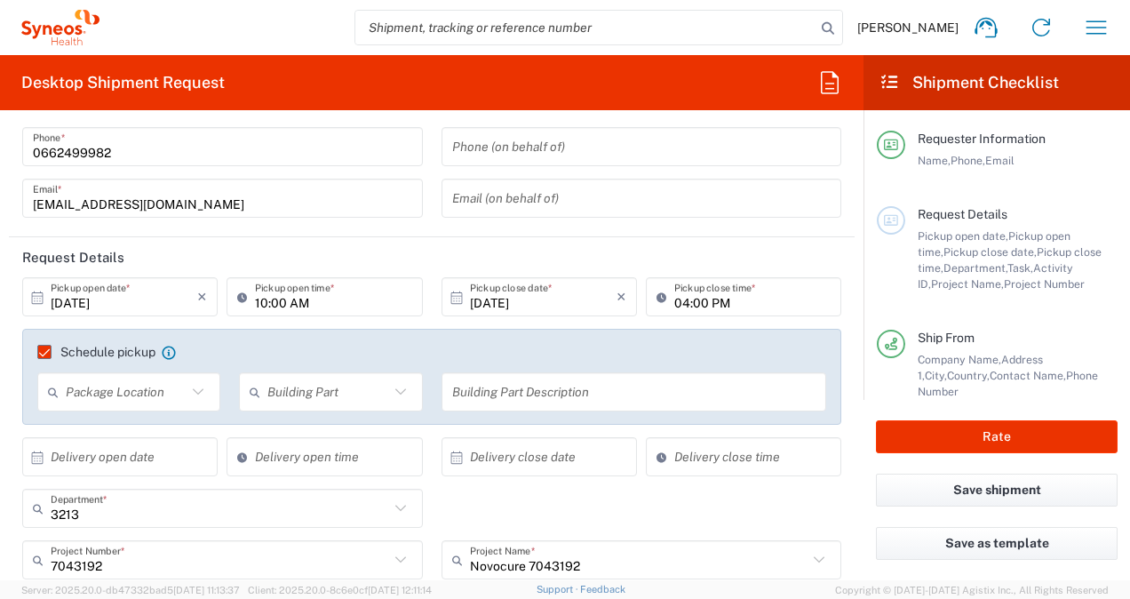
click at [198, 392] on icon at bounding box center [198, 391] width 23 height 23
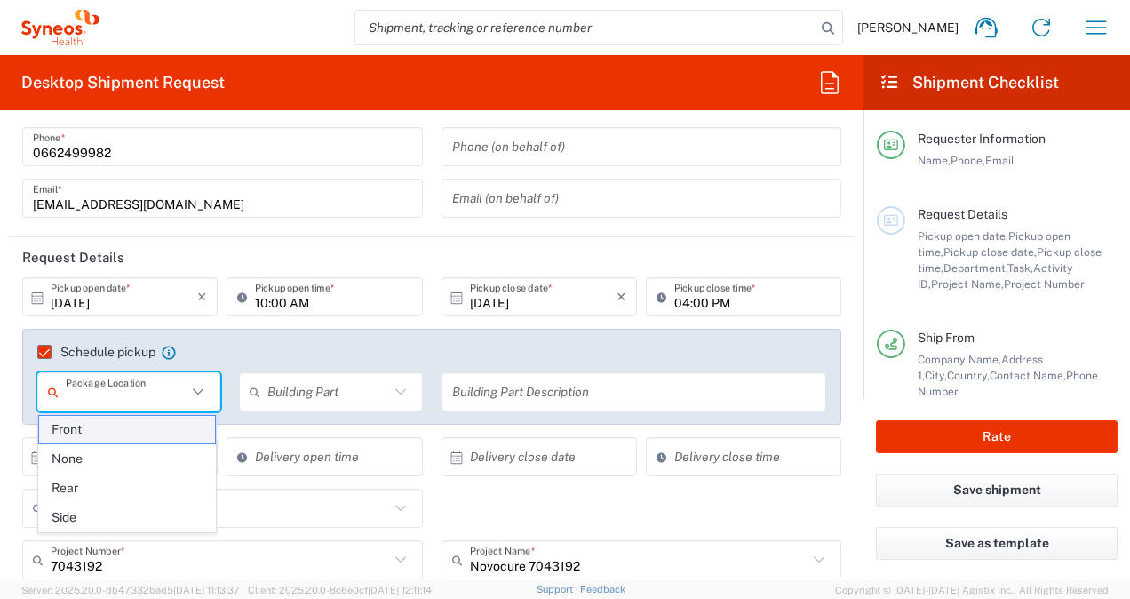
click at [171, 427] on span "Front" at bounding box center [127, 430] width 177 height 28
type input "Front"
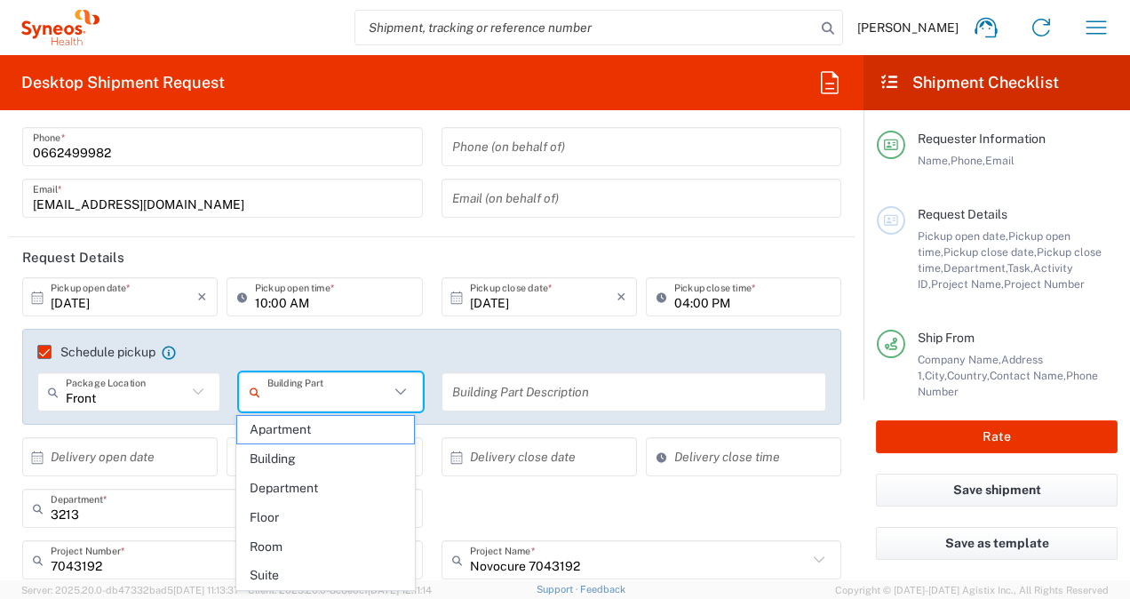
click at [285, 398] on input "text" at bounding box center [328, 392] width 121 height 31
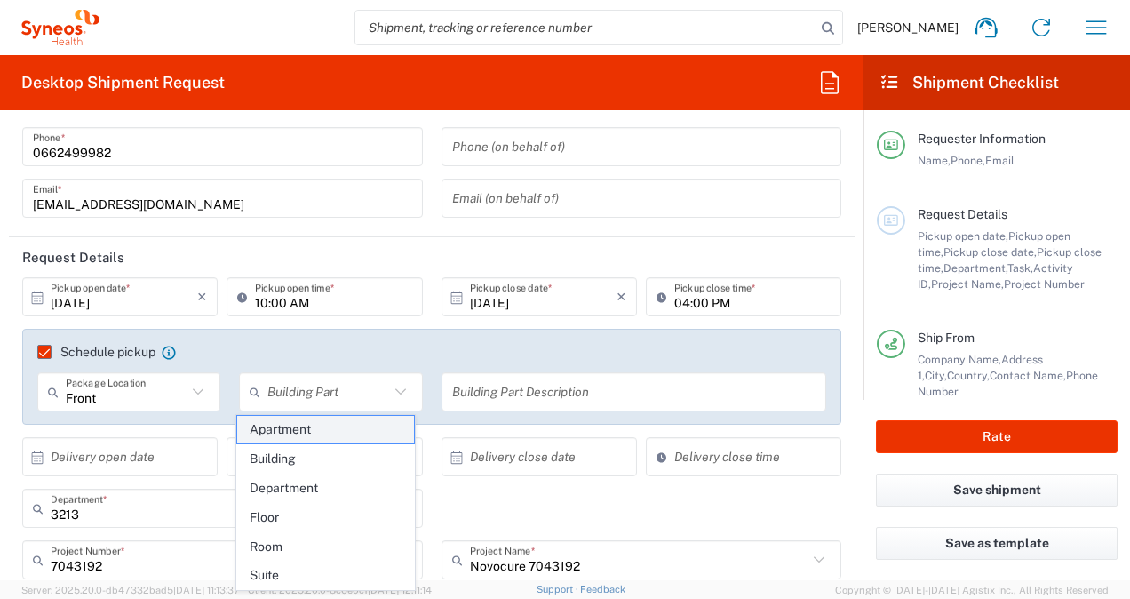
click at [283, 429] on span "Apartment" at bounding box center [325, 430] width 177 height 28
type input "Apartment"
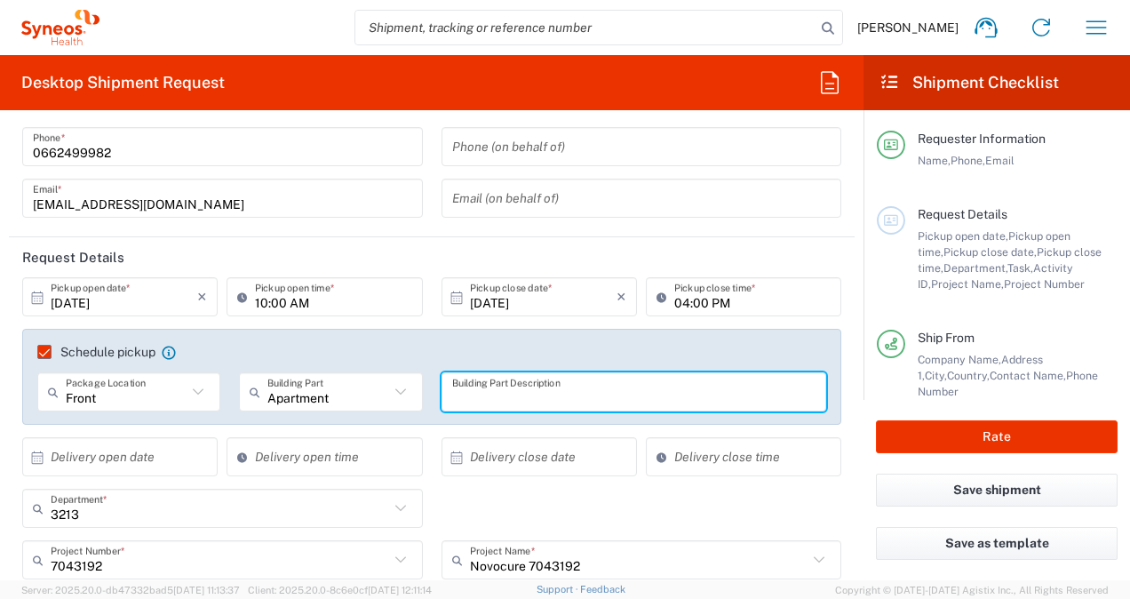
click at [491, 395] on input "text" at bounding box center [634, 392] width 364 height 31
type input "Rez de jardin"
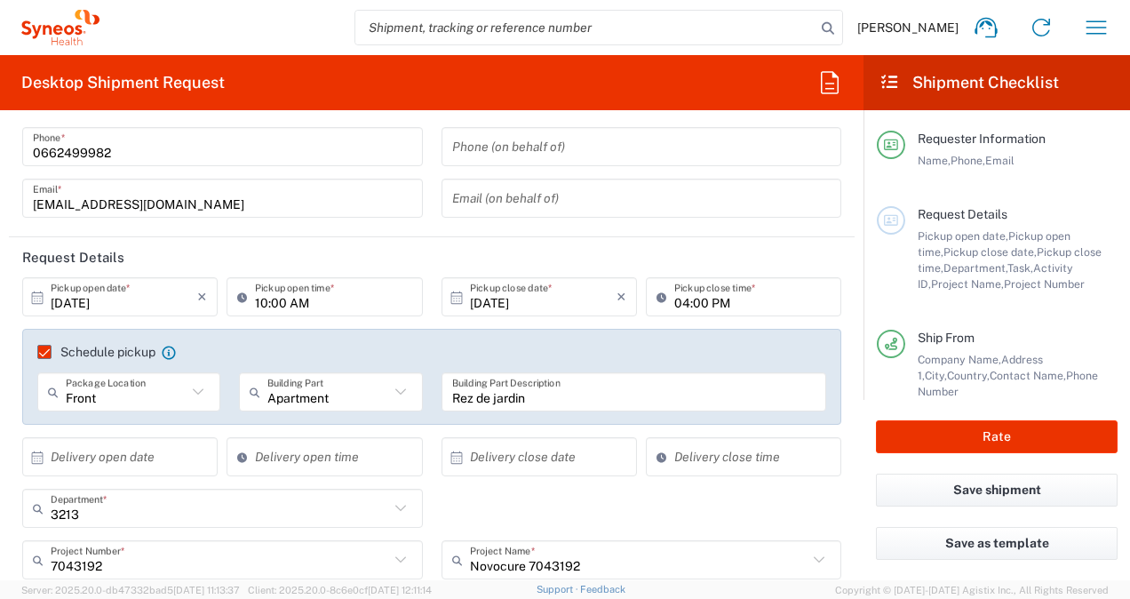
click at [819, 448] on div "Delivery close time" at bounding box center [744, 456] width 196 height 39
type input "06:20 PM"
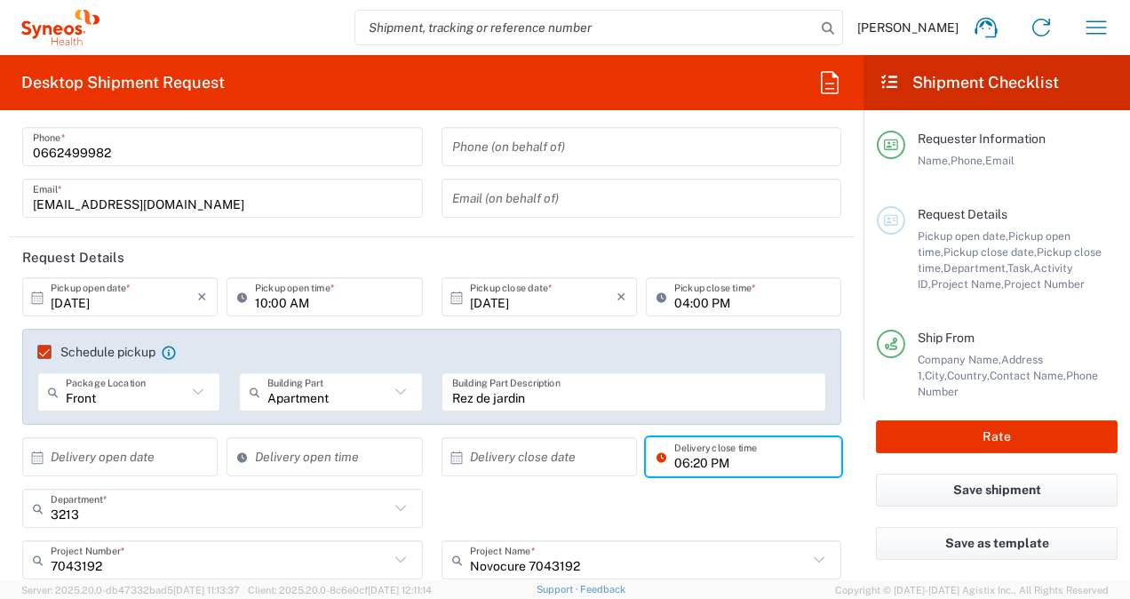
click at [744, 464] on input "06:20 PM" at bounding box center [753, 457] width 156 height 31
click at [750, 509] on div "3213 Department * 3213 3000 3100 3109 3110 3111 3112 3125 3130 3135 3136 3150 3…" at bounding box center [432, 515] width 838 height 52
click at [819, 510] on div "3213 Department * 3213 3000 3100 3109 3110 3111 3112 3125 3130 3135 3136 3150 3…" at bounding box center [432, 515] width 838 height 52
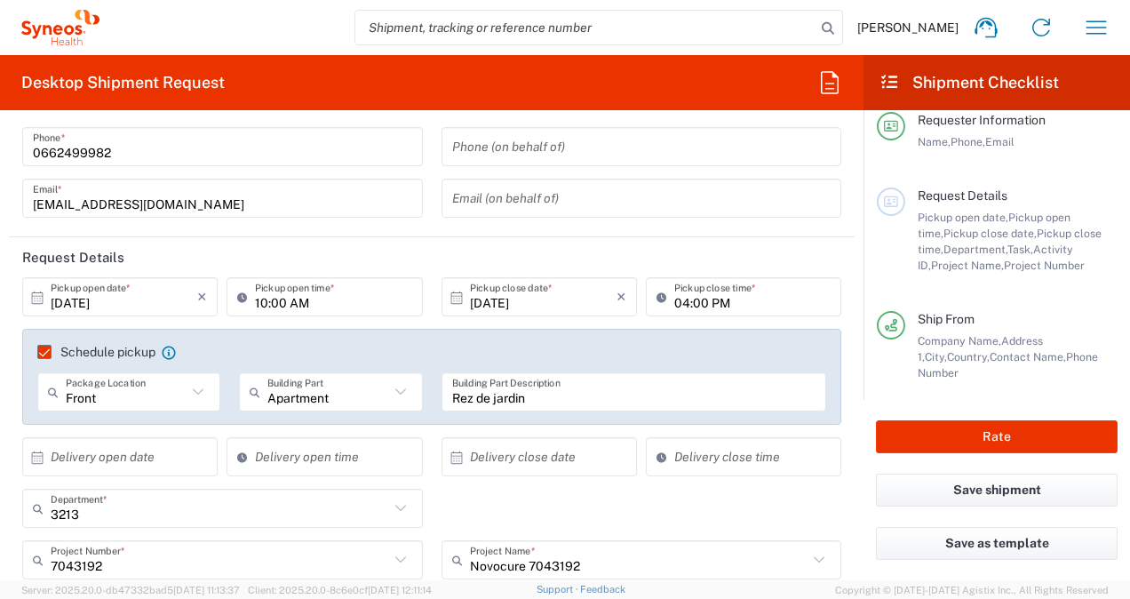
scroll to position [0, 0]
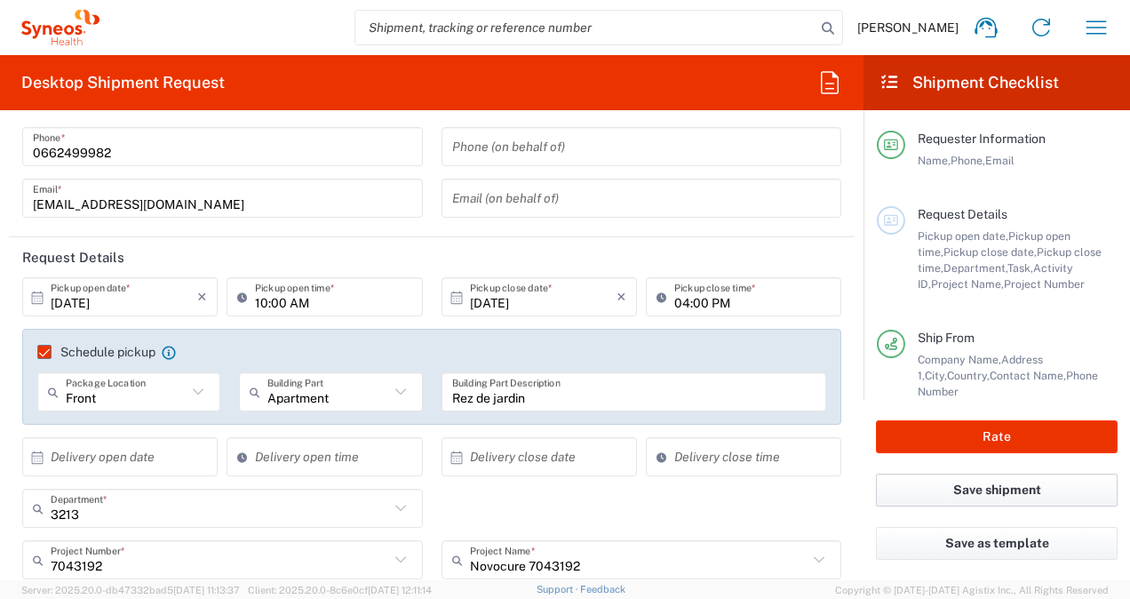
click at [969, 498] on button "Save shipment" at bounding box center [997, 490] width 242 height 33
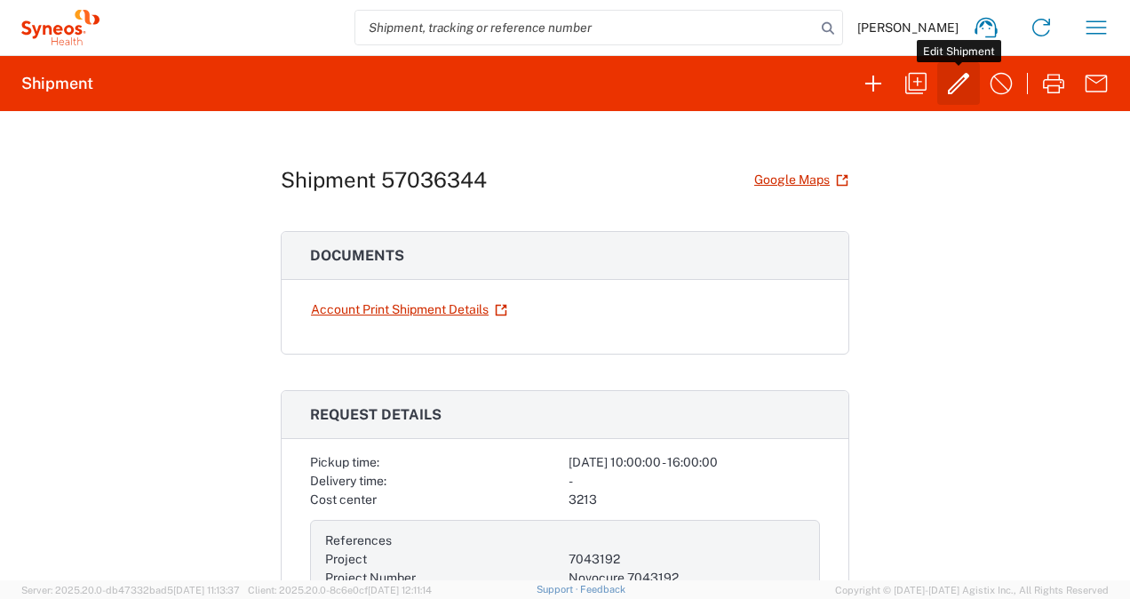
click at [958, 86] on icon "button" at bounding box center [958, 83] width 21 height 21
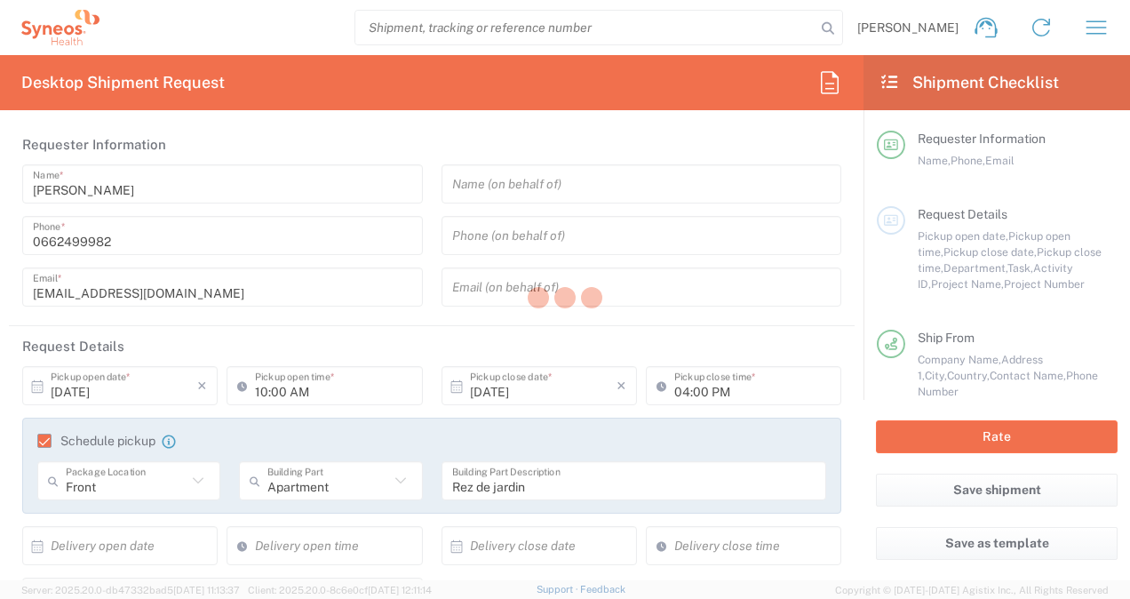
type input "3213"
type input "7043192"
type input "Novocure 7043192"
type input "Île-de-France"
type input "Envelope"
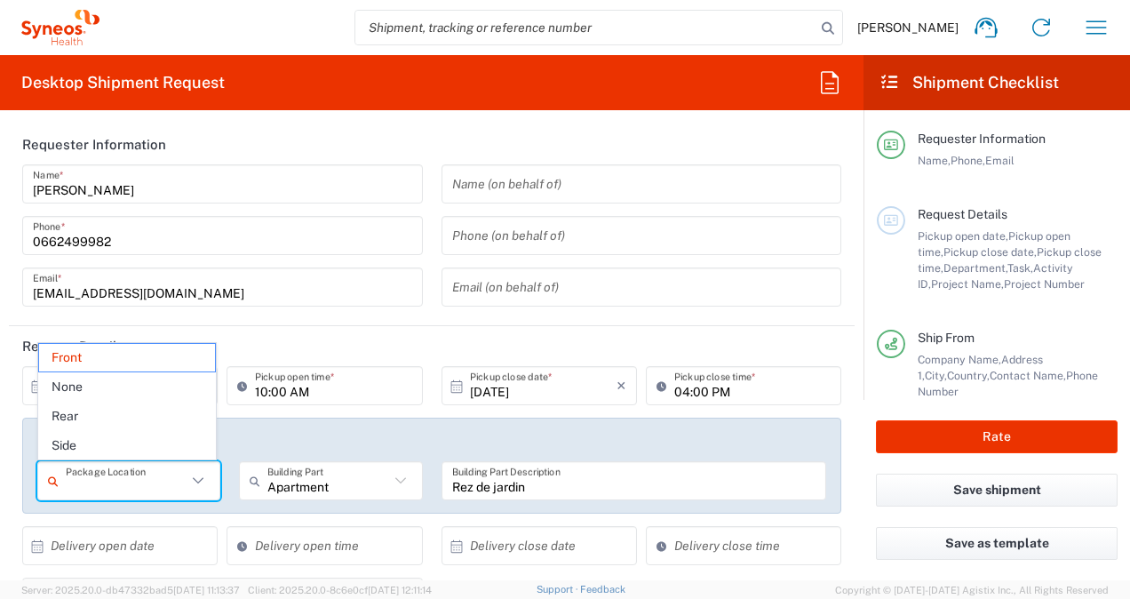
drag, startPoint x: 107, startPoint y: 485, endPoint x: 90, endPoint y: 483, distance: 17.0
click at [60, 486] on div "Package Location" at bounding box center [128, 480] width 183 height 39
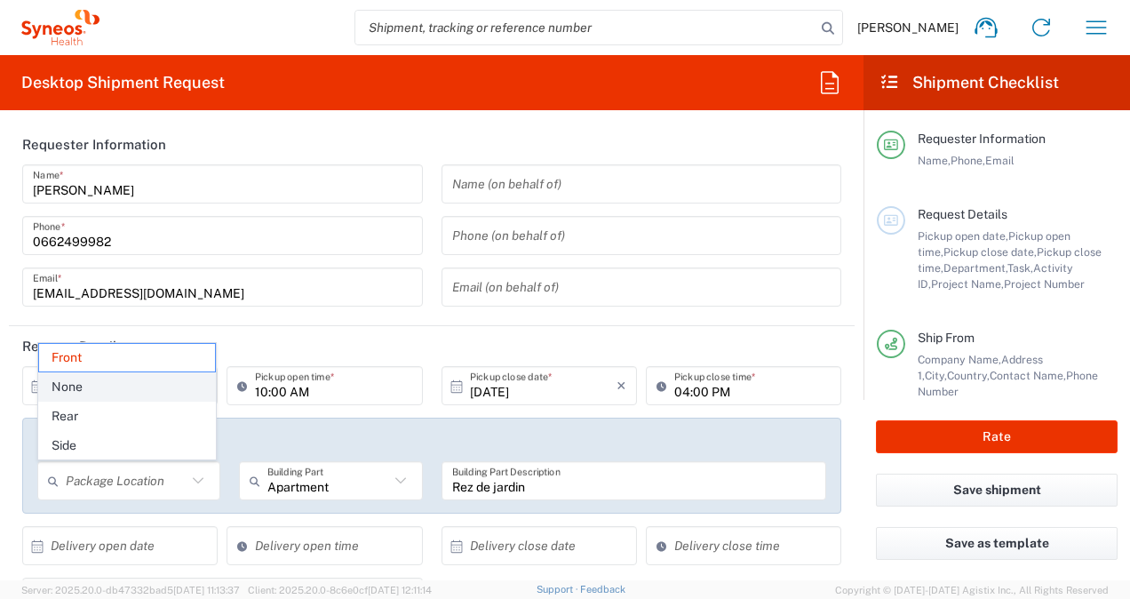
click at [111, 387] on span "None" at bounding box center [127, 387] width 177 height 28
type input "None"
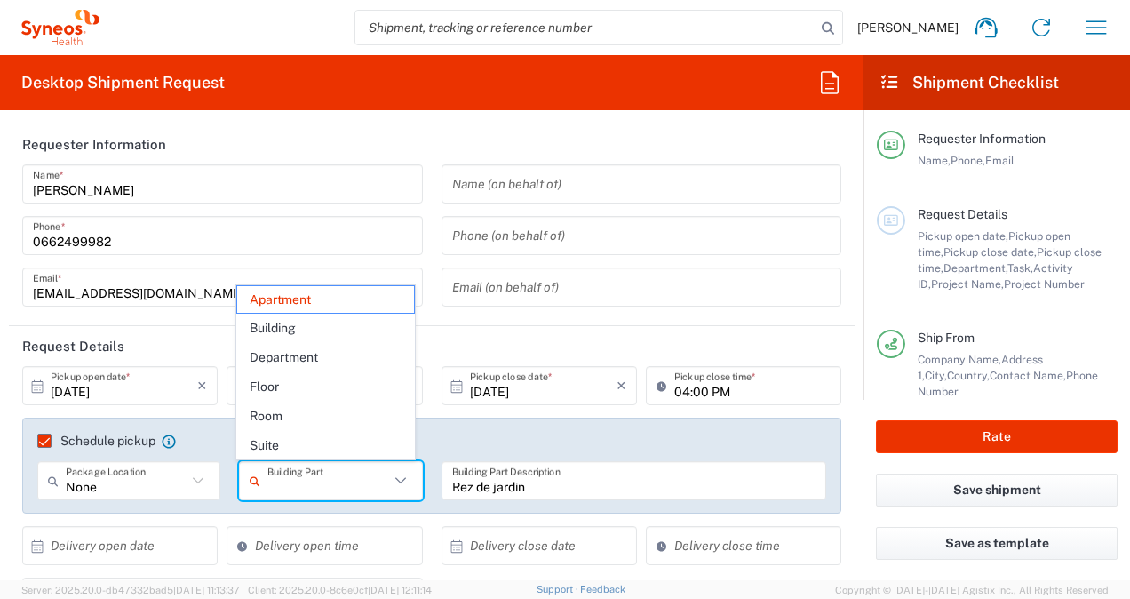
click at [276, 482] on input "text" at bounding box center [328, 481] width 121 height 31
drag, startPoint x: 307, startPoint y: 301, endPoint x: 299, endPoint y: 435, distance: 134.4
click at [307, 300] on span "Apartment" at bounding box center [325, 300] width 177 height 28
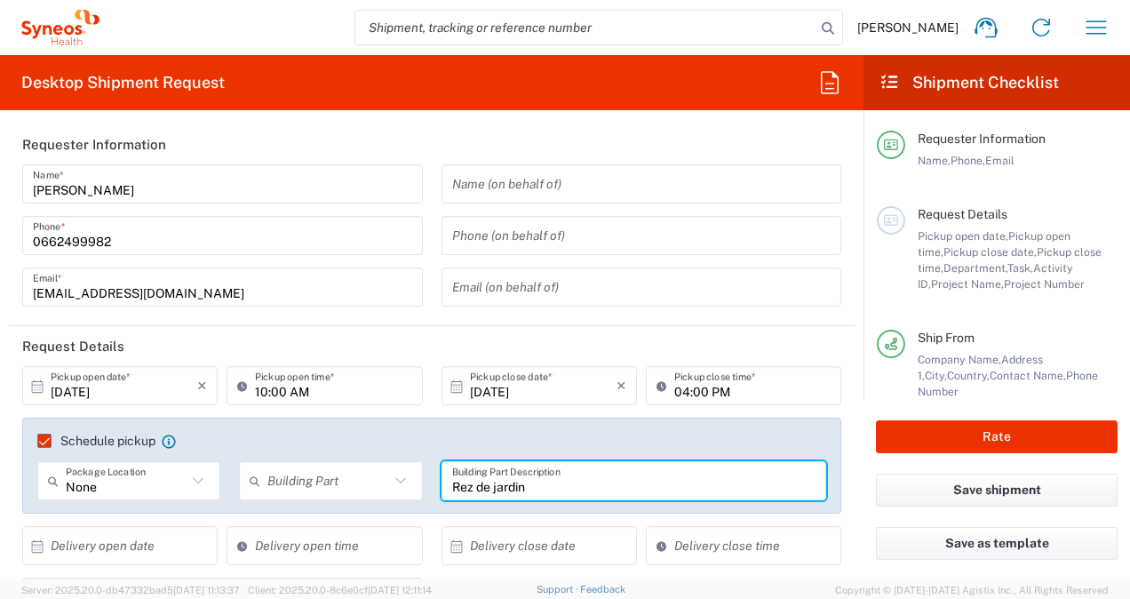
drag, startPoint x: 496, startPoint y: 481, endPoint x: 519, endPoint y: 489, distance: 24.5
click at [496, 481] on input "Rez de jardin" at bounding box center [634, 481] width 364 height 31
drag, startPoint x: 528, startPoint y: 490, endPoint x: 424, endPoint y: 497, distance: 104.2
click at [424, 497] on div "None Package Location Front None Rear Side Building Part Apartment Building Dep…" at bounding box center [432, 487] width 808 height 52
drag, startPoint x: 531, startPoint y: 508, endPoint x: 541, endPoint y: 501, distance: 12.1
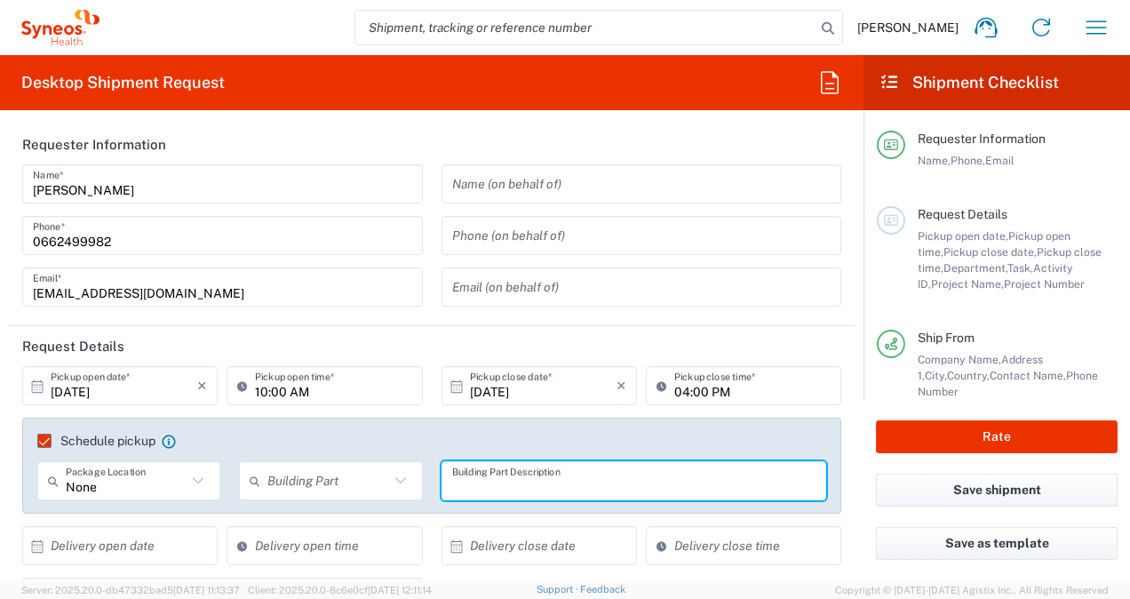
click at [532, 508] on div "Building Part Description" at bounding box center [634, 487] width 404 height 52
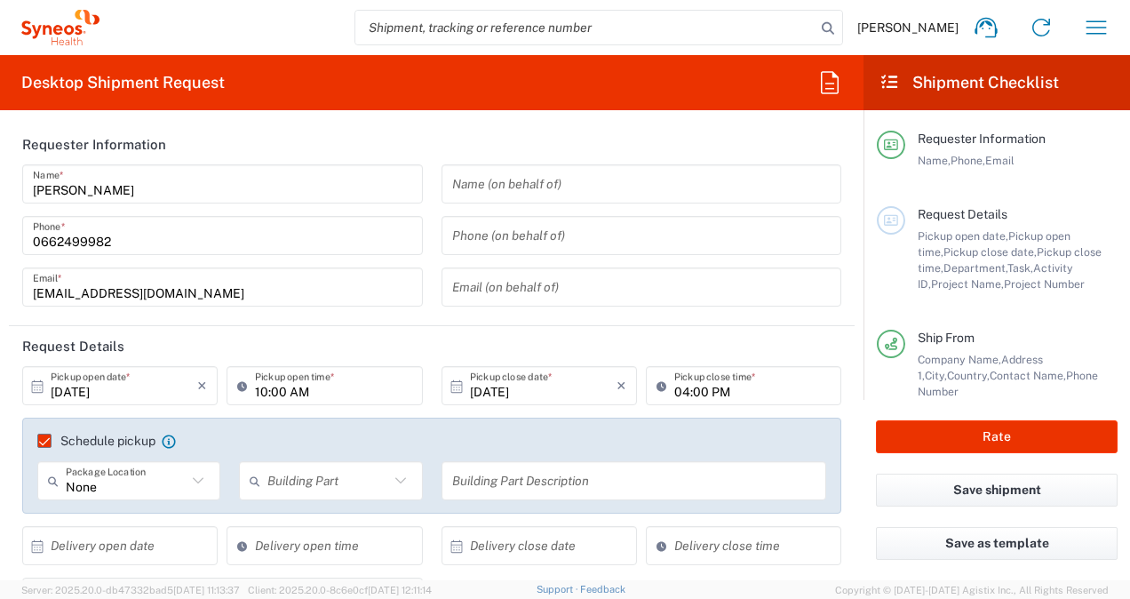
type input "None"
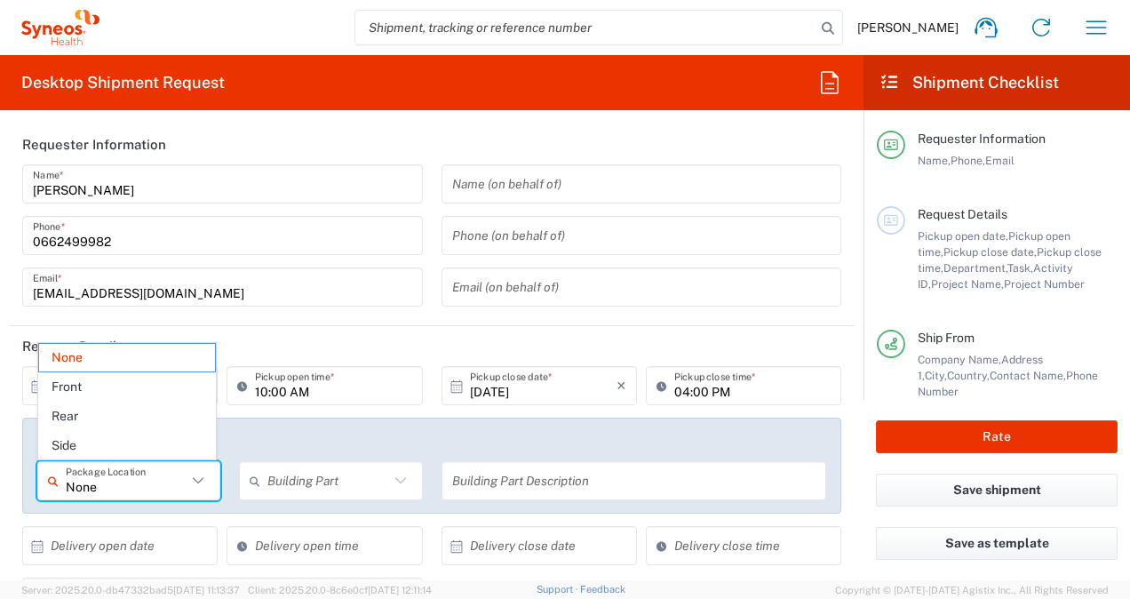
click at [136, 490] on input "None" at bounding box center [126, 481] width 121 height 31
drag, startPoint x: 109, startPoint y: 489, endPoint x: 53, endPoint y: 489, distance: 56.0
click at [53, 489] on div "None Package Location" at bounding box center [128, 480] width 183 height 39
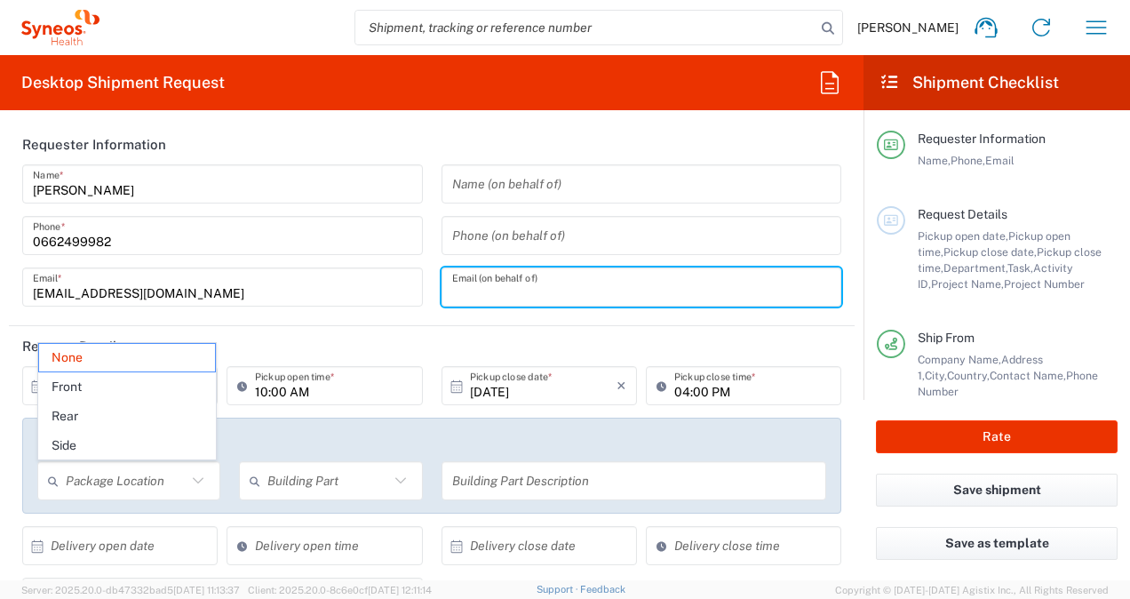
click at [608, 286] on input "text" at bounding box center [641, 287] width 379 height 31
type input "None"
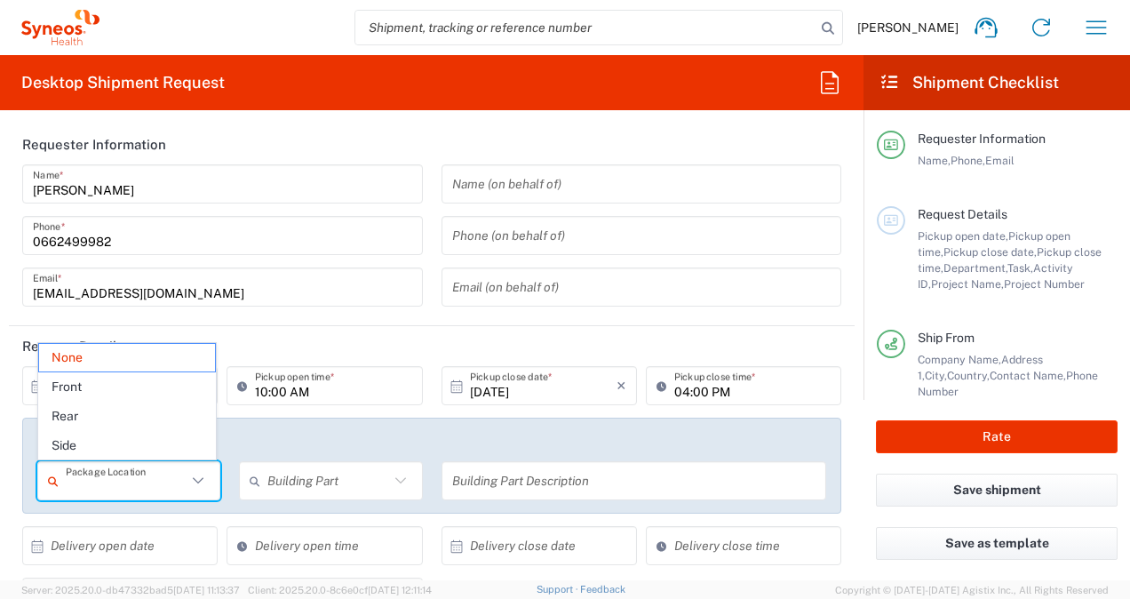
click at [153, 486] on input "text" at bounding box center [126, 481] width 121 height 31
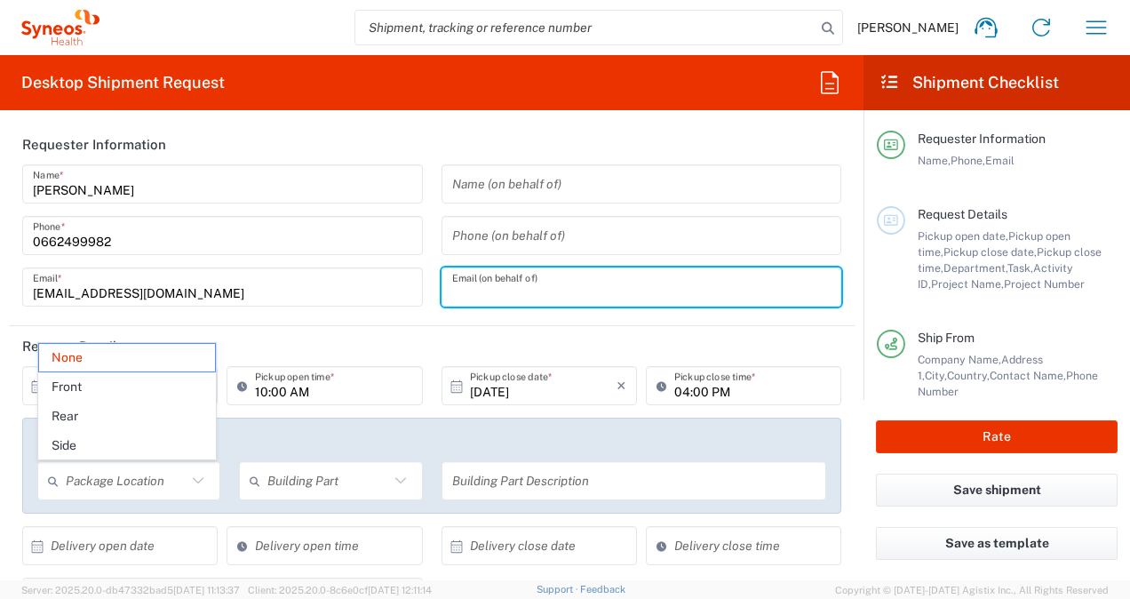
drag, startPoint x: 599, startPoint y: 283, endPoint x: 613, endPoint y: 291, distance: 16.3
click at [599, 283] on input "text" at bounding box center [641, 287] width 379 height 31
type input "None"
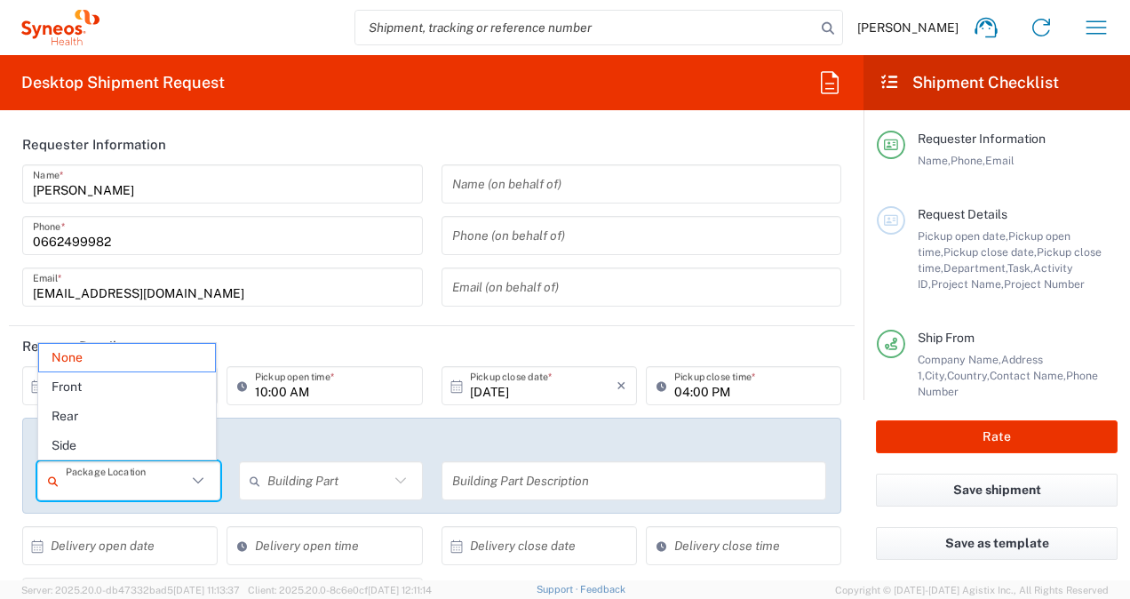
click at [136, 491] on input "text" at bounding box center [126, 481] width 121 height 31
click at [112, 360] on span "None" at bounding box center [127, 358] width 177 height 28
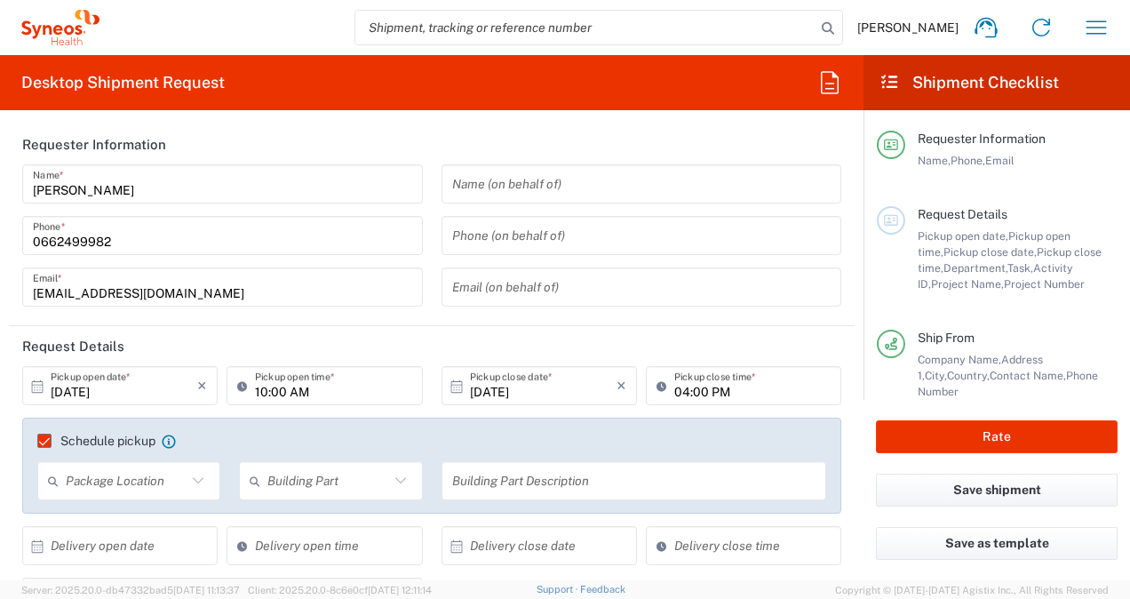
click at [944, 252] on span "Pickup close date," at bounding box center [990, 251] width 93 height 13
click at [43, 442] on label "Schedule pickup" at bounding box center [96, 441] width 118 height 14
click at [36, 441] on input "Schedule pickup" at bounding box center [36, 441] width 0 height 0
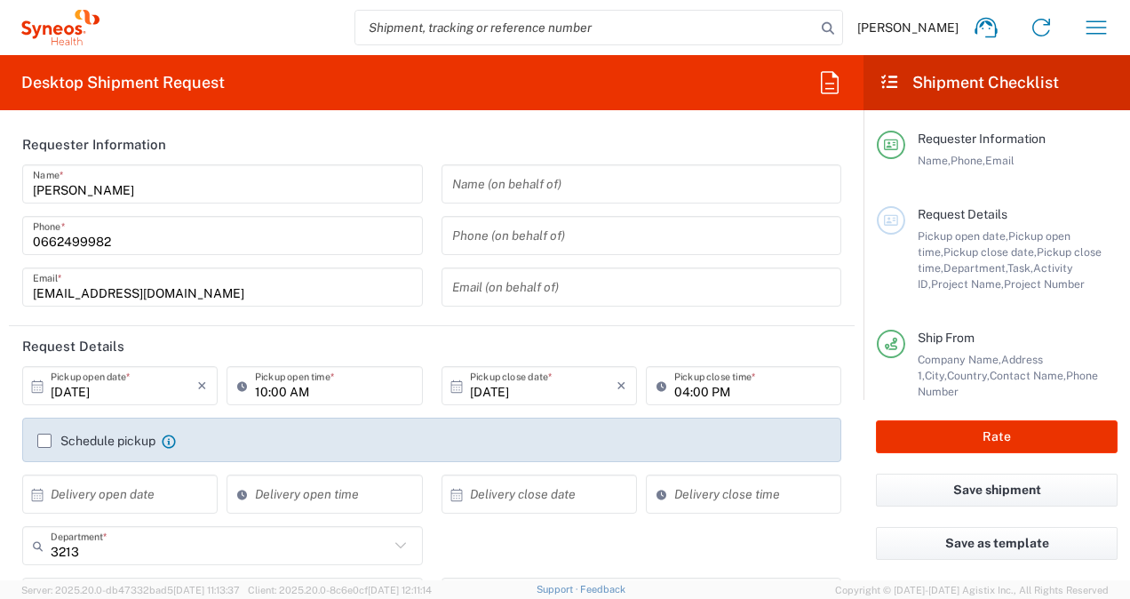
click at [43, 442] on label "Schedule pickup" at bounding box center [96, 441] width 118 height 14
click at [44, 441] on input "Schedule pickup" at bounding box center [44, 441] width 0 height 0
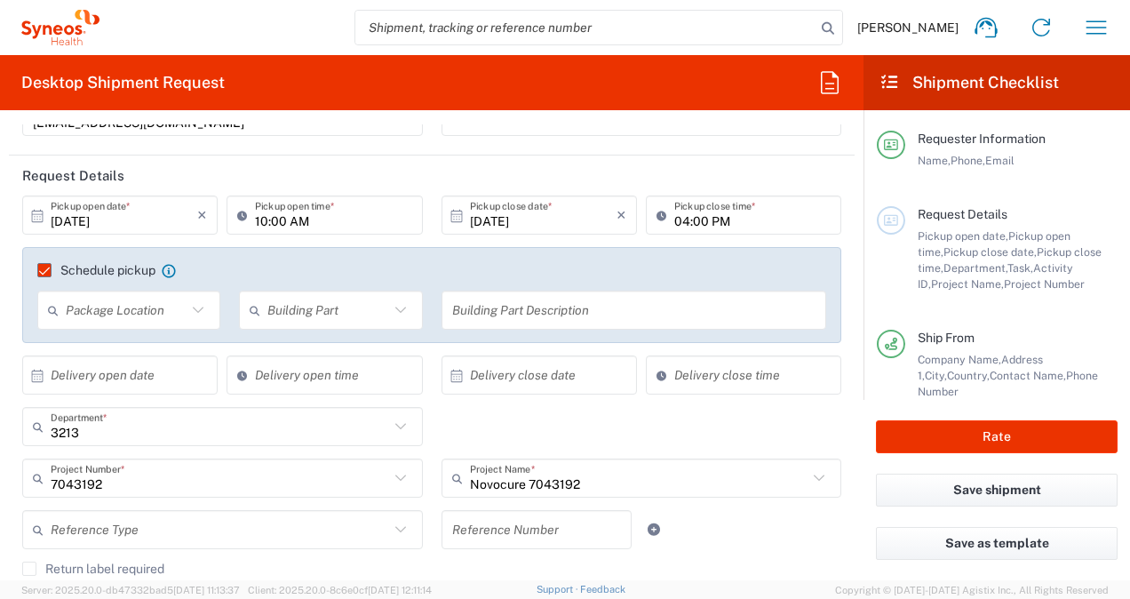
scroll to position [178, 0]
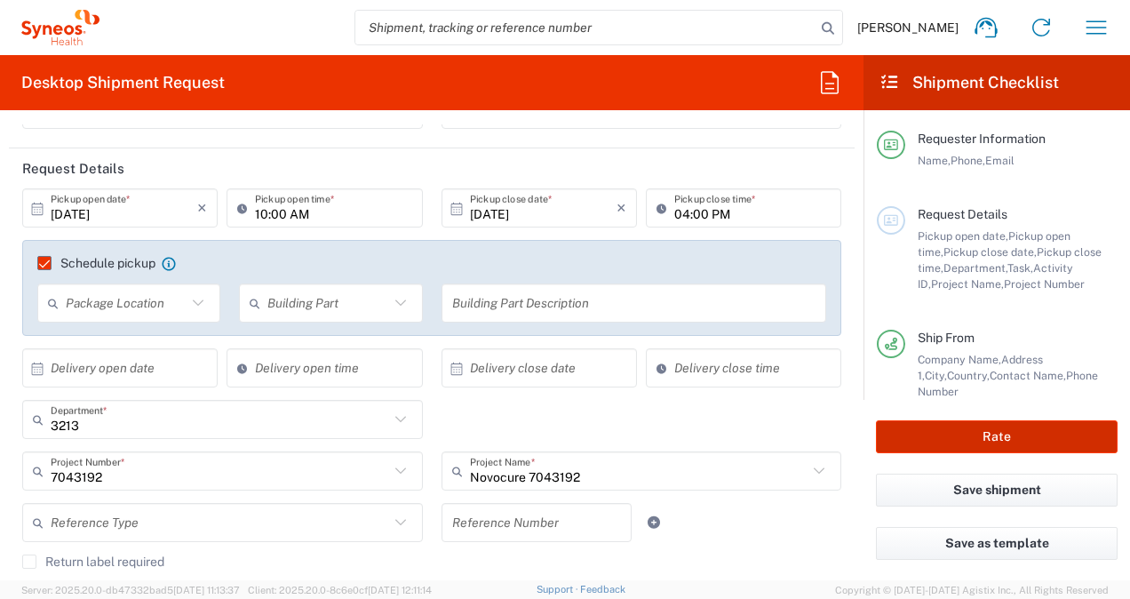
drag, startPoint x: 894, startPoint y: 437, endPoint x: 910, endPoint y: 475, distance: 41.4
click at [743, 440] on div "Desktop Shipment Request Requester Information [PERSON_NAME] Name * [PHONE_NUMB…" at bounding box center [565, 317] width 1130 height 525
click at [908, 491] on button "Save shipment" at bounding box center [997, 490] width 242 height 33
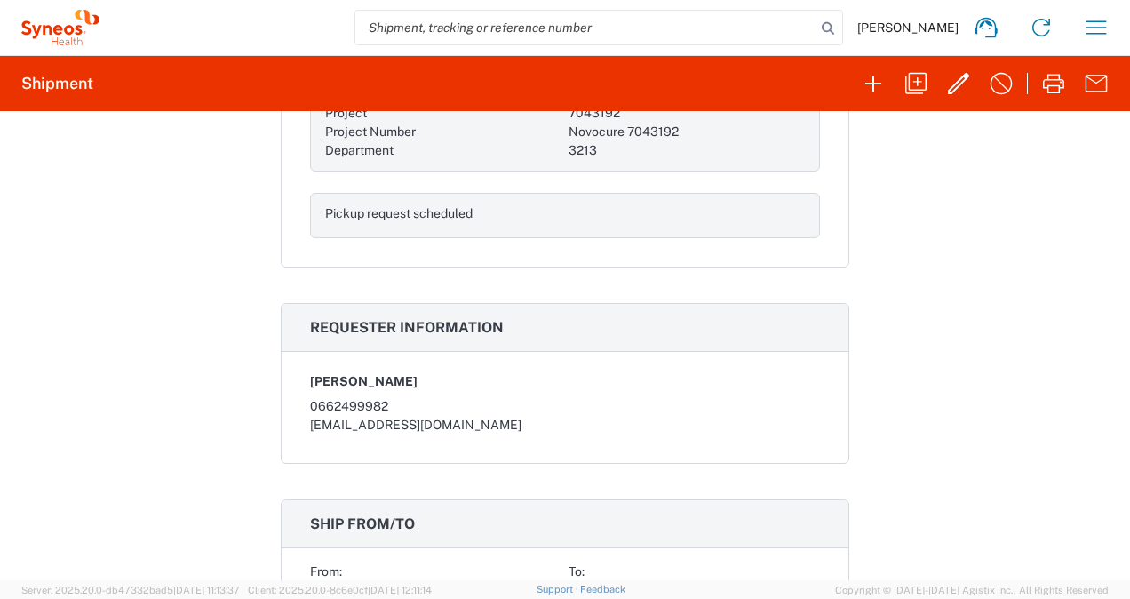
scroll to position [178, 0]
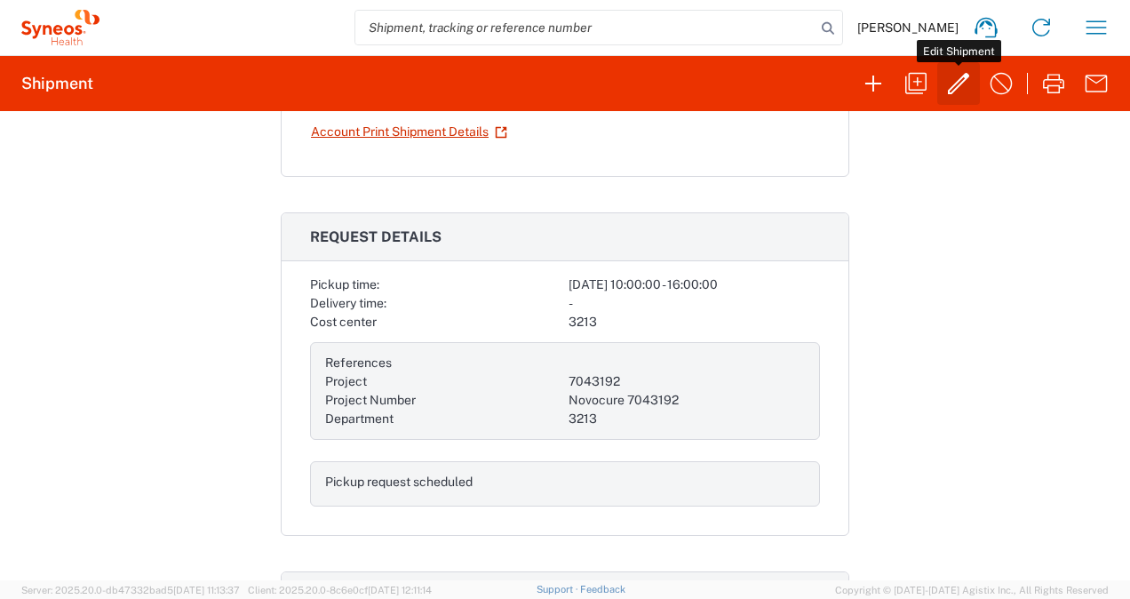
click at [962, 85] on icon "button" at bounding box center [959, 83] width 28 height 28
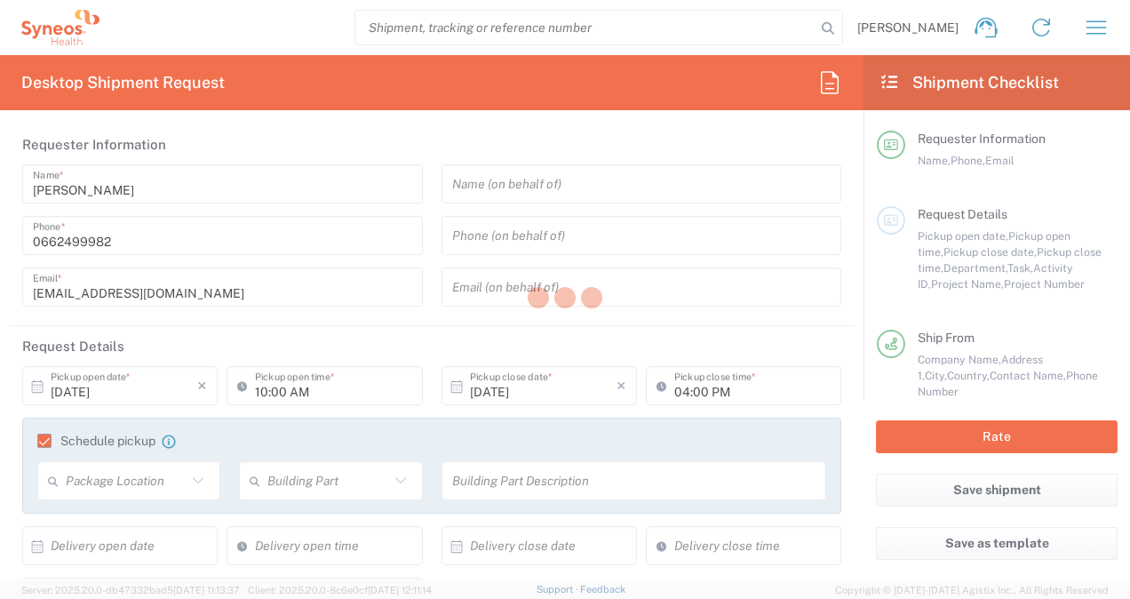
type input "7043192"
type input "Île-de-France"
type input "Envelope"
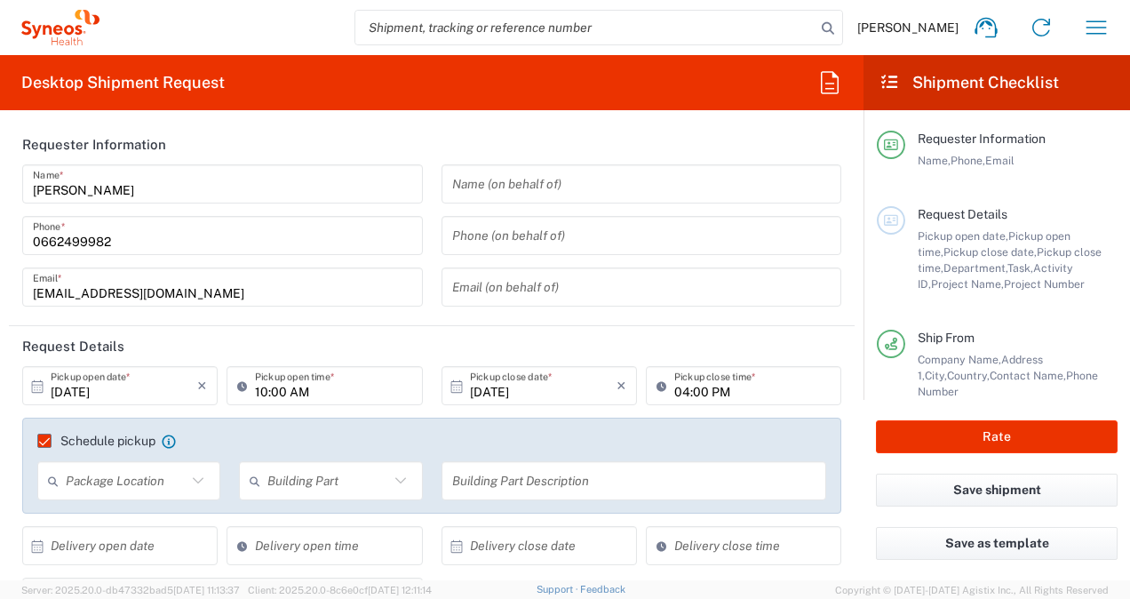
type input "Novocure 7043192"
type input "3213"
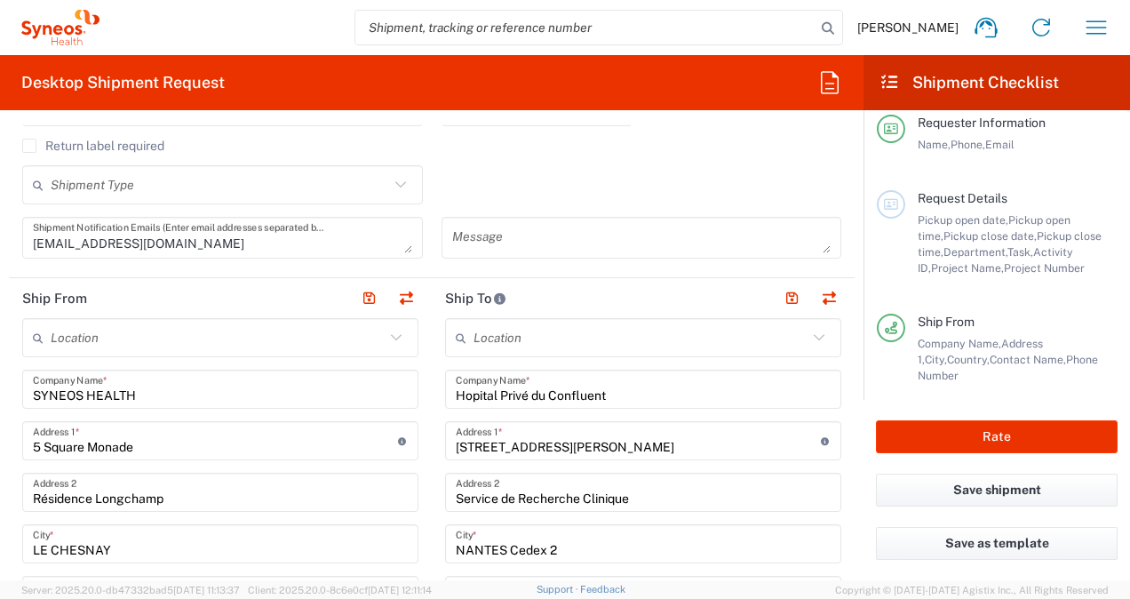
scroll to position [622, 0]
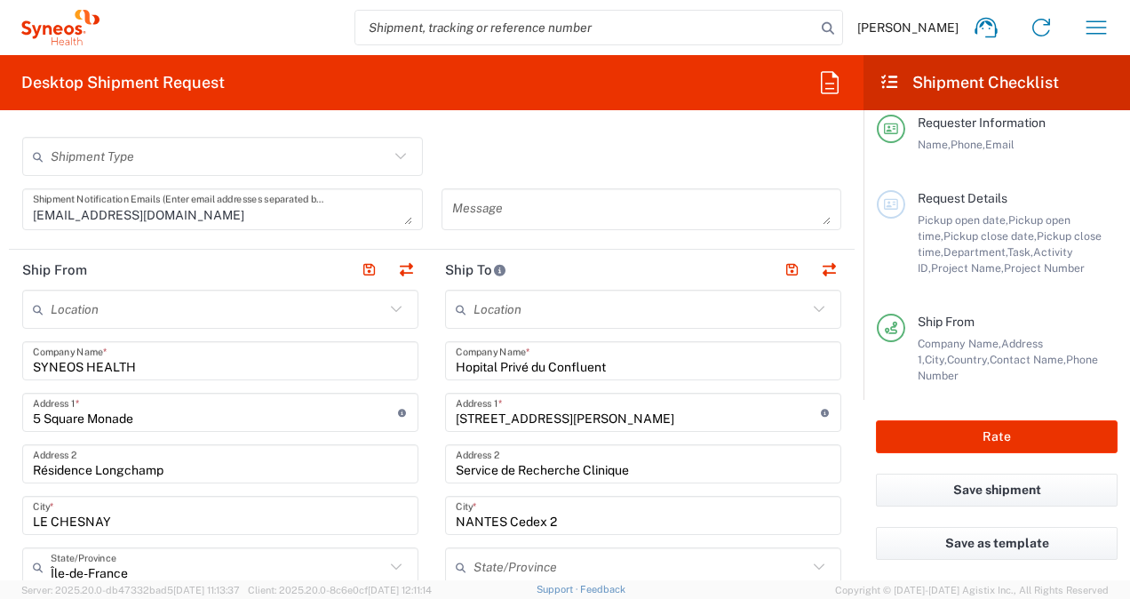
click at [222, 307] on input "text" at bounding box center [218, 309] width 334 height 31
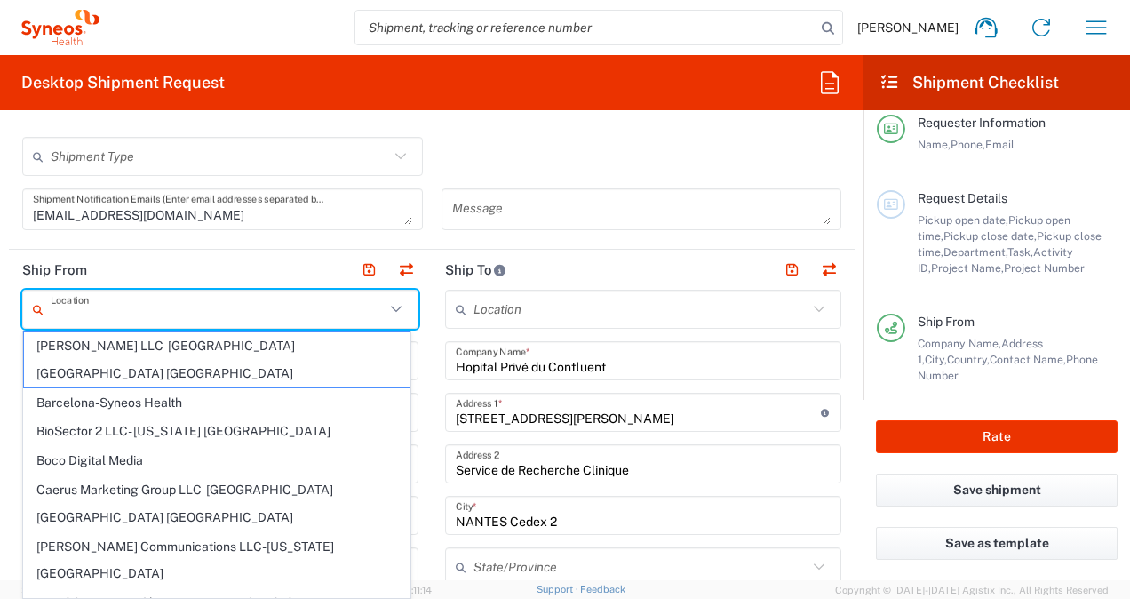
click at [222, 307] on input "text" at bounding box center [218, 309] width 334 height 31
click at [228, 304] on input "text" at bounding box center [218, 309] width 334 height 31
click at [265, 254] on header "Ship From" at bounding box center [220, 270] width 423 height 40
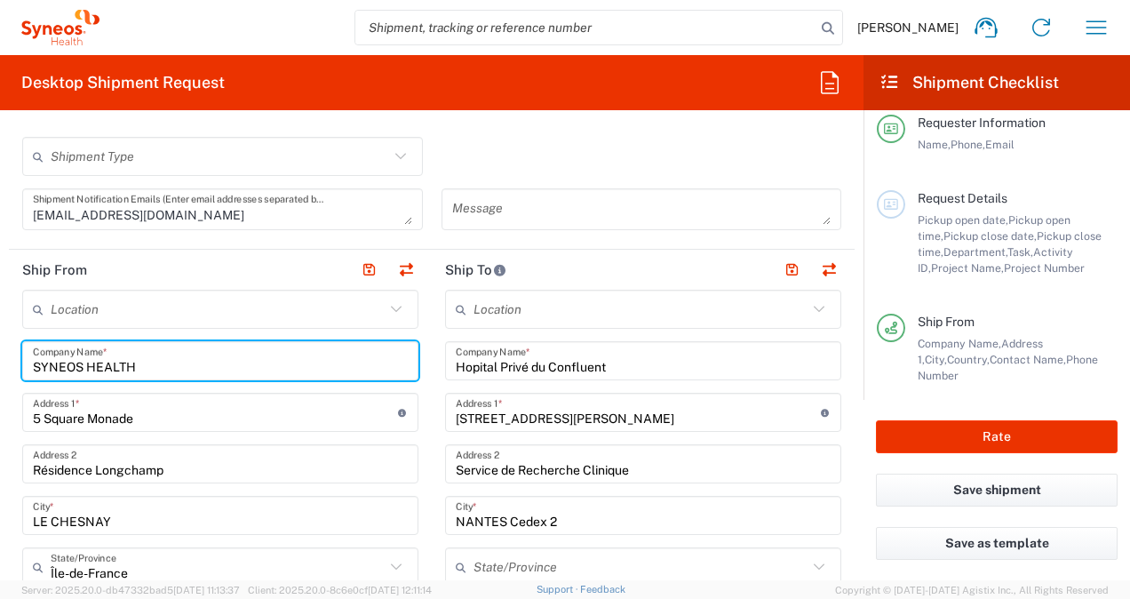
click at [226, 364] on input "SYNEOS HEALTH" at bounding box center [220, 361] width 375 height 31
drag, startPoint x: 226, startPoint y: 364, endPoint x: 16, endPoint y: 365, distance: 209.7
type input "[PERSON_NAME]"
drag, startPoint x: 82, startPoint y: 414, endPoint x: 103, endPoint y: 401, distance: 25.2
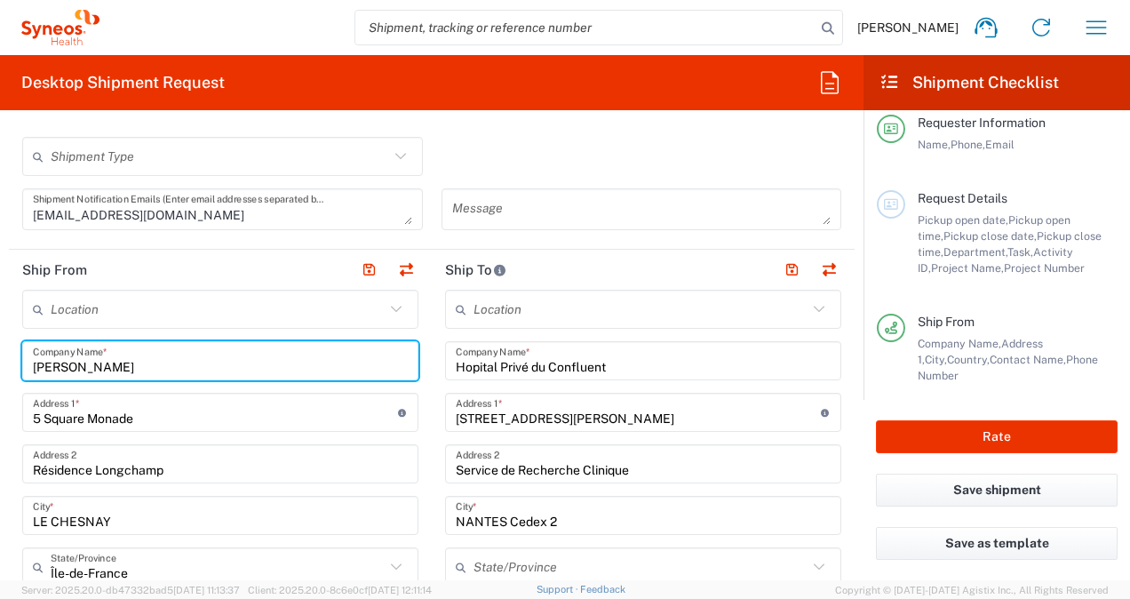
click at [82, 414] on input "5 Square Monade" at bounding box center [215, 412] width 365 height 31
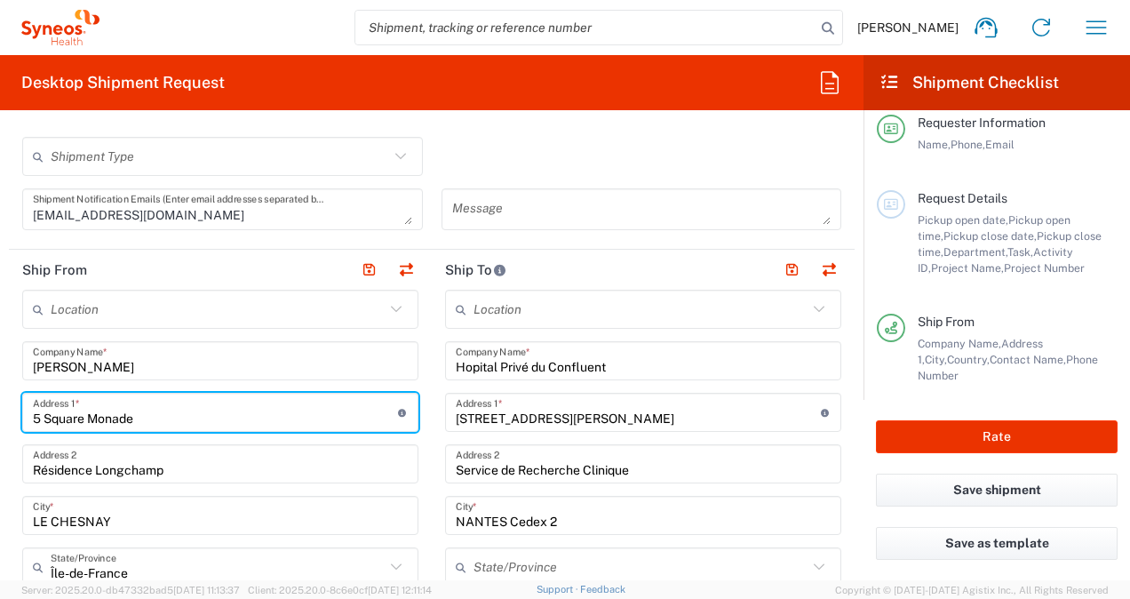
click at [204, 467] on input "Résidence Longchamp" at bounding box center [220, 464] width 375 height 31
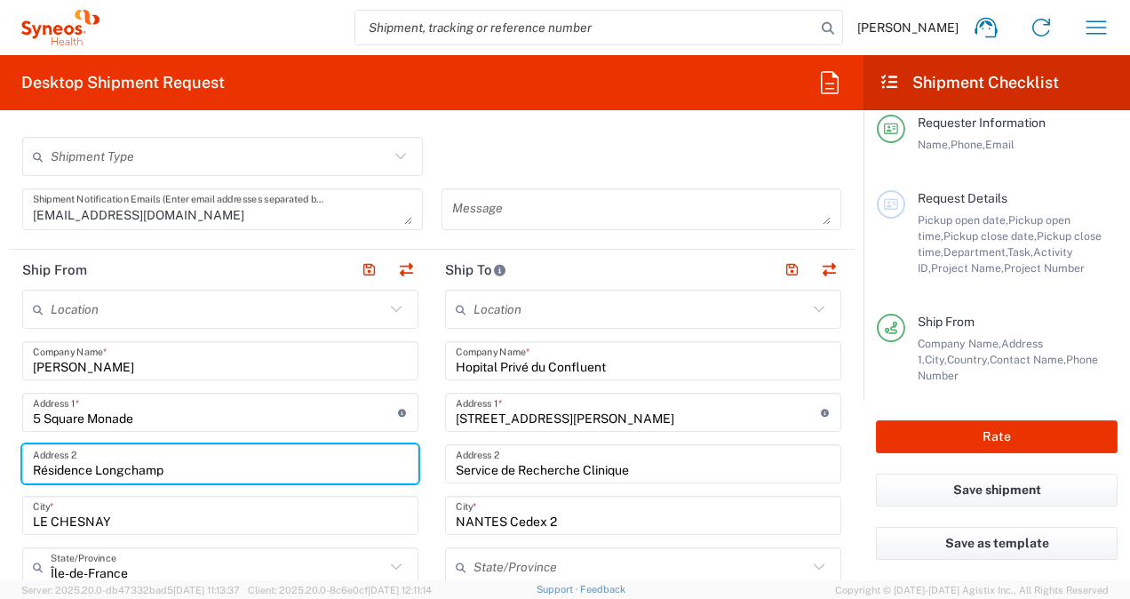
click at [544, 152] on div "Shipment Type Batch Regular" at bounding box center [432, 163] width 838 height 52
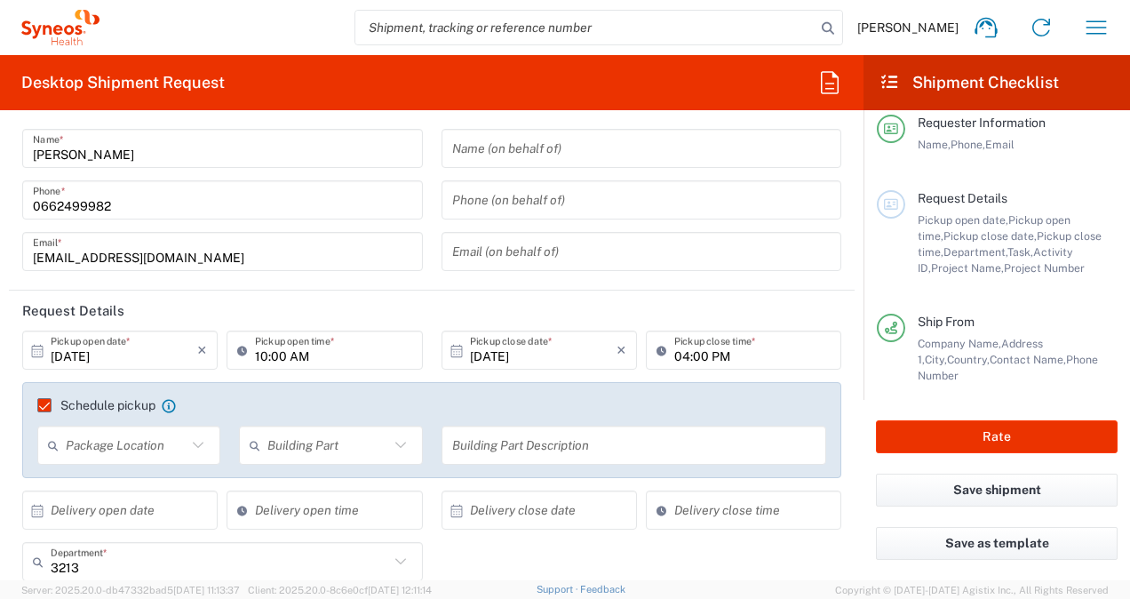
scroll to position [0, 0]
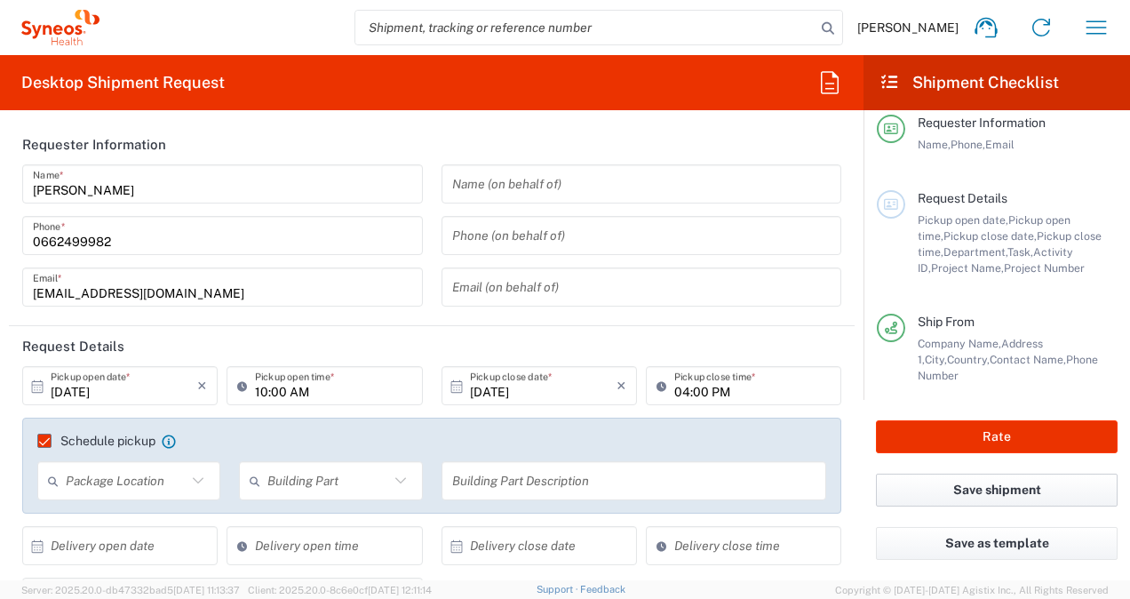
click at [921, 494] on button "Save shipment" at bounding box center [997, 490] width 242 height 33
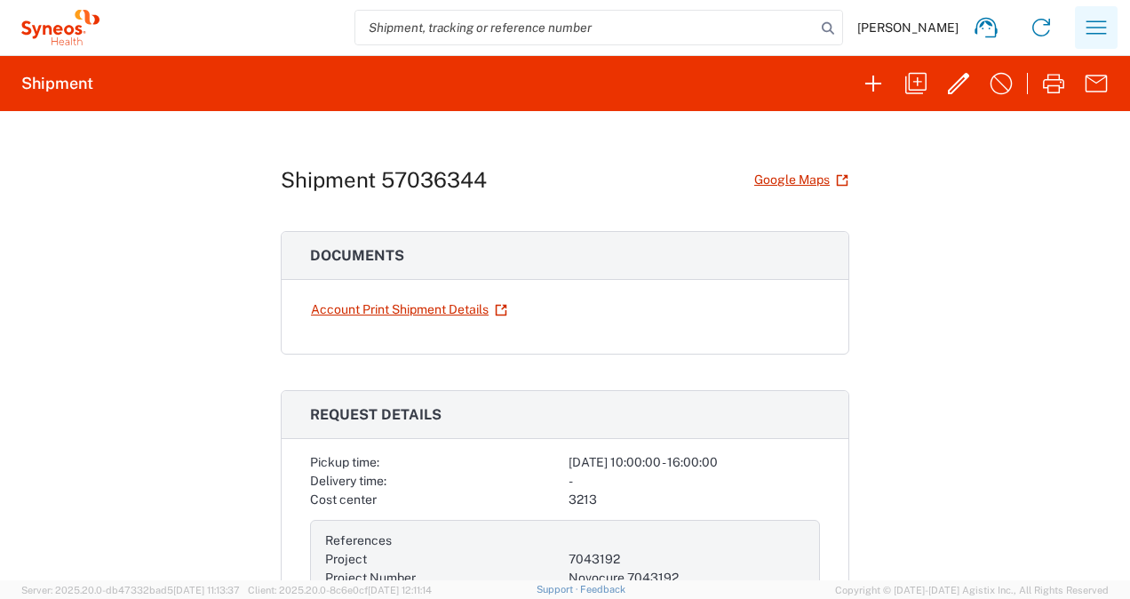
click at [1095, 29] on icon "button" at bounding box center [1096, 27] width 28 height 28
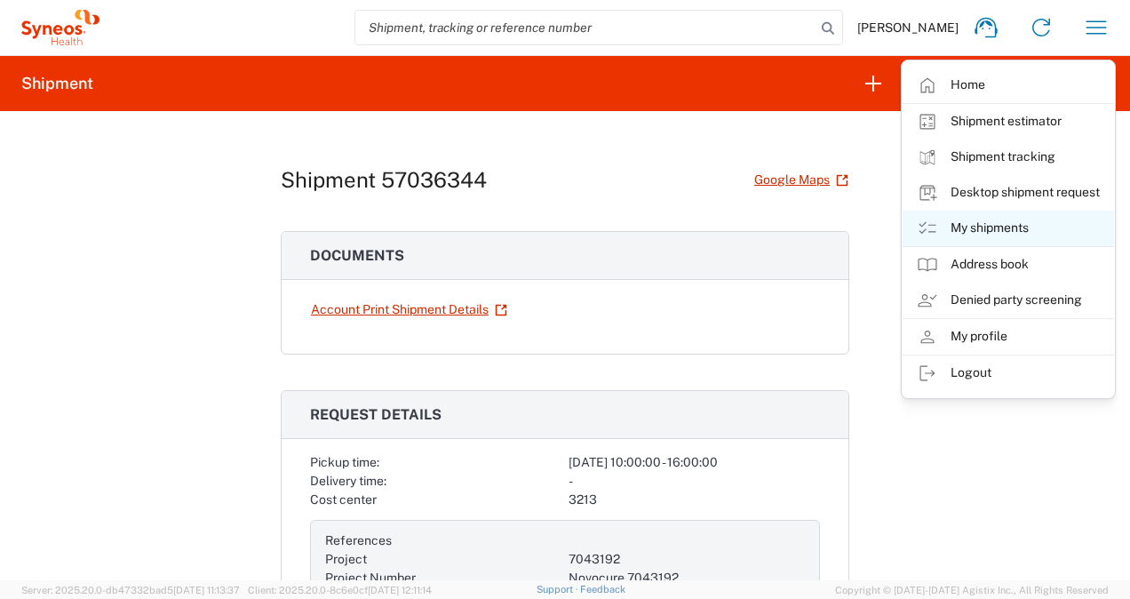
click at [970, 233] on link "My shipments" at bounding box center [1009, 229] width 212 height 36
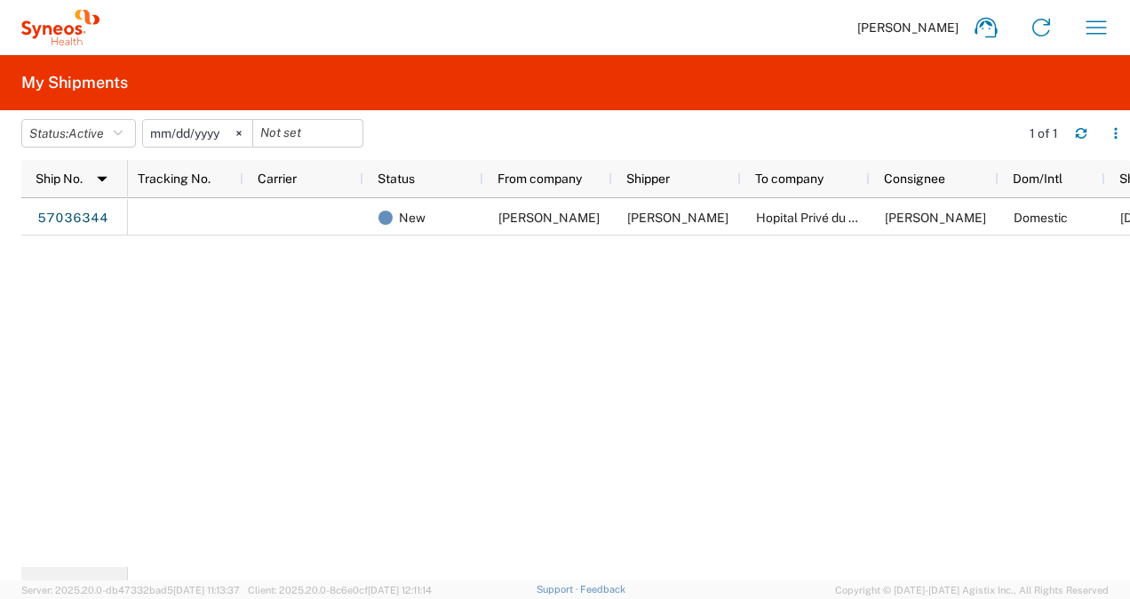
scroll to position [0, 43]
click at [125, 145] on button "Status: Active" at bounding box center [78, 133] width 115 height 28
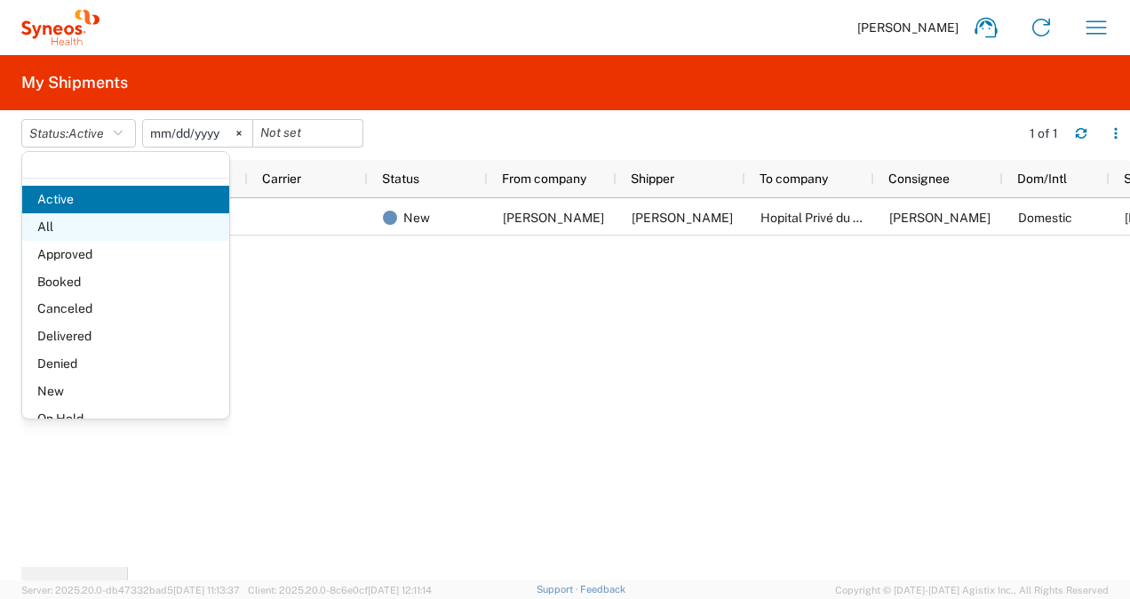
click at [135, 232] on span "All" at bounding box center [125, 227] width 207 height 28
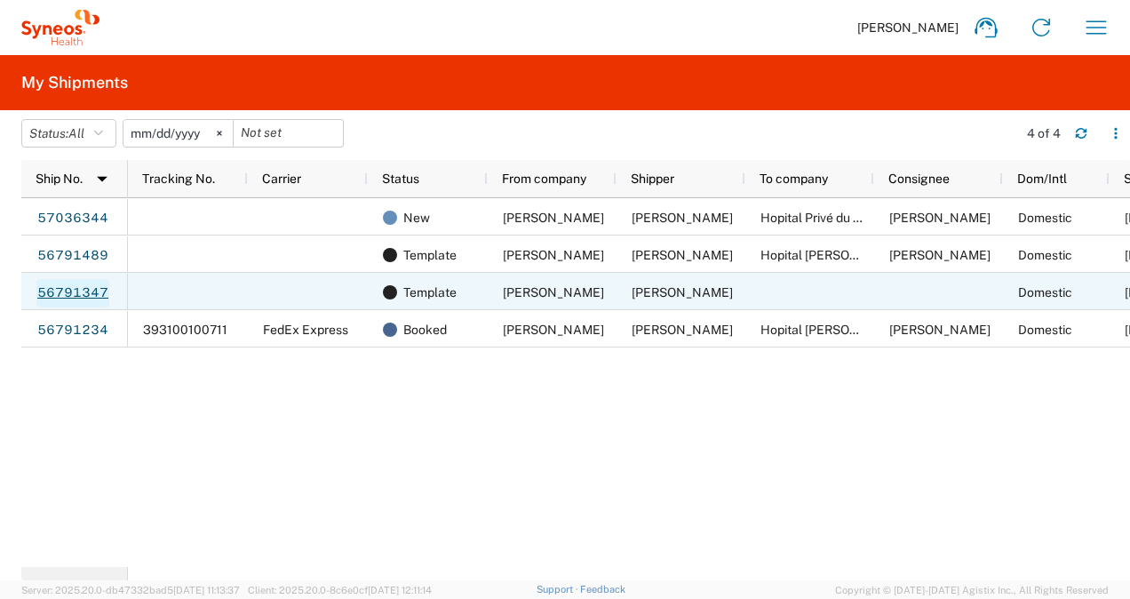
click at [85, 293] on link "56791347" at bounding box center [72, 293] width 73 height 28
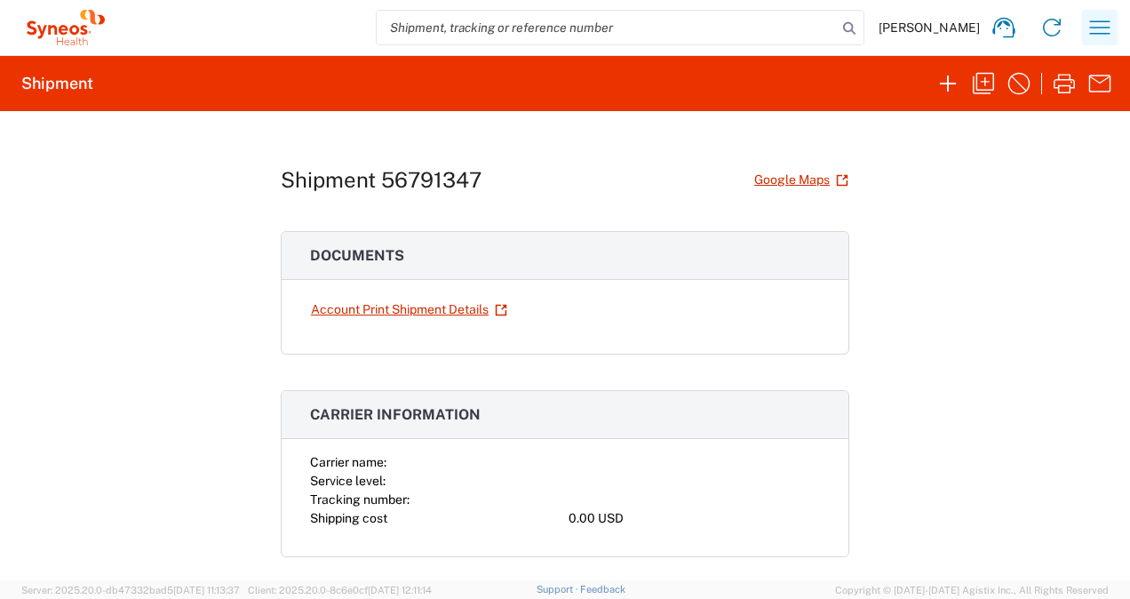
click at [1093, 28] on icon "button" at bounding box center [1100, 26] width 20 height 13
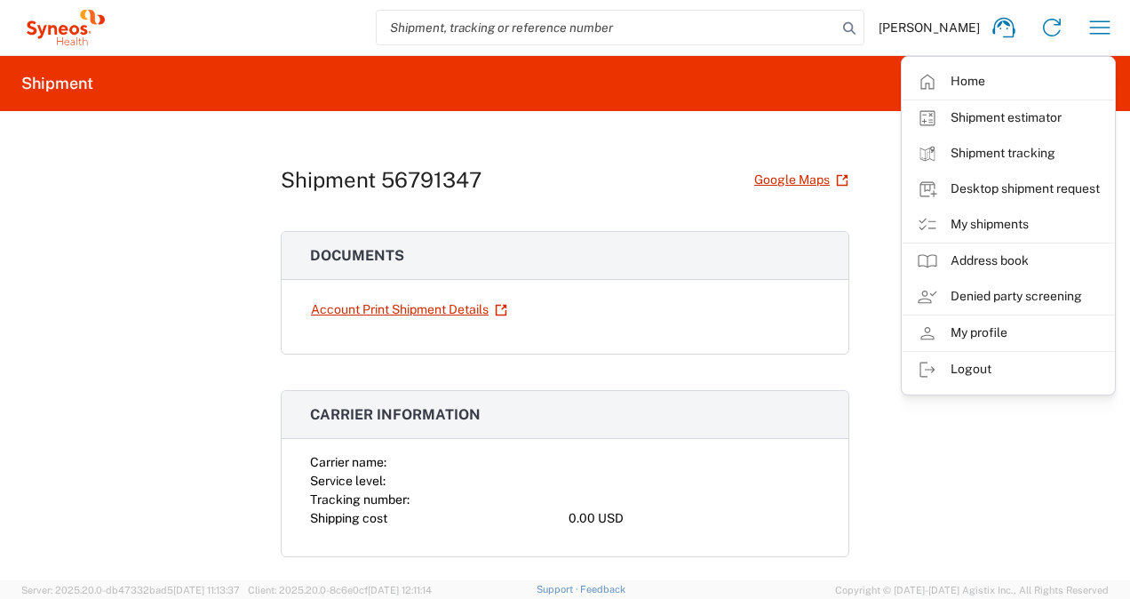
click at [940, 435] on div "Shipment 56791347 Google Maps Documents Account Print Shipment Details Carrier …" at bounding box center [565, 345] width 1130 height 469
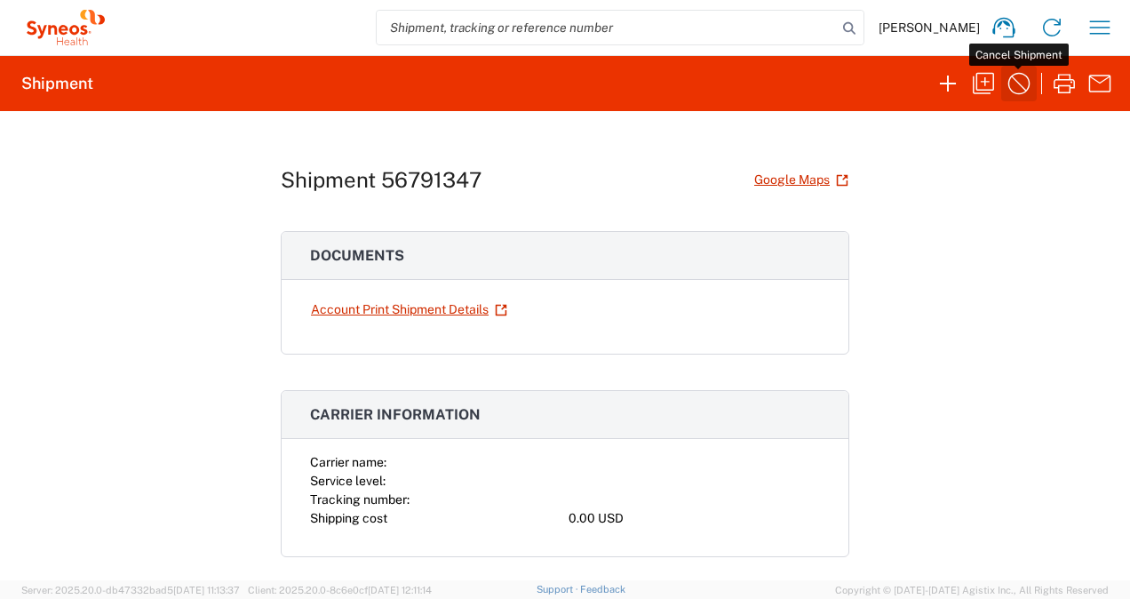
click at [1020, 85] on icon "button" at bounding box center [1019, 83] width 28 height 28
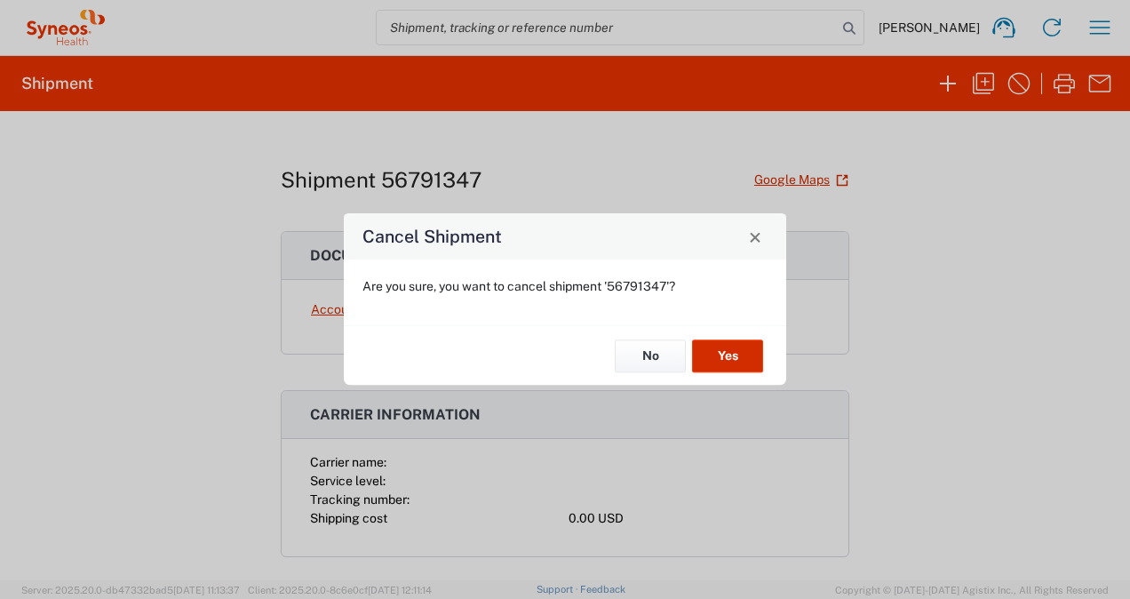
click at [739, 357] on button "Yes" at bounding box center [727, 355] width 71 height 33
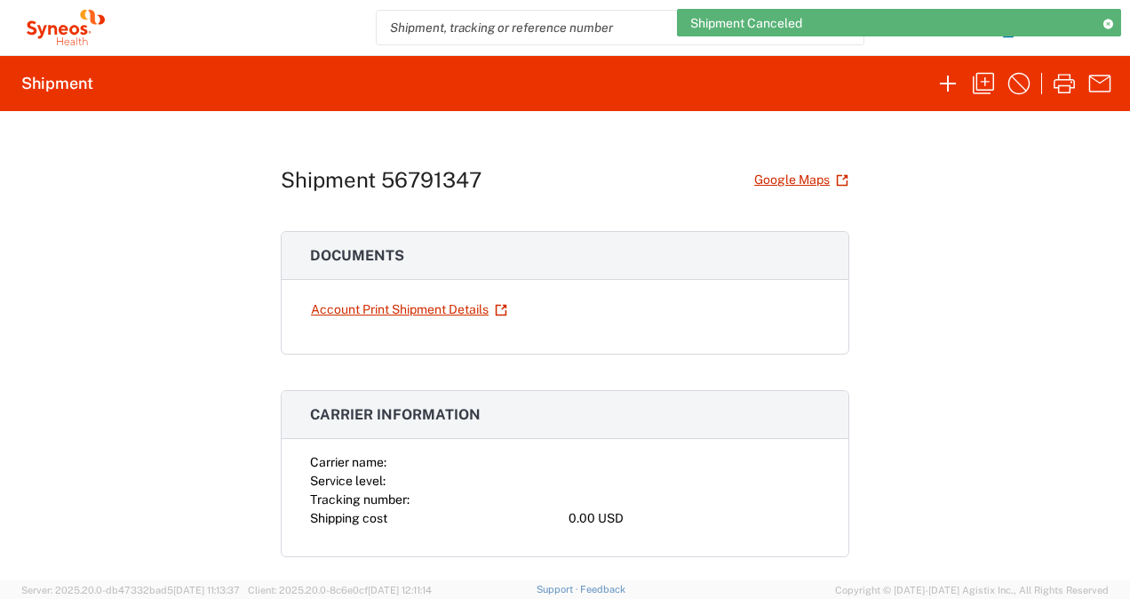
click at [1107, 21] on icon at bounding box center [1108, 24] width 12 height 10
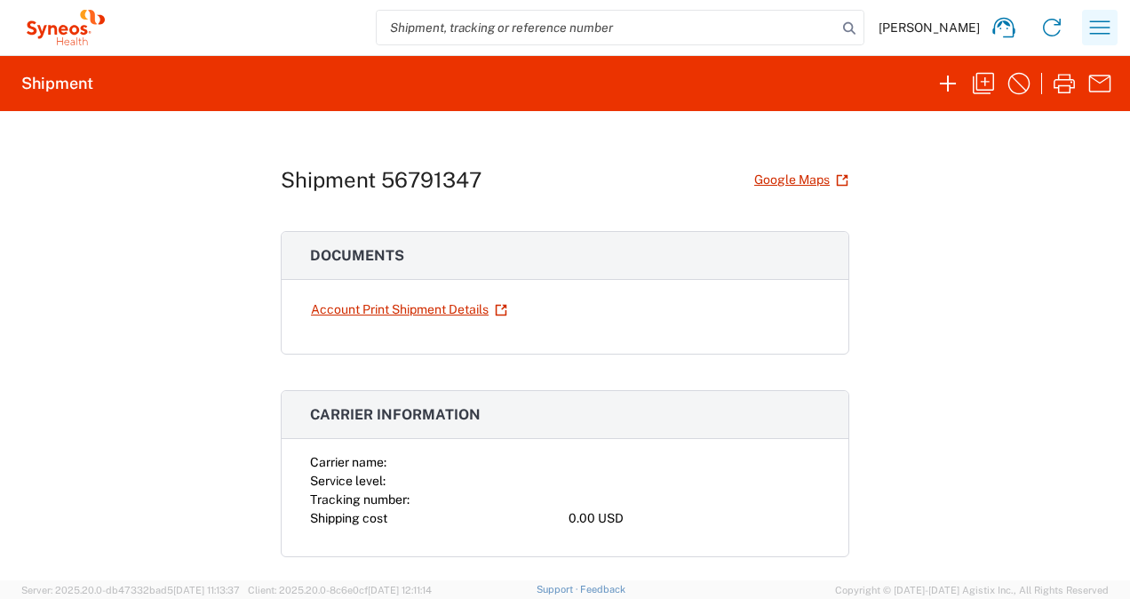
click at [1097, 31] on icon "button" at bounding box center [1100, 27] width 28 height 28
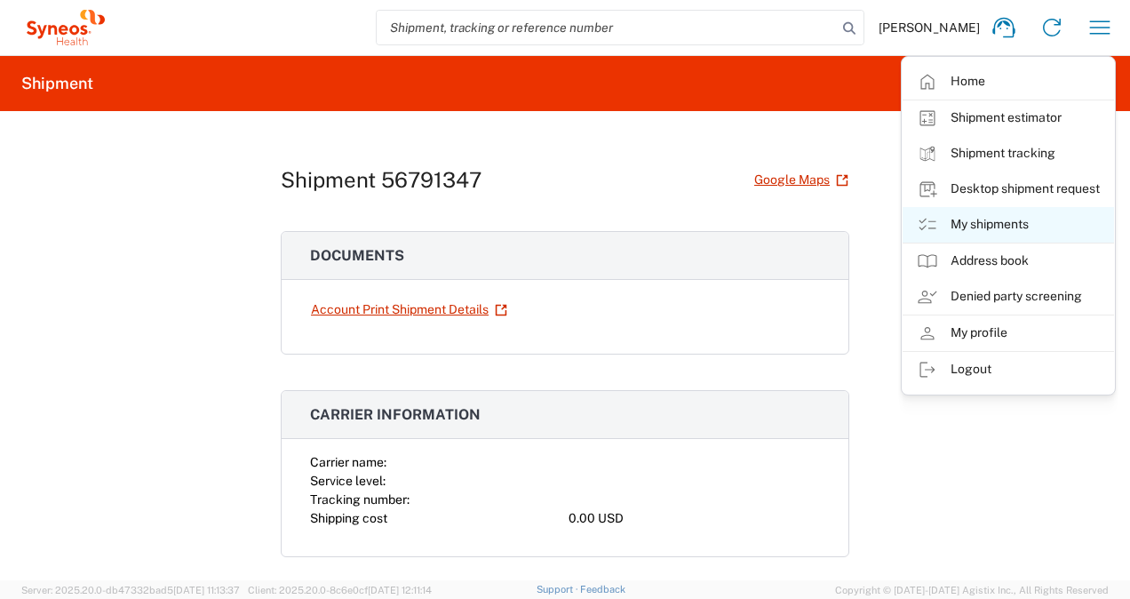
click at [972, 221] on link "My shipments" at bounding box center [1009, 225] width 212 height 36
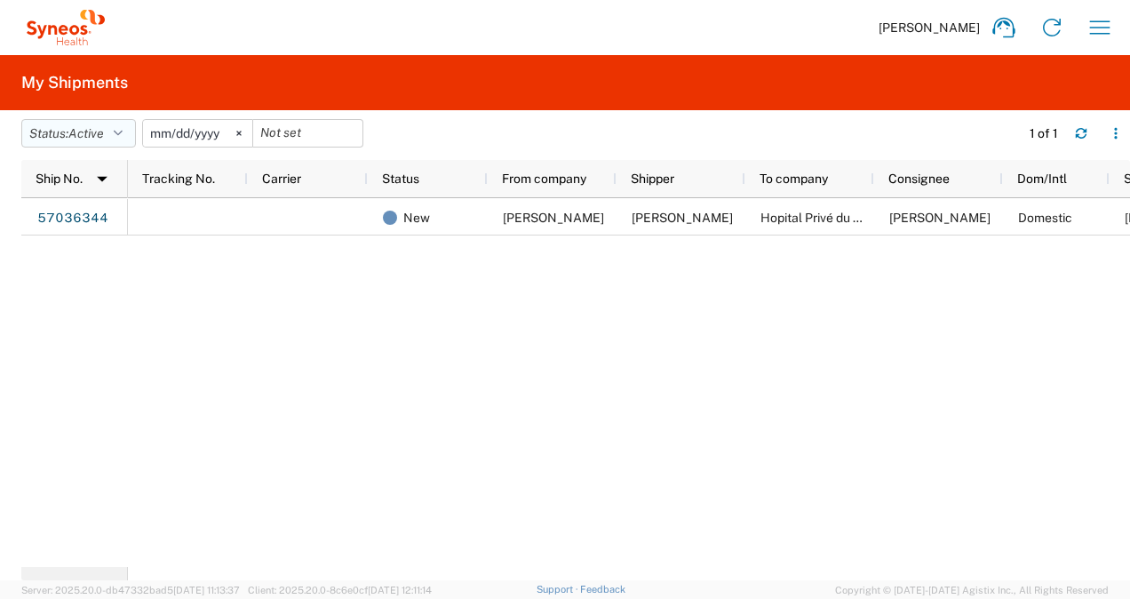
click at [123, 130] on icon "button" at bounding box center [118, 133] width 9 height 12
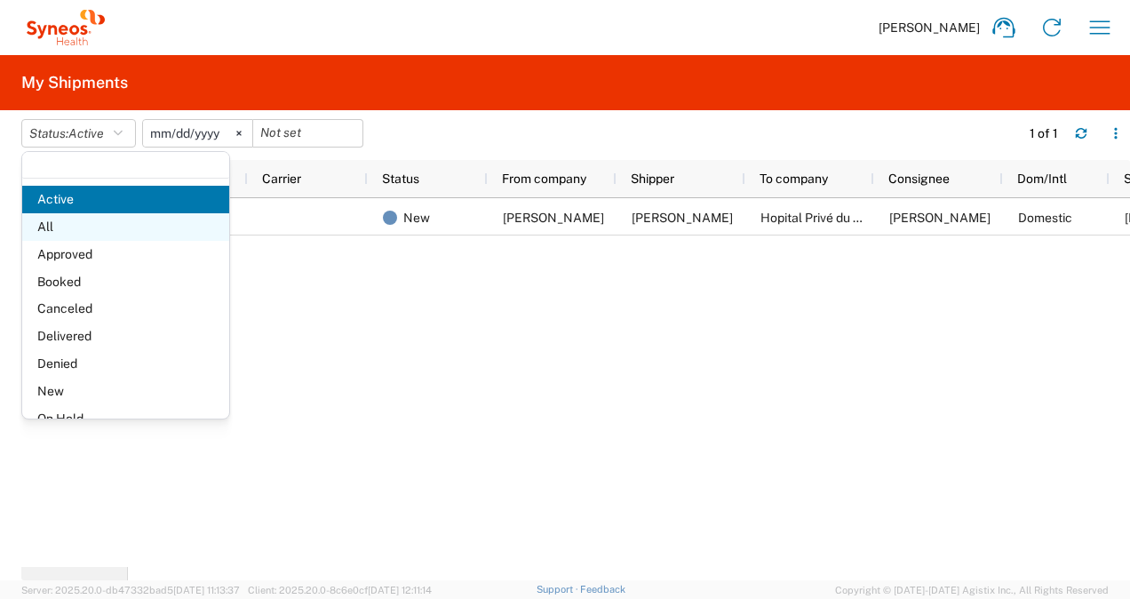
click at [105, 235] on span "All" at bounding box center [125, 227] width 207 height 28
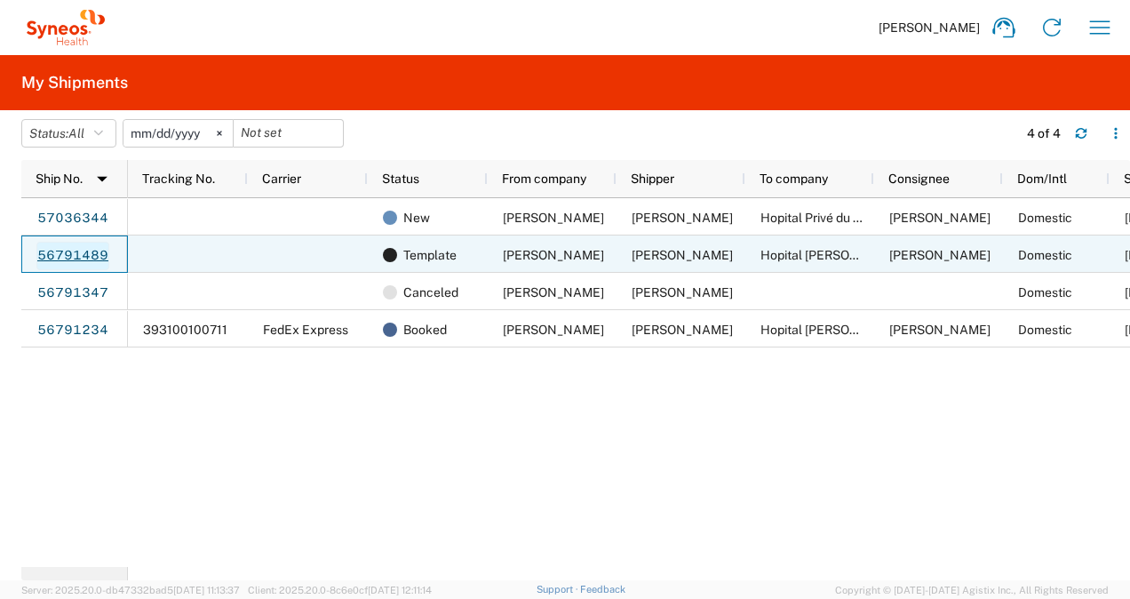
click at [58, 255] on link "56791489" at bounding box center [72, 256] width 73 height 28
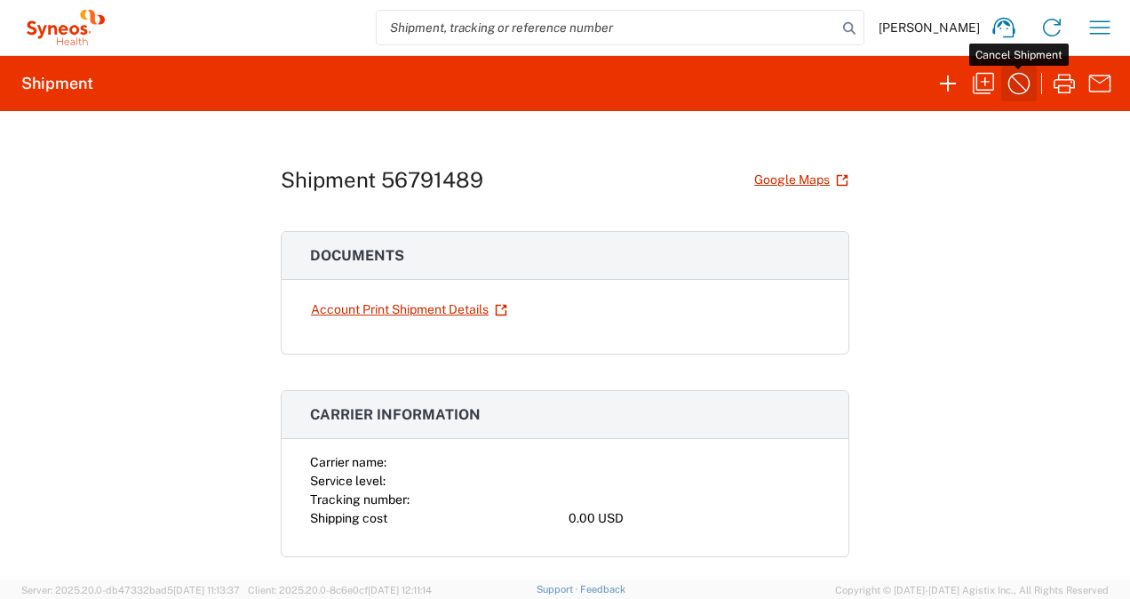
click at [1014, 82] on icon "button" at bounding box center [1019, 83] width 28 height 28
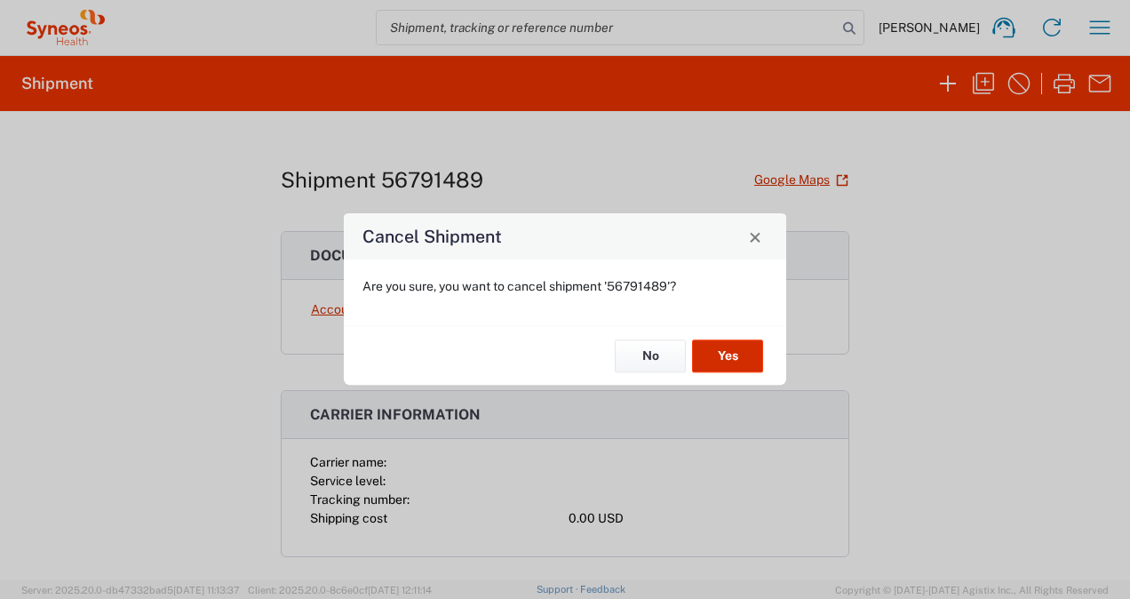
click at [715, 352] on button "Yes" at bounding box center [727, 355] width 71 height 33
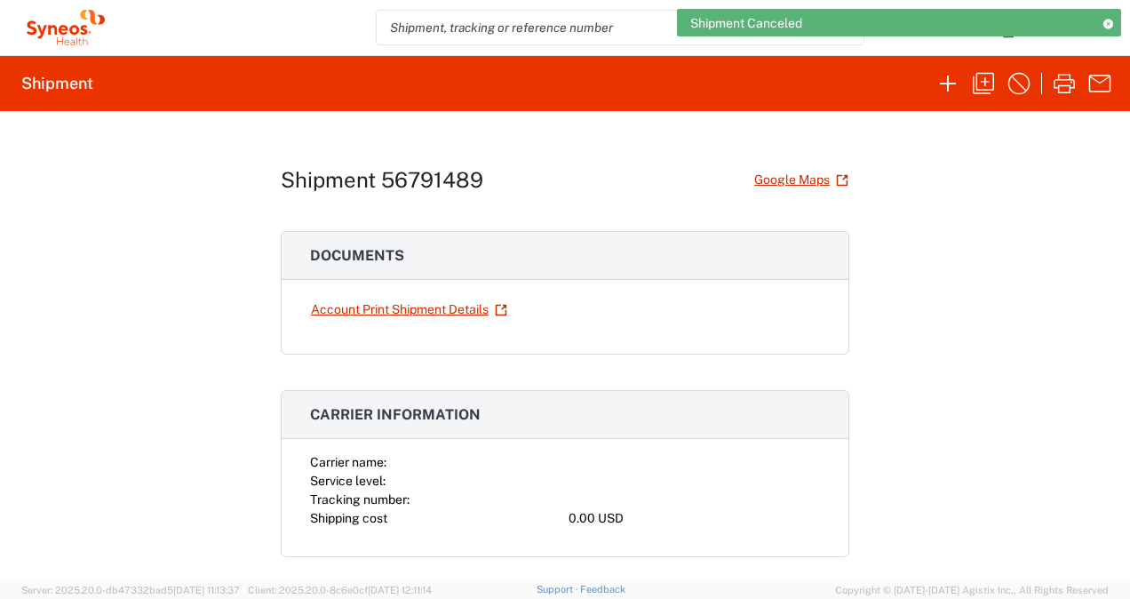
click at [1107, 22] on icon at bounding box center [1108, 24] width 12 height 10
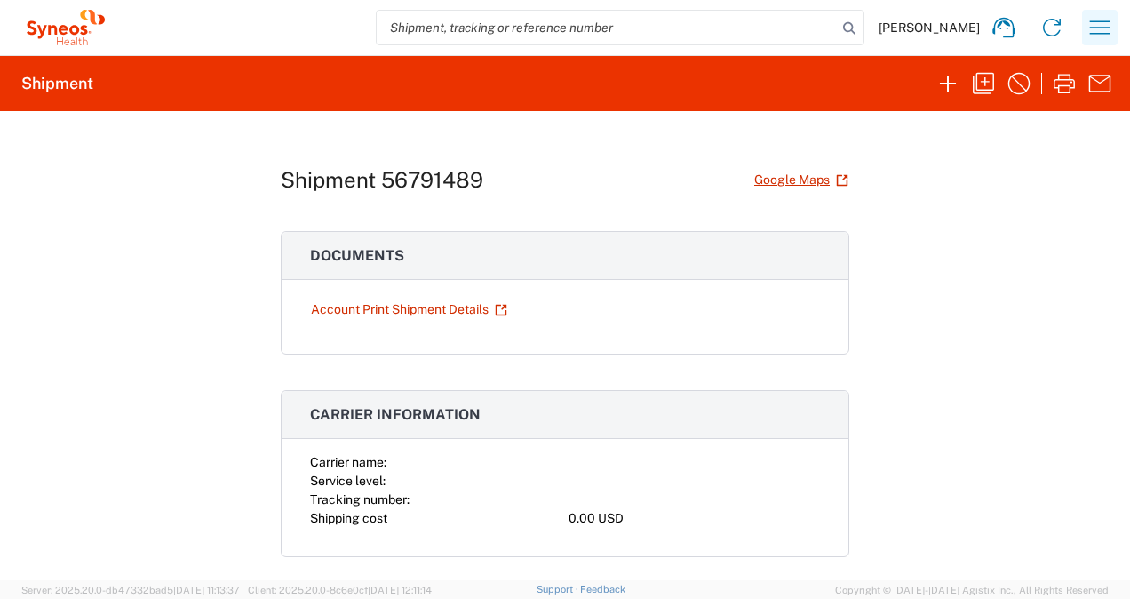
click at [1100, 28] on icon "button" at bounding box center [1100, 27] width 28 height 28
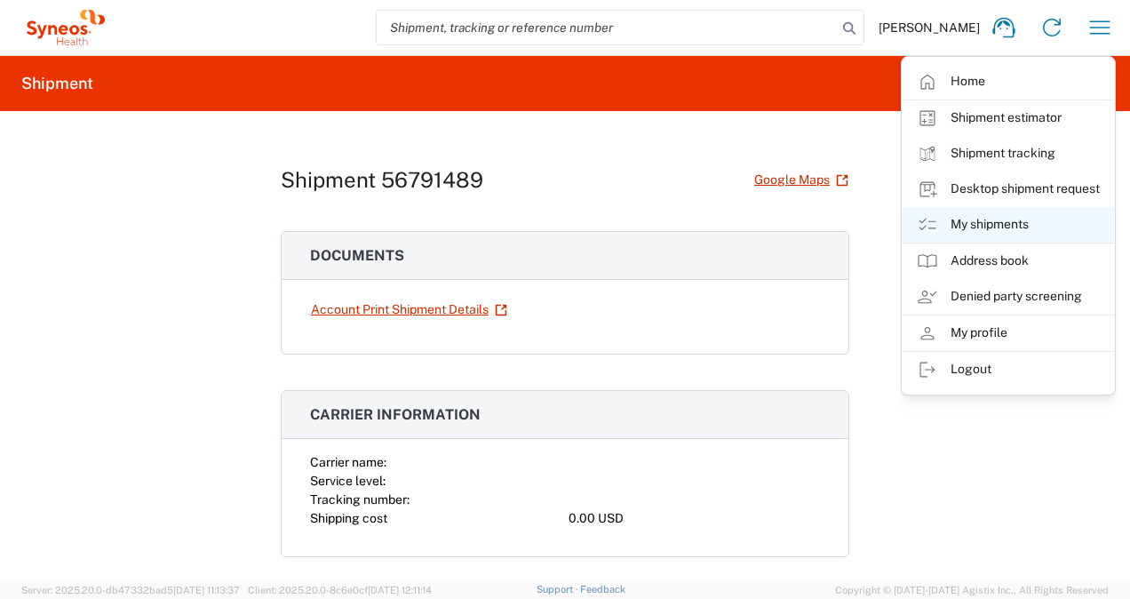
click at [970, 227] on link "My shipments" at bounding box center [1009, 225] width 212 height 36
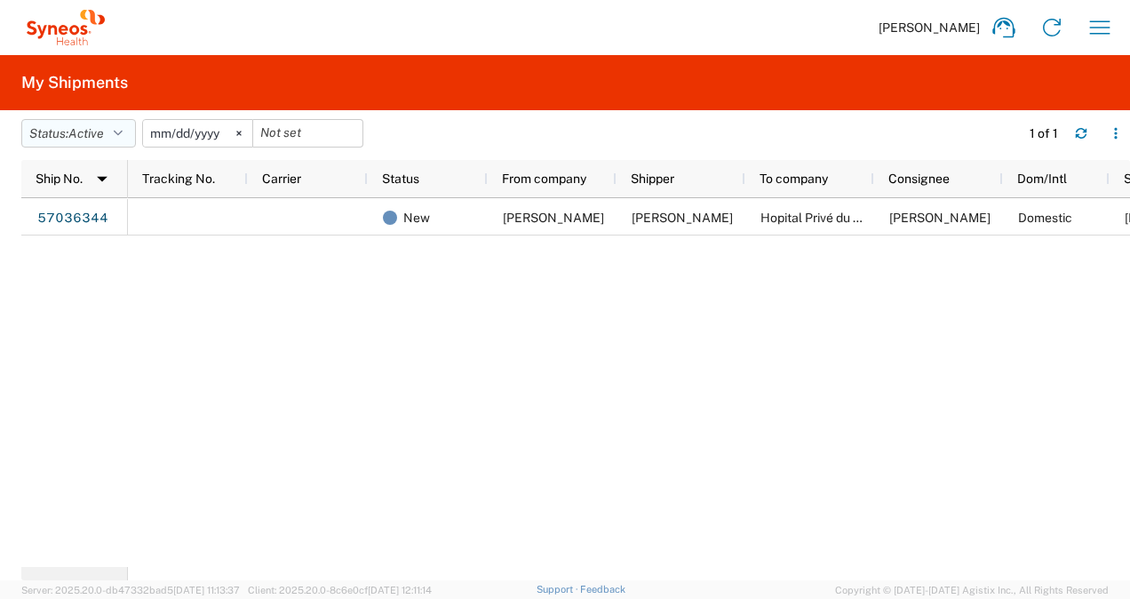
click at [123, 131] on icon "button" at bounding box center [118, 133] width 9 height 12
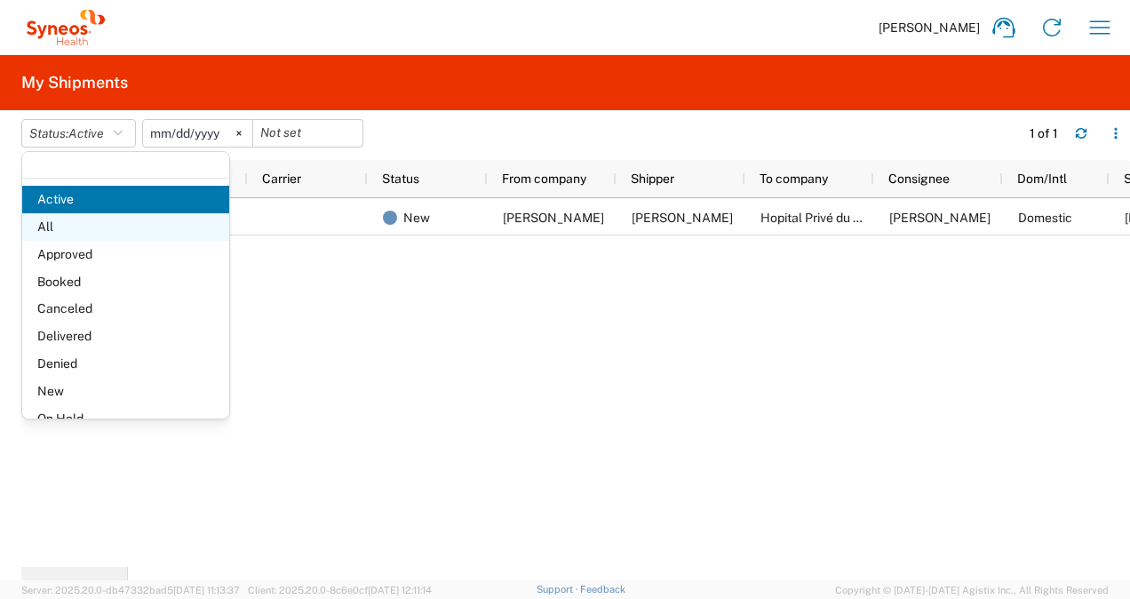
click at [108, 227] on span "All" at bounding box center [125, 227] width 207 height 28
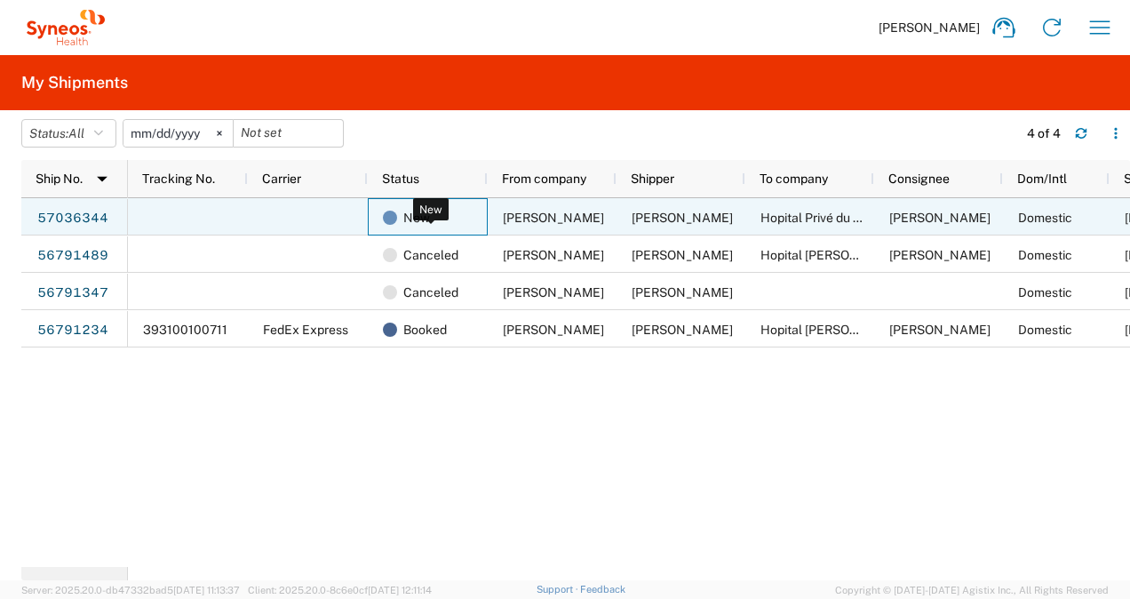
click at [410, 218] on span "New" at bounding box center [416, 217] width 27 height 37
click at [537, 220] on span "[PERSON_NAME]" at bounding box center [553, 218] width 101 height 14
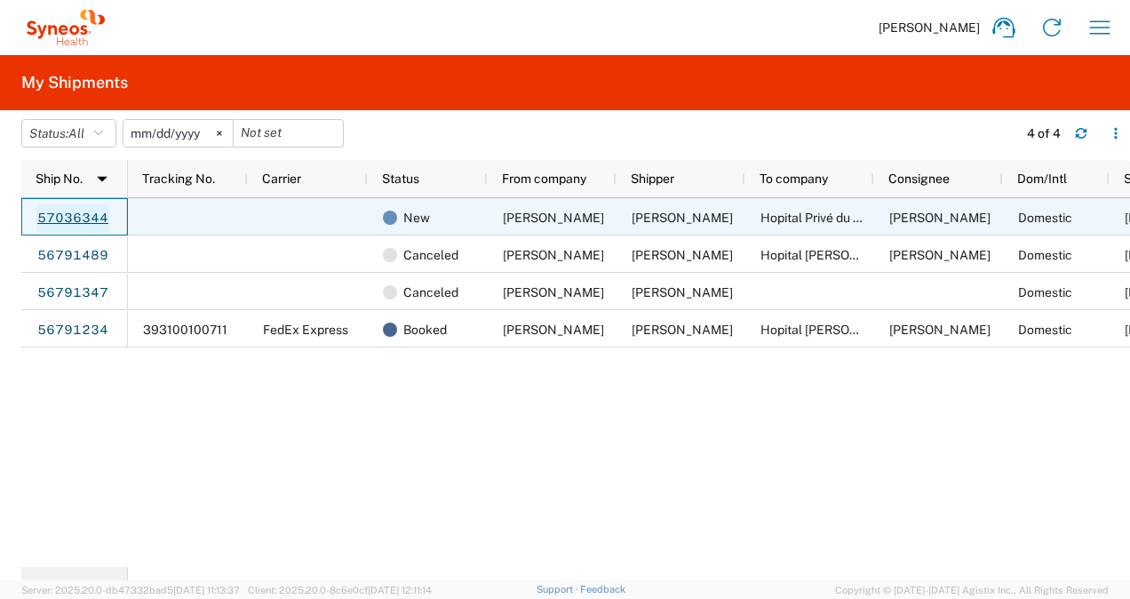
click at [52, 215] on link "57036344" at bounding box center [72, 218] width 73 height 28
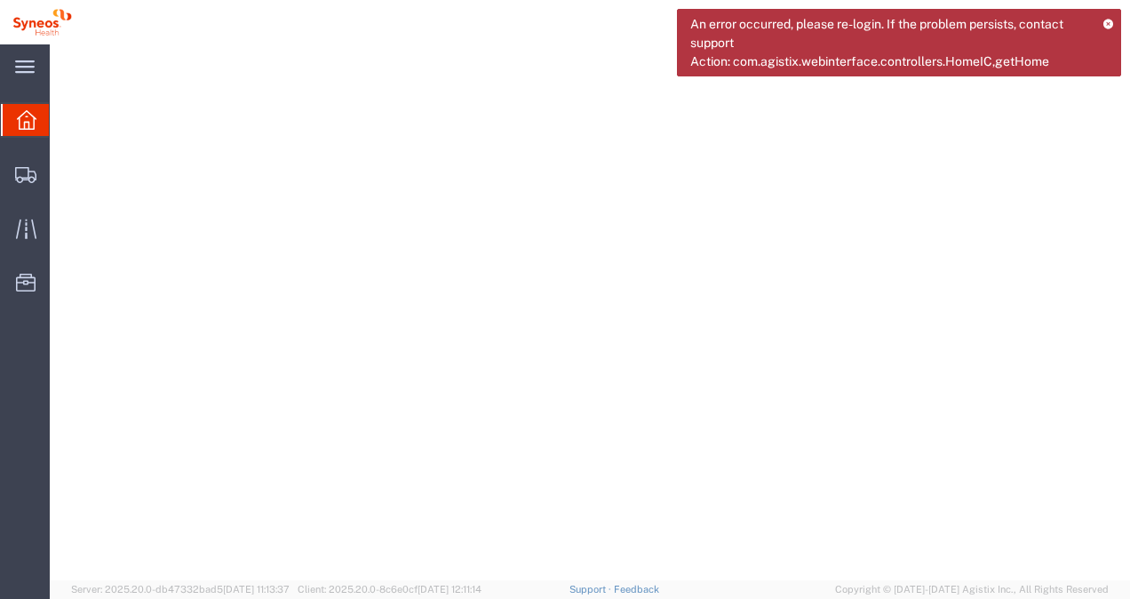
click at [1108, 23] on icon at bounding box center [1109, 24] width 12 height 10
